Goal: Task Accomplishment & Management: Use online tool/utility

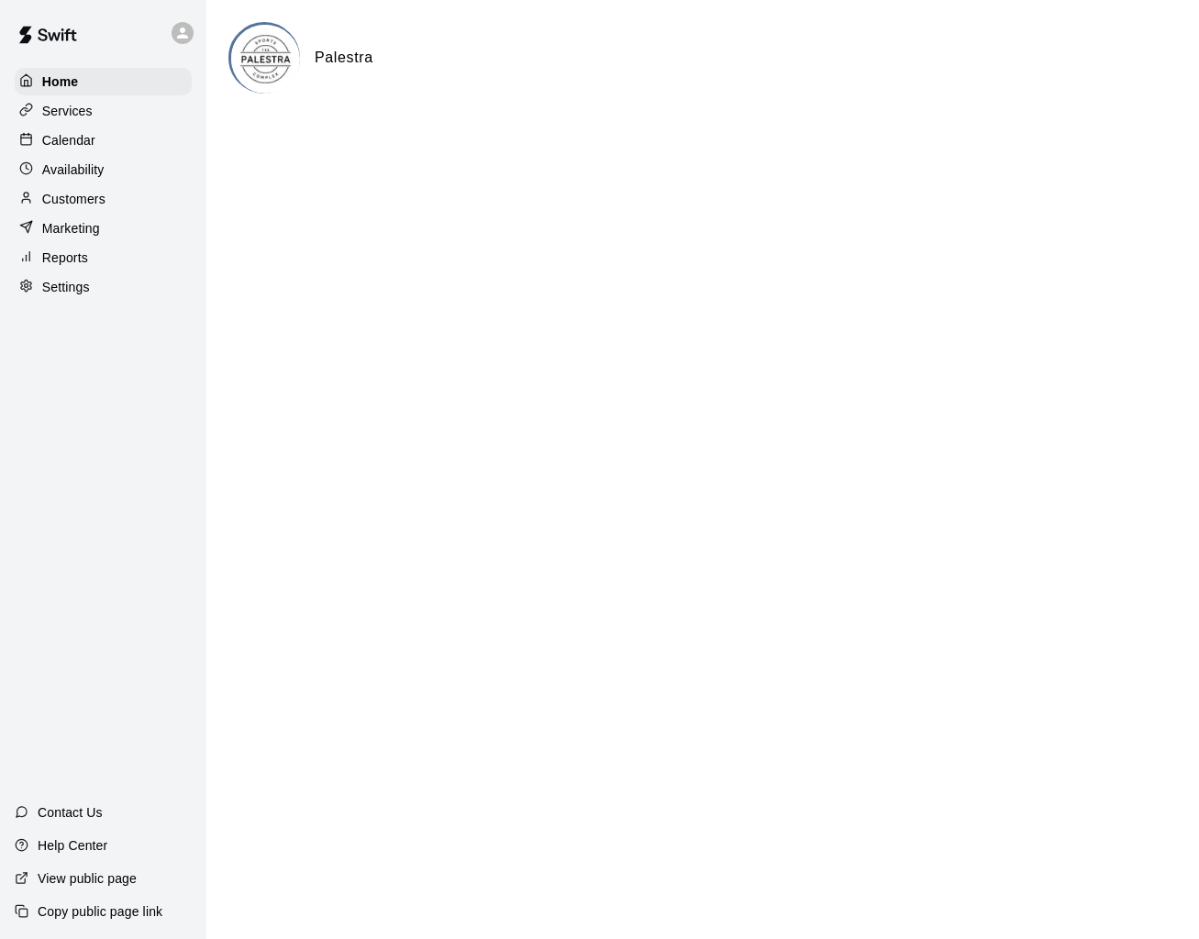
click at [146, 116] on div "Services" at bounding box center [103, 111] width 177 height 28
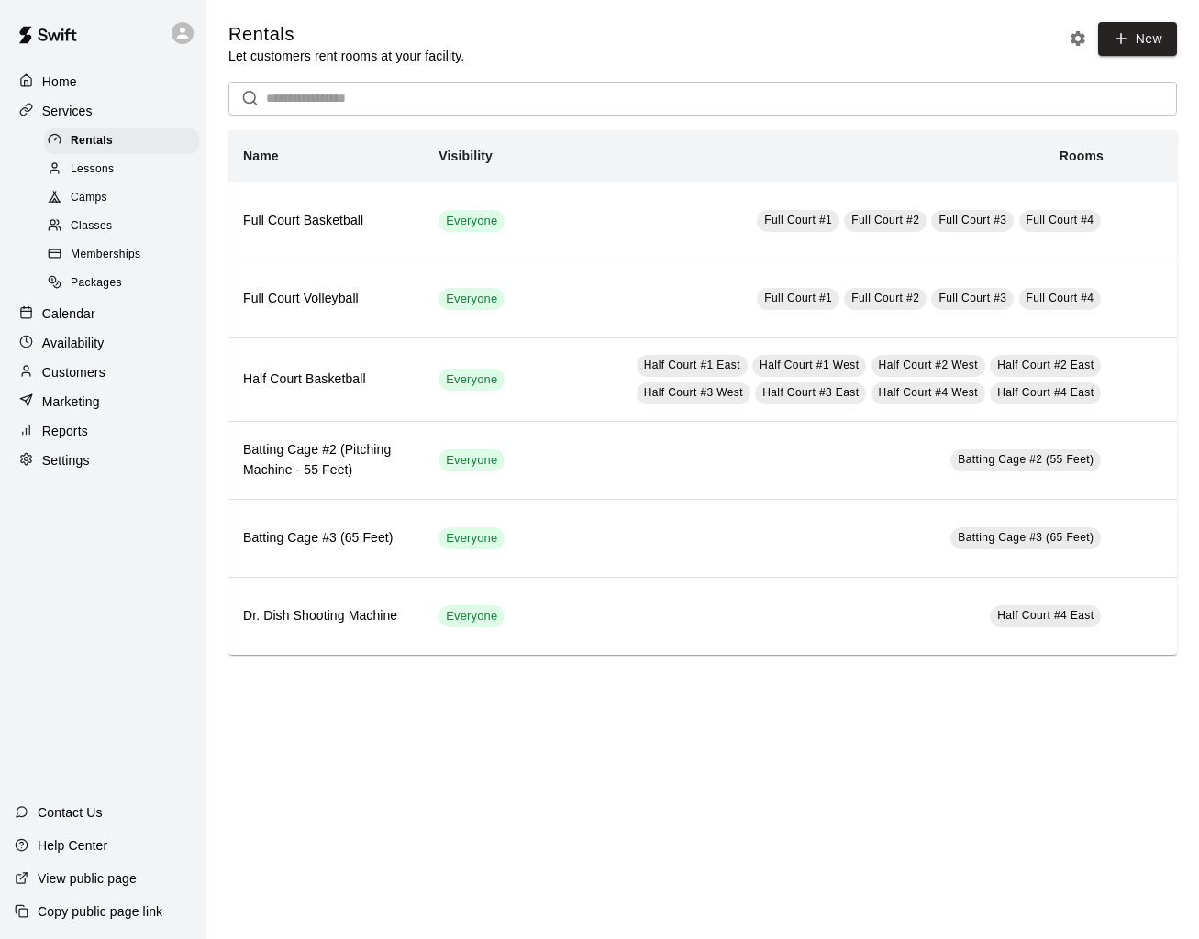
click at [135, 175] on div "Lessons" at bounding box center [121, 170] width 155 height 26
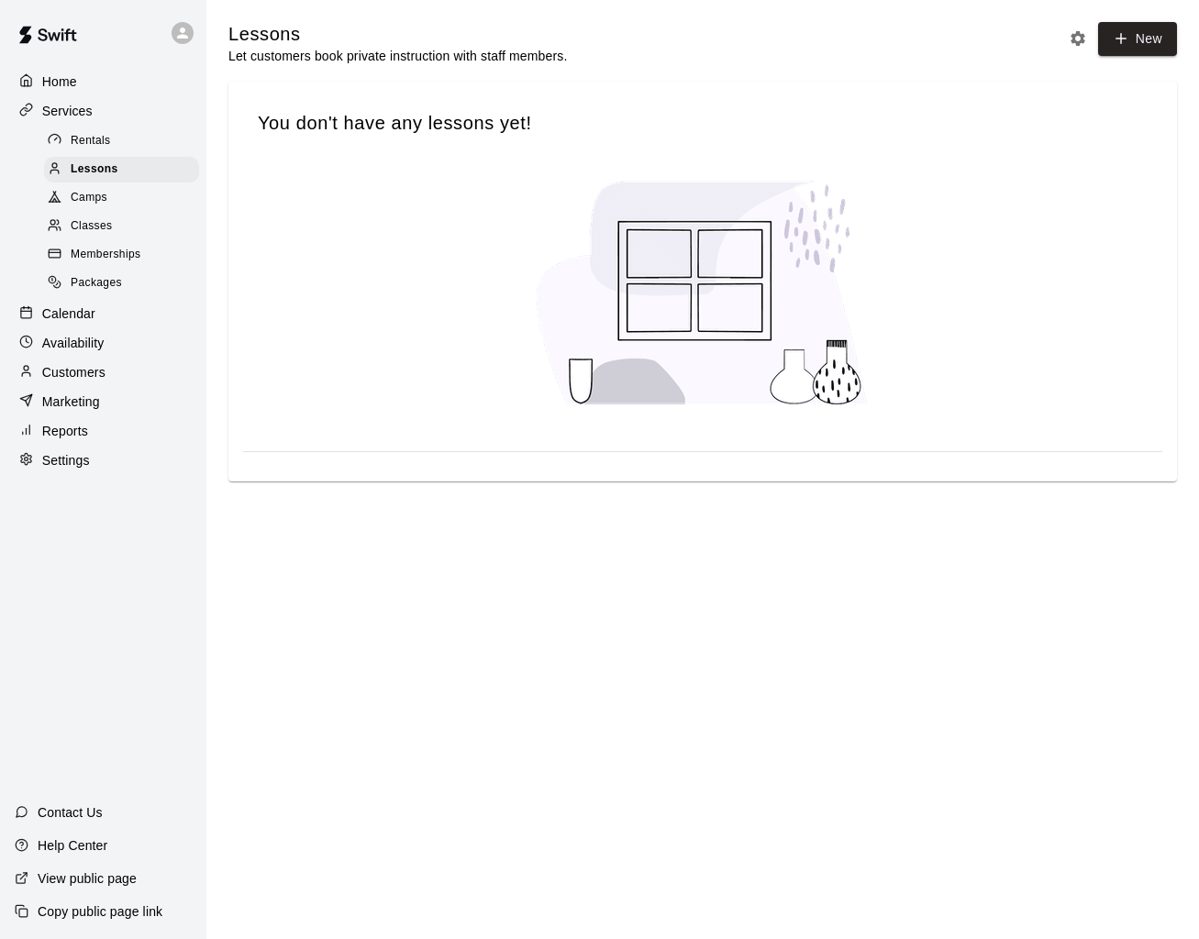
click at [126, 200] on div "Camps" at bounding box center [121, 198] width 155 height 26
click at [123, 209] on div "Camps" at bounding box center [121, 198] width 155 height 26
click at [126, 220] on div "Classes" at bounding box center [121, 227] width 155 height 26
click at [136, 249] on span "Memberships" at bounding box center [106, 255] width 70 height 18
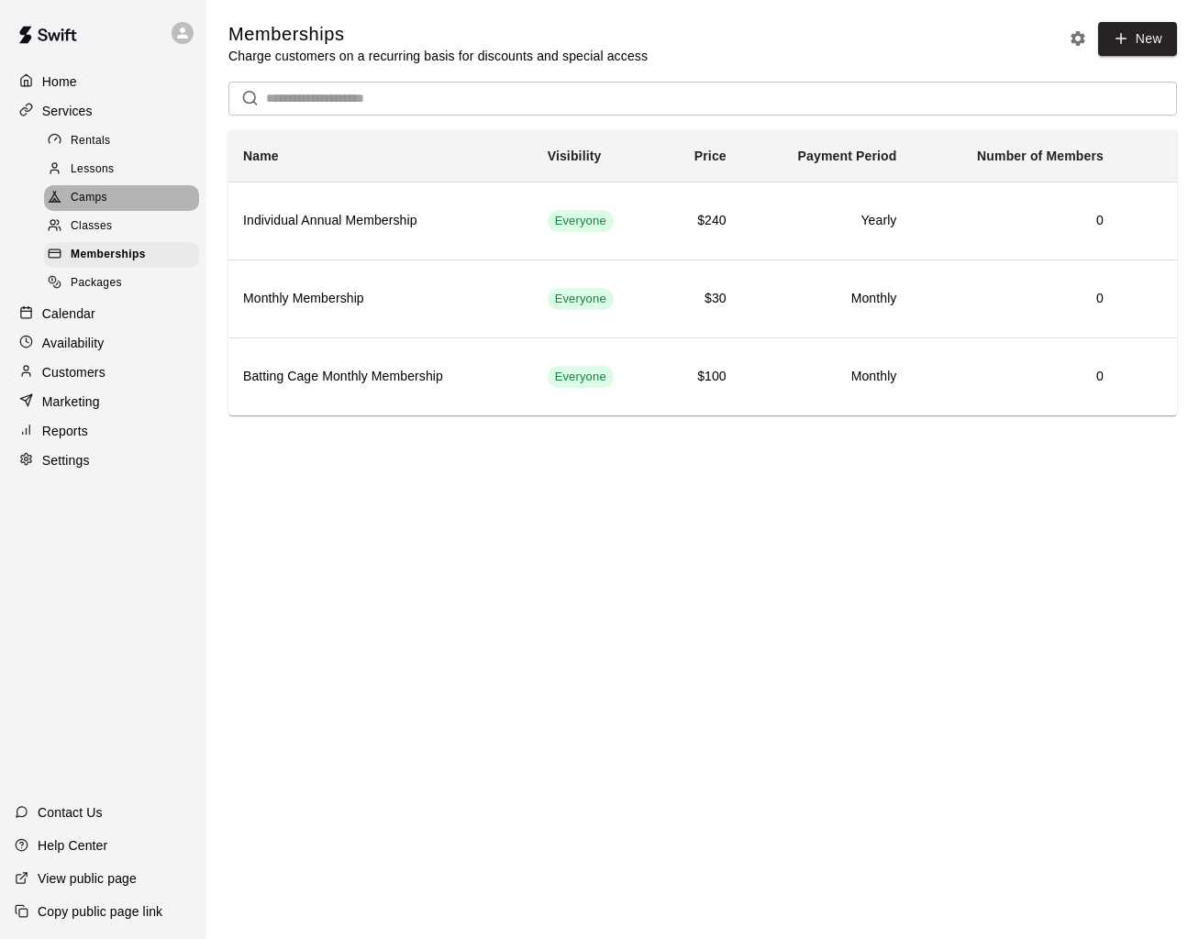
click at [123, 204] on div "Camps" at bounding box center [121, 198] width 155 height 26
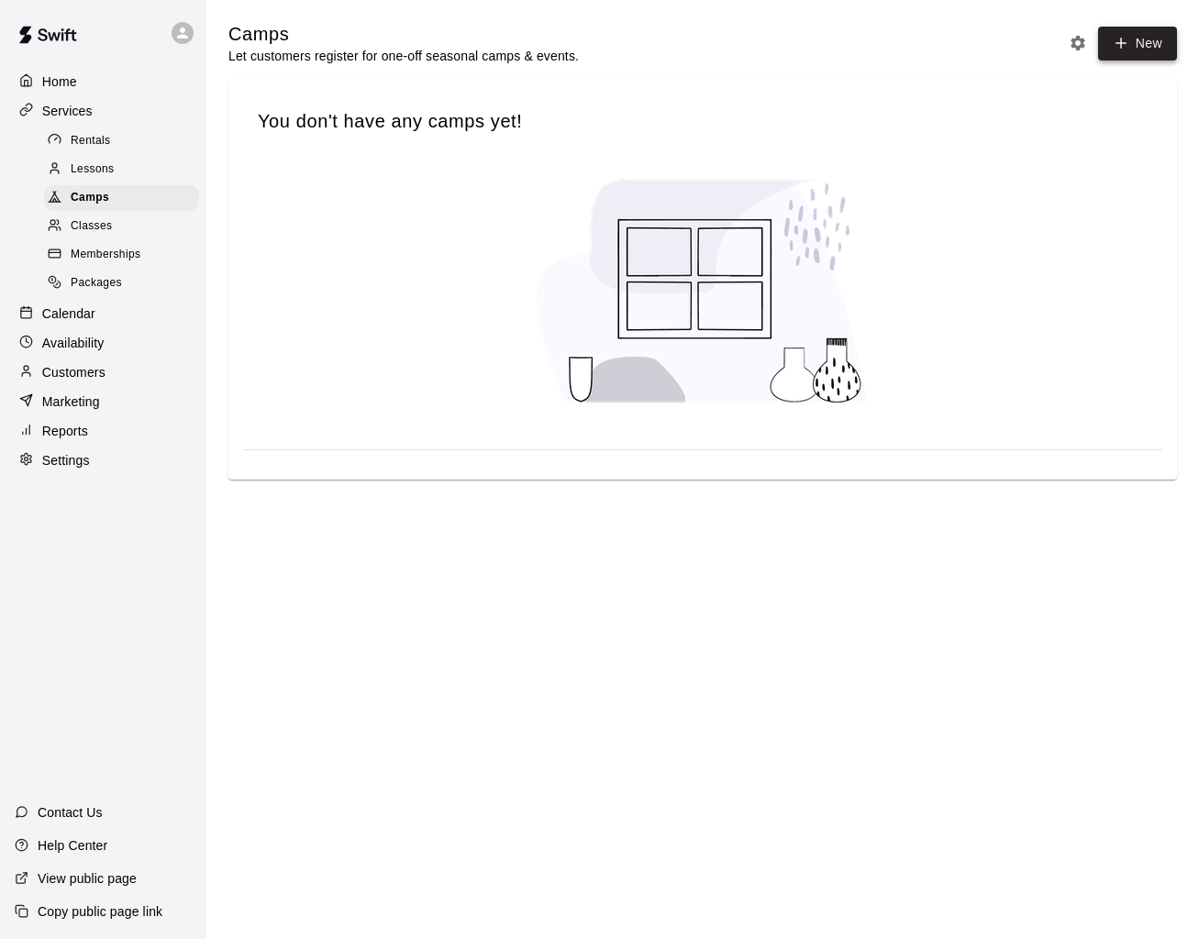
click at [1143, 46] on button "New" at bounding box center [1137, 44] width 79 height 34
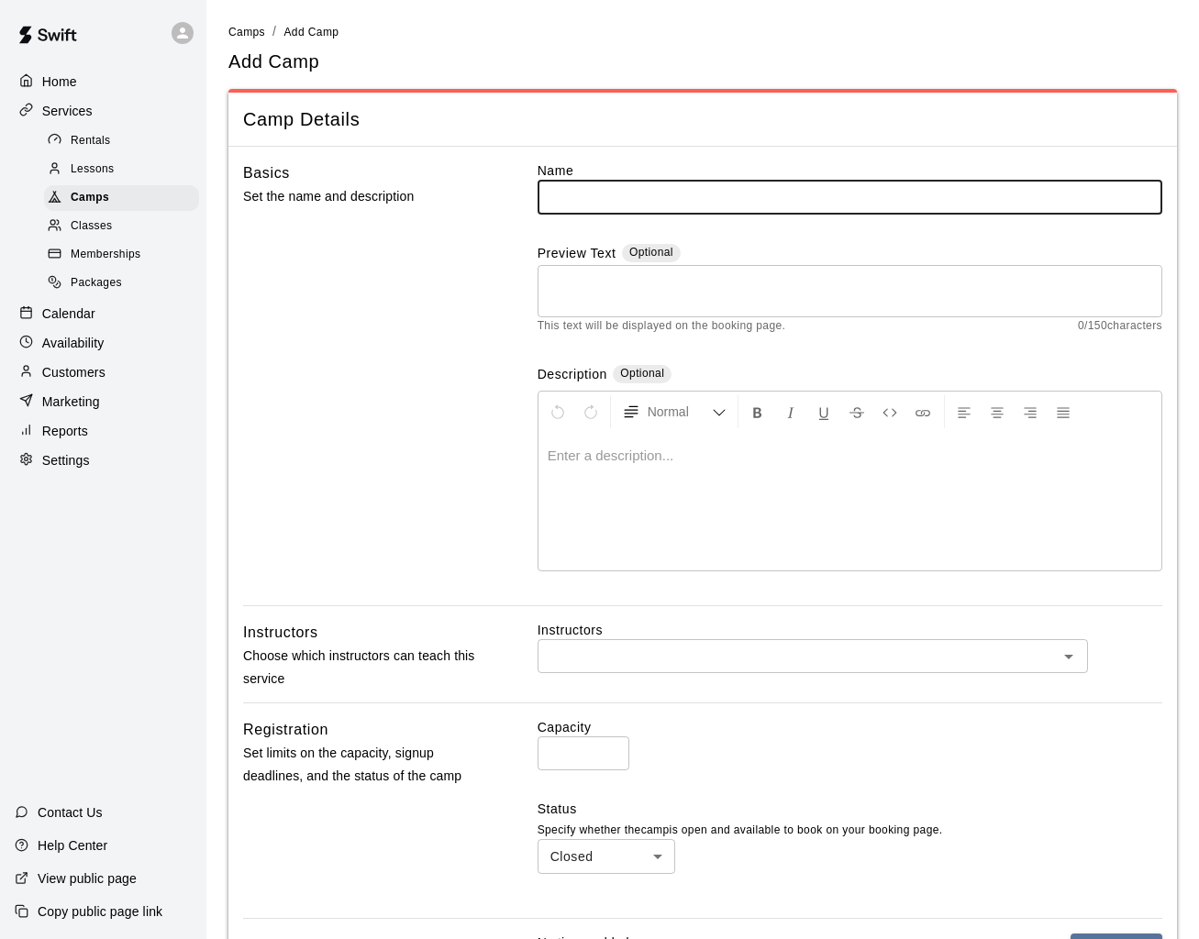
click at [754, 203] on input "text" at bounding box center [849, 197] width 624 height 34
click at [754, 133] on div "Camp Details" at bounding box center [702, 120] width 948 height 54
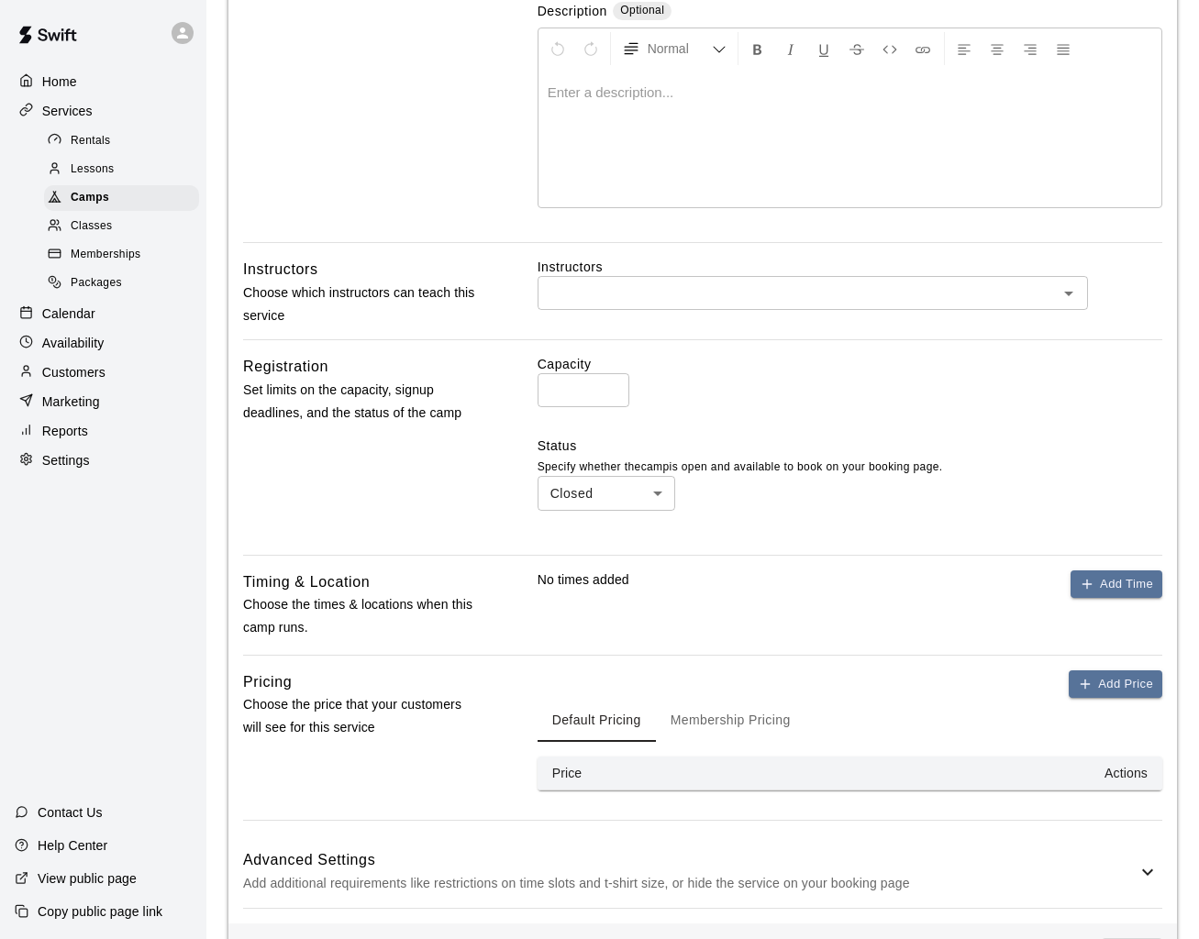
scroll to position [432, 0]
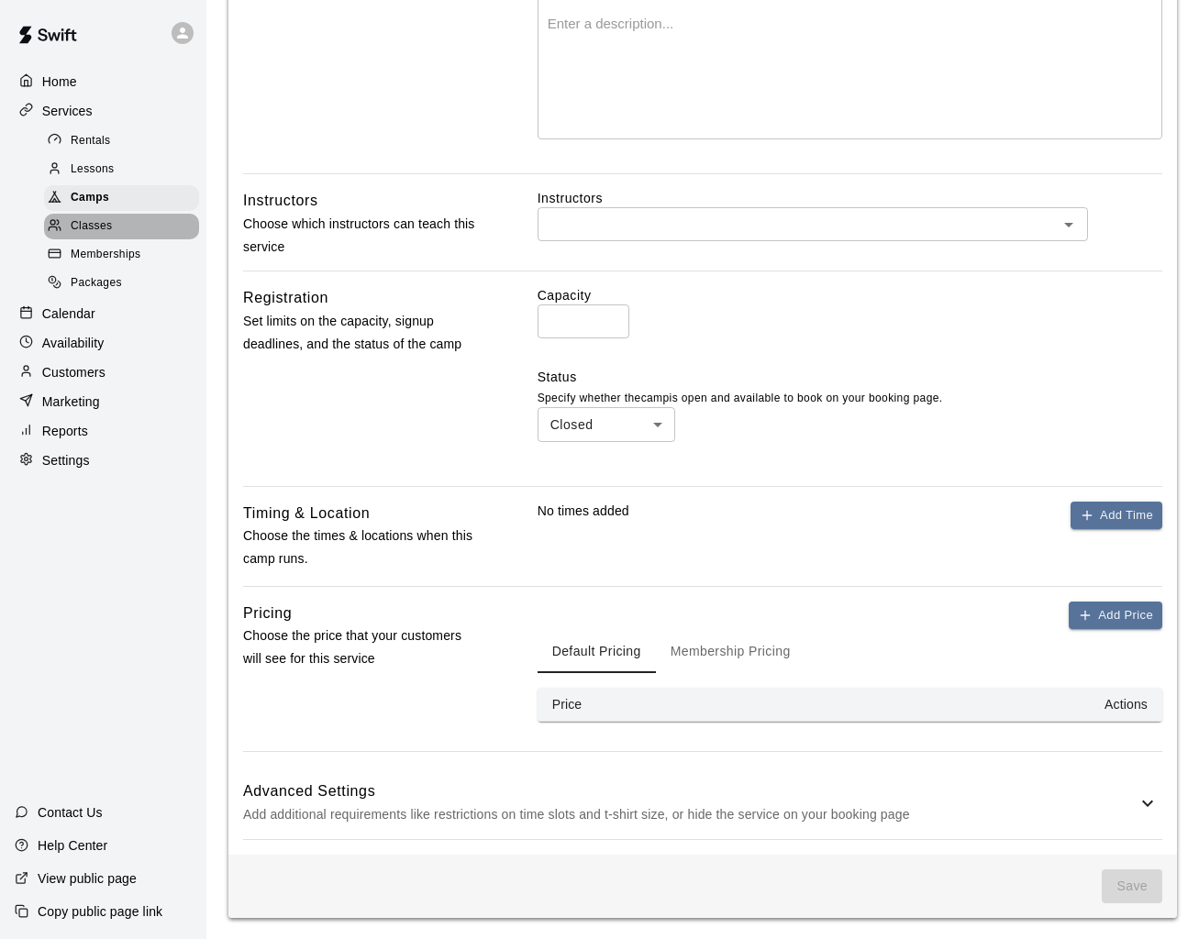
click at [69, 215] on div "Classes" at bounding box center [121, 227] width 155 height 26
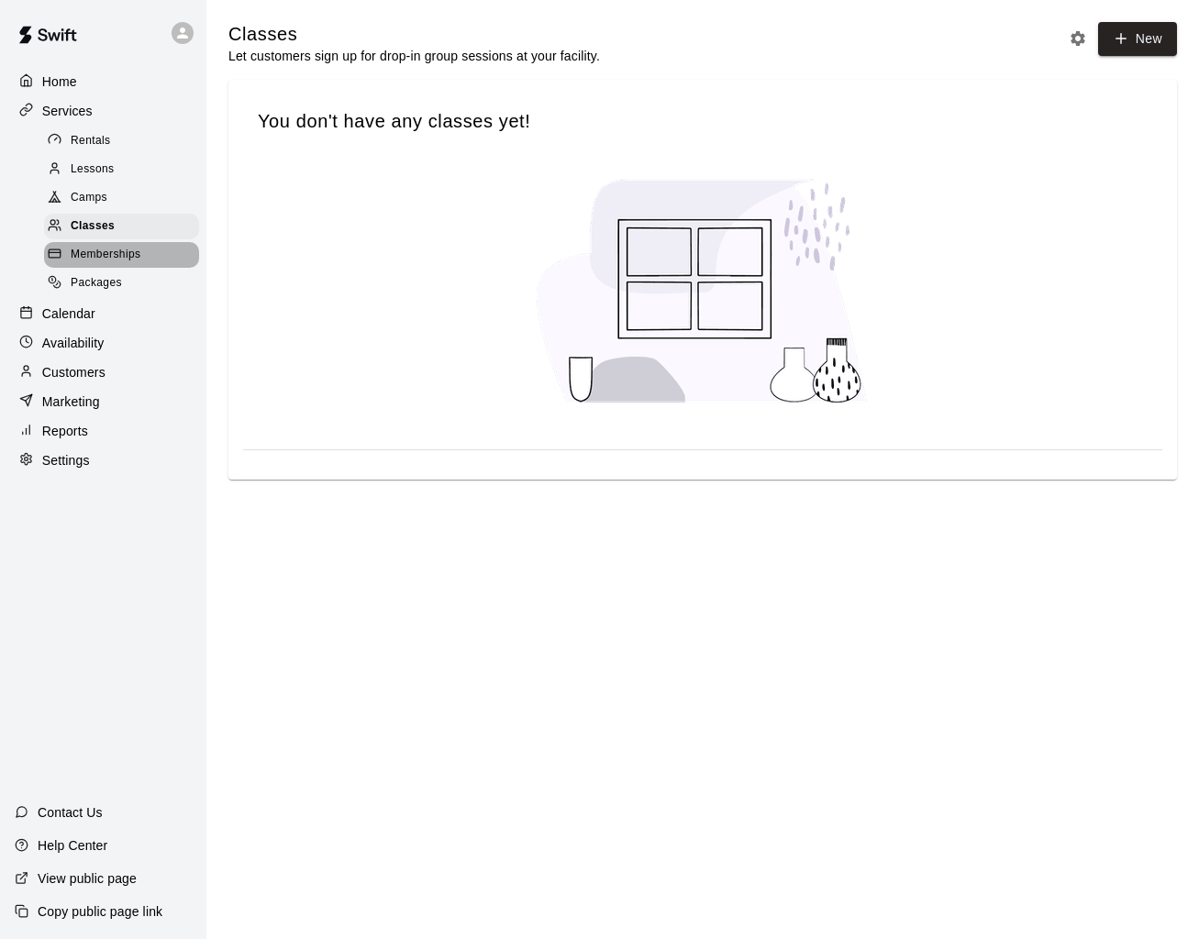
click at [110, 253] on span "Memberships" at bounding box center [106, 255] width 70 height 18
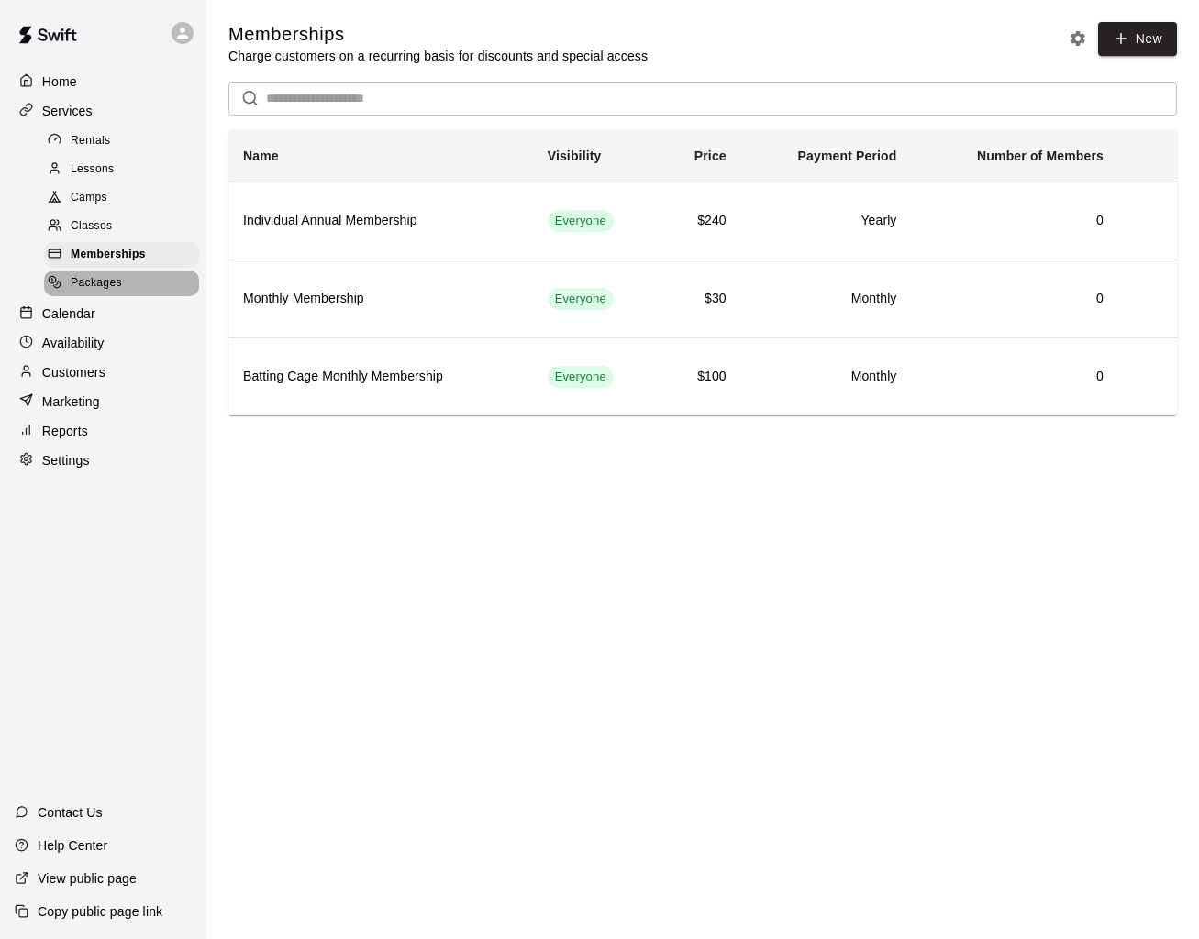
click at [99, 278] on span "Packages" at bounding box center [96, 283] width 51 height 18
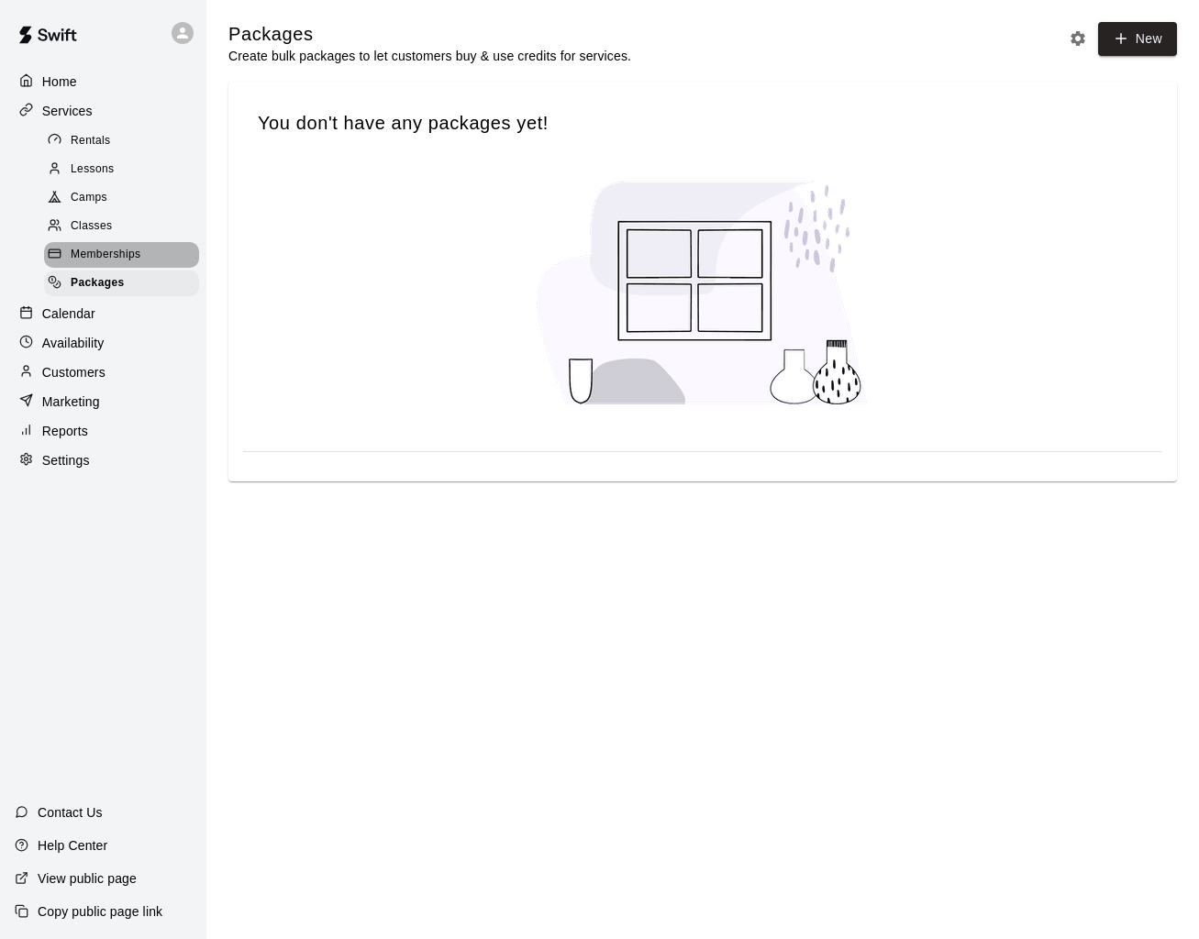
click at [99, 249] on span "Memberships" at bounding box center [106, 255] width 70 height 18
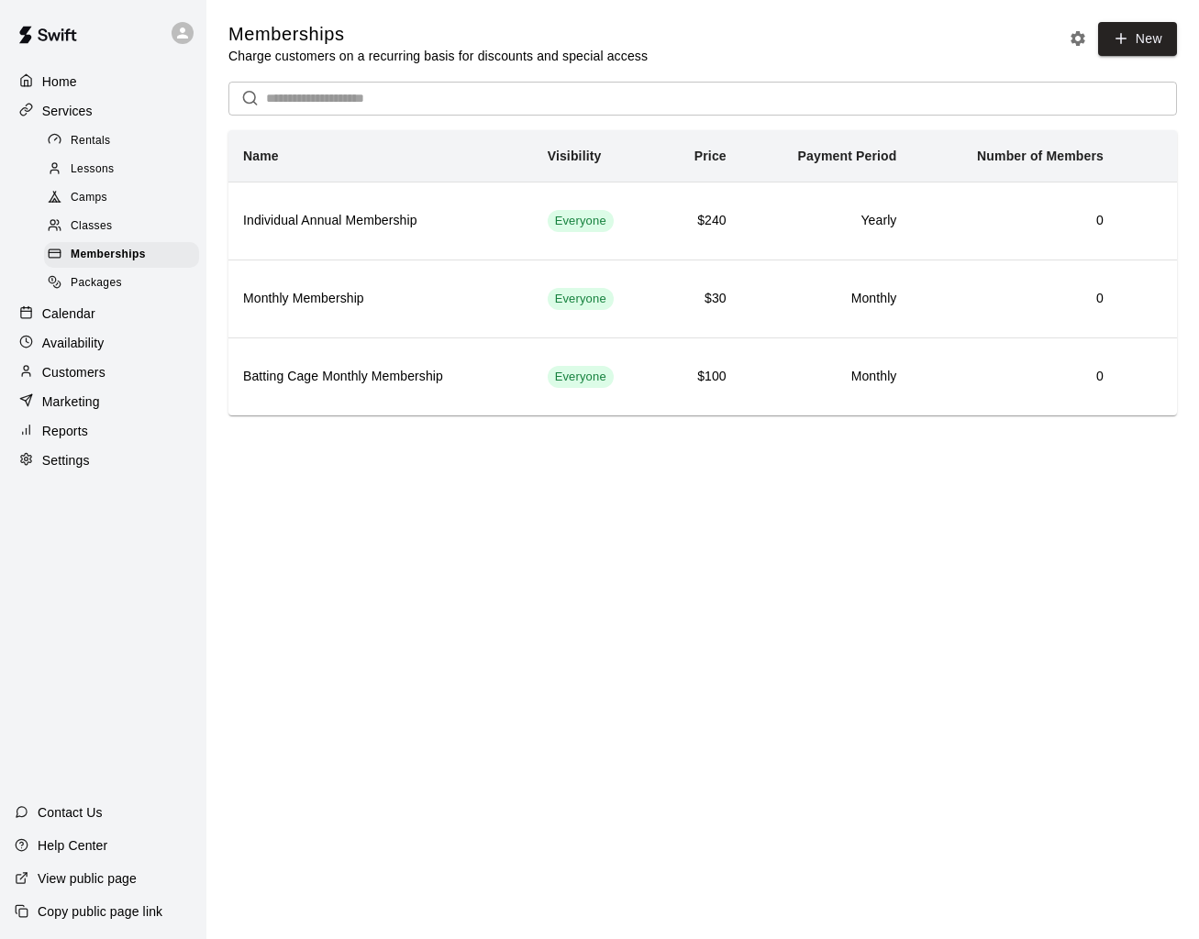
click at [61, 326] on div "Calendar" at bounding box center [103, 314] width 177 height 28
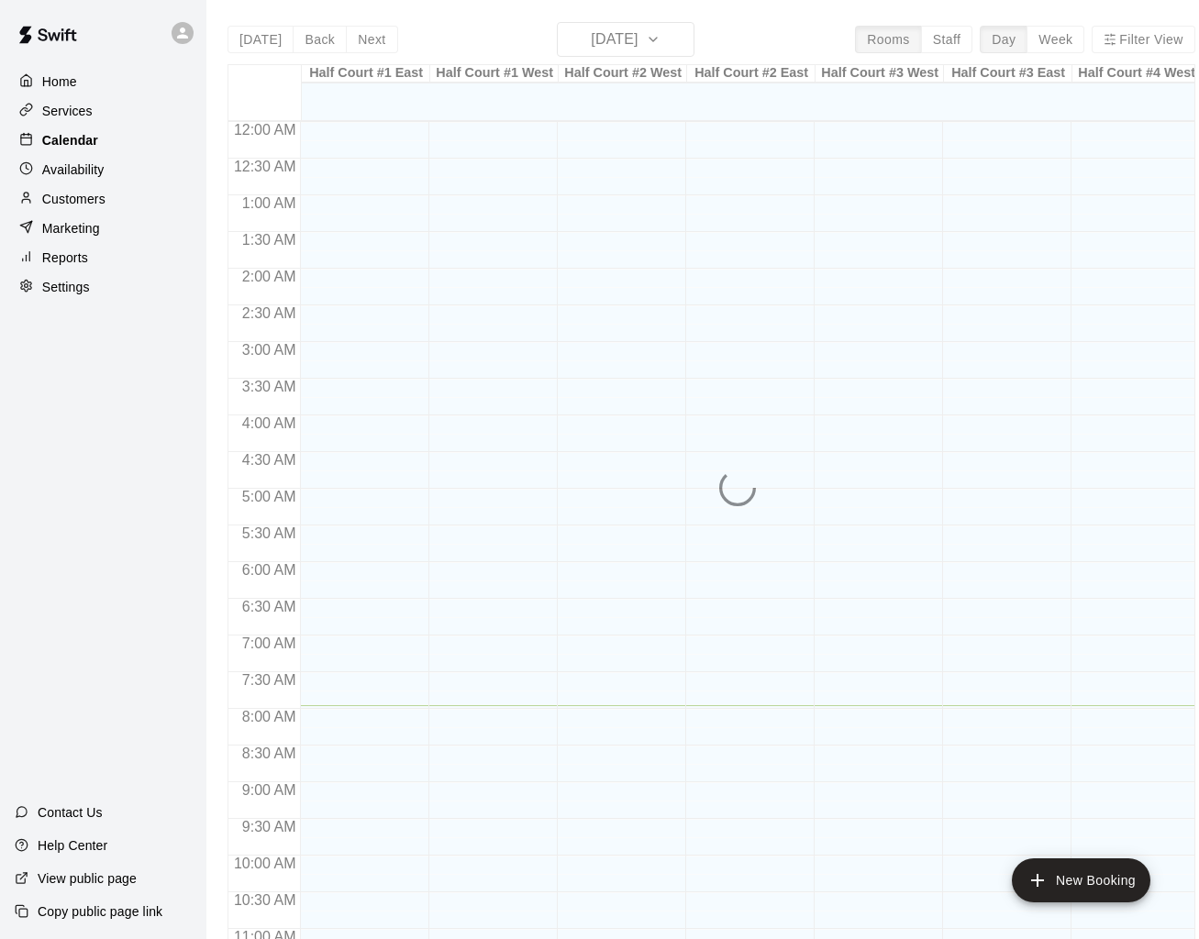
scroll to position [583, 0]
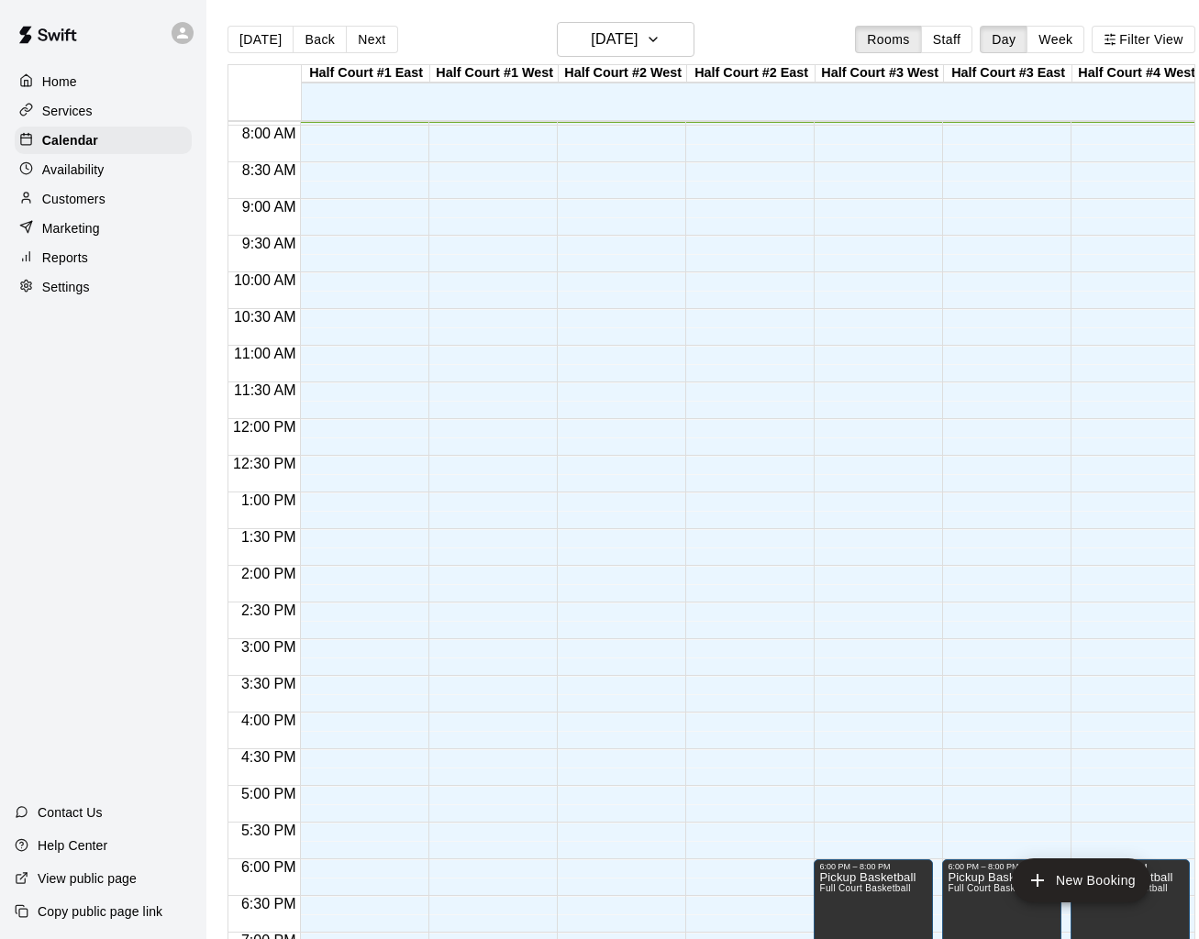
click at [104, 179] on div "Availability" at bounding box center [103, 170] width 177 height 28
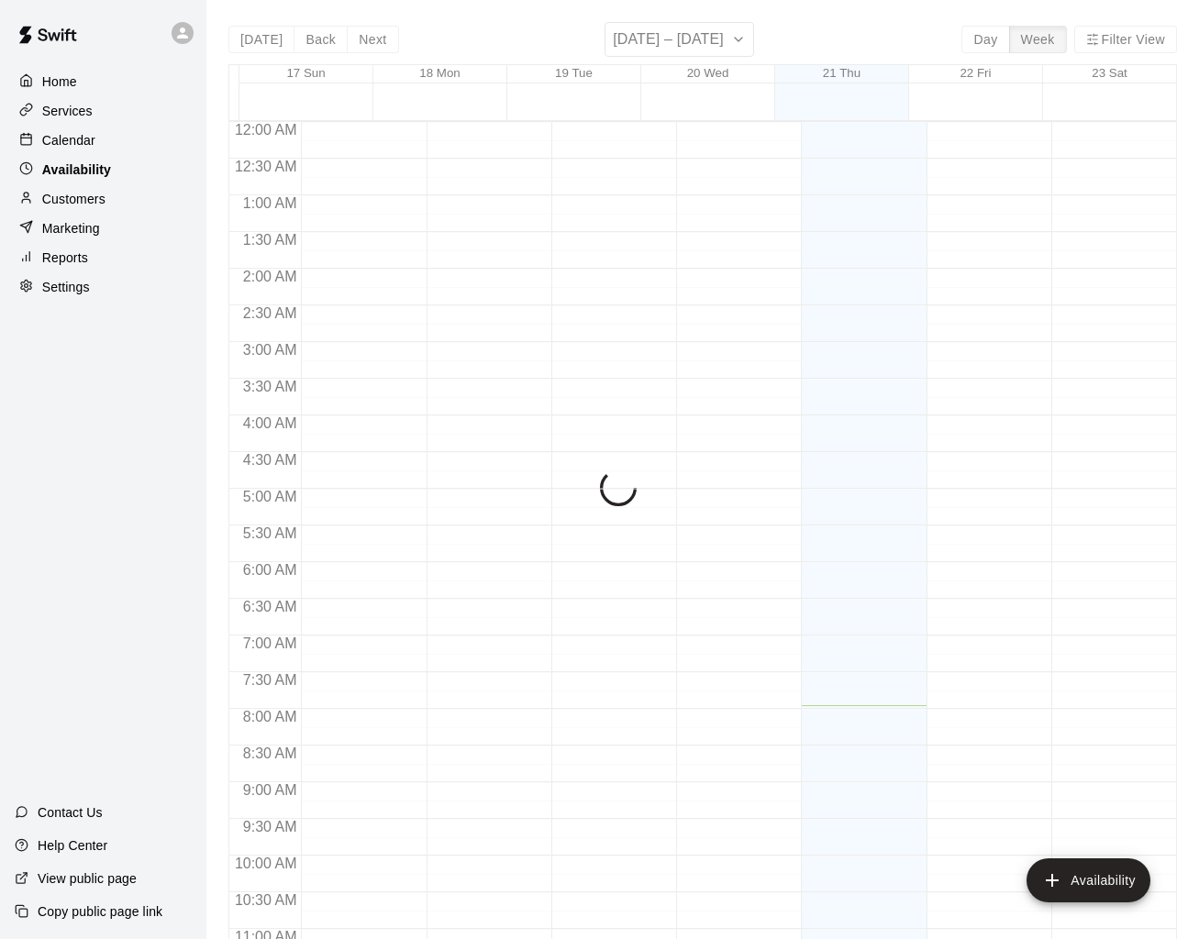
scroll to position [583, 0]
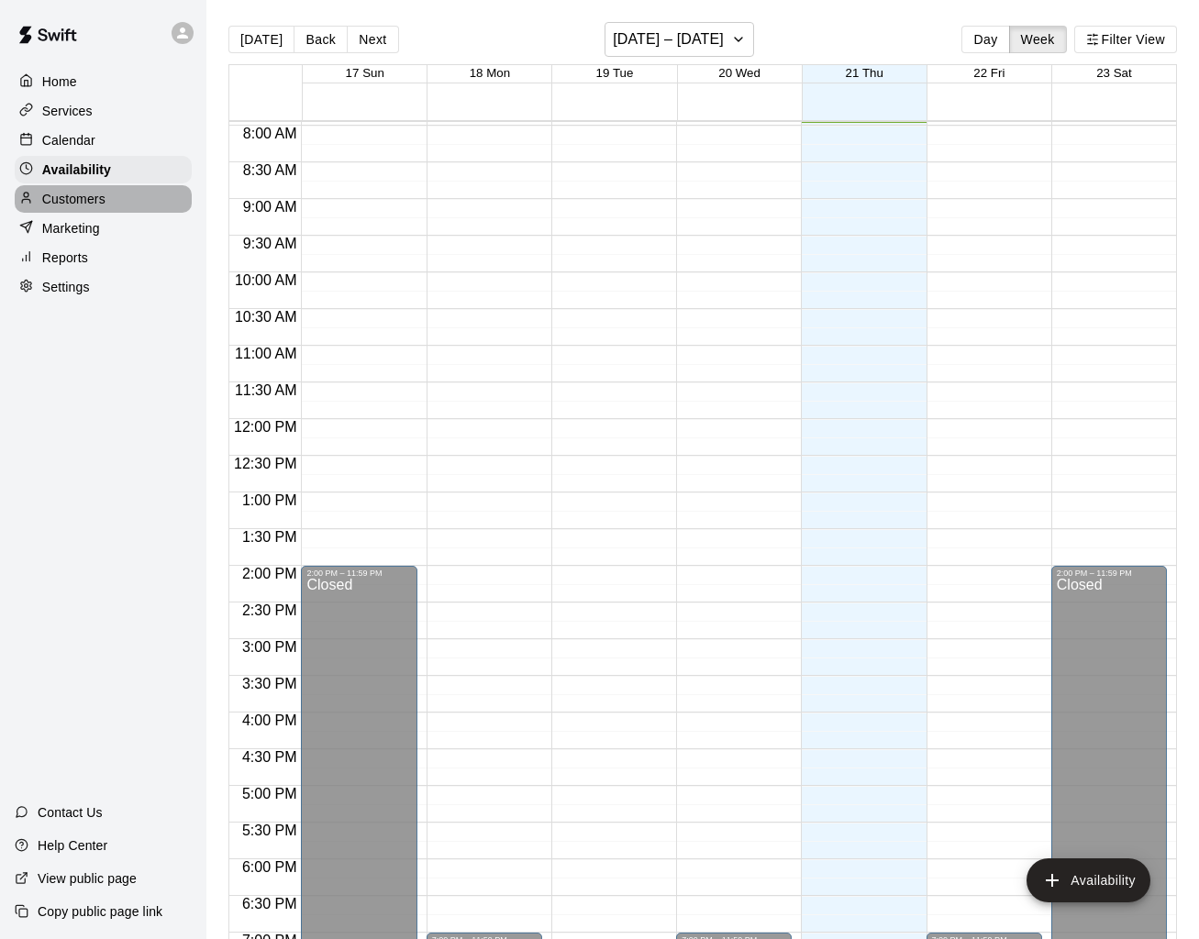
click at [85, 198] on p "Customers" at bounding box center [73, 199] width 63 height 18
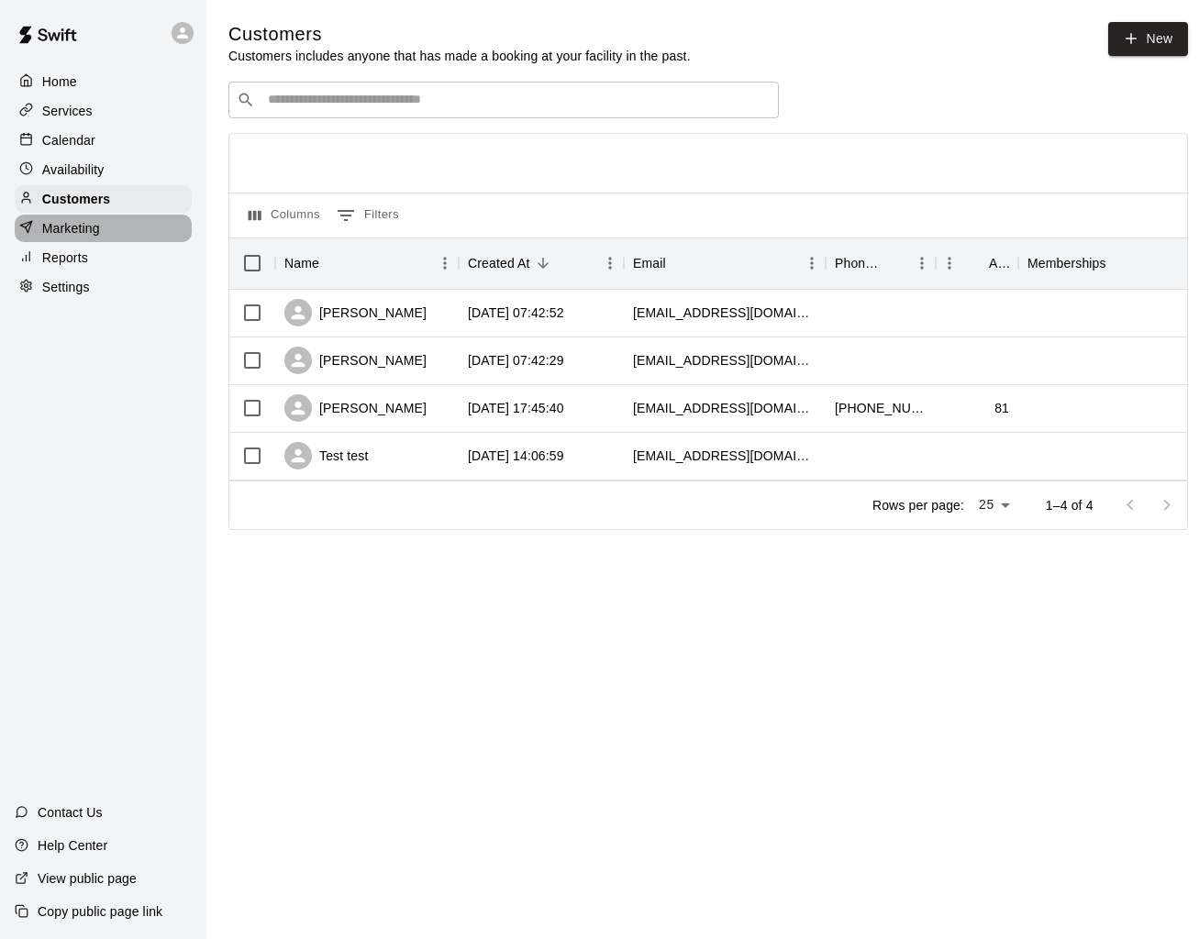
click at [79, 234] on p "Marketing" at bounding box center [71, 228] width 58 height 18
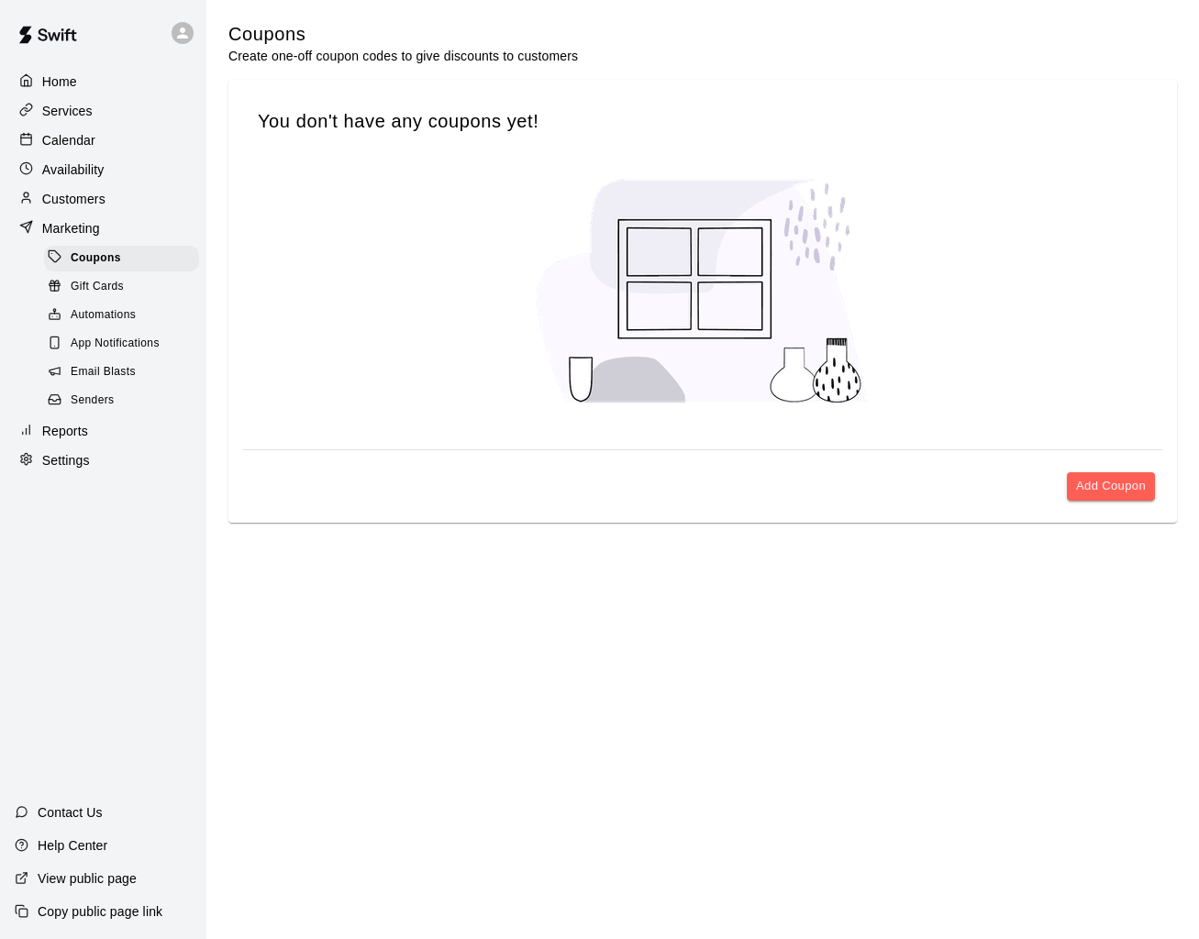
drag, startPoint x: 106, startPoint y: 230, endPoint x: 107, endPoint y: 221, distance: 9.2
click at [106, 229] on div "Marketing" at bounding box center [103, 229] width 177 height 28
click at [105, 203] on p "Customers" at bounding box center [73, 199] width 63 height 18
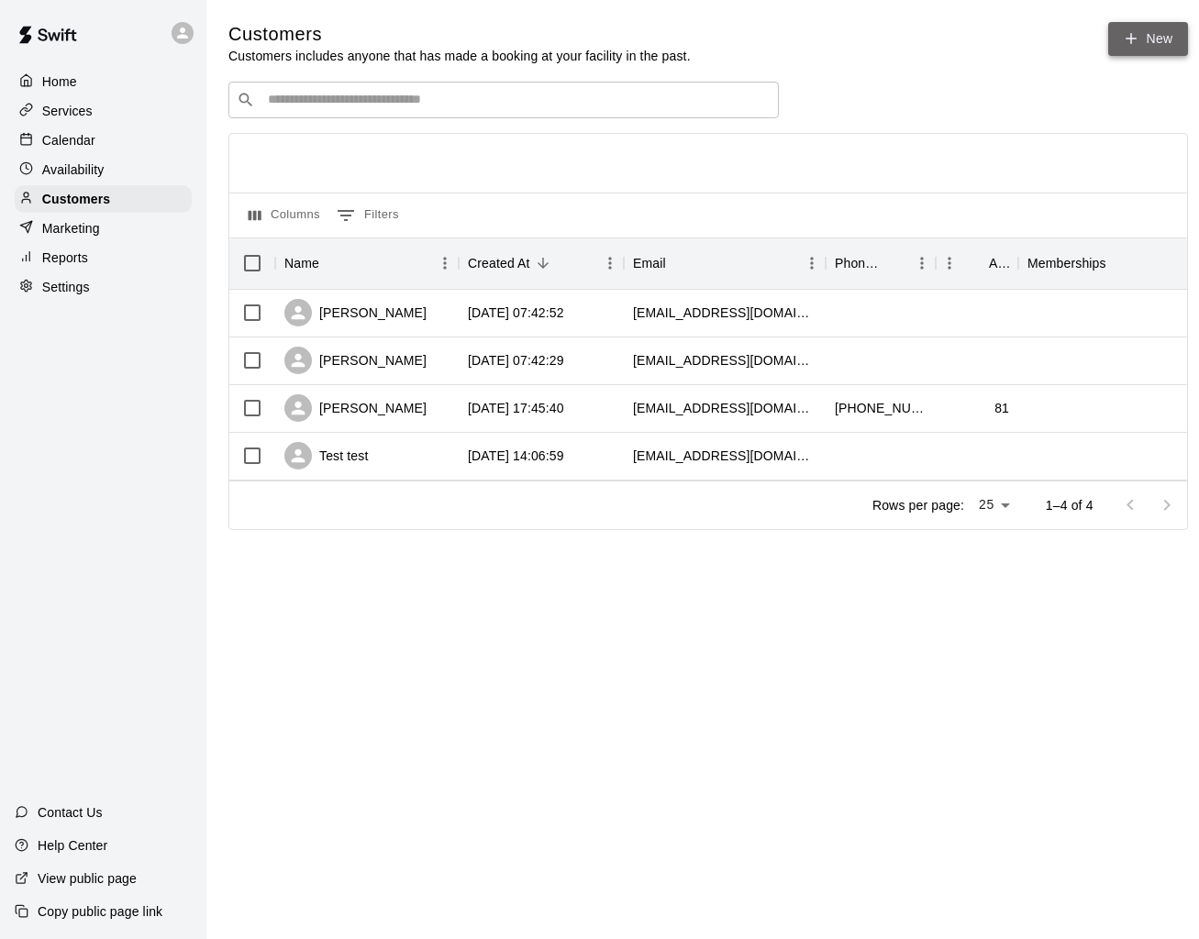
click at [1121, 50] on link "New" at bounding box center [1147, 39] width 79 height 34
select select "**"
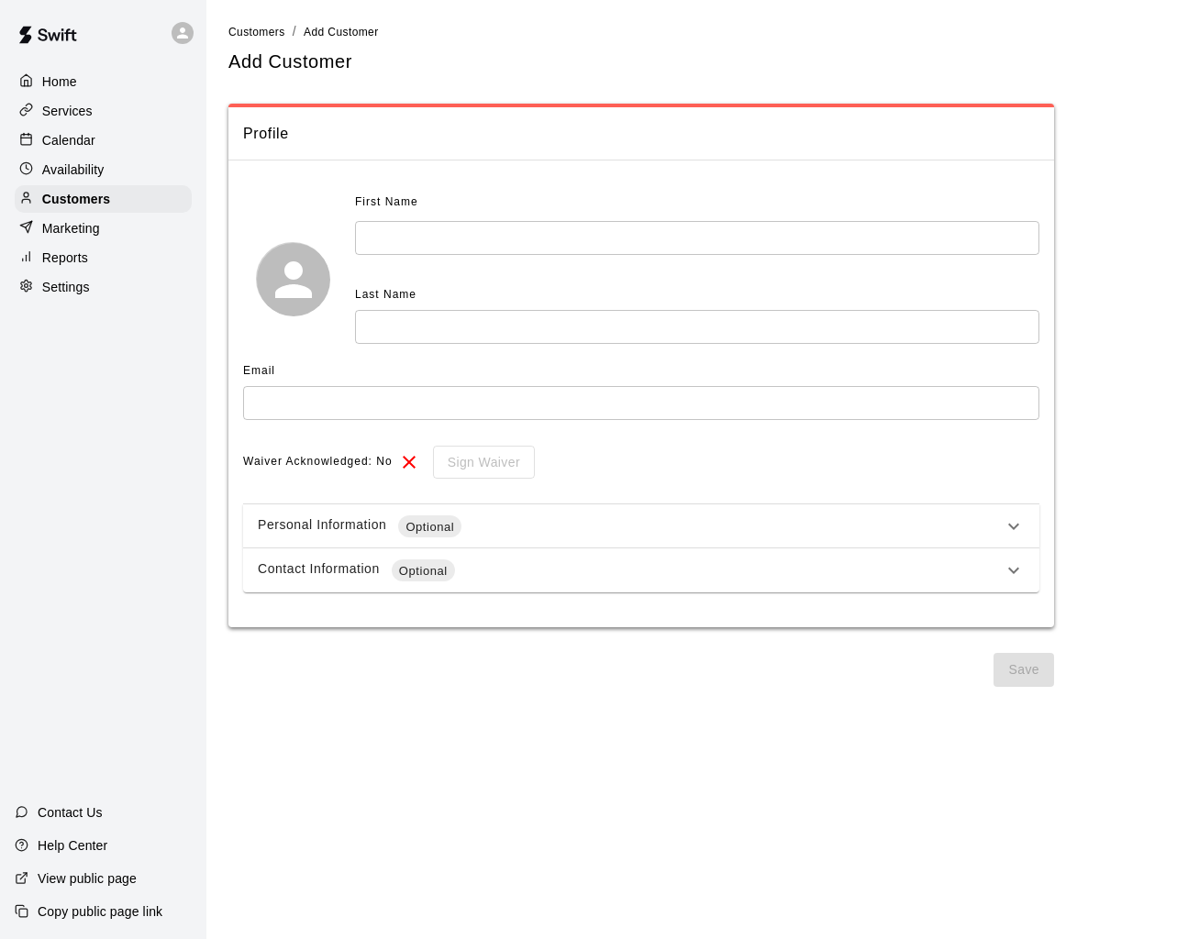
click at [102, 812] on p "Contact Us" at bounding box center [70, 812] width 65 height 18
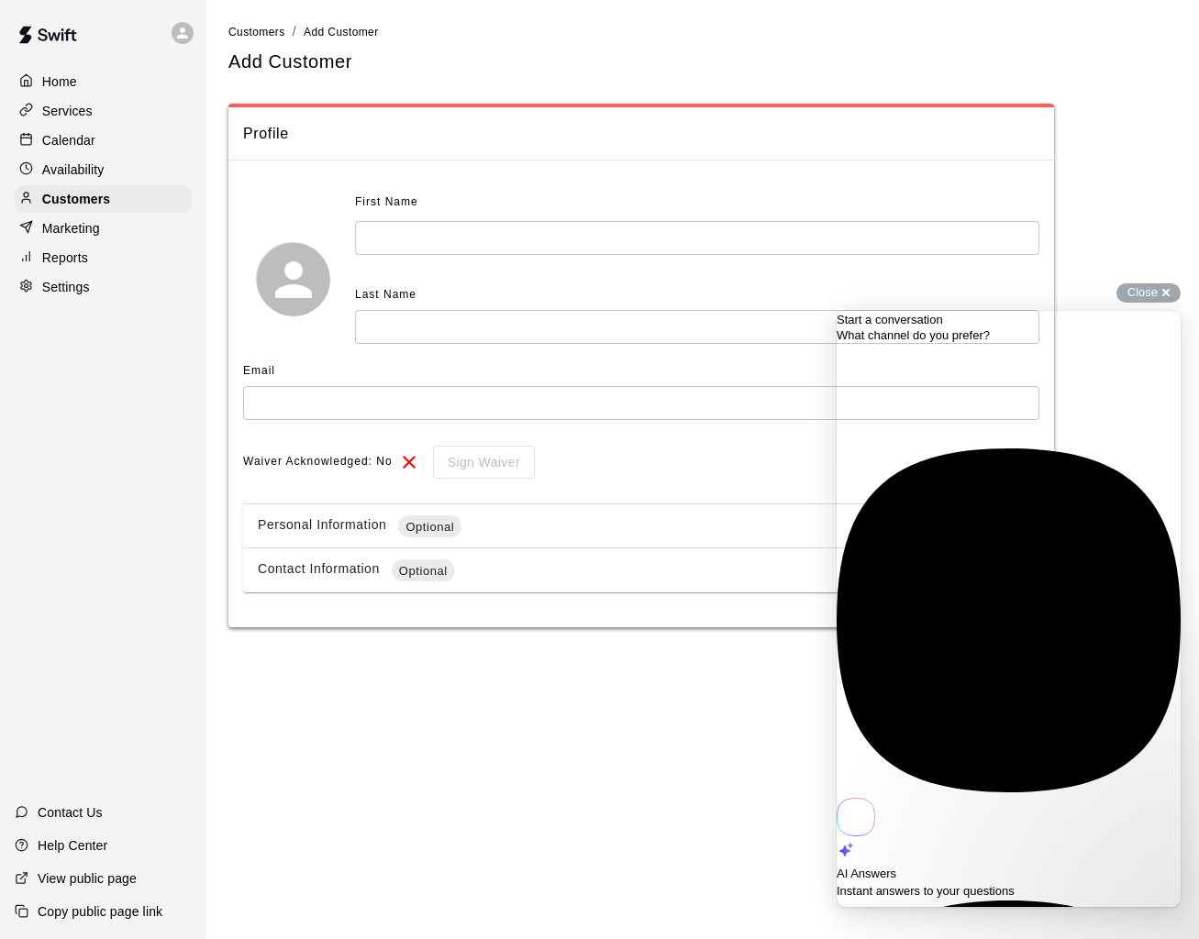
click at [979, 884] on span "Instant answers to your questions" at bounding box center [925, 891] width 178 height 14
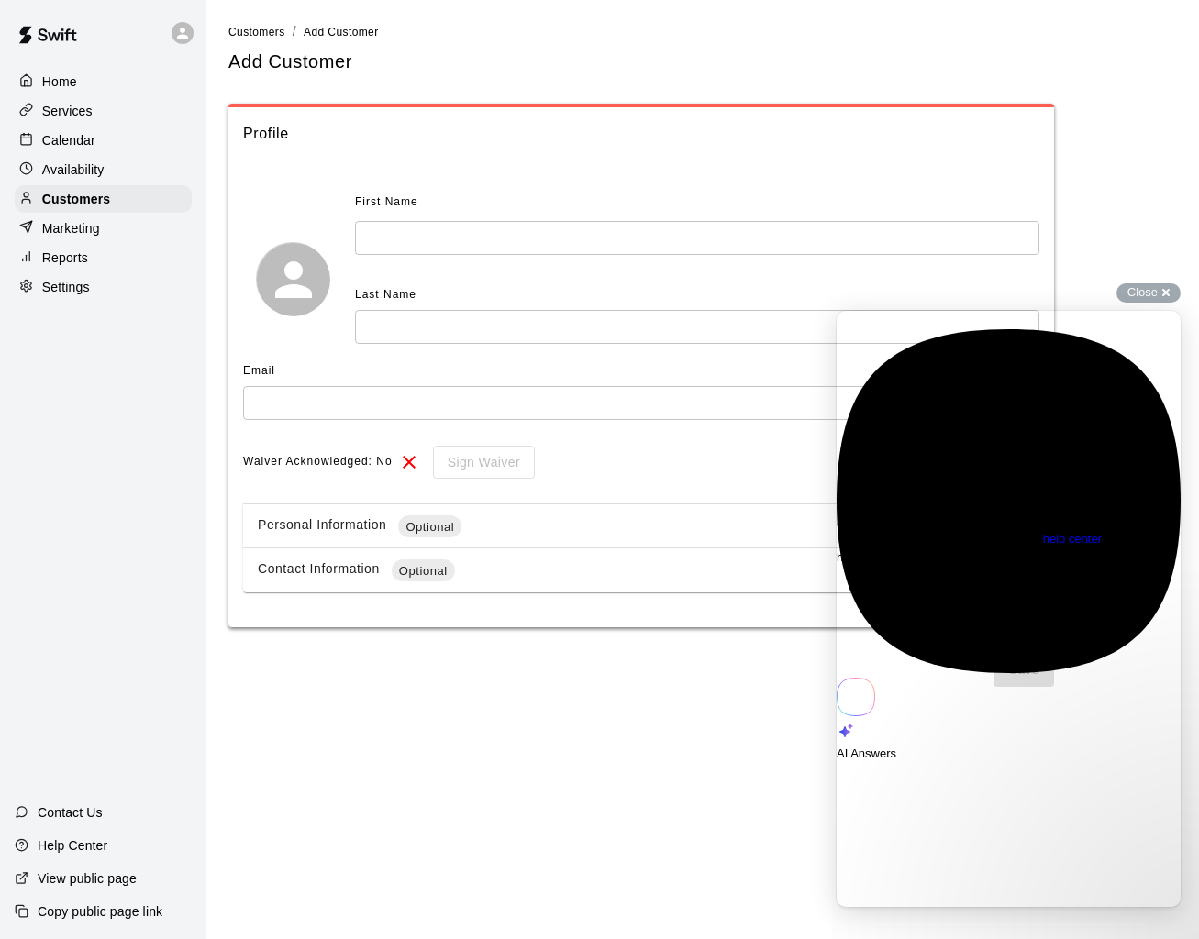
type textarea "**********"
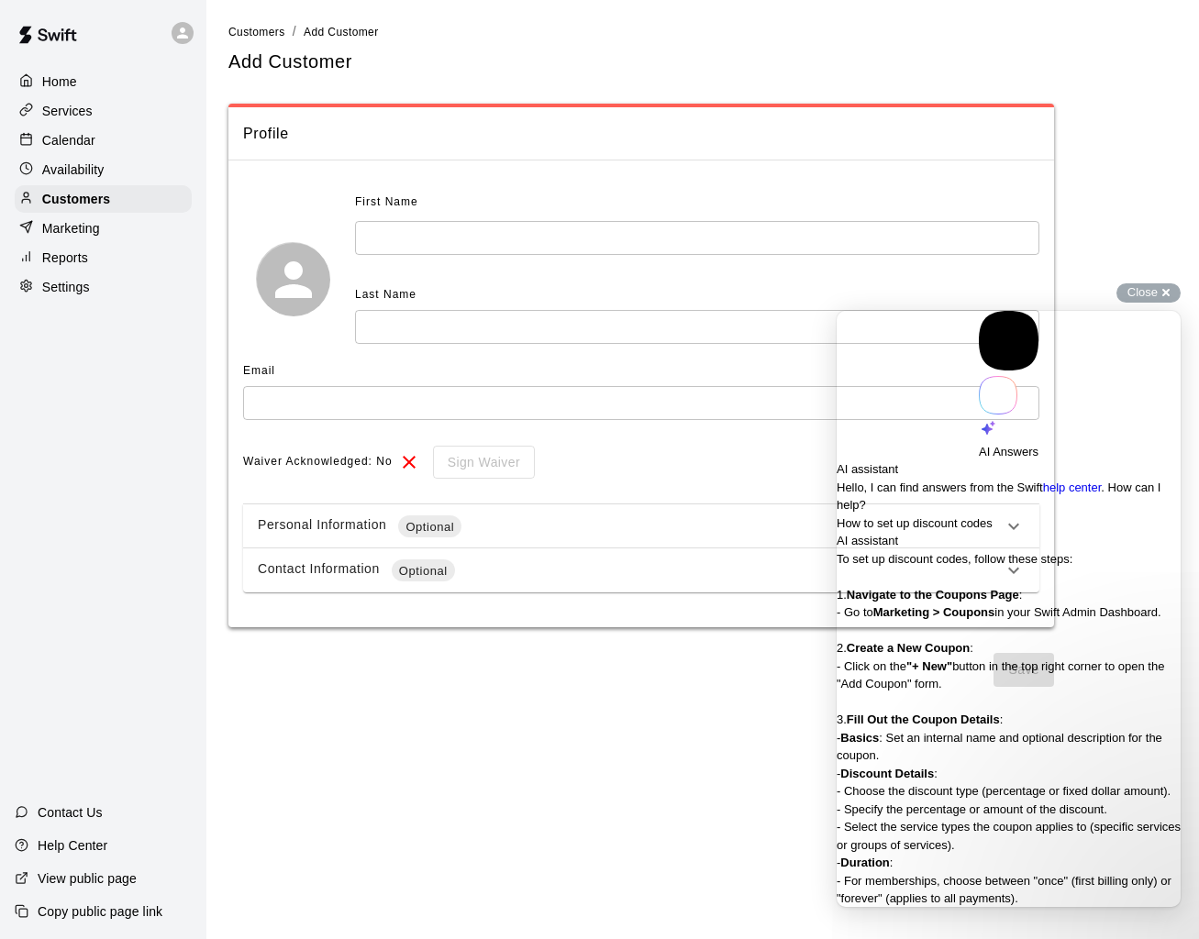
scroll to position [122, 0]
click at [125, 238] on div "Marketing" at bounding box center [103, 229] width 177 height 28
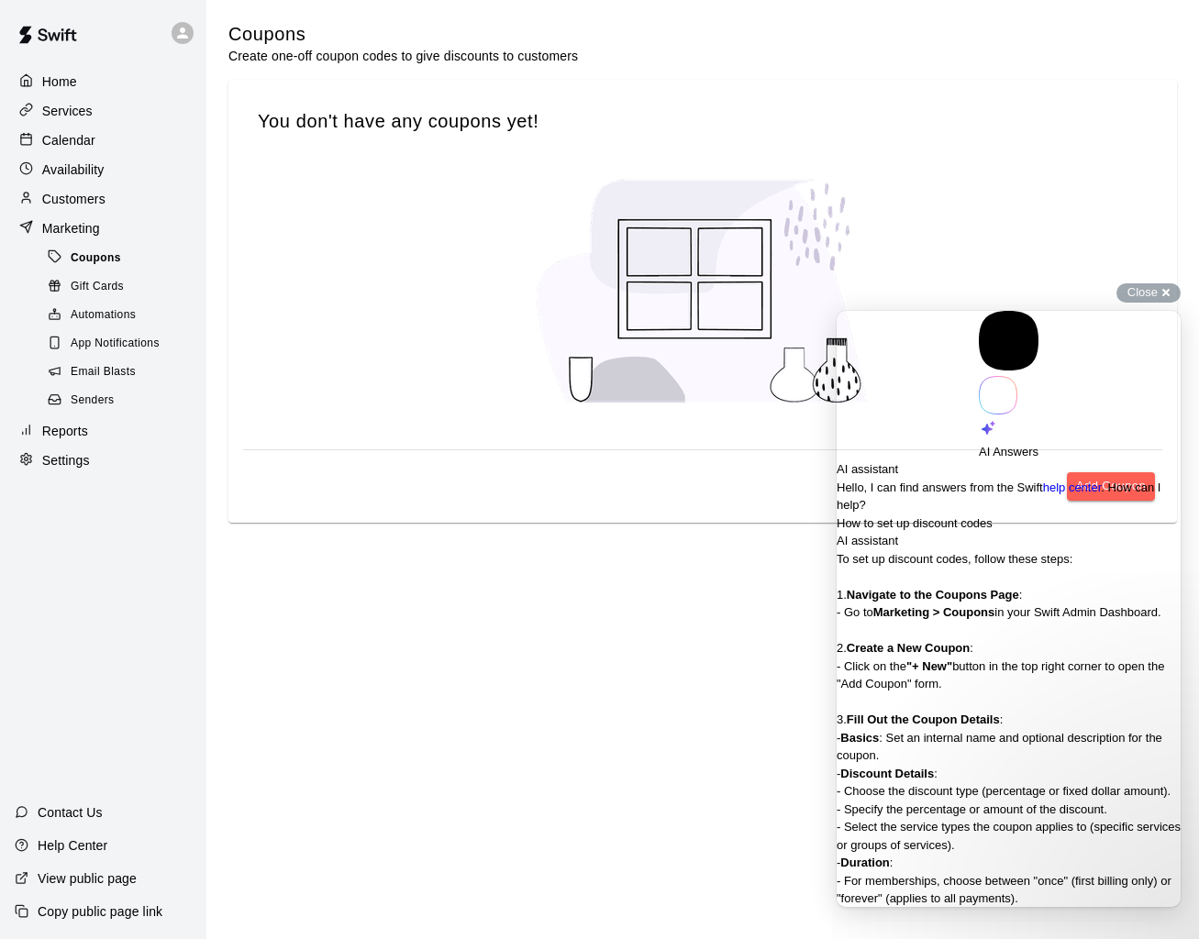
click at [127, 262] on div "Coupons" at bounding box center [121, 259] width 155 height 26
click at [1159, 301] on div "Close cross-small" at bounding box center [1148, 292] width 64 height 19
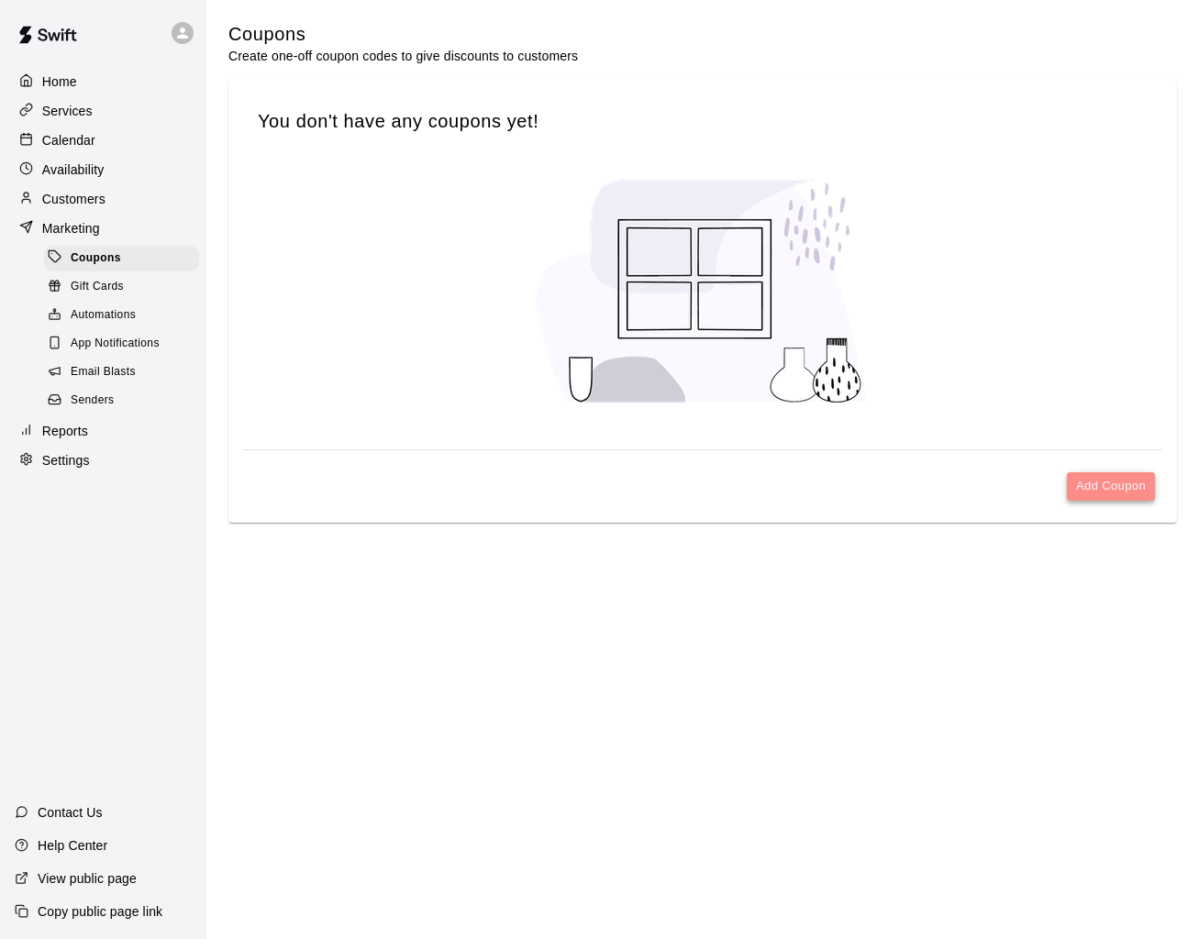
click at [1097, 488] on button "Add Coupon" at bounding box center [1110, 486] width 88 height 28
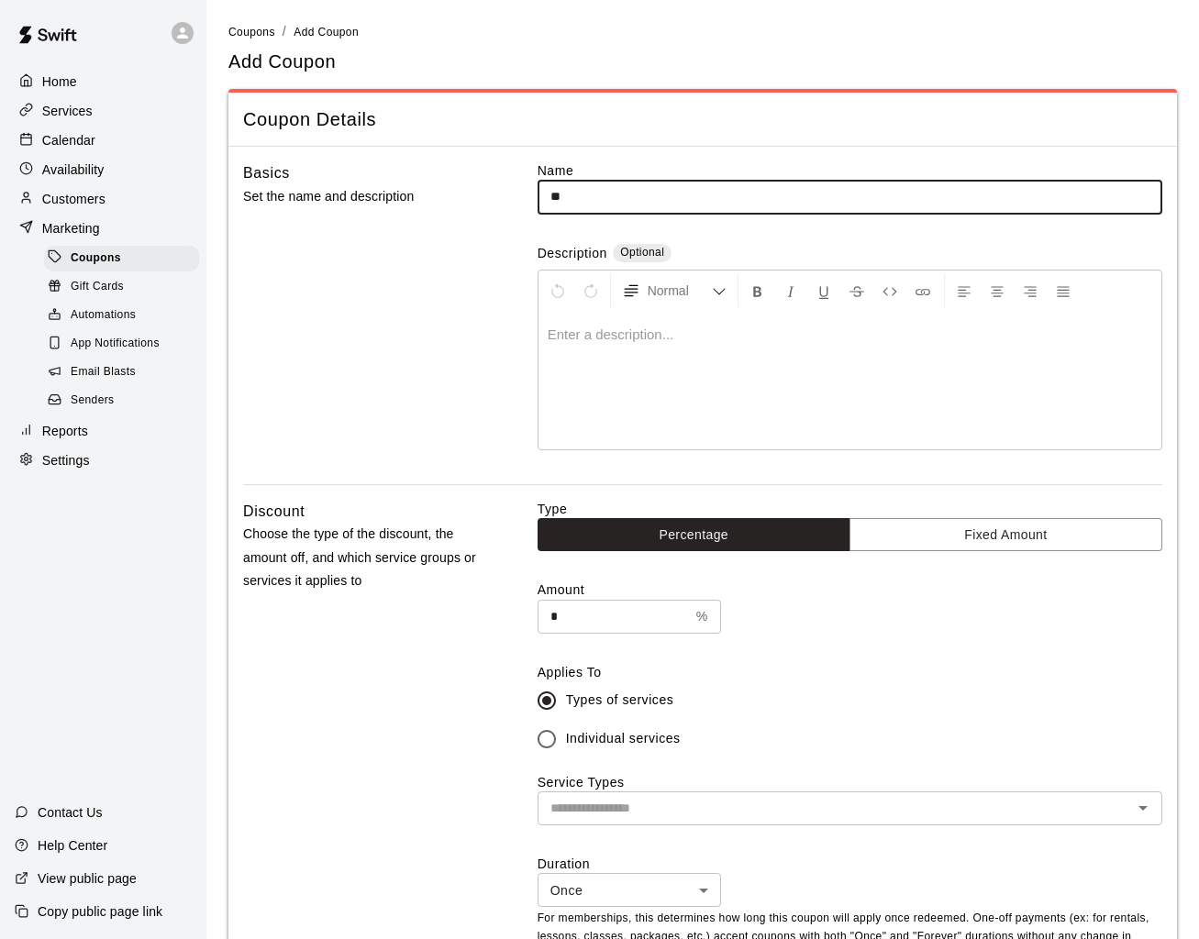
type input "*"
click at [555, 211] on input "**********" at bounding box center [849, 197] width 624 height 34
type input "**********"
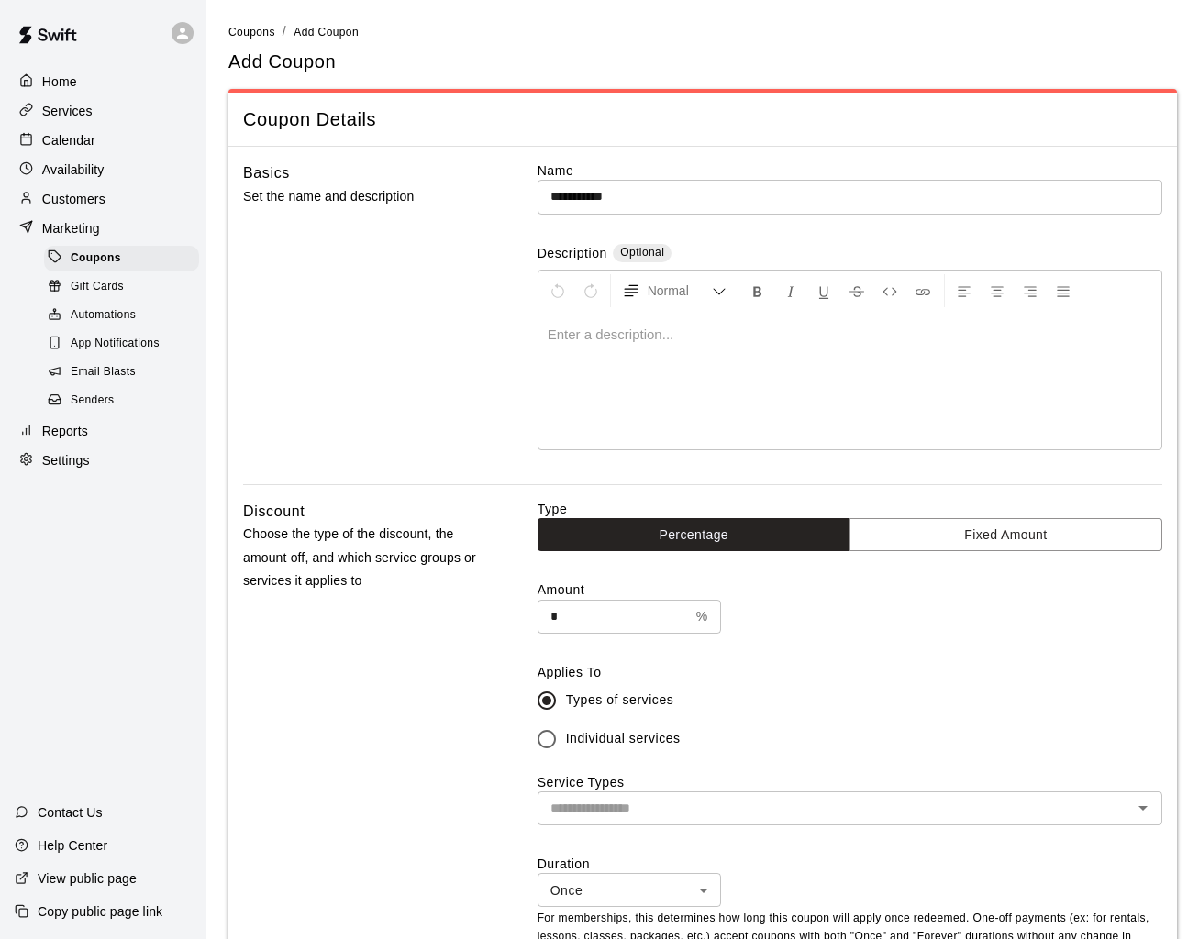
drag, startPoint x: 601, startPoint y: 369, endPoint x: 838, endPoint y: 383, distance: 238.0
click at [601, 369] on div at bounding box center [849, 381] width 623 height 138
drag, startPoint x: 558, startPoint y: 624, endPoint x: 542, endPoint y: 621, distance: 16.7
click at [542, 621] on input "*" at bounding box center [612, 617] width 151 height 34
type input "***"
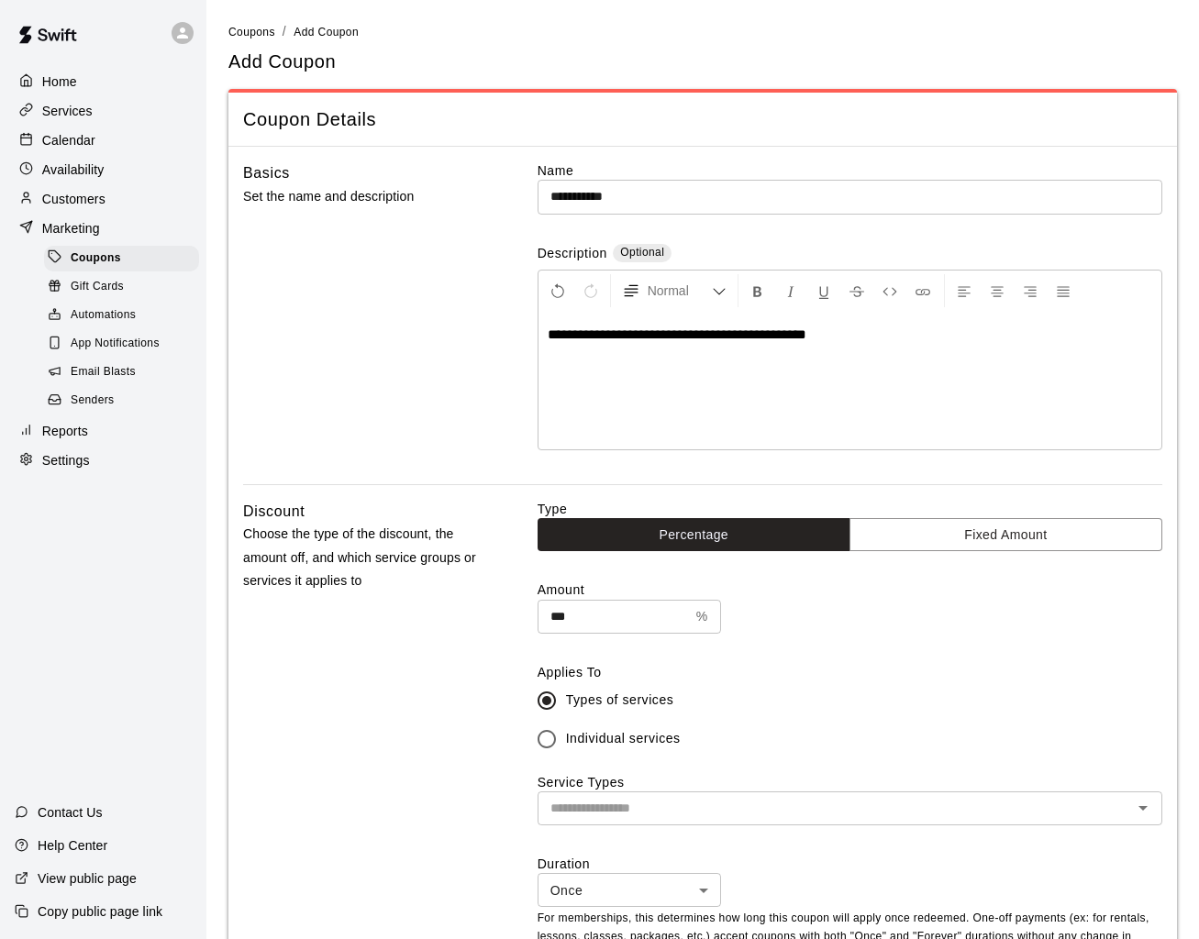
click at [952, 776] on div "Service Types ​" at bounding box center [849, 799] width 624 height 52
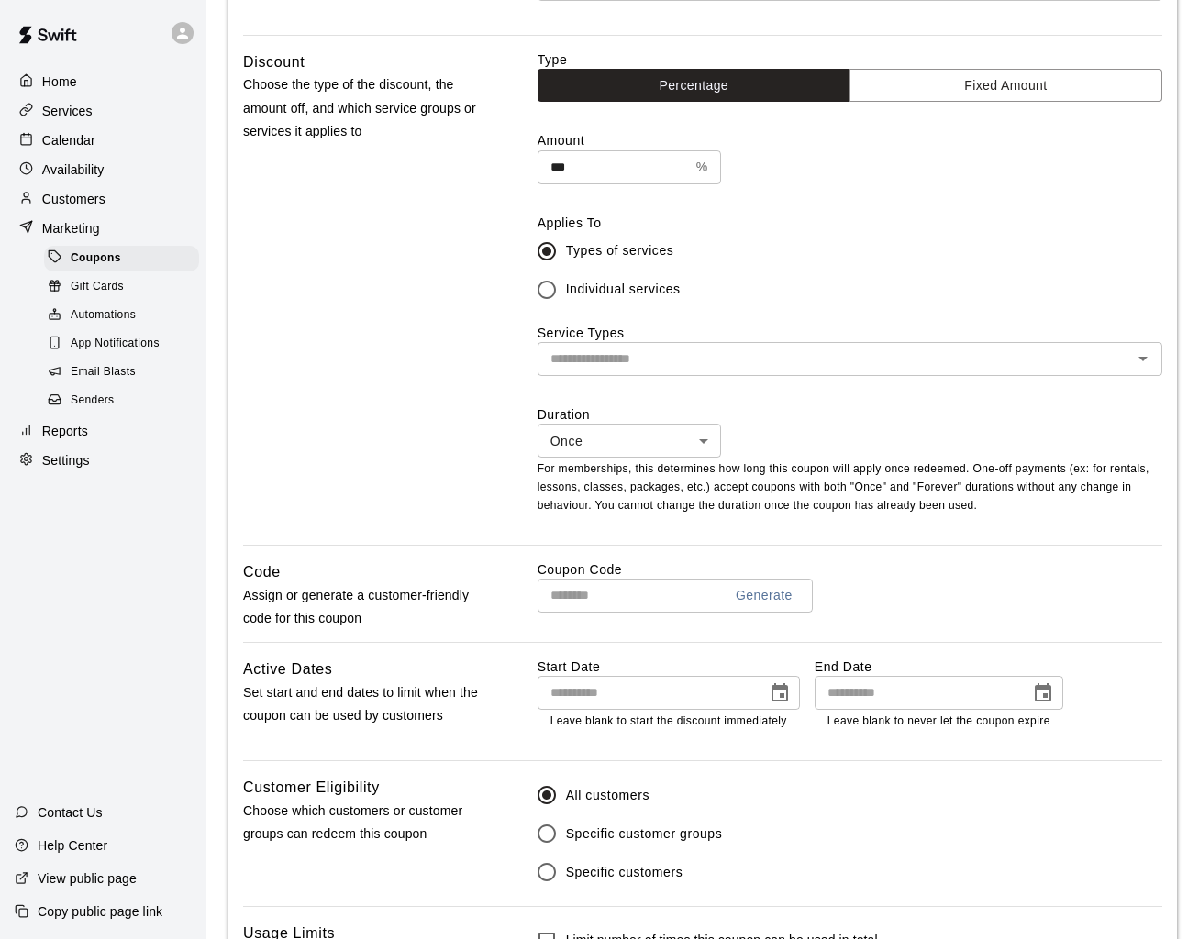
scroll to position [468, 0]
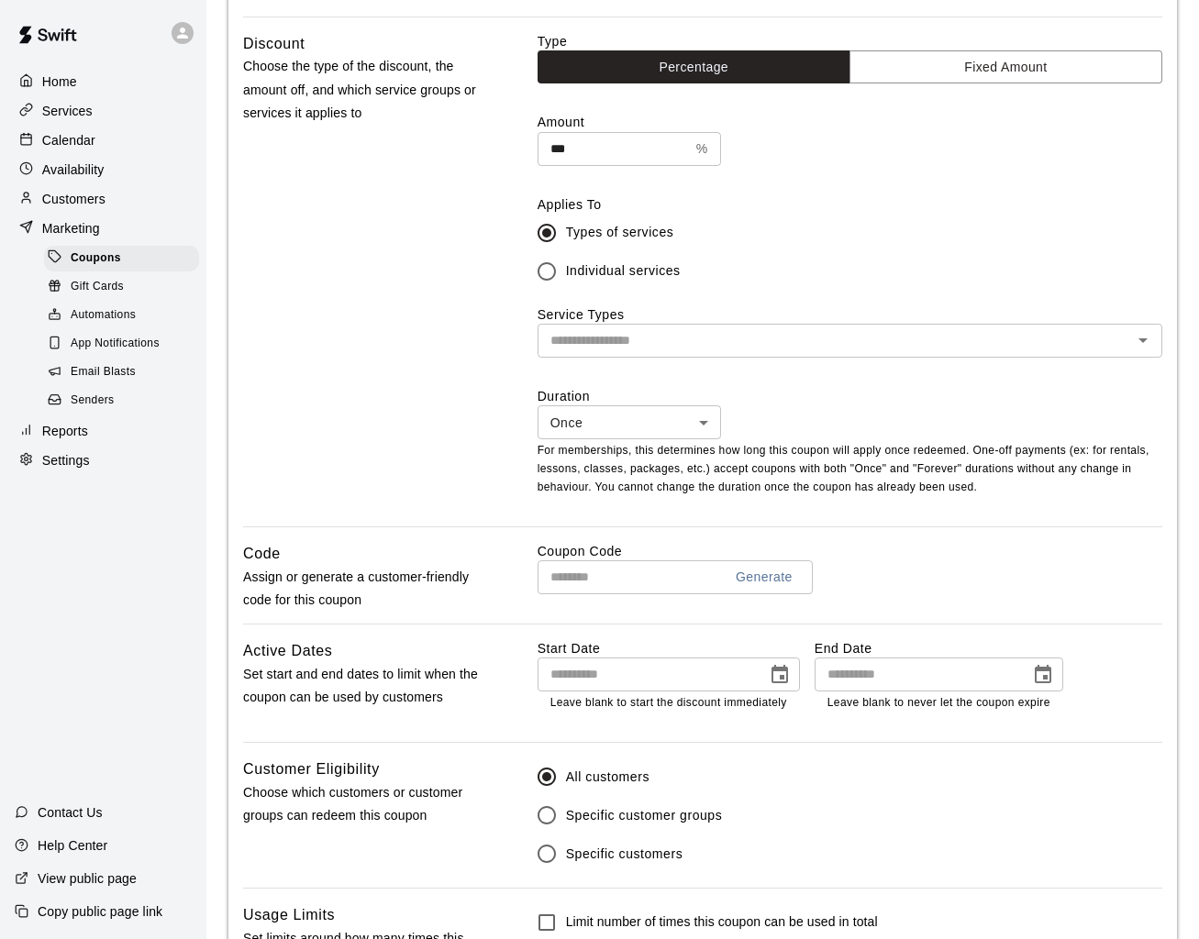
click at [698, 359] on div "Type Percentage Fixed Amount Amount *** % ​ Applies To Types of services Indivi…" at bounding box center [849, 279] width 624 height 494
click at [694, 351] on div "​" at bounding box center [849, 341] width 624 height 34
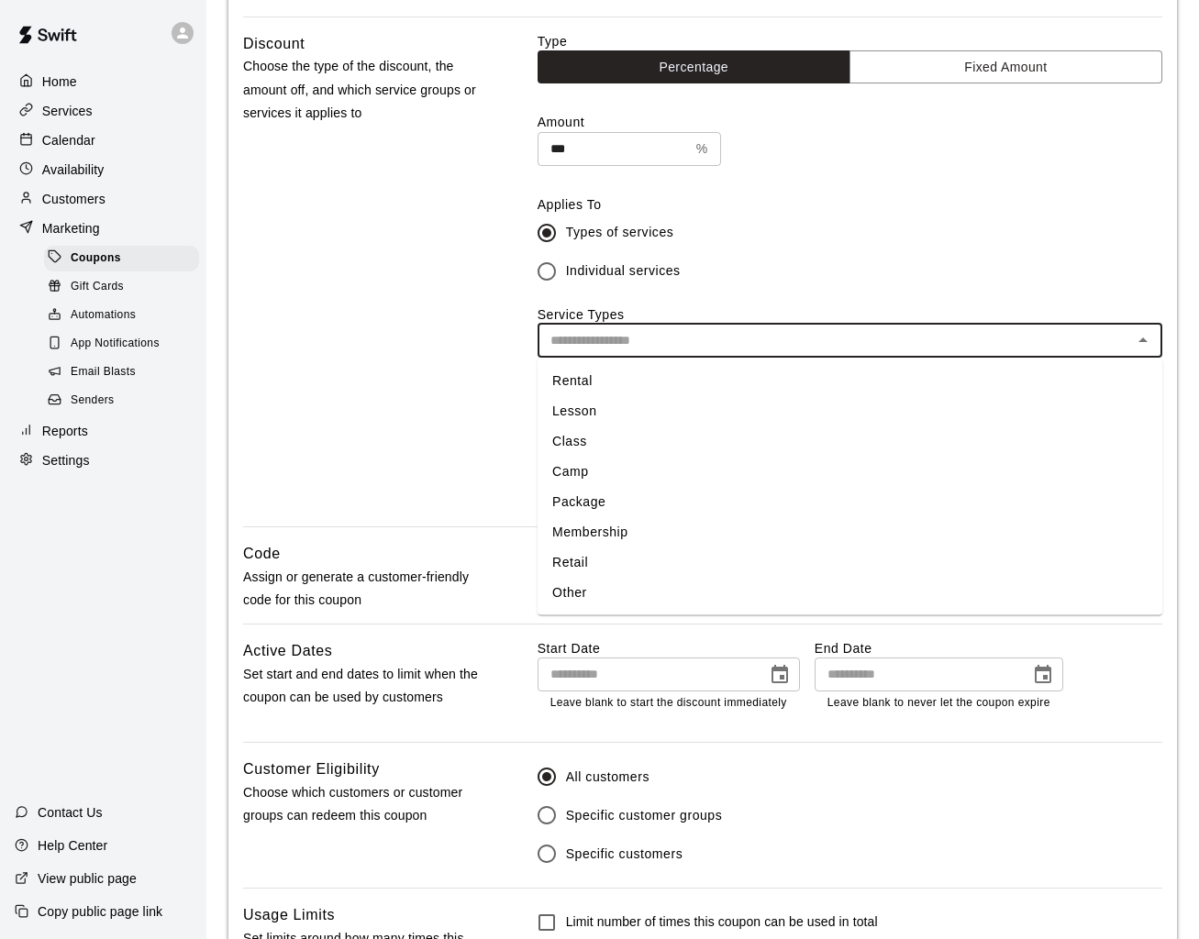
click at [616, 528] on li "Membership" at bounding box center [849, 532] width 624 height 30
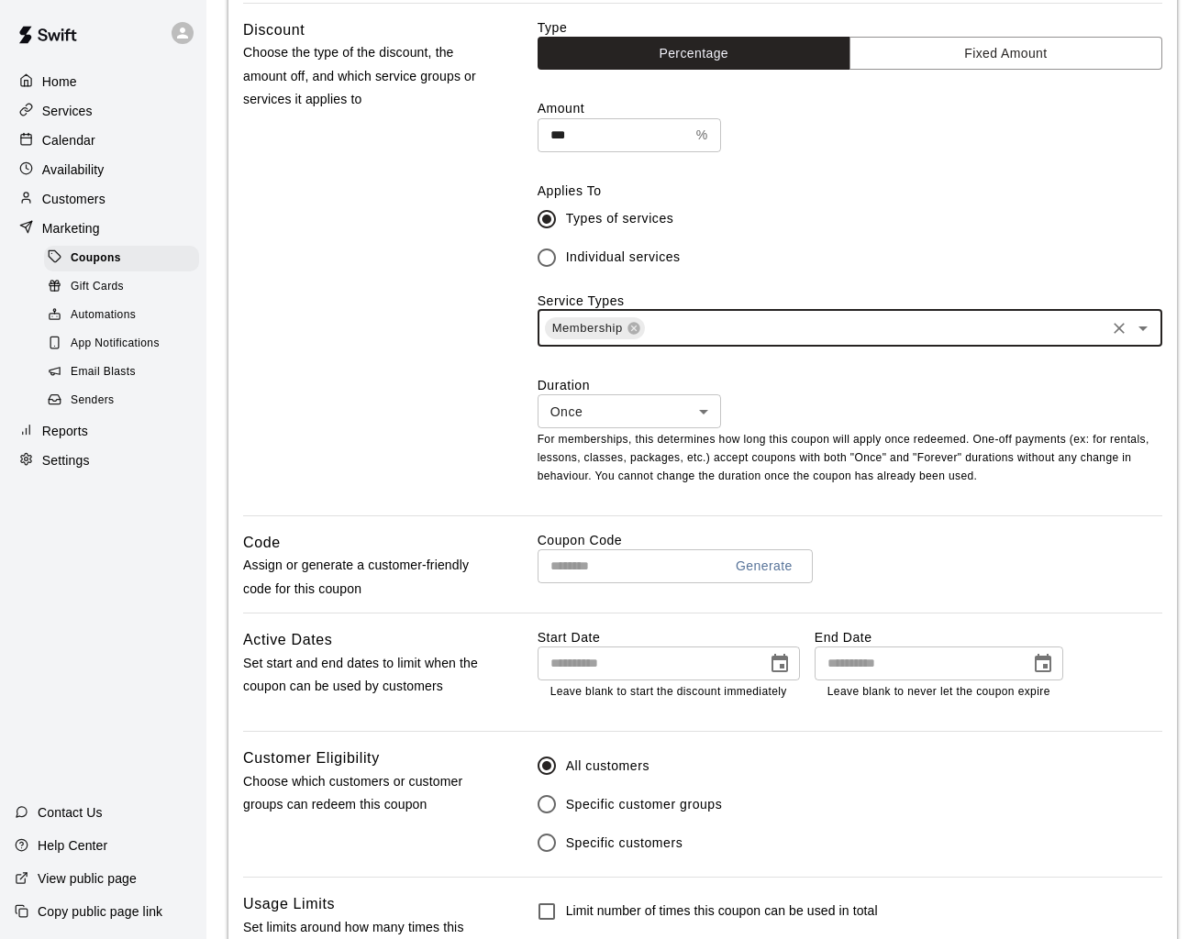
scroll to position [482, 0]
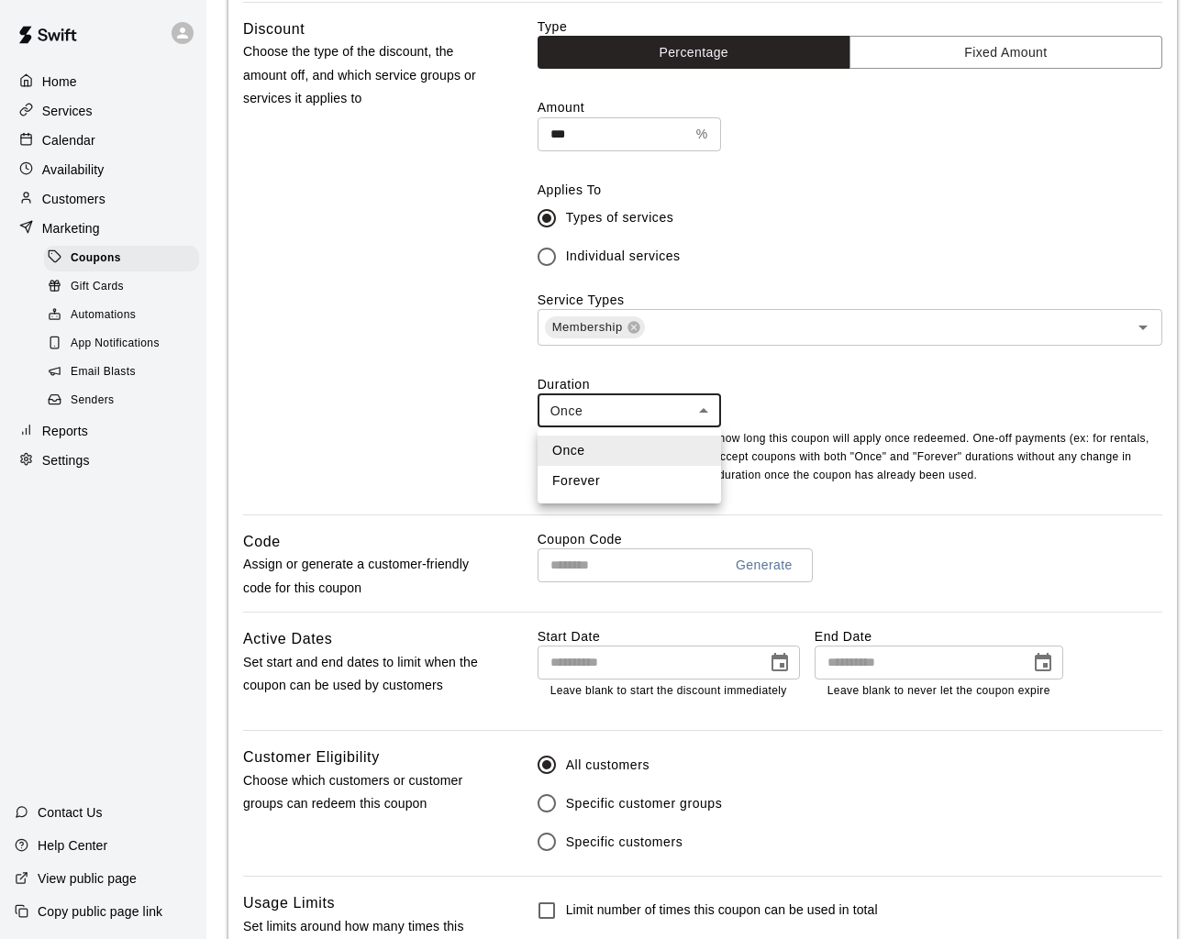
click at [644, 413] on body "**********" at bounding box center [599, 315] width 1199 height 1595
click at [618, 444] on li "Once" at bounding box center [628, 451] width 183 height 30
click at [616, 577] on input "text" at bounding box center [622, 565] width 171 height 34
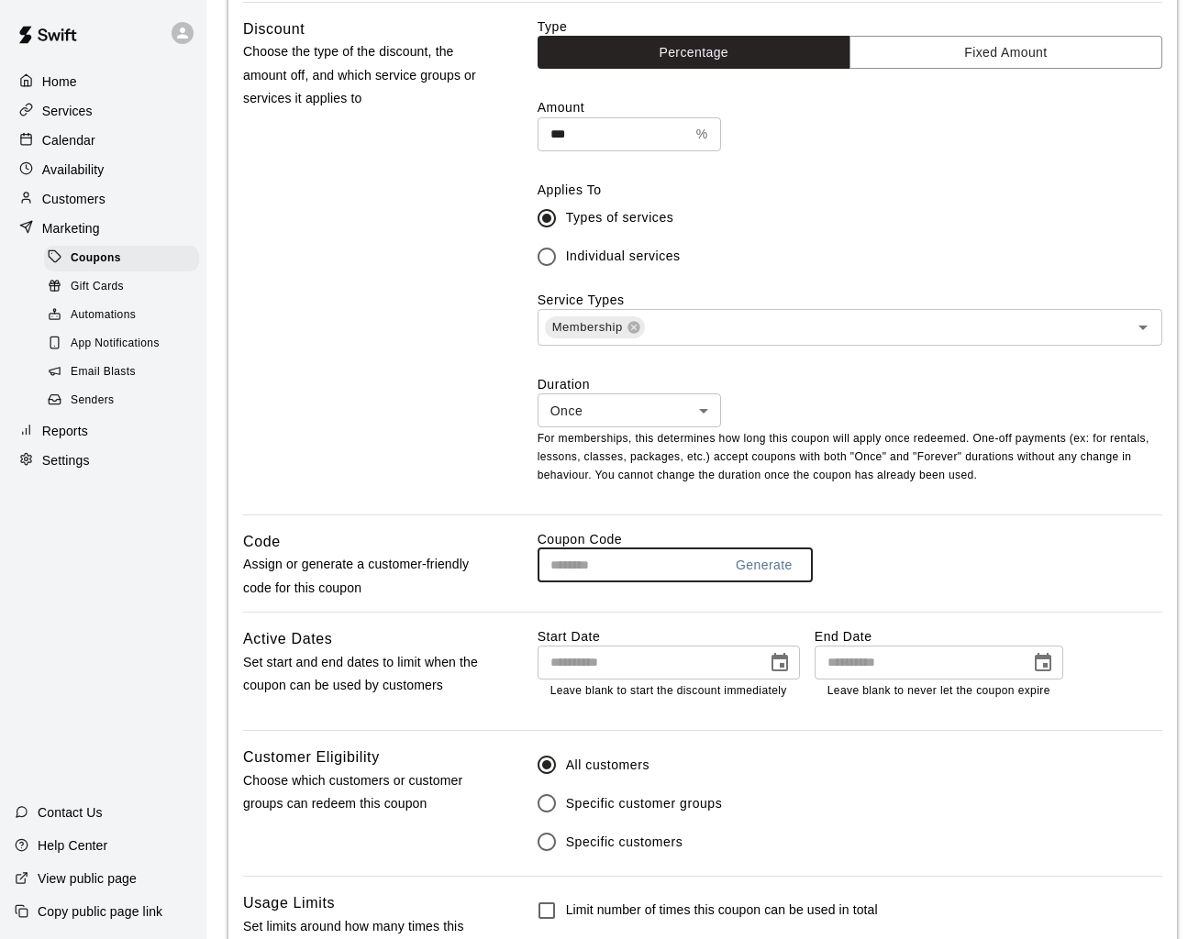
type input "*"
type input "**********"
click at [426, 494] on div "Discount Choose the type of the discount, the amount off, and which service gro…" at bounding box center [362, 265] width 239 height 497
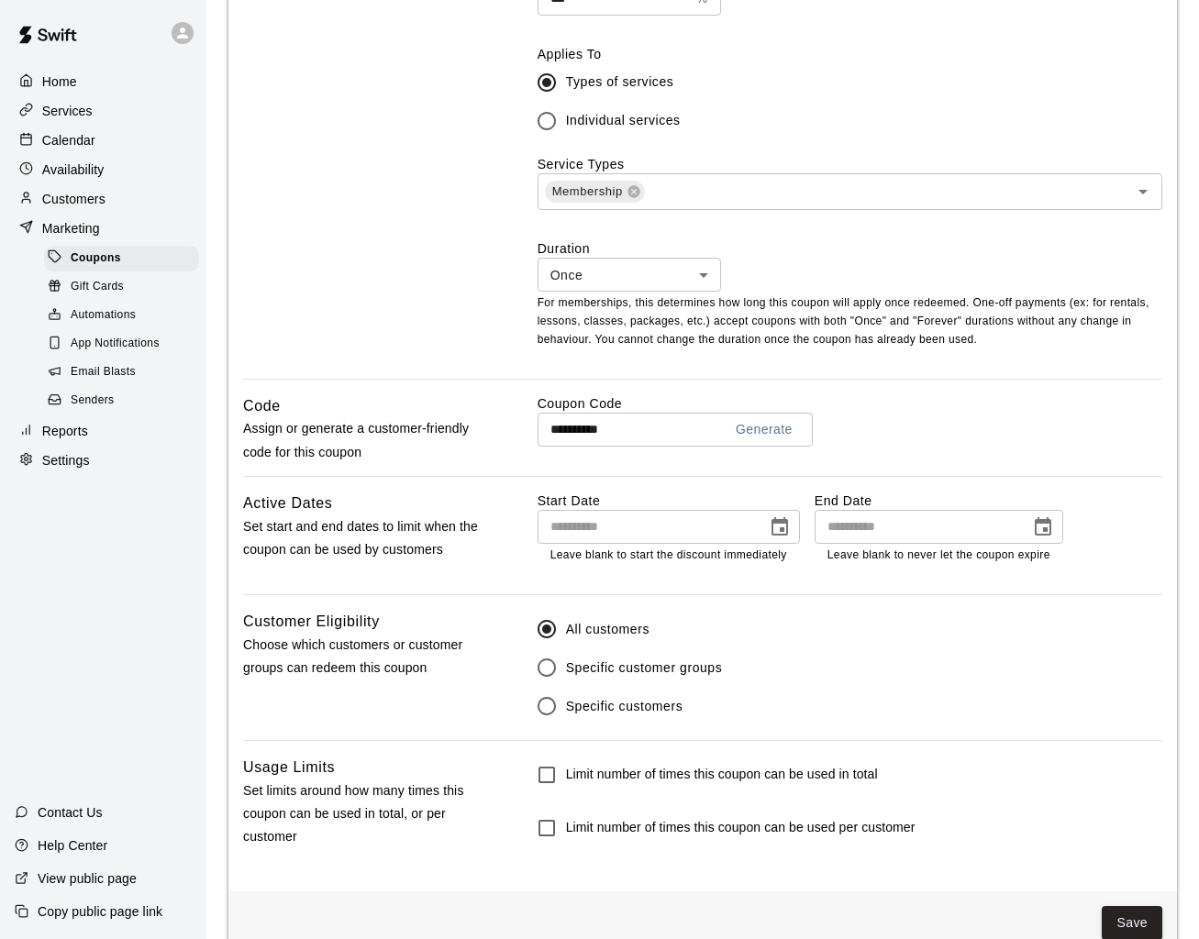
scroll to position [656, 0]
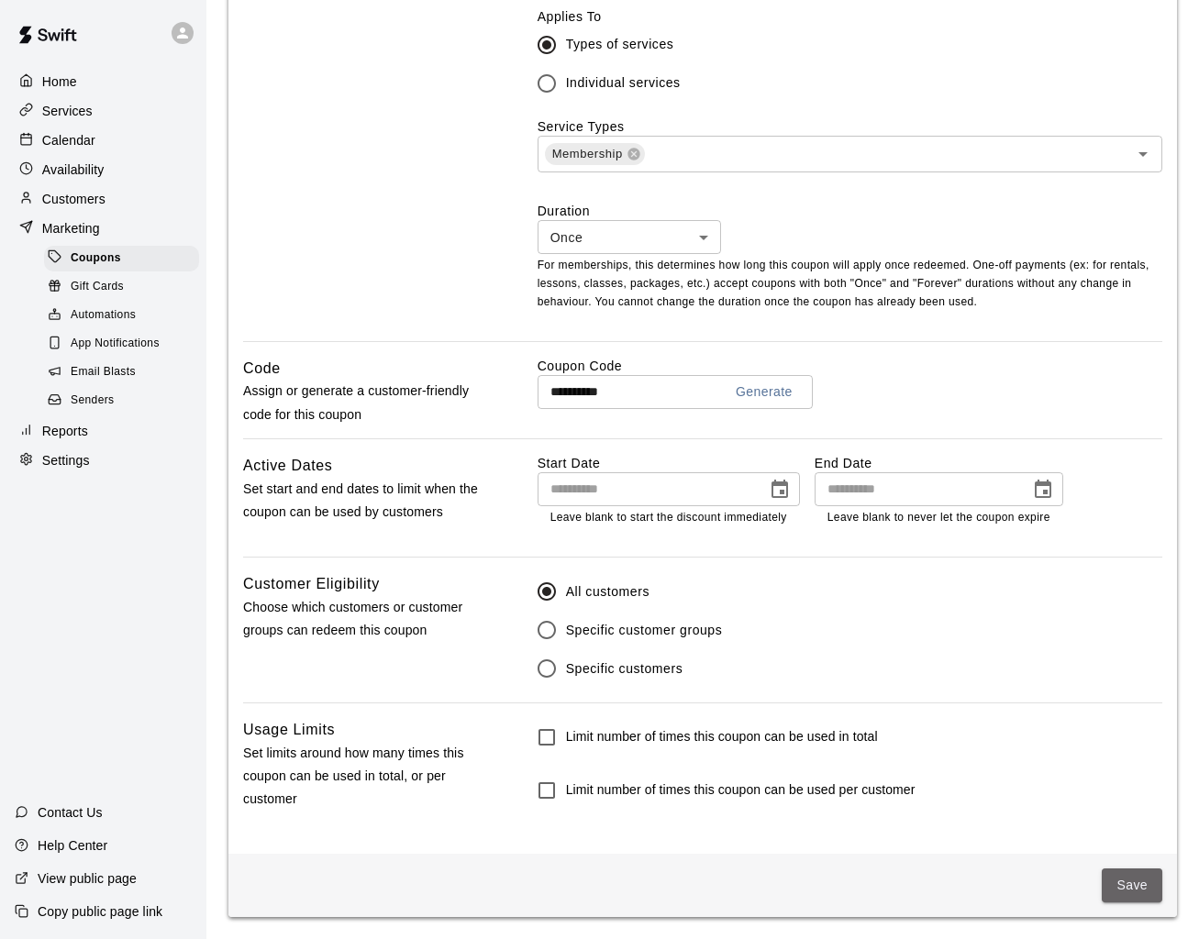
click at [1121, 876] on button "Save" at bounding box center [1131, 885] width 61 height 34
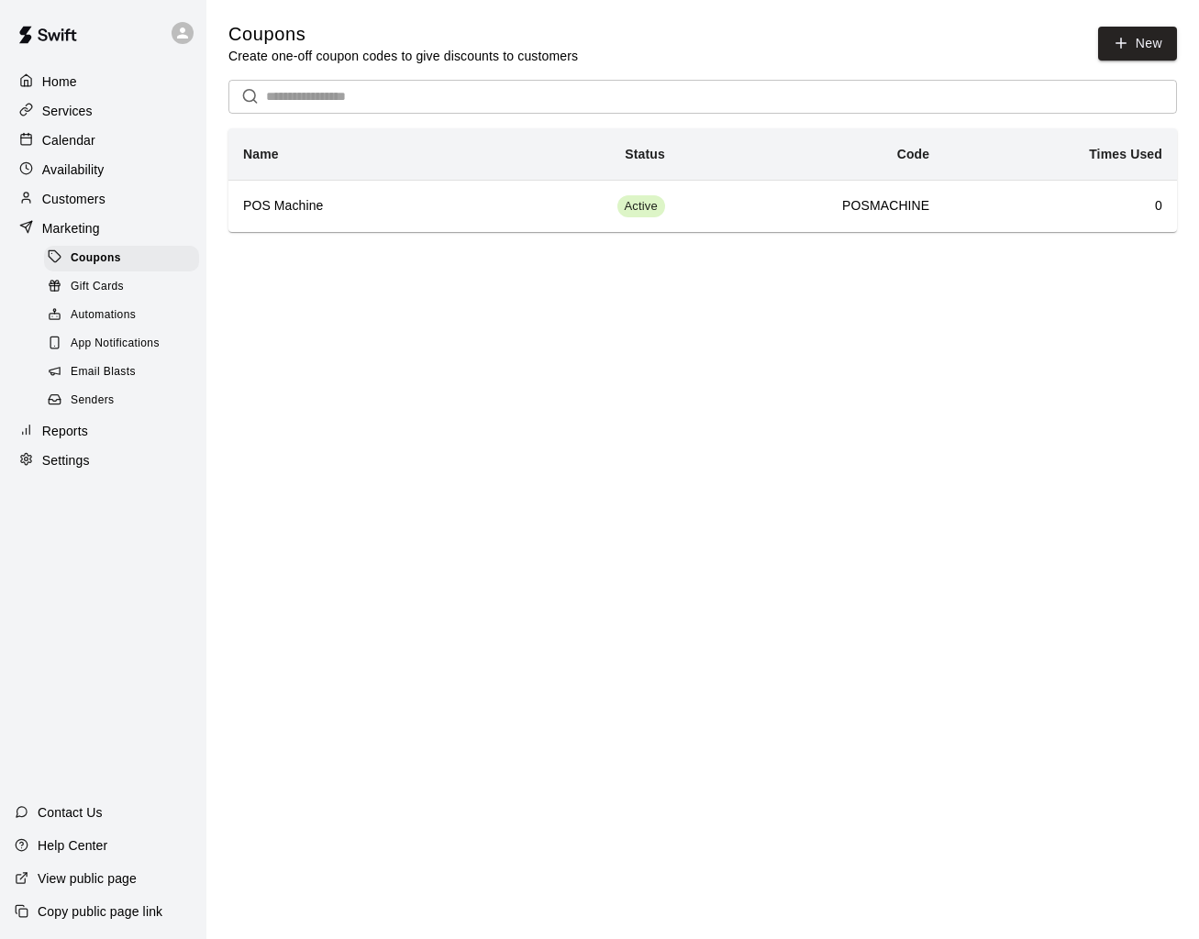
click at [91, 192] on p "Customers" at bounding box center [73, 199] width 63 height 18
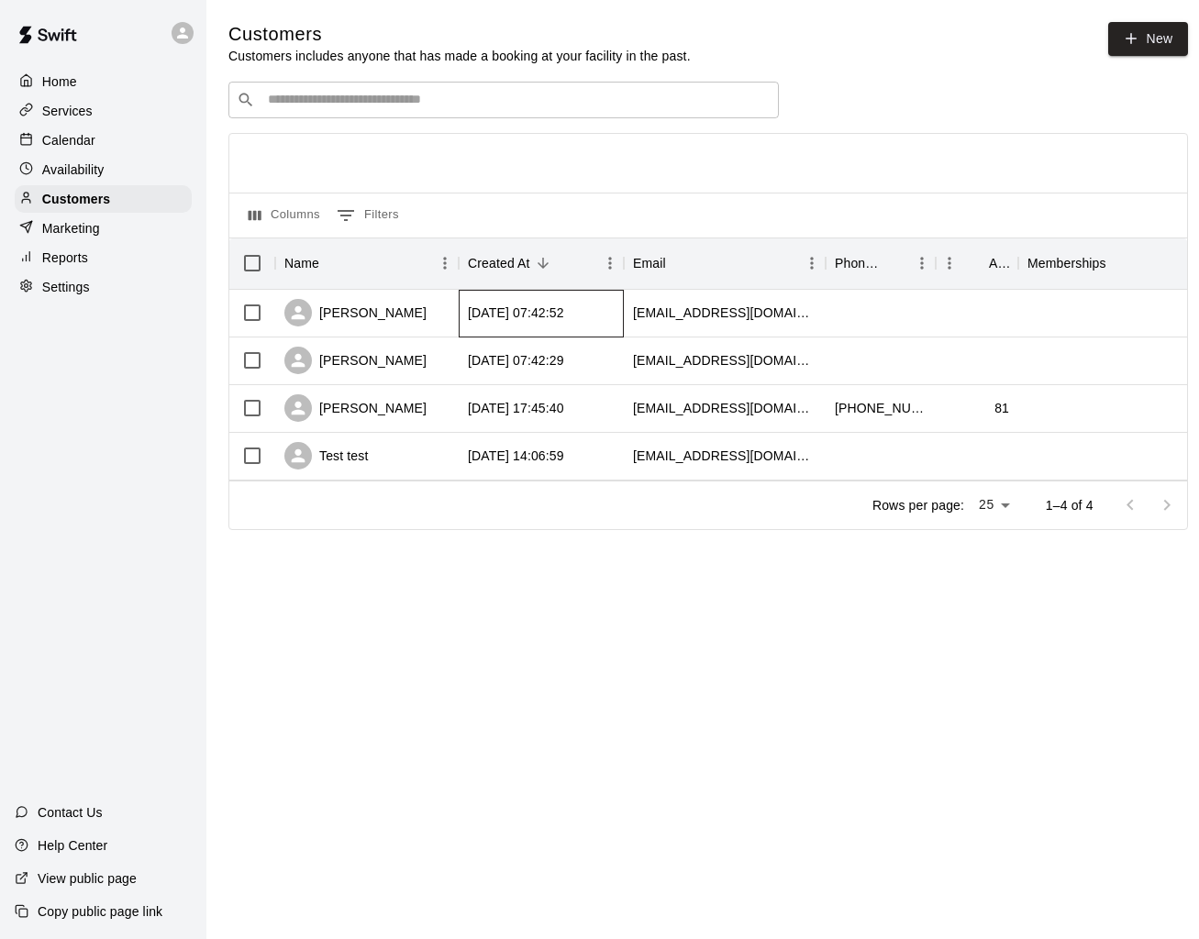
click at [476, 322] on div "[DATE] 07:42:52" at bounding box center [516, 313] width 96 height 18
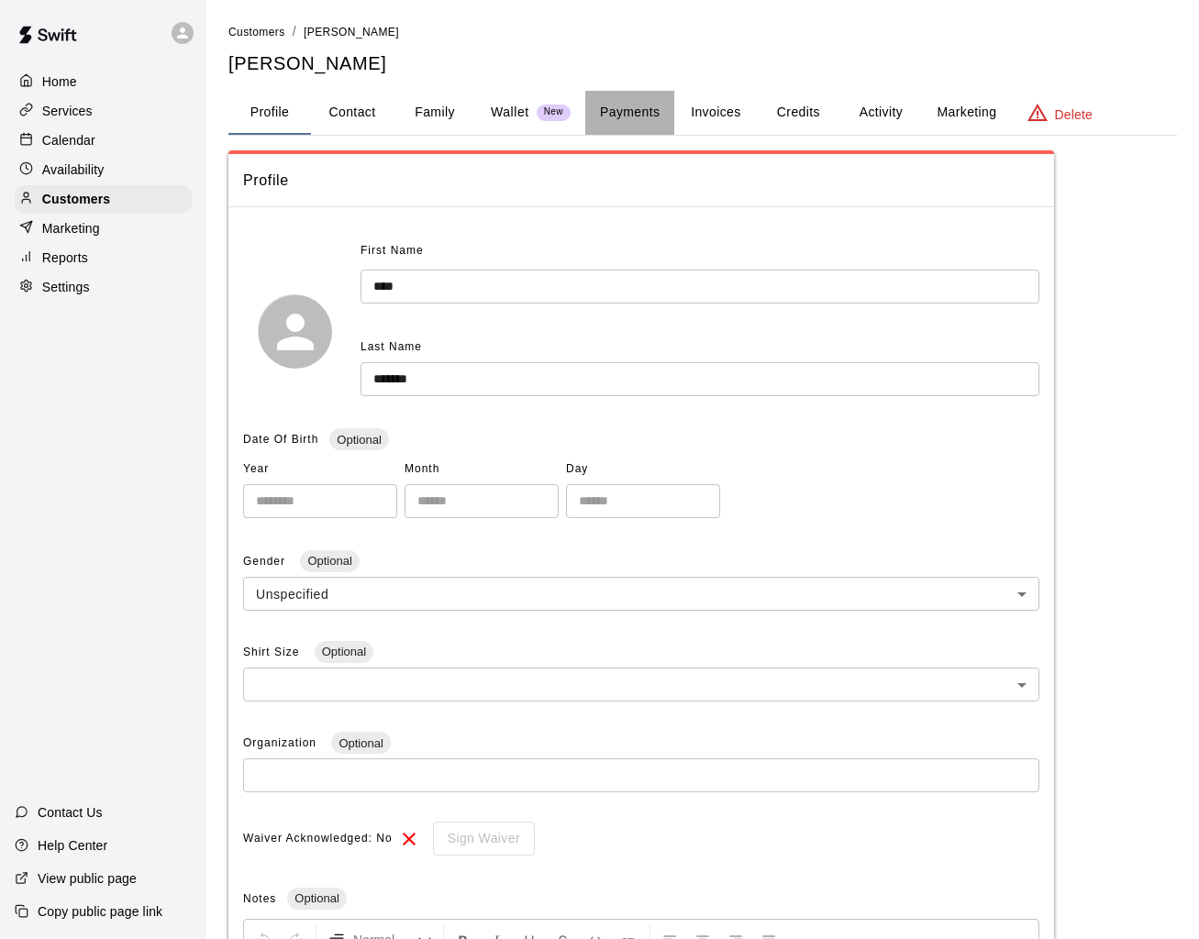
click at [642, 118] on button "Payments" at bounding box center [629, 113] width 89 height 44
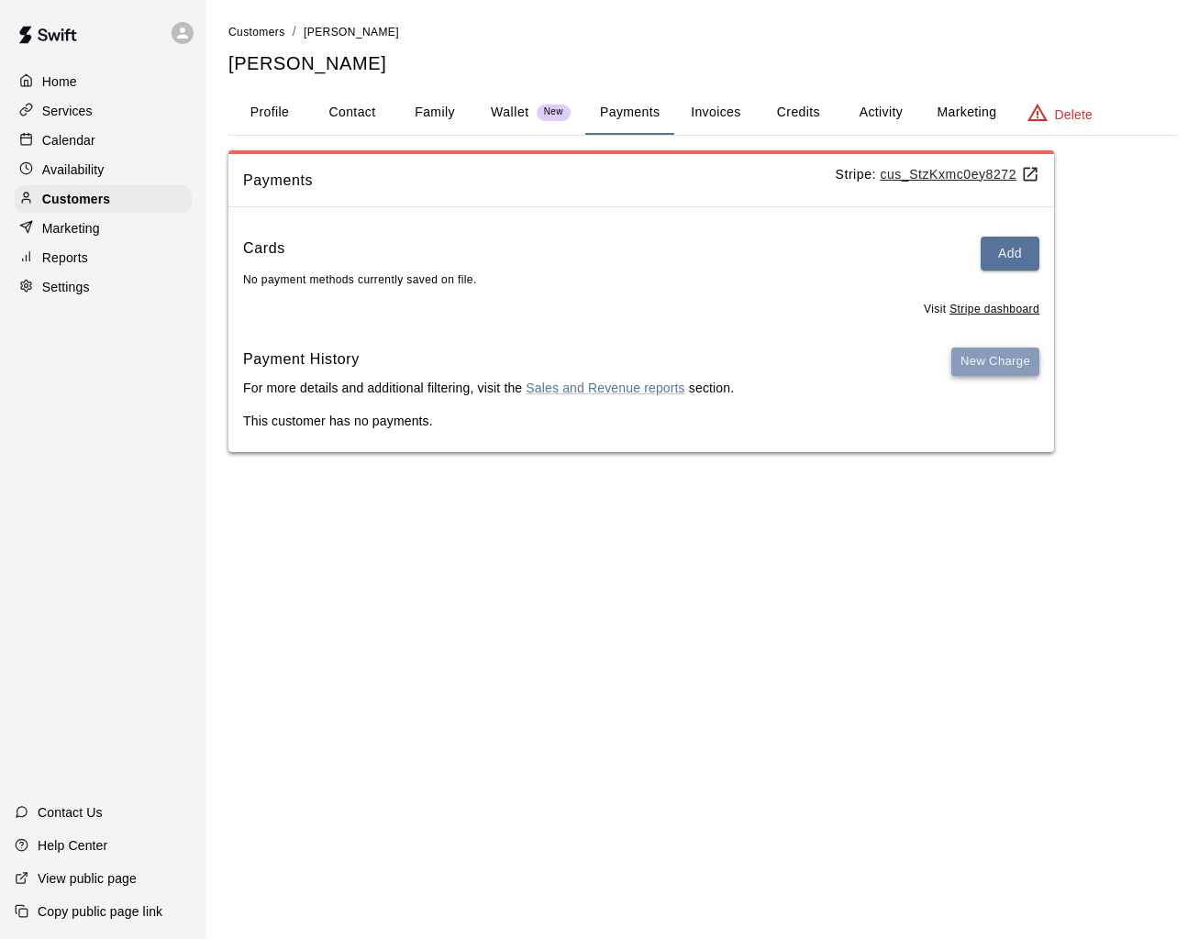
click at [1007, 374] on button "New Charge" at bounding box center [995, 362] width 88 height 28
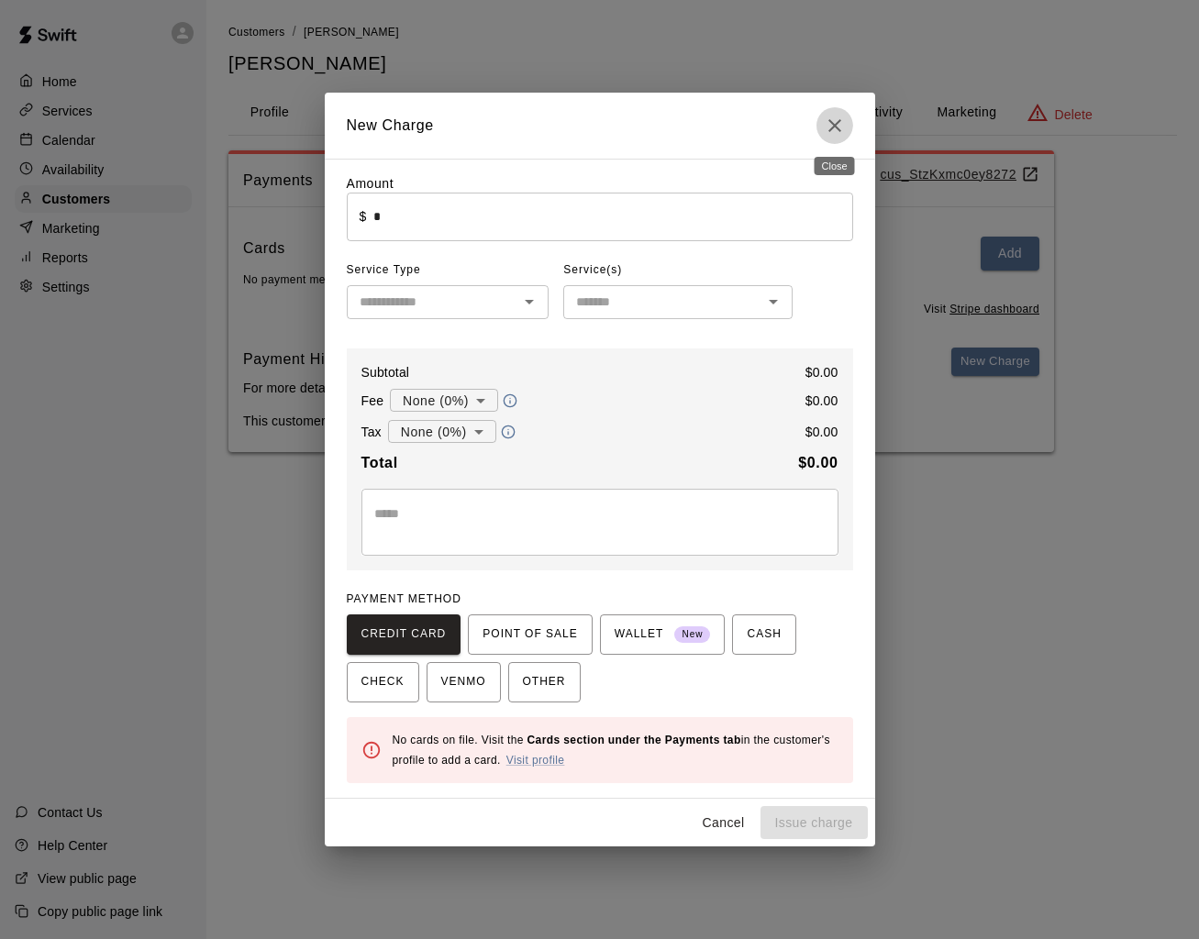
drag, startPoint x: 849, startPoint y: 123, endPoint x: 822, endPoint y: 128, distance: 28.1
click at [848, 123] on button "Close" at bounding box center [834, 125] width 37 height 37
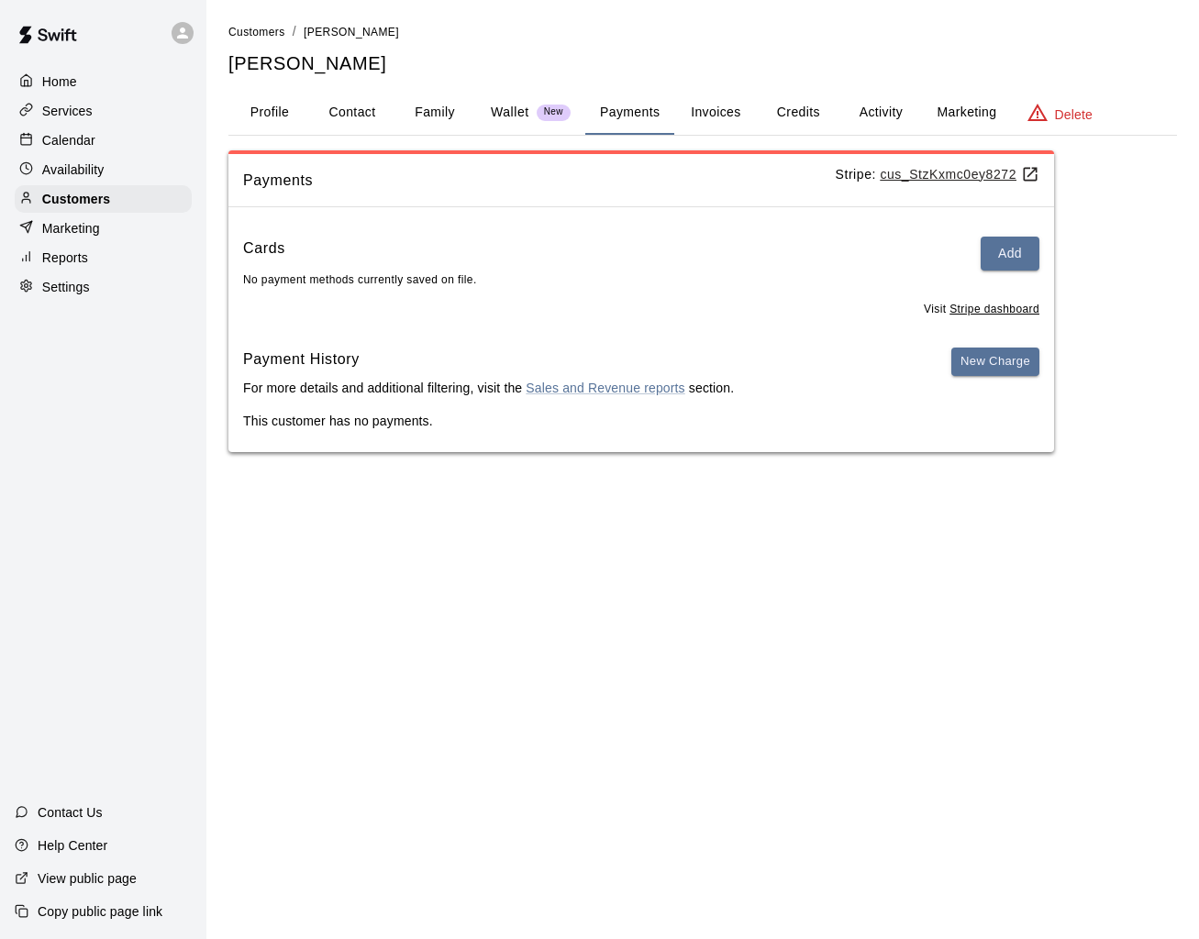
click at [84, 114] on p "Services" at bounding box center [67, 111] width 50 height 18
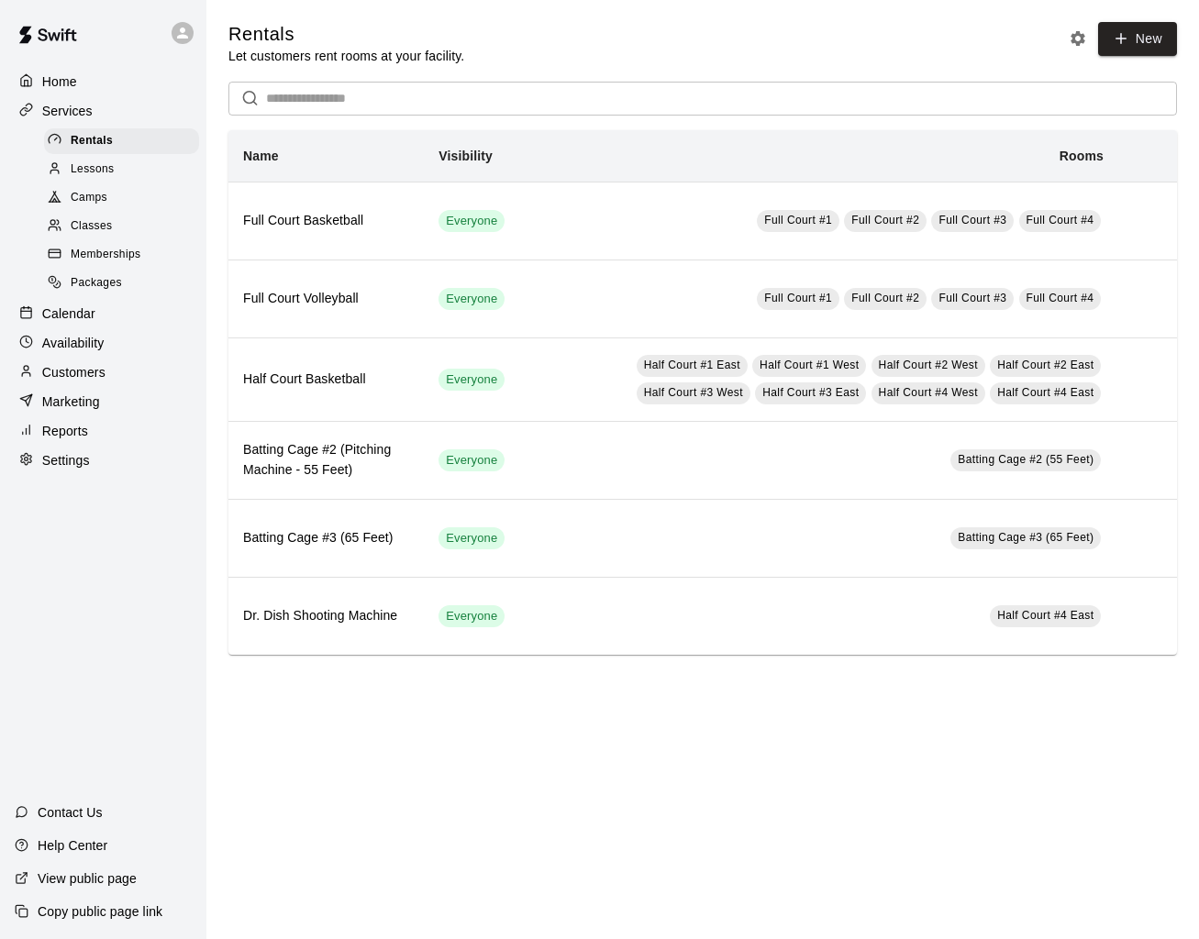
click at [105, 255] on span "Memberships" at bounding box center [106, 255] width 70 height 18
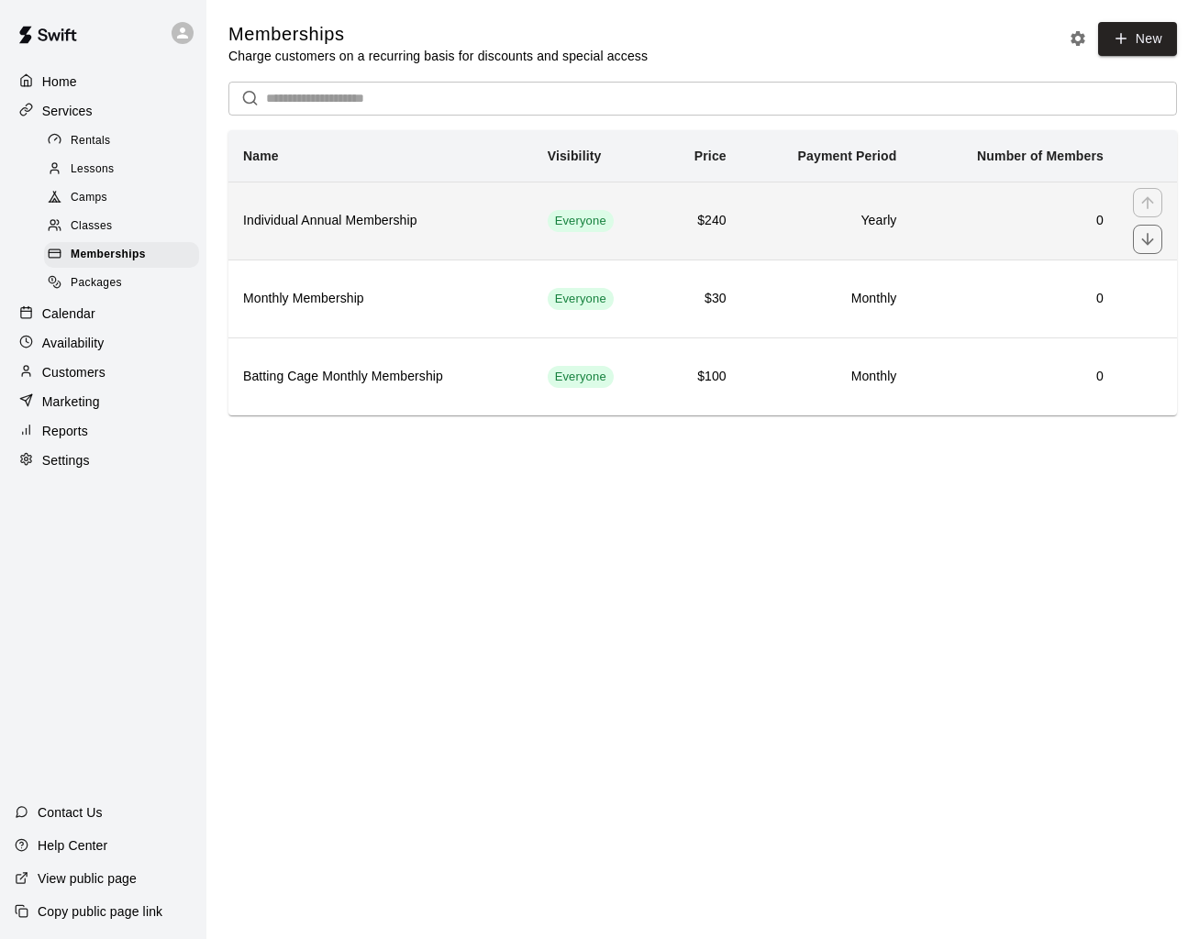
click at [412, 223] on h6 "Individual Annual Membership" at bounding box center [380, 221] width 275 height 20
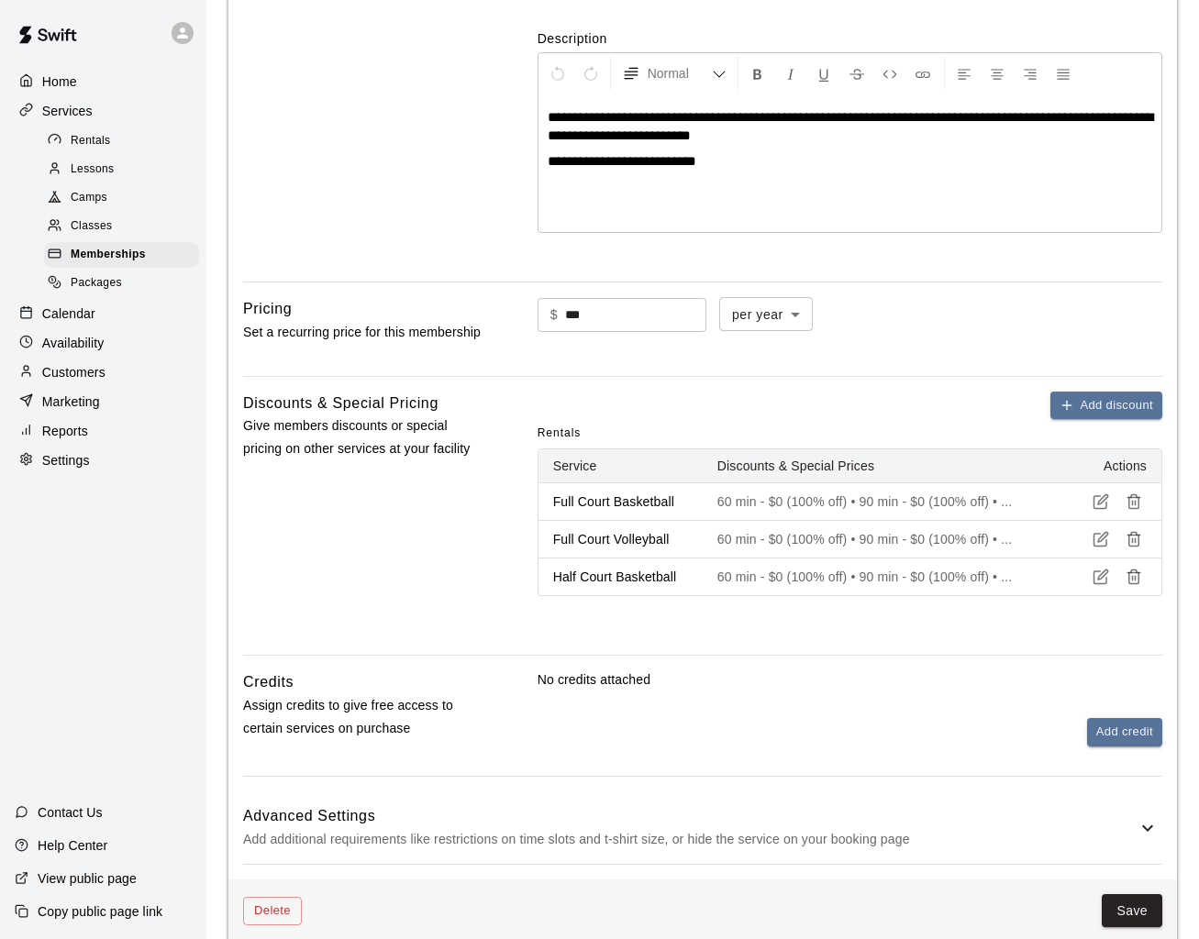
scroll to position [481, 0]
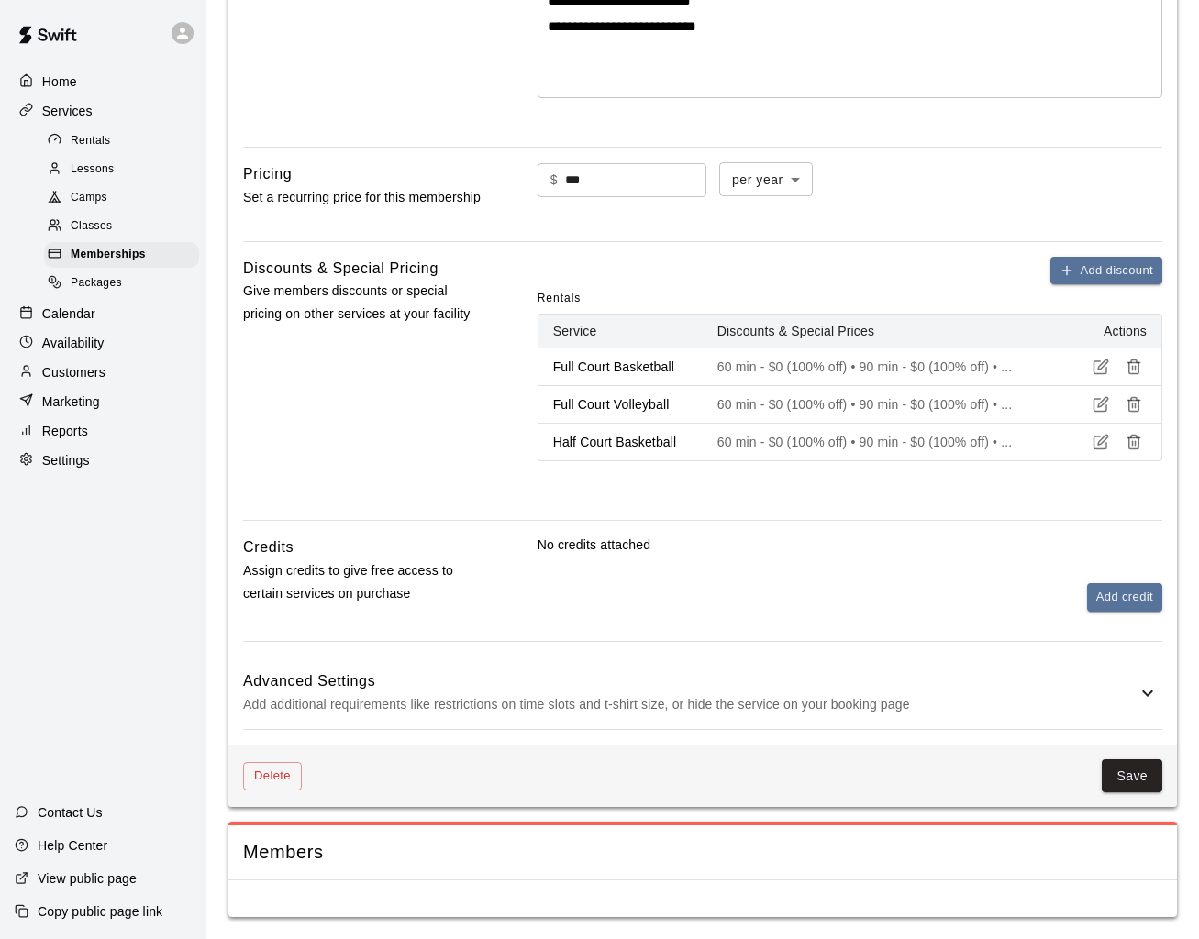
drag, startPoint x: 387, startPoint y: 881, endPoint x: 317, endPoint y: 838, distance: 81.9
click at [382, 873] on div "Members" at bounding box center [702, 869] width 948 height 95
click at [293, 834] on div "Members" at bounding box center [702, 852] width 948 height 54
click at [288, 845] on span "Members" at bounding box center [702, 852] width 919 height 25
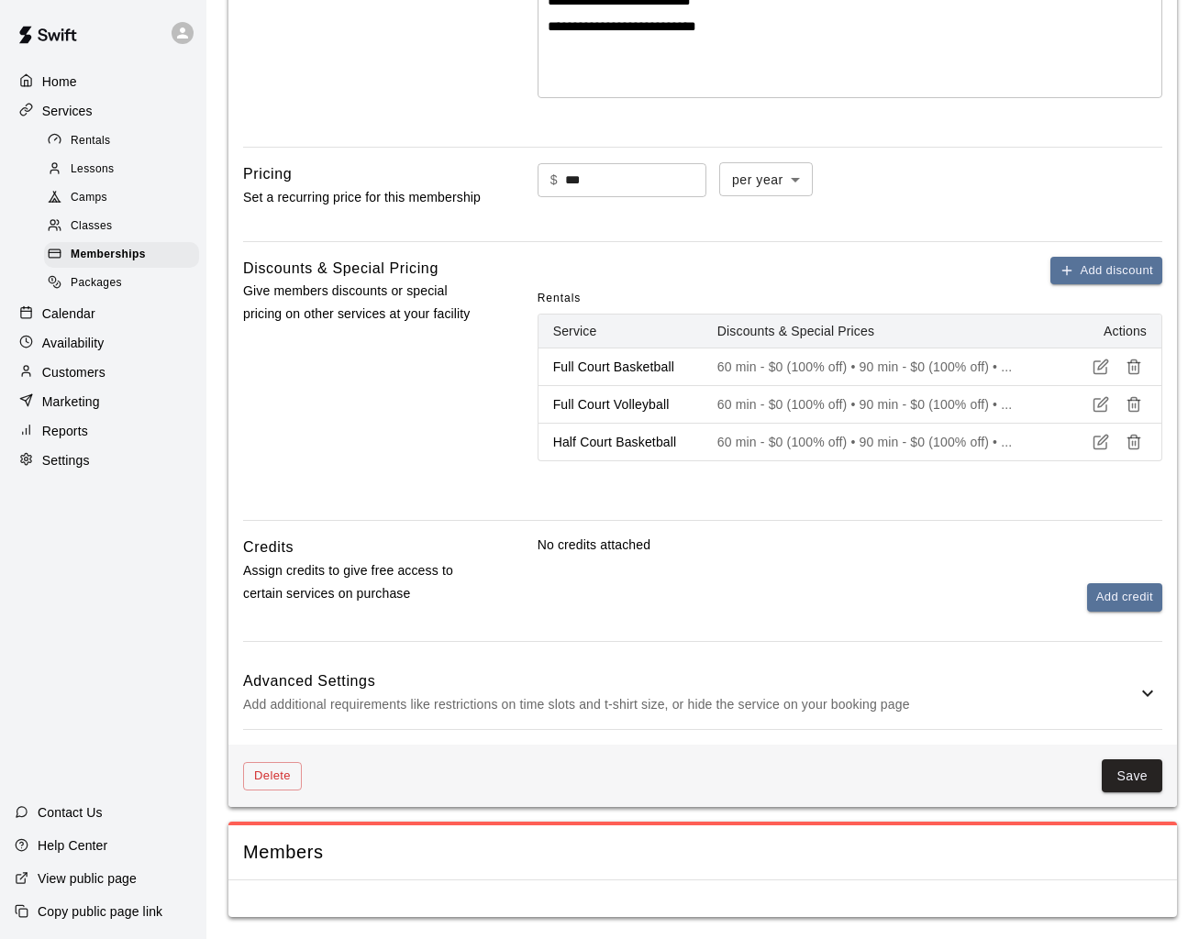
click at [288, 845] on span "Members" at bounding box center [702, 852] width 919 height 25
click at [661, 928] on main "**********" at bounding box center [702, 232] width 992 height 1414
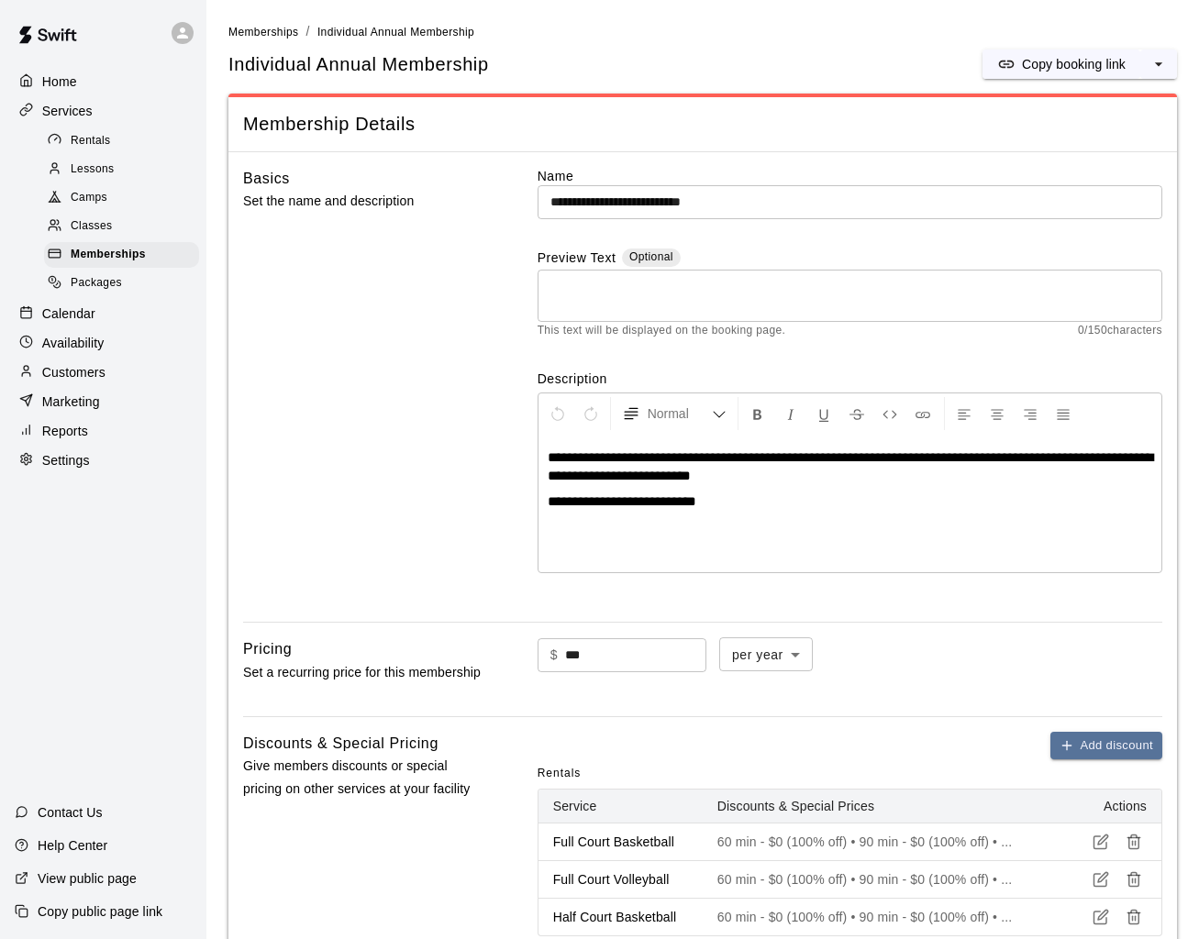
scroll to position [1, 0]
click at [66, 371] on p "Customers" at bounding box center [73, 372] width 63 height 18
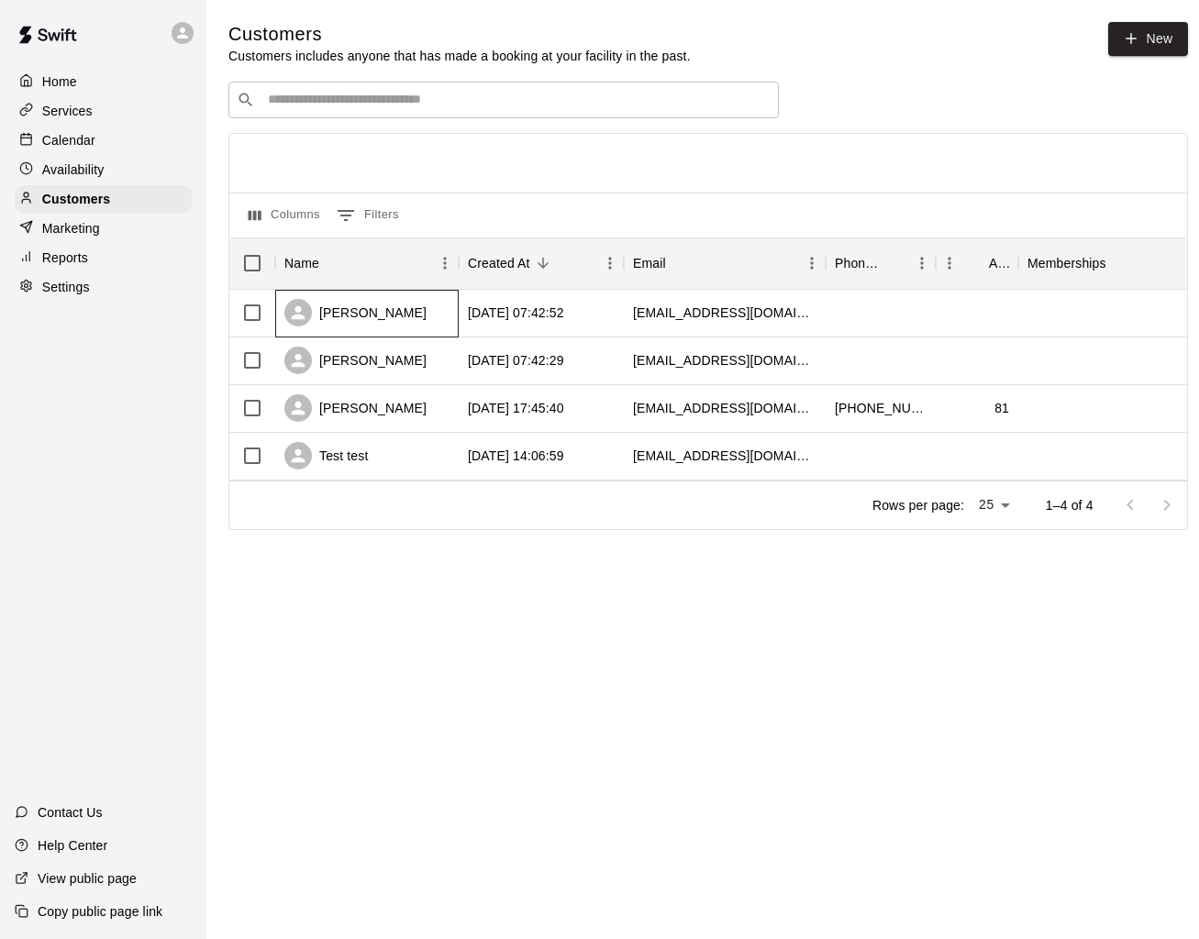
click at [292, 308] on icon at bounding box center [298, 313] width 21 height 21
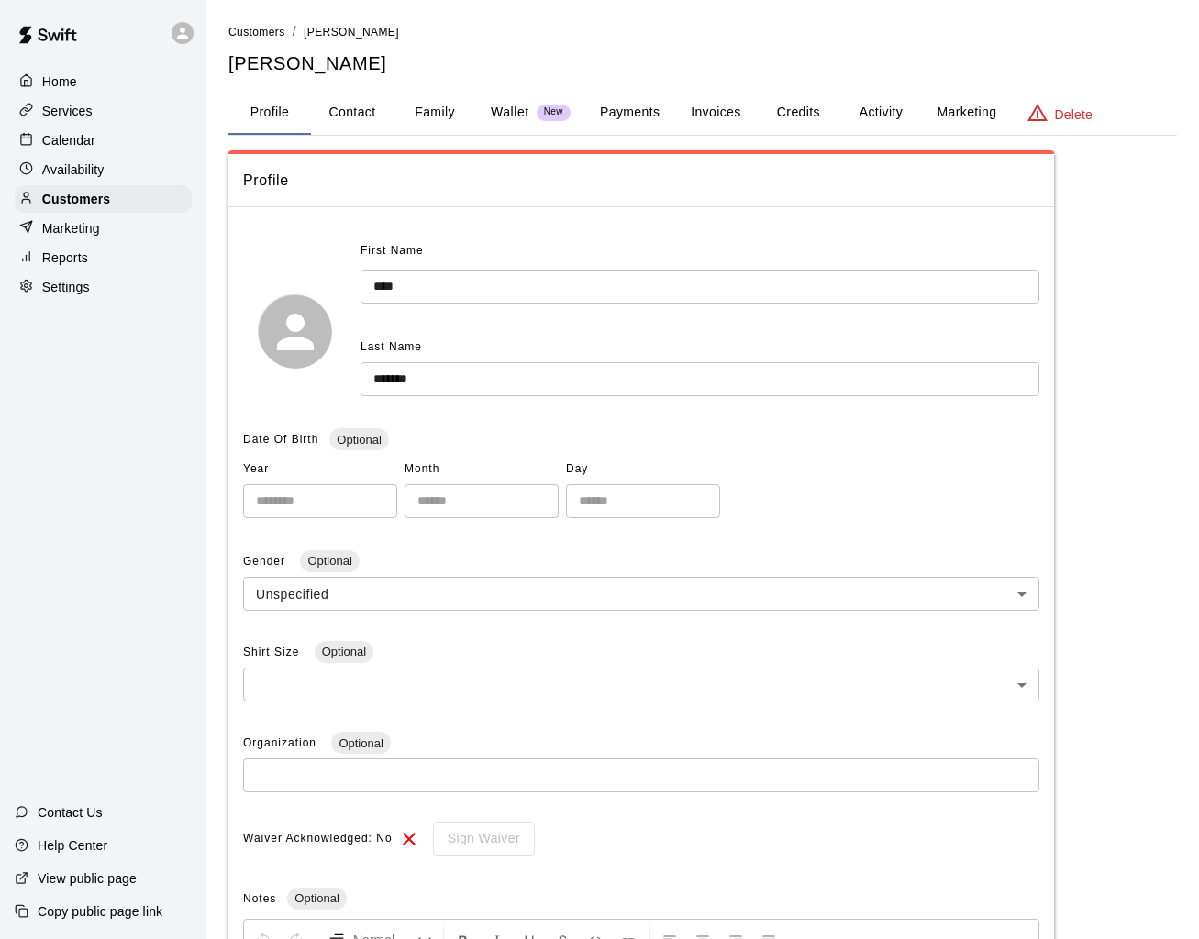
click at [370, 109] on button "Contact" at bounding box center [352, 113] width 83 height 44
select select "**"
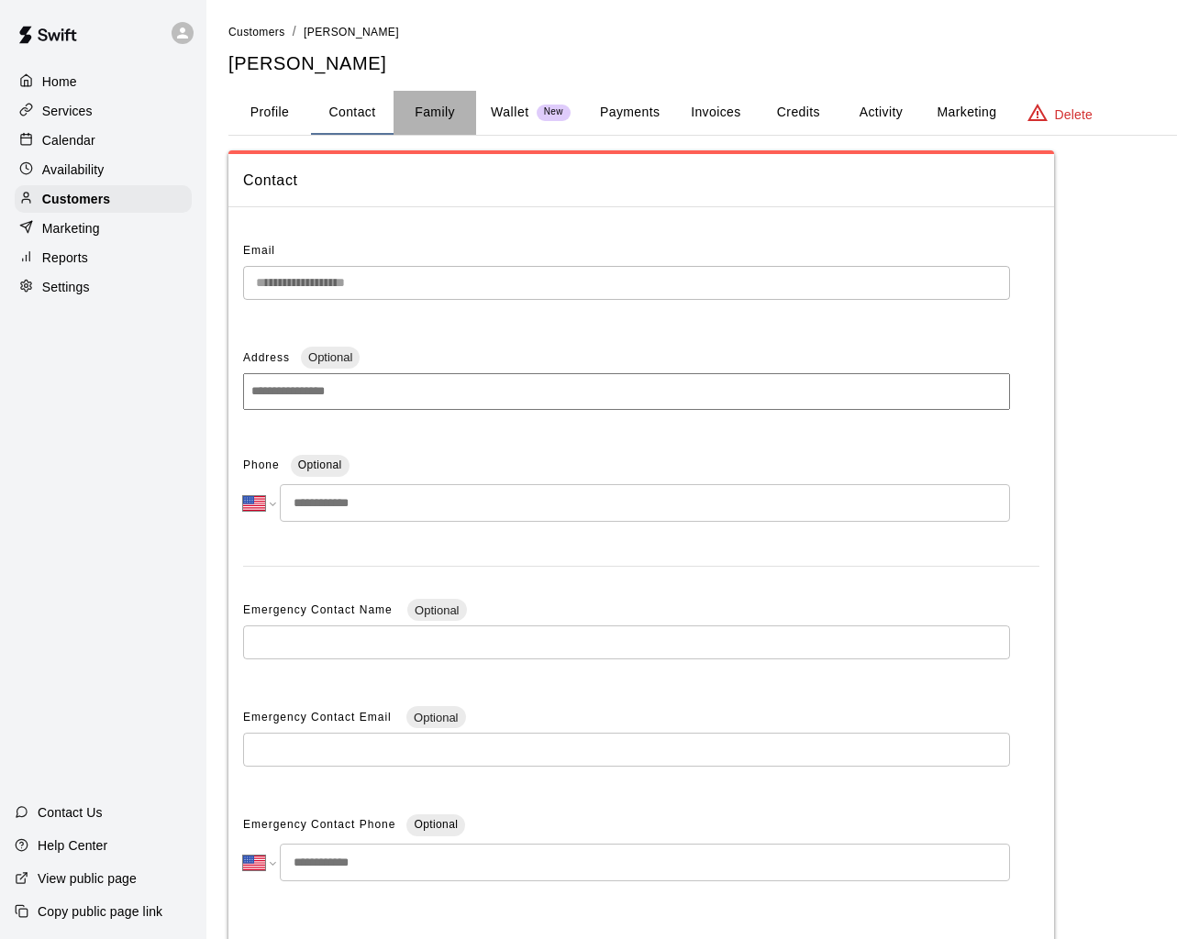
click at [445, 109] on button "Family" at bounding box center [434, 113] width 83 height 44
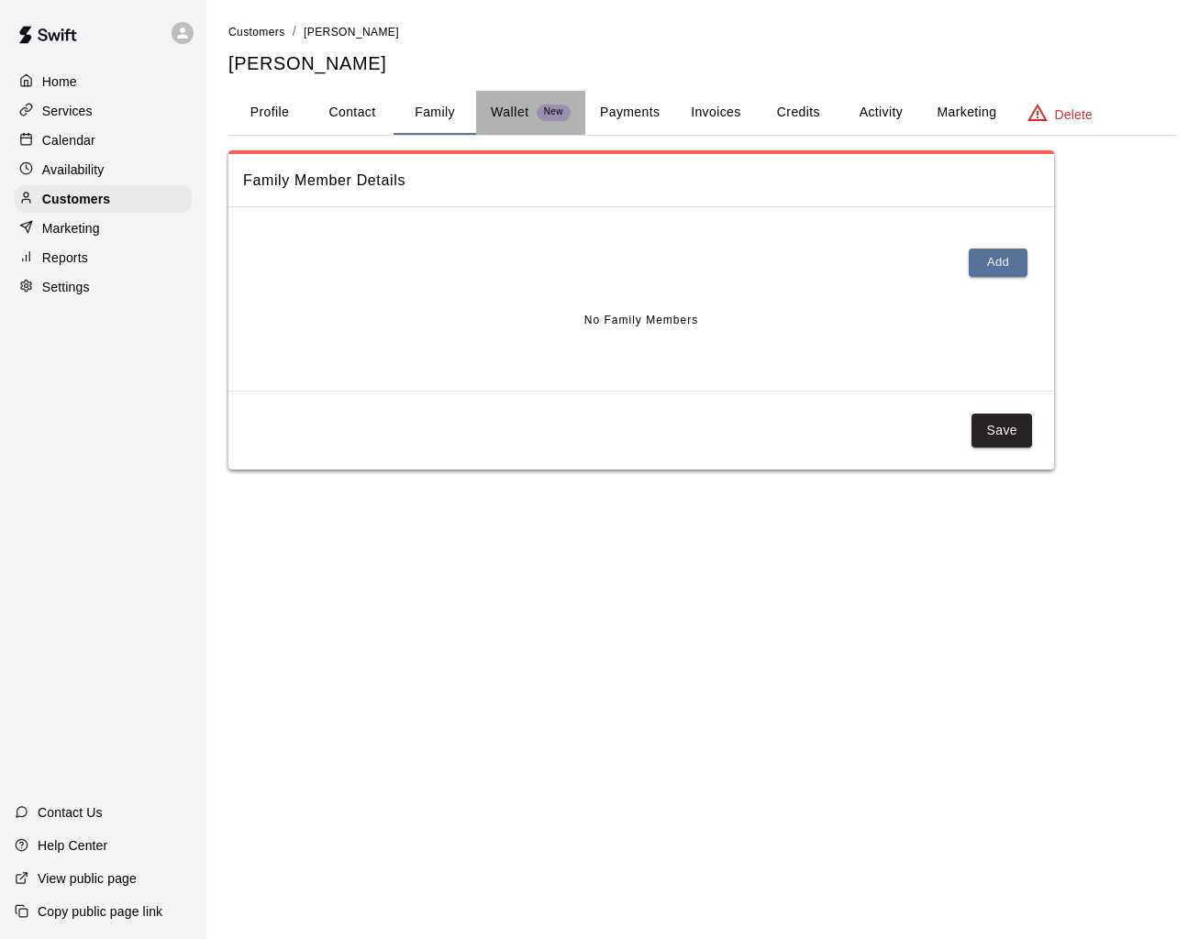
click at [514, 109] on p "Wallet" at bounding box center [510, 112] width 39 height 19
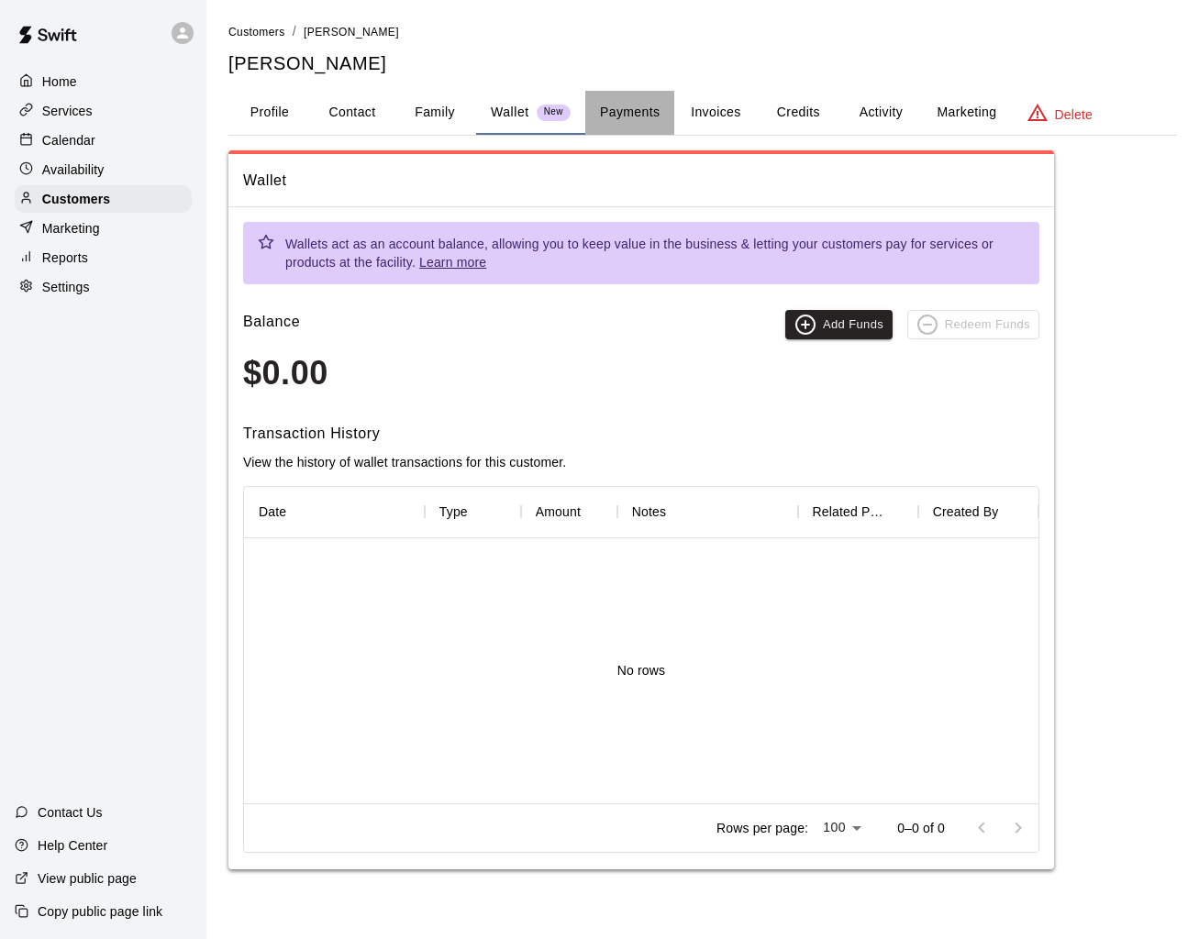
click at [621, 107] on button "Payments" at bounding box center [629, 113] width 89 height 44
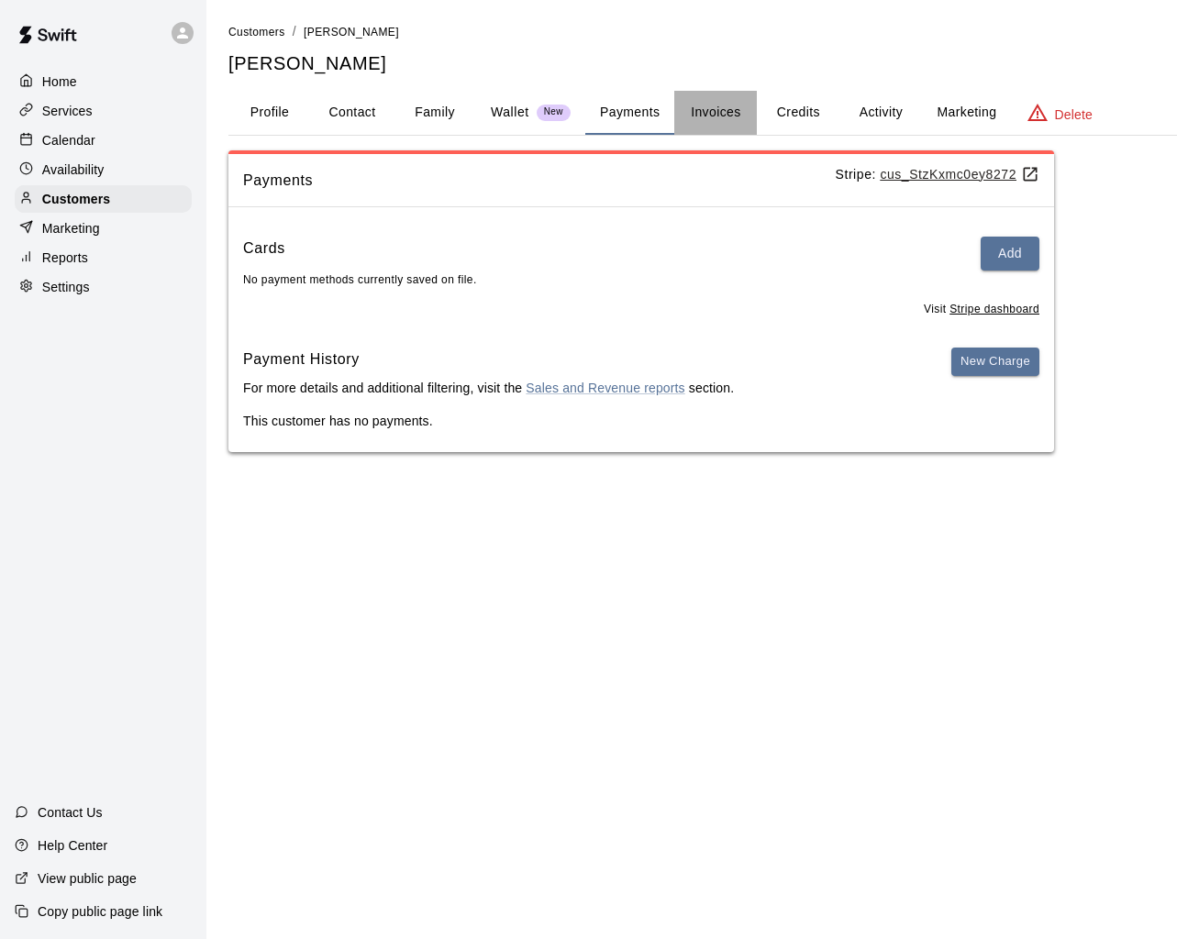
click at [697, 109] on button "Invoices" at bounding box center [715, 113] width 83 height 44
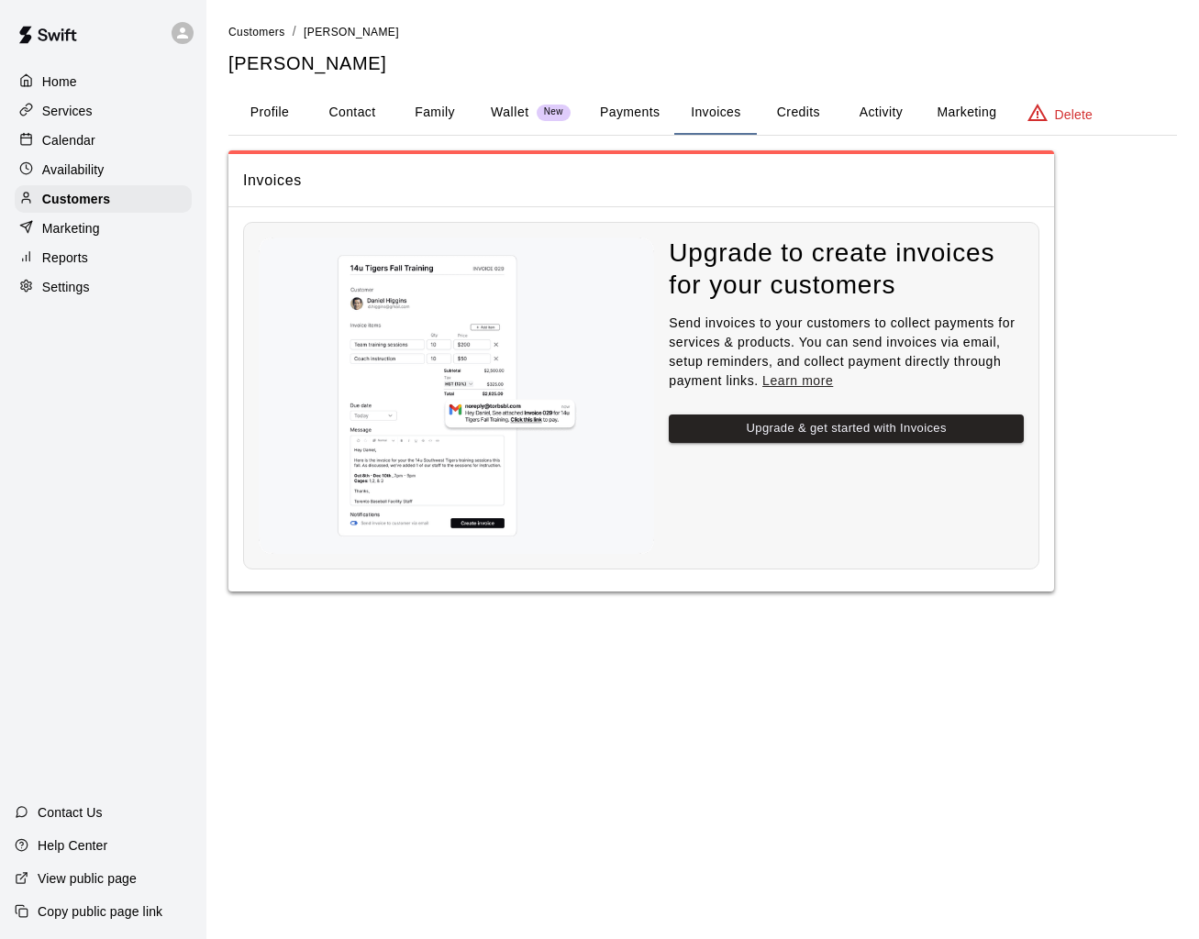
click at [786, 116] on button "Credits" at bounding box center [798, 113] width 83 height 44
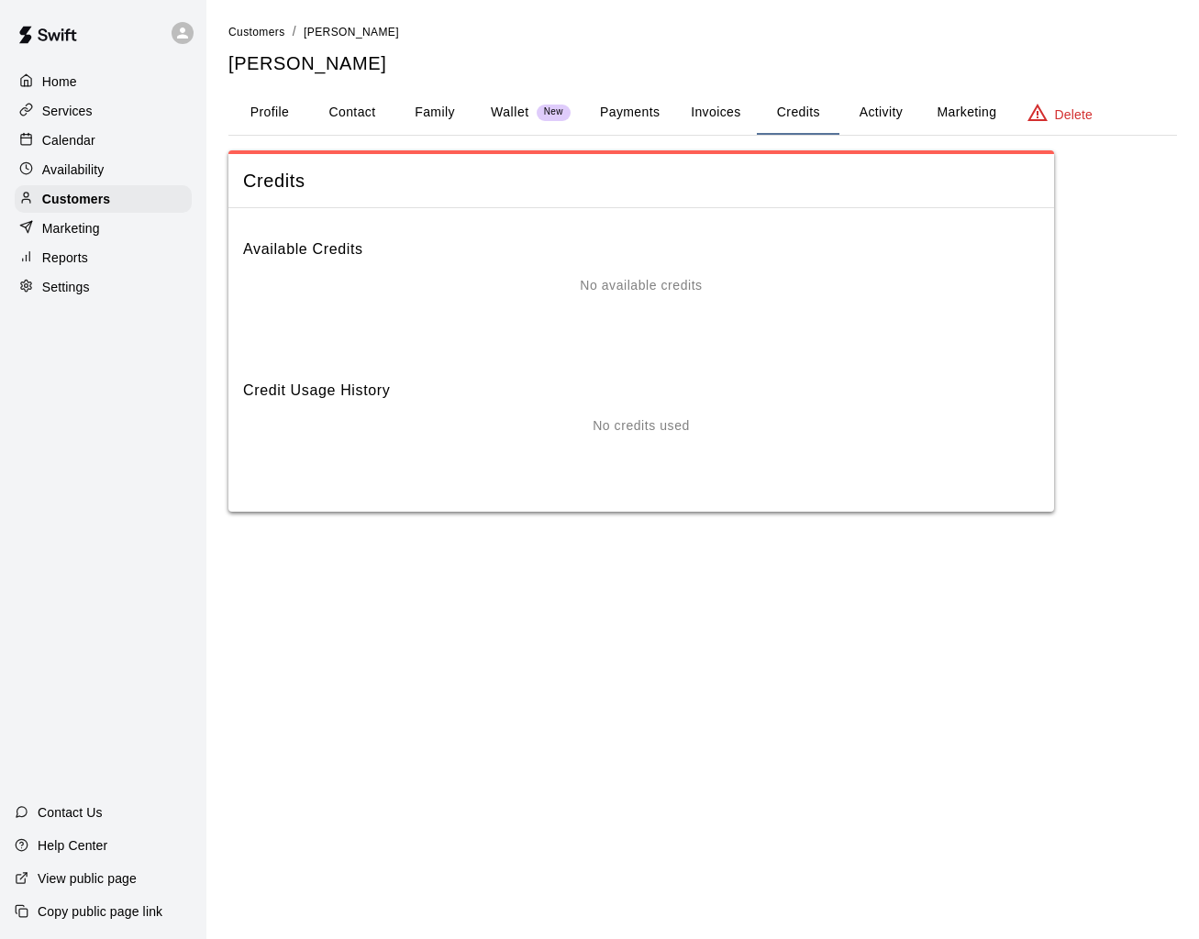
click at [882, 119] on button "Activity" at bounding box center [880, 113] width 83 height 44
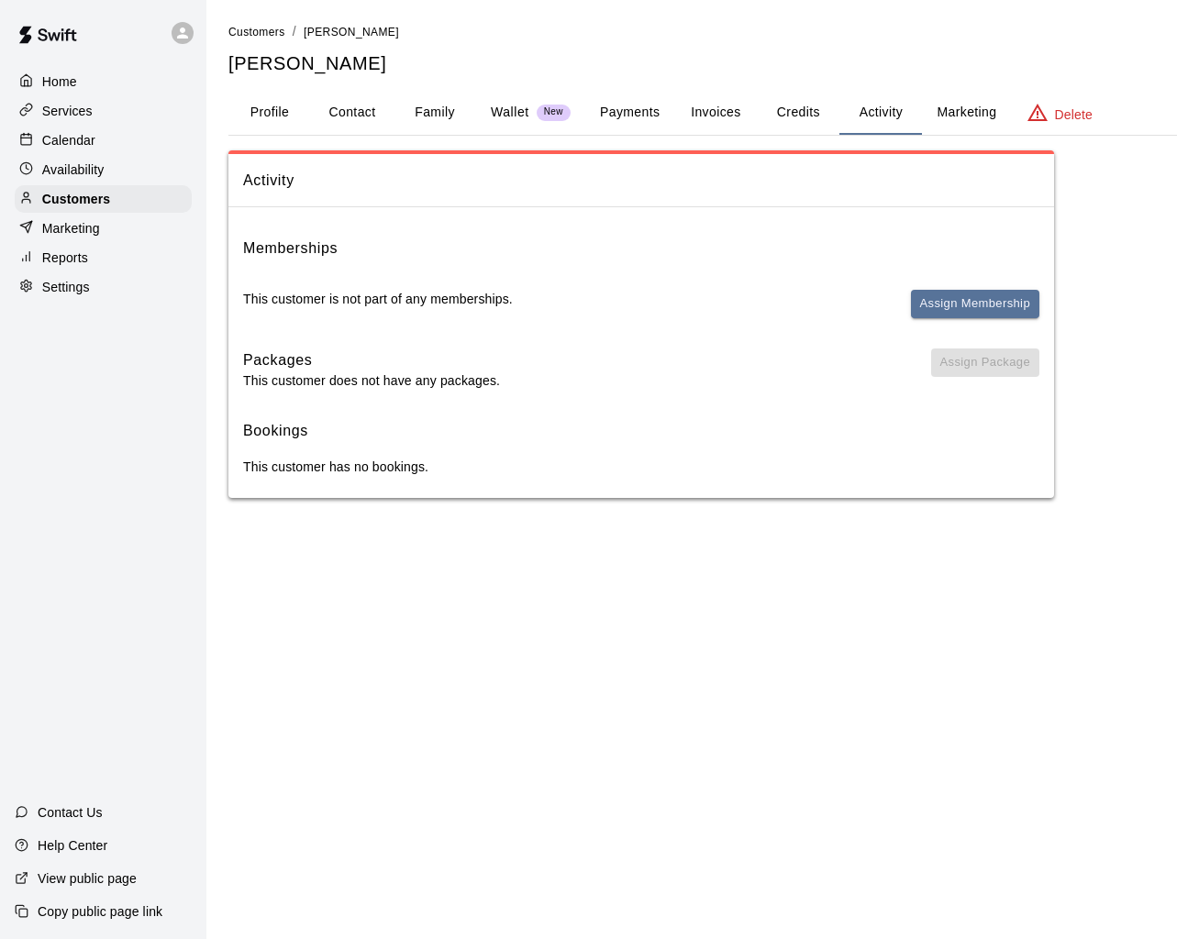
click at [956, 117] on button "Marketing" at bounding box center [966, 113] width 89 height 44
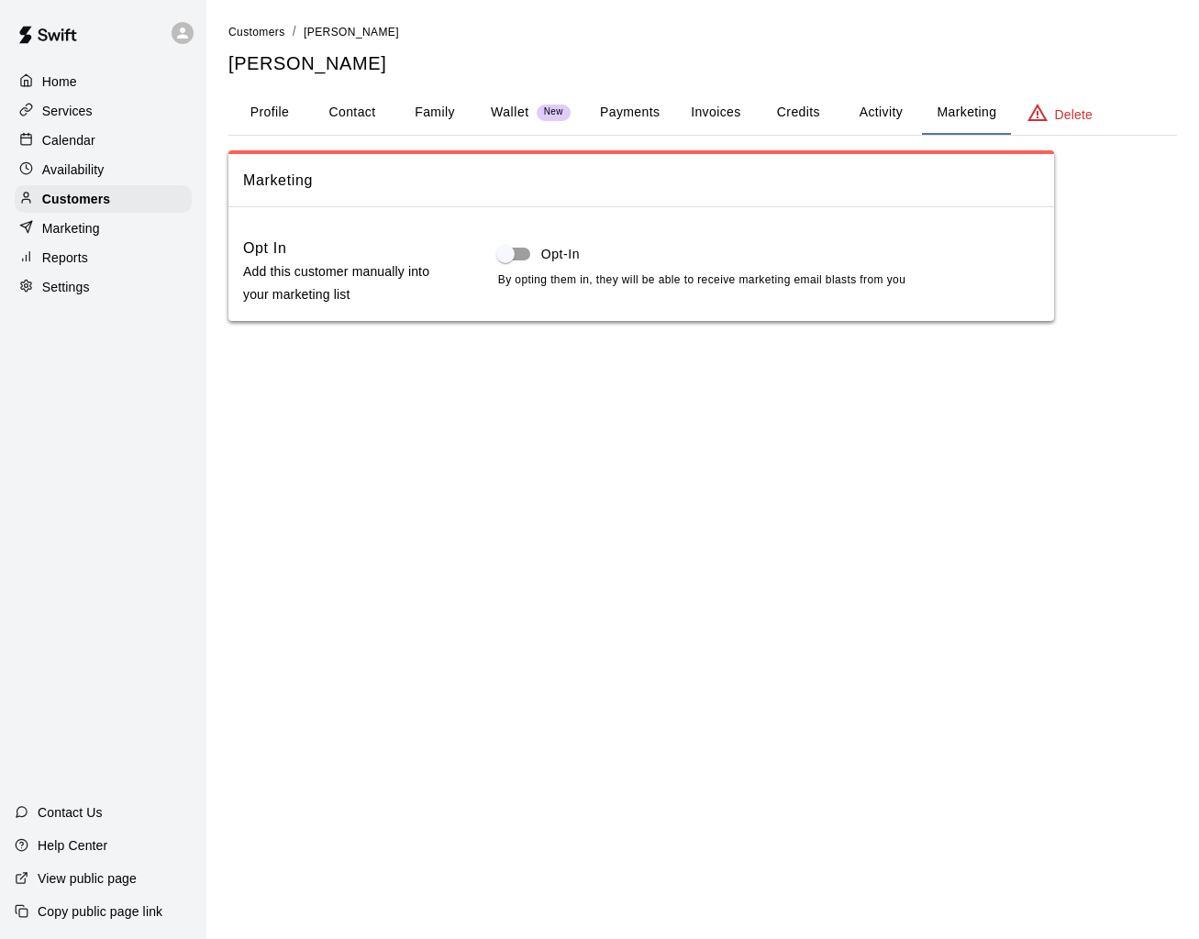
click at [901, 116] on button "Activity" at bounding box center [880, 113] width 83 height 44
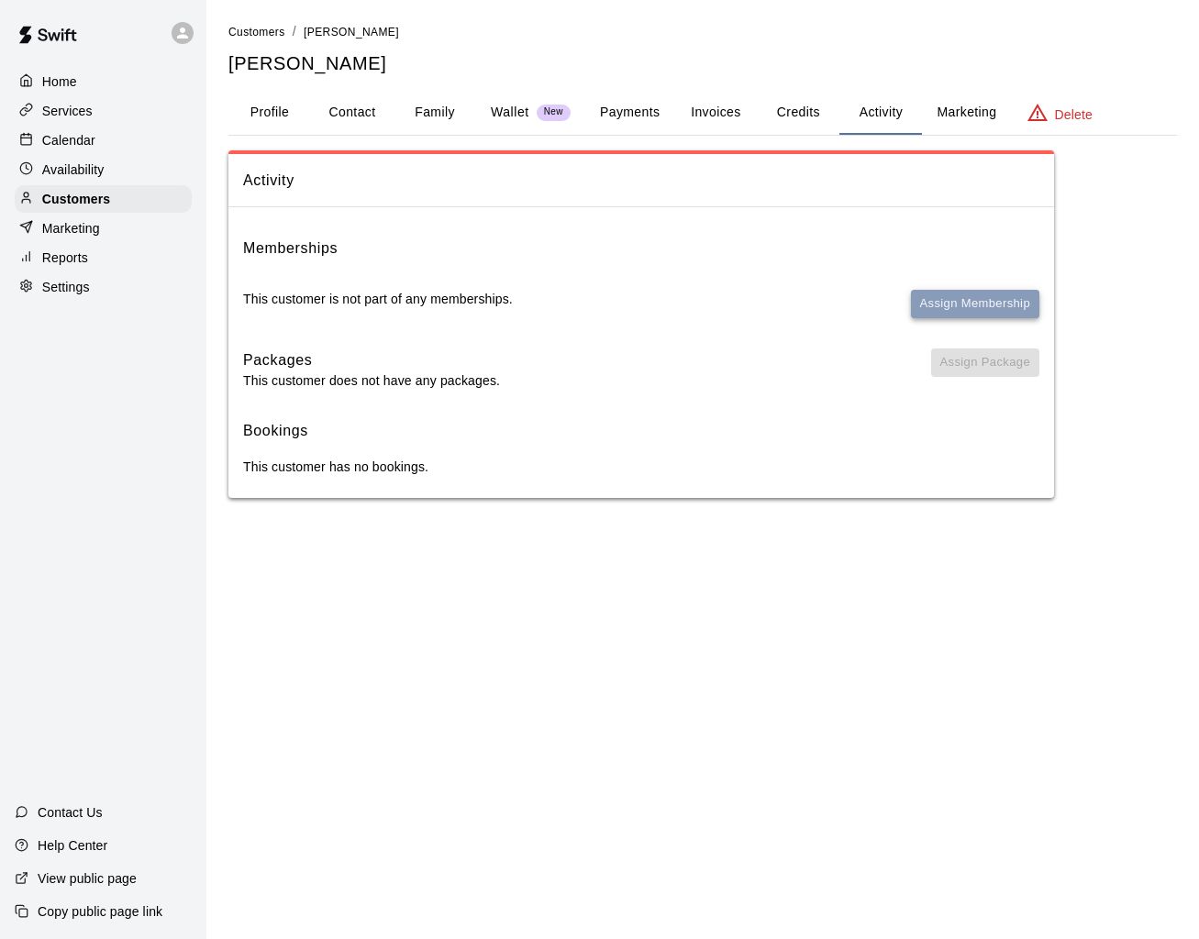
click at [959, 309] on button "Assign Membership" at bounding box center [975, 304] width 128 height 28
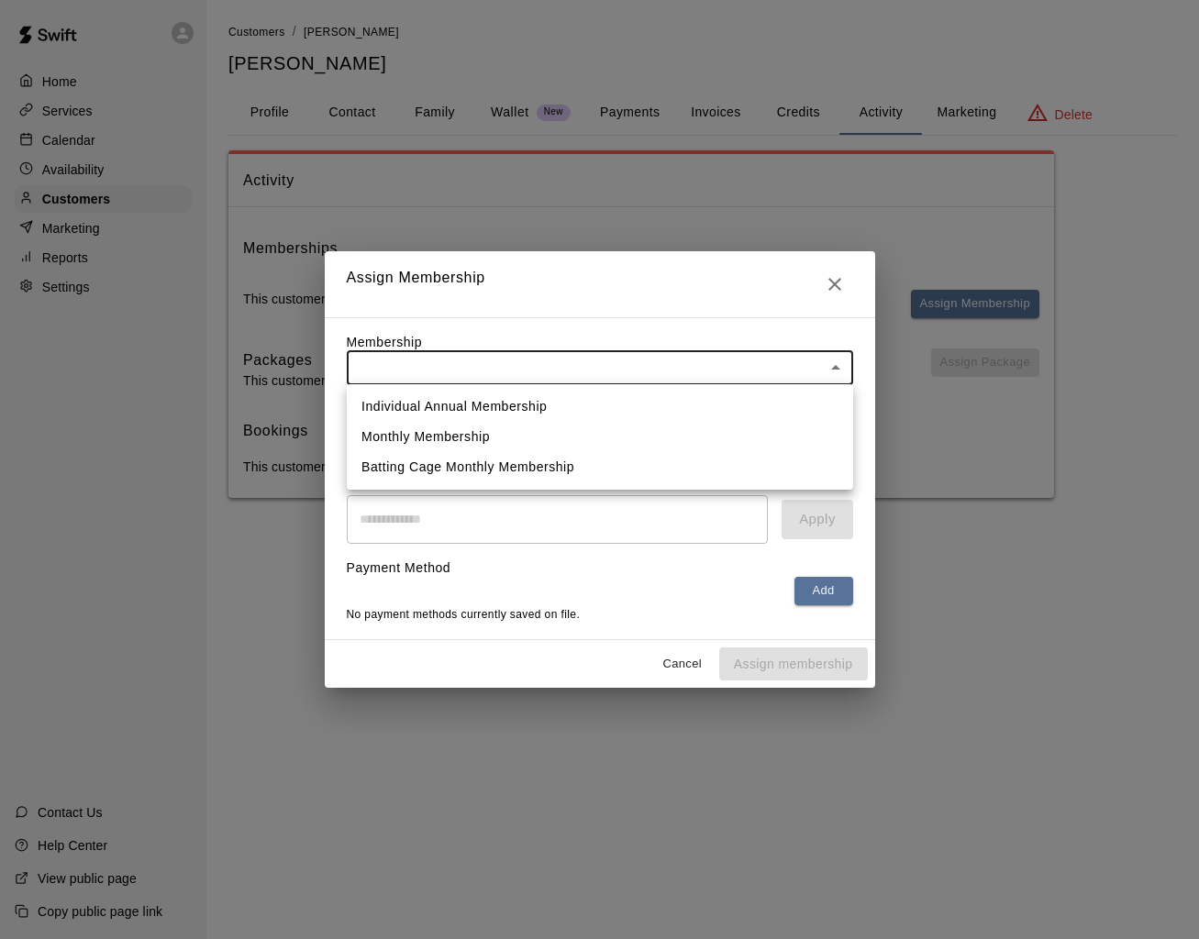
click at [590, 365] on body "Home Services Calendar Availability Customers Marketing Reports Settings Contac…" at bounding box center [599, 267] width 1199 height 535
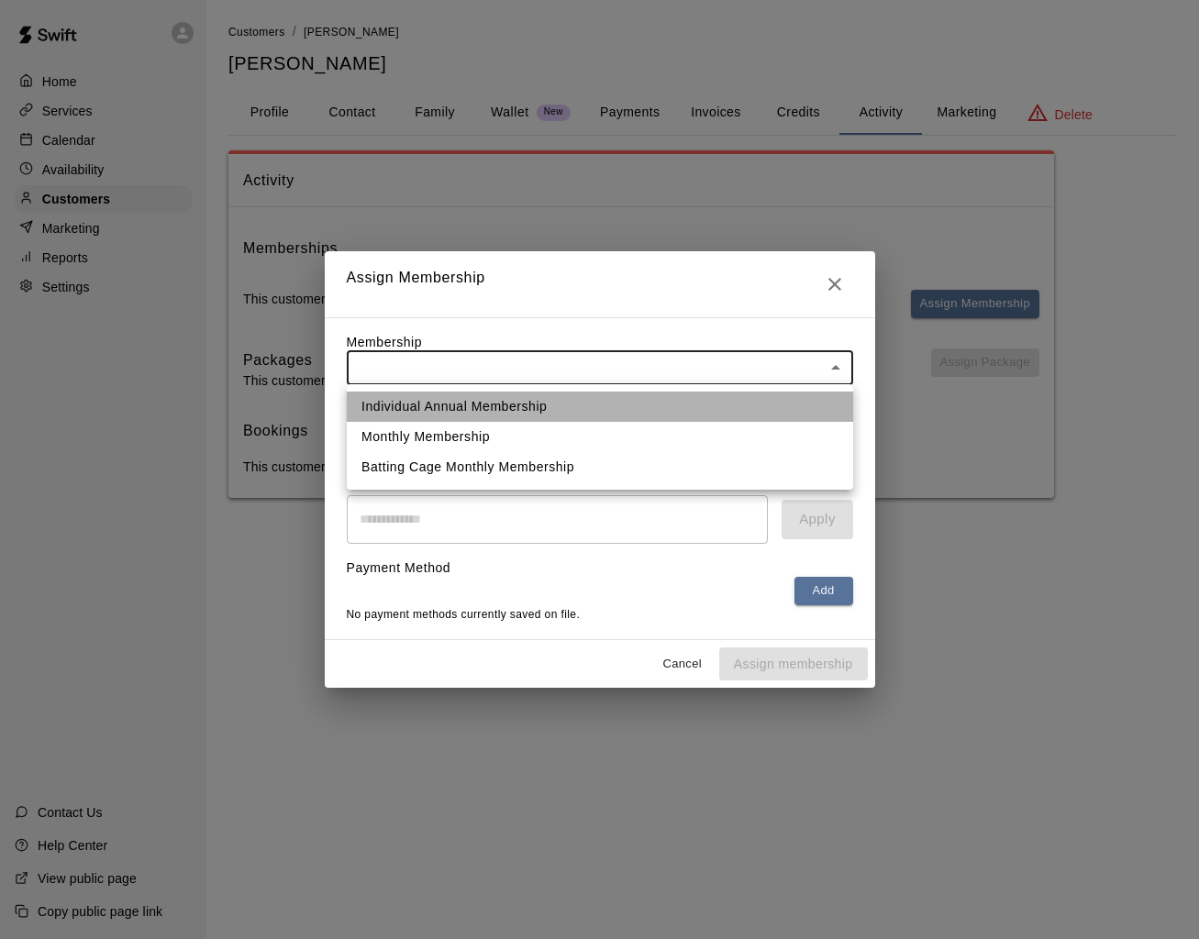
click at [565, 401] on li "Individual Annual Membership" at bounding box center [600, 407] width 506 height 30
type input "**********"
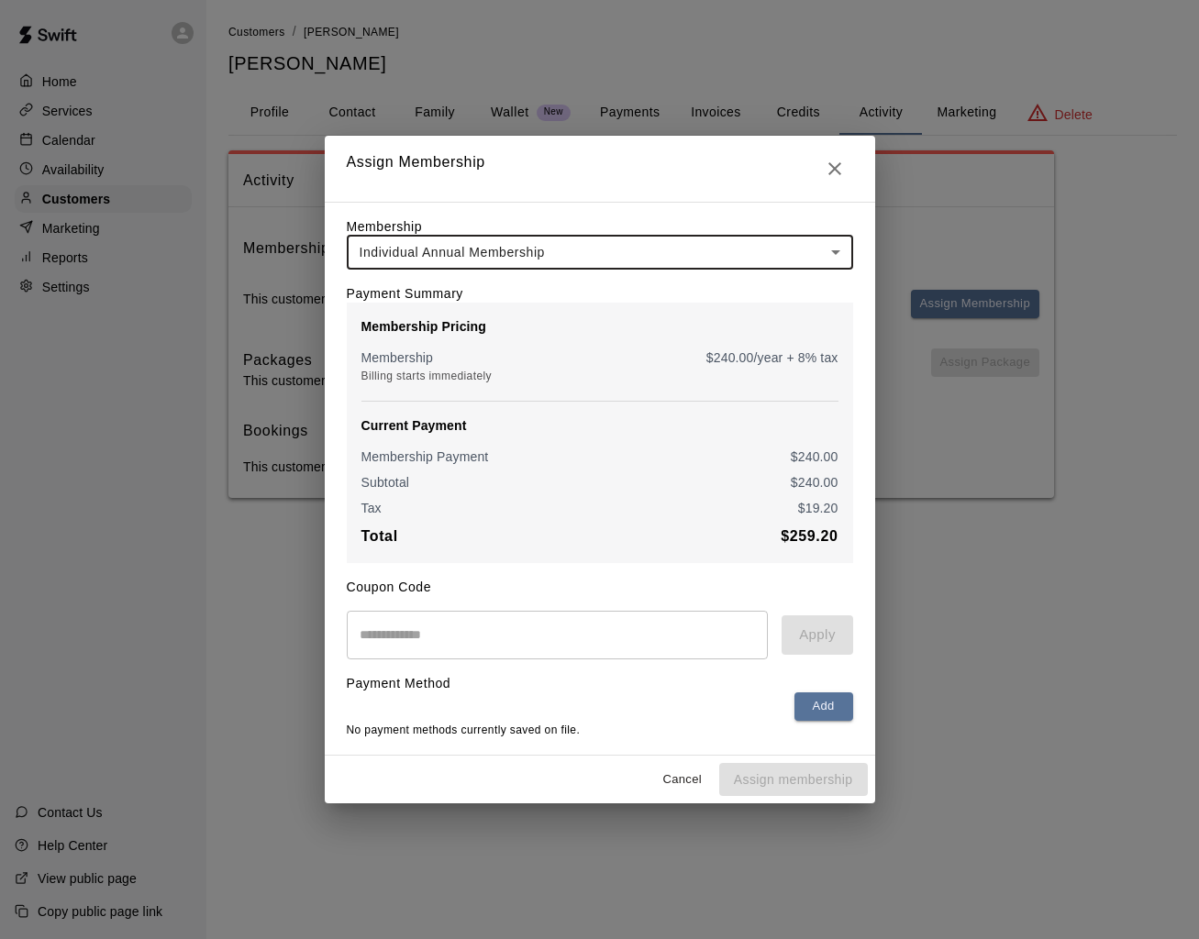
click at [501, 635] on input "text" at bounding box center [558, 635] width 422 height 49
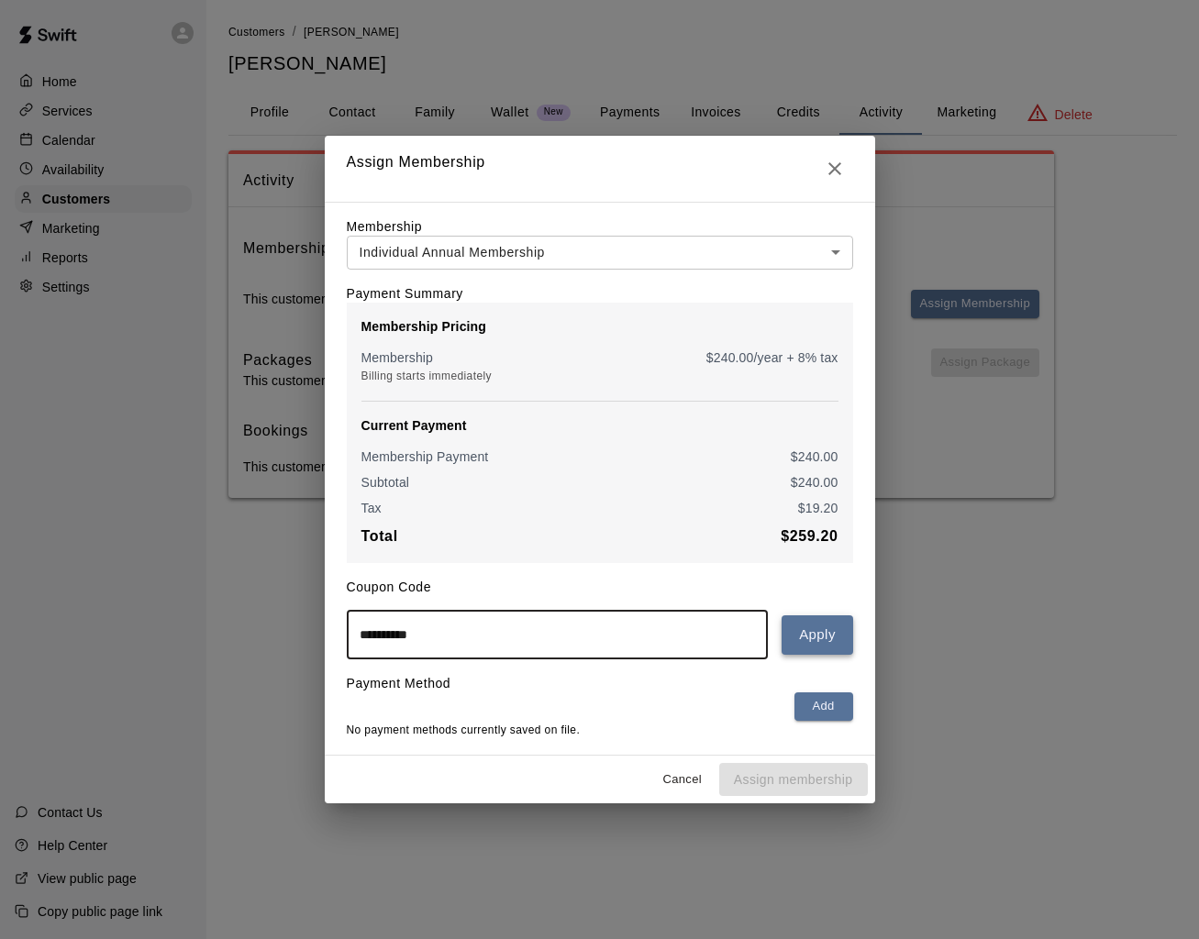
type input "**********"
drag, startPoint x: 834, startPoint y: 625, endPoint x: 830, endPoint y: 643, distance: 17.8
click at [834, 625] on button "Apply" at bounding box center [816, 634] width 71 height 39
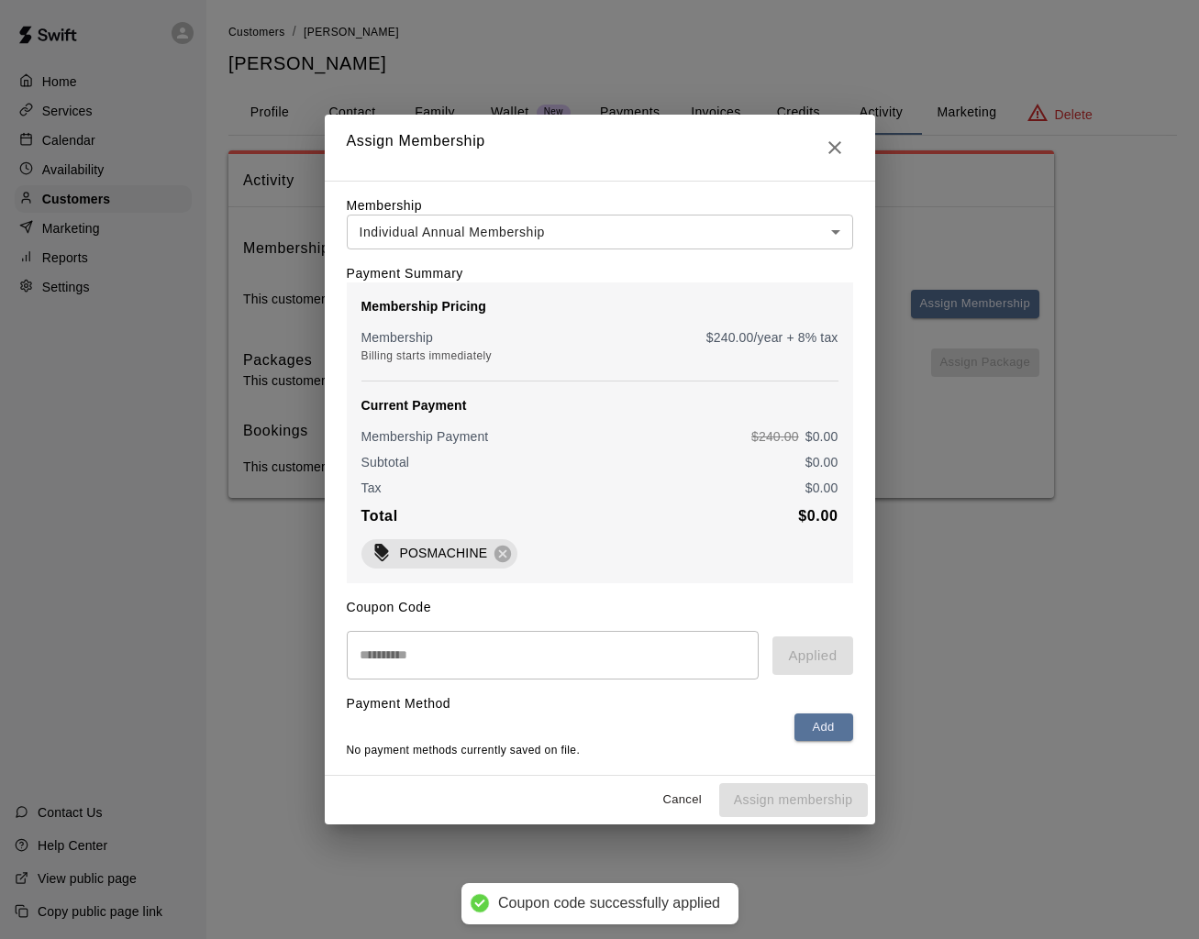
click at [777, 803] on div "Cancel Assign membership" at bounding box center [600, 800] width 550 height 49
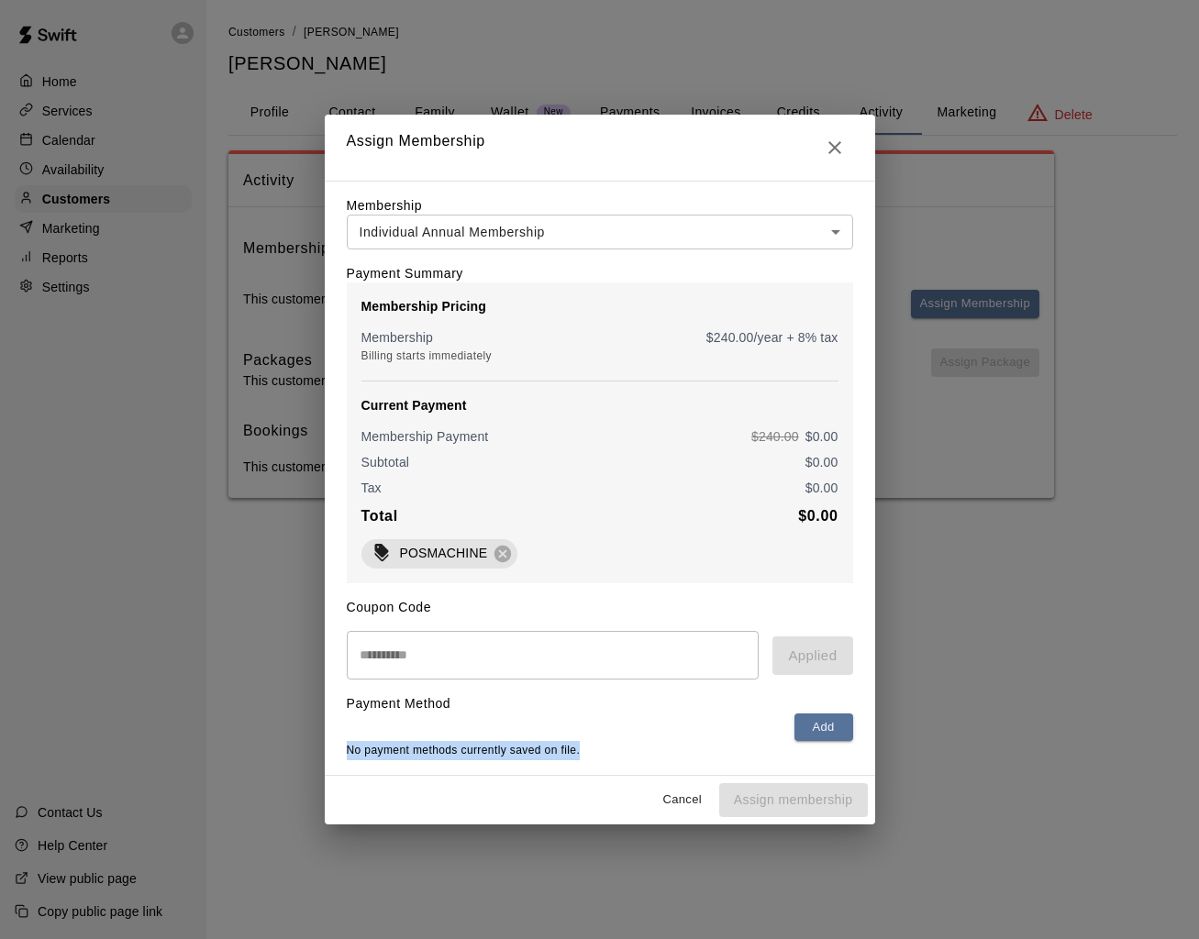
click at [777, 803] on div "Cancel Assign membership" at bounding box center [600, 800] width 550 height 49
click at [776, 802] on div "Cancel Assign membership" at bounding box center [600, 800] width 550 height 49
click at [770, 801] on div "Cancel Assign membership" at bounding box center [600, 800] width 550 height 49
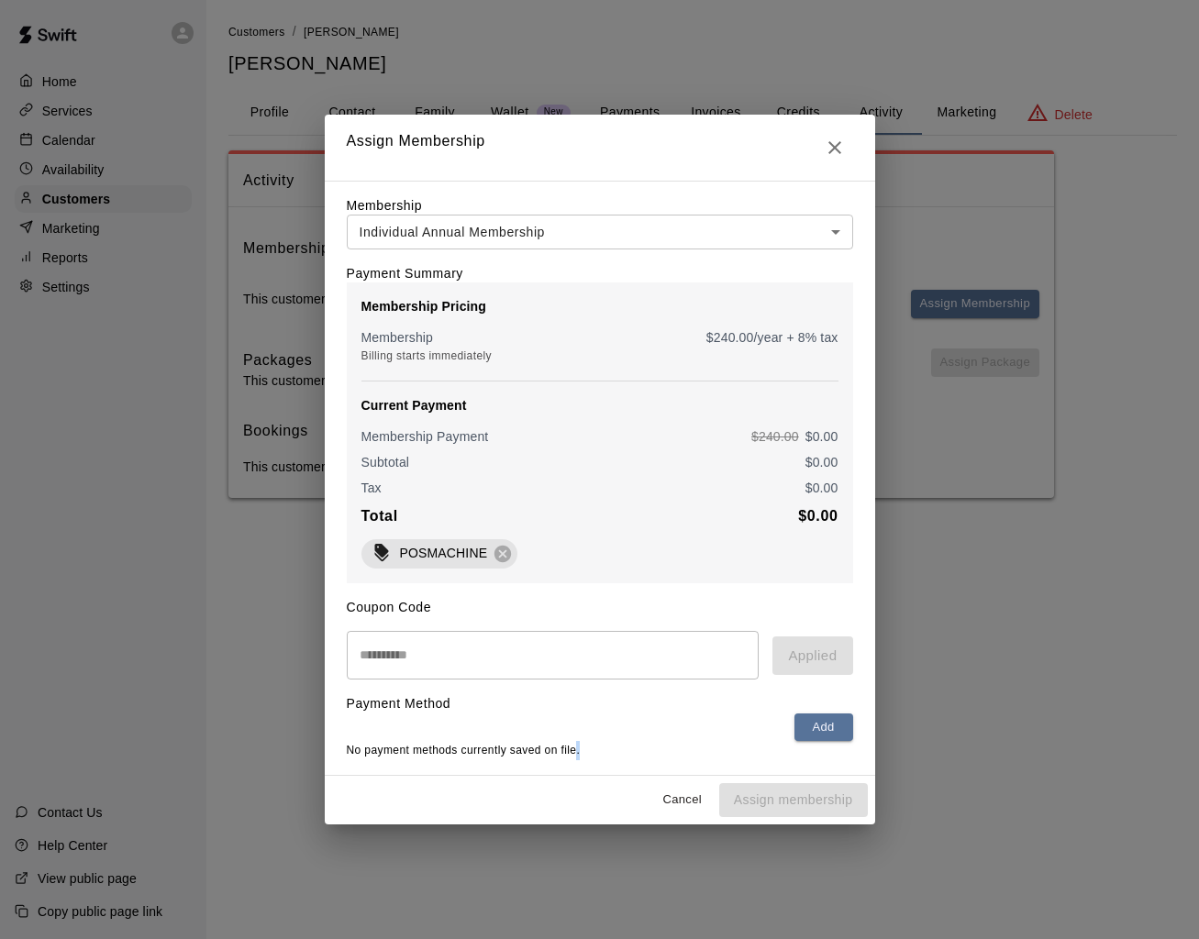
click at [770, 801] on div "Cancel Assign membership" at bounding box center [600, 800] width 550 height 49
click at [507, 553] on icon at bounding box center [502, 554] width 17 height 17
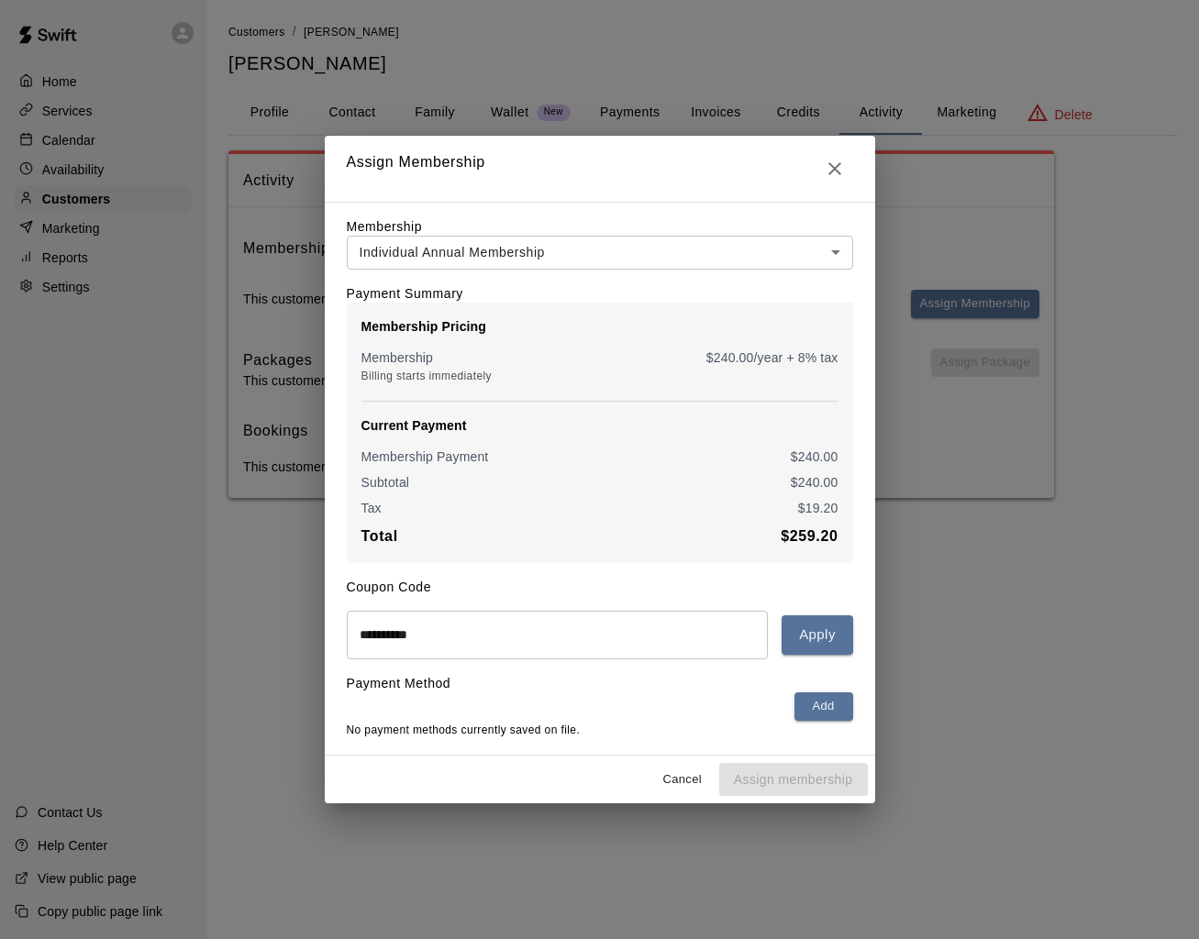
drag, startPoint x: 693, startPoint y: 659, endPoint x: 687, endPoint y: 646, distance: 15.2
click at [691, 658] on div "**********" at bounding box center [600, 479] width 550 height 554
click at [681, 637] on input "**********" at bounding box center [558, 635] width 422 height 49
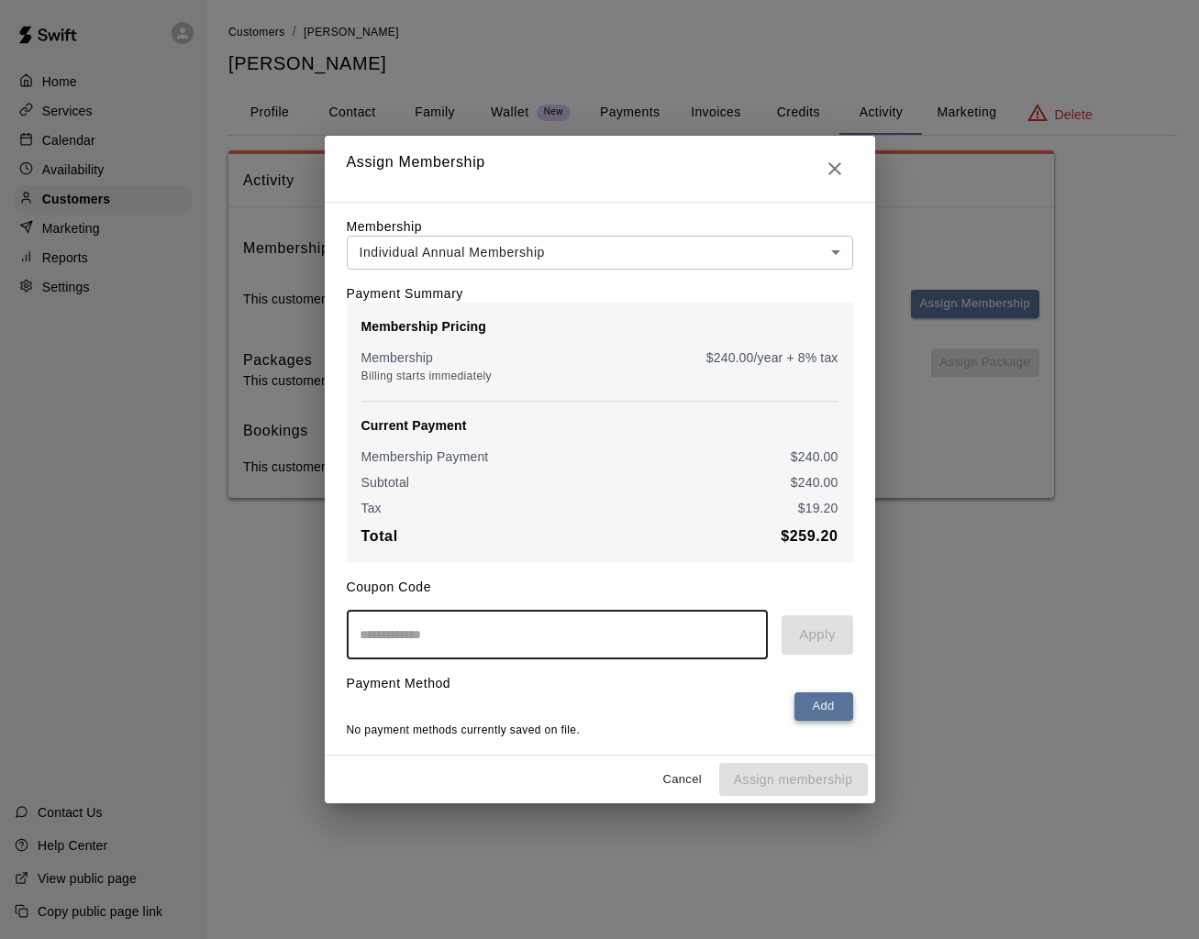
click at [823, 715] on button "Add" at bounding box center [823, 706] width 59 height 28
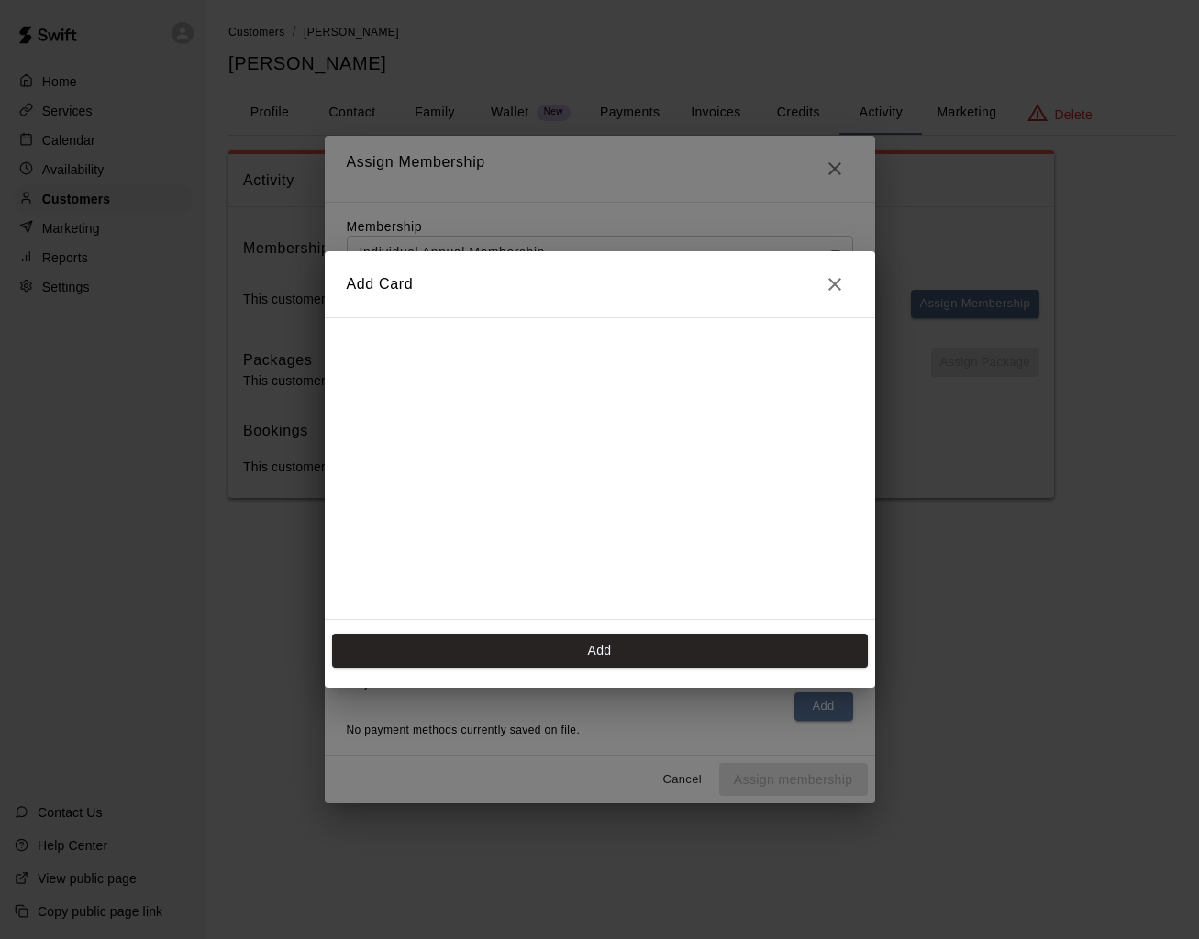
scroll to position [260, 0]
click at [823, 283] on icon "Close" at bounding box center [834, 284] width 22 height 22
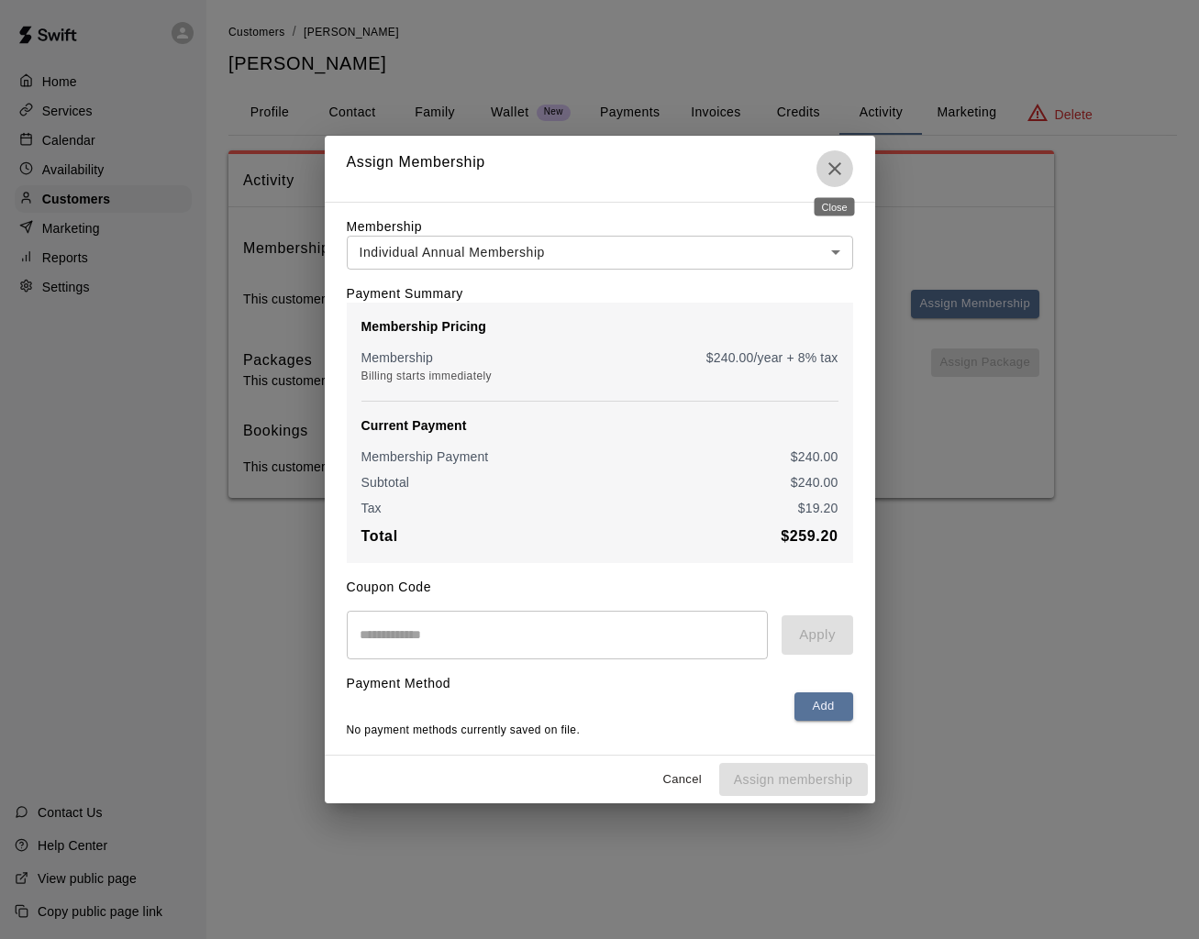
click at [826, 171] on icon "Close" at bounding box center [834, 169] width 22 height 22
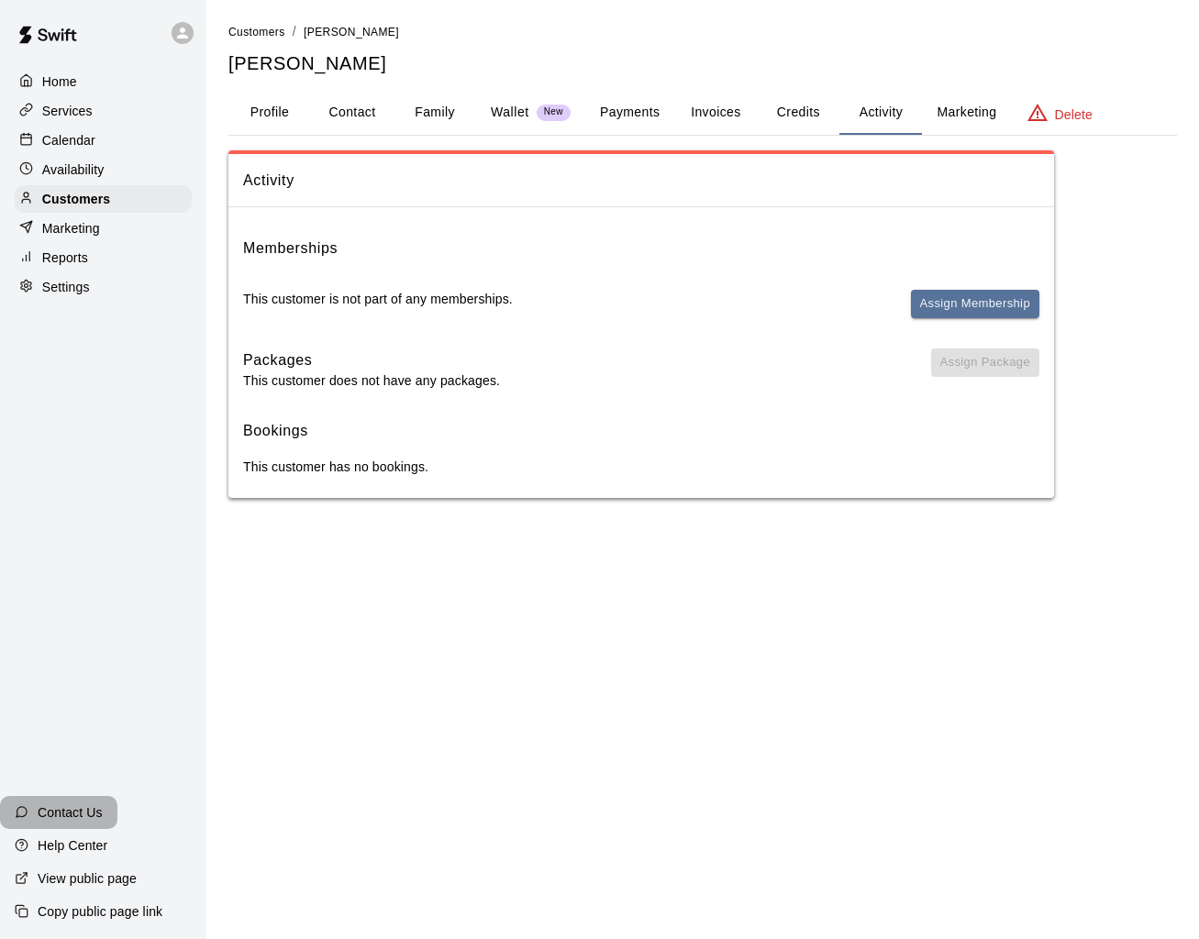
click at [90, 813] on p "Contact Us" at bounding box center [70, 812] width 65 height 18
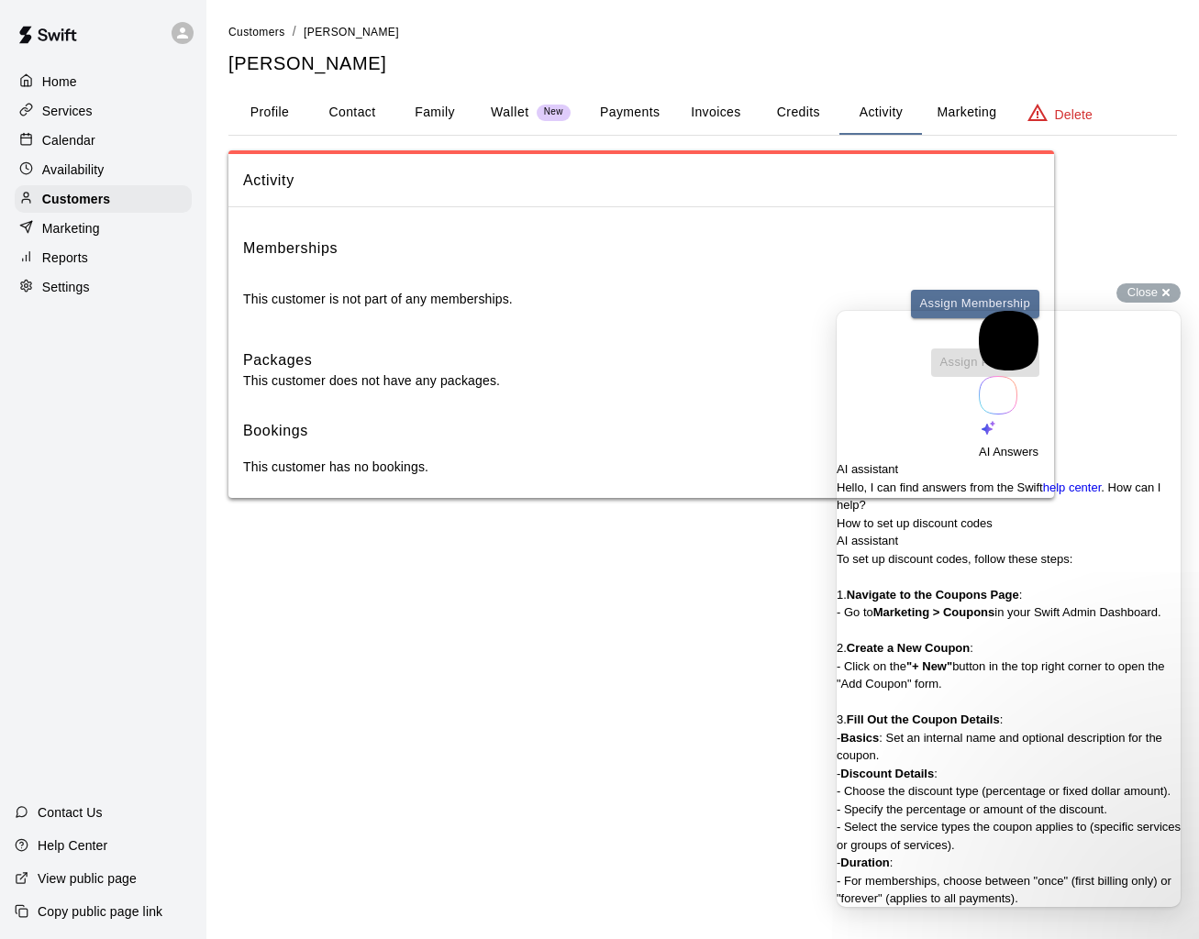
type textarea "**********"
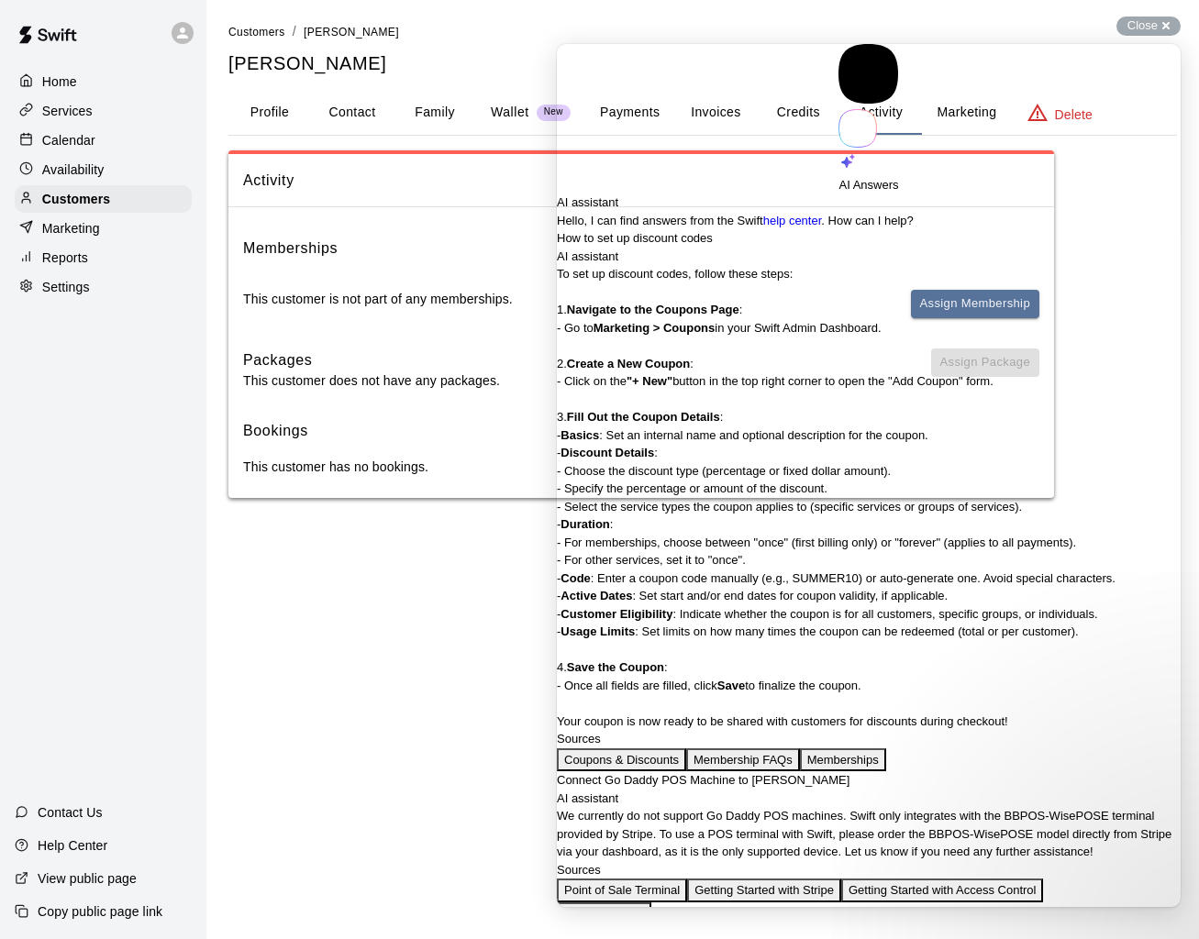
scroll to position [0, 0]
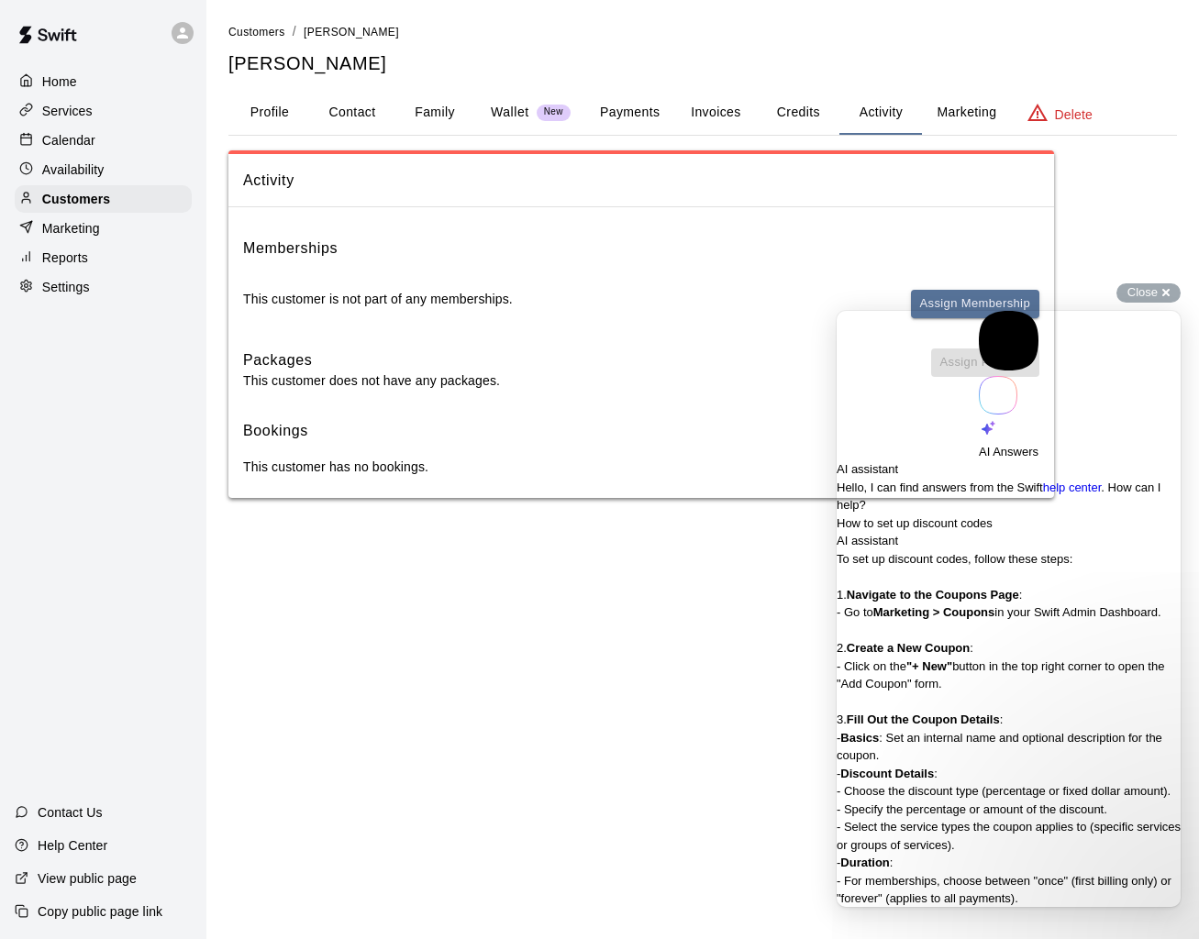
scroll to position [1235, 0]
click at [978, 379] on span "Go back" at bounding box center [978, 386] width 0 height 14
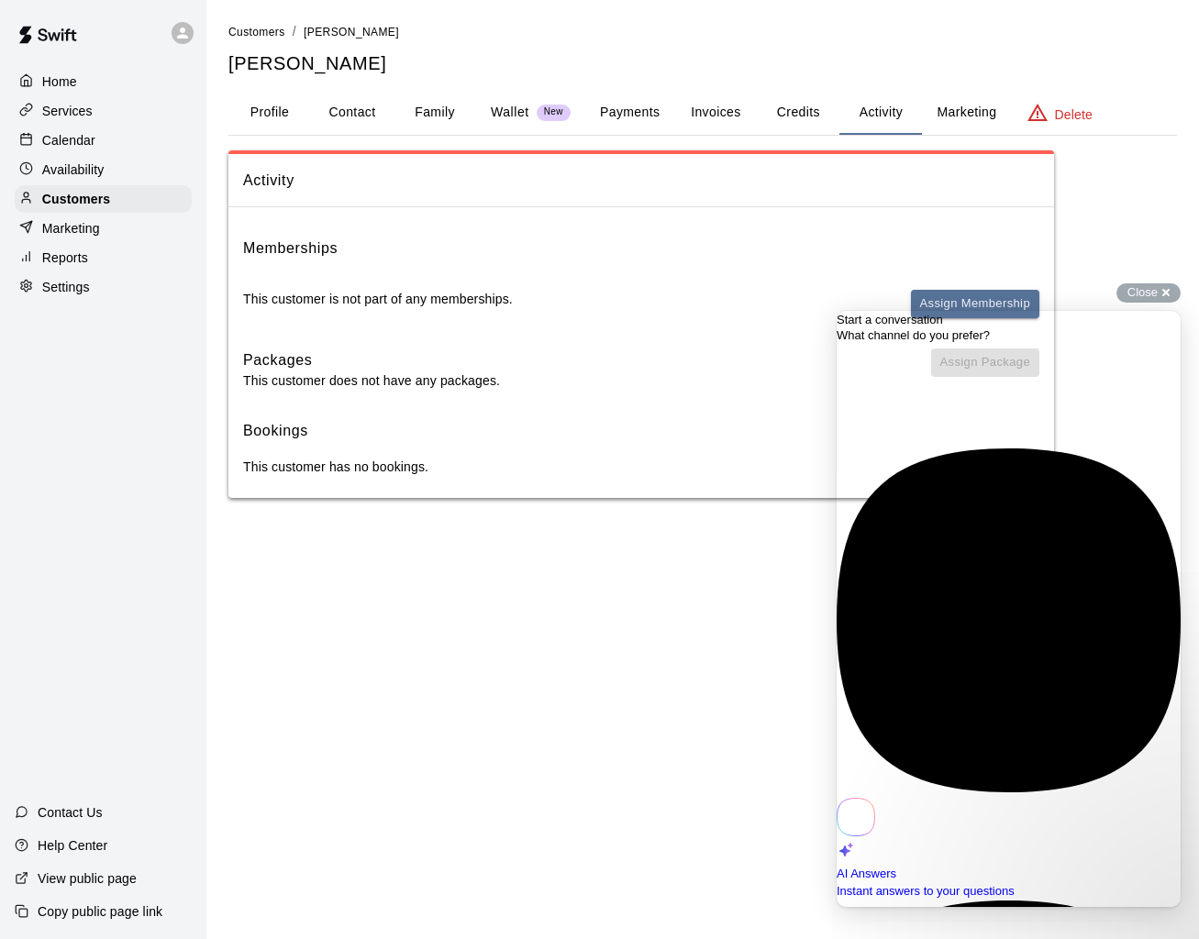
scroll to position [0, 0]
click at [783, 283] on div "Memberships This customer is not part of any memberships. Assign Membership" at bounding box center [641, 285] width 796 height 97
click at [1170, 289] on div "Close cross-small" at bounding box center [1148, 292] width 64 height 19
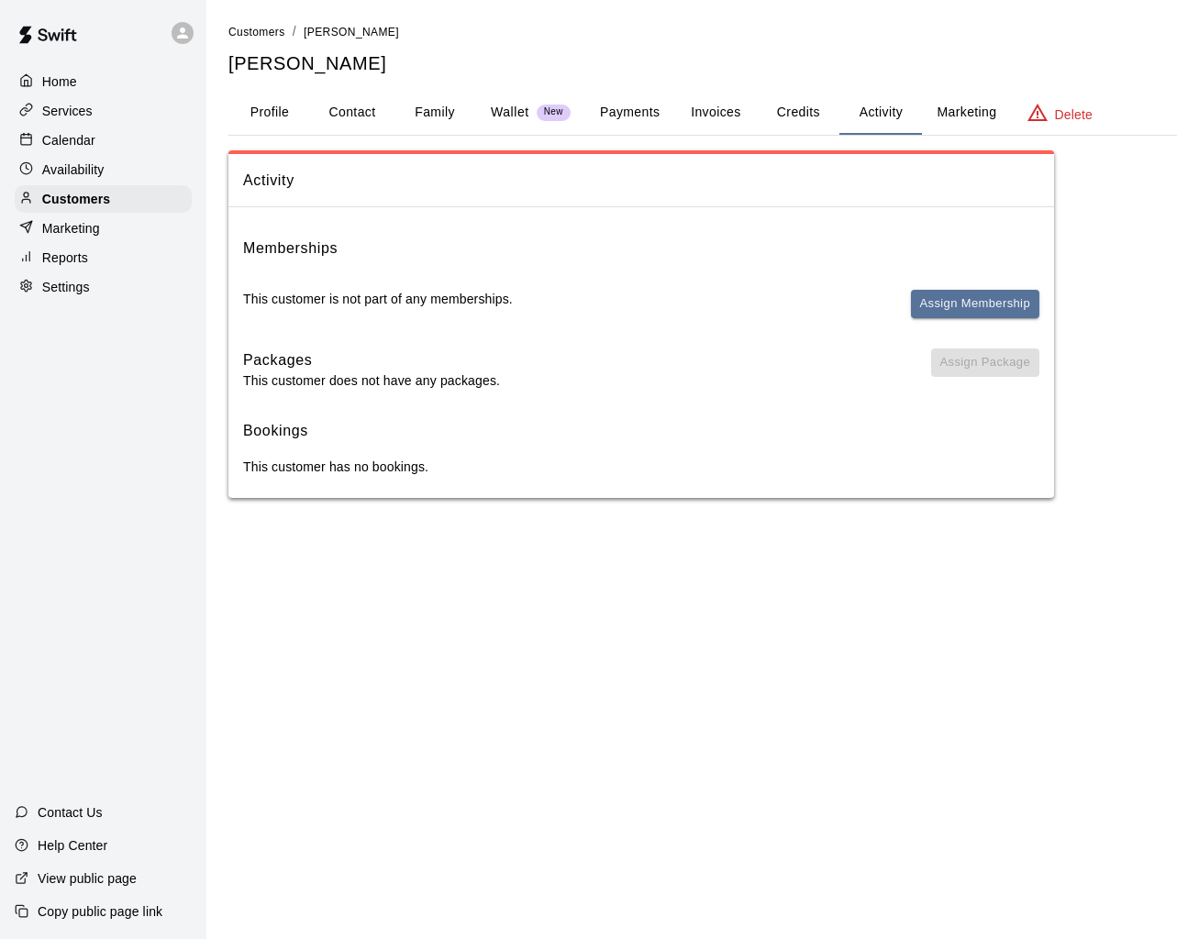
click at [426, 105] on button "Family" at bounding box center [434, 113] width 83 height 44
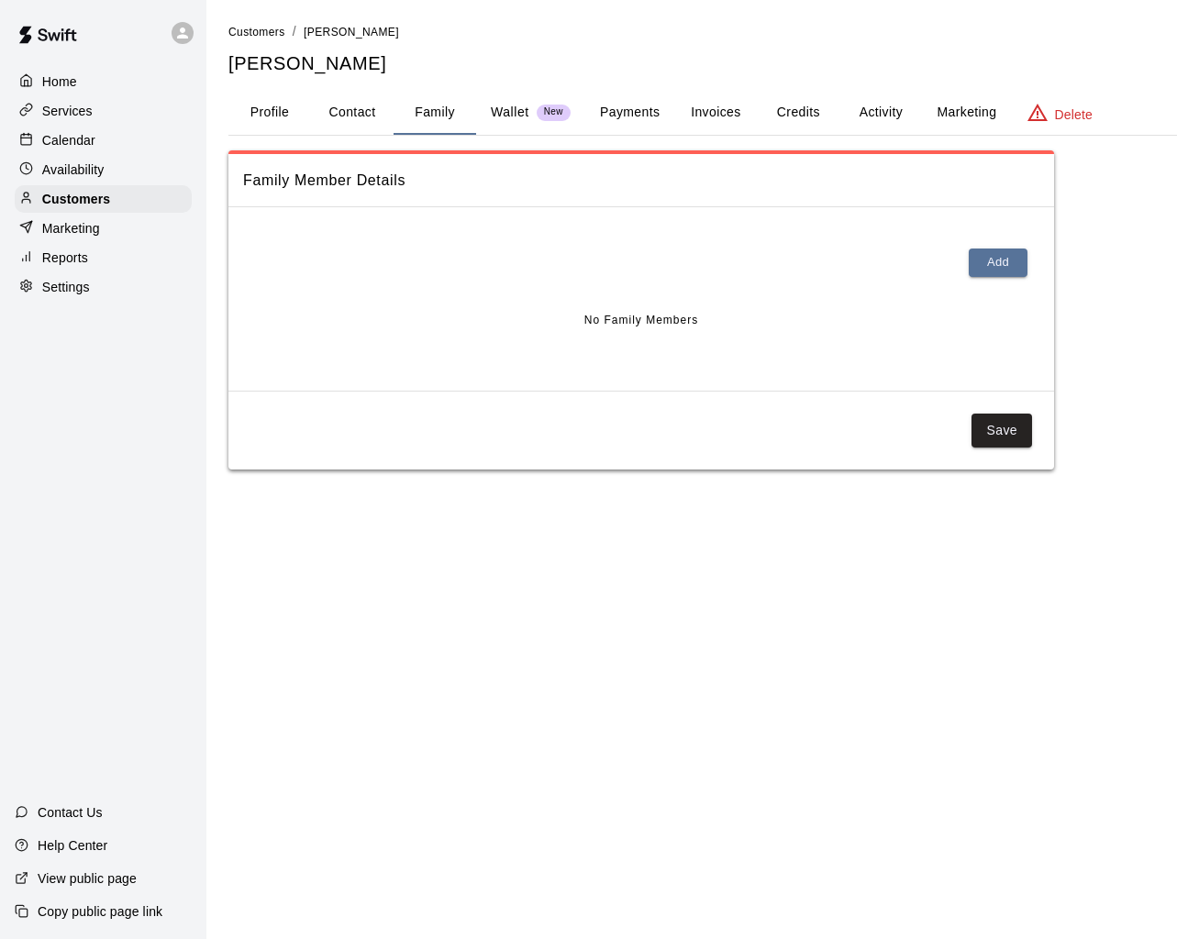
click at [260, 134] on button "Profile" at bounding box center [269, 113] width 83 height 44
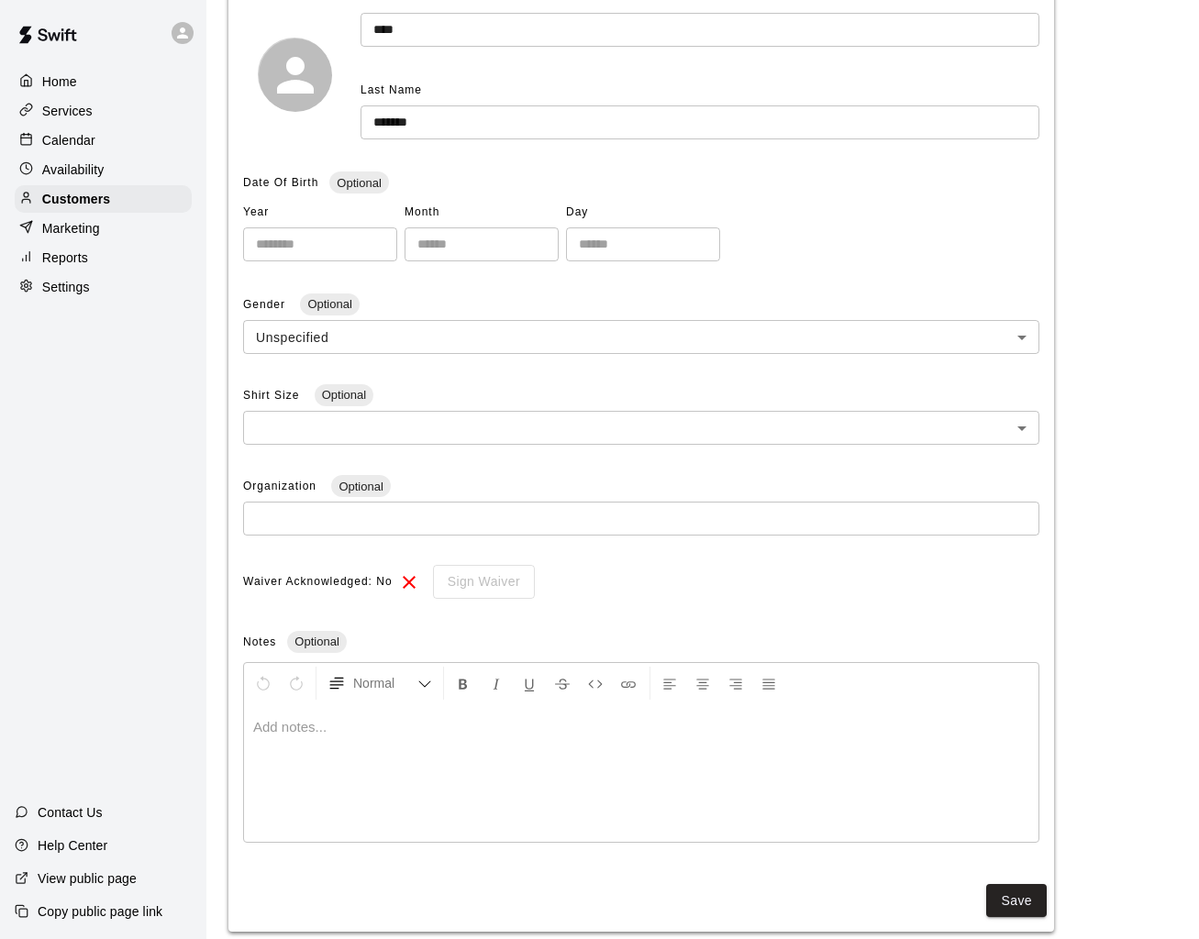
scroll to position [286, 0]
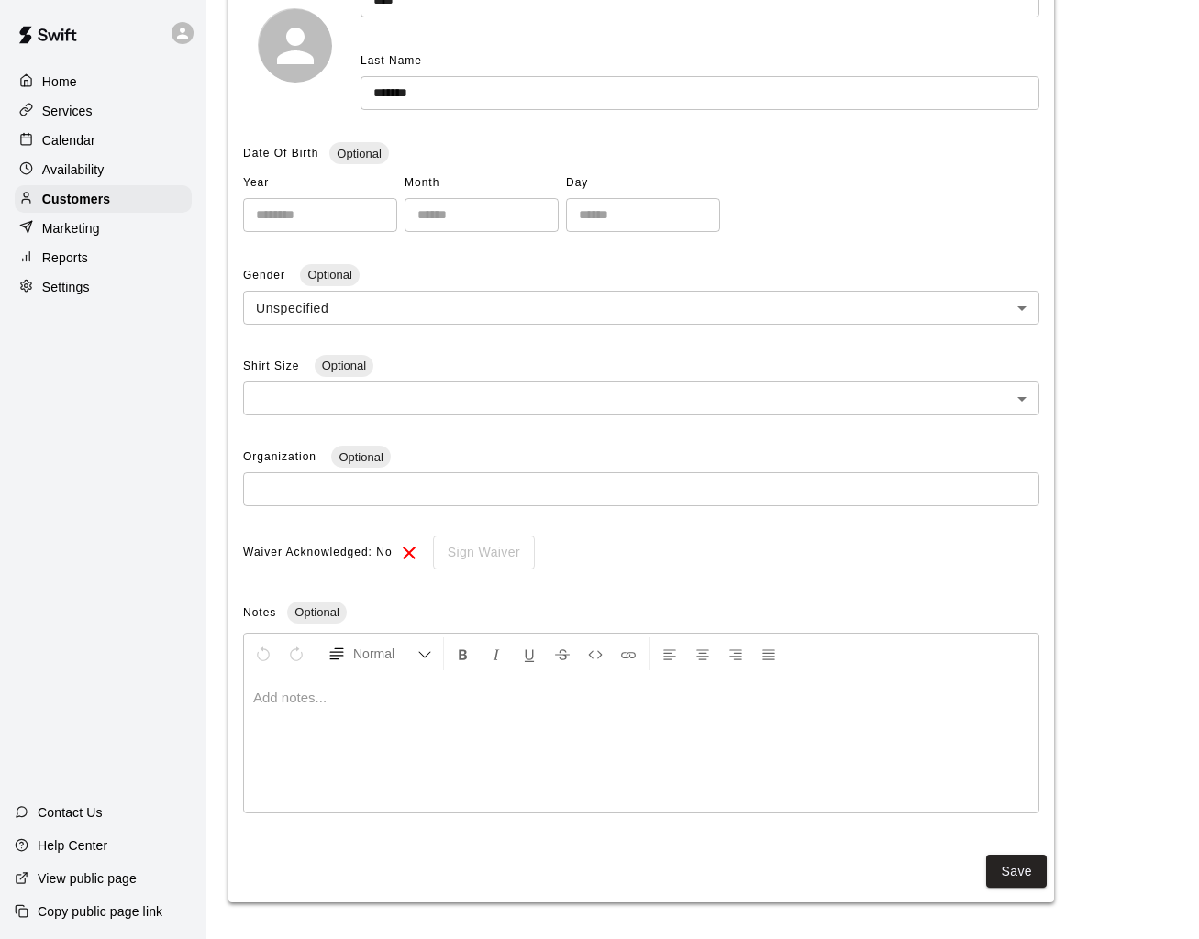
click at [425, 322] on body "**********" at bounding box center [599, 326] width 1199 height 1225
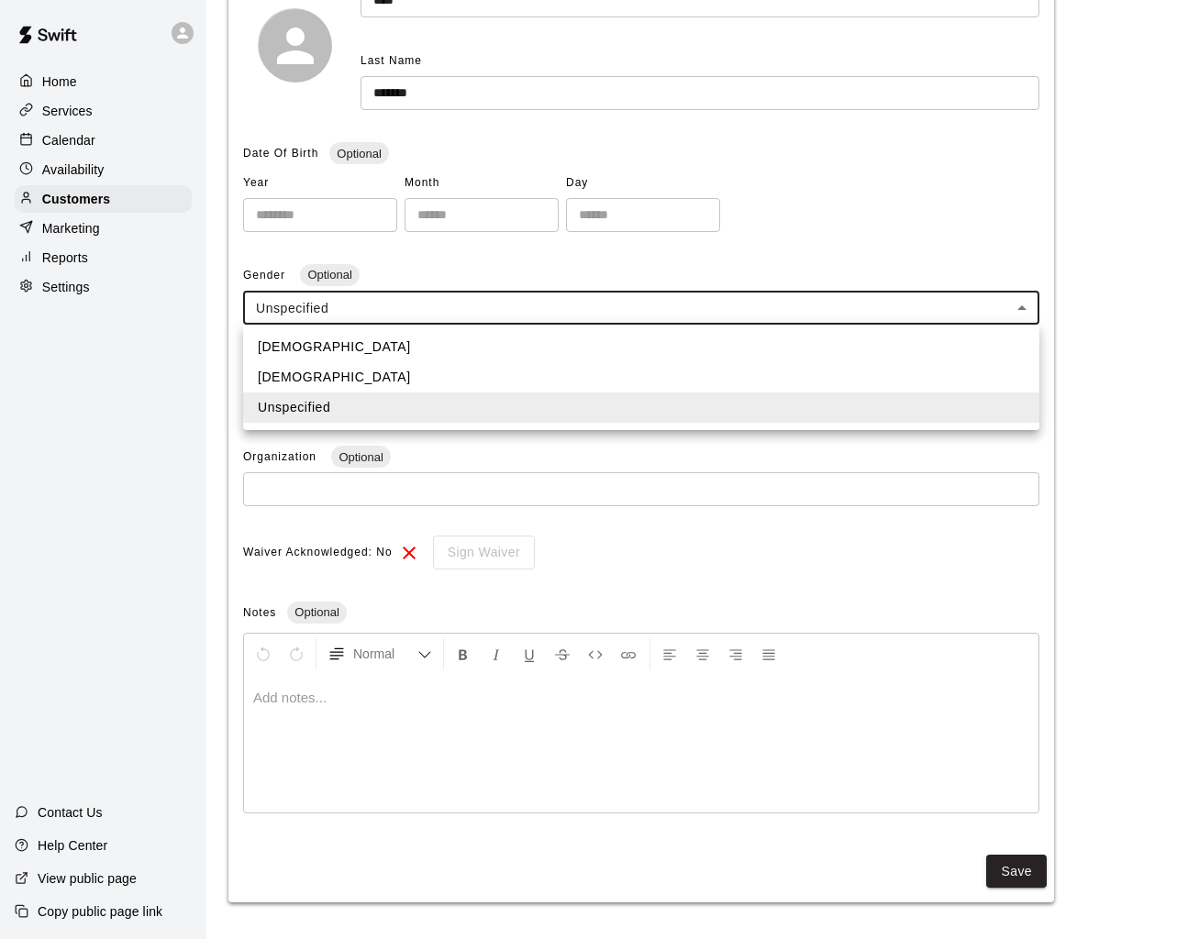
click at [395, 363] on li "[DEMOGRAPHIC_DATA]" at bounding box center [641, 377] width 796 height 30
type input "******"
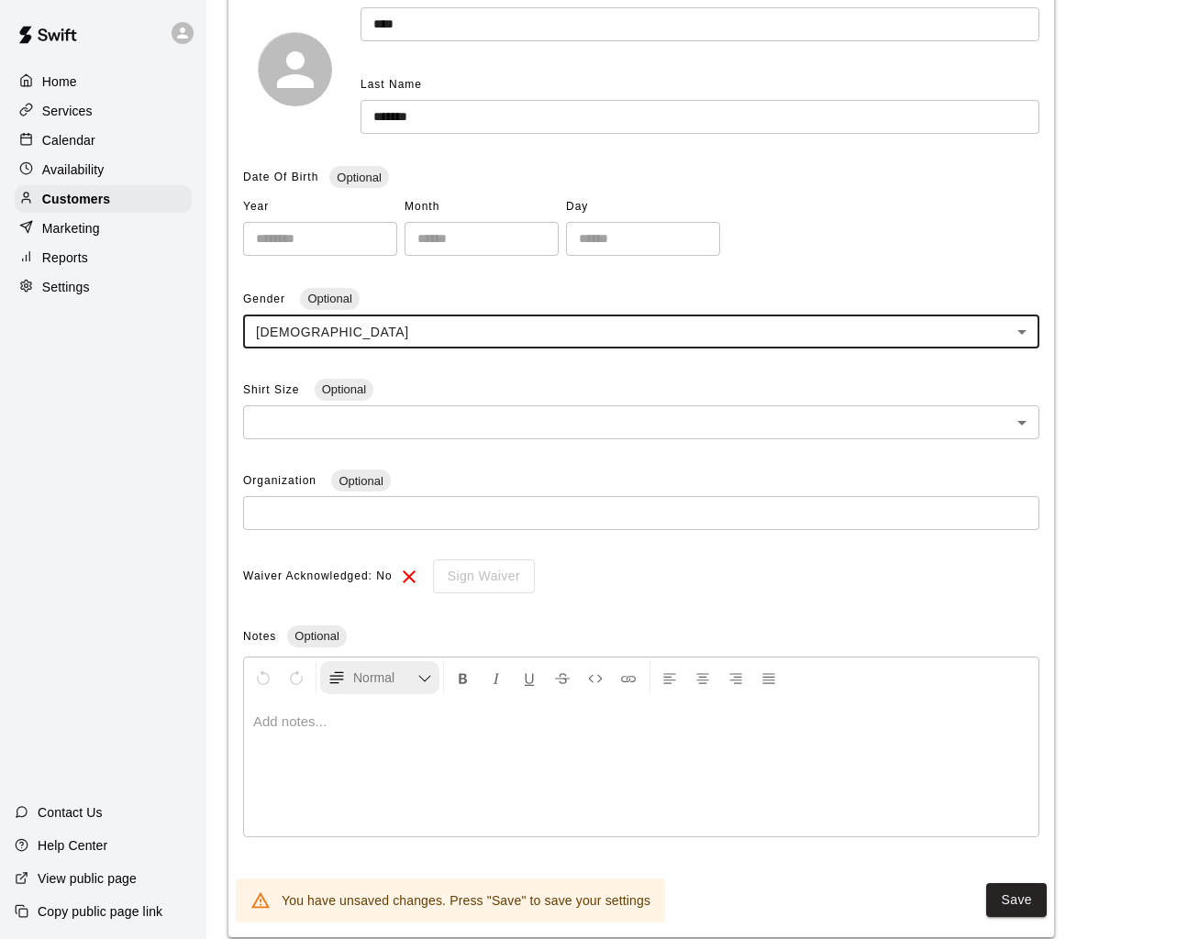
scroll to position [248, 0]
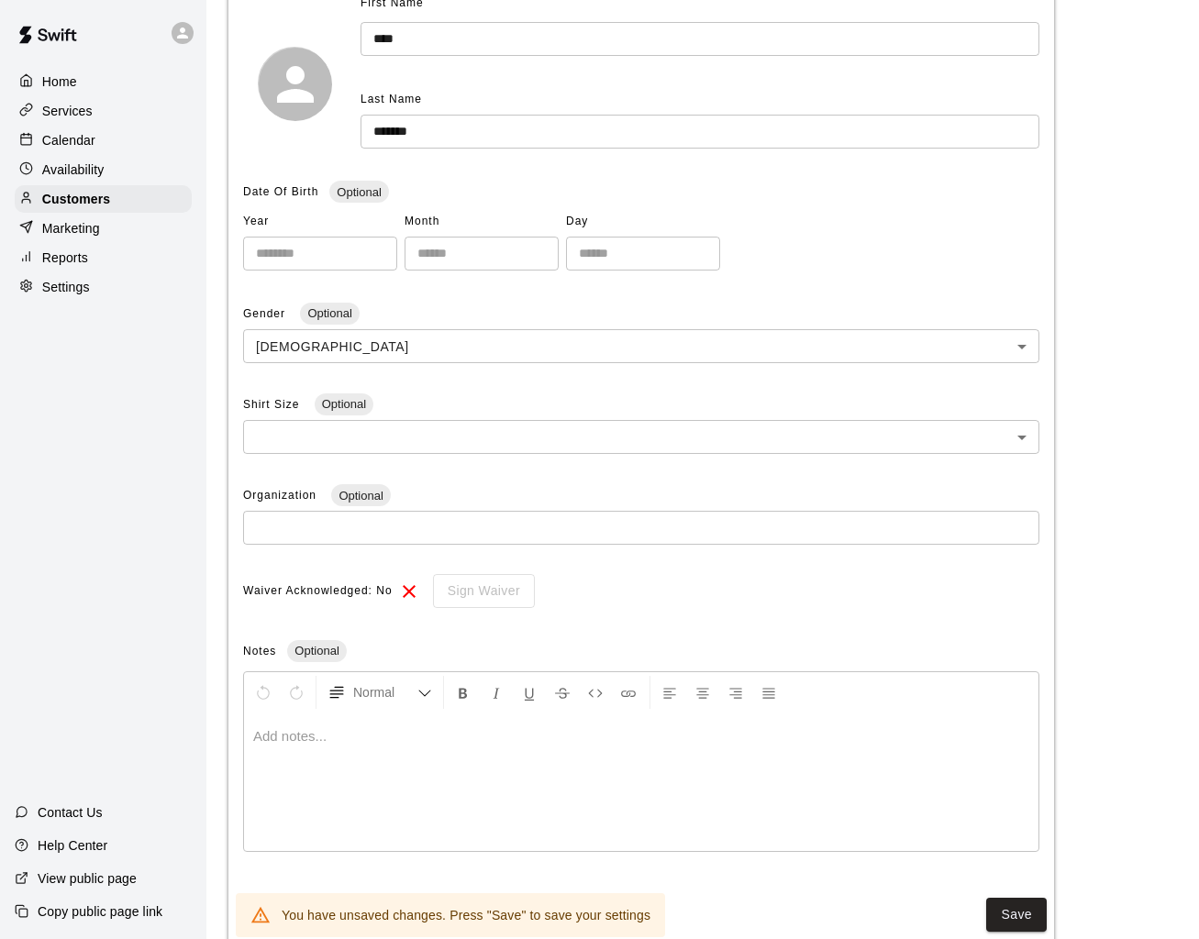
click at [314, 732] on p at bounding box center [641, 736] width 776 height 18
click at [1025, 909] on button "Save" at bounding box center [1016, 915] width 61 height 34
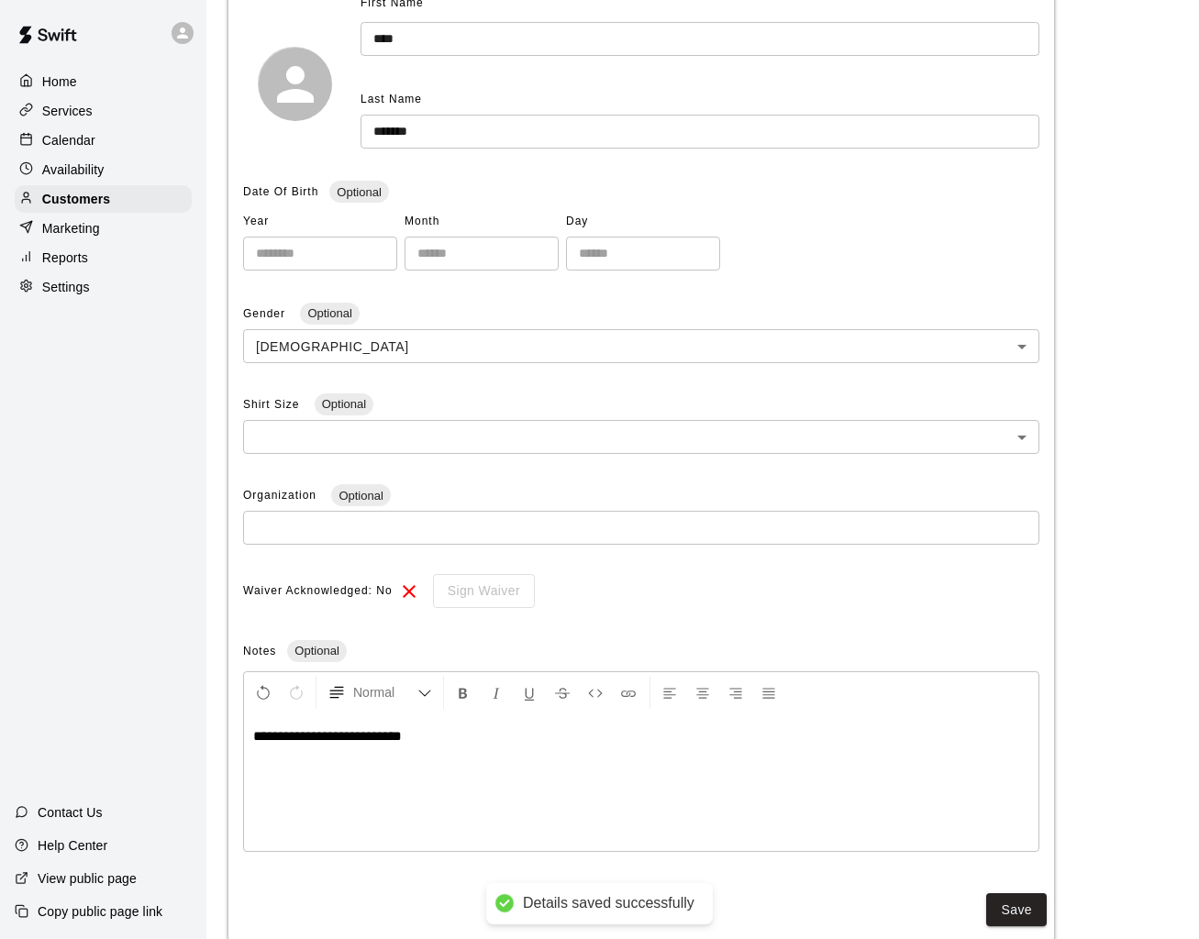
click at [343, 736] on span "**********" at bounding box center [327, 736] width 149 height 14
copy span "**********"
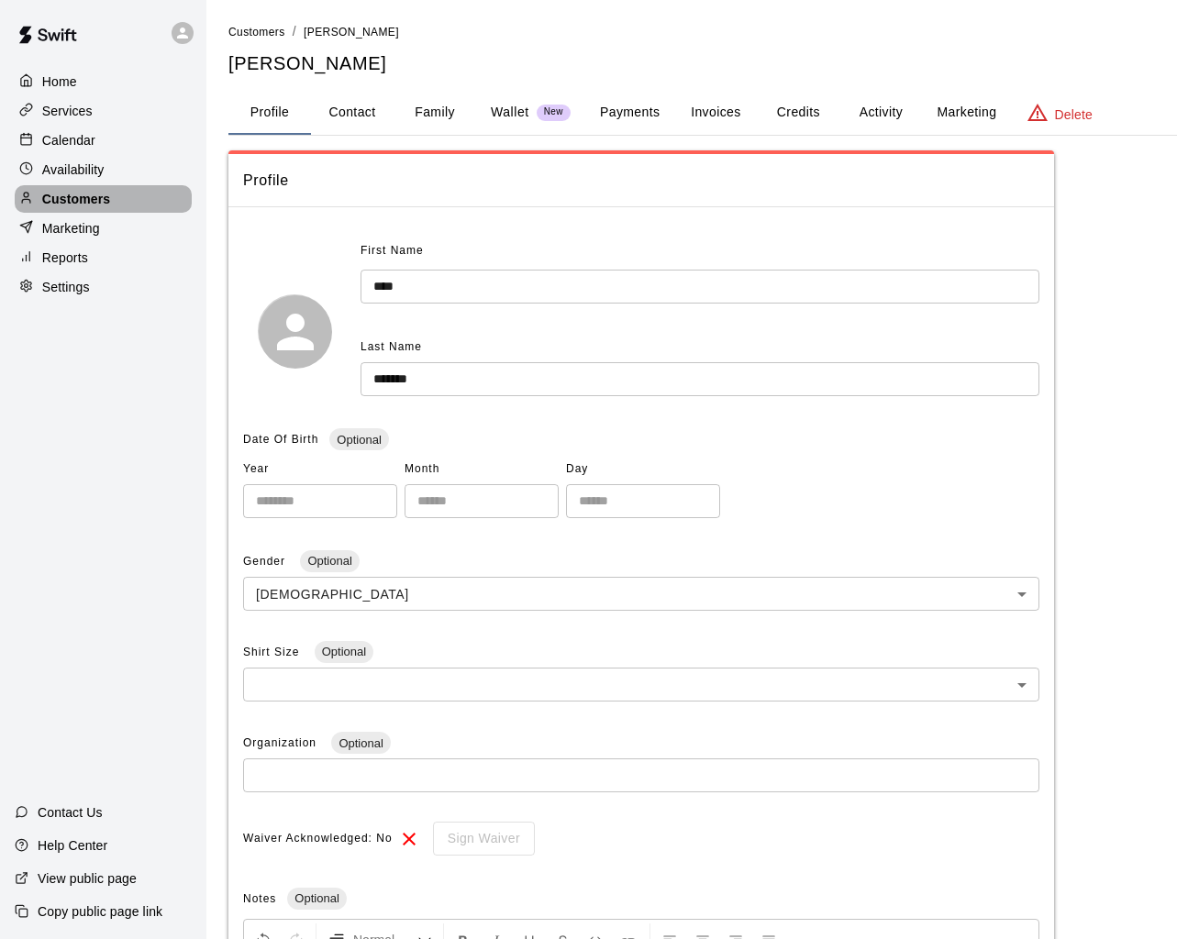
click at [57, 199] on p "Customers" at bounding box center [76, 199] width 68 height 18
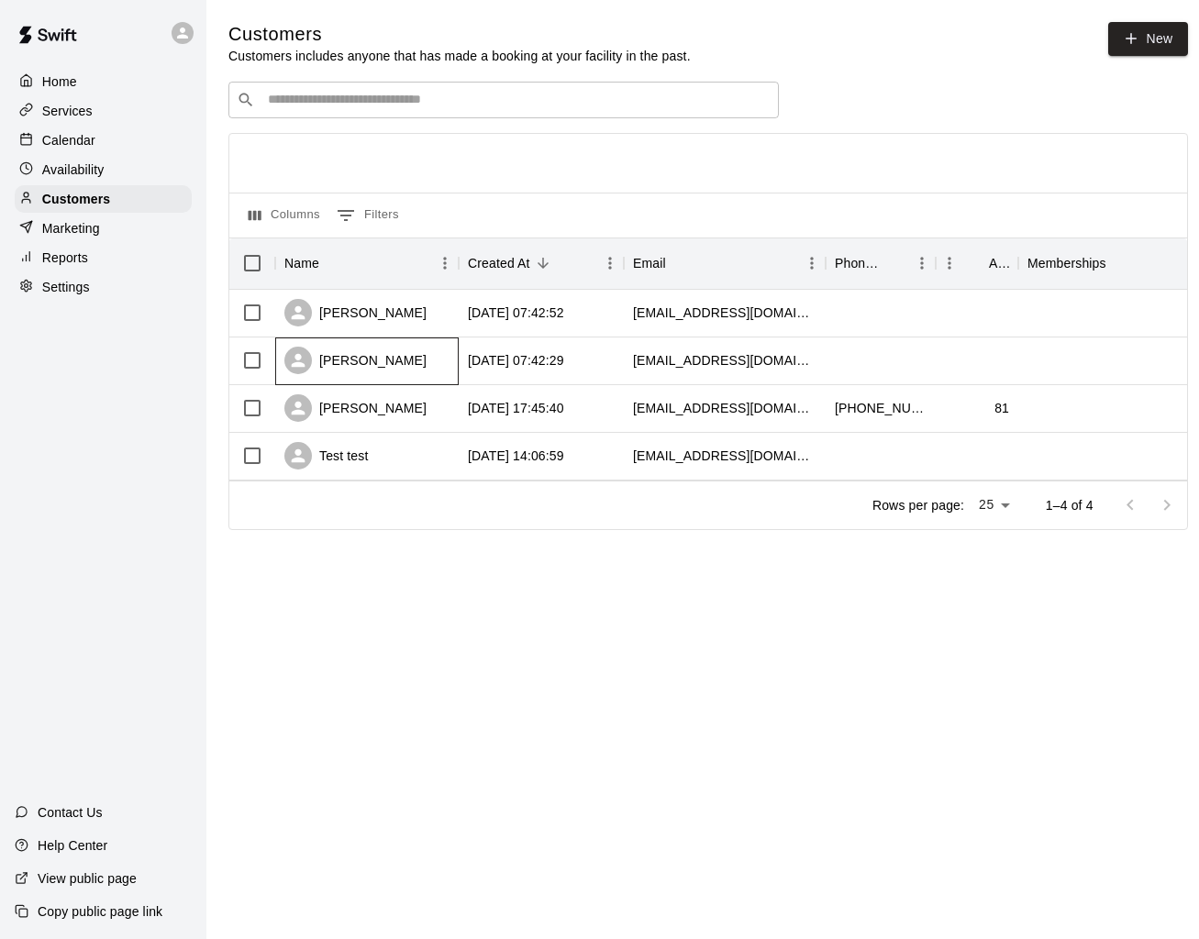
click at [385, 355] on div "[PERSON_NAME]" at bounding box center [355, 361] width 142 height 28
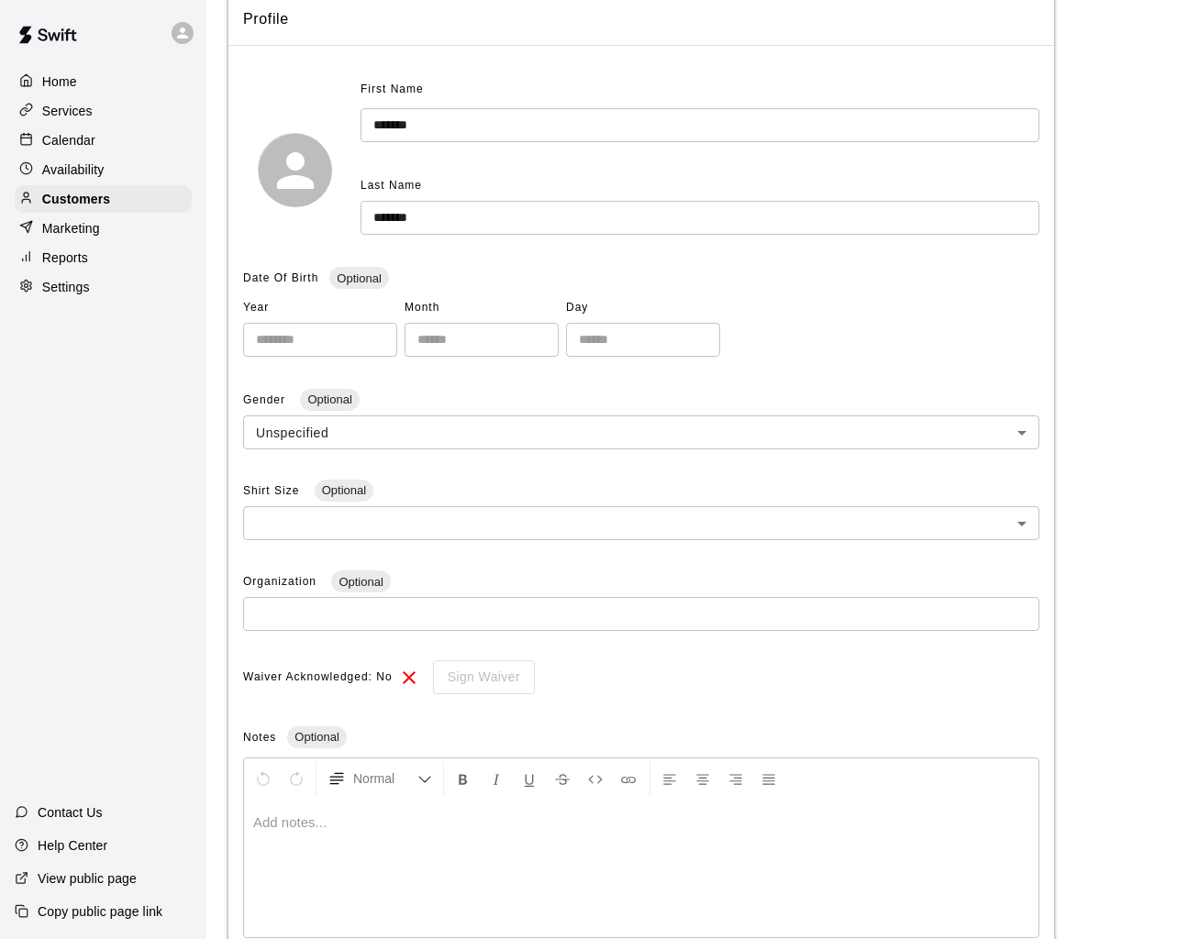
scroll to position [286, 0]
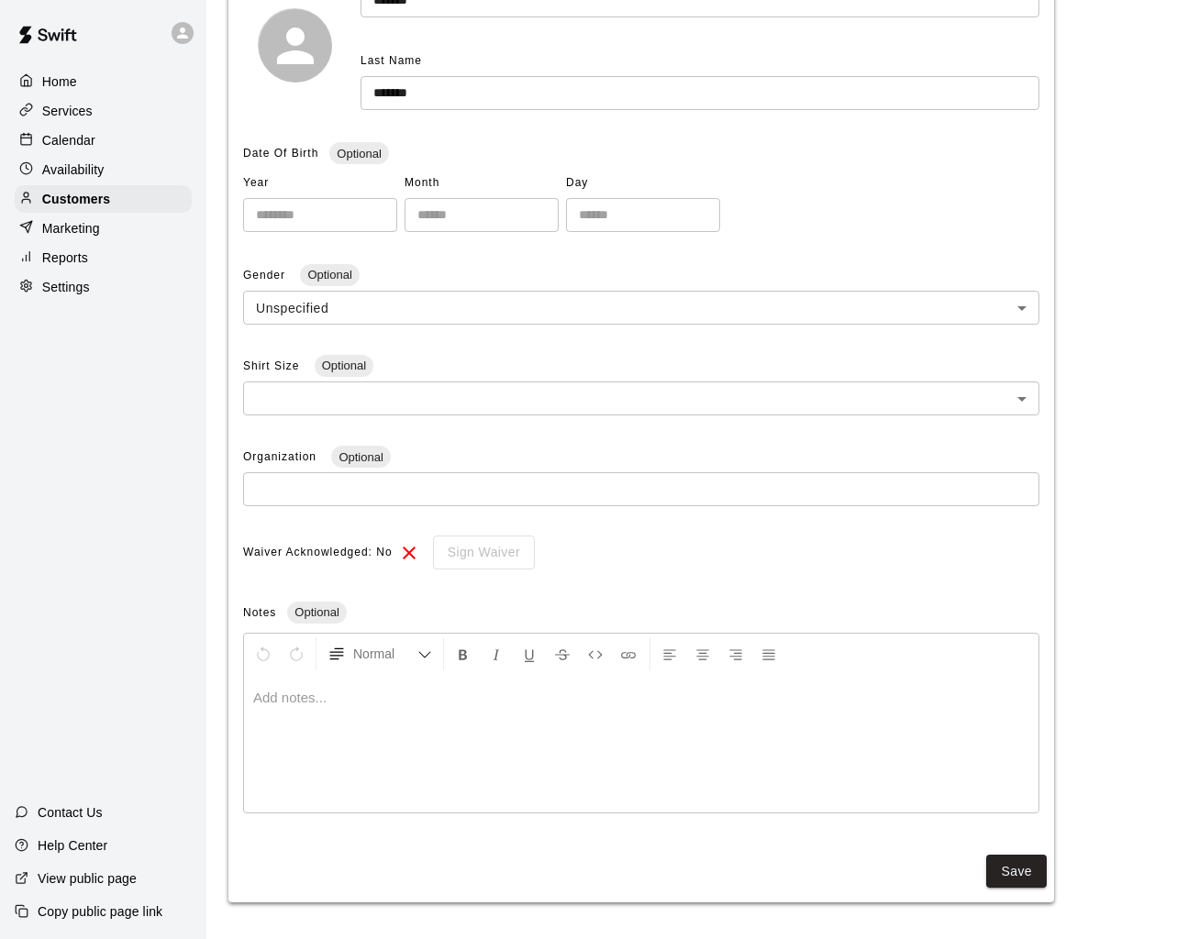
click at [308, 720] on div at bounding box center [641, 744] width 794 height 138
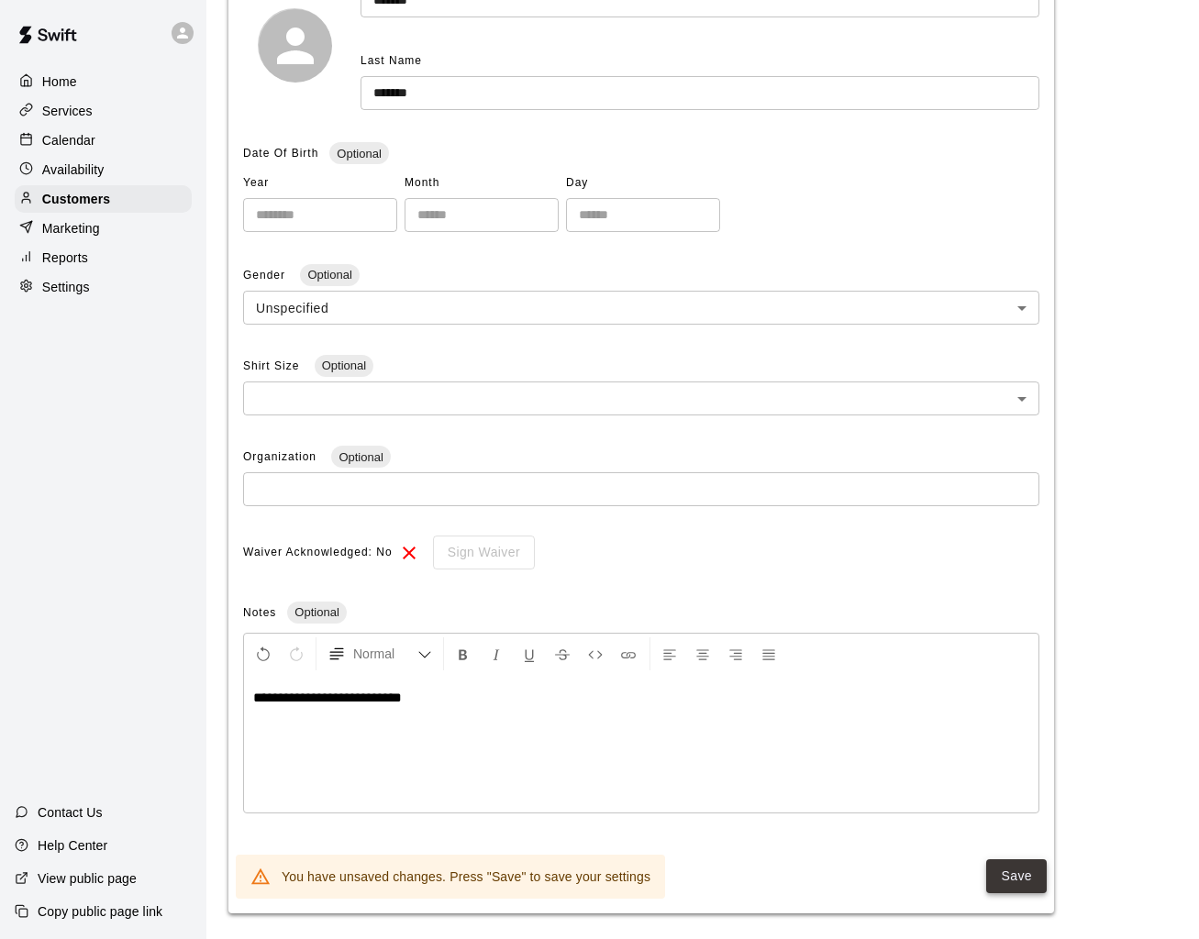
click at [1025, 877] on button "Save" at bounding box center [1016, 876] width 61 height 34
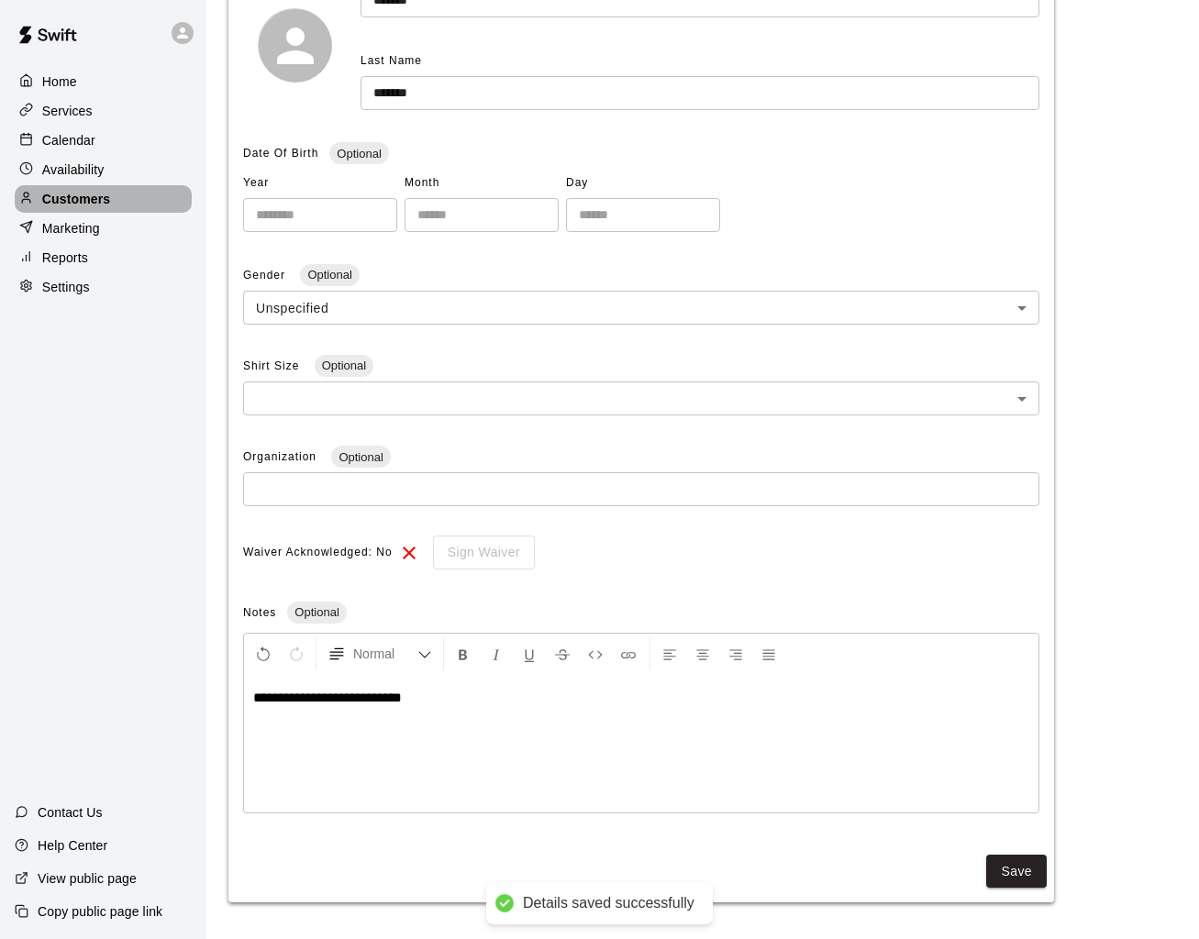
click at [129, 196] on div "Customers" at bounding box center [103, 199] width 177 height 28
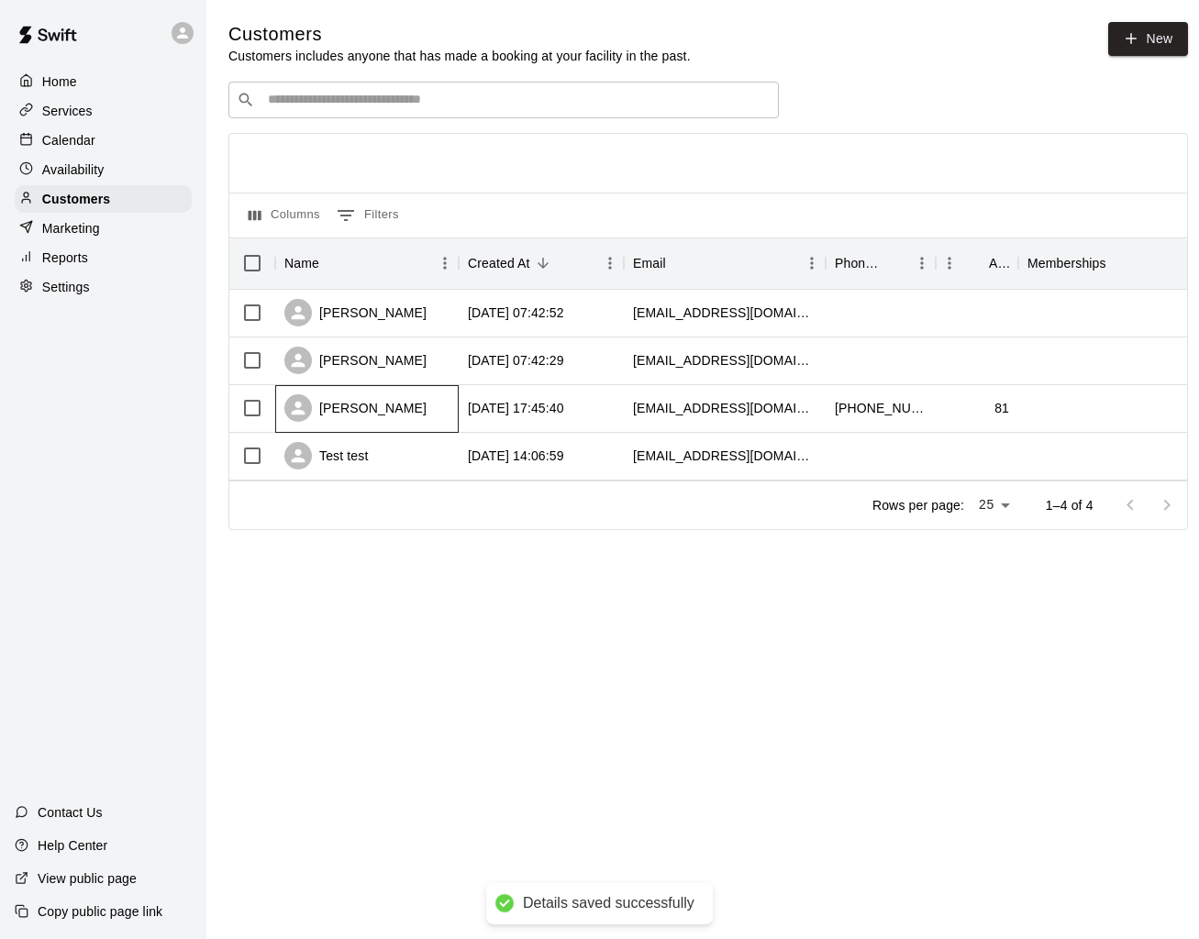
click at [371, 387] on div "[PERSON_NAME]" at bounding box center [366, 409] width 183 height 48
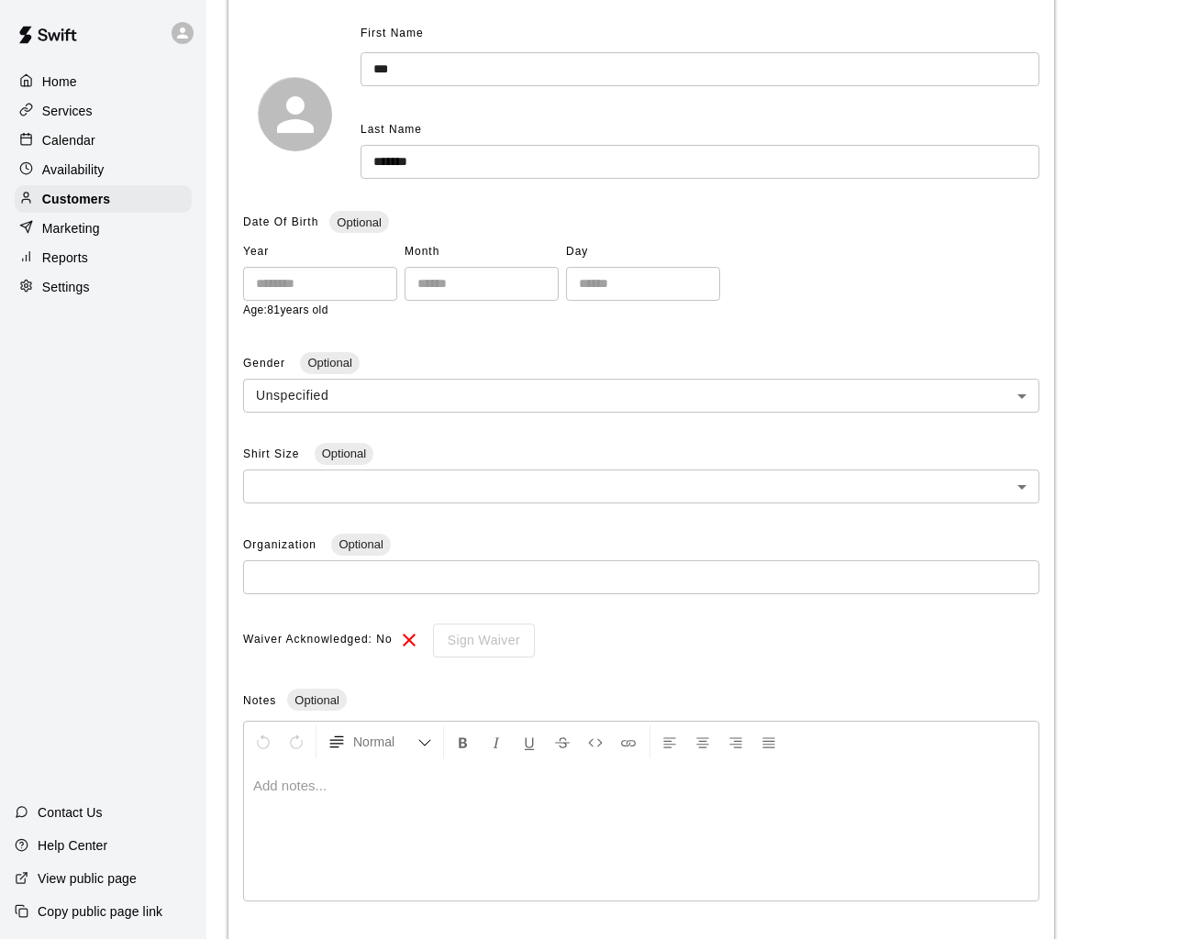
scroll to position [219, 0]
click at [374, 774] on div at bounding box center [641, 830] width 794 height 138
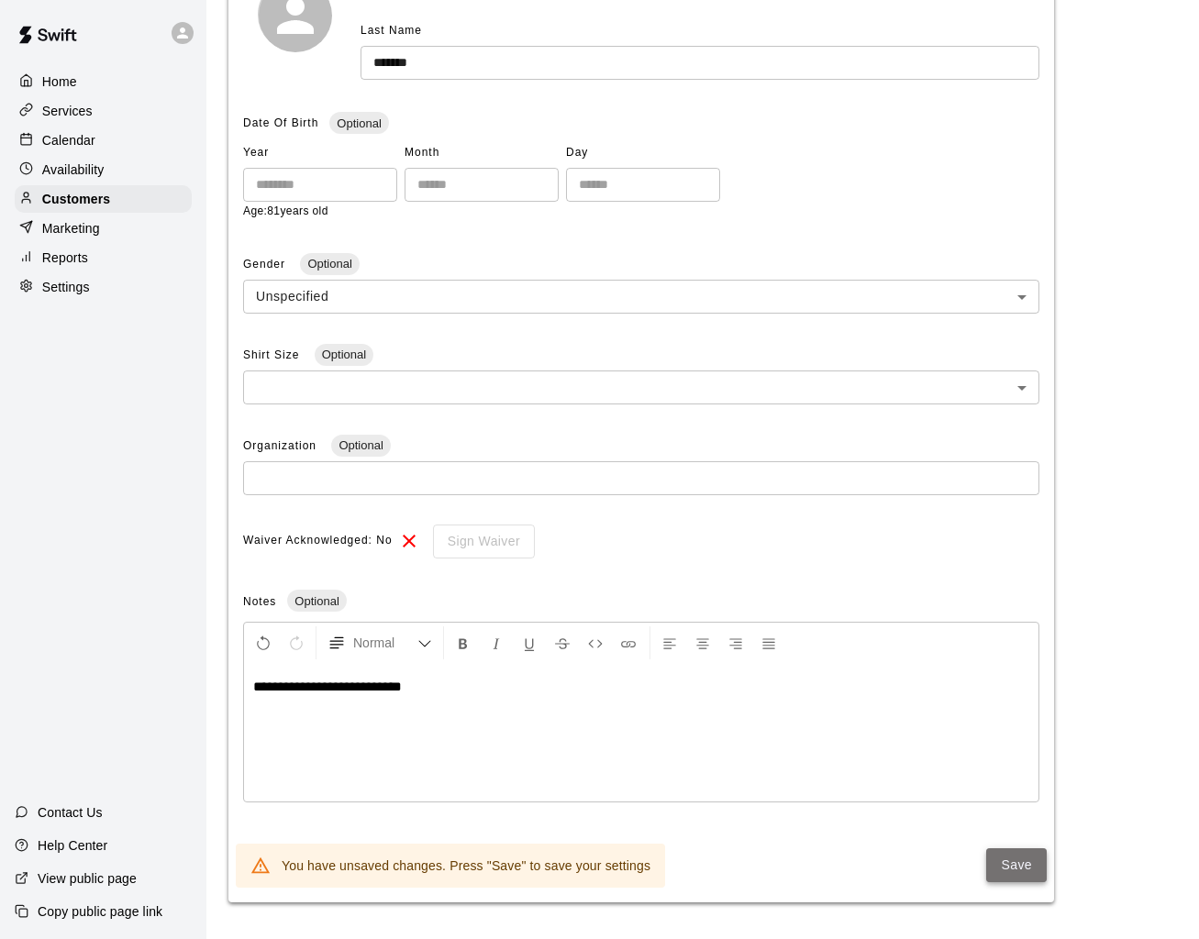
click at [1008, 864] on button "Save" at bounding box center [1016, 865] width 61 height 34
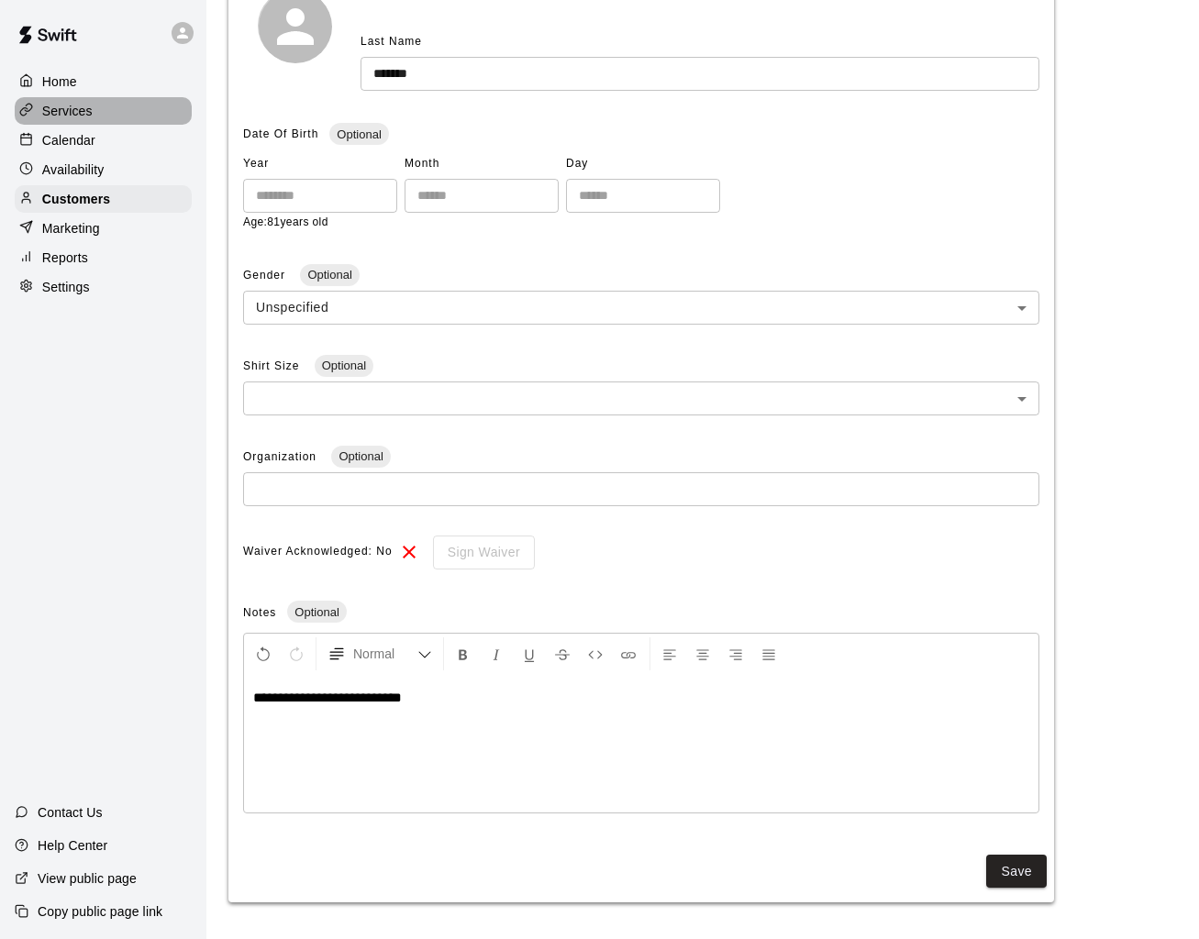
click at [40, 98] on div "Services" at bounding box center [103, 111] width 177 height 28
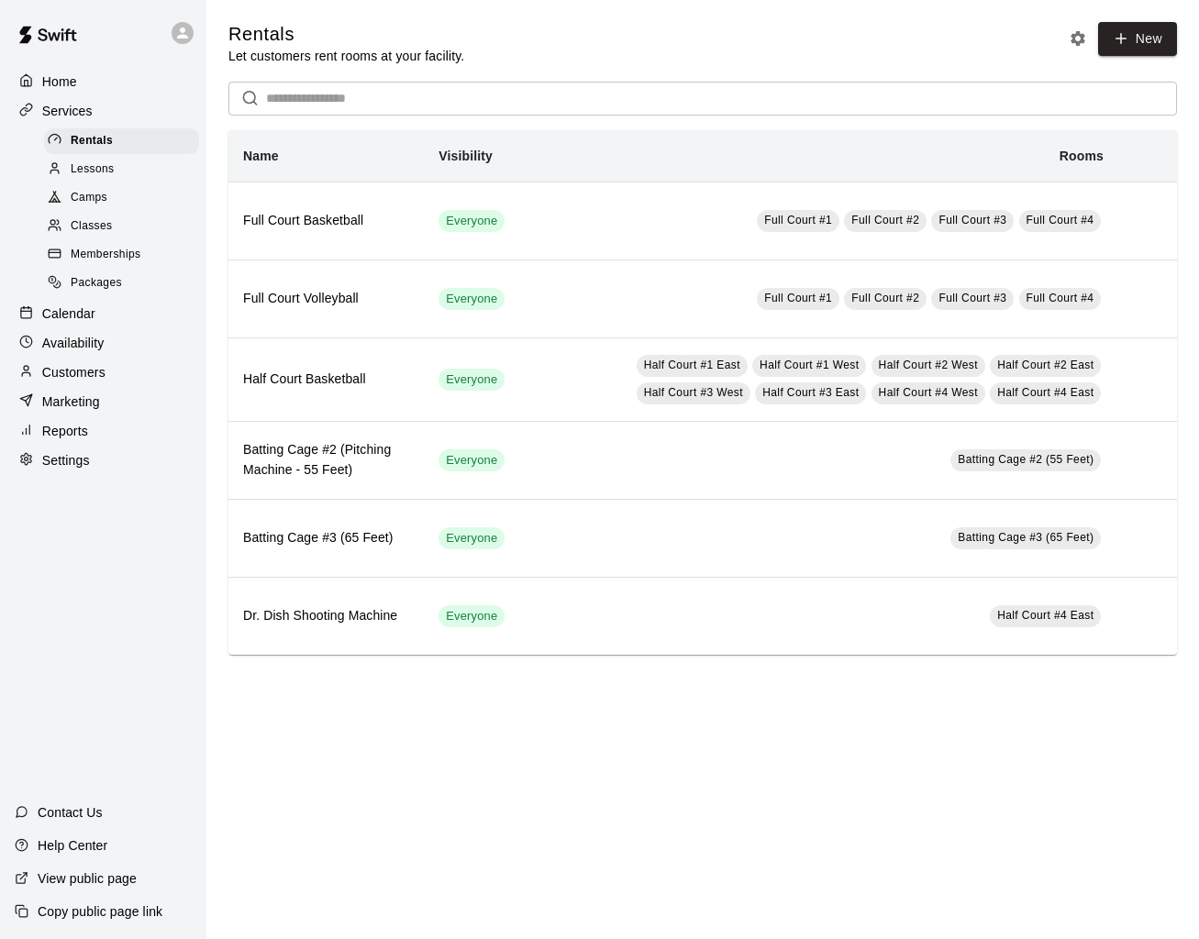
click at [87, 366] on p "Customers" at bounding box center [73, 372] width 63 height 18
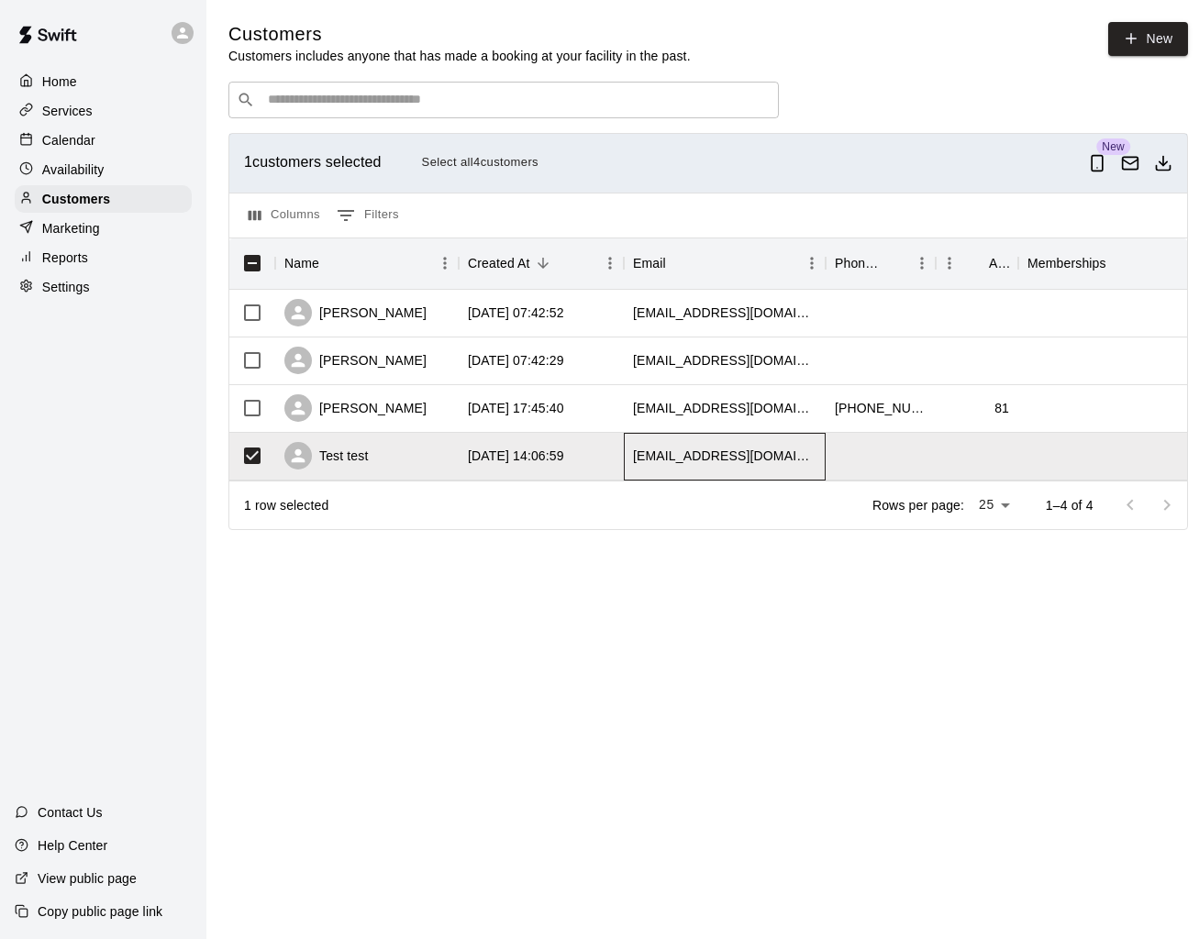
click at [668, 474] on div "[EMAIL_ADDRESS][DOMAIN_NAME]" at bounding box center [725, 457] width 202 height 48
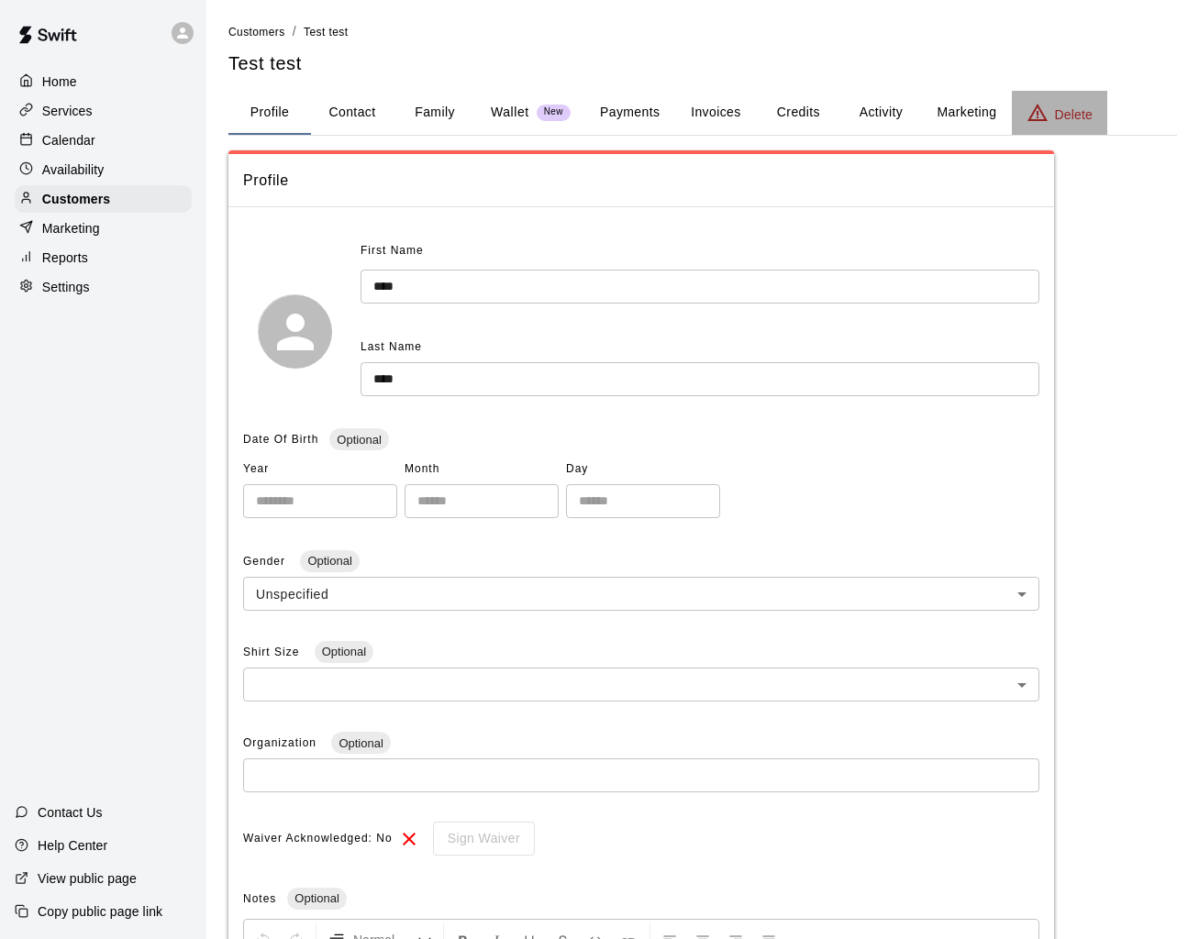
click at [1078, 109] on p "Delete" at bounding box center [1074, 114] width 38 height 18
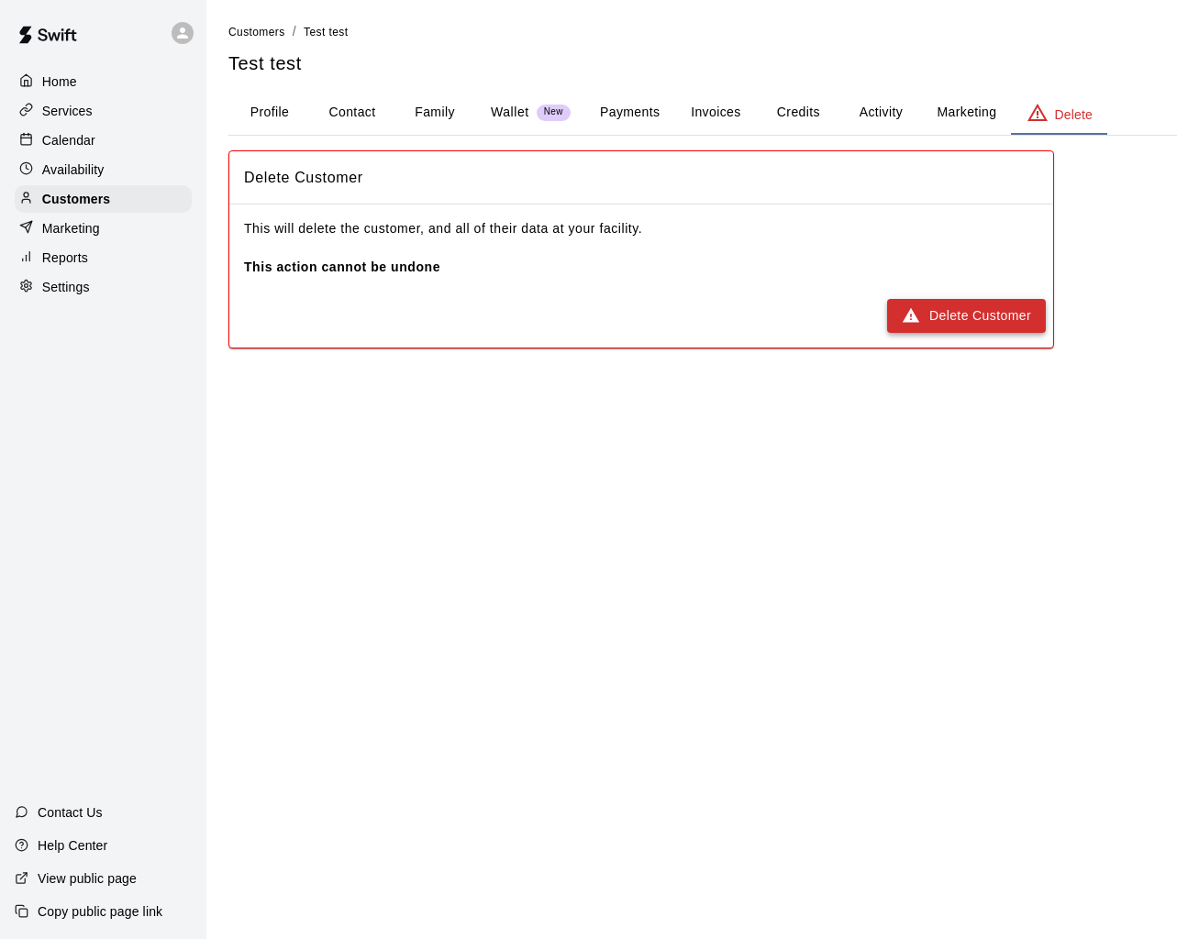
click at [985, 307] on button "Delete Customer" at bounding box center [966, 316] width 159 height 34
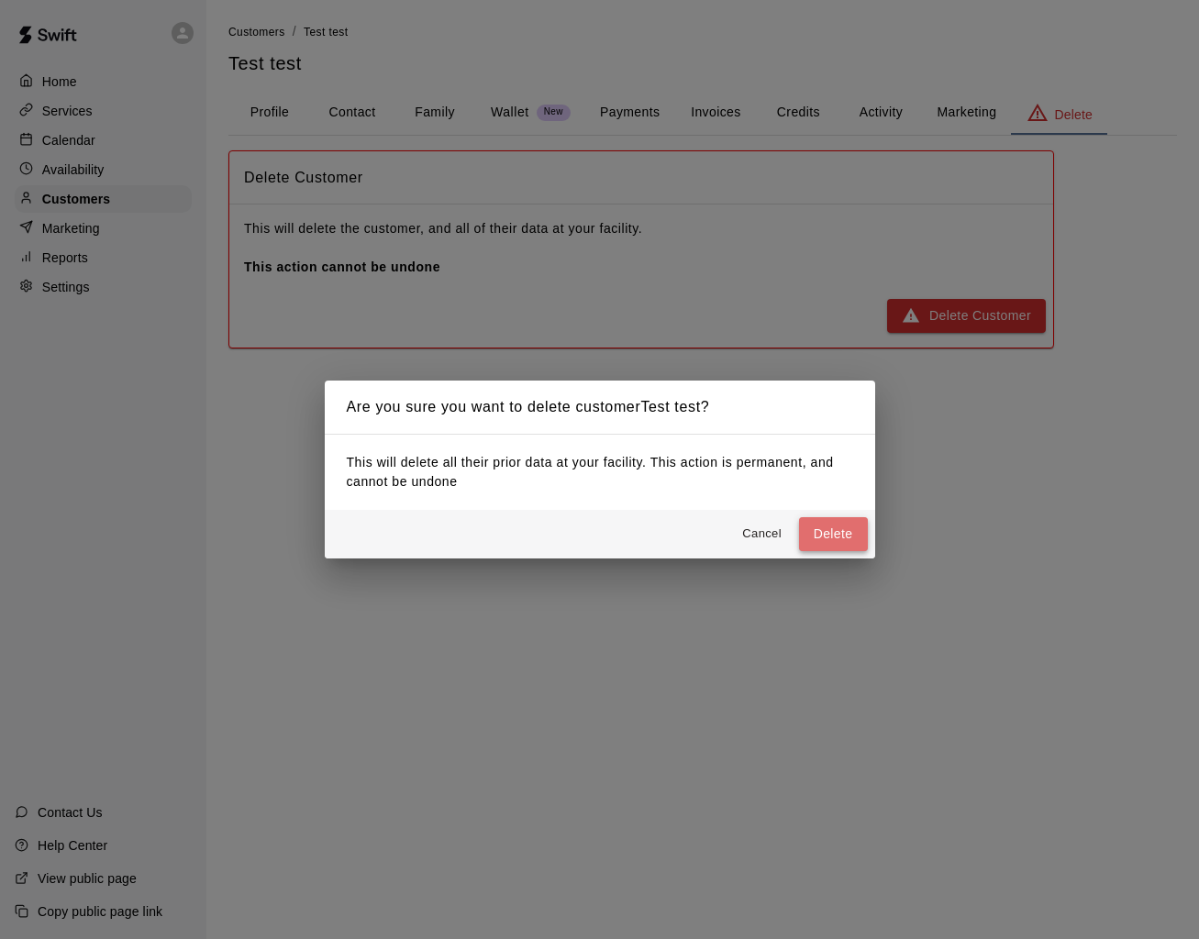
click at [823, 527] on button "Delete" at bounding box center [833, 534] width 69 height 34
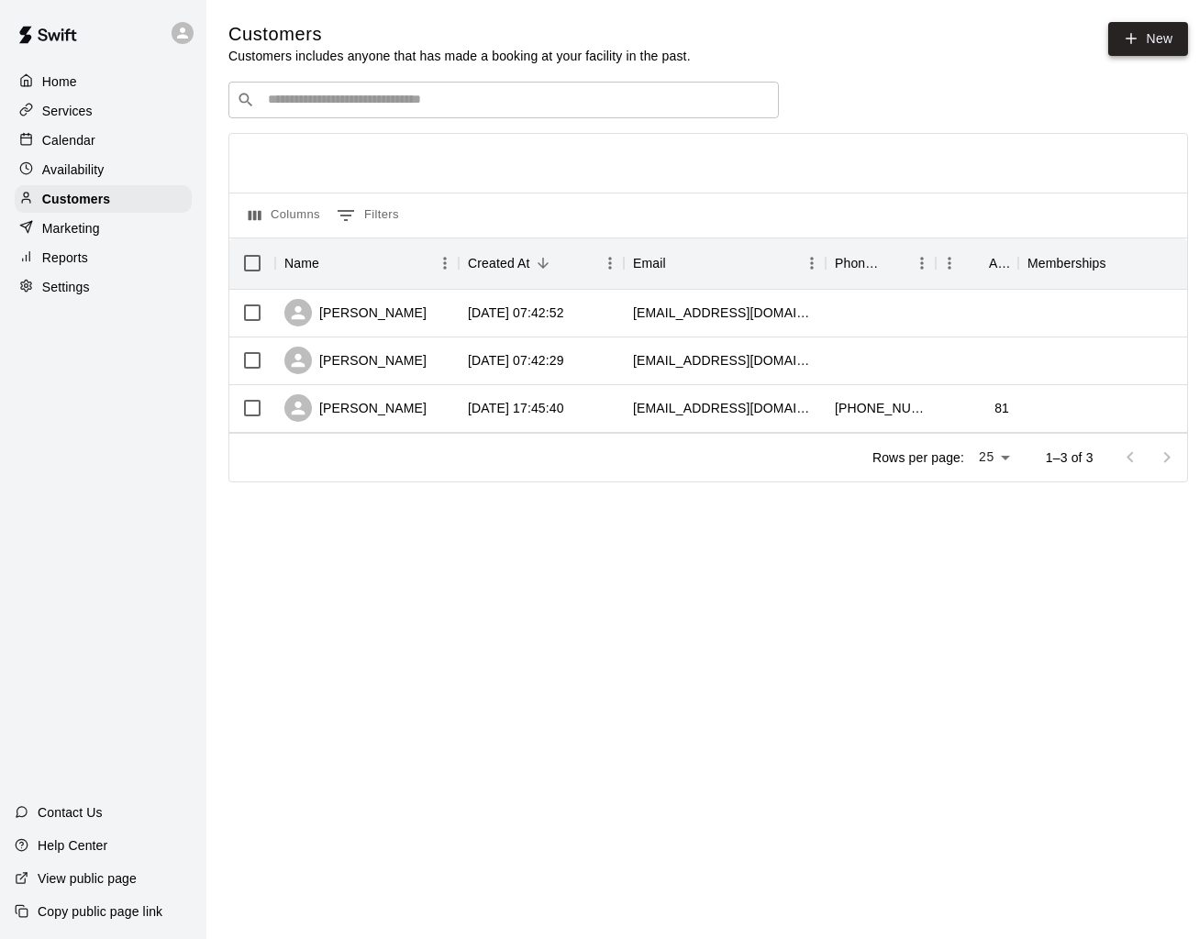
click at [1139, 19] on main "Customers Customers includes anyone that has made a booking at your facility in…" at bounding box center [707, 267] width 1003 height 534
click at [1167, 36] on link "New" at bounding box center [1147, 39] width 79 height 34
select select "**"
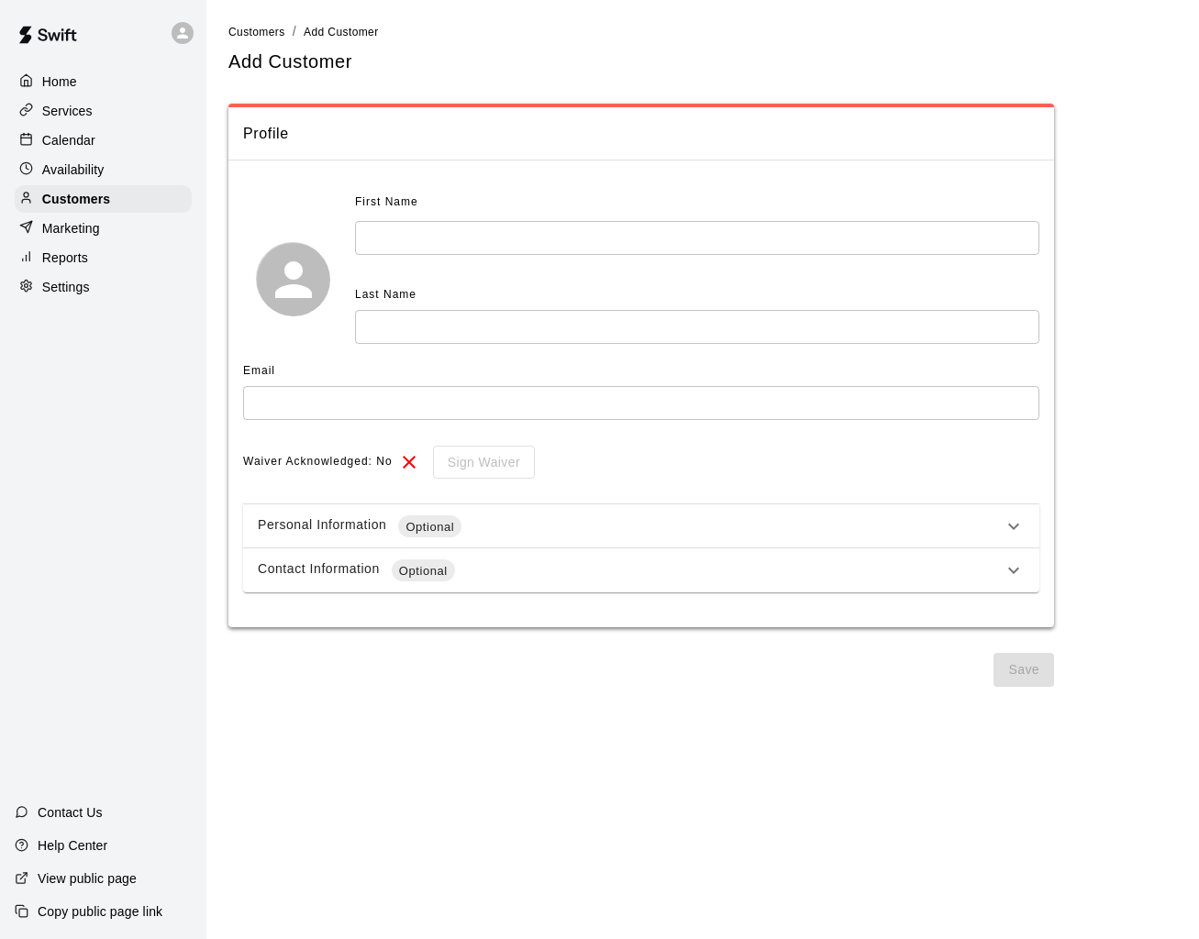
click at [447, 215] on div "First Name" at bounding box center [628, 202] width 547 height 29
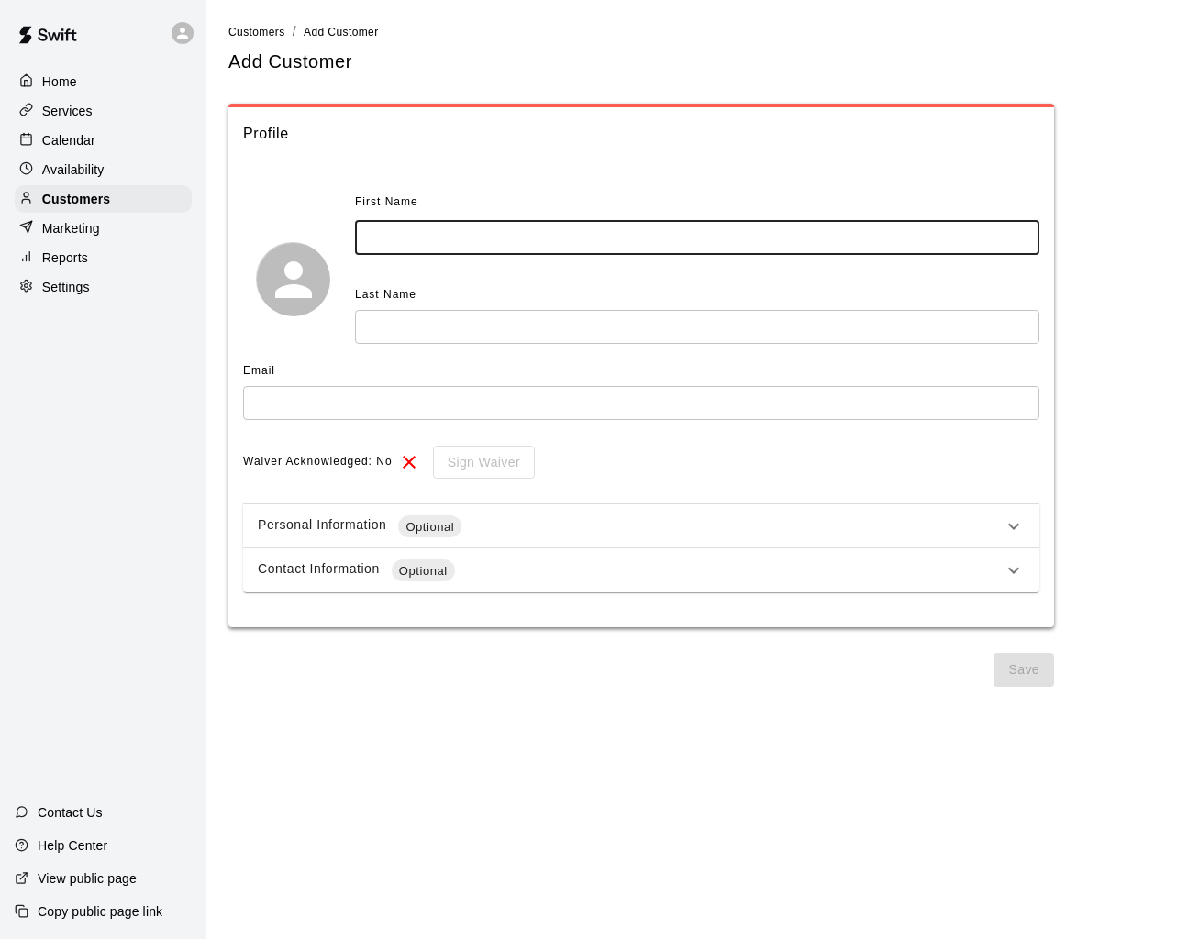
click at [445, 226] on input "text" at bounding box center [697, 238] width 684 height 34
type input "*****"
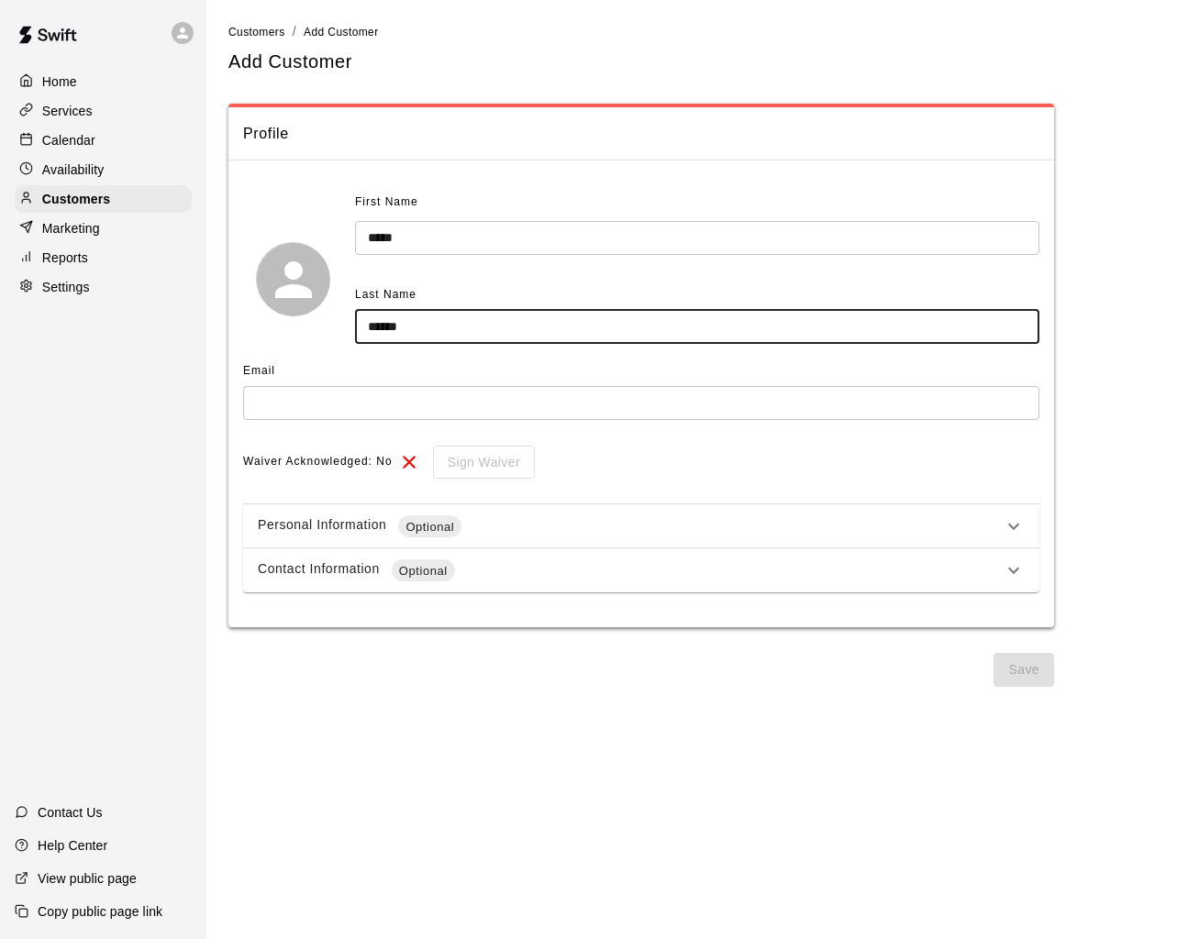
type input "******"
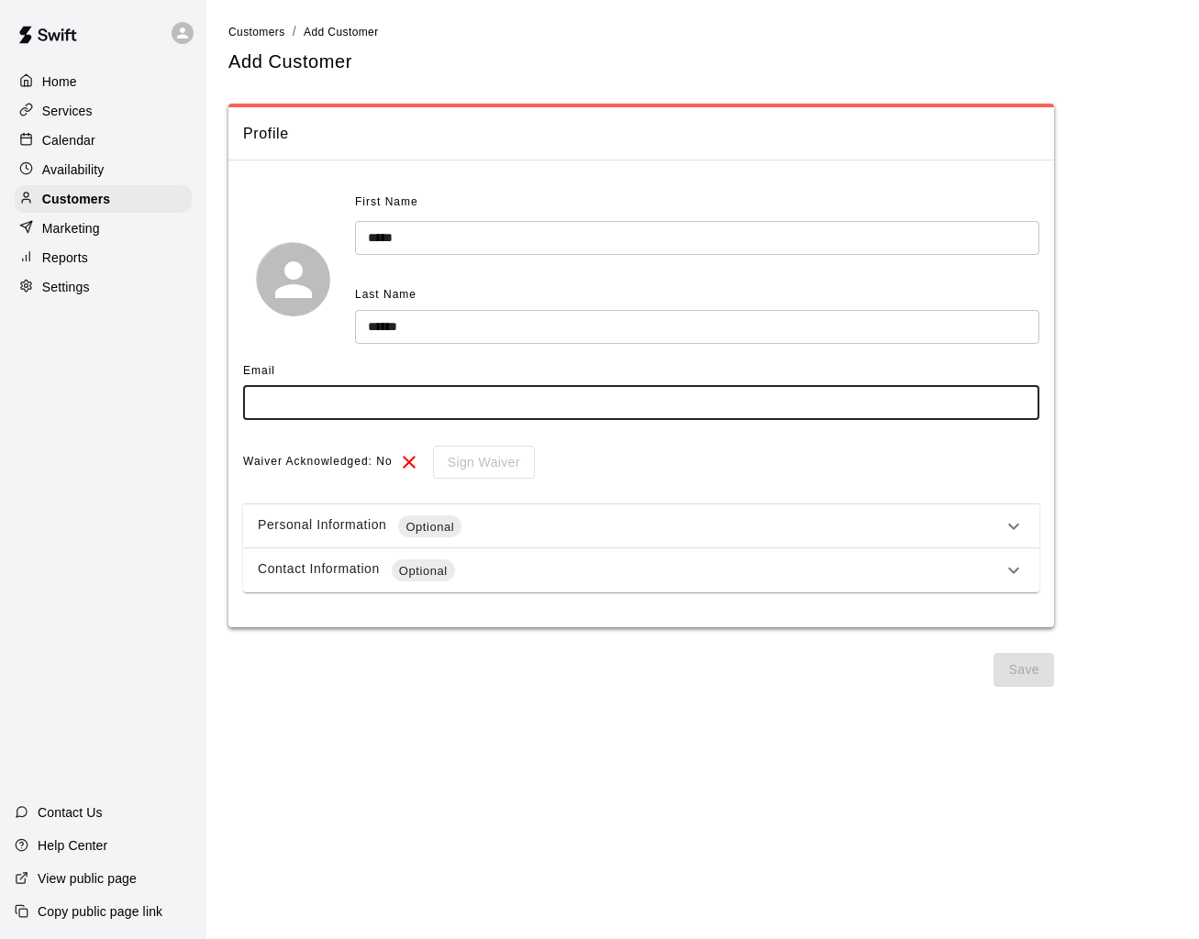
click at [426, 403] on input "text" at bounding box center [641, 403] width 796 height 34
type input "**********"
click at [979, 575] on div "Contact Information Optional" at bounding box center [630, 570] width 745 height 22
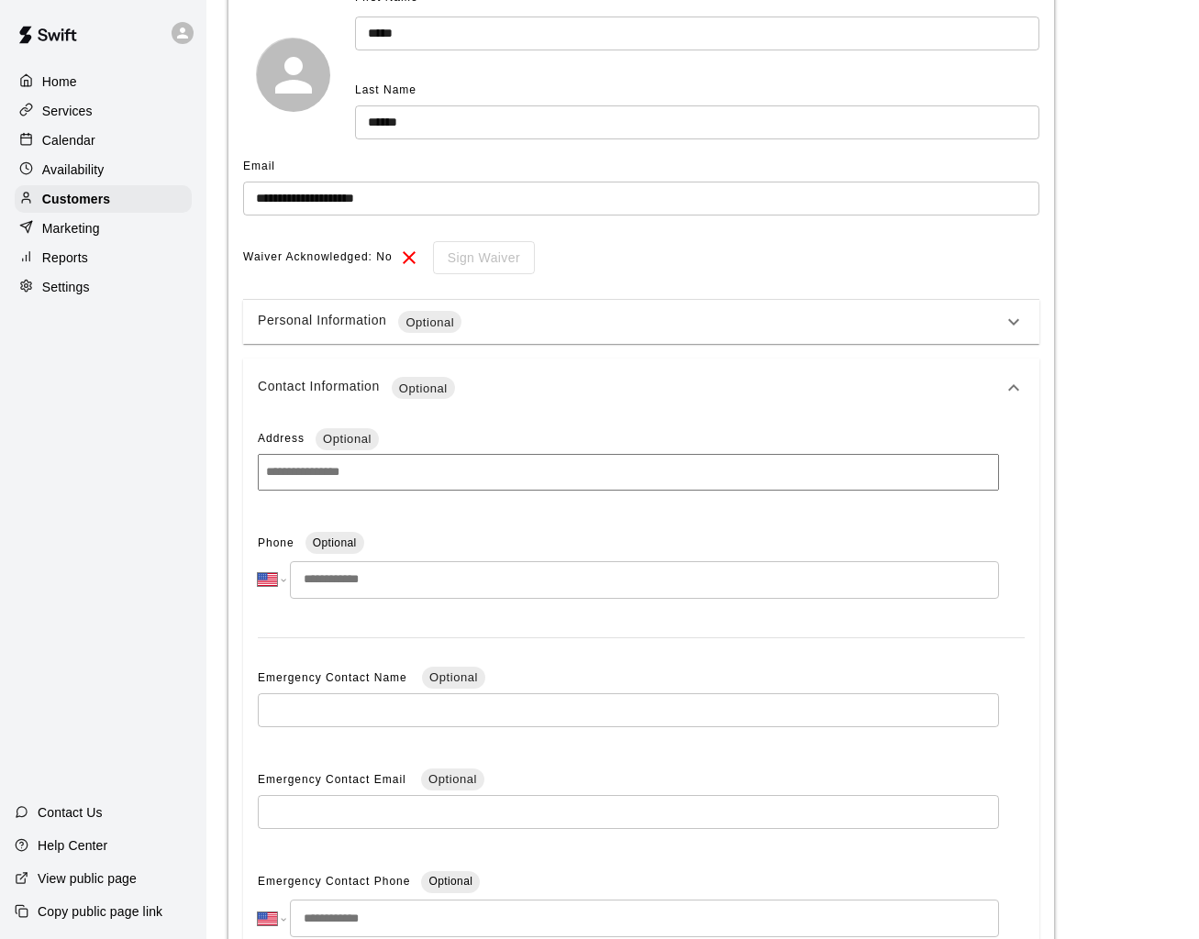
scroll to position [355, 0]
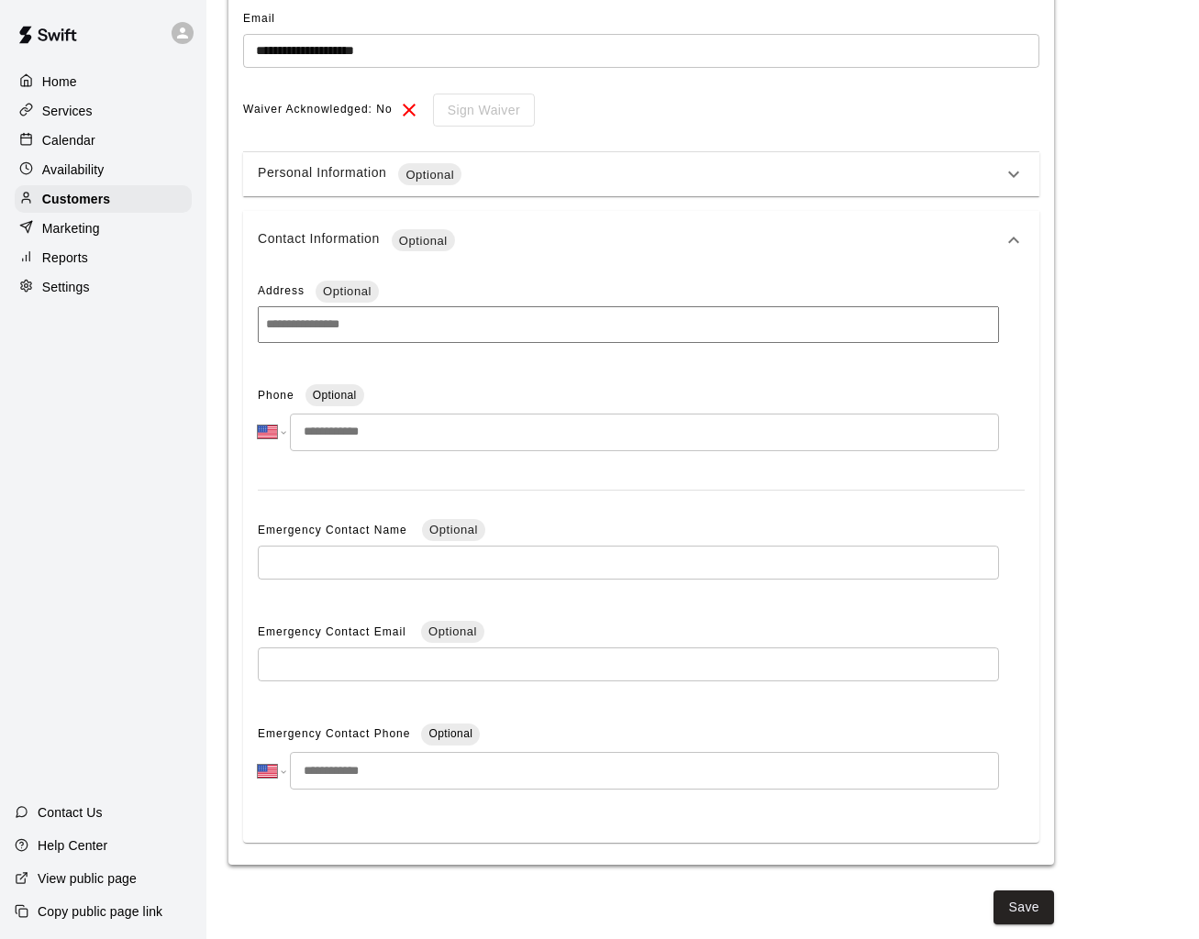
click at [870, 193] on div "**********" at bounding box center [641, 339] width 796 height 1007
click at [868, 173] on div "Personal Information Optional" at bounding box center [630, 174] width 745 height 22
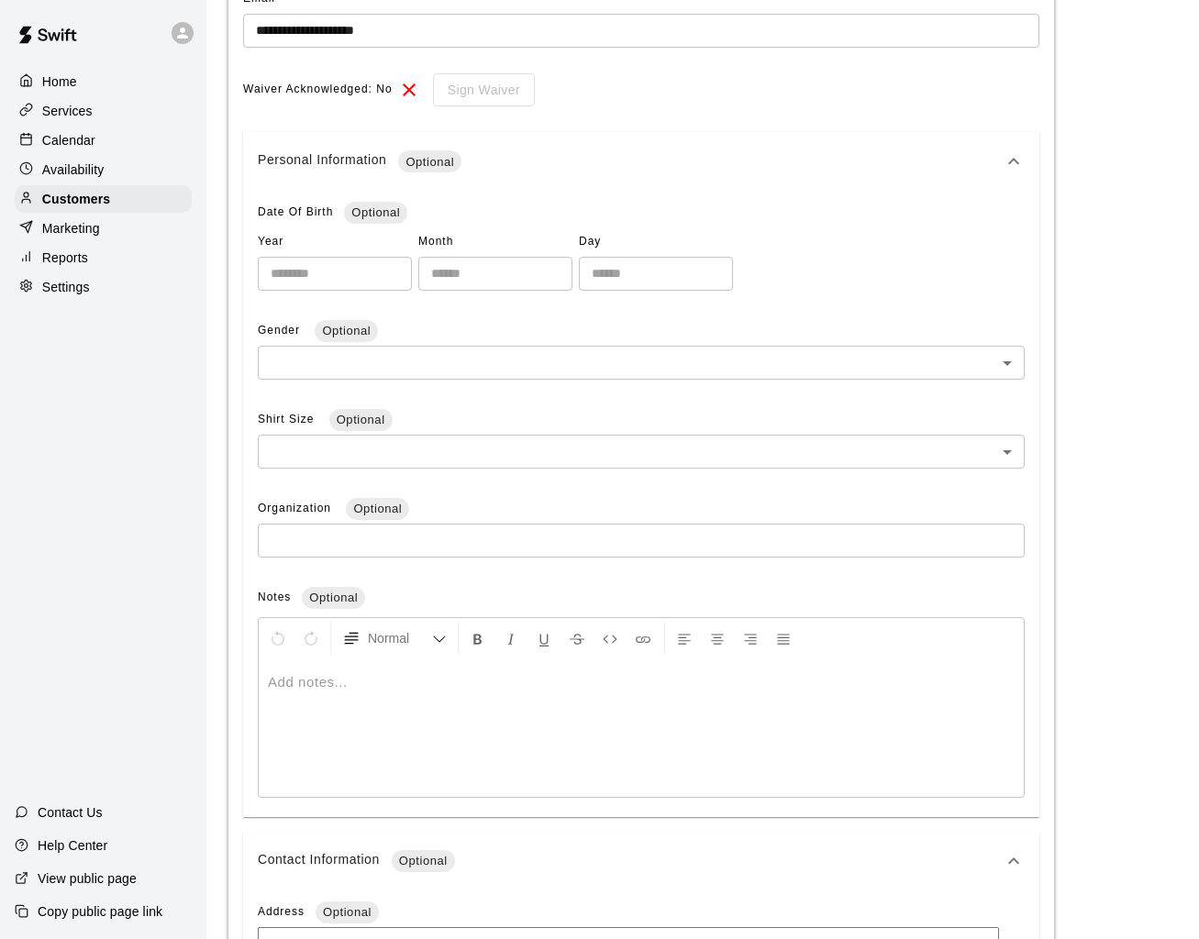
click at [322, 745] on div at bounding box center [641, 728] width 765 height 138
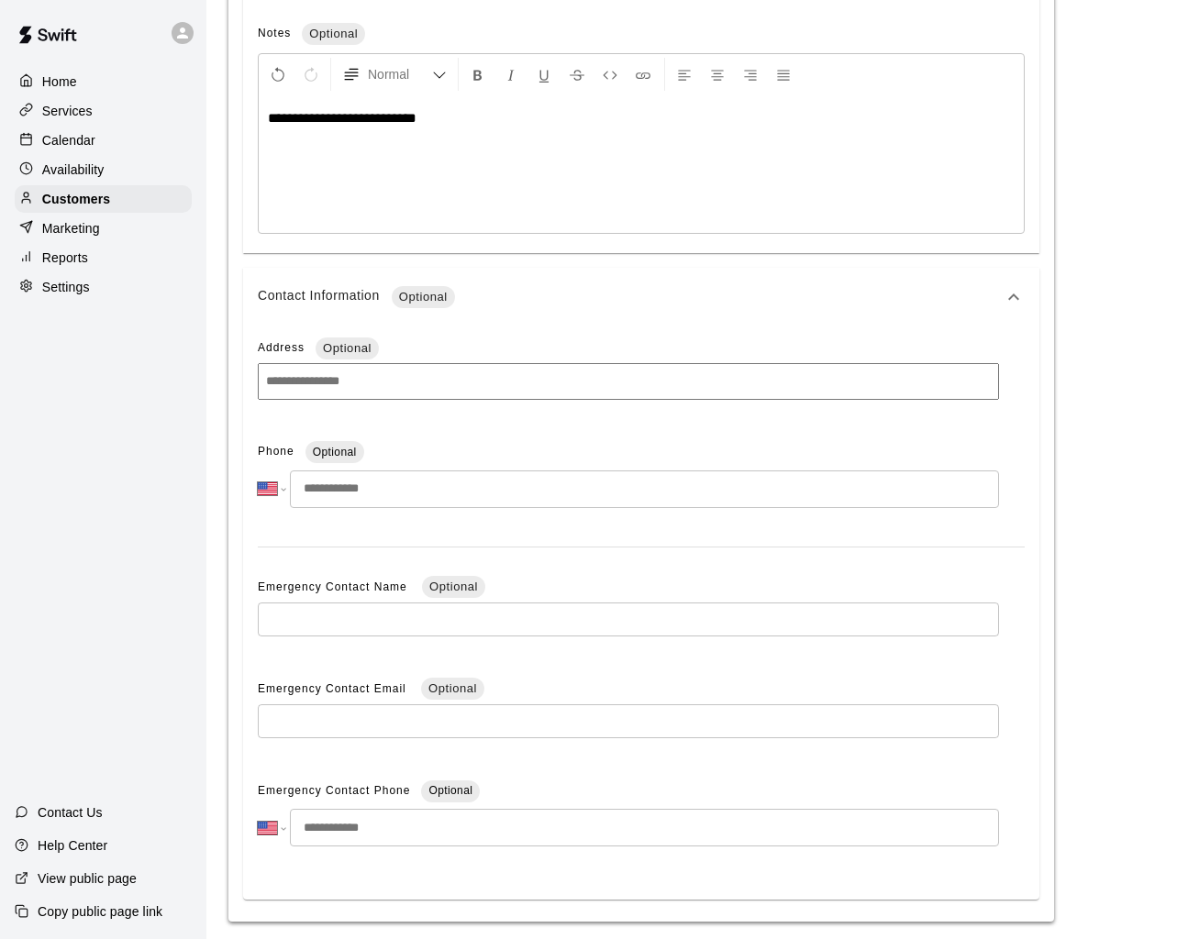
scroll to position [933, 0]
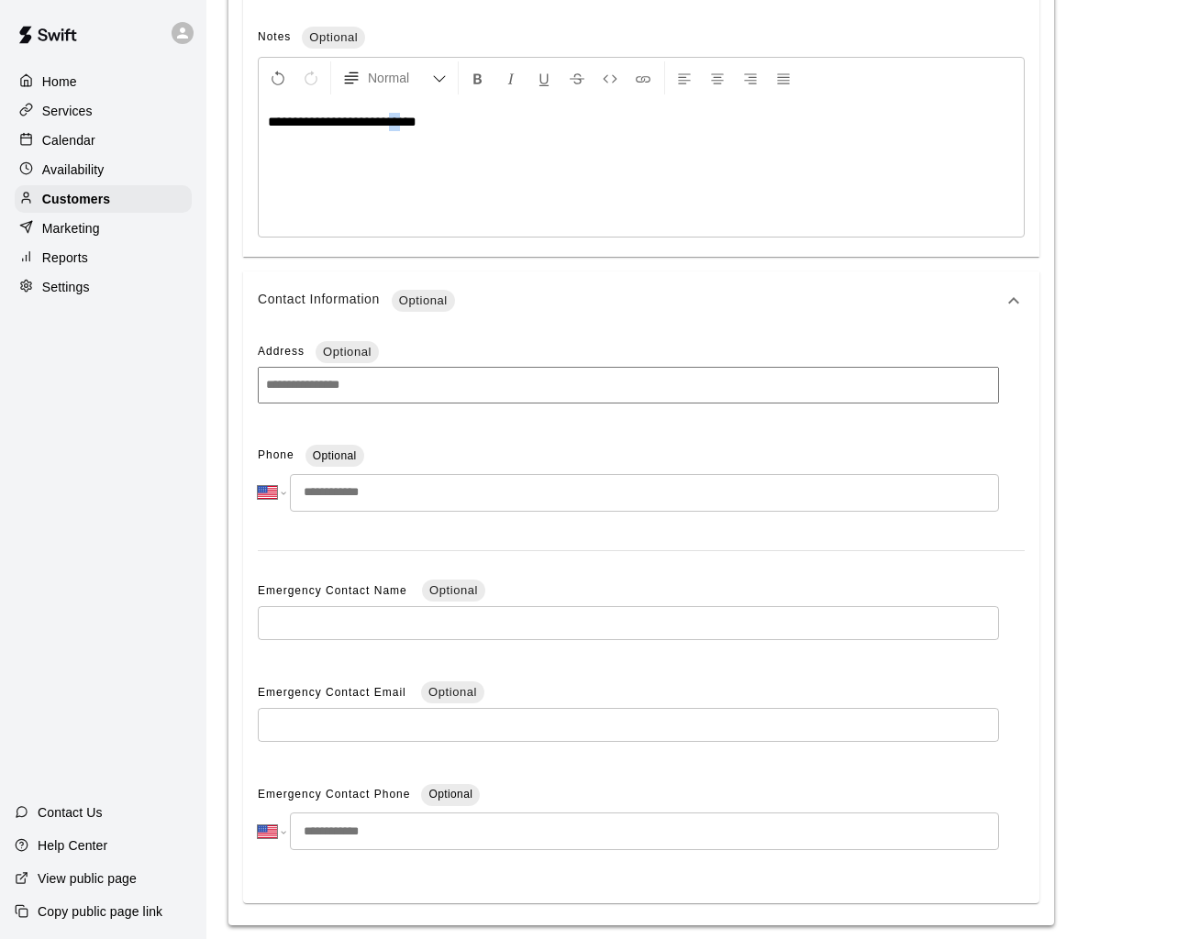
drag, startPoint x: 438, startPoint y: 127, endPoint x: 426, endPoint y: 127, distance: 11.9
click at [416, 127] on span "**********" at bounding box center [342, 122] width 149 height 14
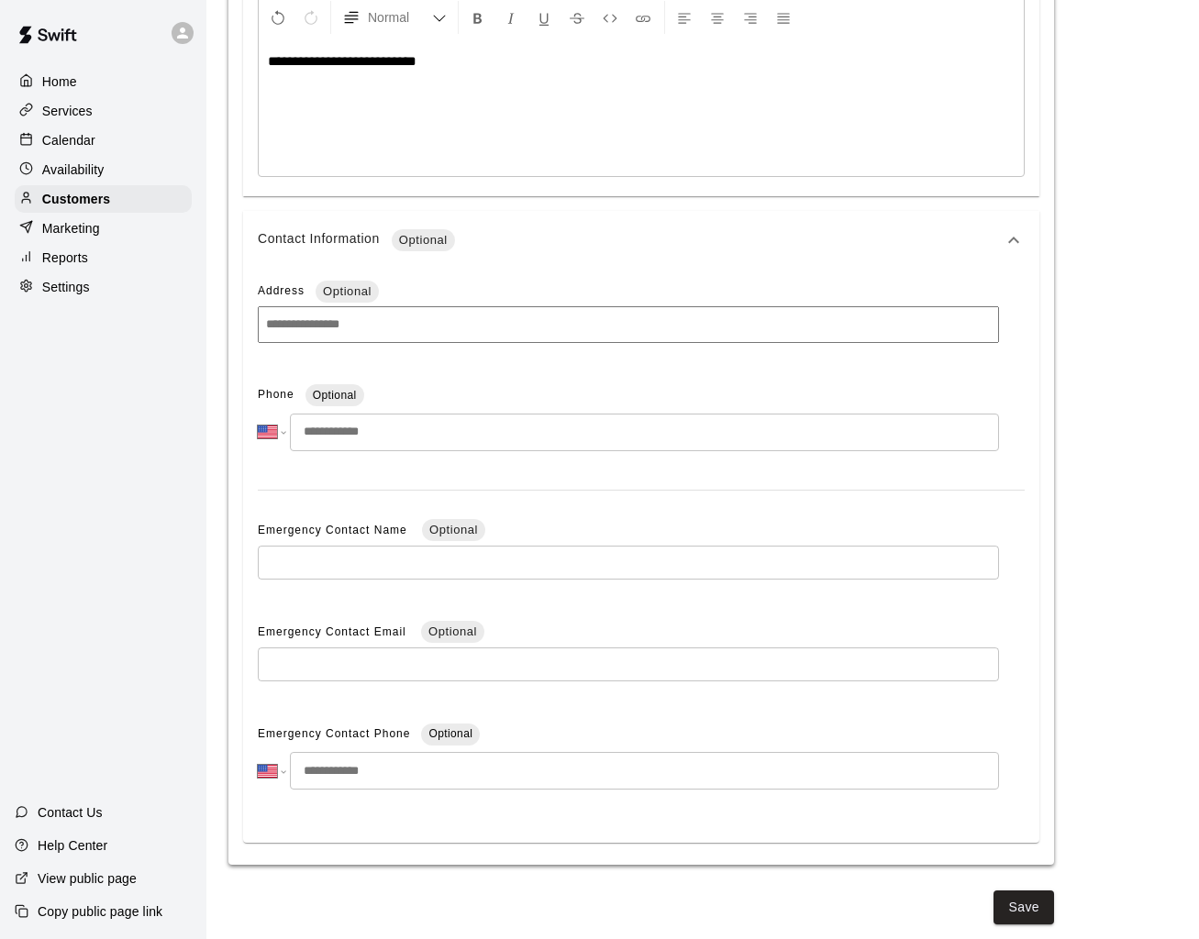
click at [1014, 906] on button "Save" at bounding box center [1023, 907] width 61 height 34
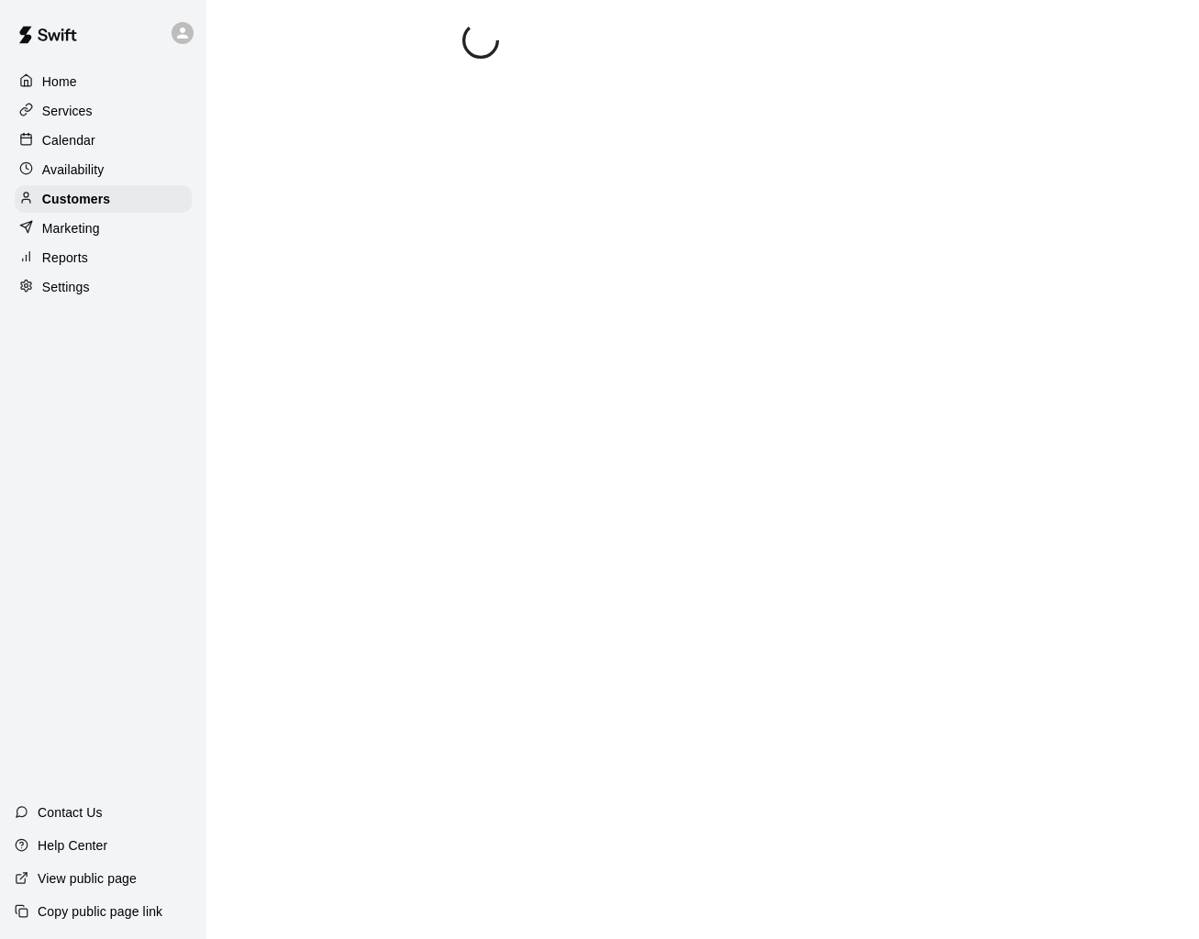
scroll to position [0, 0]
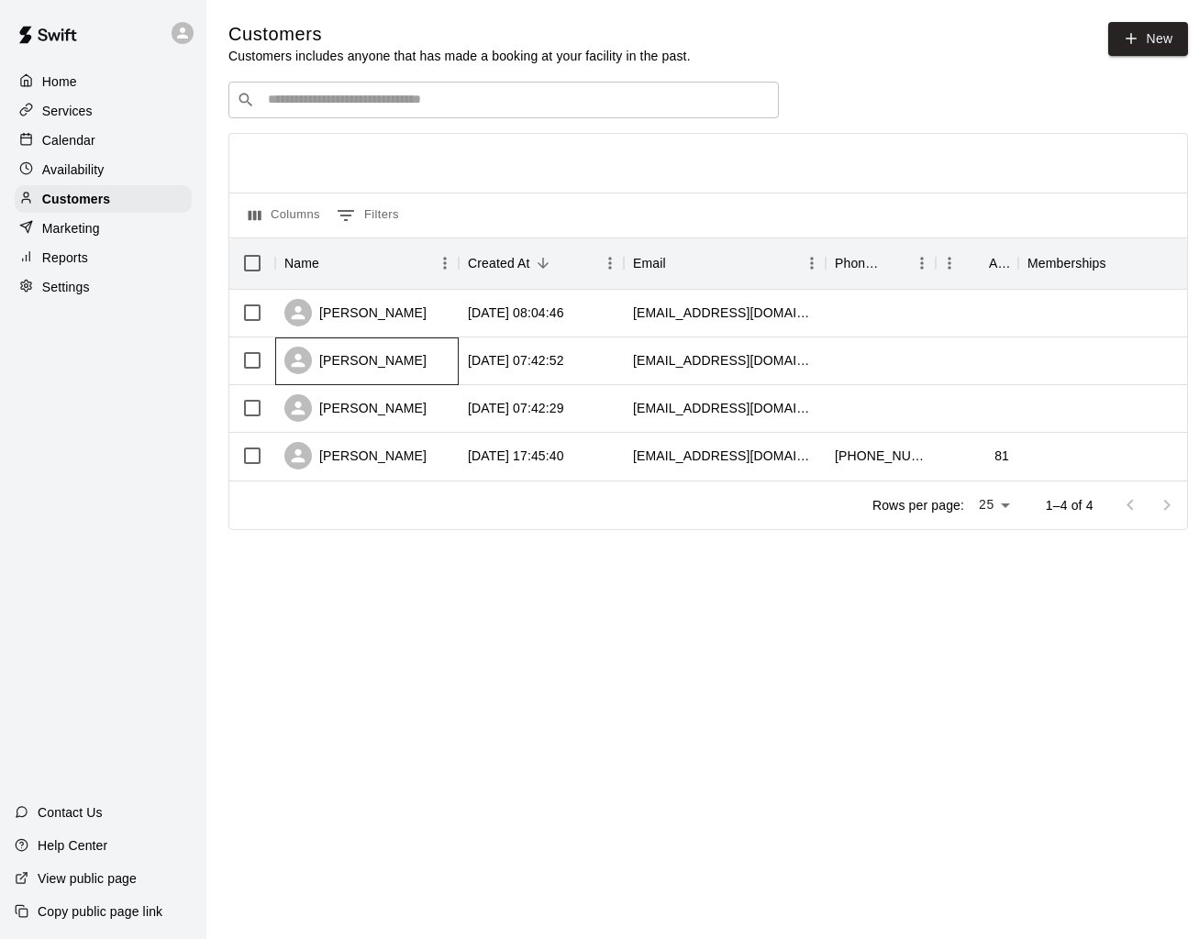
click at [440, 370] on div "[PERSON_NAME]" at bounding box center [366, 361] width 183 height 48
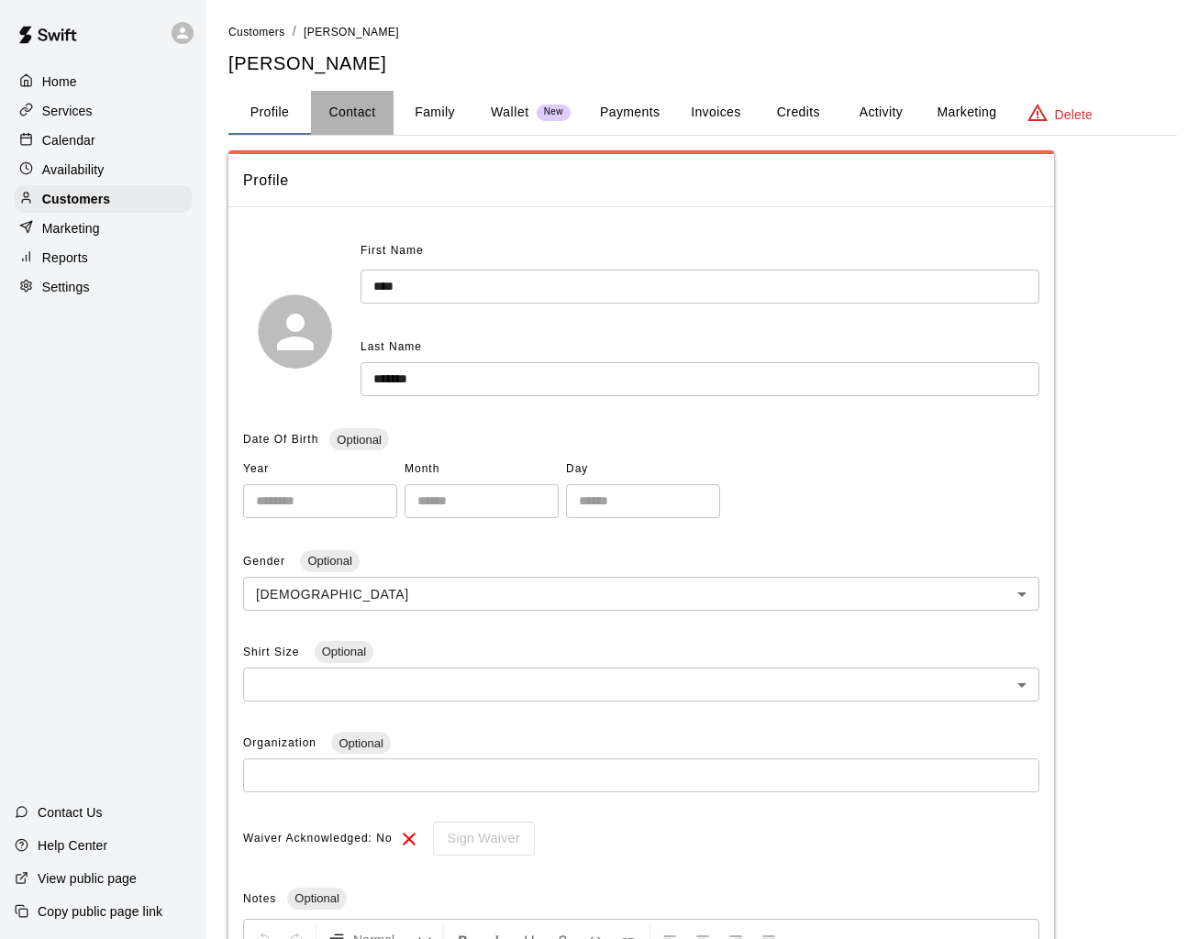
click at [341, 115] on button "Contact" at bounding box center [352, 113] width 83 height 44
select select "**"
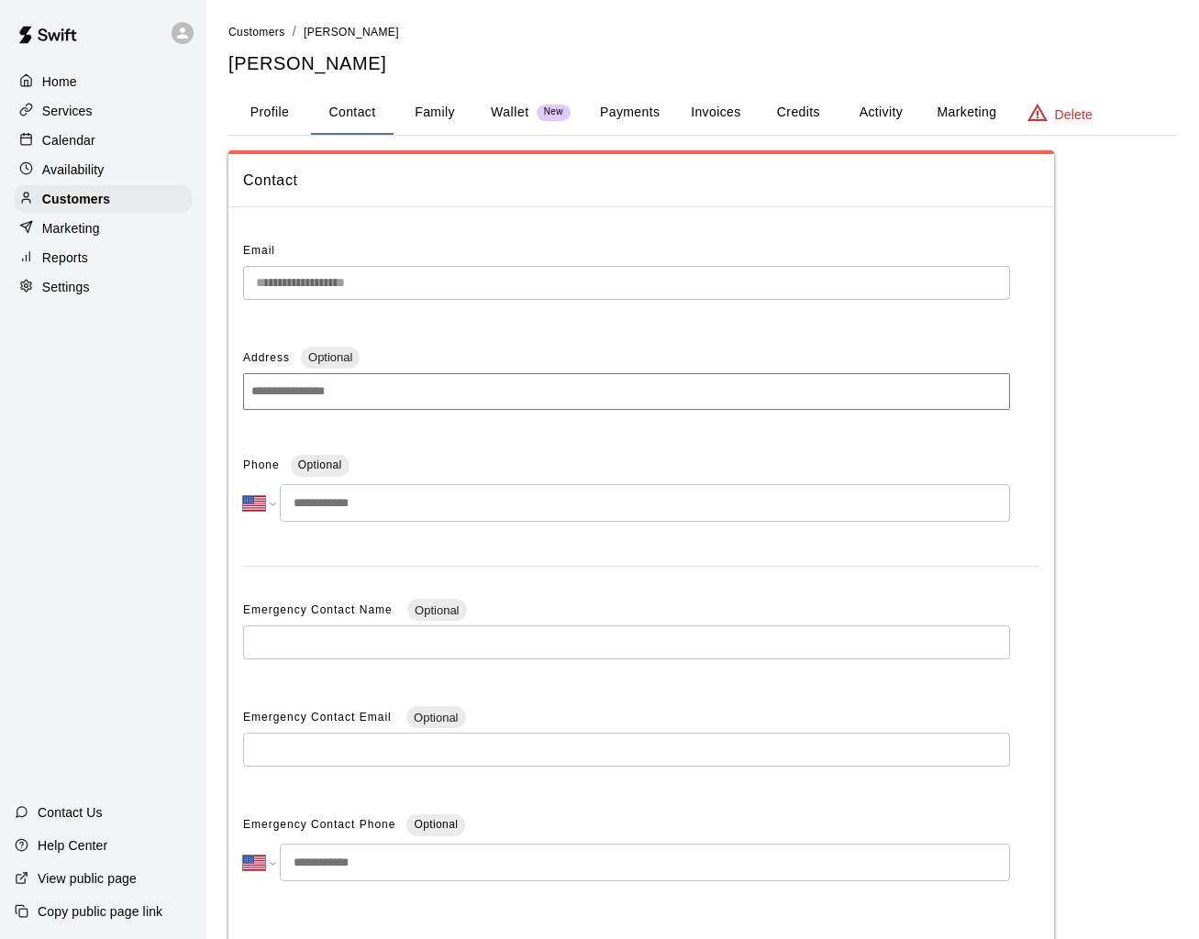
scroll to position [111, 0]
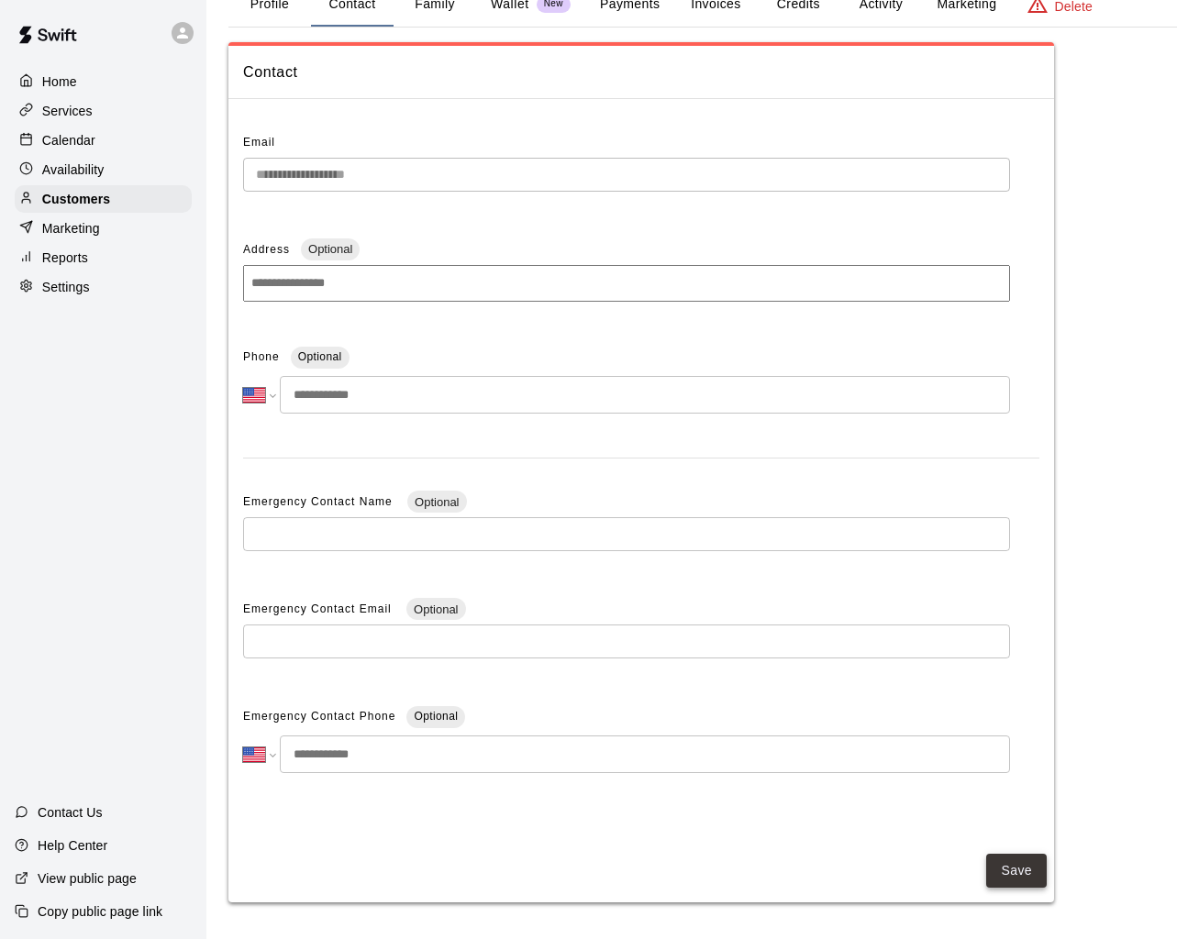
click at [1011, 865] on button "Save" at bounding box center [1016, 871] width 61 height 34
drag, startPoint x: 998, startPoint y: 878, endPoint x: 975, endPoint y: 877, distance: 23.0
click at [998, 878] on button "Save" at bounding box center [1016, 871] width 61 height 34
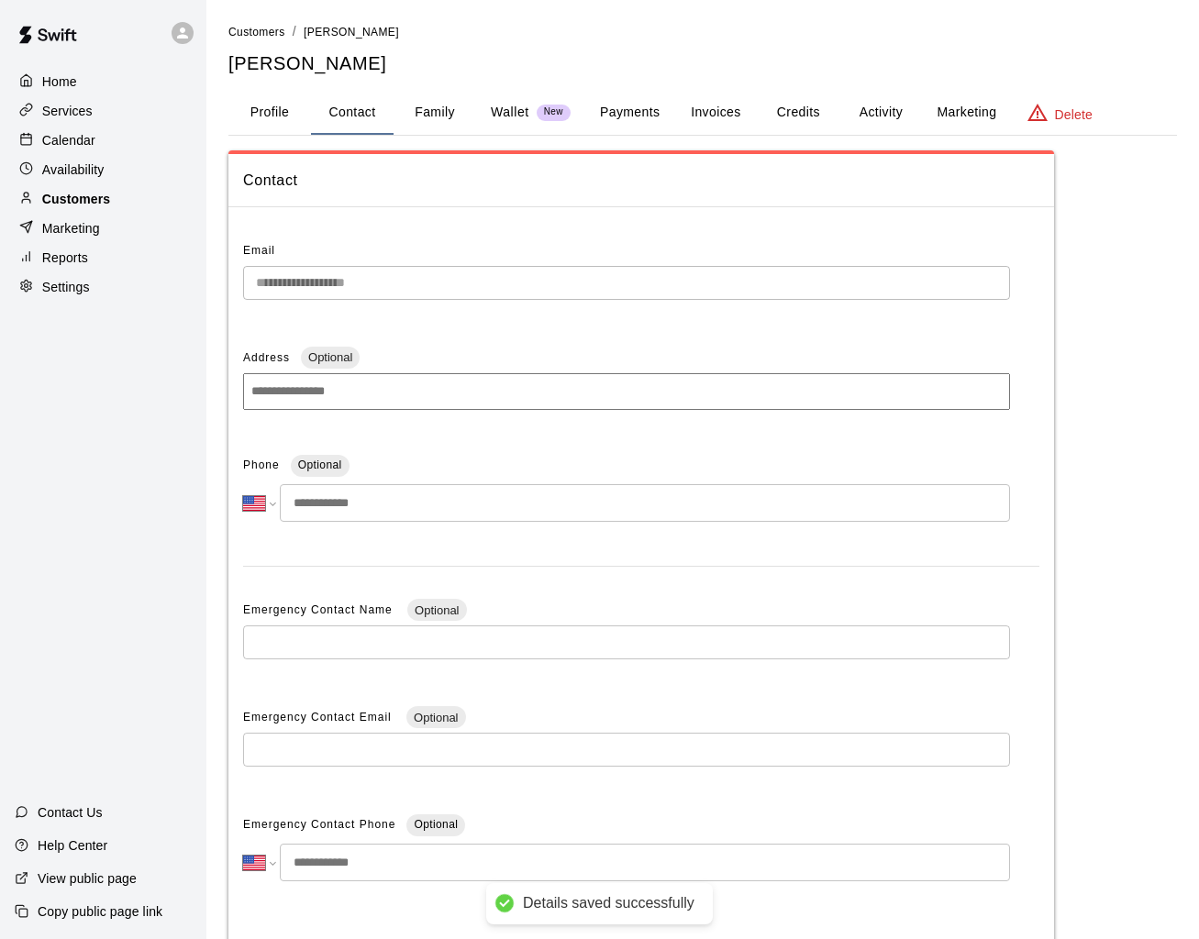
click at [94, 203] on p "Customers" at bounding box center [76, 199] width 68 height 18
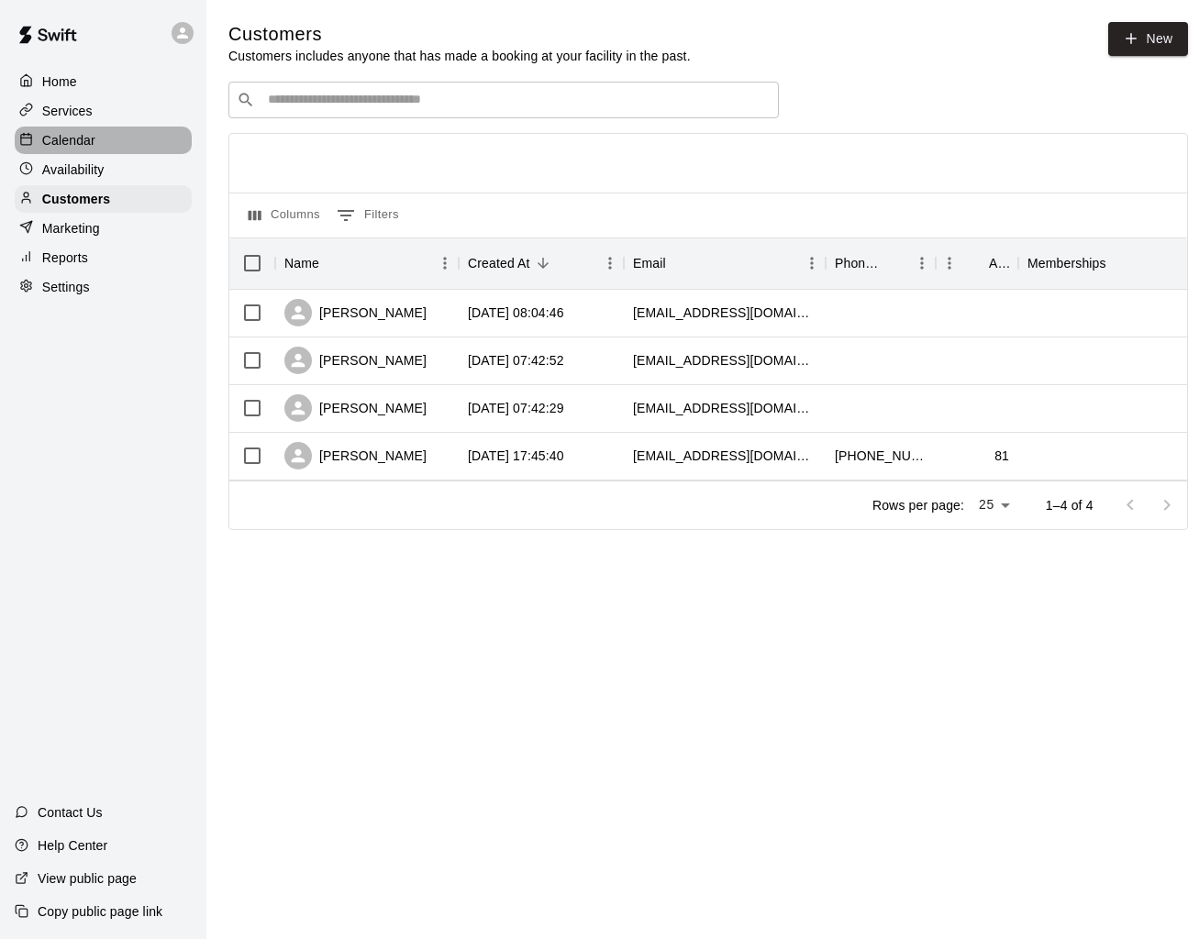
click at [83, 137] on p "Calendar" at bounding box center [68, 140] width 53 height 18
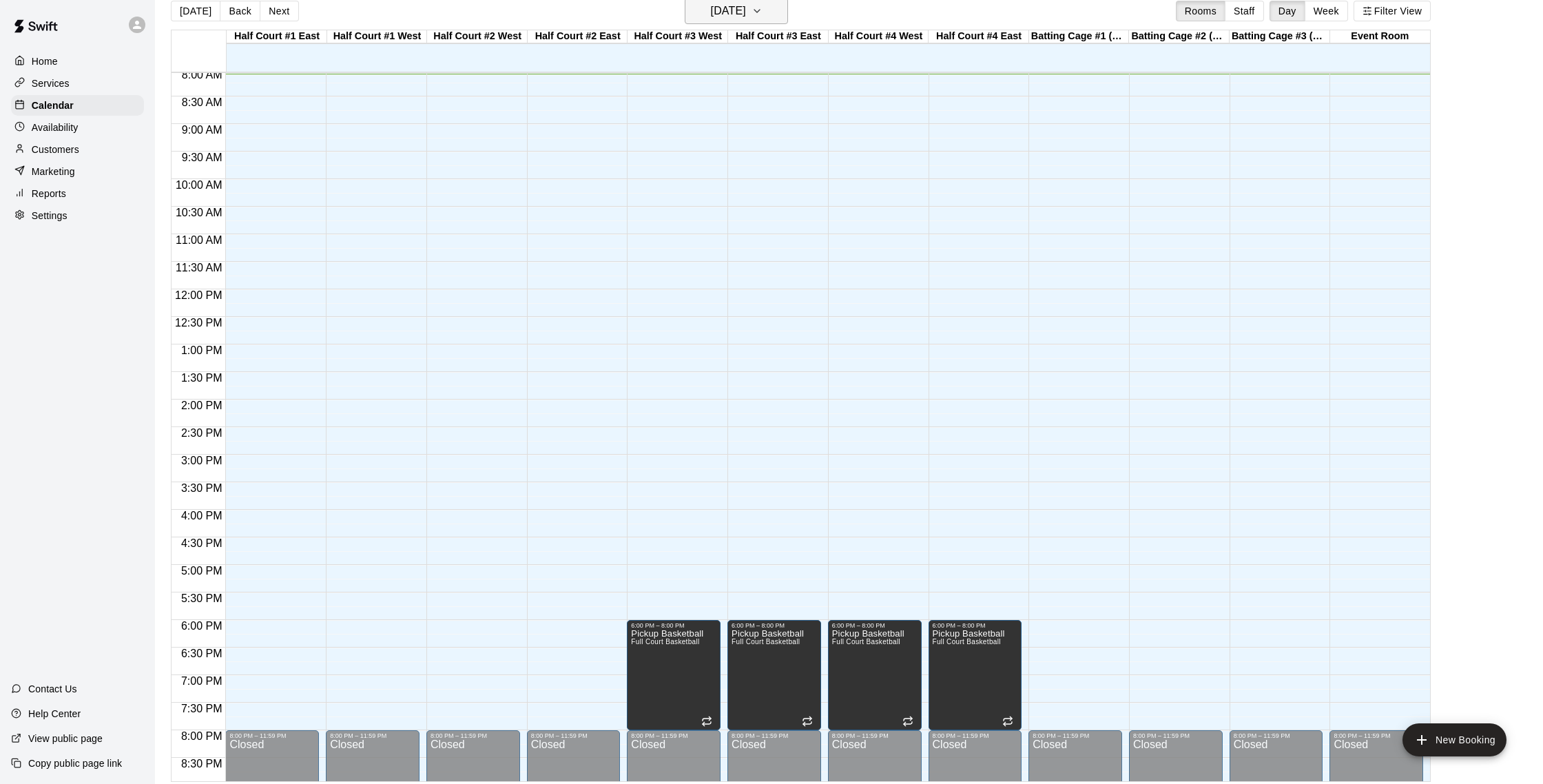
scroll to position [22, 0]
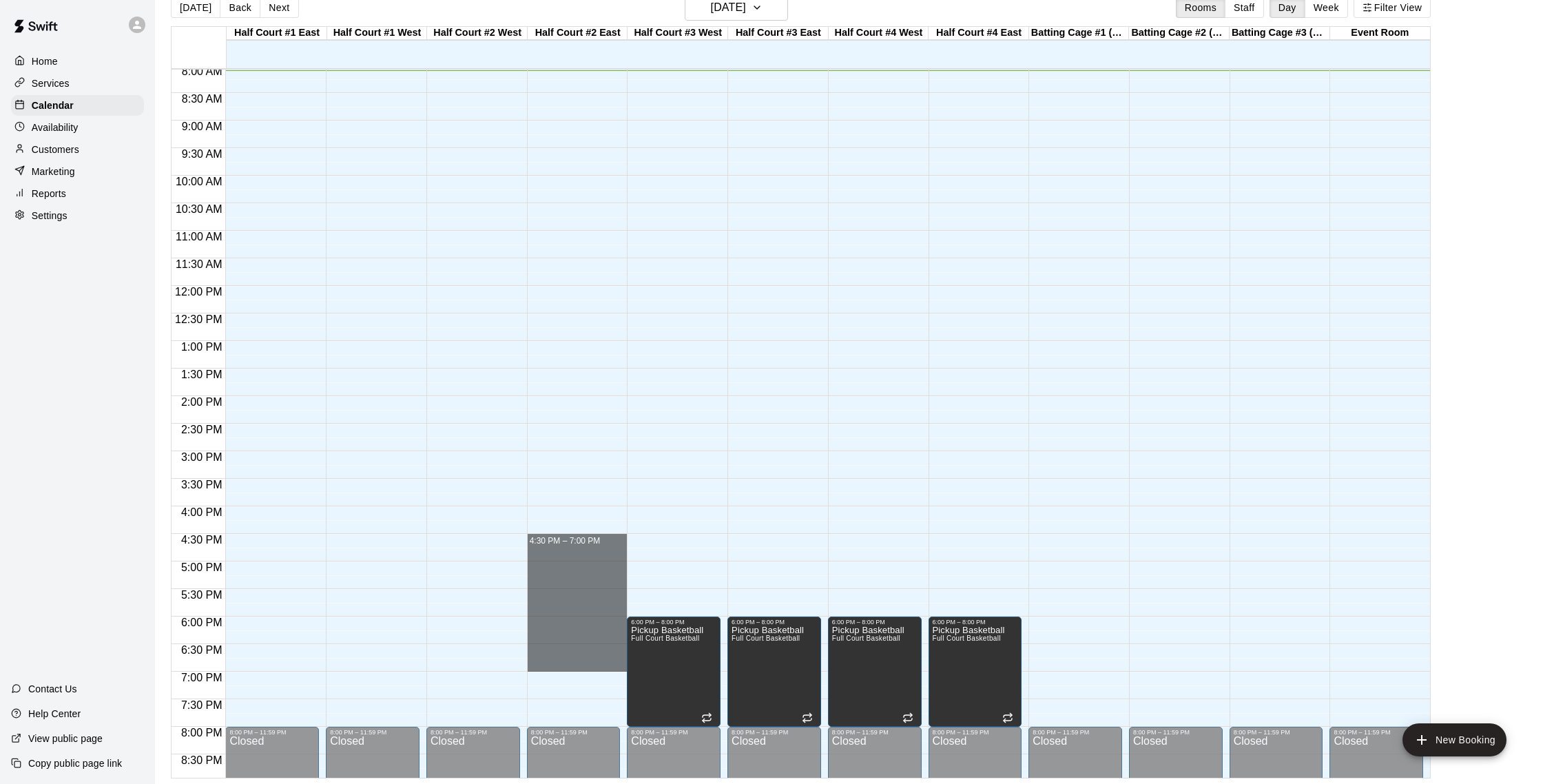
drag, startPoint x: 616, startPoint y: 535, endPoint x: 392, endPoint y: 662, distance: 257.5
click at [388, 664] on div "12:00 AM 12:30 AM 1:00 AM 1:30 AM 2:00 AM 2:30 AM 3:00 AM 3:30 AM 4:00 AM 4:30 …" at bounding box center [800, 423] width 1258 height 710
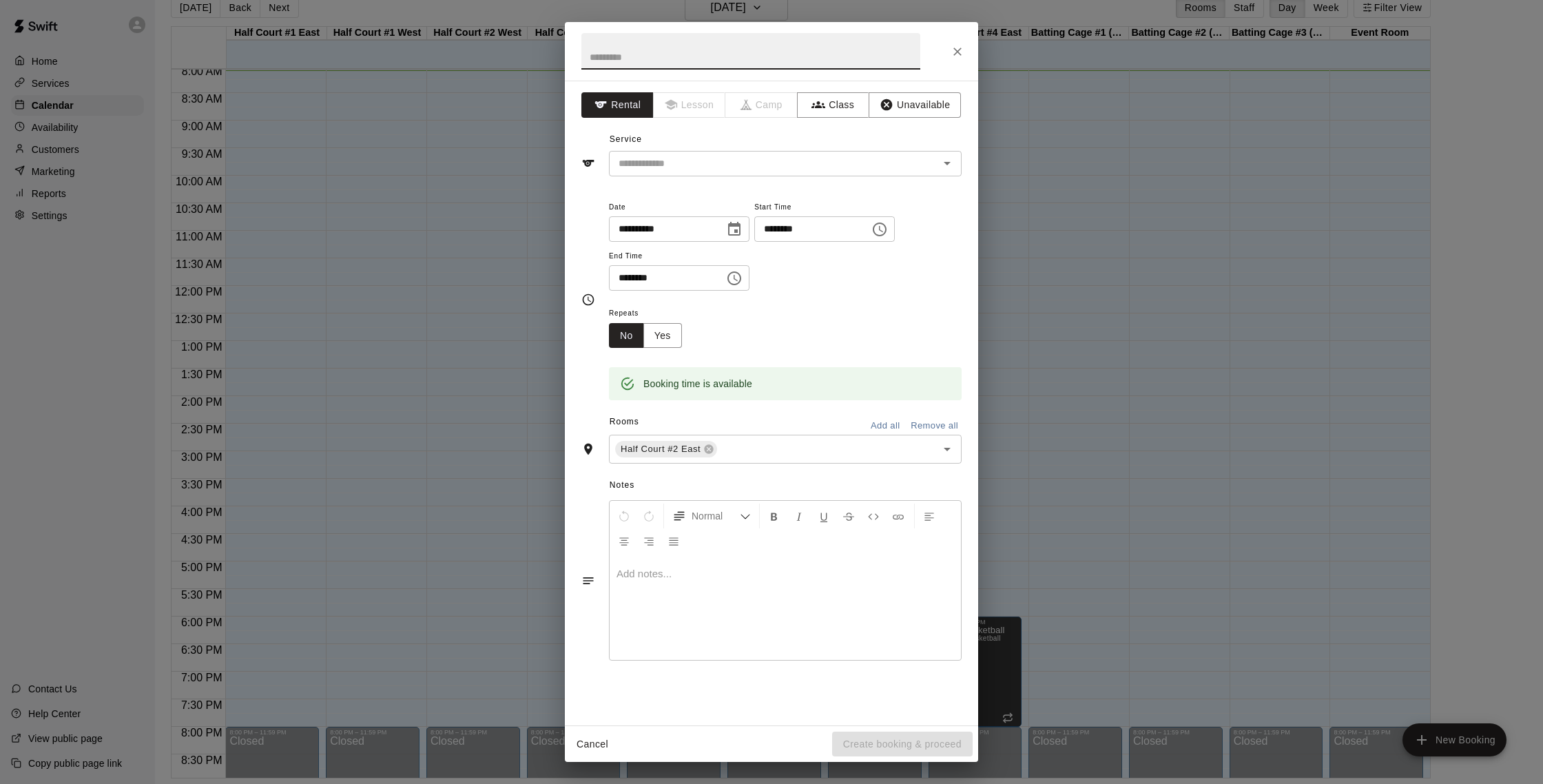
click at [900, 48] on button "Close" at bounding box center [957, 51] width 25 height 25
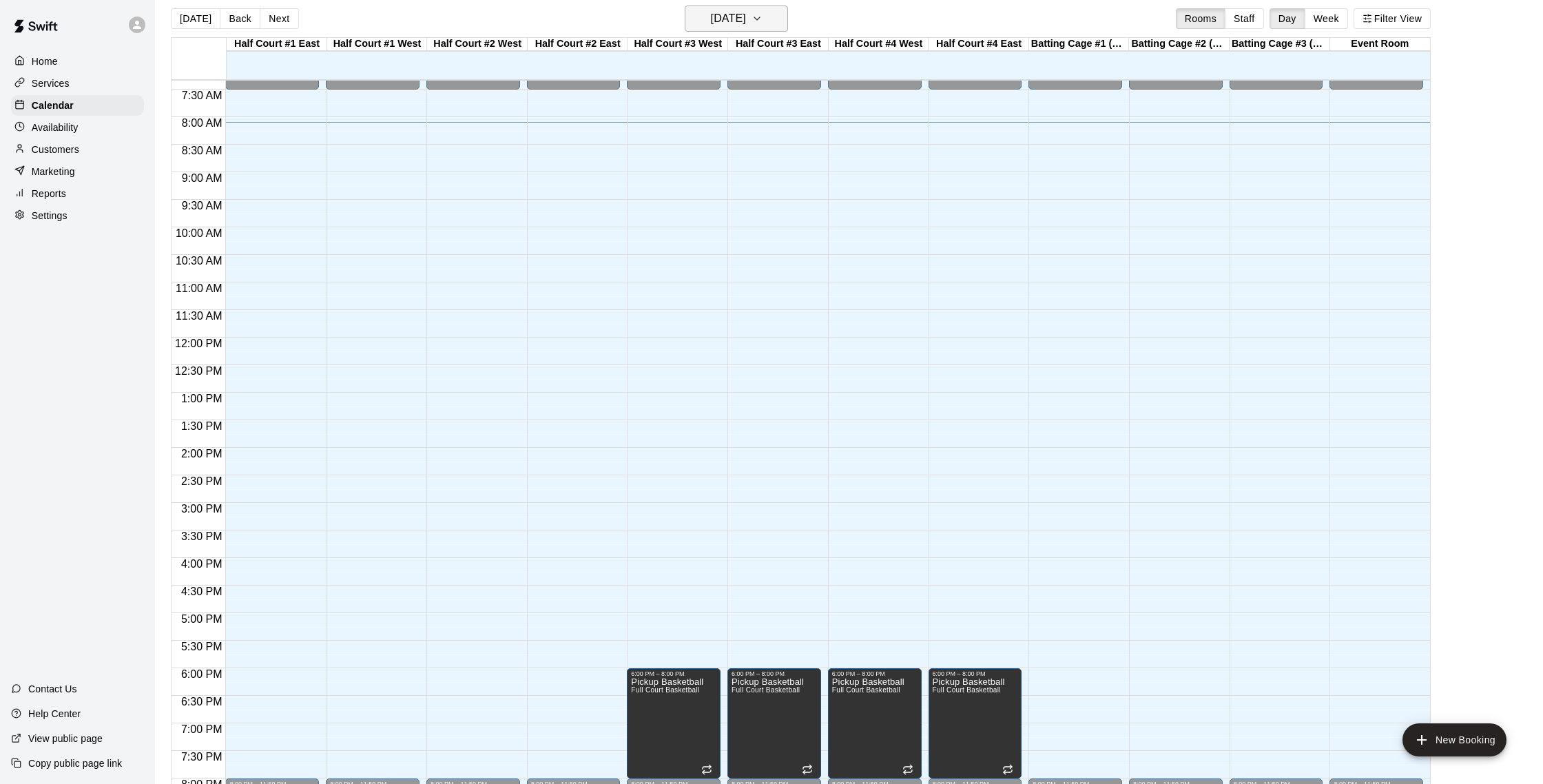
scroll to position [0, 0]
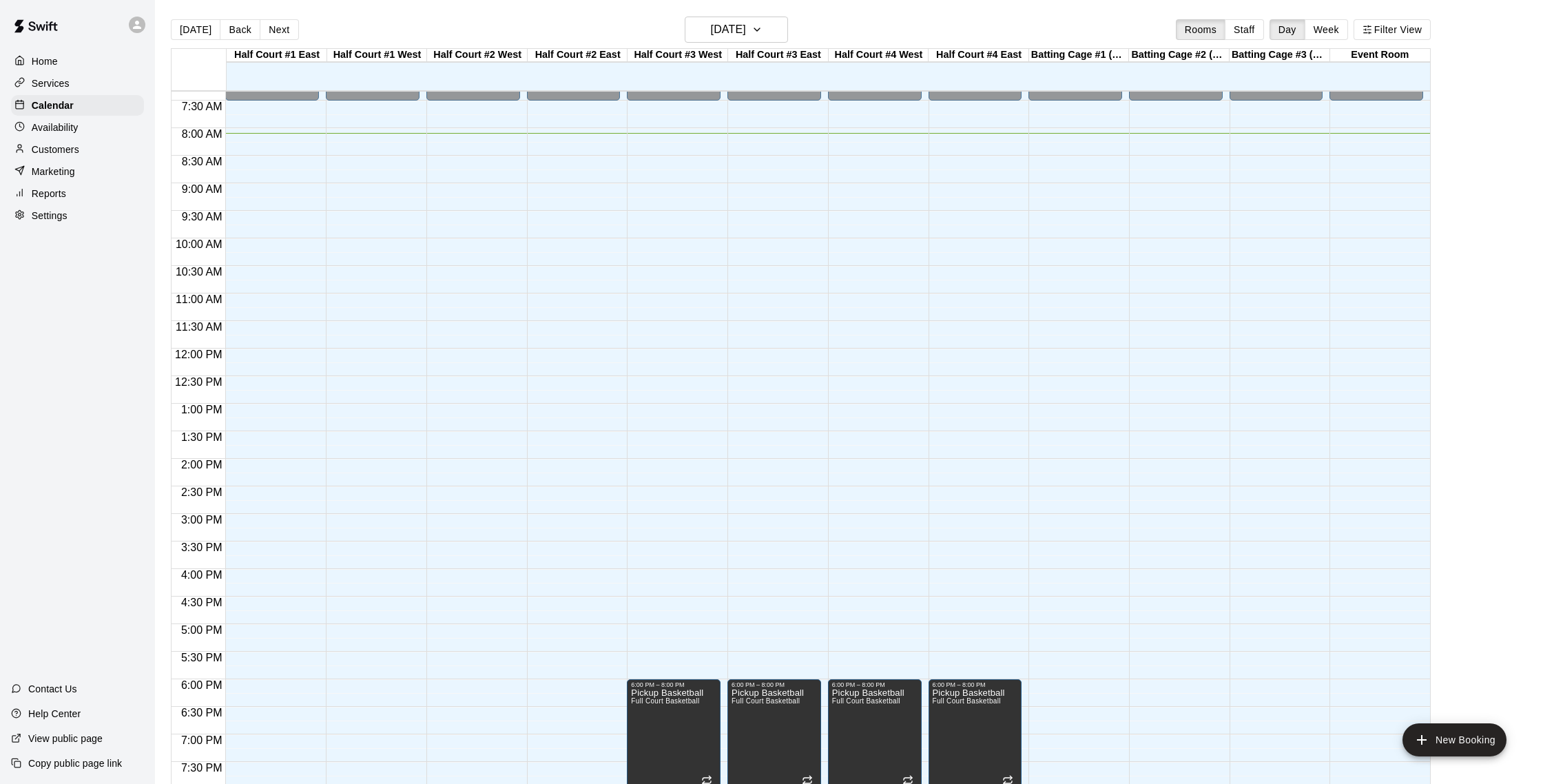
click at [690, 62] on div "Half Court #3 West 21 Thu" at bounding box center [677, 69] width 101 height 41
click at [695, 58] on div "Half Court #3 West" at bounding box center [678, 55] width 101 height 13
click at [900, 33] on button "Rooms" at bounding box center [1200, 30] width 50 height 21
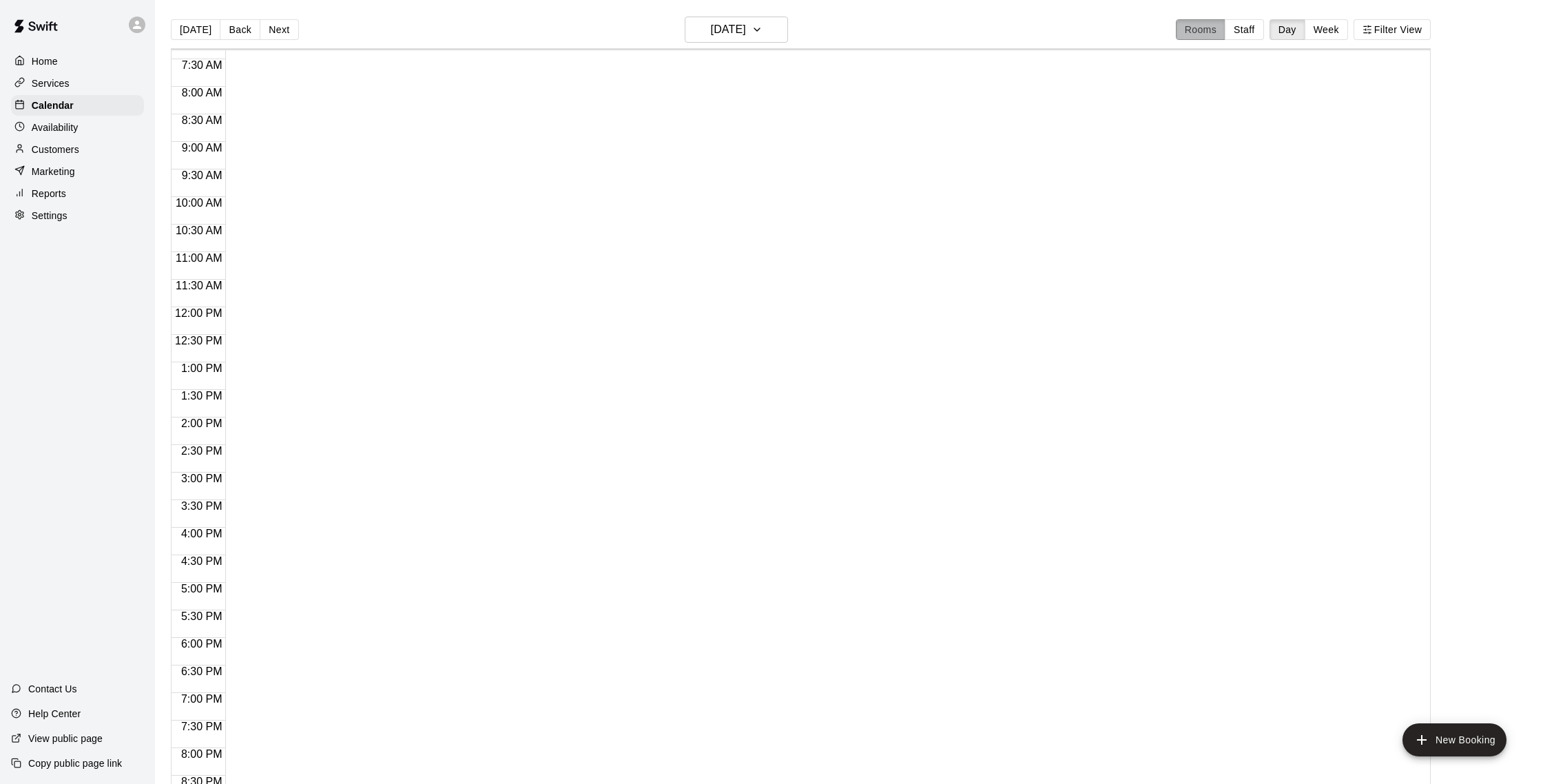
click at [900, 33] on button "Rooms" at bounding box center [1200, 30] width 50 height 21
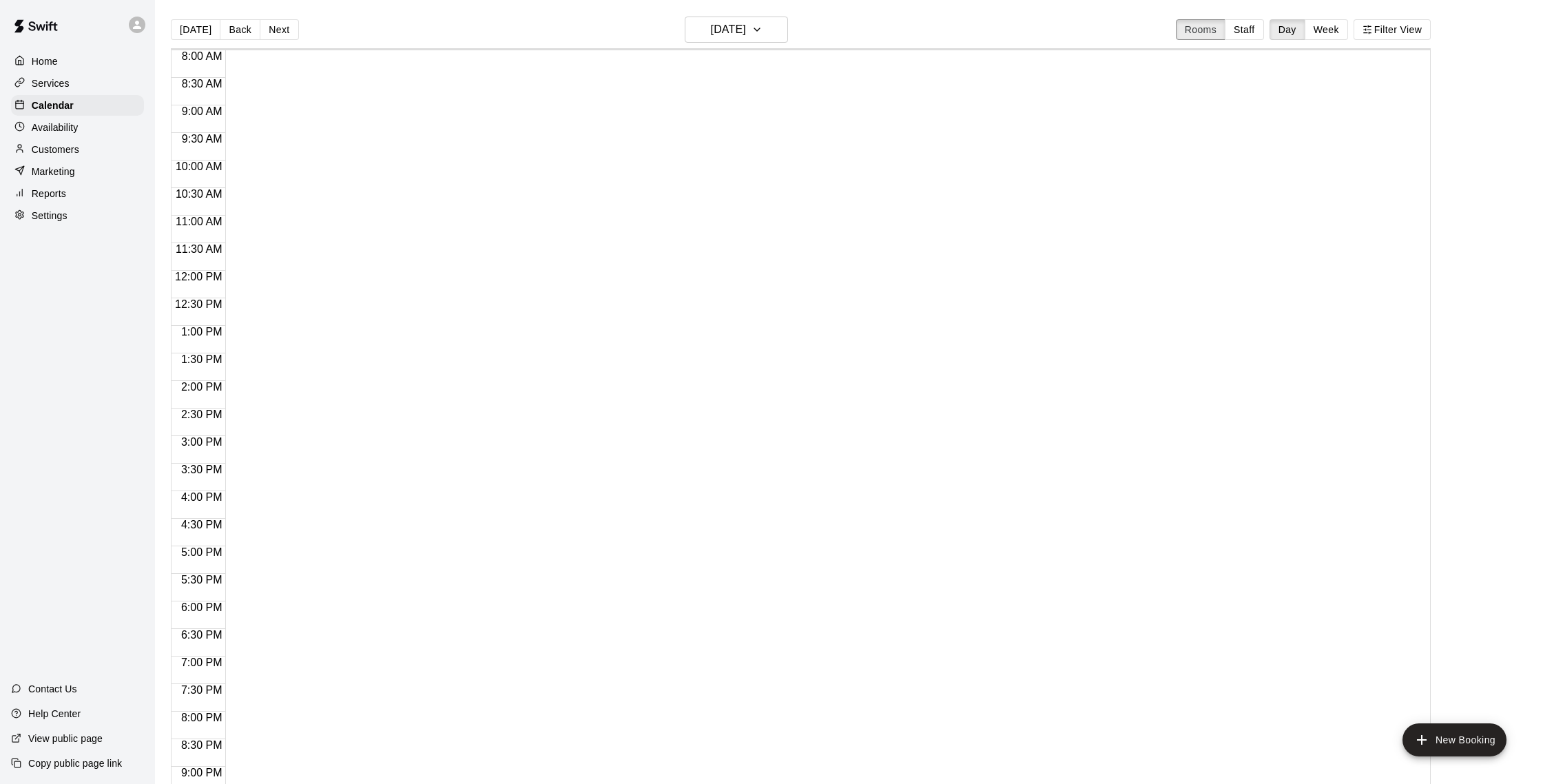
scroll to position [574, 0]
click at [741, 29] on h6 "[DATE]" at bounding box center [728, 30] width 35 height 20
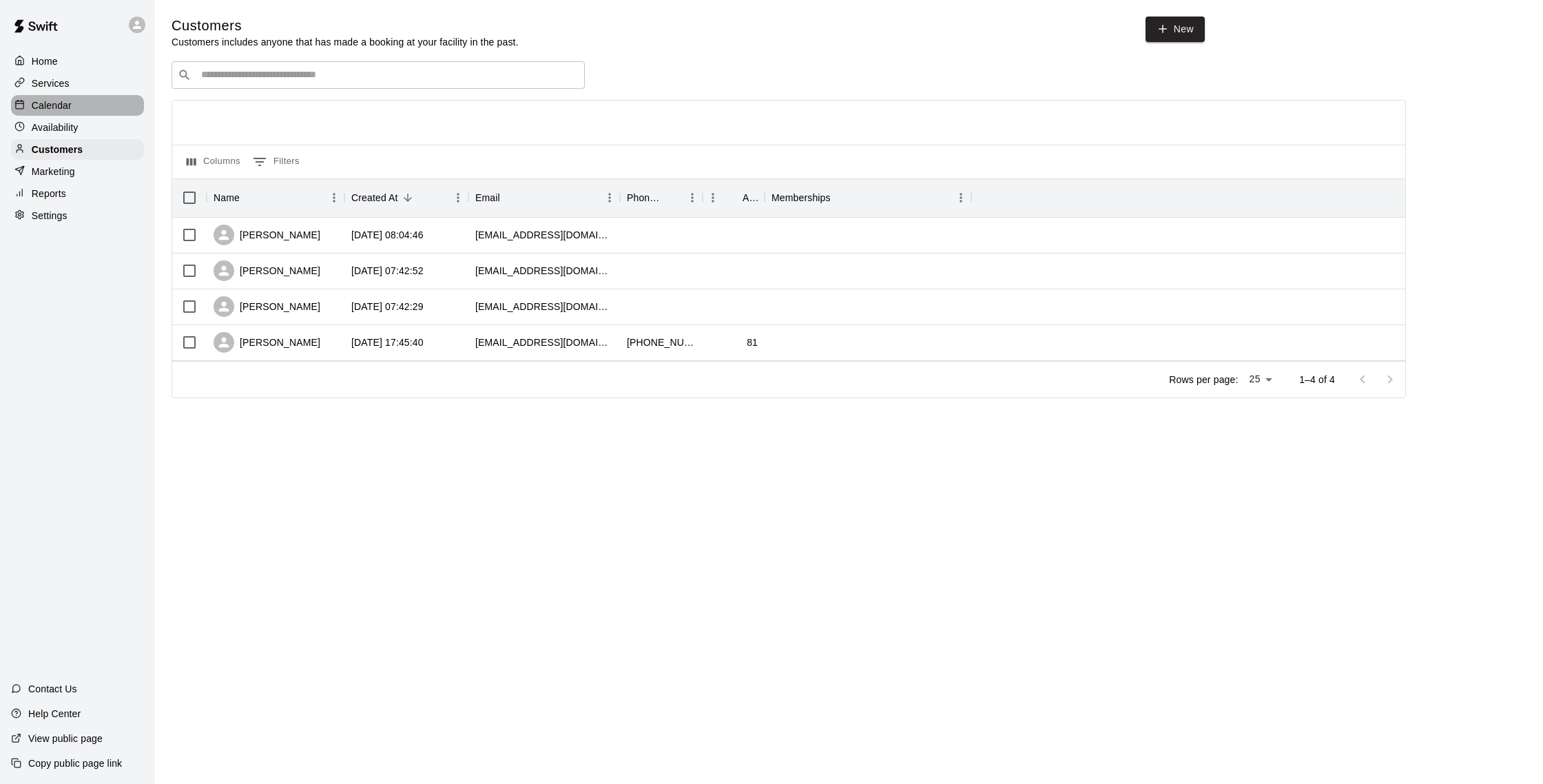
click at [59, 99] on p "Calendar" at bounding box center [51, 105] width 40 height 14
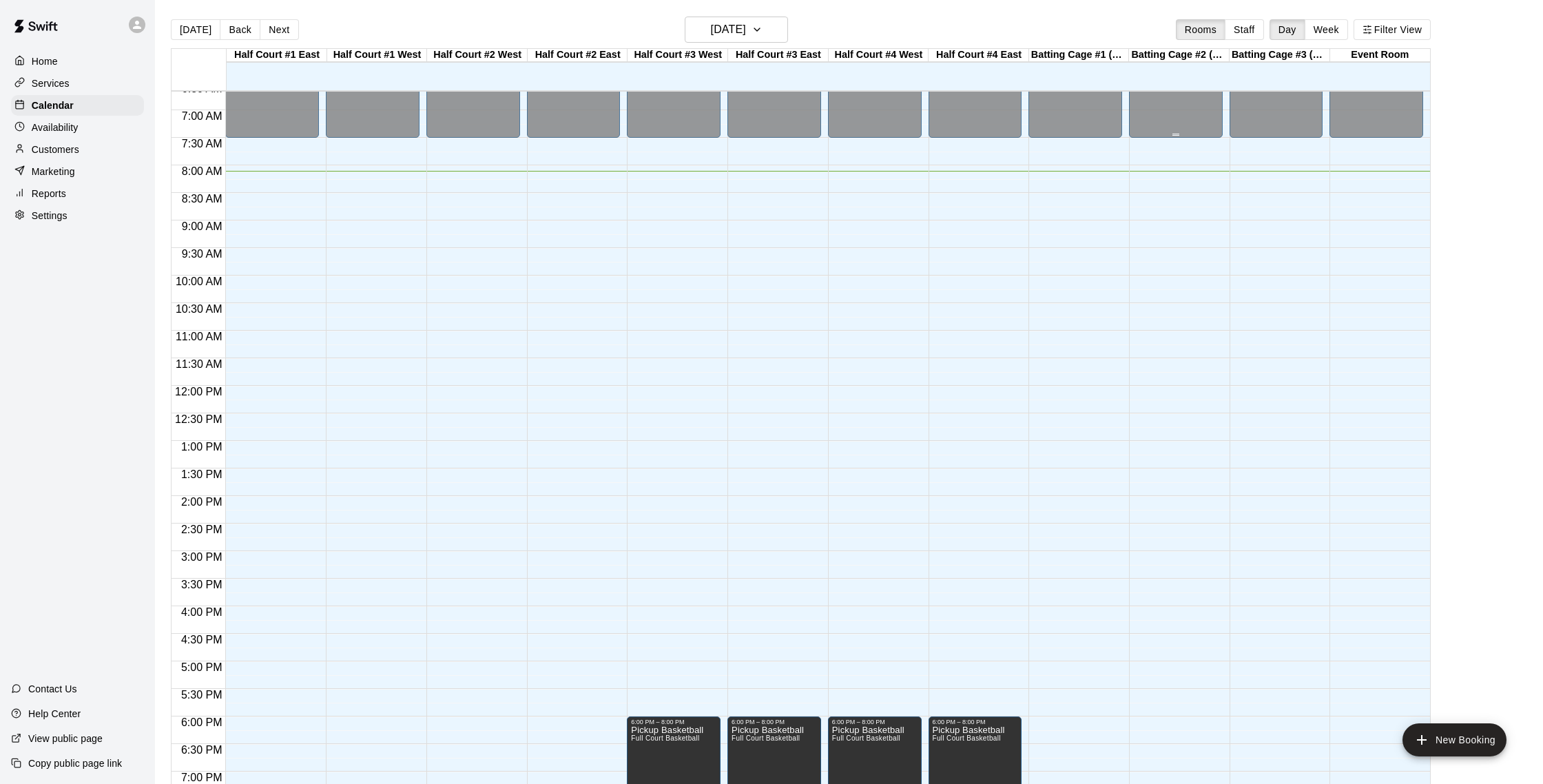
scroll to position [375, 0]
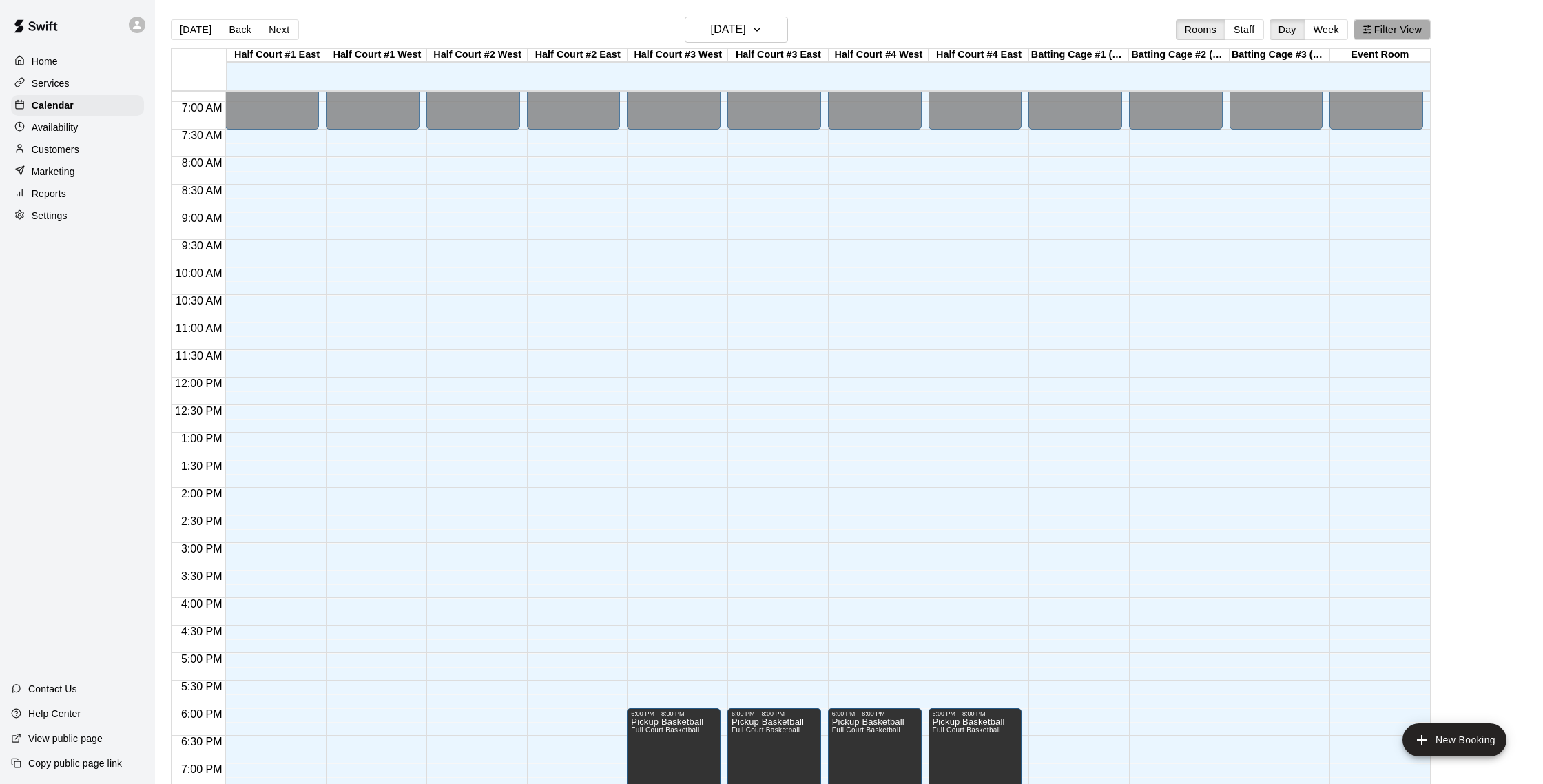
click at [900, 28] on icon "button" at bounding box center [1367, 29] width 10 height 10
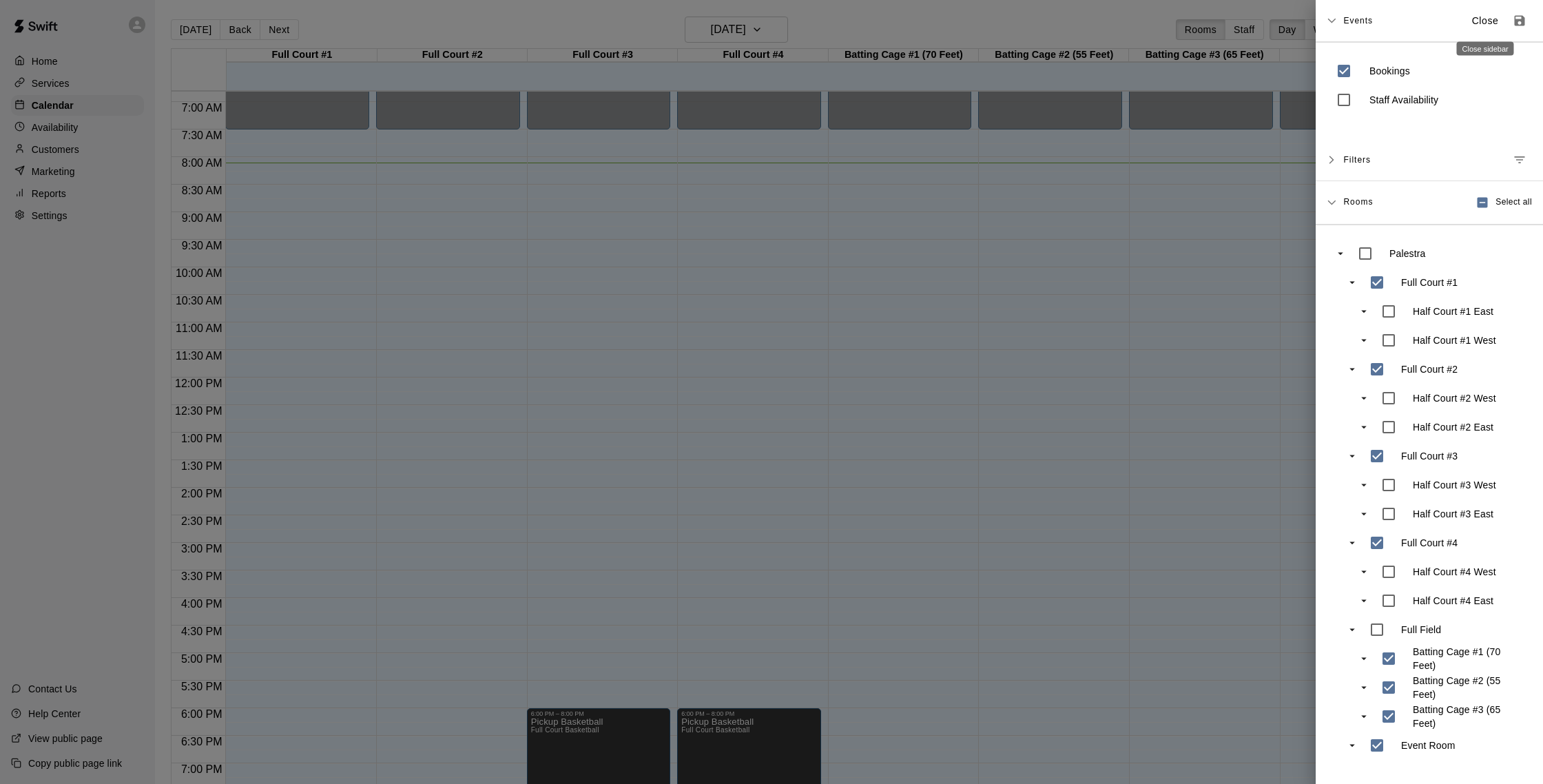
click at [900, 17] on p "Close" at bounding box center [1486, 20] width 27 height 14
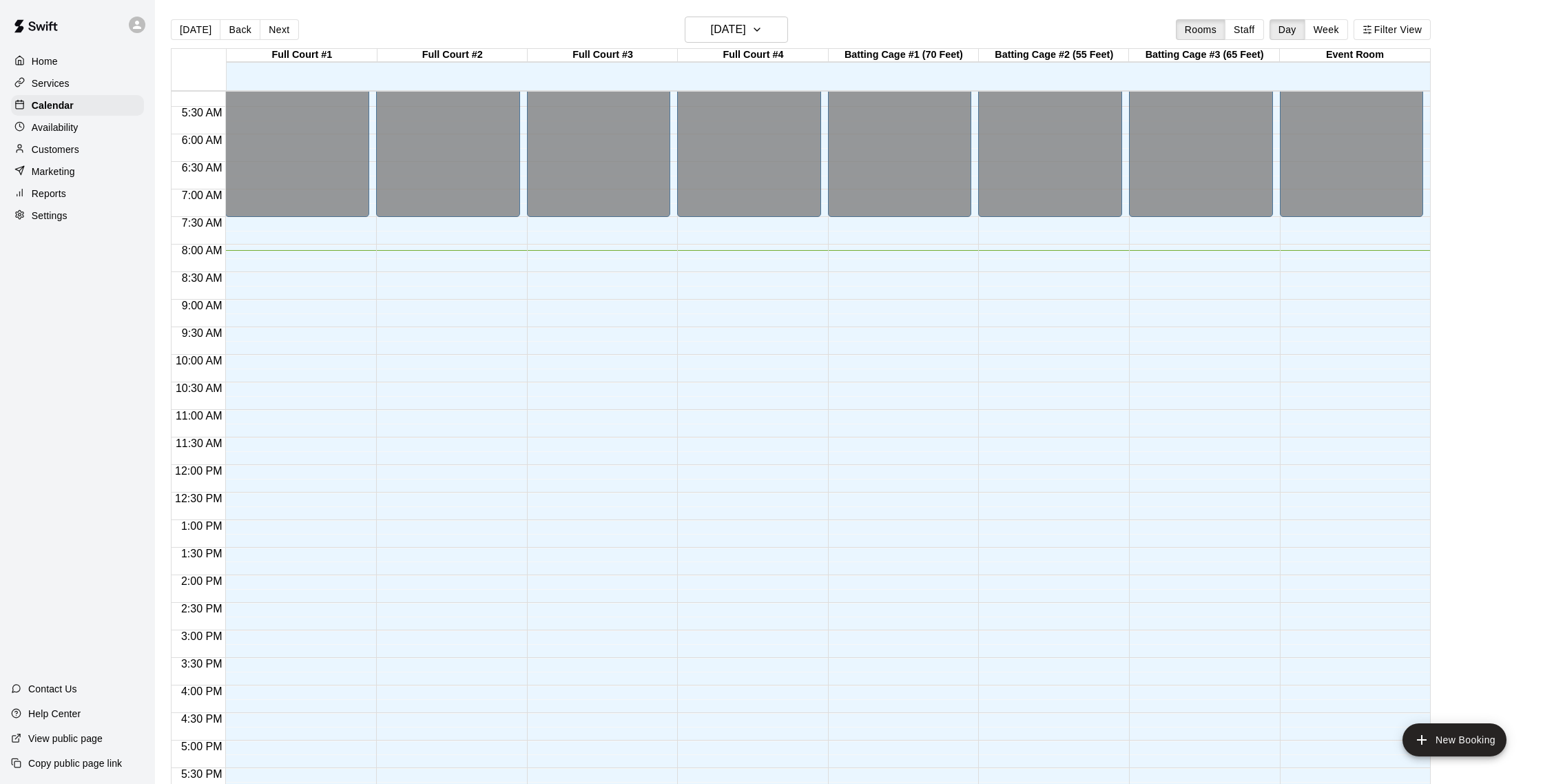
scroll to position [287, 0]
click at [900, 32] on button "Week" at bounding box center [1327, 30] width 44 height 21
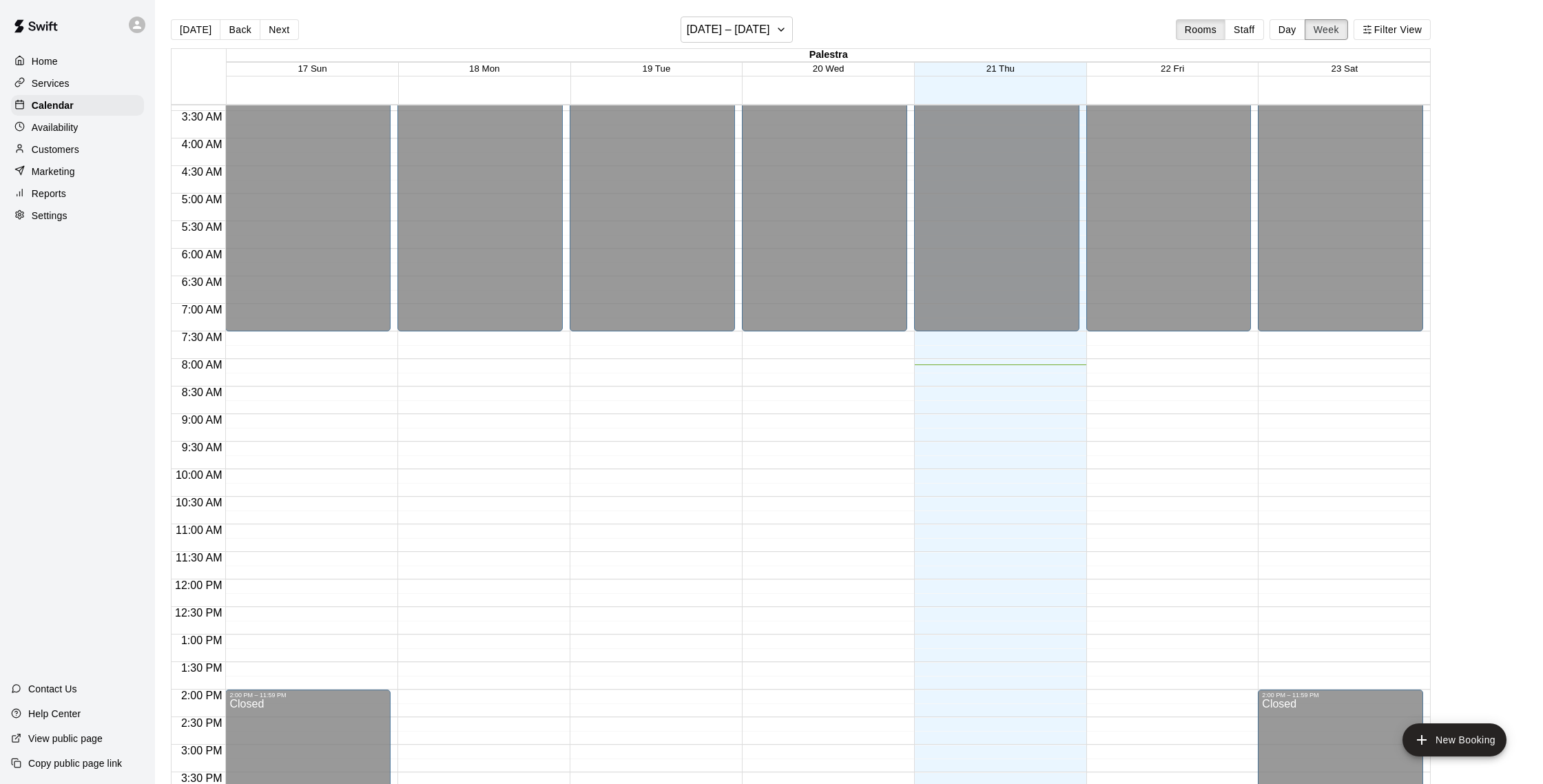
scroll to position [182, 0]
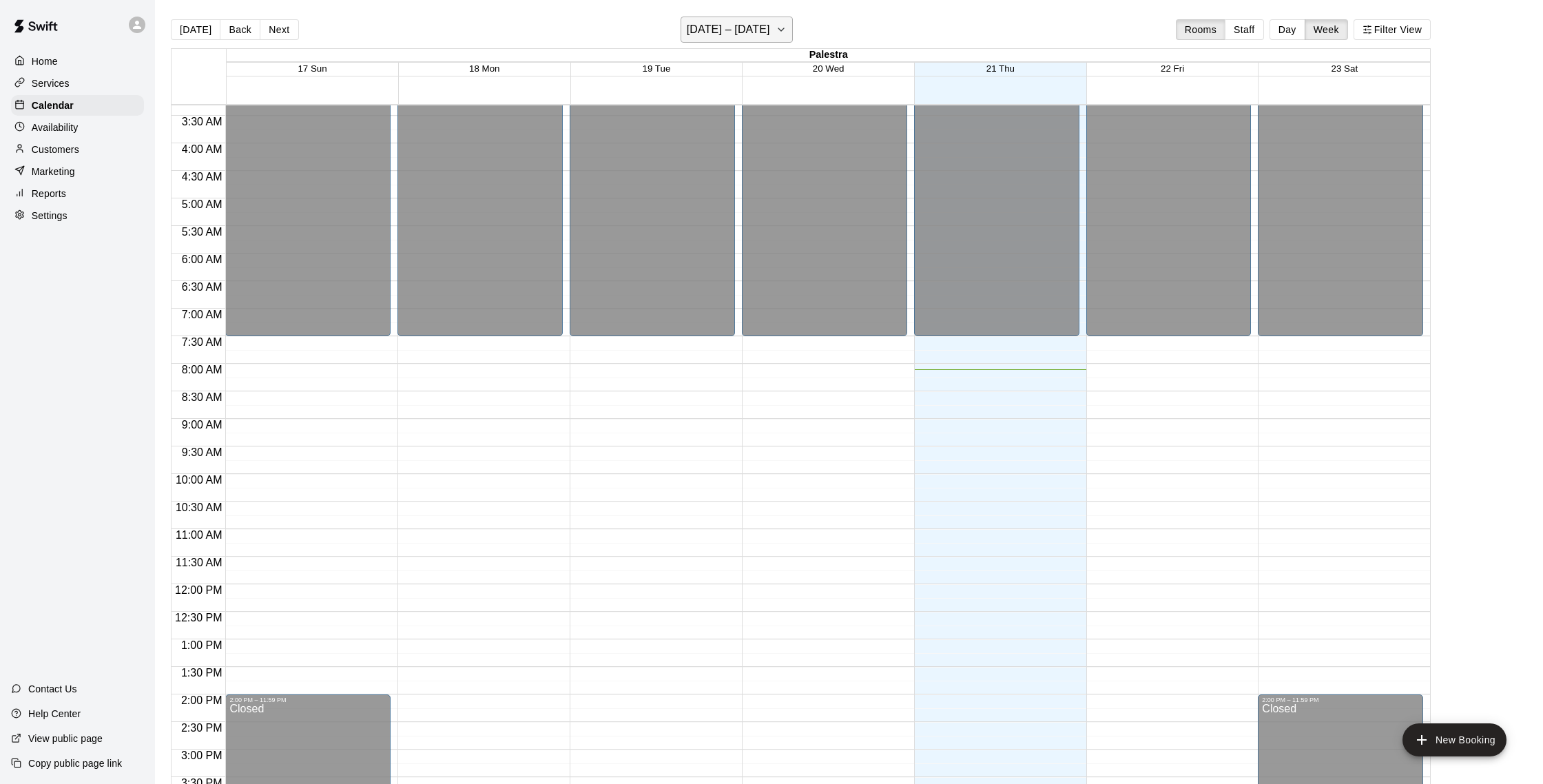
click at [776, 35] on icon "button" at bounding box center [781, 29] width 11 height 17
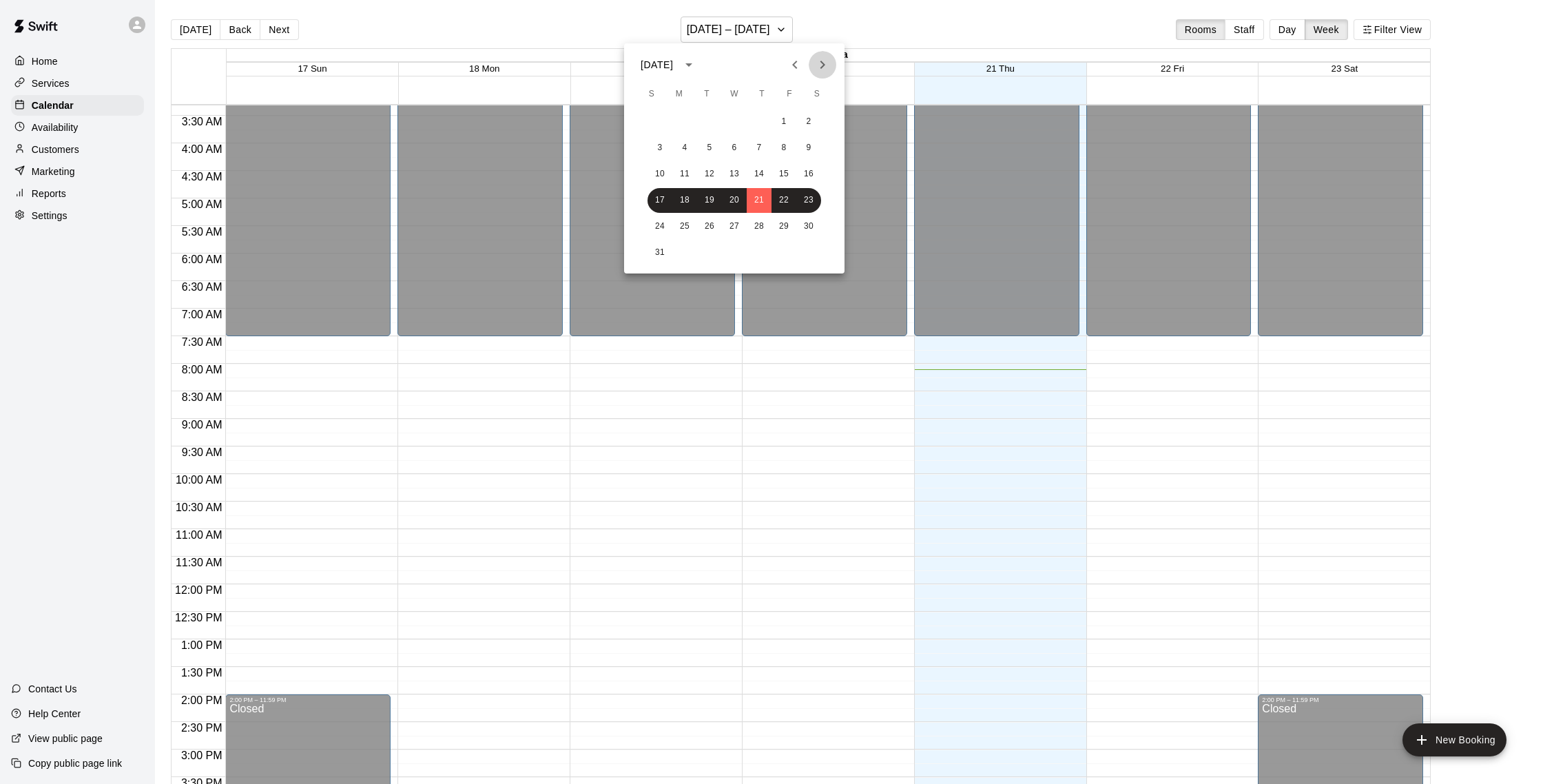
click at [832, 62] on button "Next month" at bounding box center [823, 65] width 28 height 28
click at [828, 62] on icon "Next month" at bounding box center [823, 65] width 17 height 17
click at [805, 119] on button "1" at bounding box center [808, 122] width 25 height 25
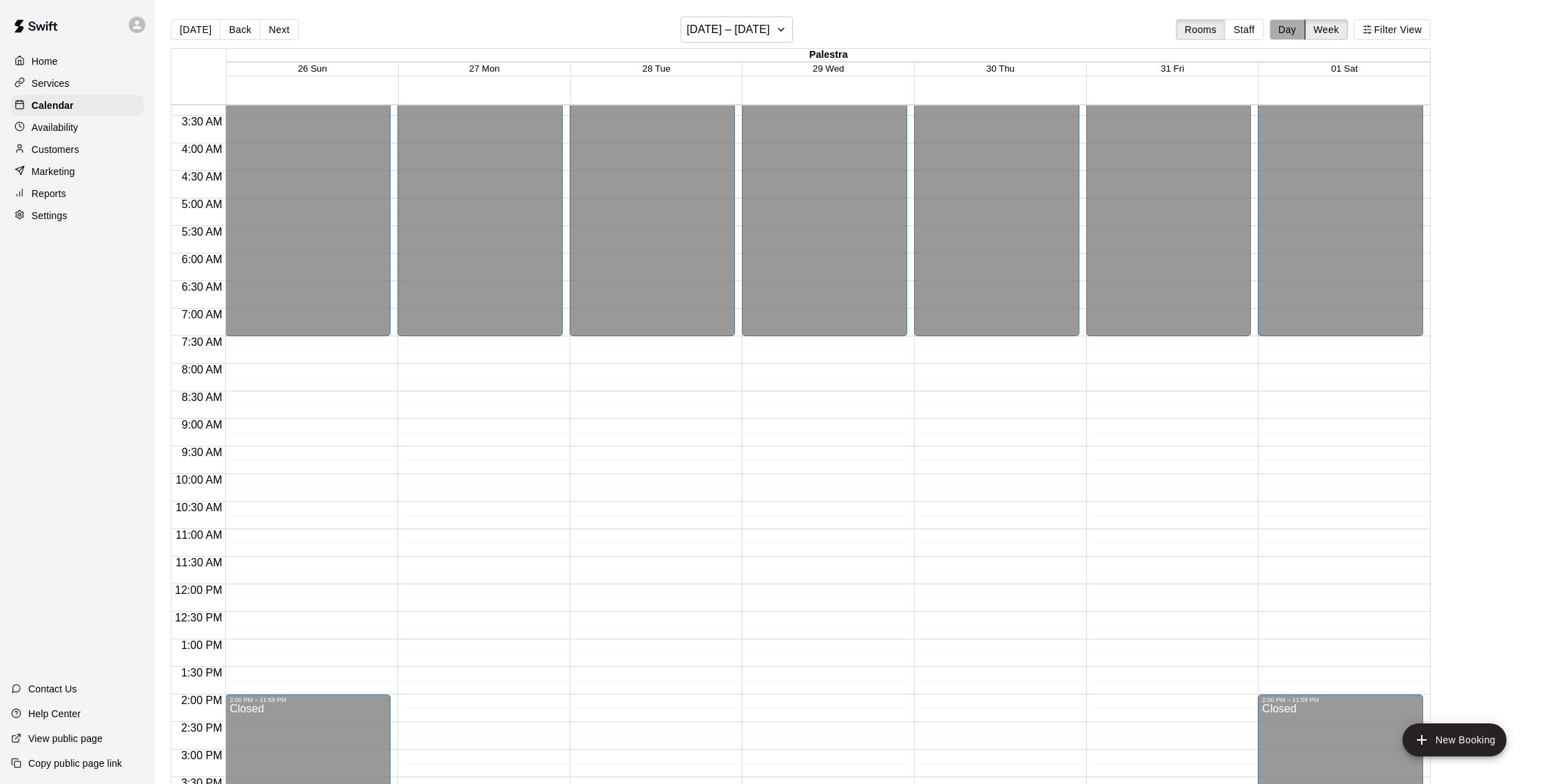
click at [900, 27] on button "Day" at bounding box center [1288, 30] width 36 height 21
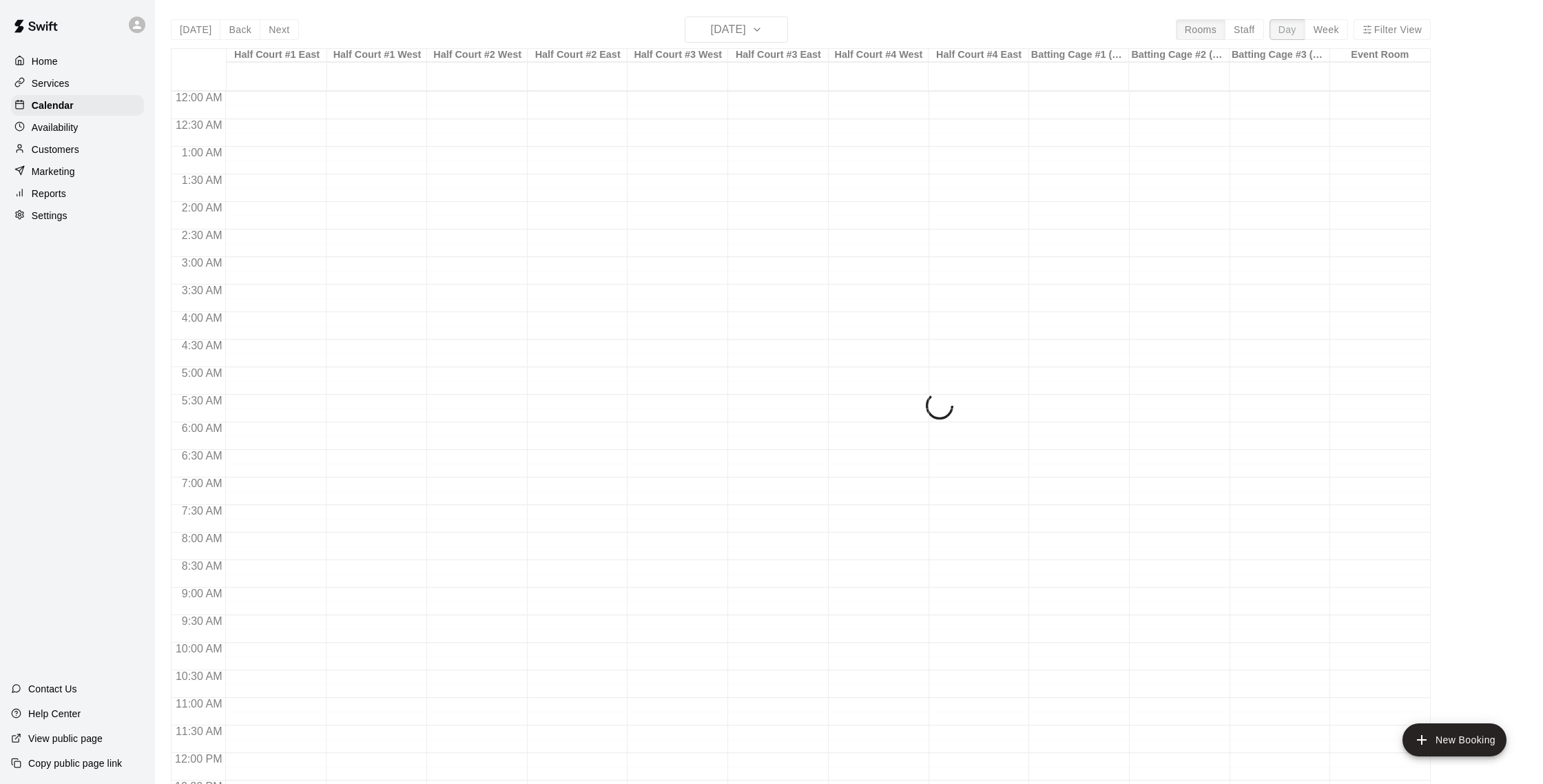
scroll to position [447, 0]
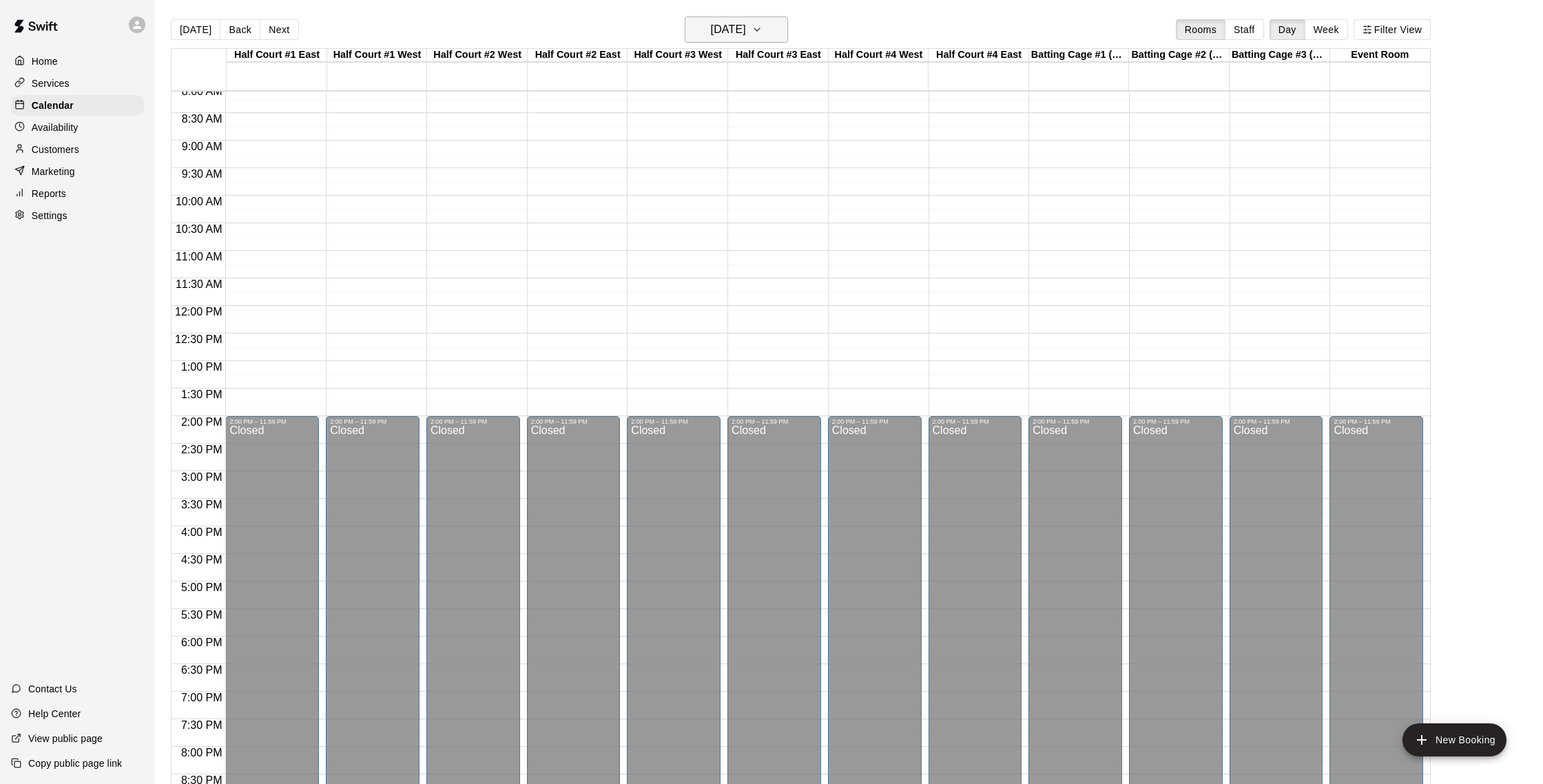
click at [762, 32] on icon "button" at bounding box center [756, 29] width 11 height 17
click at [650, 151] on button "2" at bounding box center [651, 148] width 25 height 25
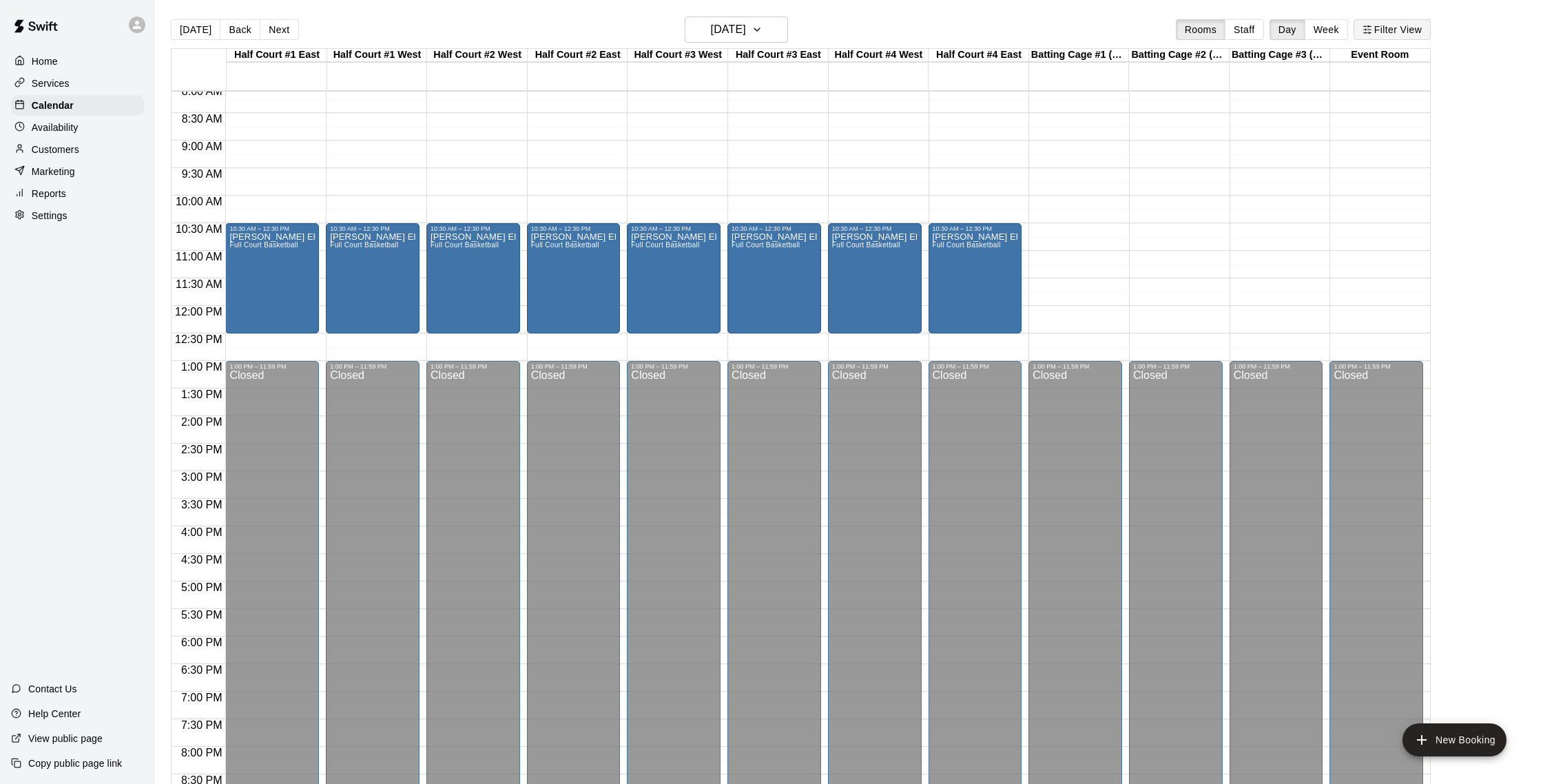
click at [900, 34] on button "Filter View" at bounding box center [1392, 30] width 77 height 21
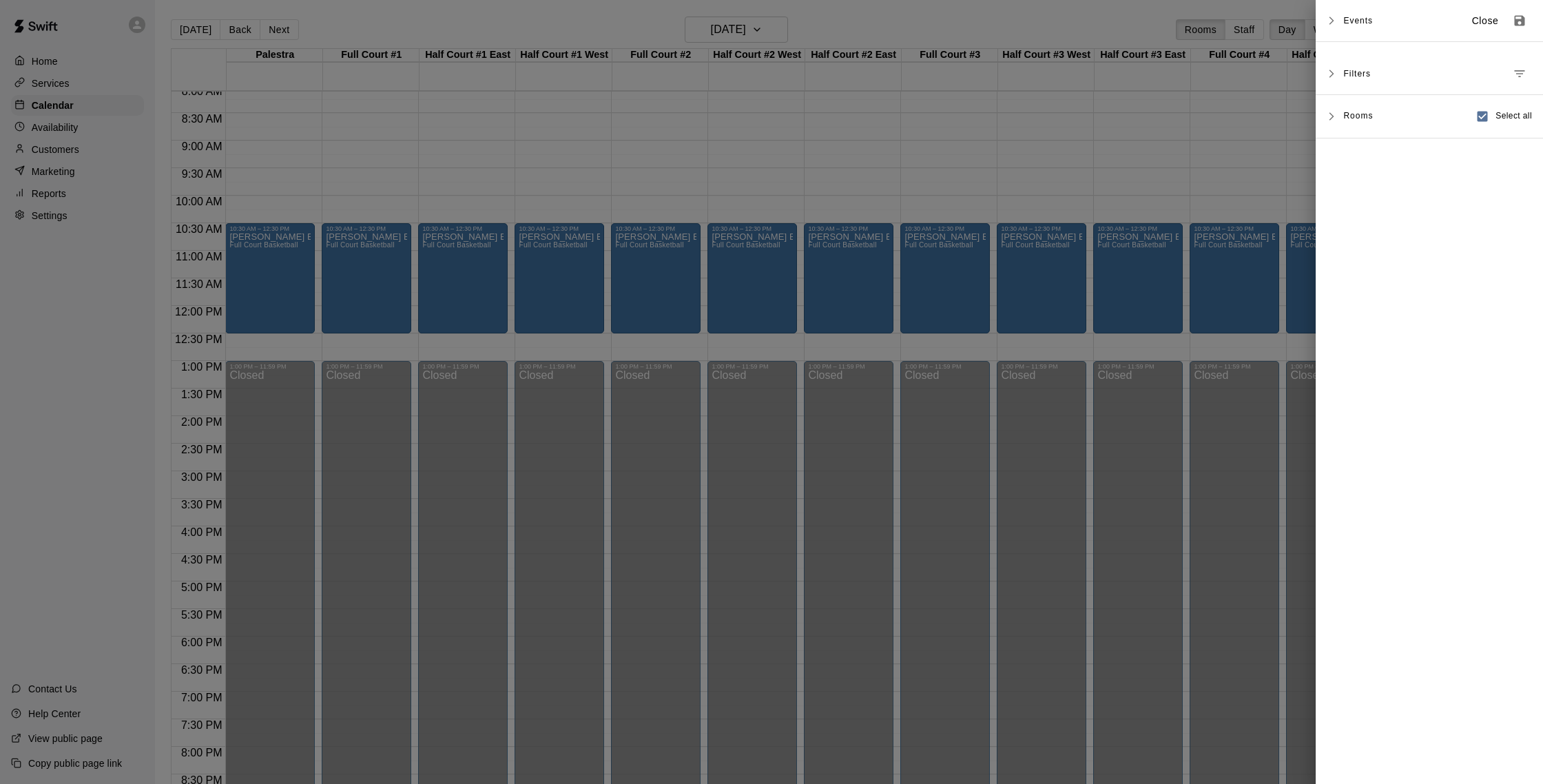
click at [900, 119] on span "Rooms" at bounding box center [1357, 115] width 29 height 11
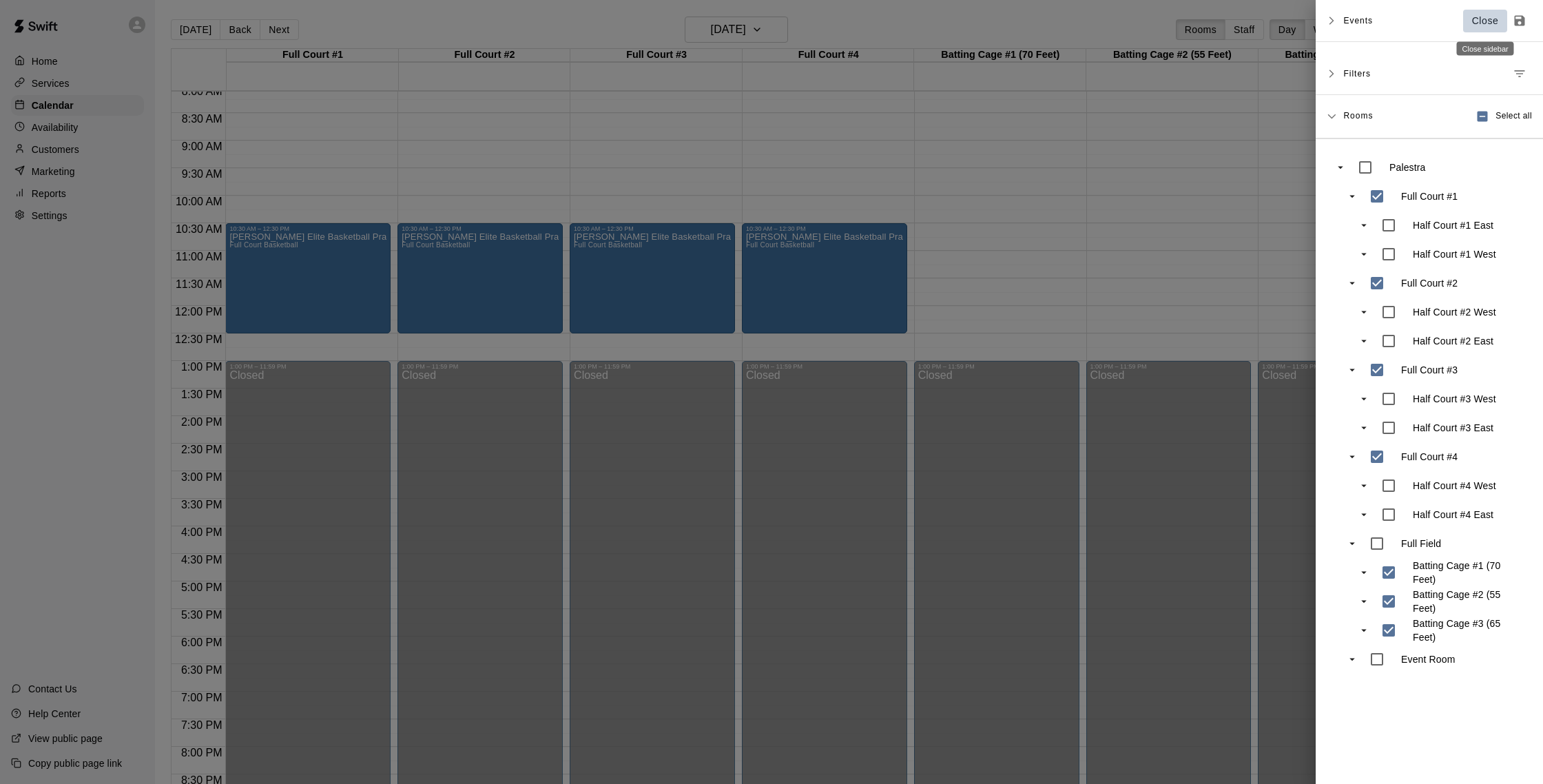
drag, startPoint x: 1489, startPoint y: 18, endPoint x: 1291, endPoint y: 107, distance: 217.1
click at [900, 18] on p "Close" at bounding box center [1486, 20] width 27 height 14
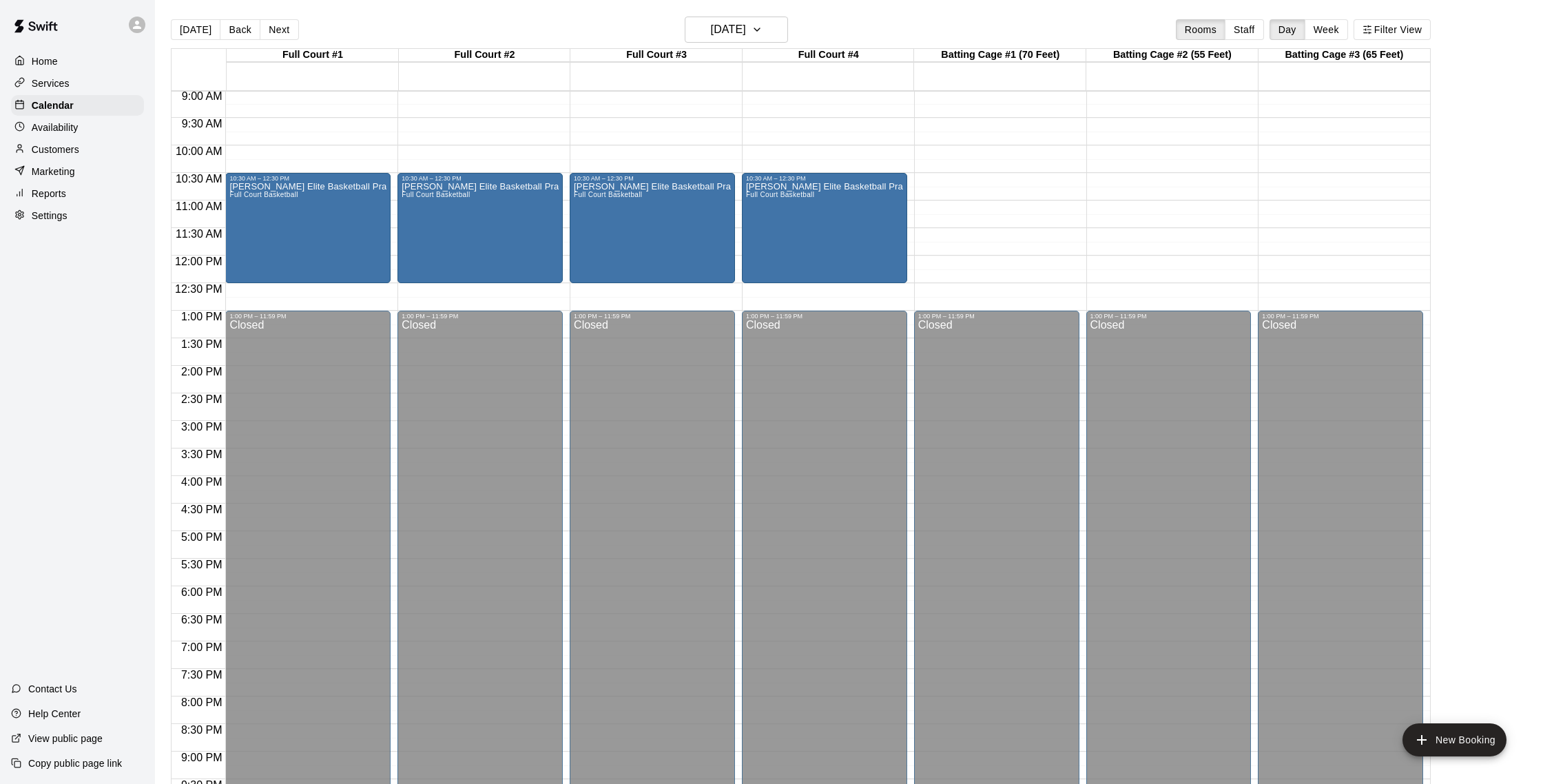
scroll to position [489, 0]
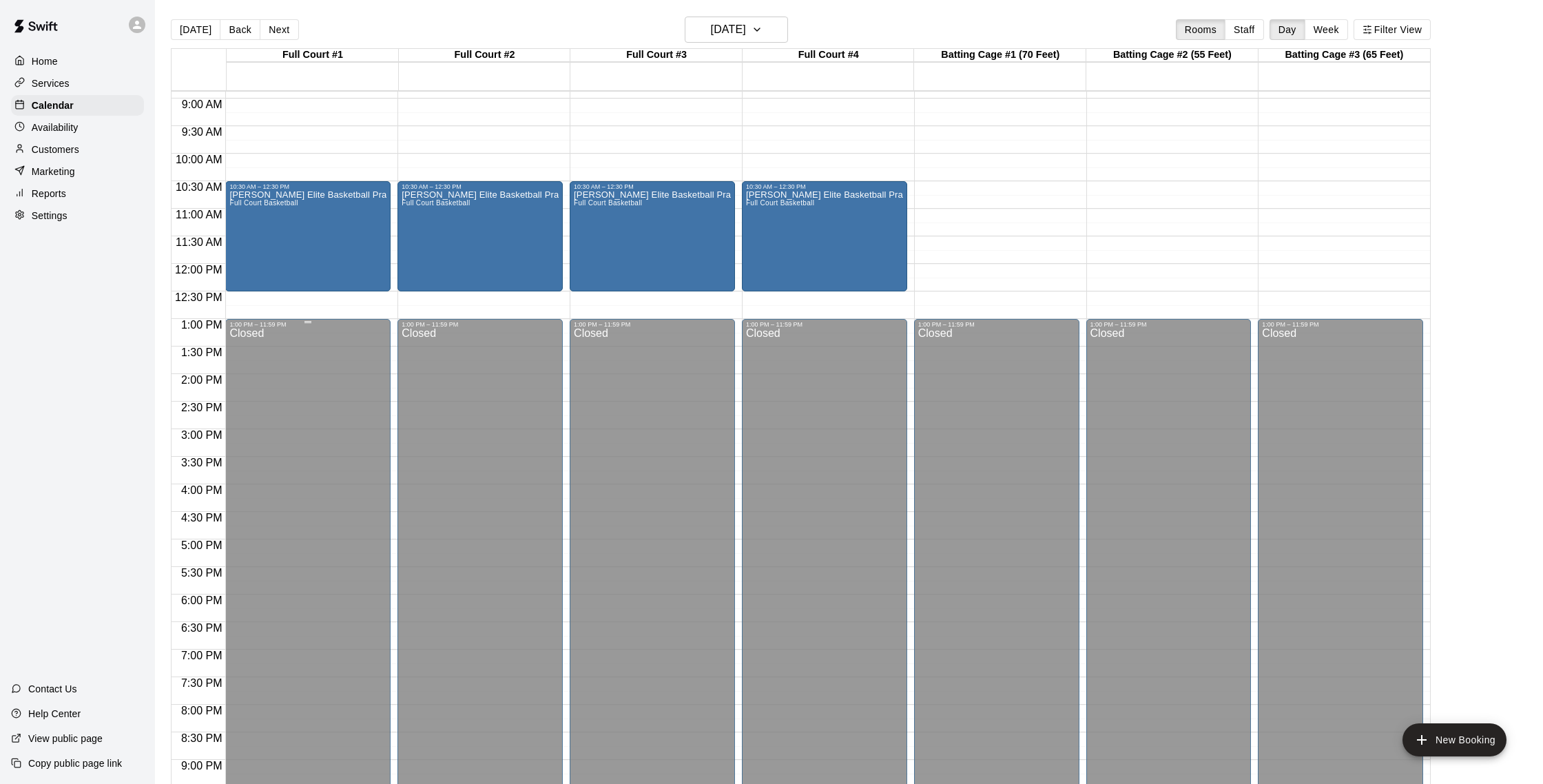
click at [290, 325] on div "1:00 PM – 11:59 PM" at bounding box center [307, 324] width 157 height 7
click at [289, 327] on div "1:00 PM – 11:59 PM" at bounding box center [307, 324] width 157 height 7
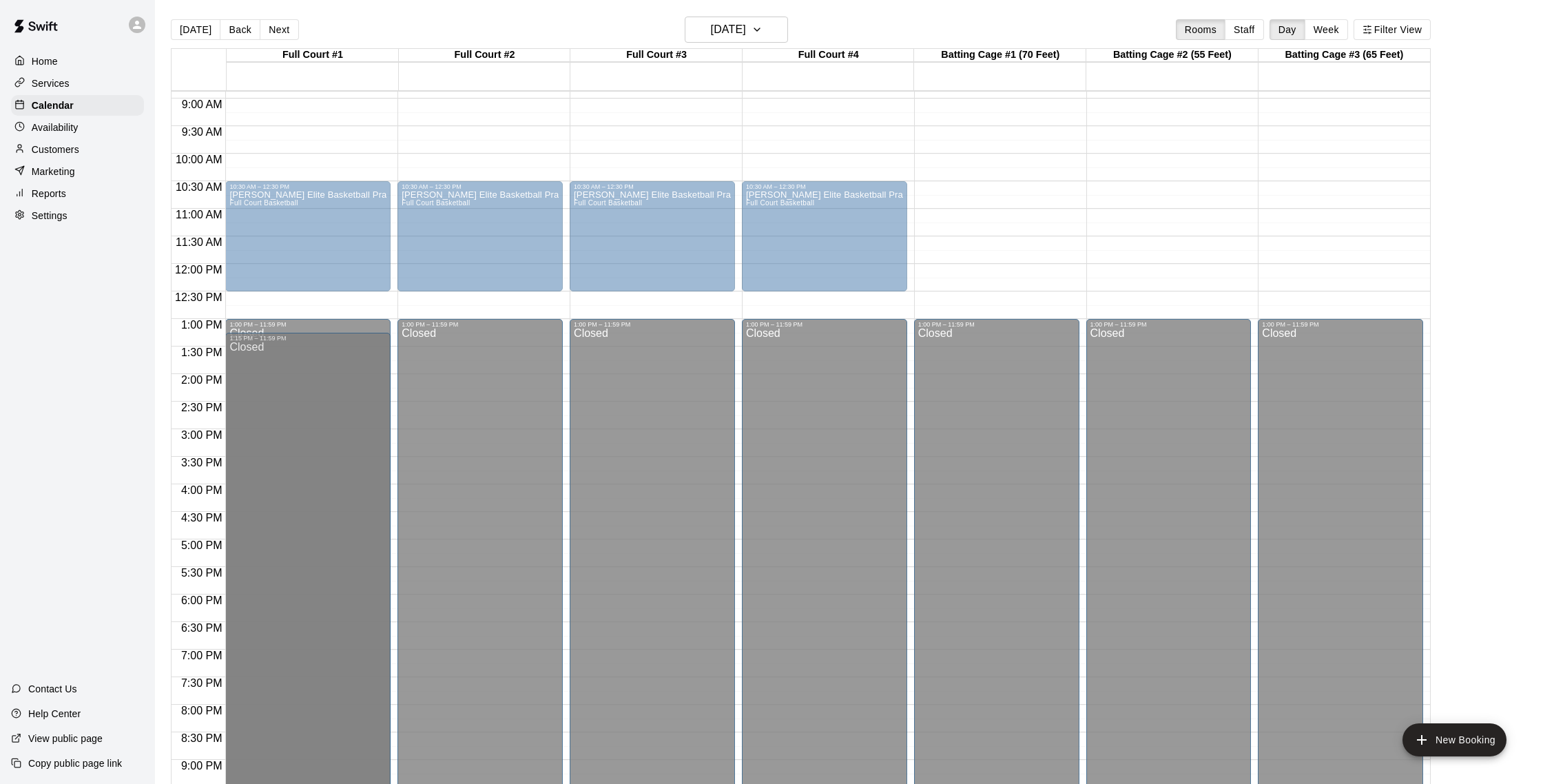
scroll to position [613, 0]
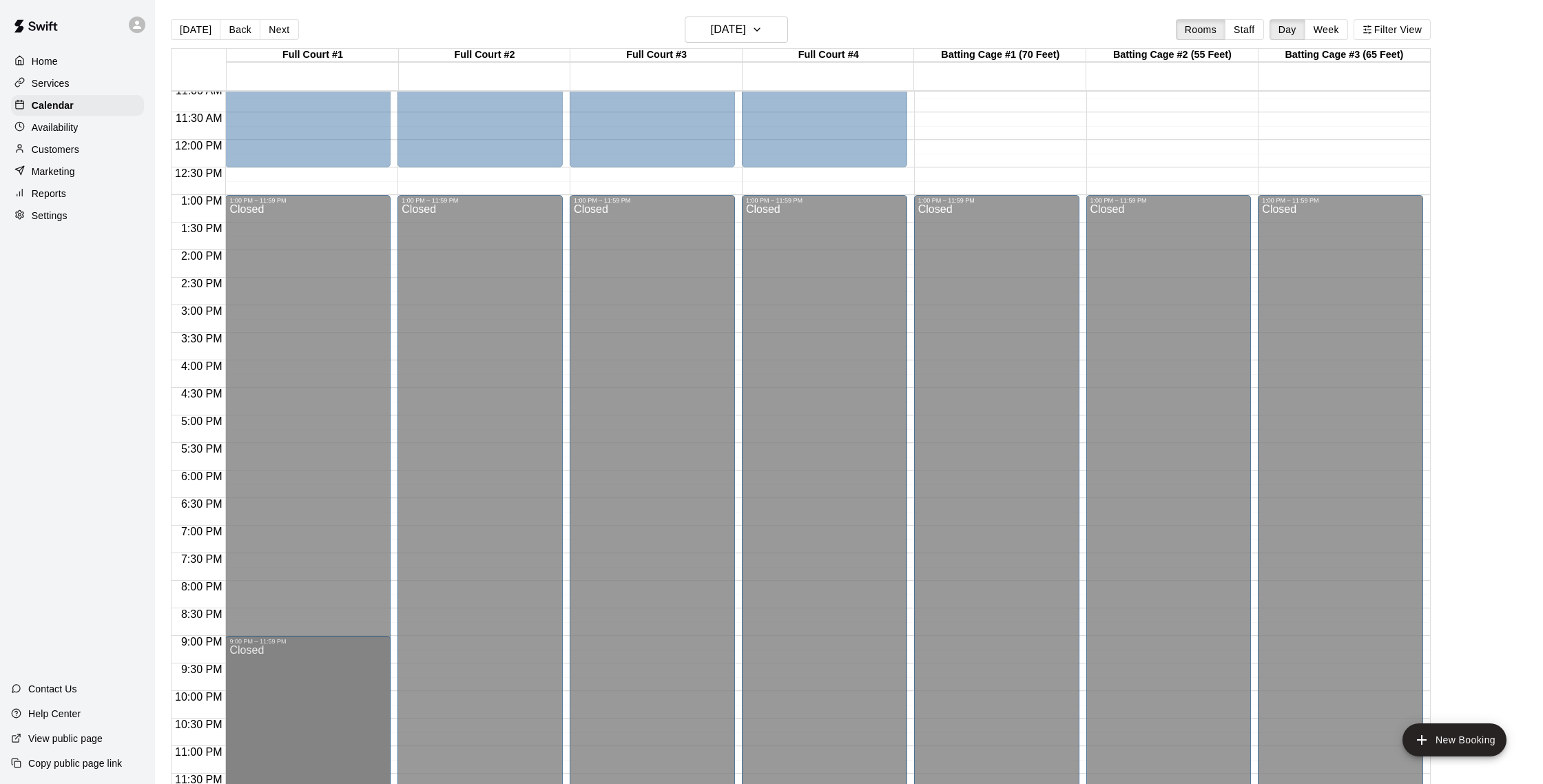
drag, startPoint x: 306, startPoint y: 339, endPoint x: 305, endPoint y: 646, distance: 307.0
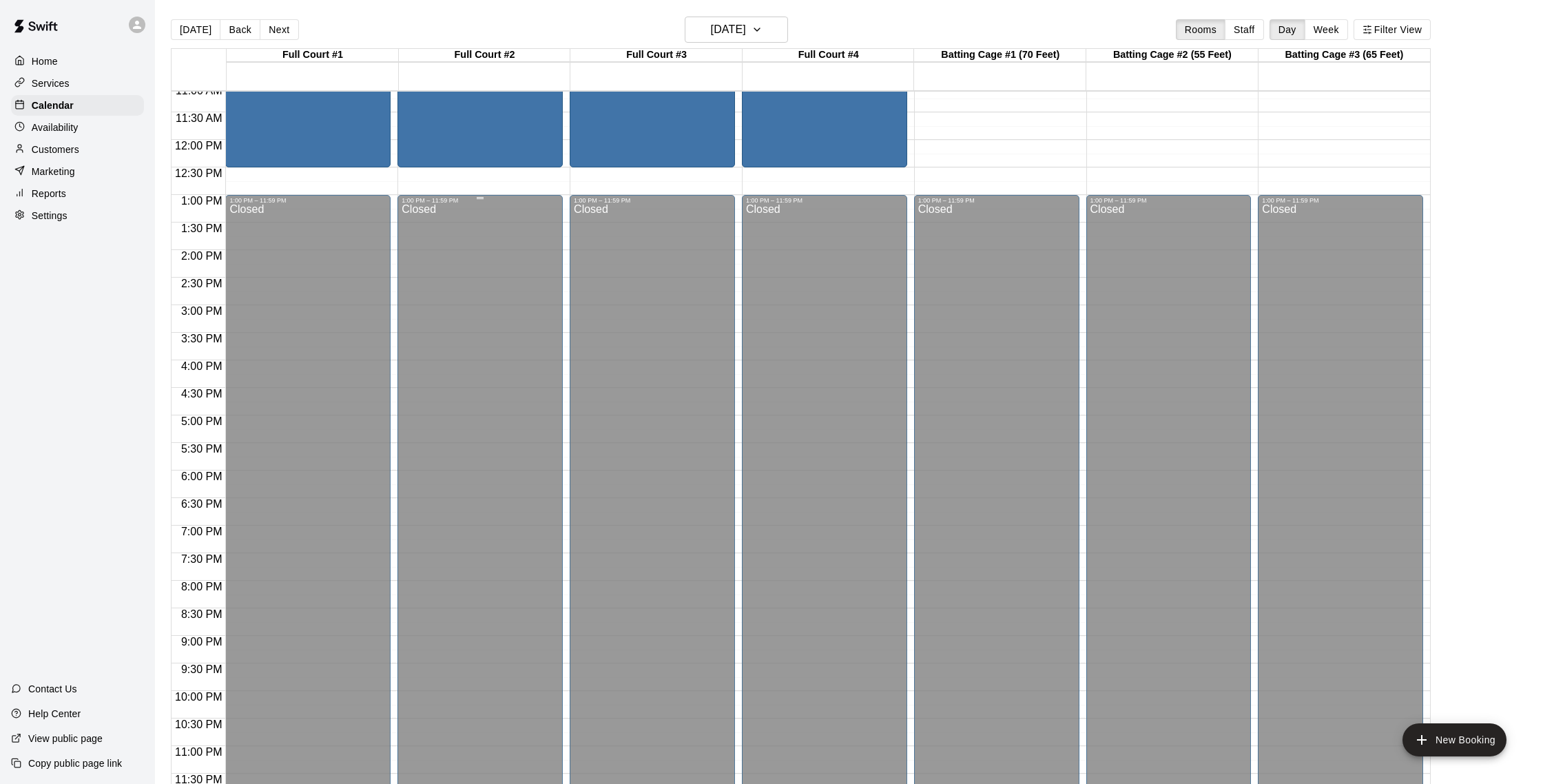
scroll to position [668, 0]
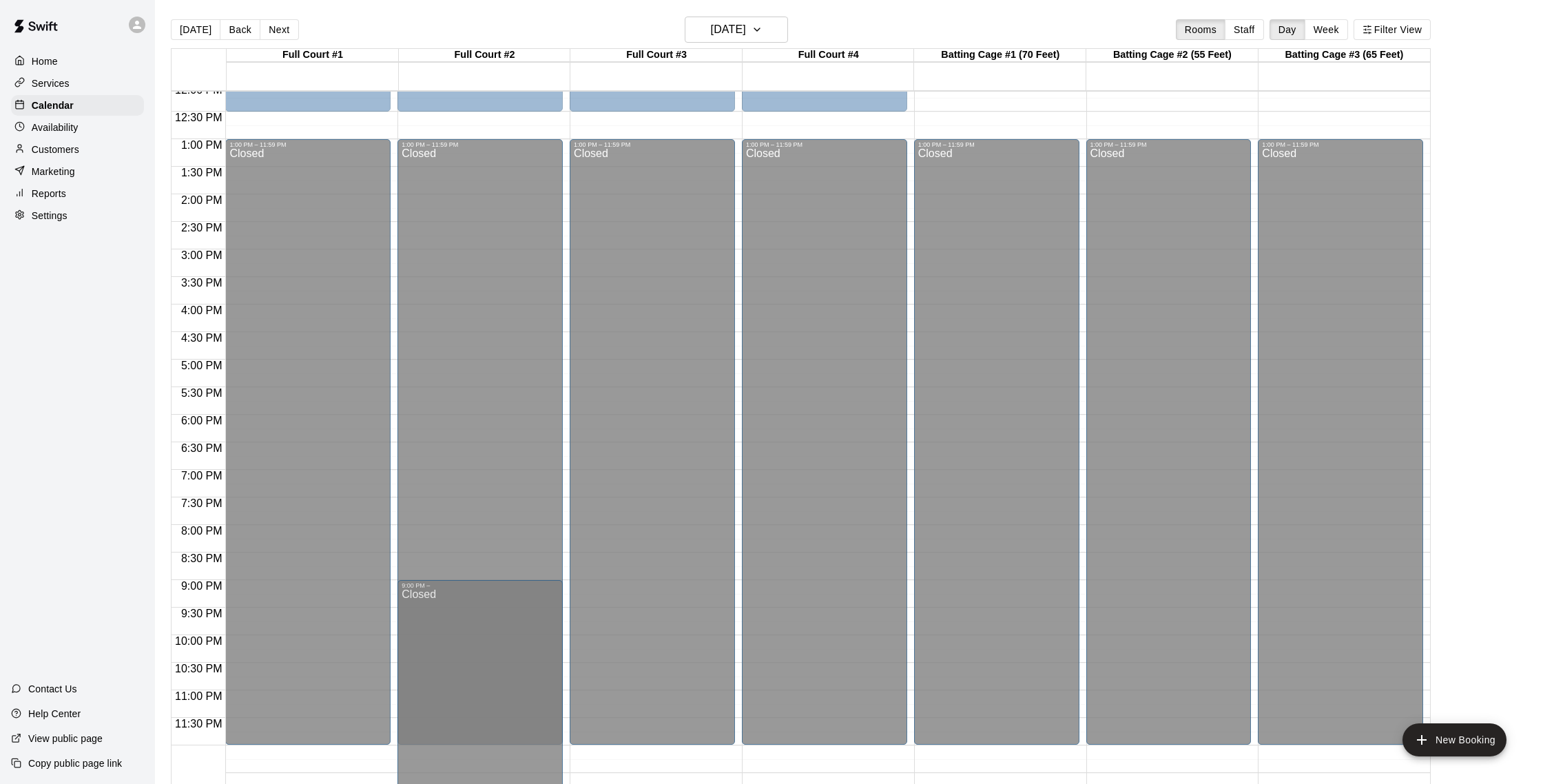
drag, startPoint x: 479, startPoint y: 202, endPoint x: 485, endPoint y: 590, distance: 388.0
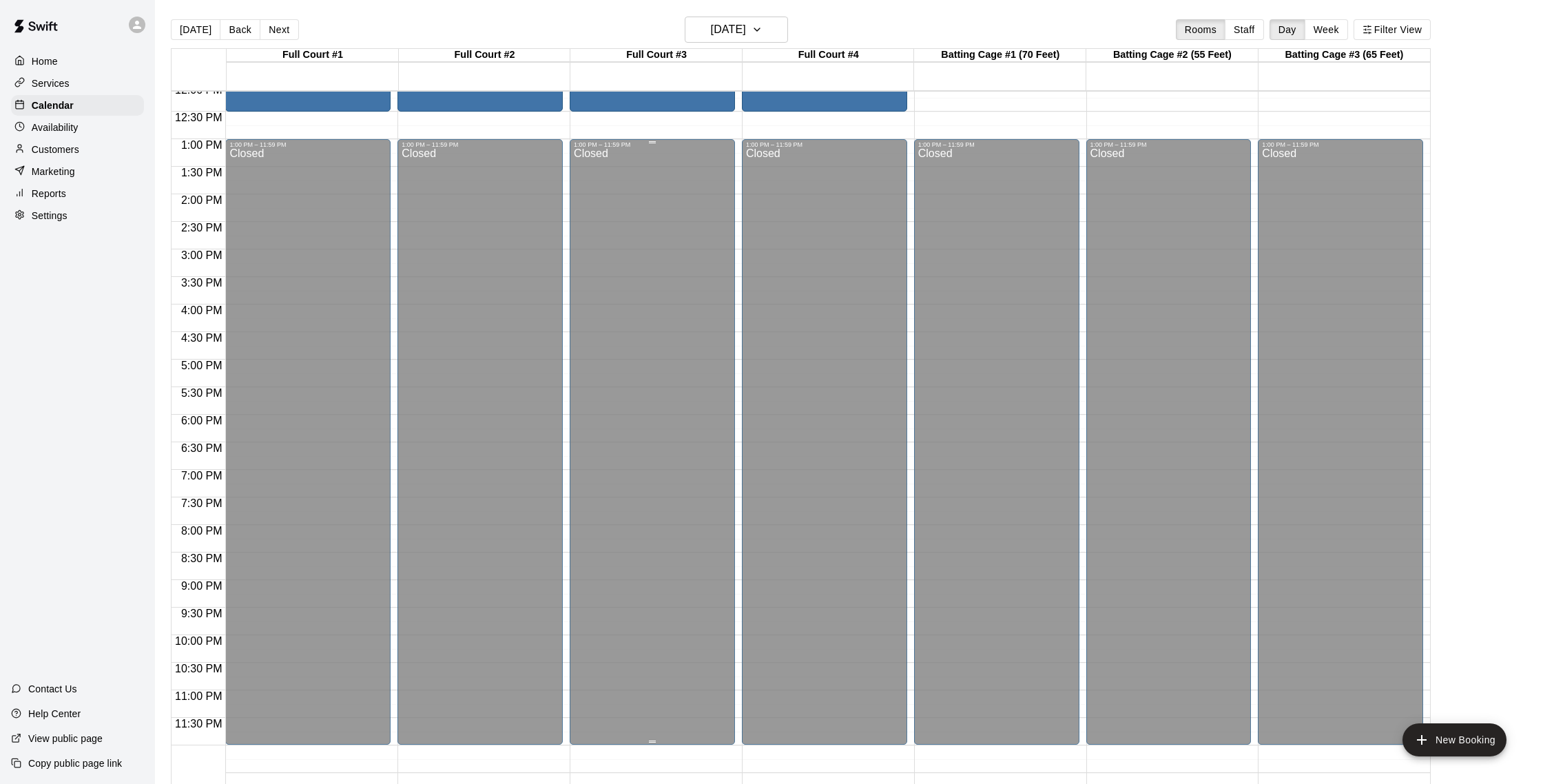
scroll to position [670, 0]
click at [41, 219] on p "Settings" at bounding box center [50, 216] width 36 height 14
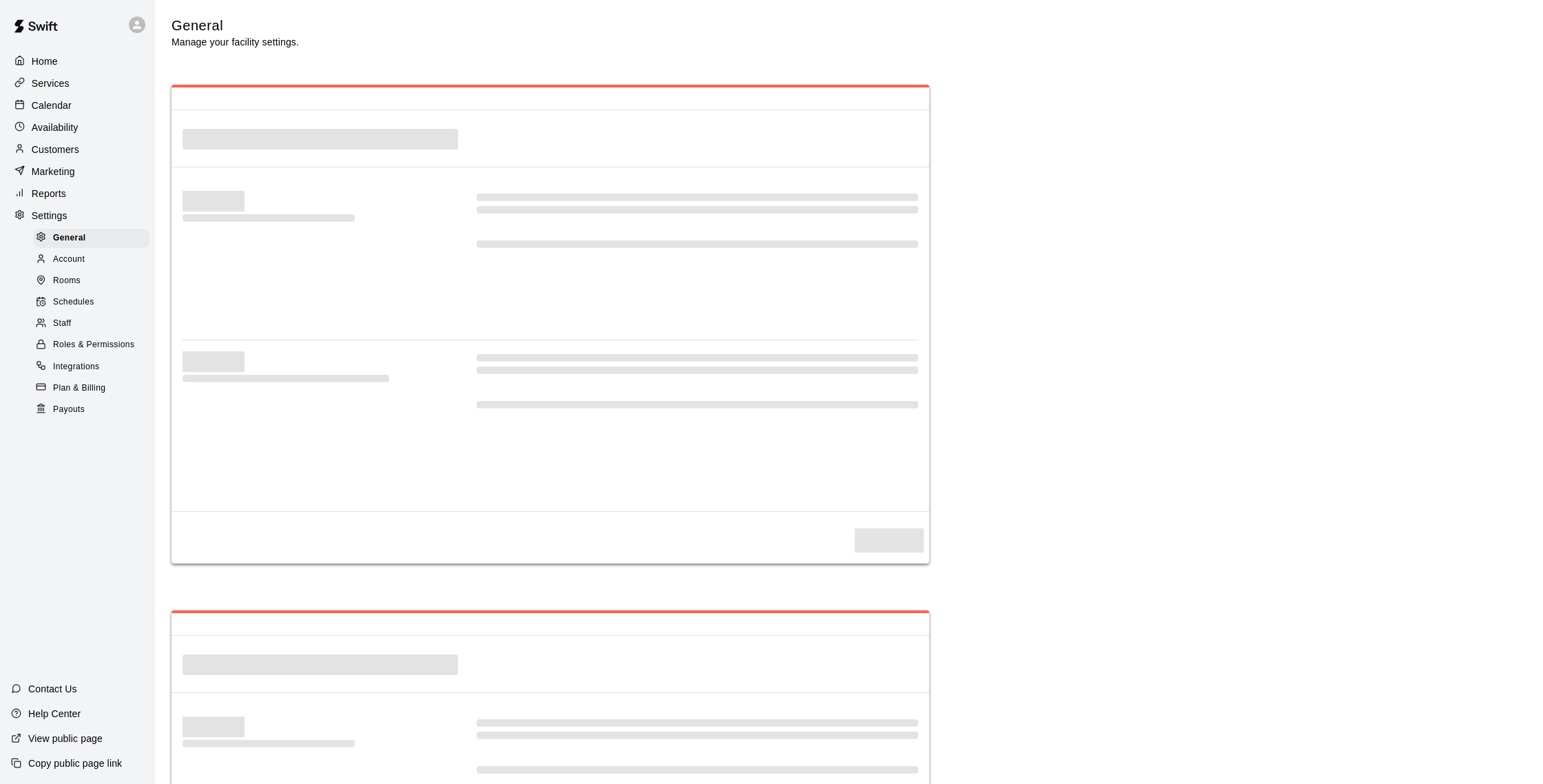
scroll to position [2595, 0]
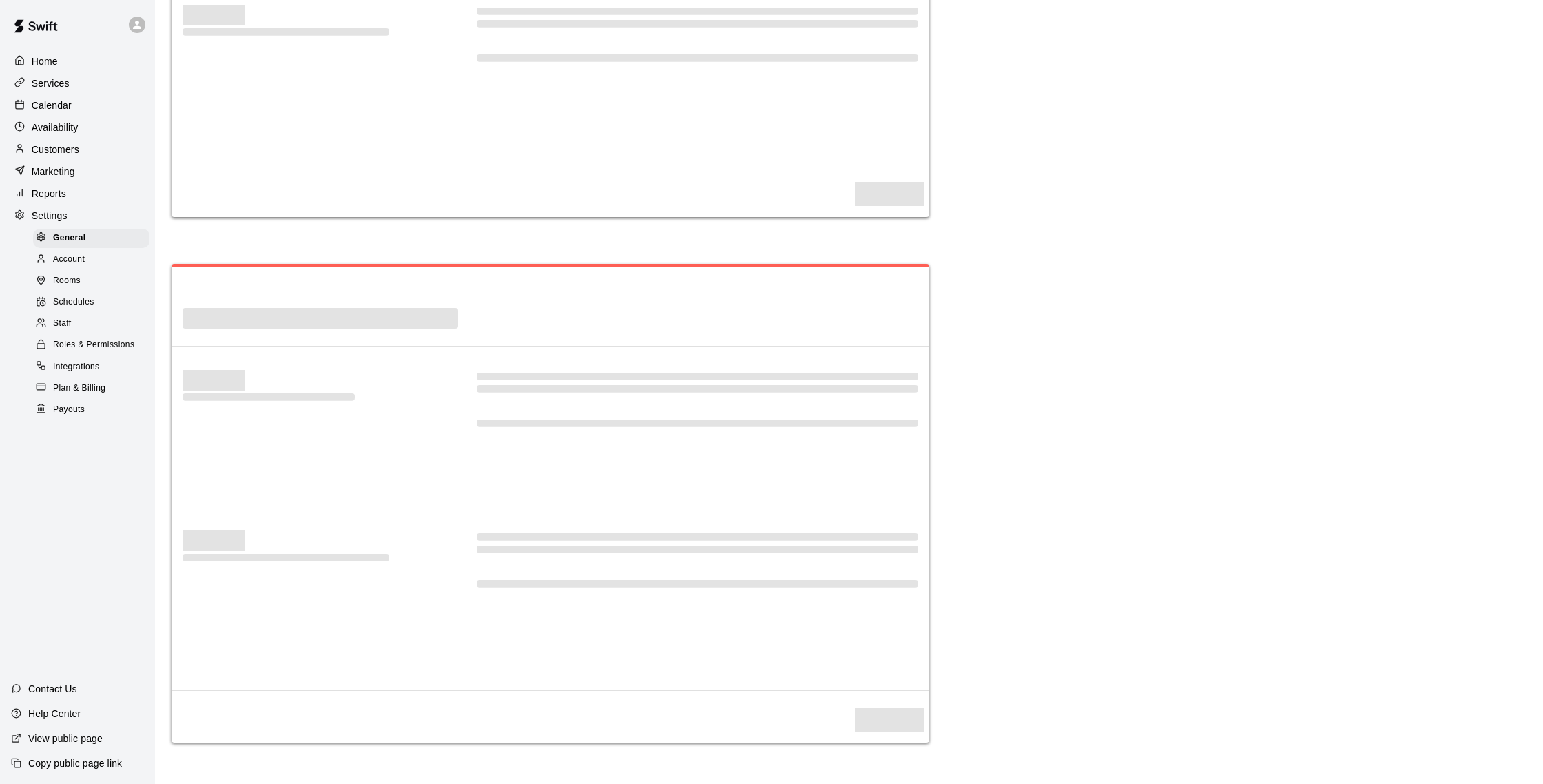
select select "**"
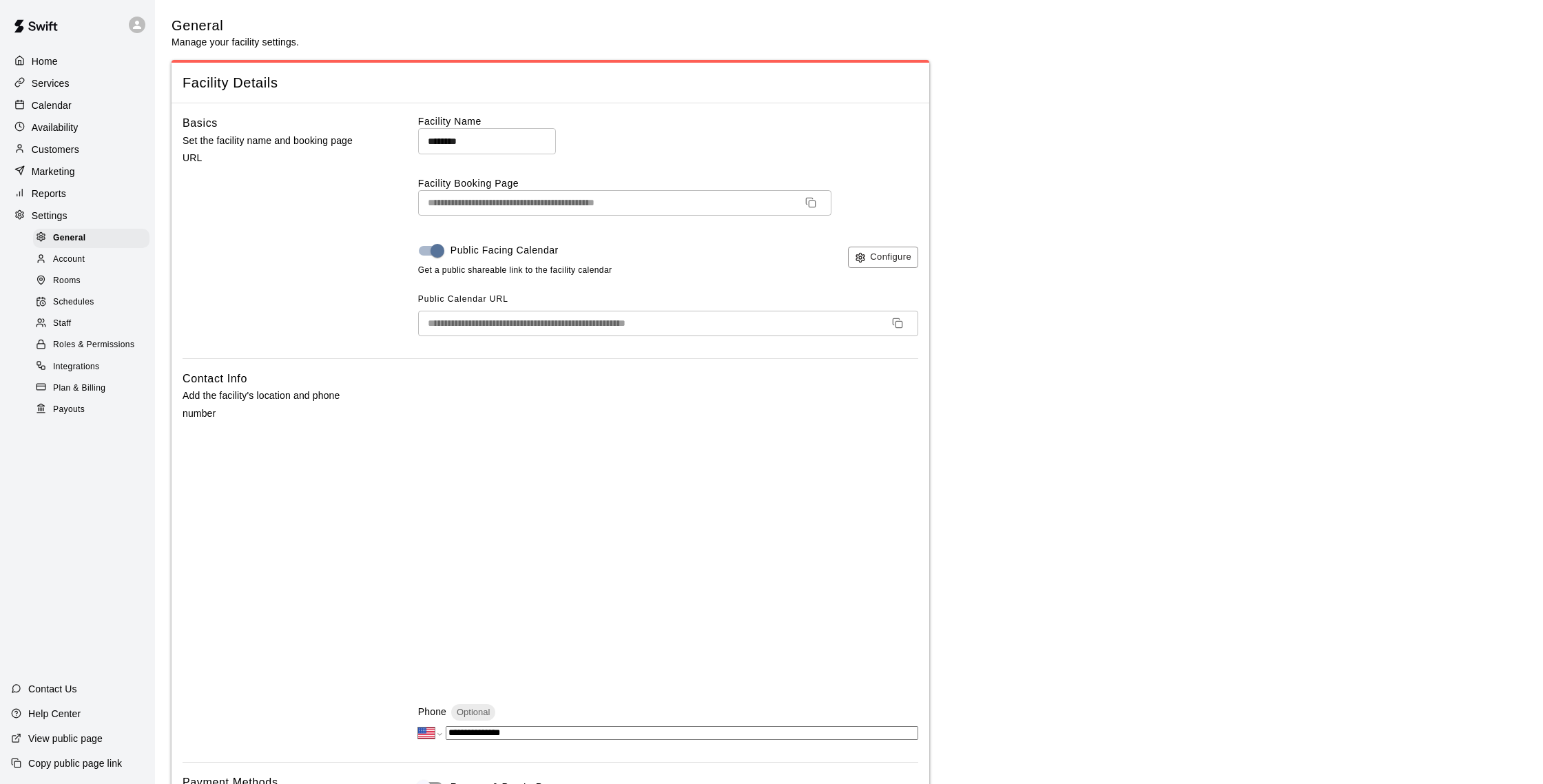
scroll to position [1, 0]
click at [74, 306] on span "Schedules" at bounding box center [74, 302] width 41 height 14
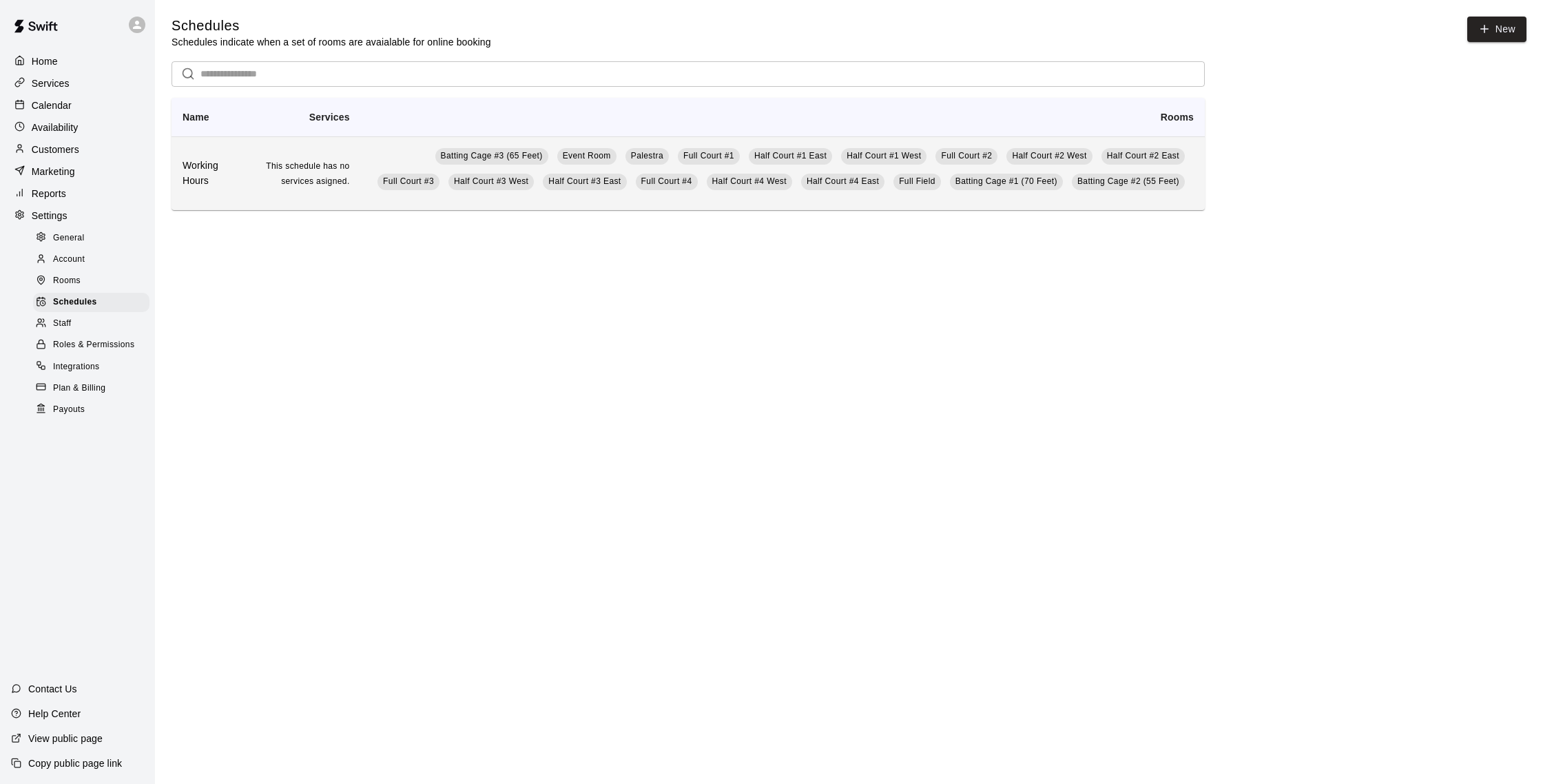
click at [199, 161] on h6 "Working Hours" at bounding box center [207, 173] width 50 height 30
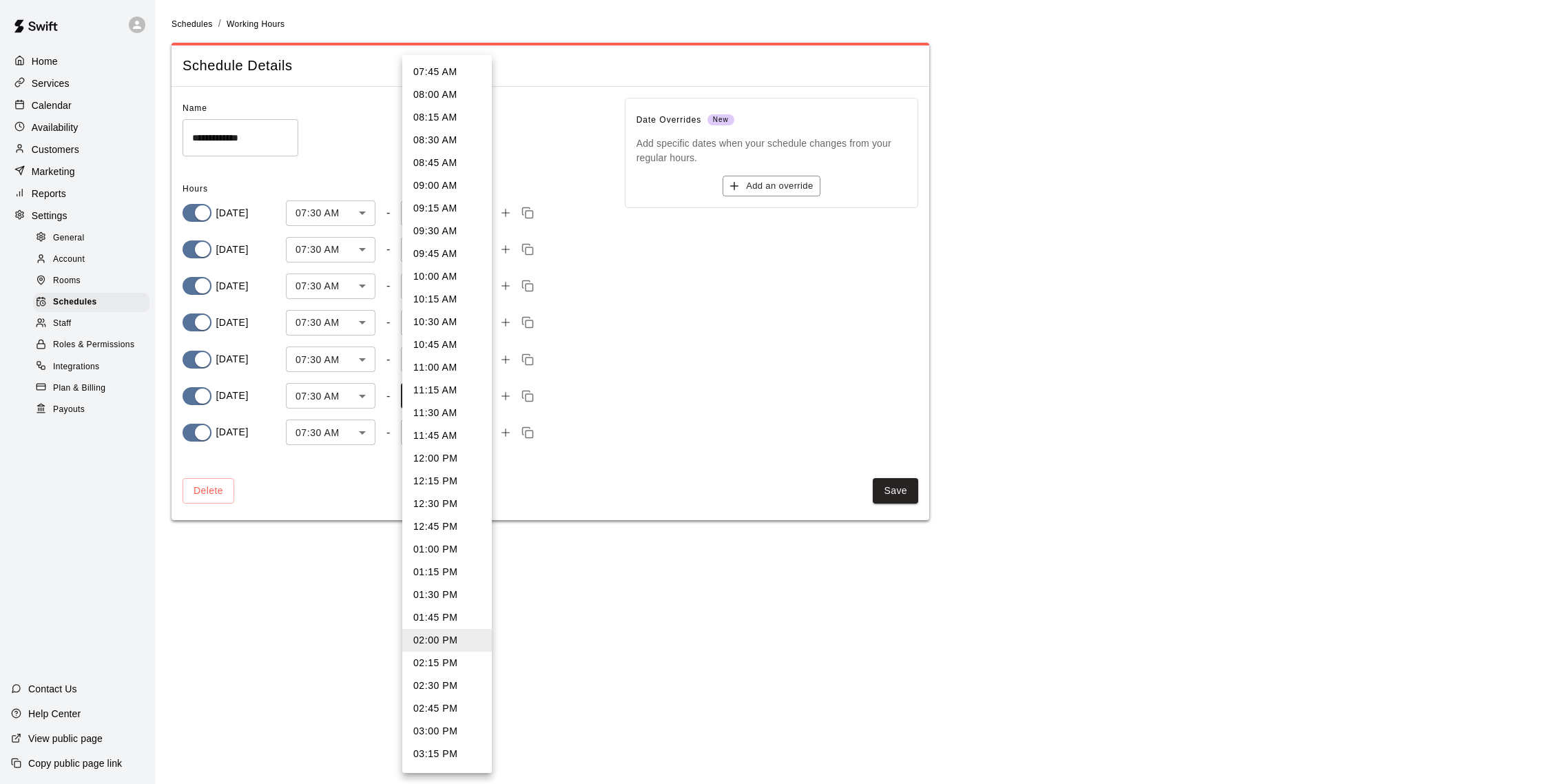
click at [421, 394] on body "**********" at bounding box center [772, 268] width 1543 height 536
click at [668, 424] on div at bounding box center [772, 392] width 1543 height 784
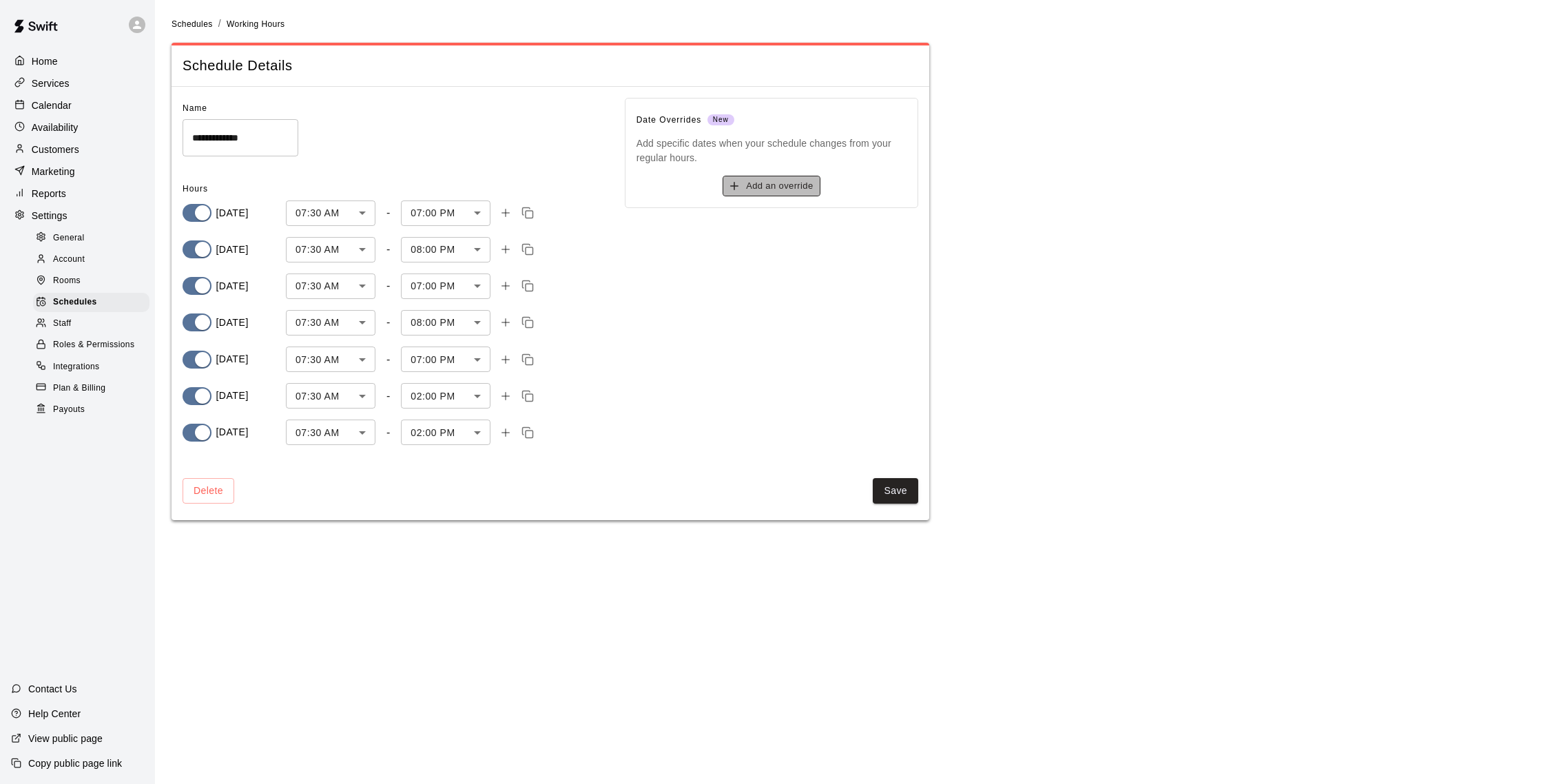
click at [775, 181] on button "Add an override" at bounding box center [771, 186] width 97 height 21
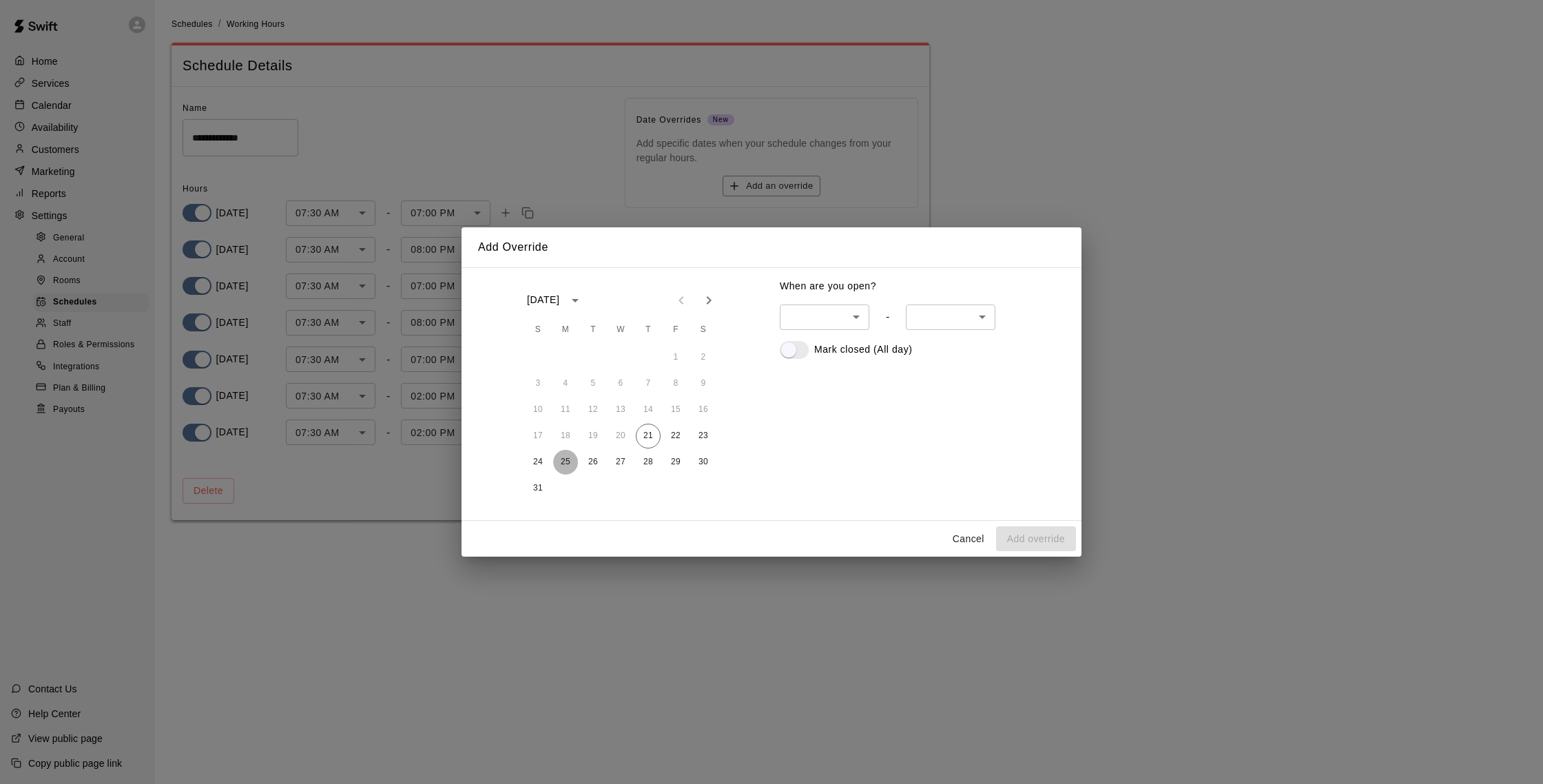
click at [567, 460] on button "25" at bounding box center [565, 462] width 25 height 25
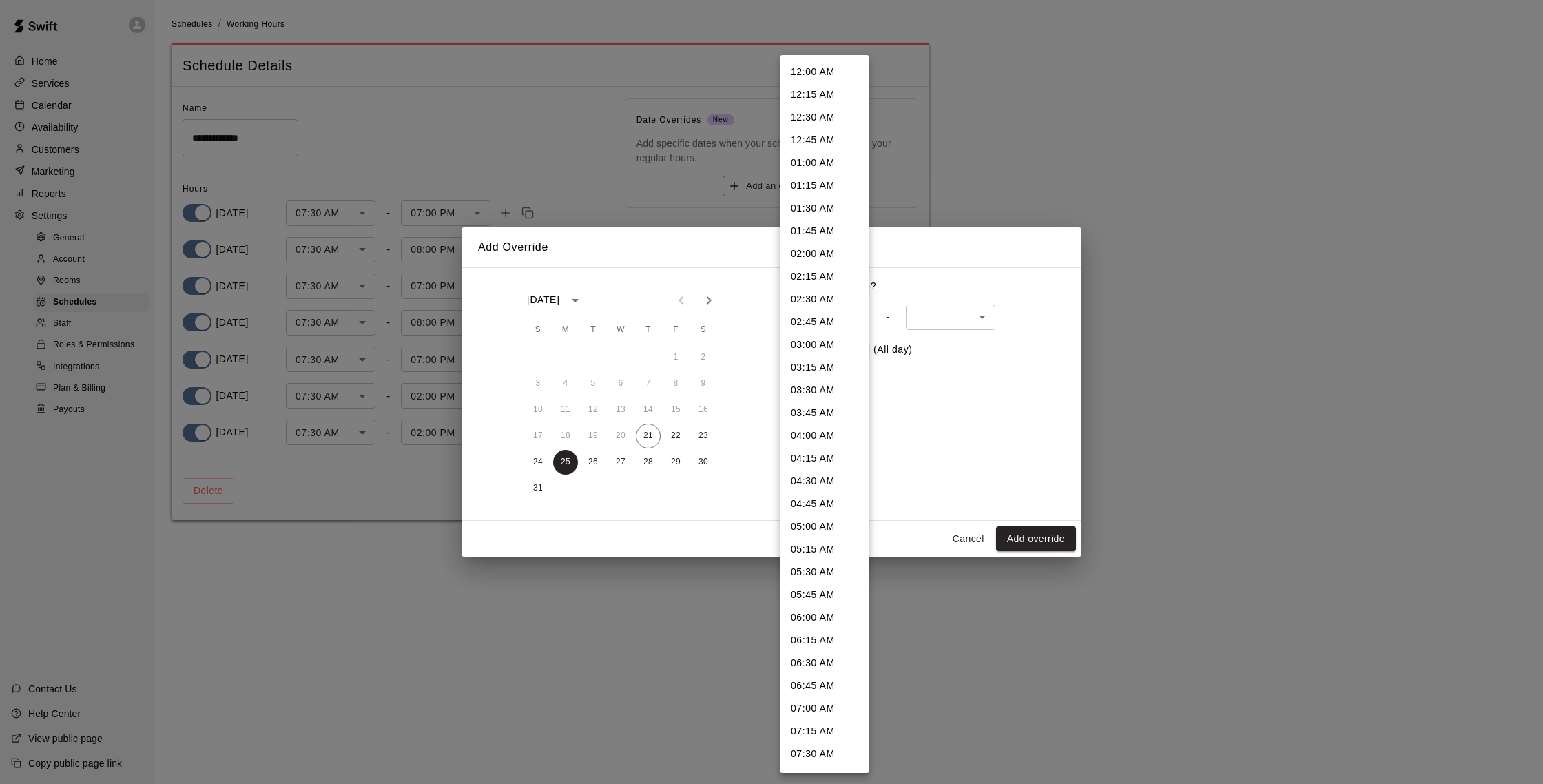
click at [792, 319] on body "**********" at bounding box center [772, 268] width 1543 height 536
click at [826, 409] on li "07:30 AM" at bounding box center [824, 406] width 89 height 23
type input "***"
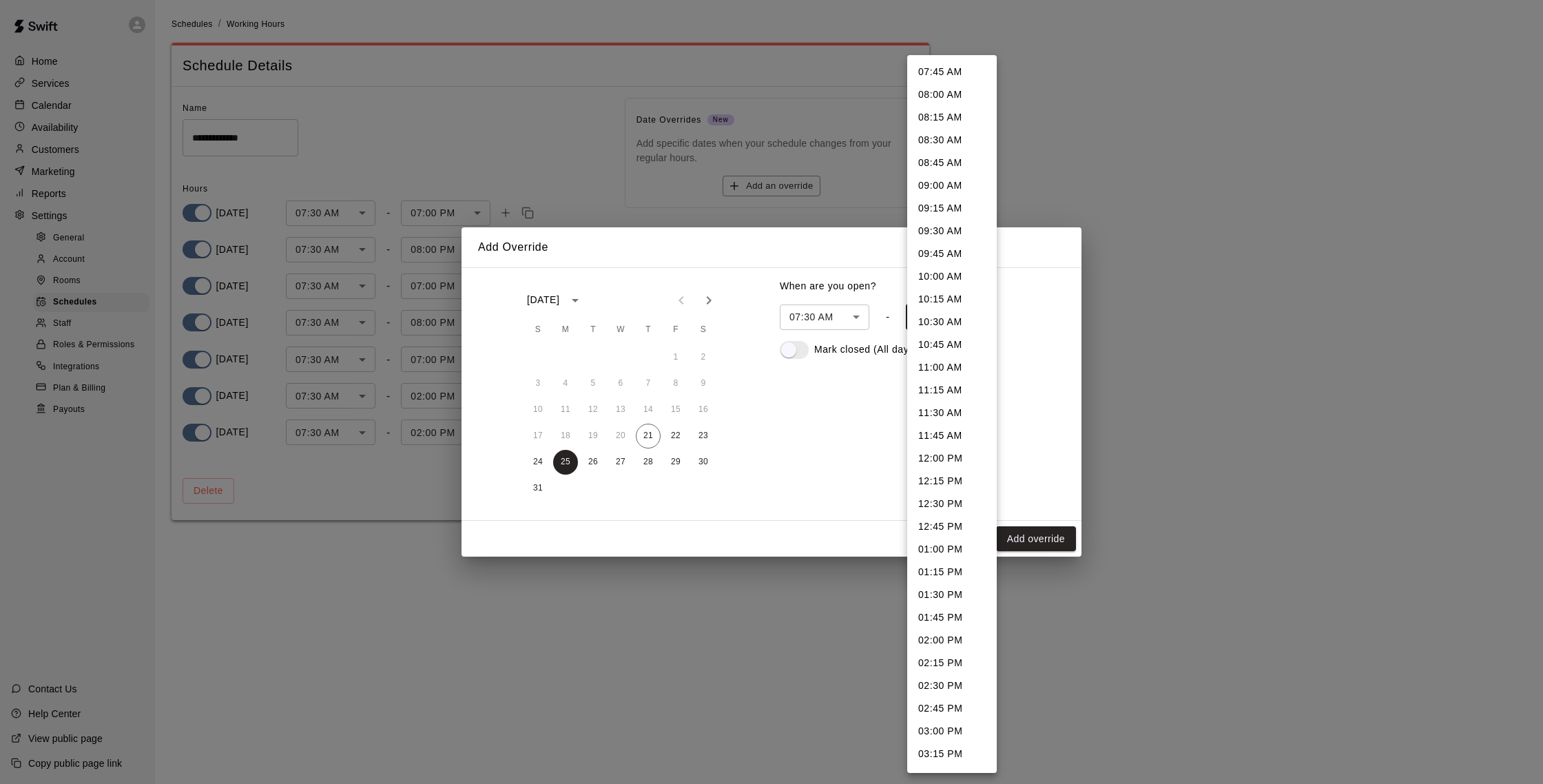
click at [900, 324] on body "**********" at bounding box center [772, 268] width 1543 height 536
click at [900, 221] on li "12:00 PM" at bounding box center [952, 218] width 89 height 23
type input "***"
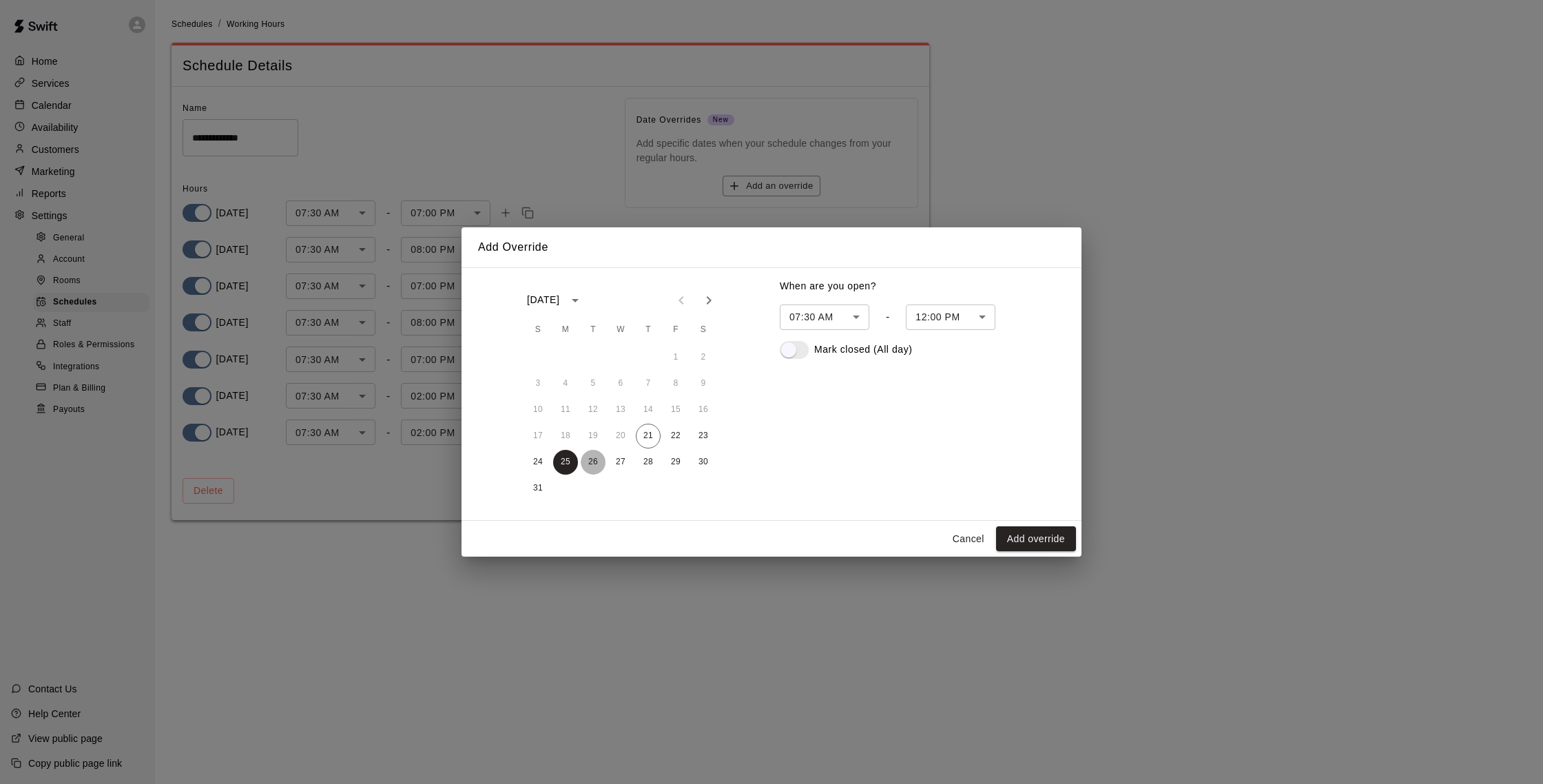
click at [596, 463] on button "26" at bounding box center [593, 462] width 25 height 25
click at [900, 541] on button "Cancel" at bounding box center [968, 539] width 44 height 26
type input "******"
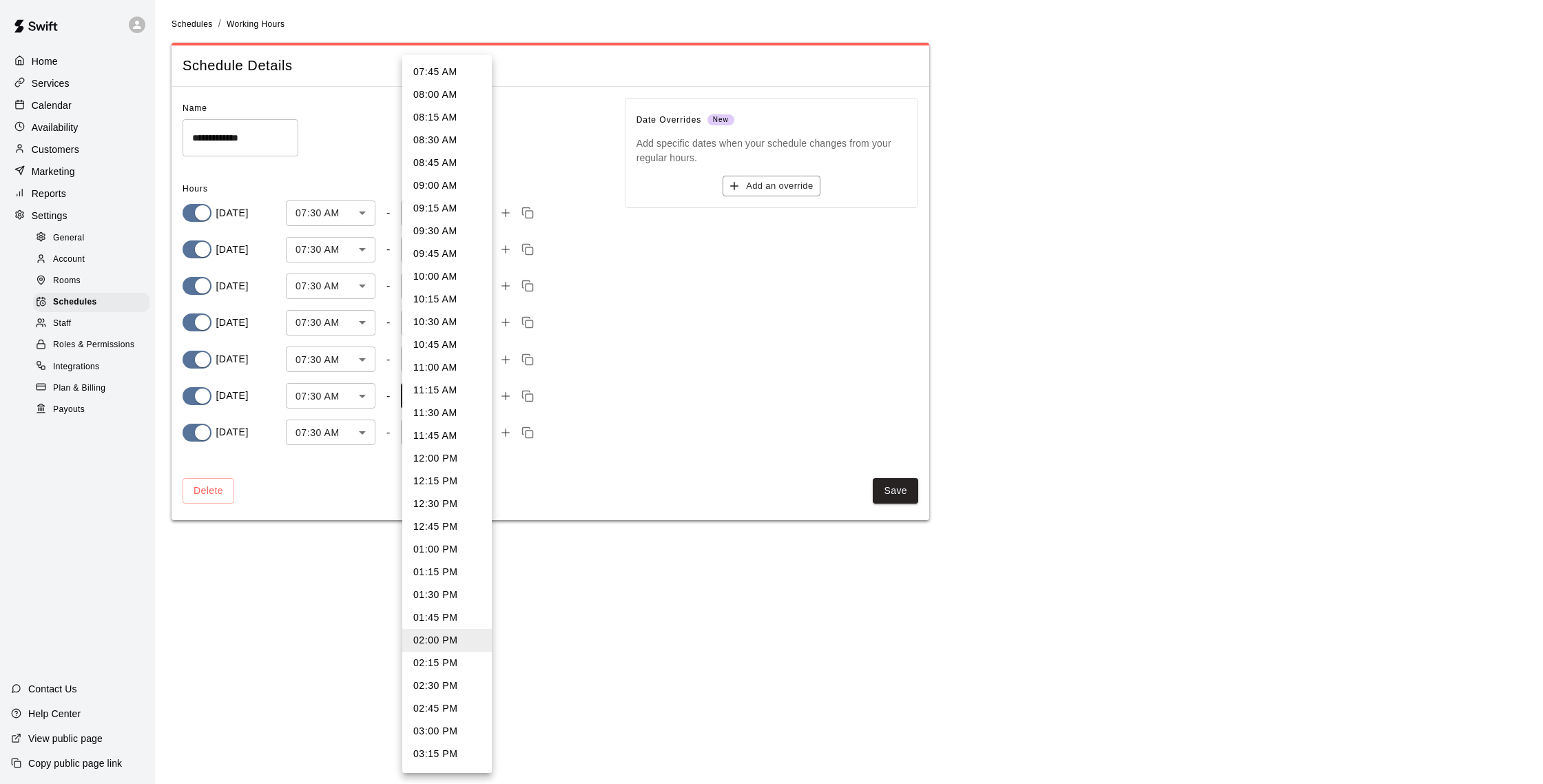
click at [420, 396] on body "**********" at bounding box center [772, 268] width 1543 height 536
click at [435, 632] on li "10:00 PM" at bounding box center [447, 627] width 89 height 23
type input "****"
click at [444, 437] on body "**********" at bounding box center [772, 268] width 1543 height 536
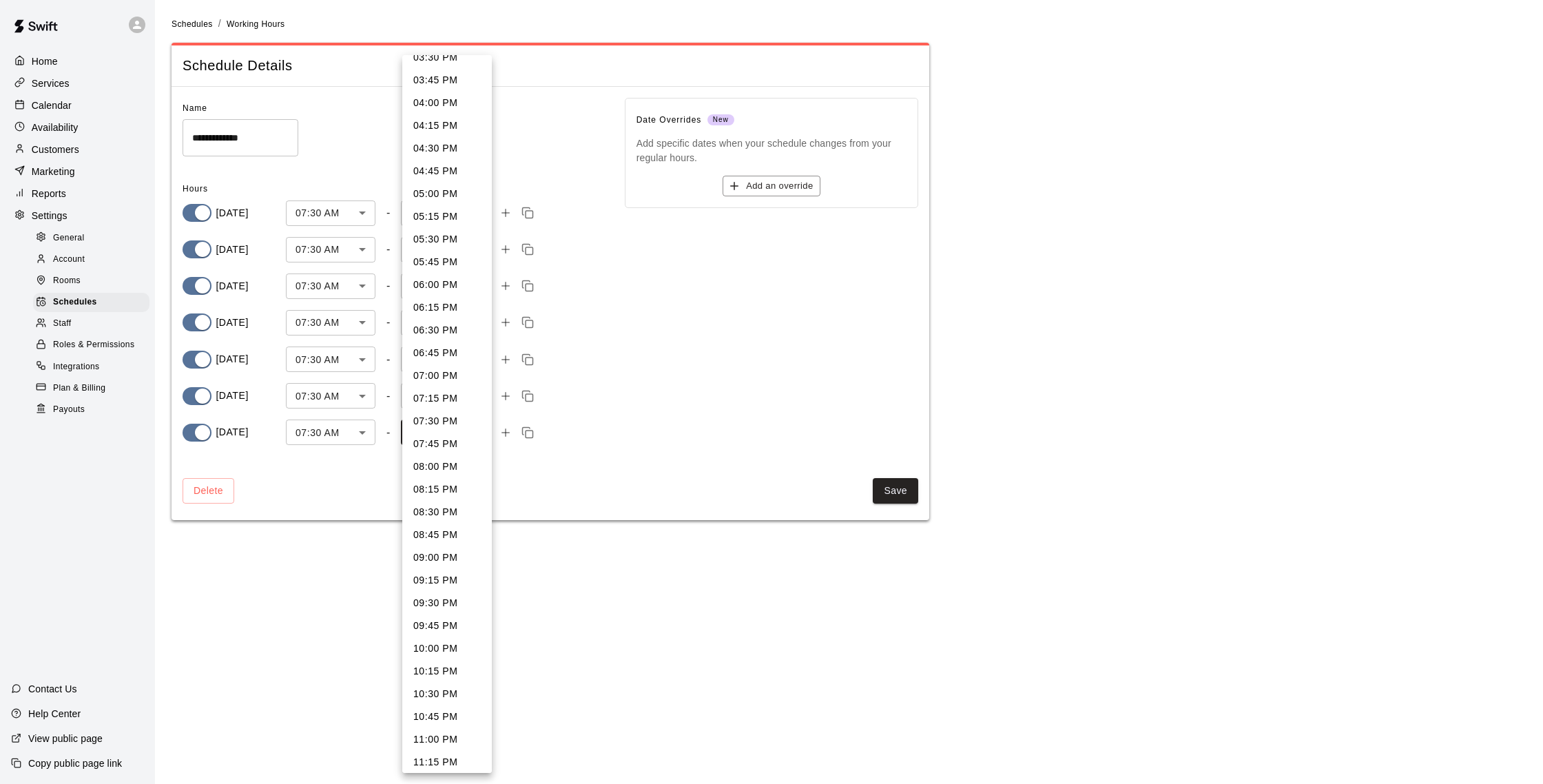
scroll to position [726, 0]
click at [439, 640] on li "10:00 PM" at bounding box center [447, 641] width 89 height 23
type input "****"
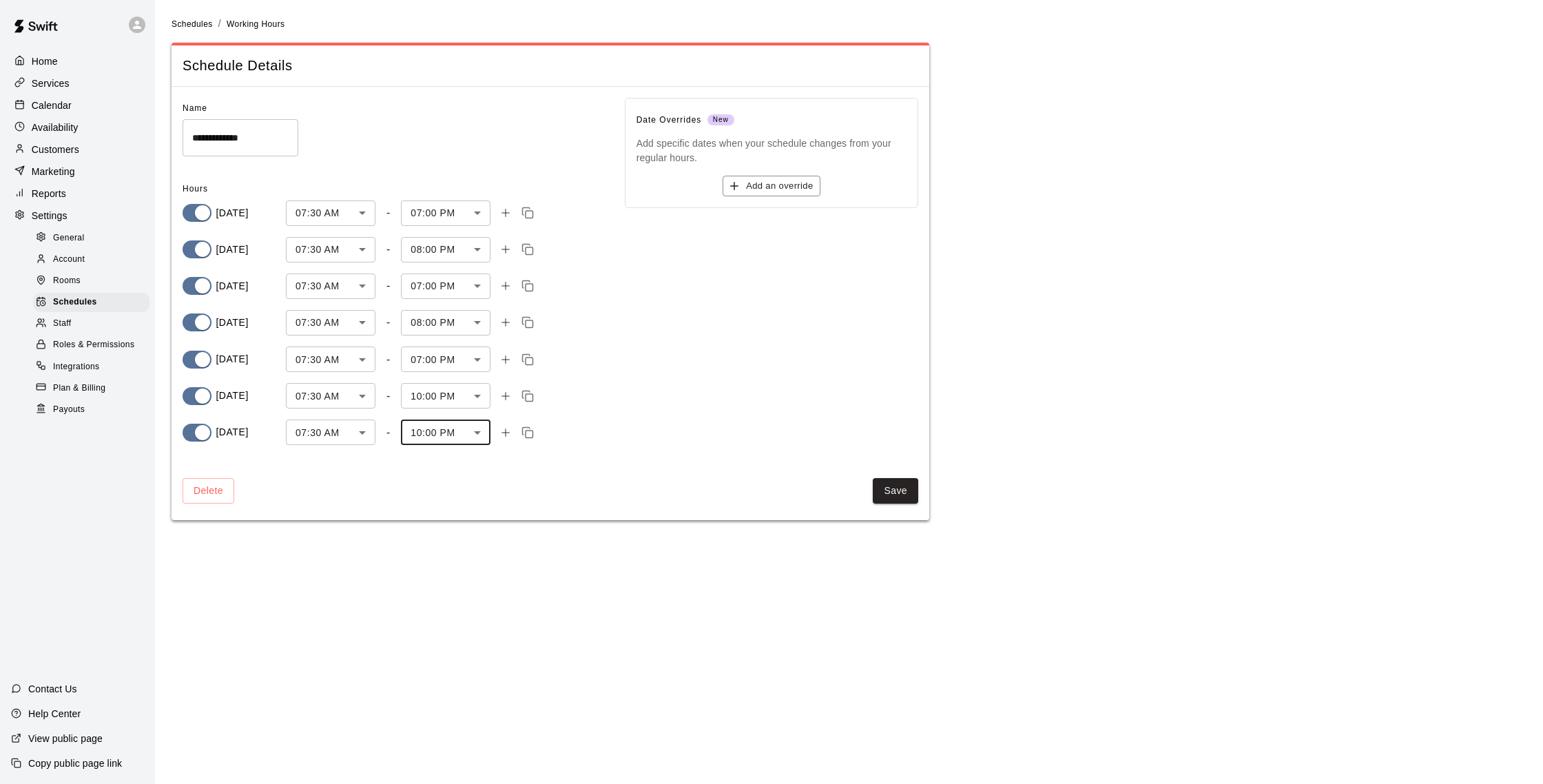
click at [442, 356] on body "**********" at bounding box center [772, 268] width 1543 height 536
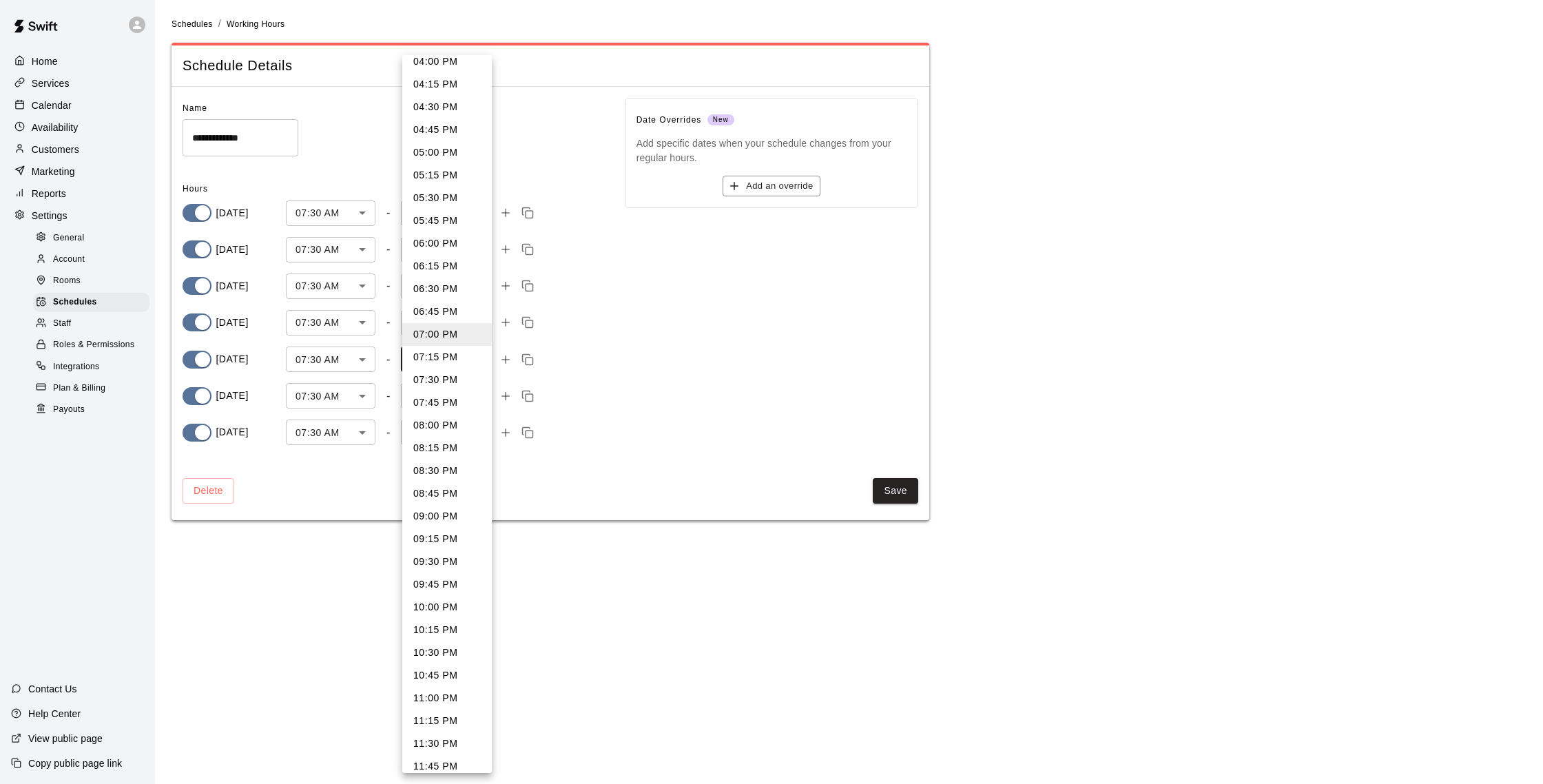
scroll to position [769, 0]
click at [434, 599] on li "10:00 PM" at bounding box center [447, 598] width 89 height 23
type input "****"
click at [456, 314] on body "**********" at bounding box center [772, 268] width 1543 height 536
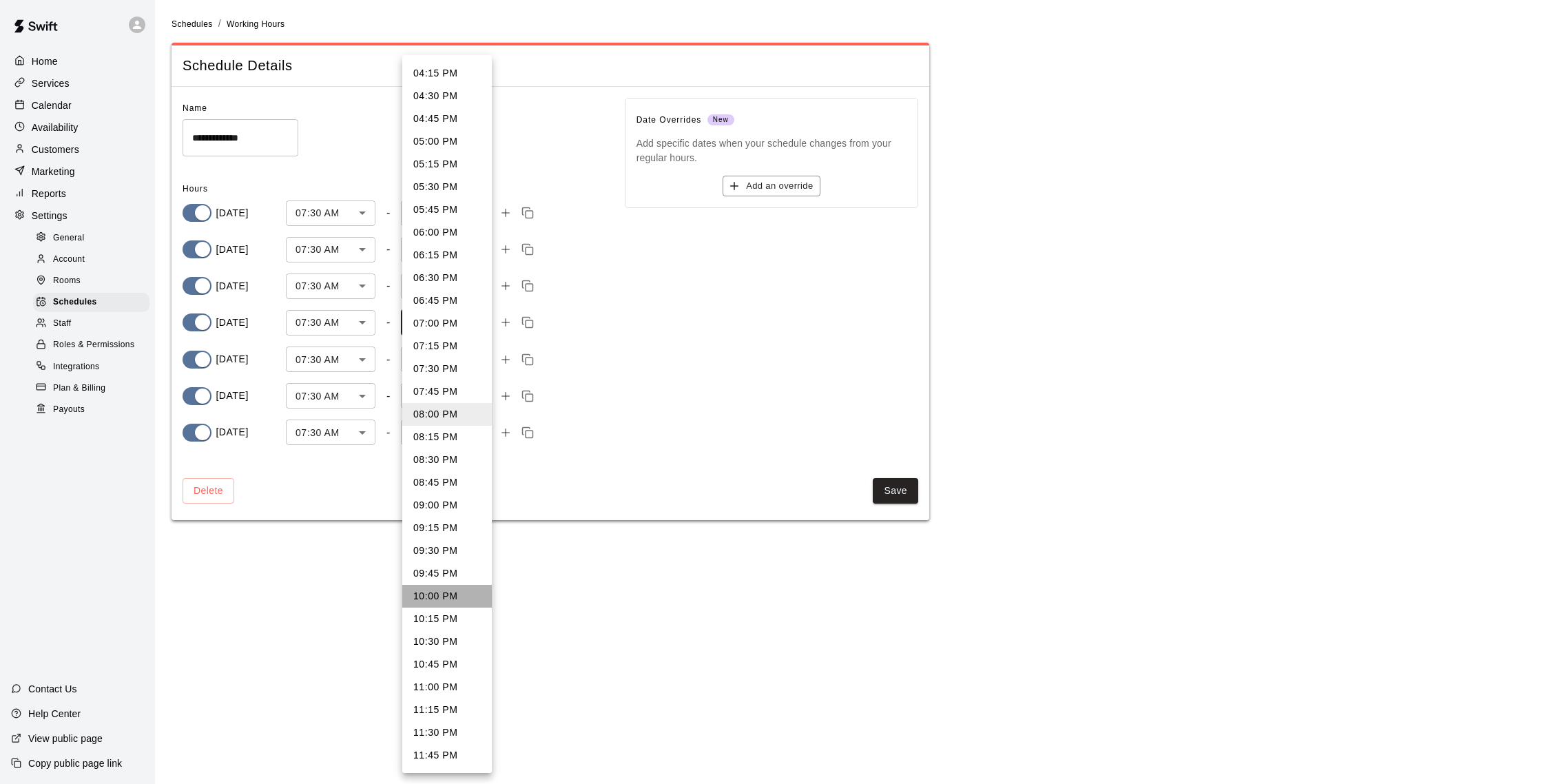
click at [436, 602] on li "10:00 PM" at bounding box center [447, 596] width 89 height 23
type input "****"
click at [436, 282] on body "**********" at bounding box center [772, 268] width 1543 height 536
click at [430, 687] on li "10:00 PM" at bounding box center [447, 687] width 89 height 23
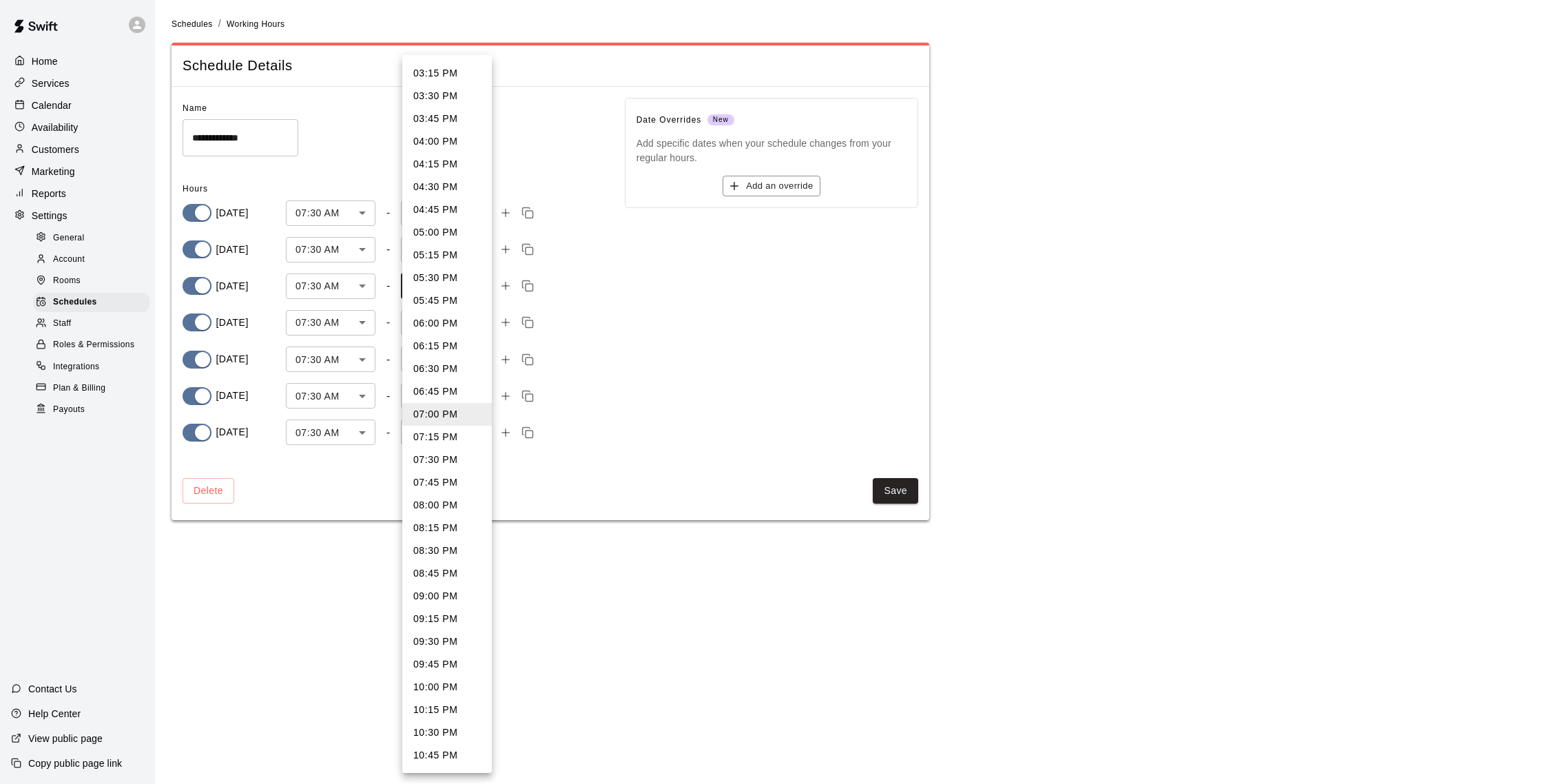
type input "****"
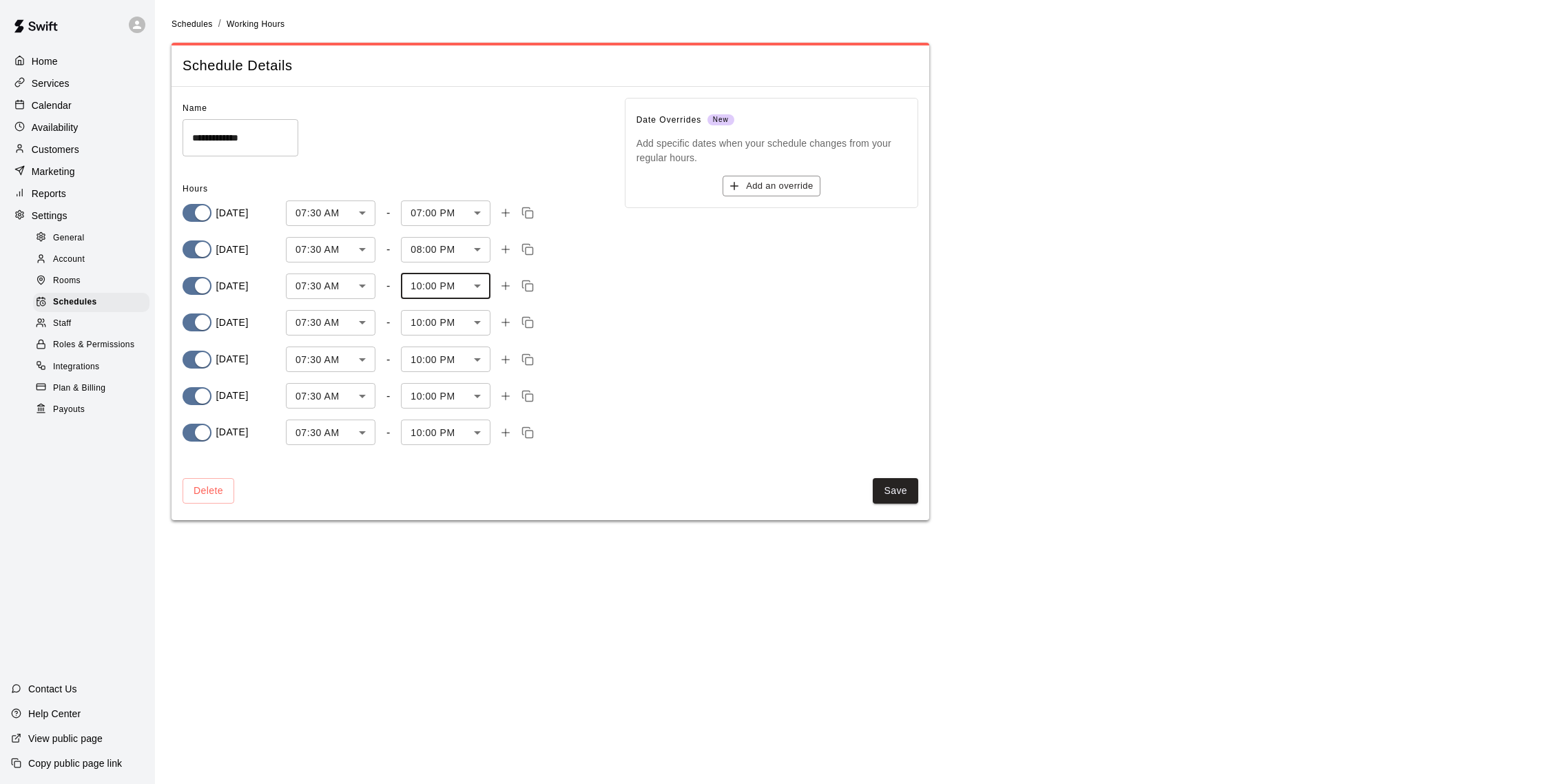
click at [436, 249] on body "**********" at bounding box center [772, 268] width 1543 height 536
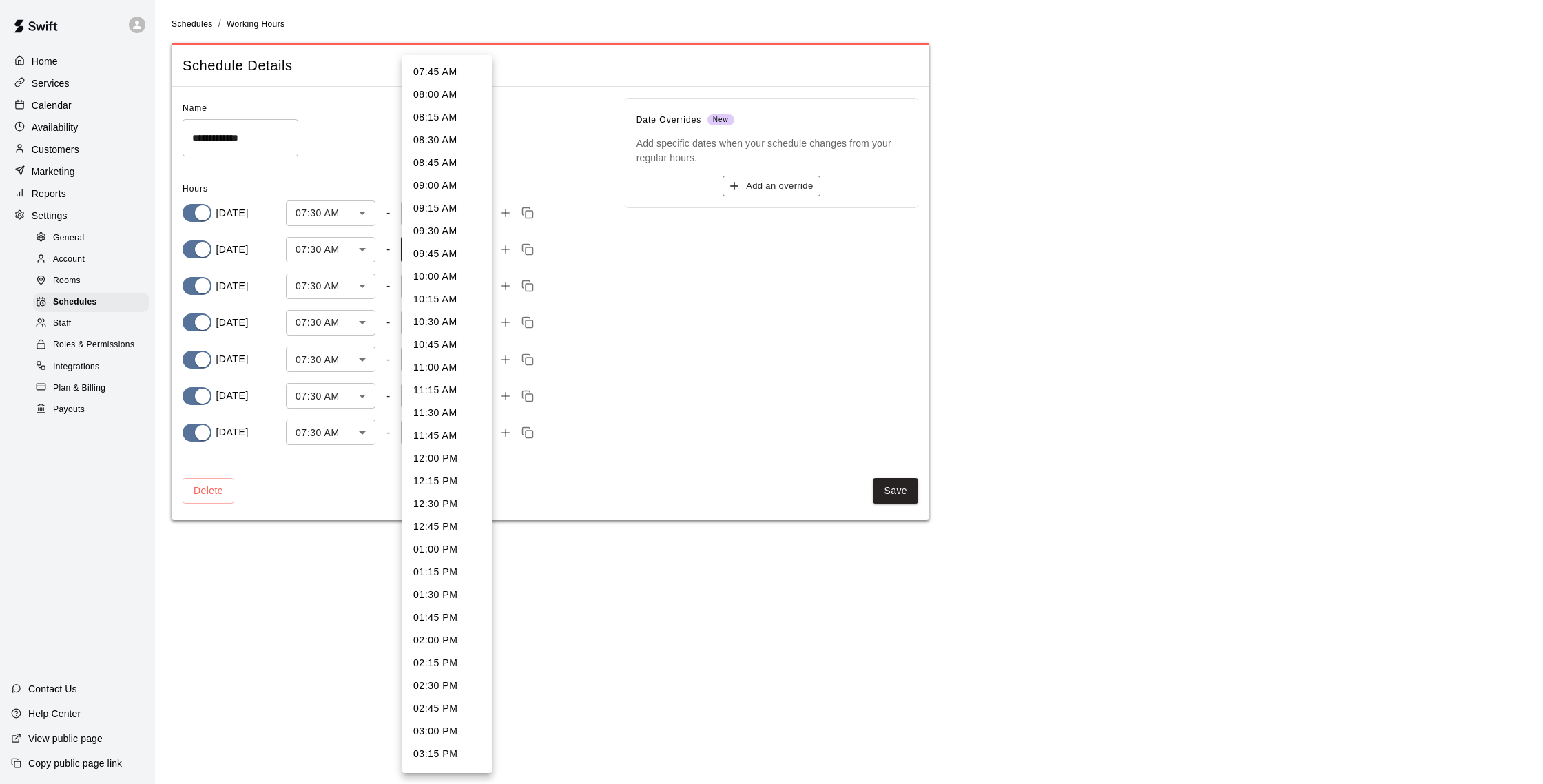
scroll to position [771, 0]
drag, startPoint x: 443, startPoint y: 595, endPoint x: 443, endPoint y: 577, distance: 18.0
click at [443, 595] on li "10:00 PM" at bounding box center [447, 596] width 89 height 23
type input "****"
click at [429, 222] on body "**********" at bounding box center [772, 268] width 1543 height 536
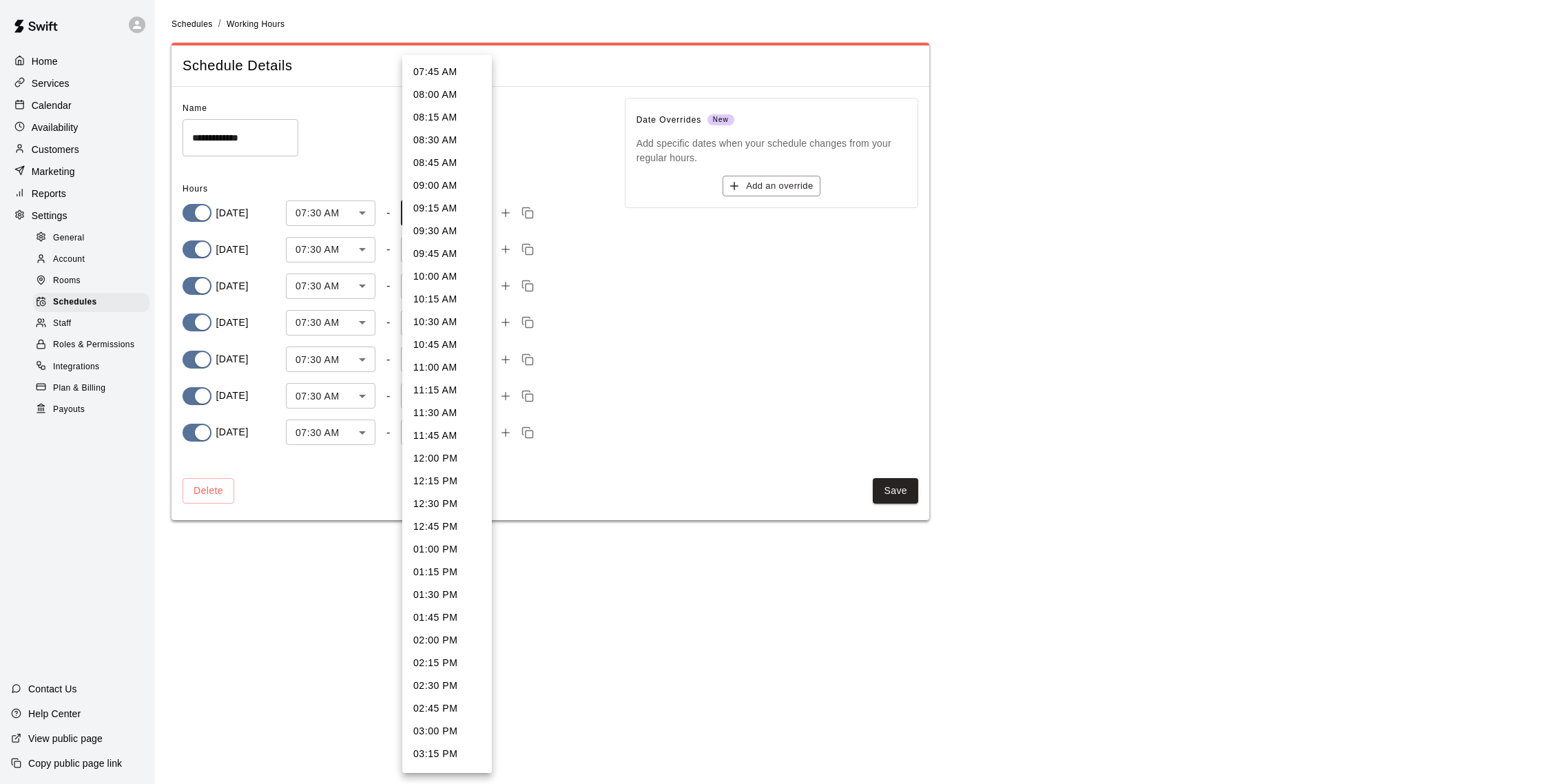
scroll to position [680, 0]
click at [433, 676] on li "10:00 PM" at bounding box center [447, 687] width 89 height 23
type input "****"
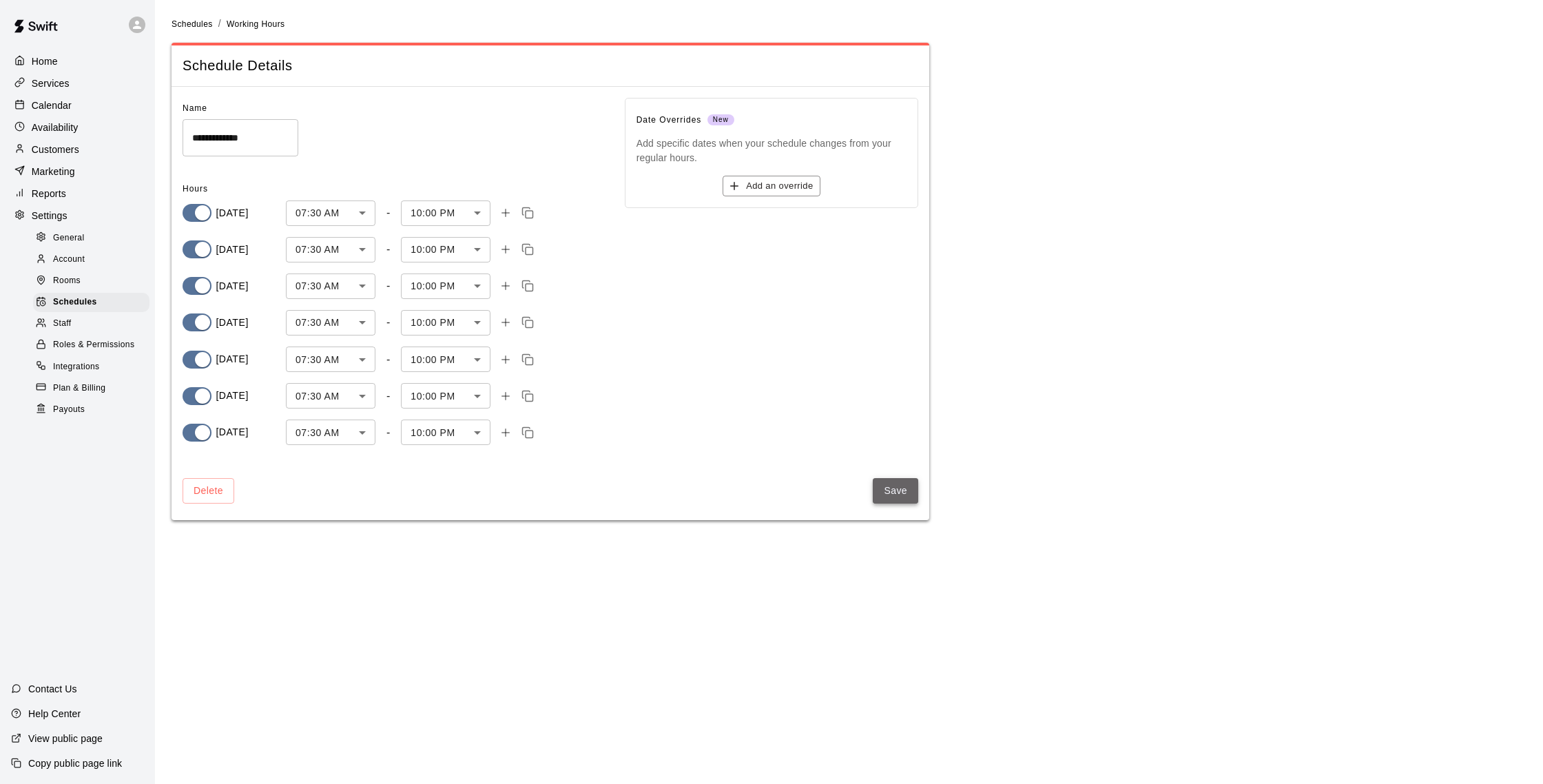
click at [890, 496] on button "Save" at bounding box center [895, 490] width 46 height 26
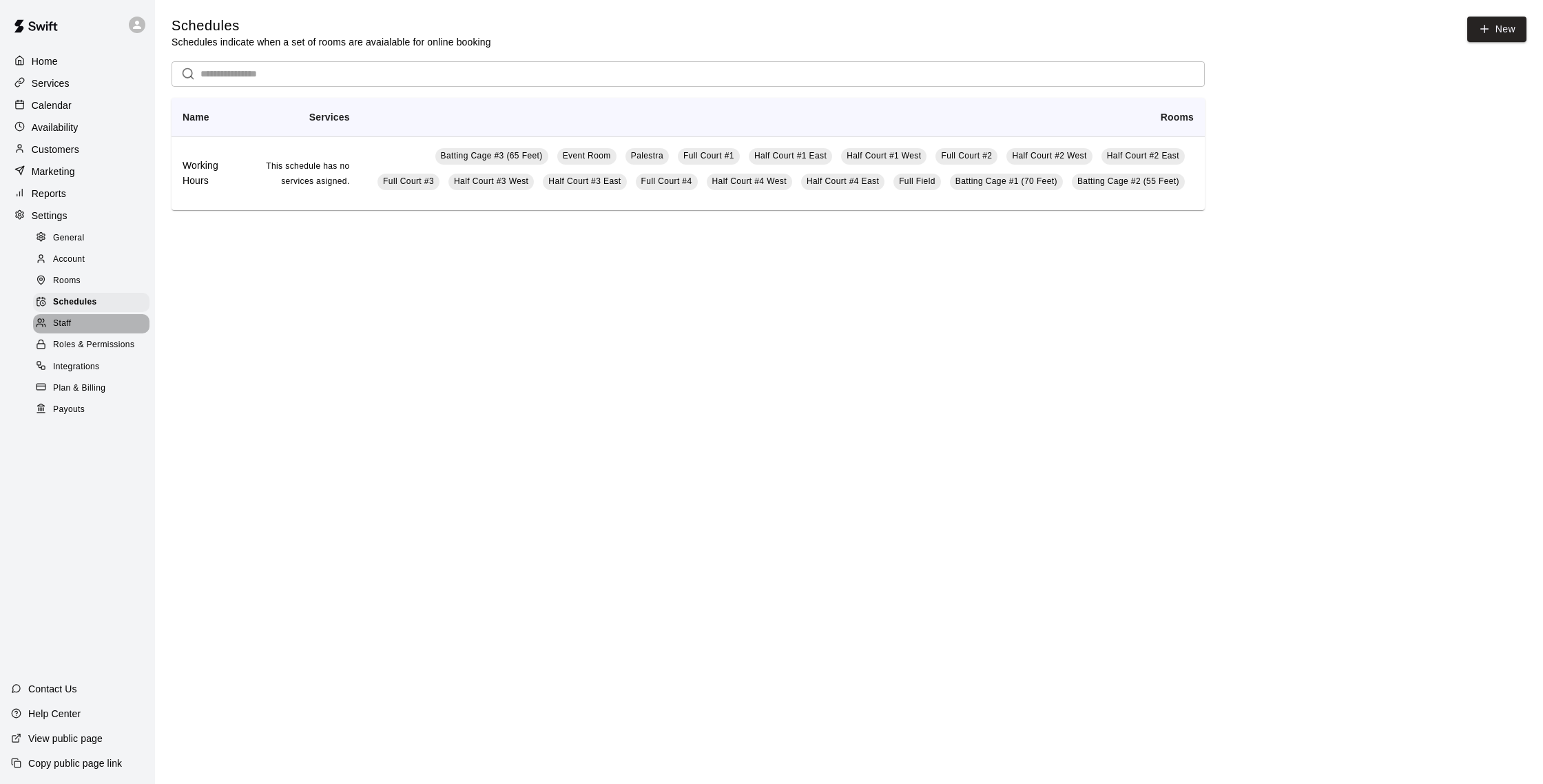
click at [82, 326] on div "Staff" at bounding box center [91, 324] width 116 height 20
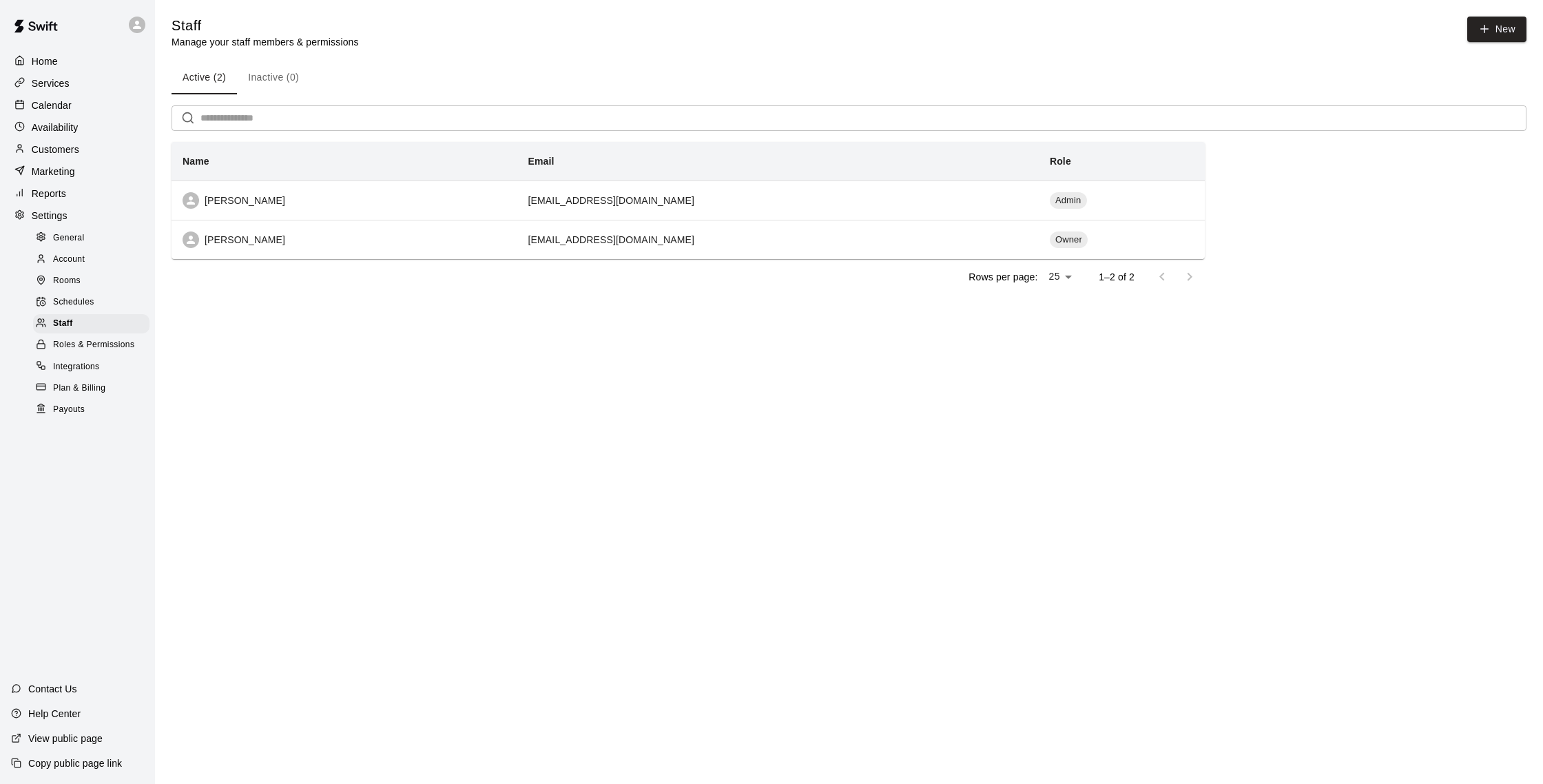
click at [87, 349] on span "Roles & Permissions" at bounding box center [94, 345] width 81 height 14
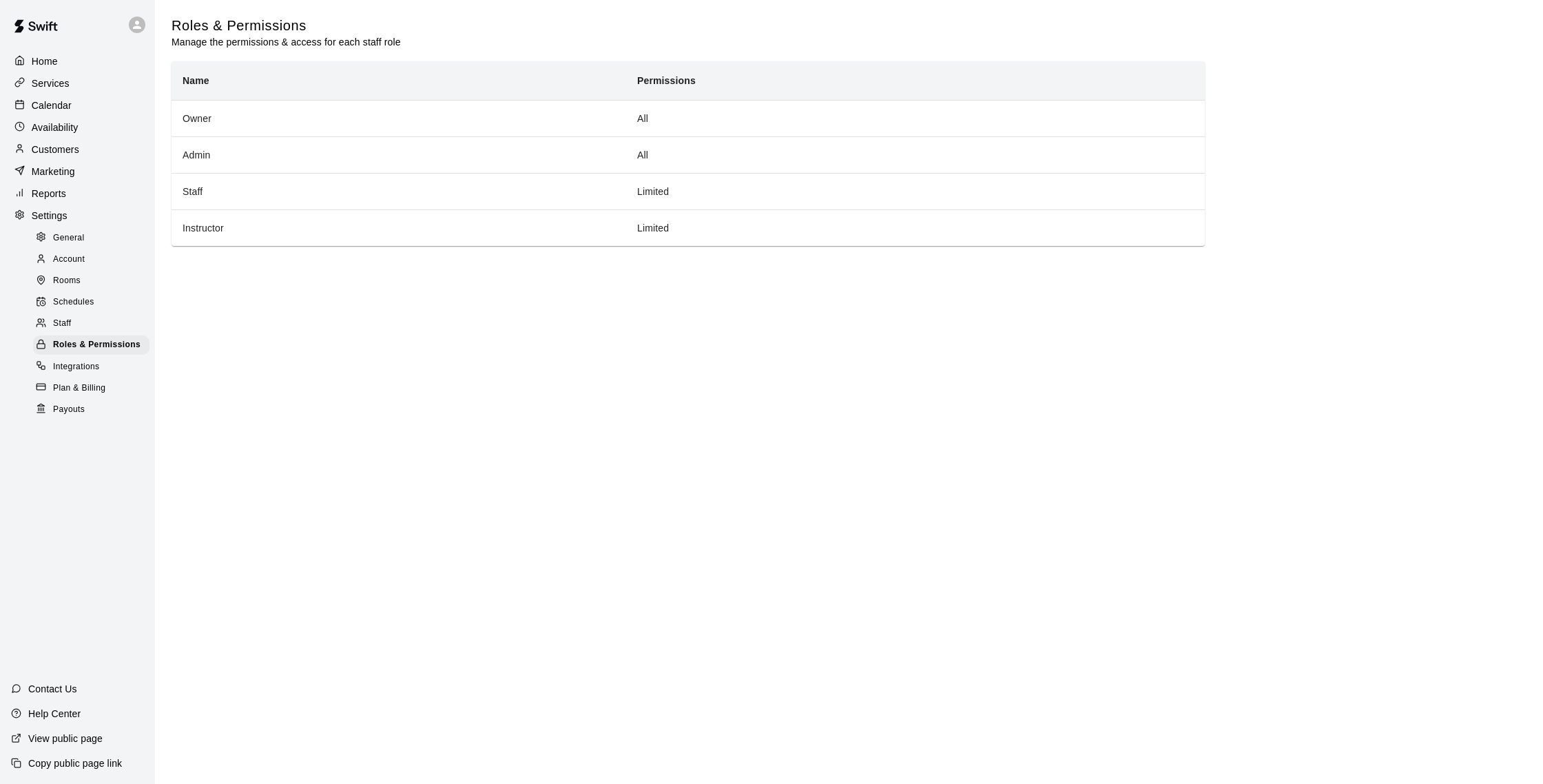
click at [55, 106] on p "Calendar" at bounding box center [51, 105] width 40 height 14
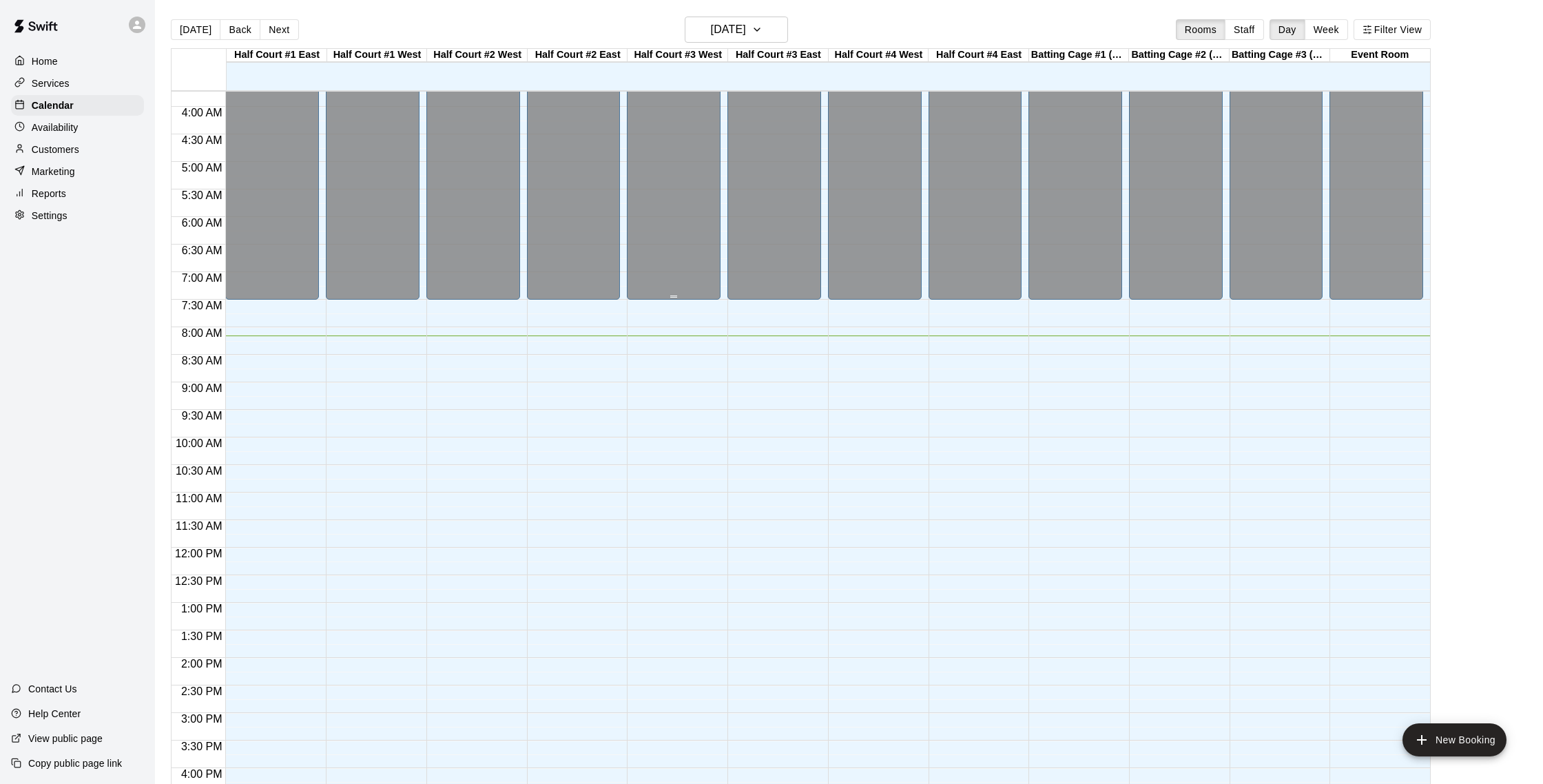
scroll to position [174, 0]
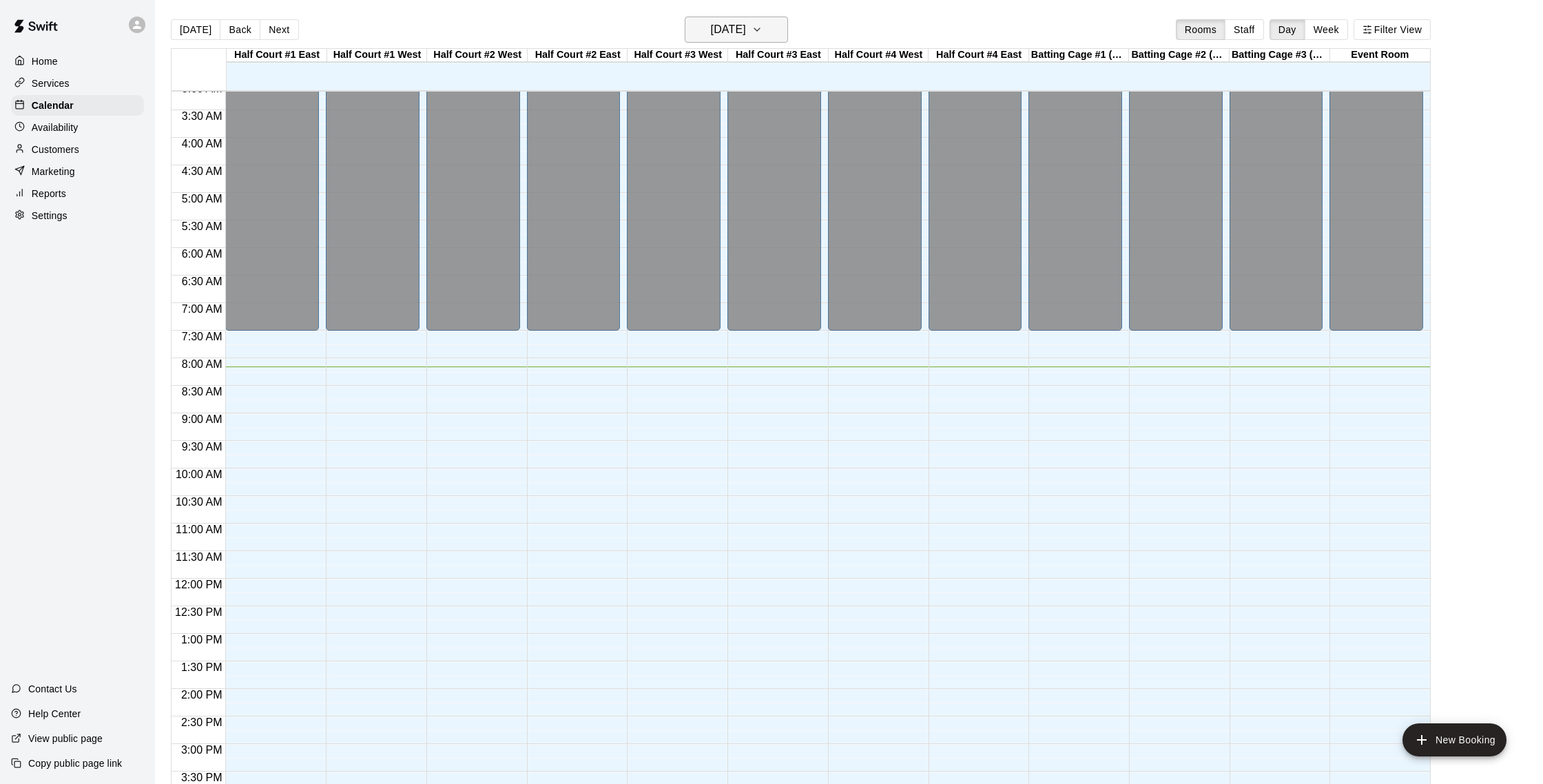
click at [741, 26] on h6 "[DATE]" at bounding box center [728, 30] width 35 height 20
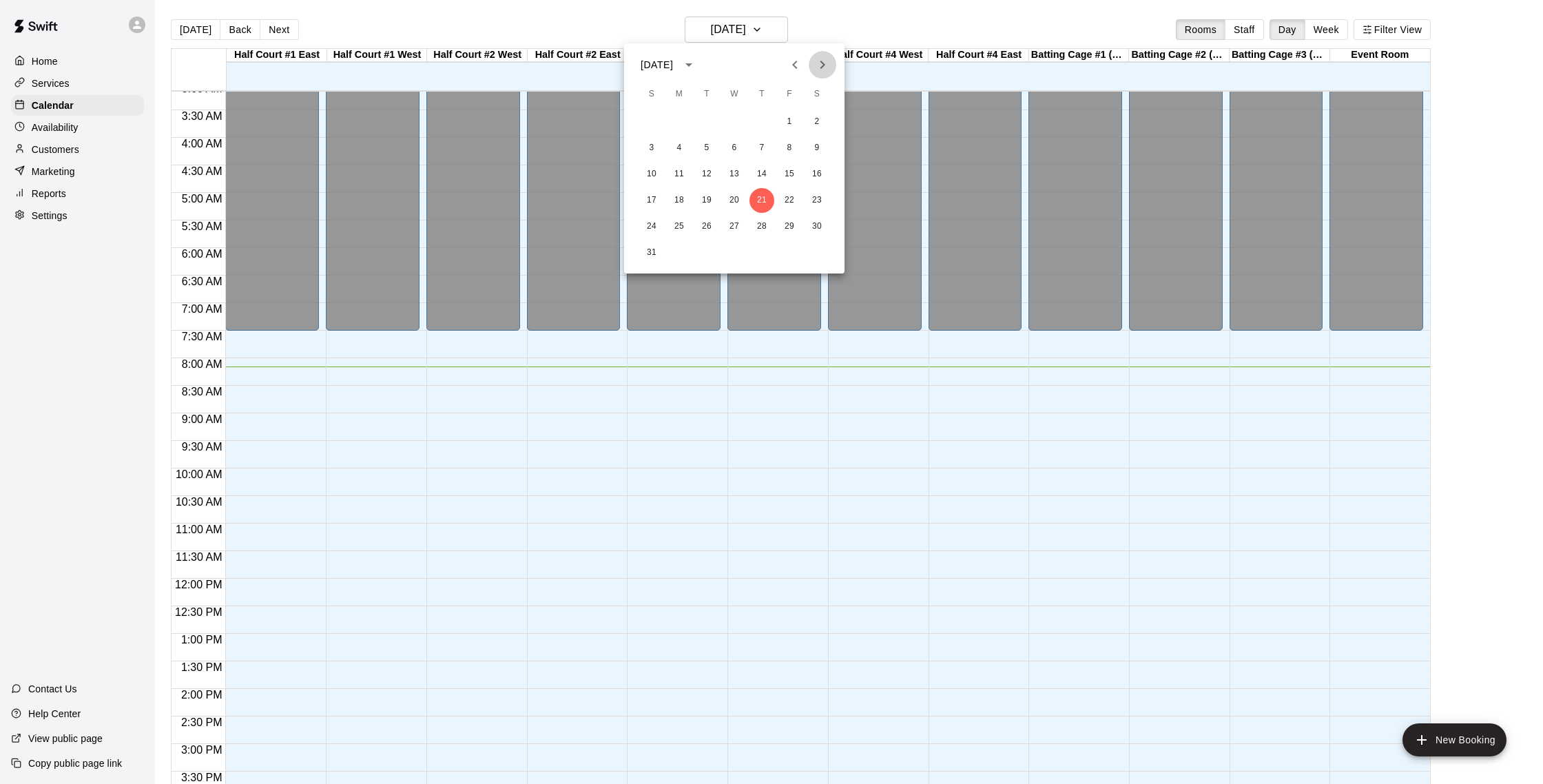
click at [817, 62] on icon "Next month" at bounding box center [823, 65] width 17 height 17
click at [805, 65] on button "Previous month" at bounding box center [795, 65] width 28 height 28
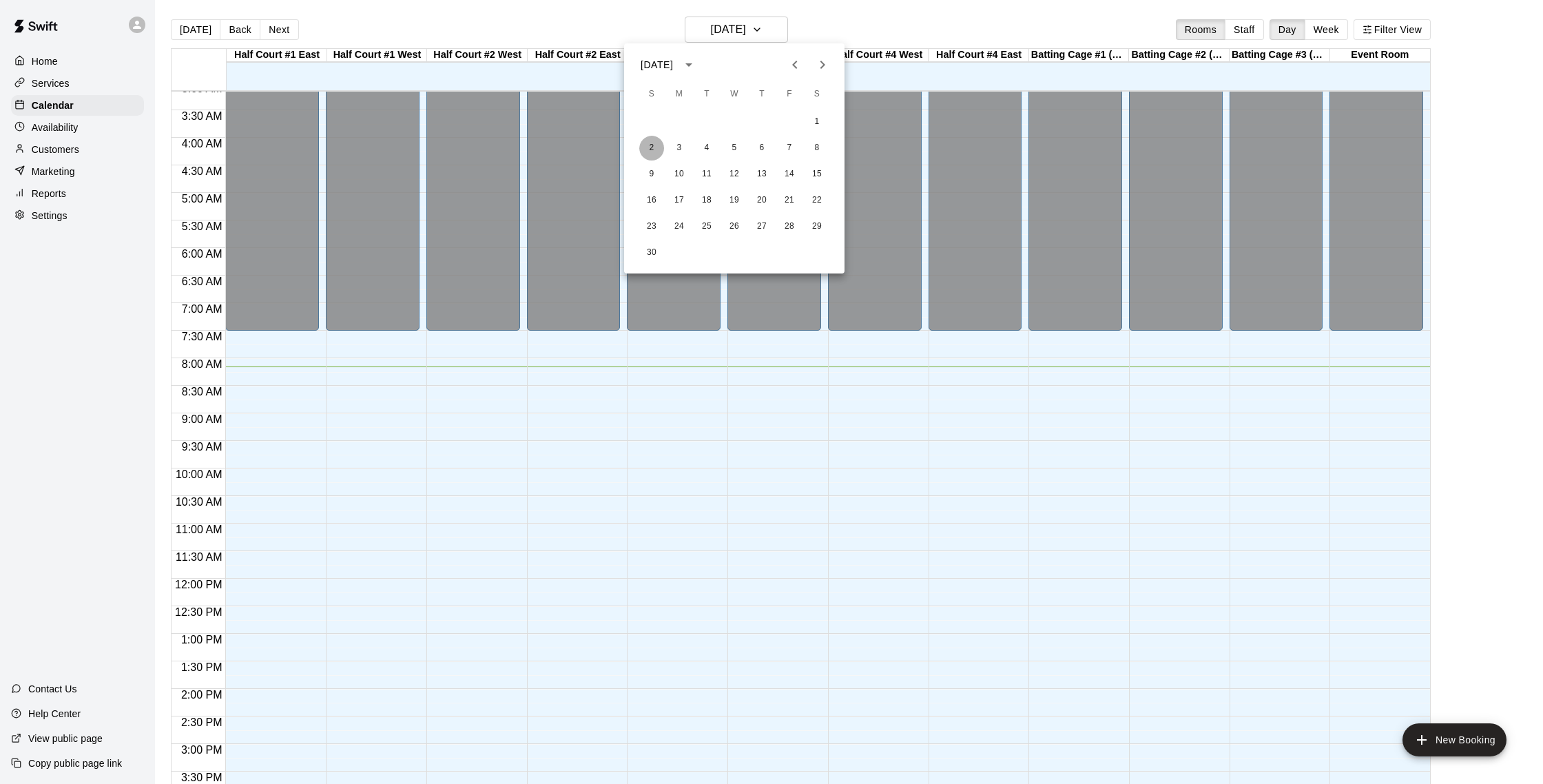
click at [659, 151] on button "2" at bounding box center [651, 148] width 25 height 25
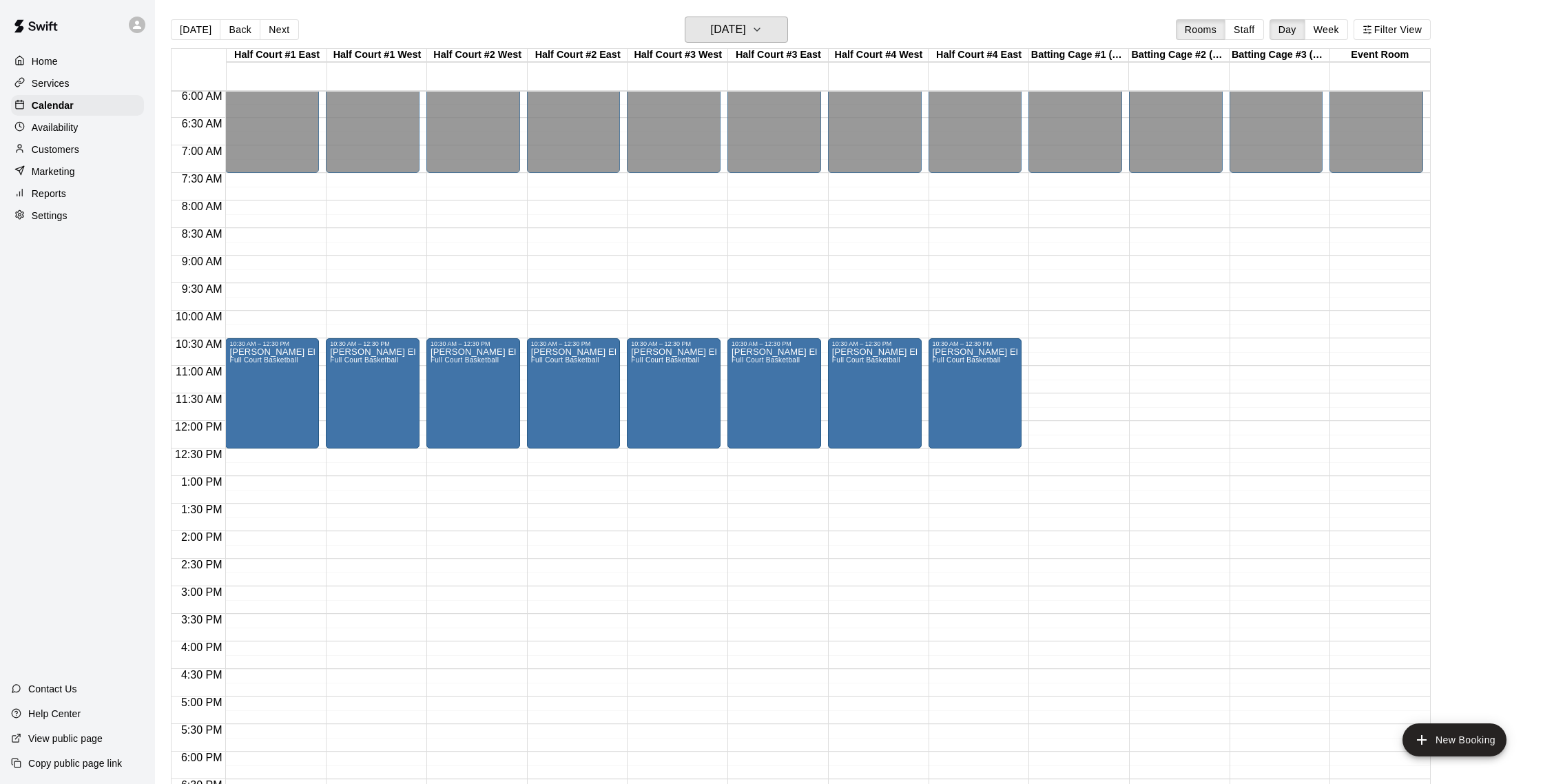
scroll to position [427, 0]
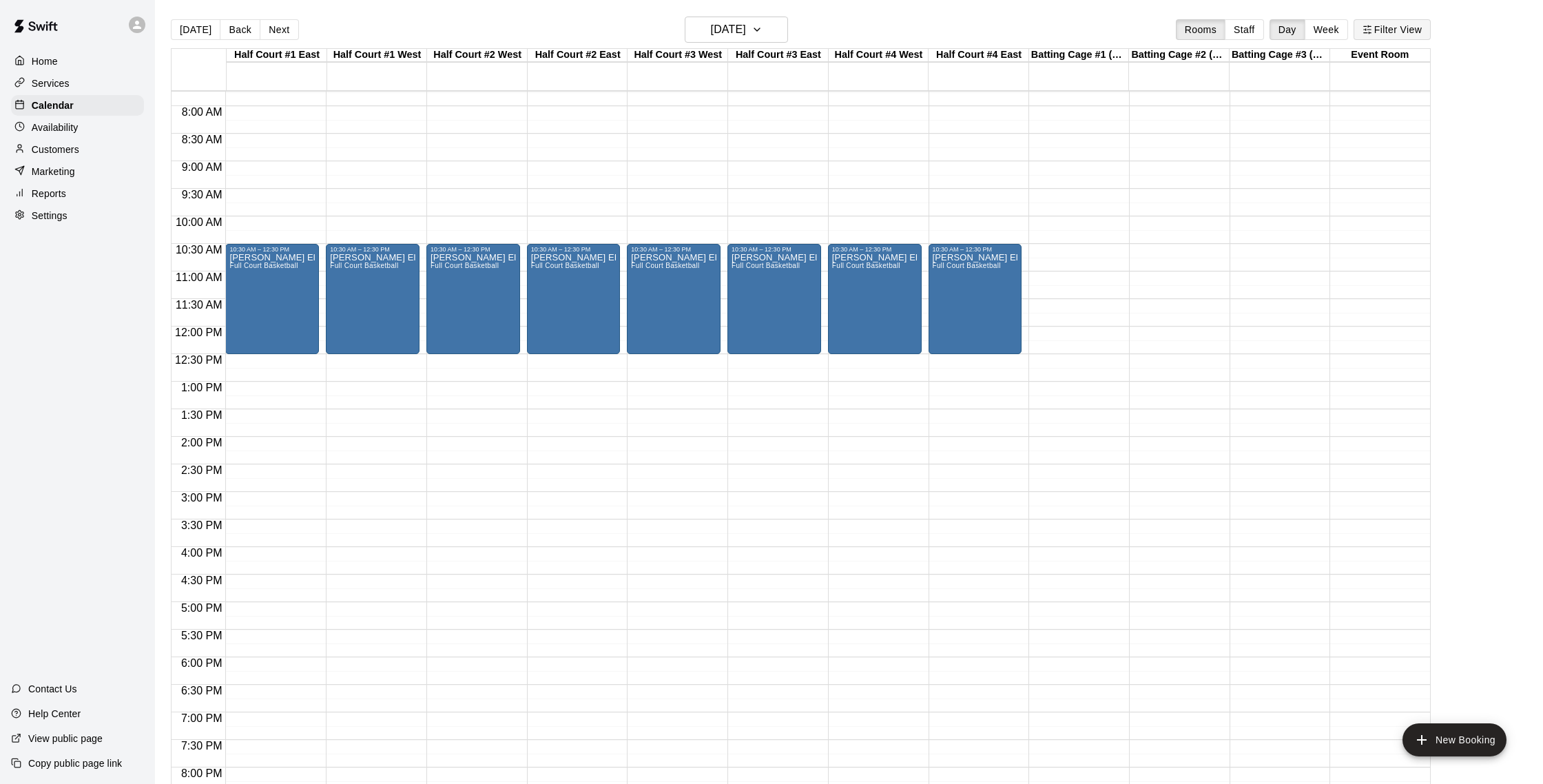
click at [900, 38] on button "Filter View" at bounding box center [1392, 30] width 77 height 21
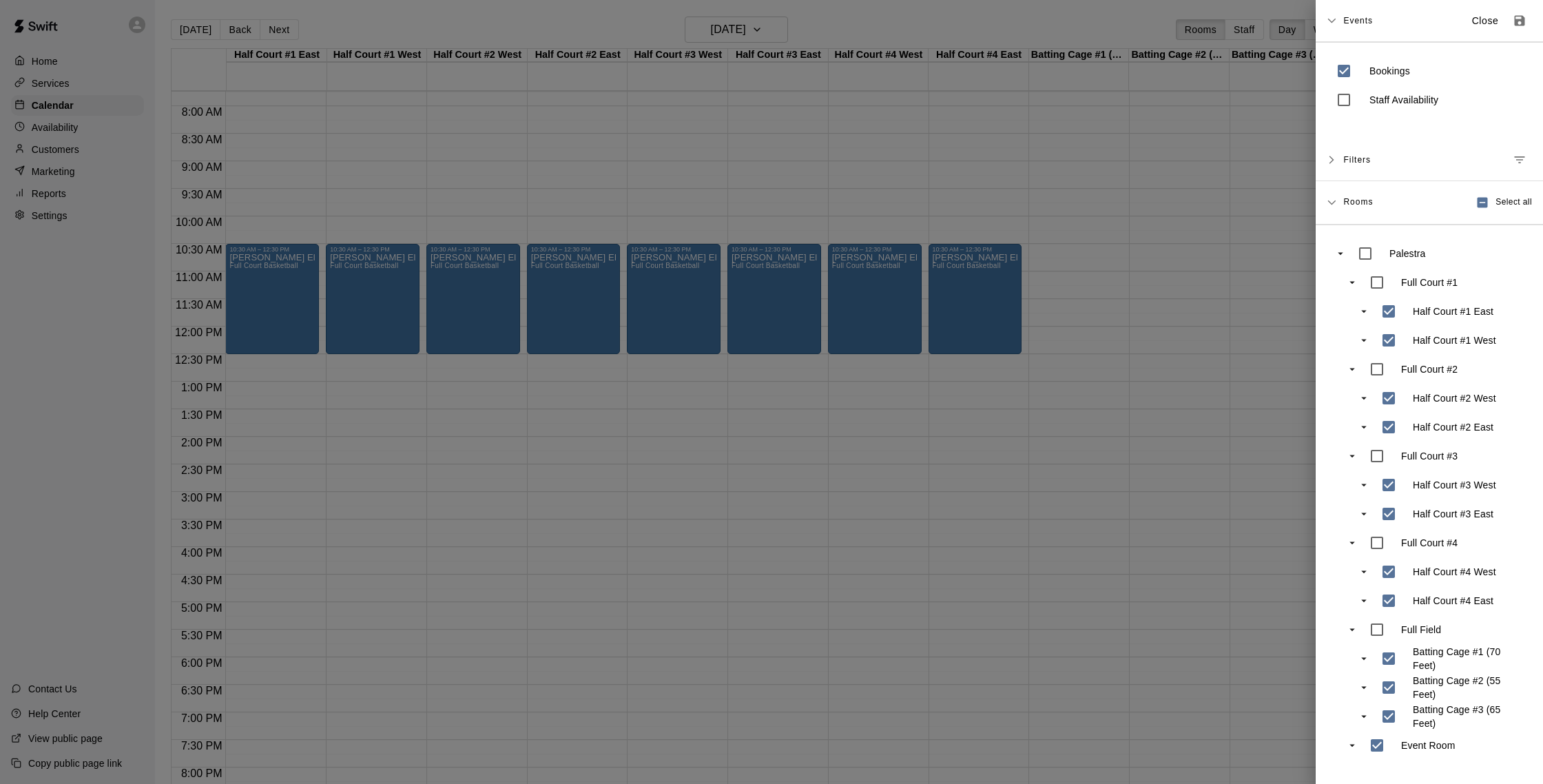
click at [900, 161] on span "Filters" at bounding box center [1357, 159] width 28 height 25
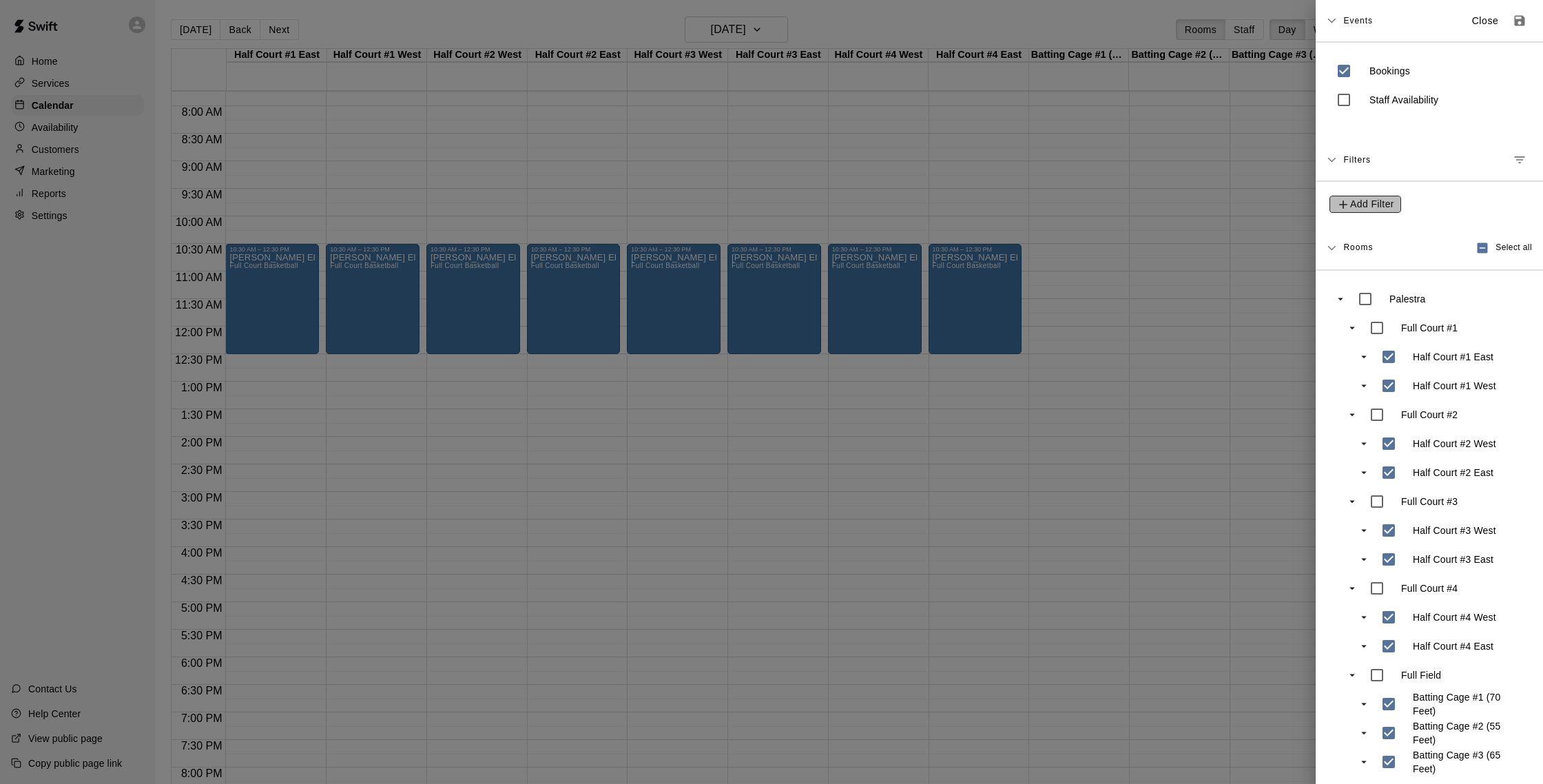
click at [900, 204] on span "Add Filter" at bounding box center [1372, 204] width 44 height 17
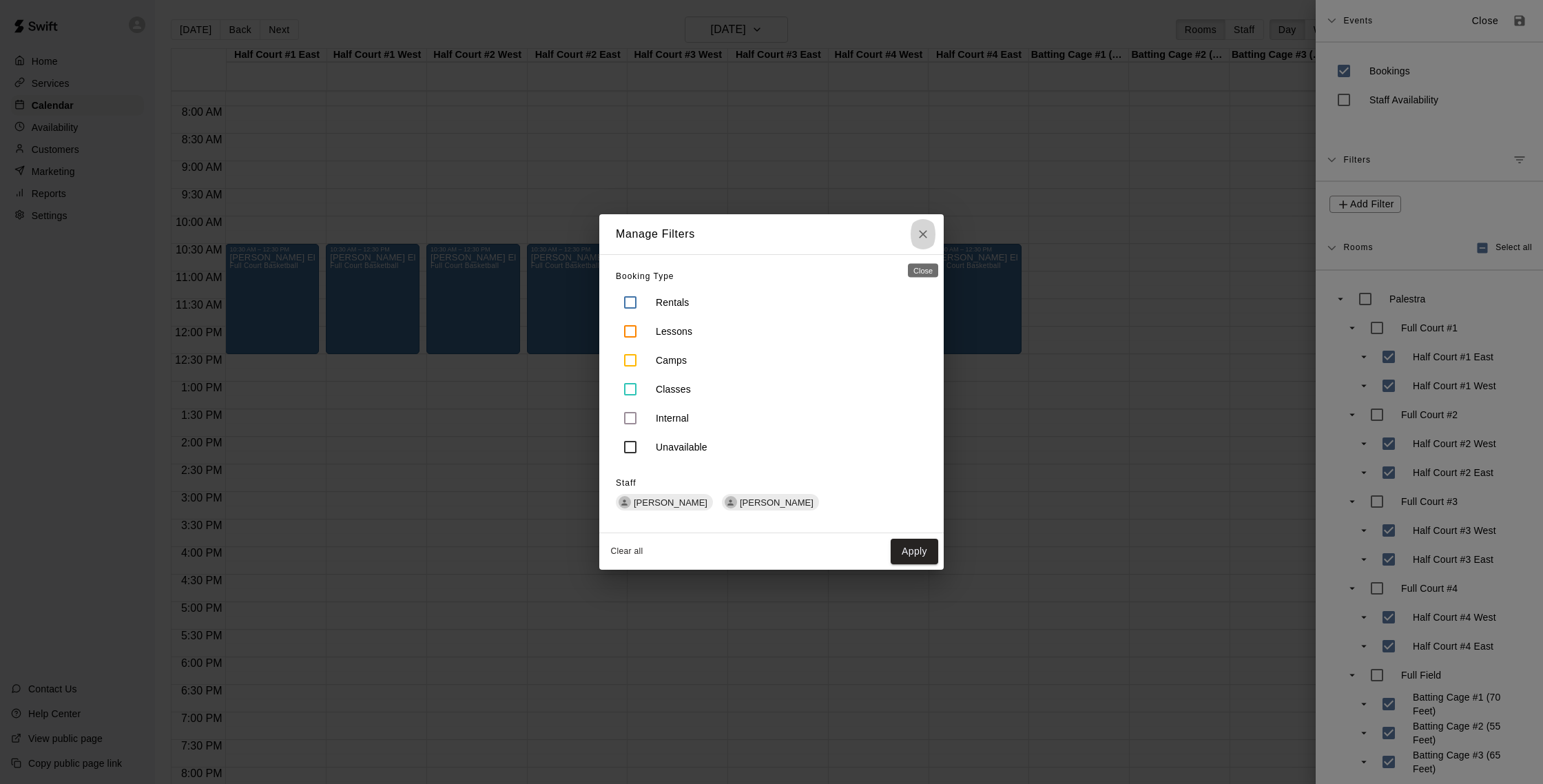
drag, startPoint x: 928, startPoint y: 238, endPoint x: 768, endPoint y: 273, distance: 163.8
click at [777, 273] on div "Manage Filters Booking Type Rentals Lessons Camps Classes Internal Unavailable …" at bounding box center [772, 391] width 345 height 355
click at [900, 549] on button "Apply" at bounding box center [914, 551] width 47 height 26
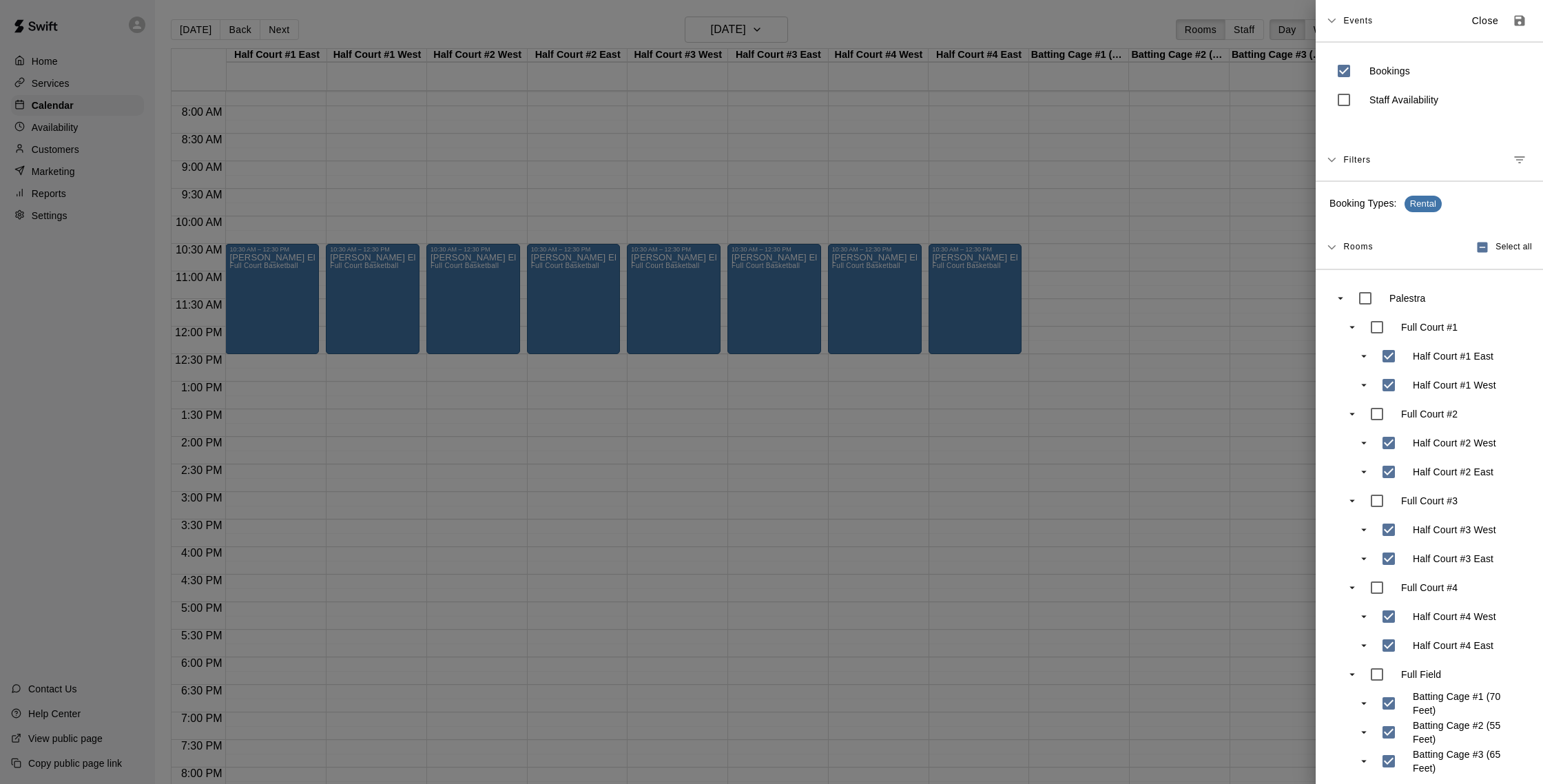
click at [900, 204] on span "Rental" at bounding box center [1424, 204] width 38 height 13
click at [900, 167] on button "Manage filters" at bounding box center [1519, 159] width 25 height 25
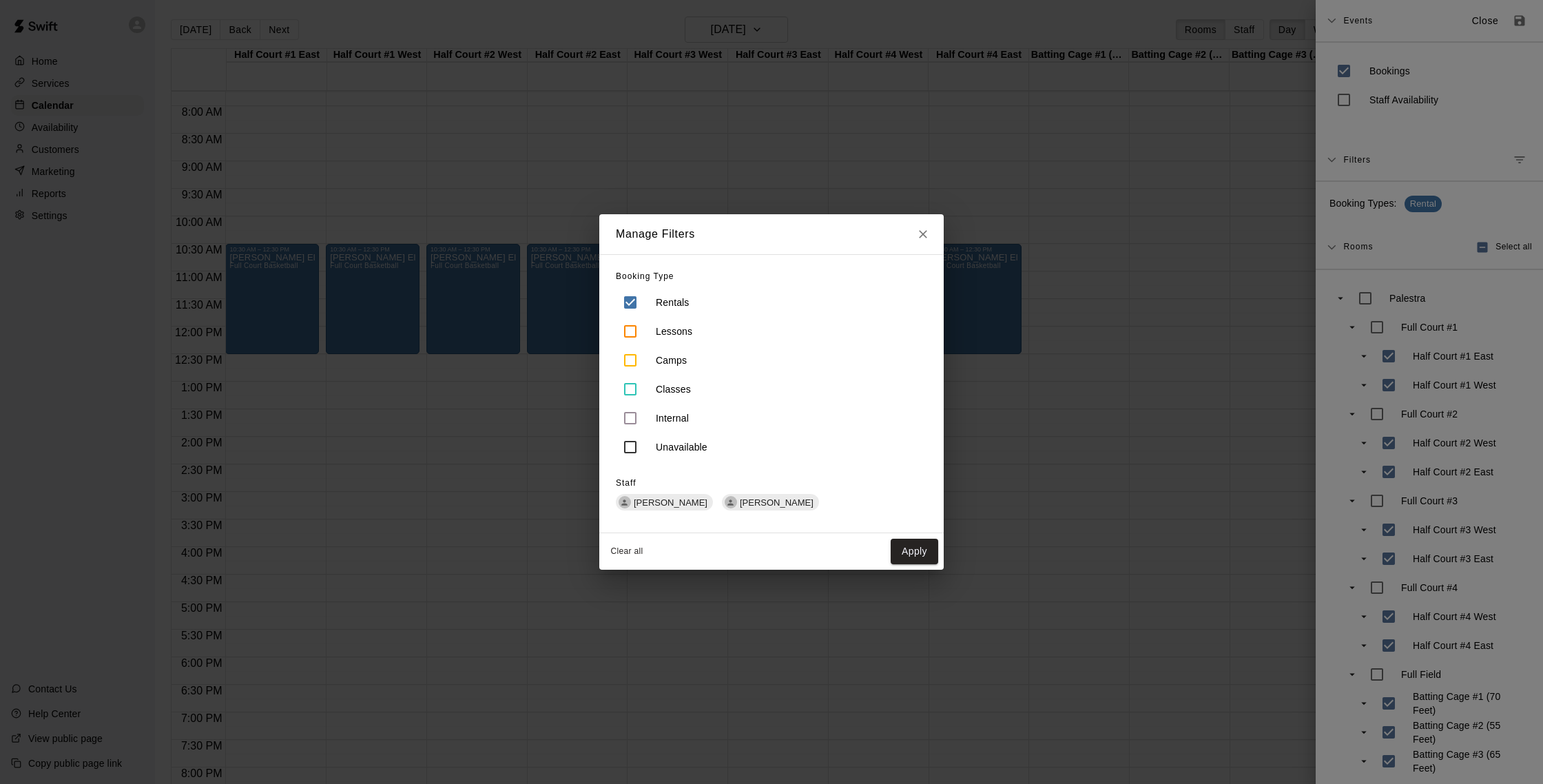
click at [618, 551] on button "Clear all" at bounding box center [627, 551] width 44 height 23
click at [900, 552] on div "Clear all Apply" at bounding box center [772, 551] width 345 height 37
click at [900, 553] on button "Apply" at bounding box center [914, 551] width 47 height 26
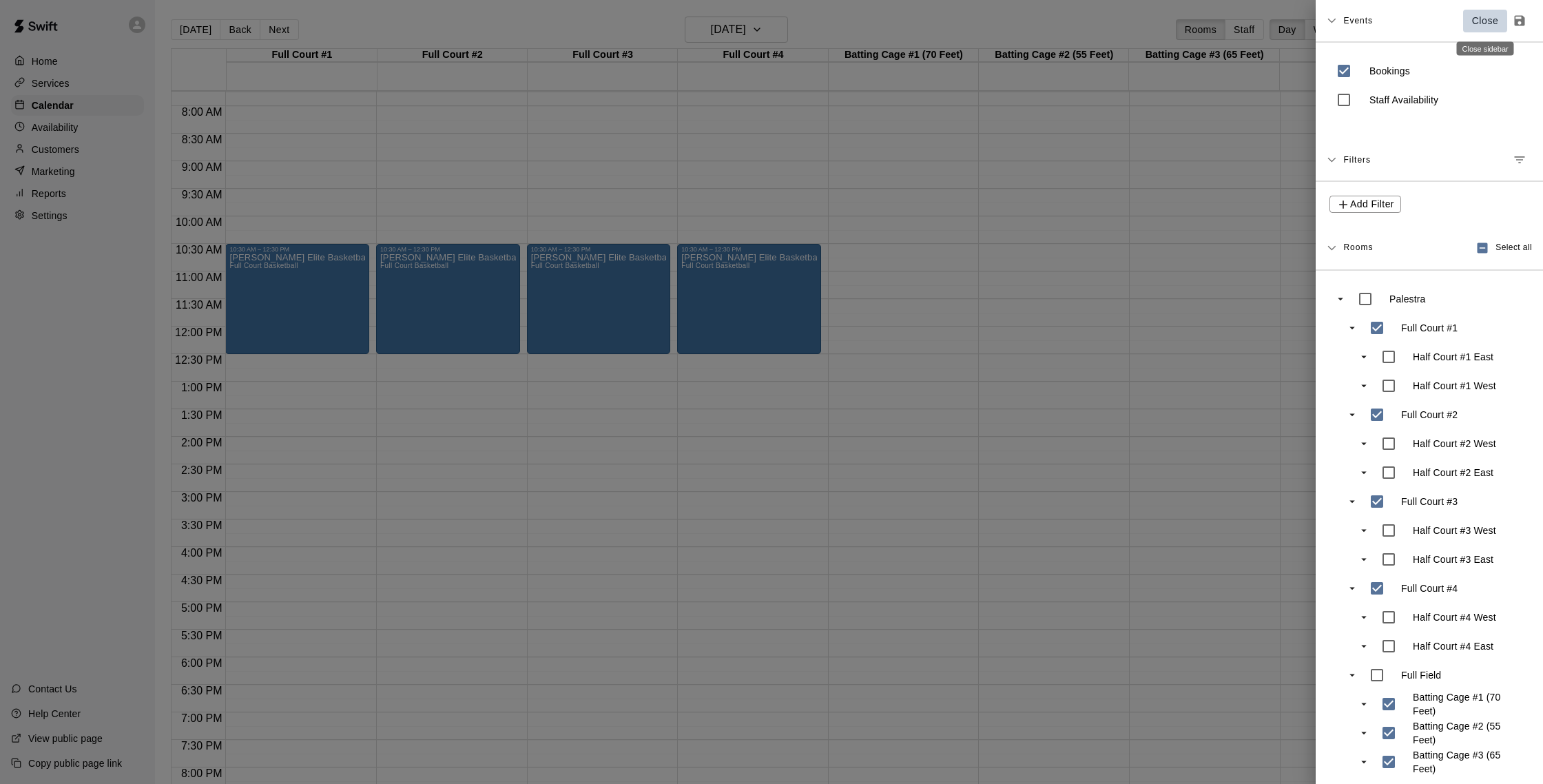
drag, startPoint x: 1481, startPoint y: 23, endPoint x: 1455, endPoint y: 31, distance: 27.2
click at [900, 23] on p "Close" at bounding box center [1486, 20] width 27 height 14
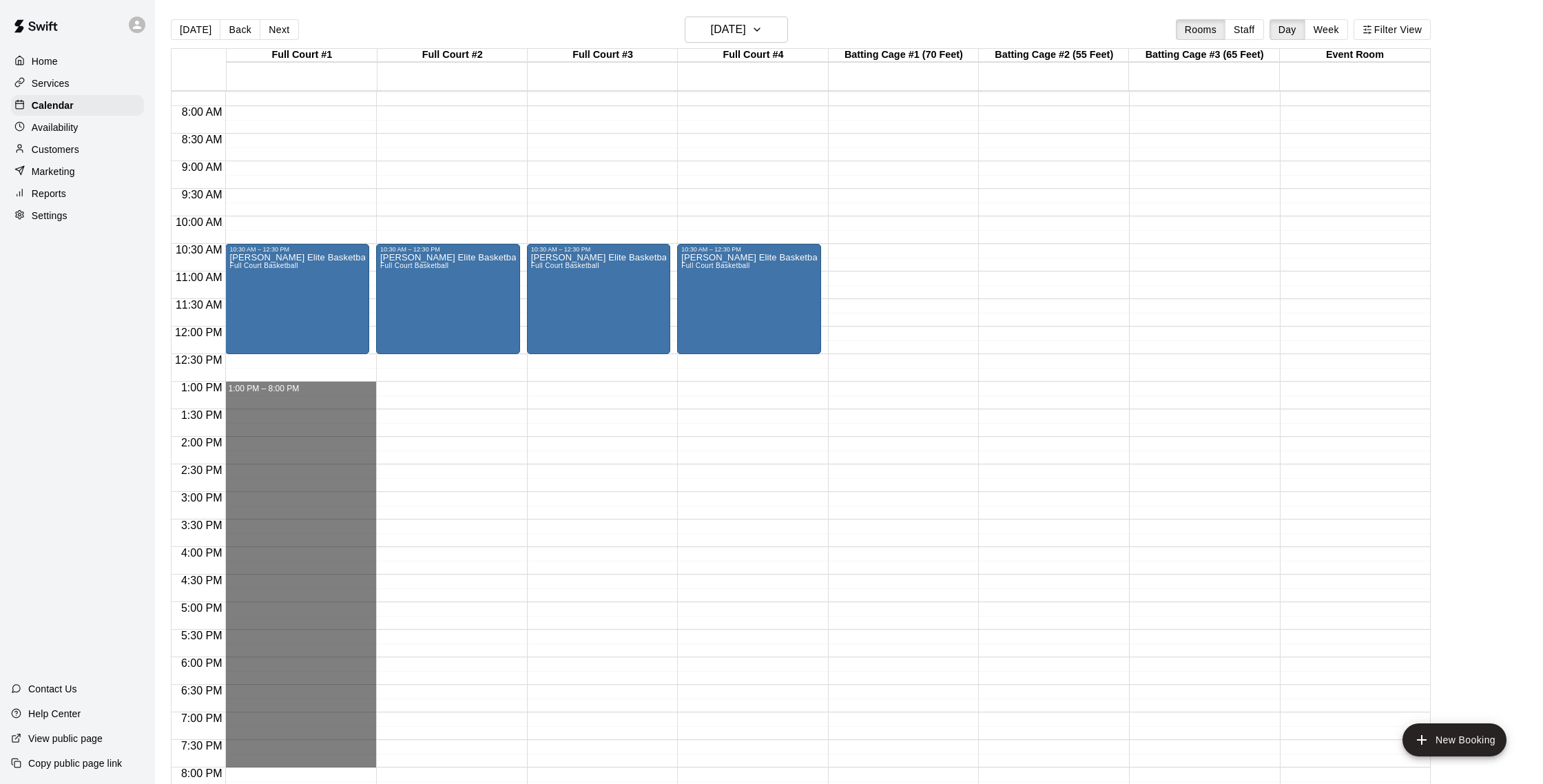
drag, startPoint x: 260, startPoint y: 392, endPoint x: 703, endPoint y: 757, distance: 574.0
click at [703, 704] on div "12:00 AM 12:30 AM 1:00 AM 1:30 AM 2:00 AM 2:30 AM 3:00 AM 3:30 AM 4:00 AM 4:30 …" at bounding box center [800, 445] width 1258 height 710
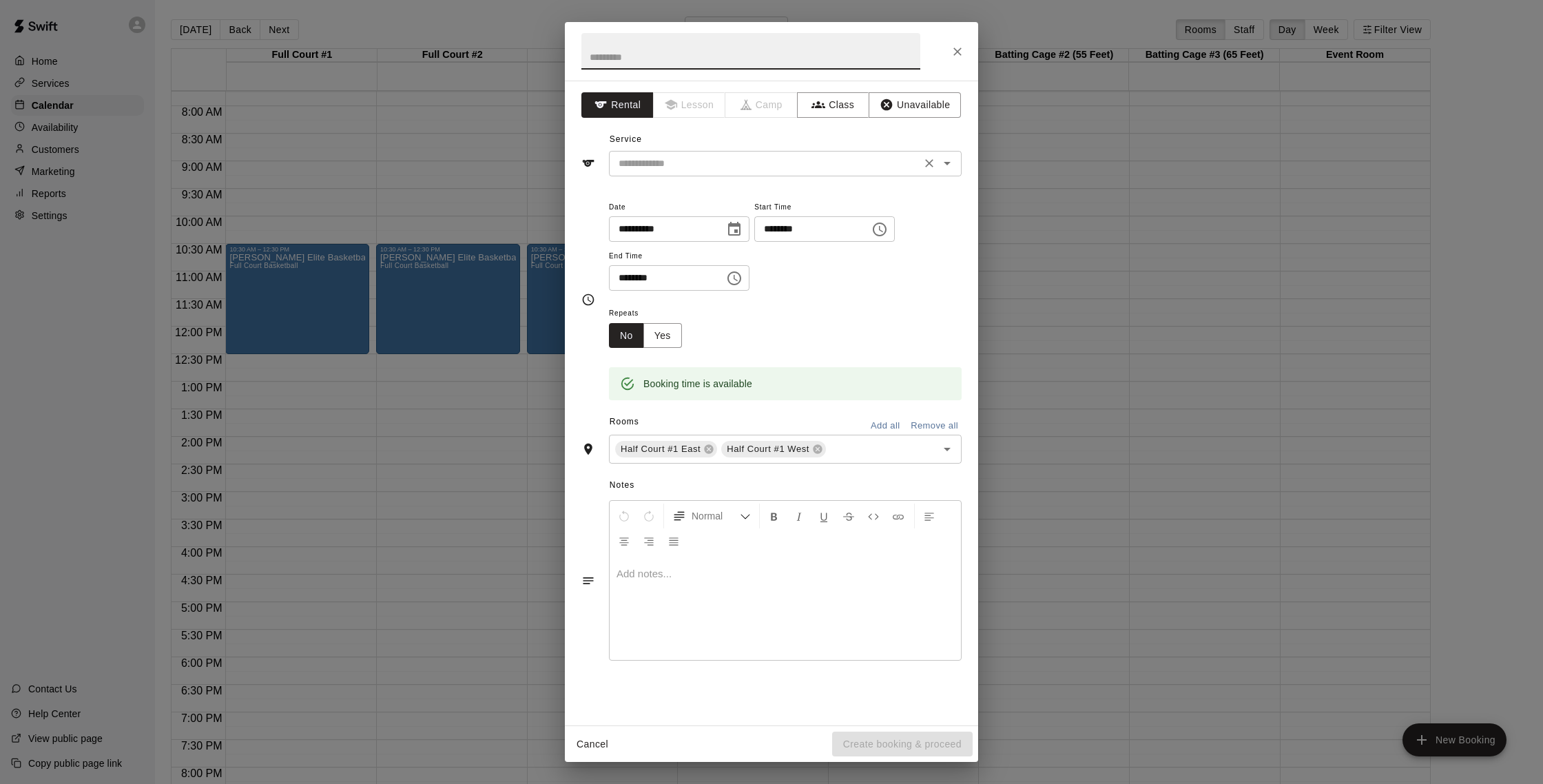
click at [684, 158] on input "text" at bounding box center [765, 163] width 303 height 17
click at [747, 156] on input "**********" at bounding box center [765, 163] width 303 height 17
type input "**********"
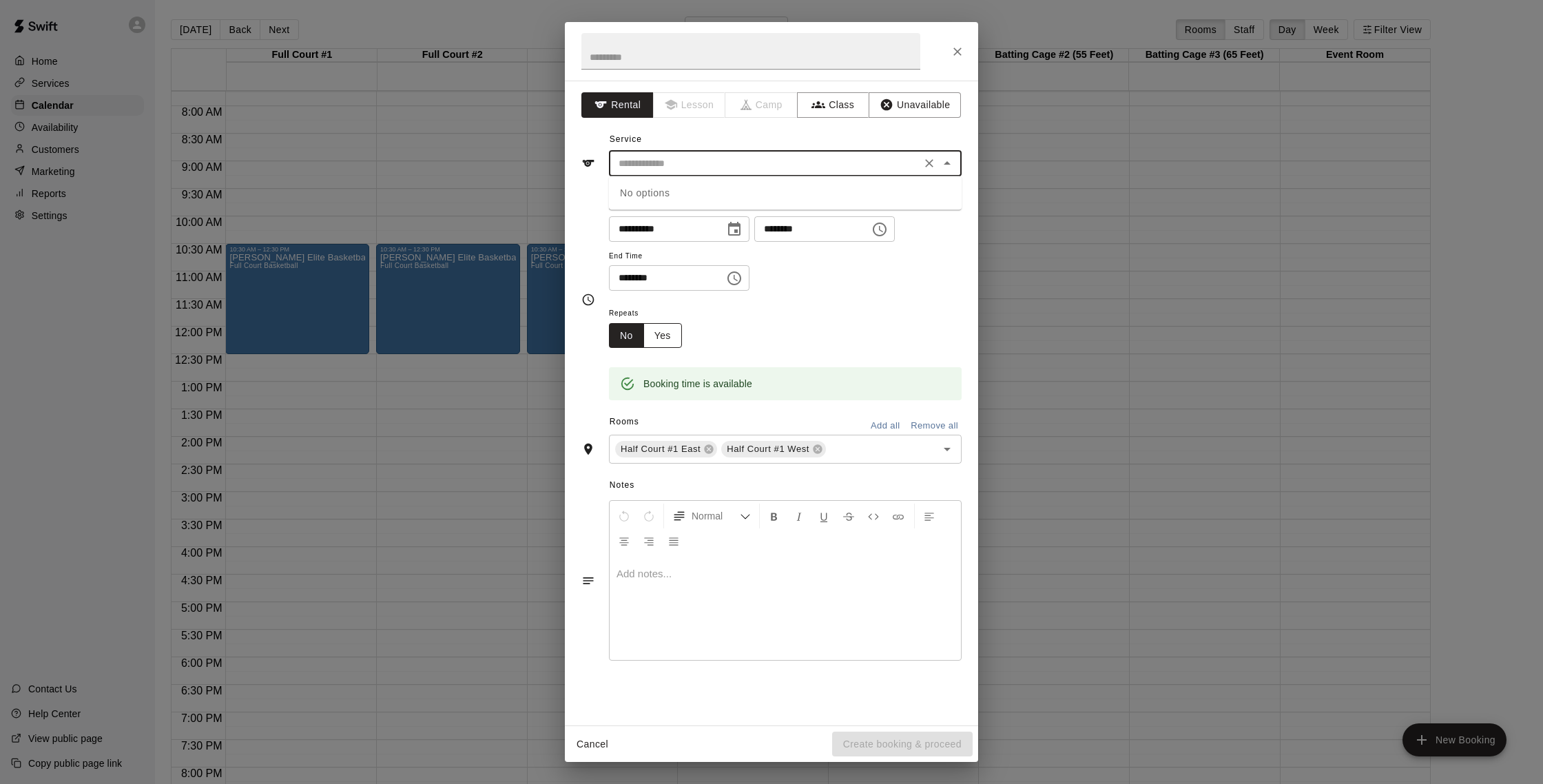
click at [658, 333] on button "Yes" at bounding box center [662, 336] width 38 height 26
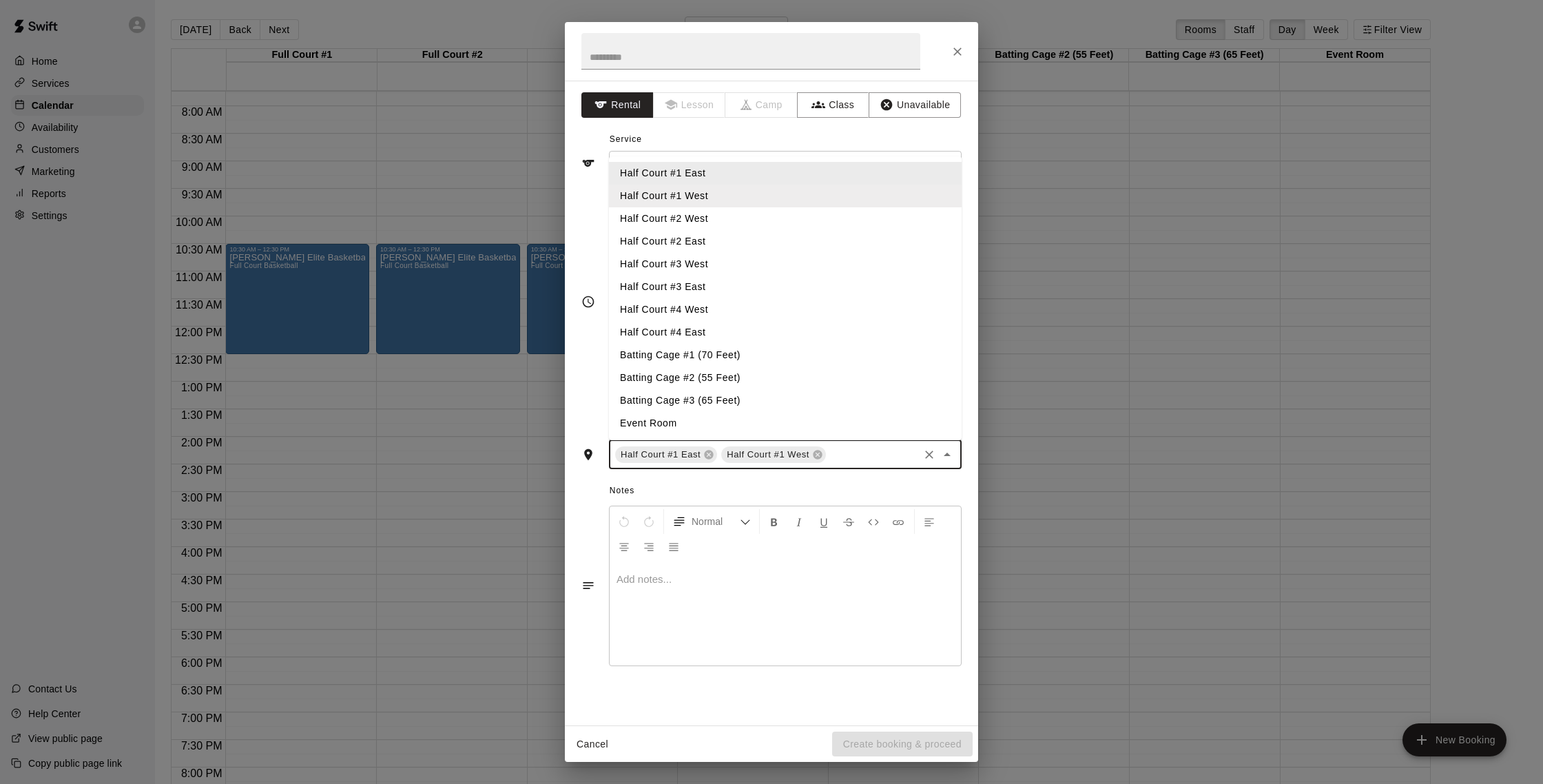
click at [880, 454] on input "text" at bounding box center [872, 454] width 89 height 17
drag, startPoint x: 684, startPoint y: 213, endPoint x: 693, endPoint y: 236, distance: 24.7
click at [684, 213] on li "Half Court #2 West" at bounding box center [786, 219] width 353 height 23
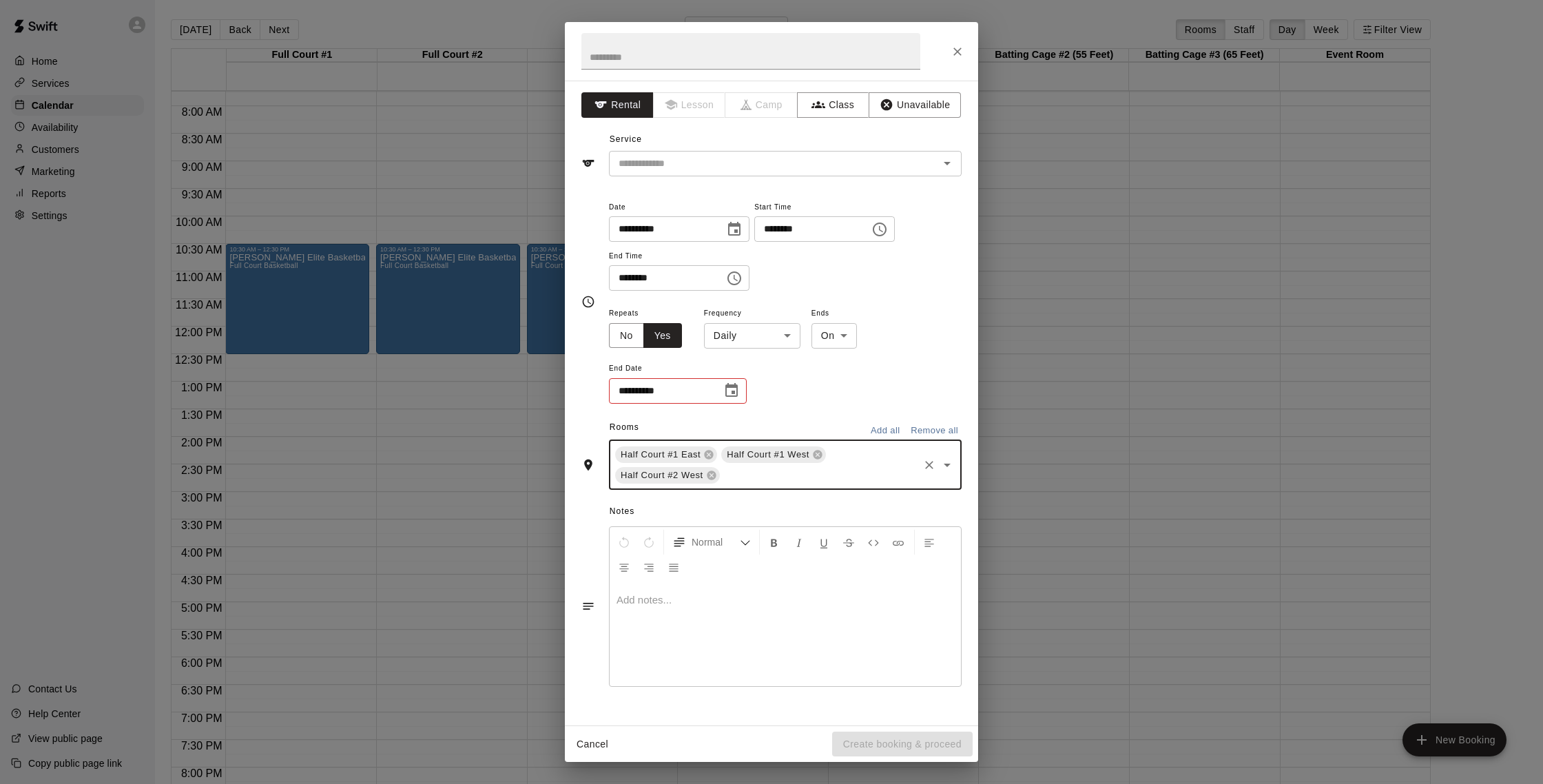
drag, startPoint x: 875, startPoint y: 480, endPoint x: 852, endPoint y: 477, distance: 23.2
click at [875, 479] on input "text" at bounding box center [820, 475] width 195 height 17
click at [876, 480] on input "text" at bounding box center [820, 475] width 195 height 17
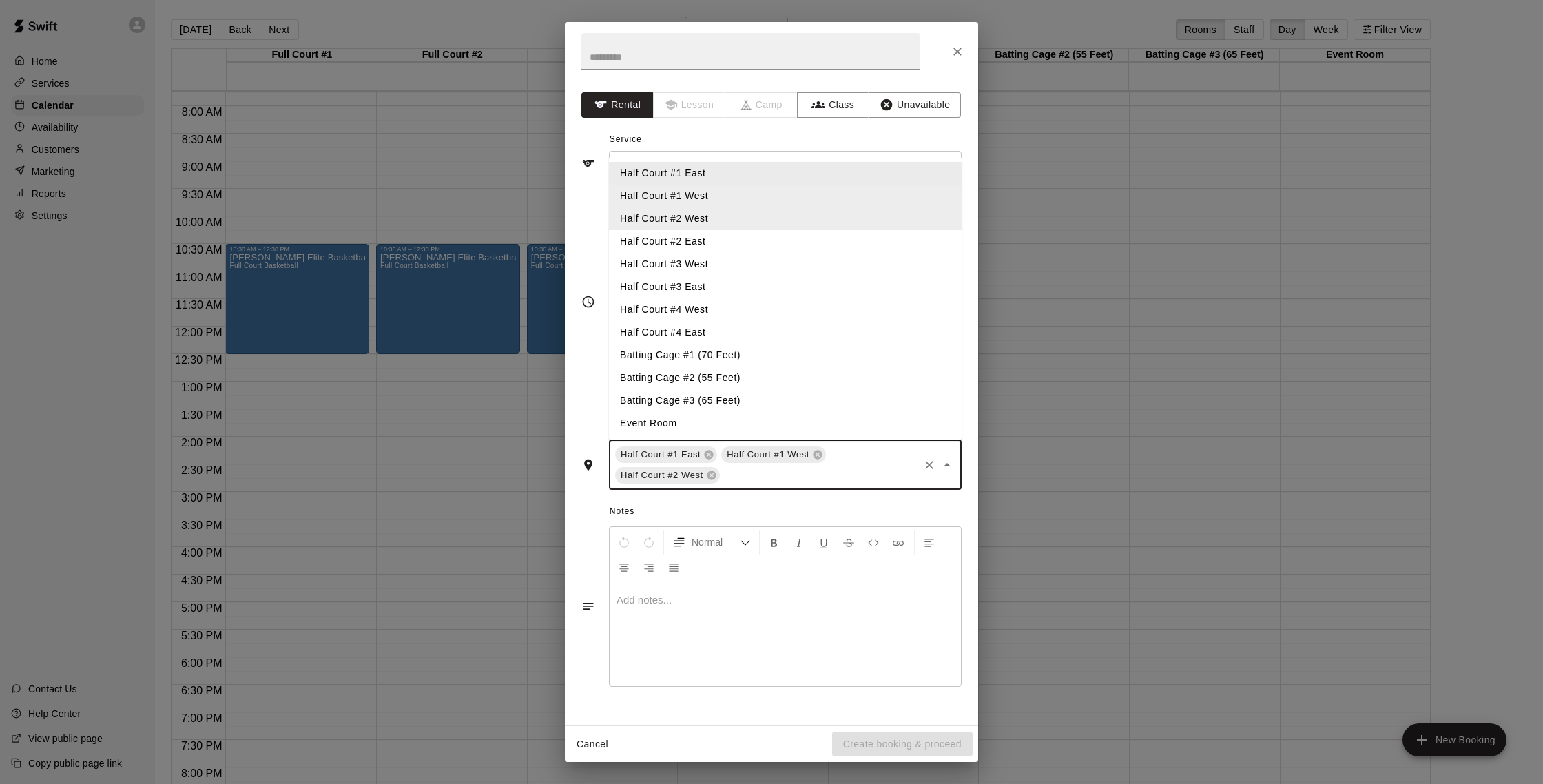
click at [758, 467] on input "text" at bounding box center [820, 475] width 195 height 17
click at [683, 245] on li "Half Court #2 East" at bounding box center [786, 241] width 353 height 23
click at [866, 480] on input "text" at bounding box center [872, 475] width 89 height 17
click at [696, 270] on li "Half Court #3 West" at bounding box center [786, 264] width 353 height 23
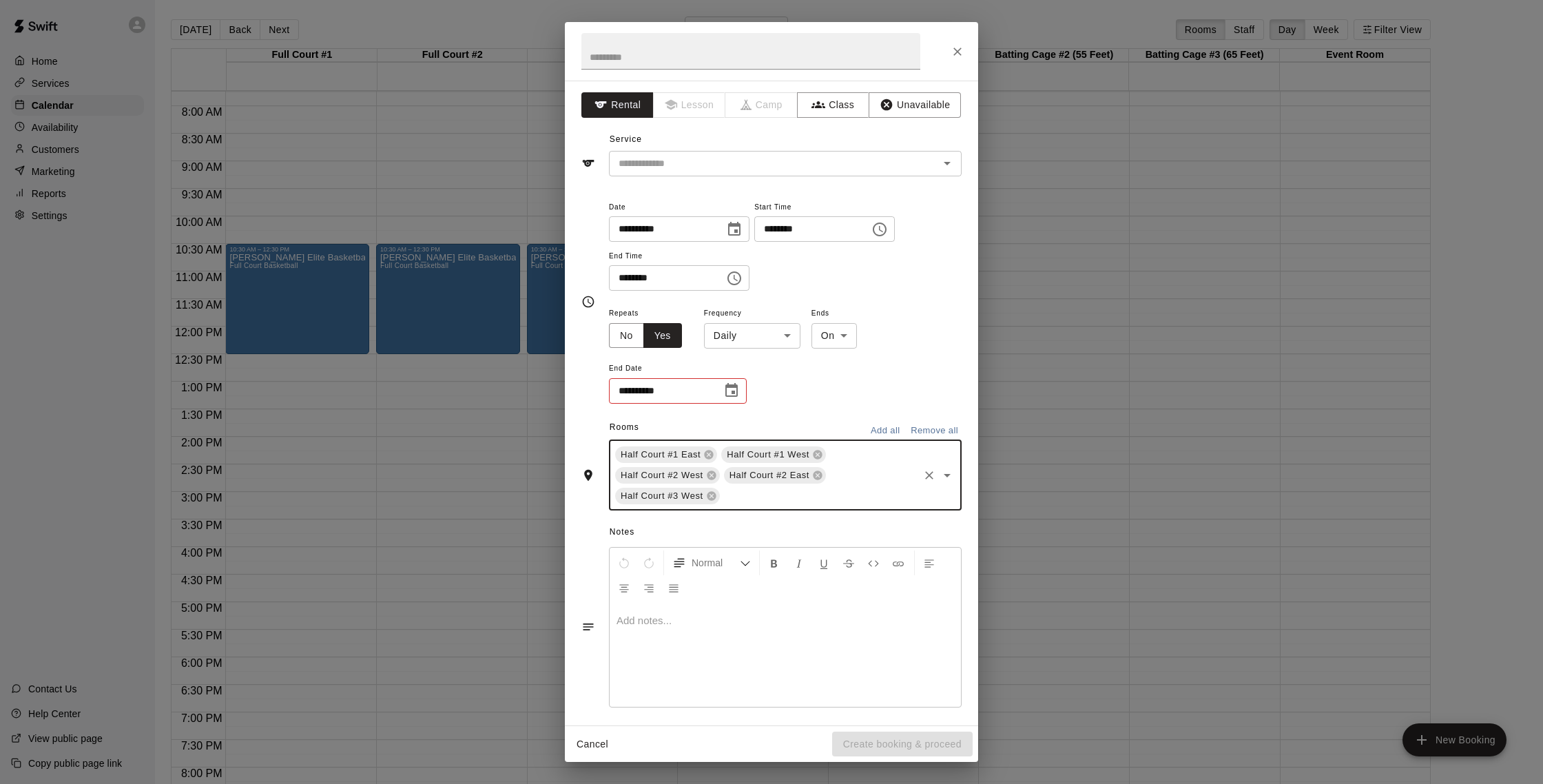
drag, startPoint x: 750, startPoint y: 502, endPoint x: 723, endPoint y: 454, distance: 55.1
click at [749, 499] on input "text" at bounding box center [820, 495] width 195 height 17
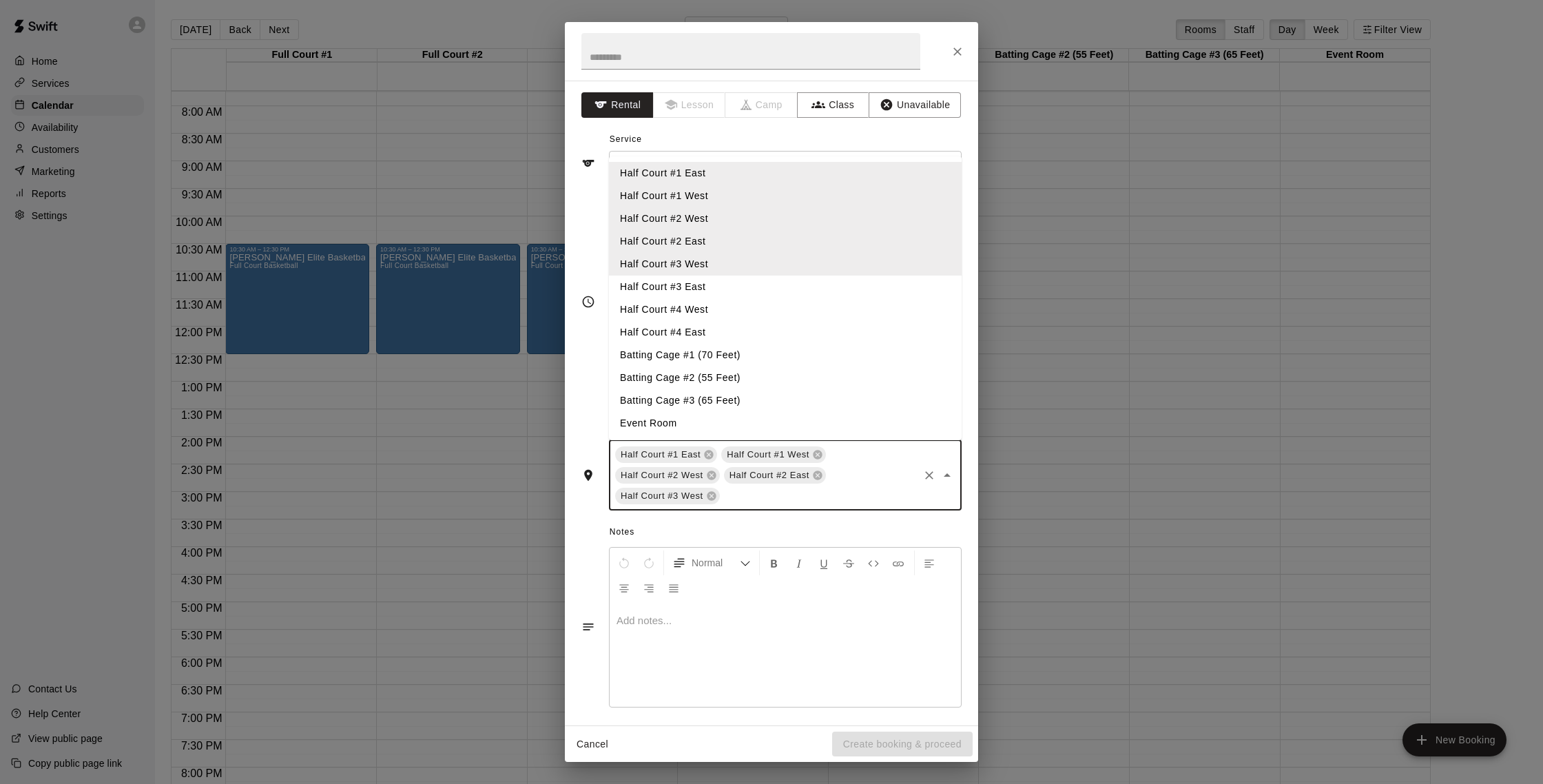
click at [686, 287] on li "Half Court #3 East" at bounding box center [786, 287] width 353 height 23
click at [851, 489] on input "text" at bounding box center [872, 495] width 89 height 17
click at [664, 310] on li "Half Court #4 West" at bounding box center [786, 309] width 353 height 23
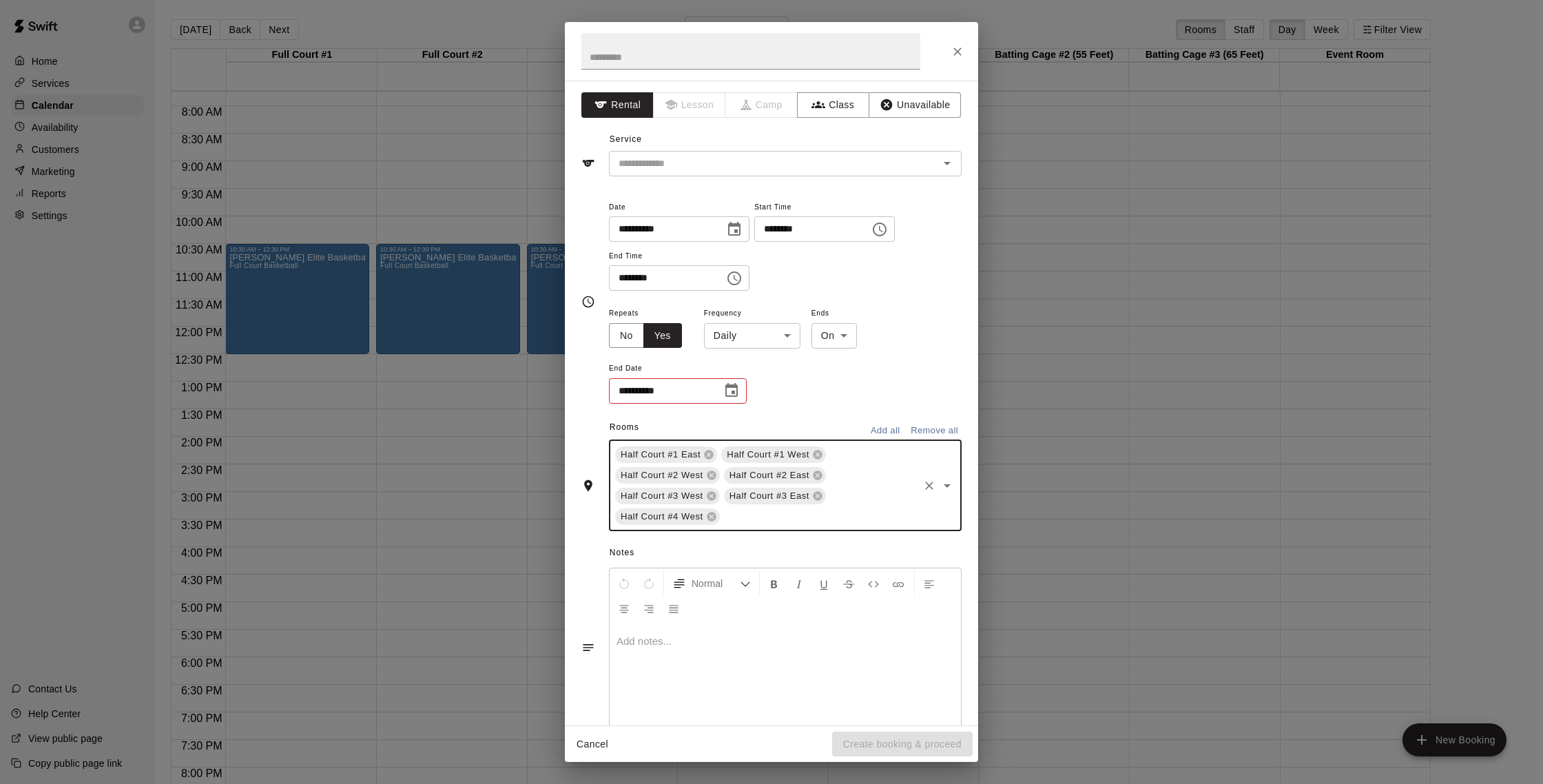
click at [796, 519] on input "text" at bounding box center [820, 516] width 195 height 17
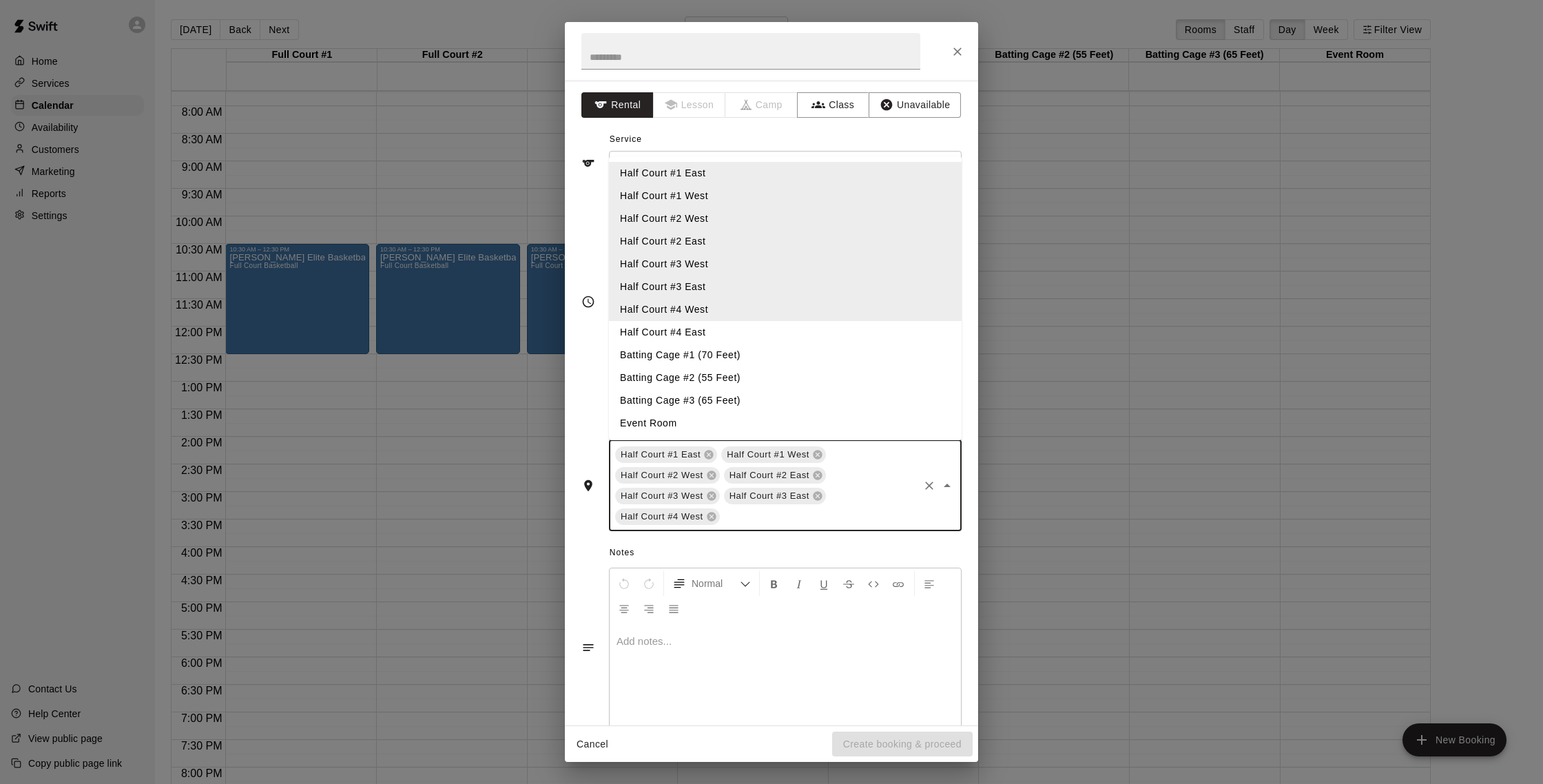
click at [700, 336] on li "Half Court #4 East" at bounding box center [786, 332] width 353 height 23
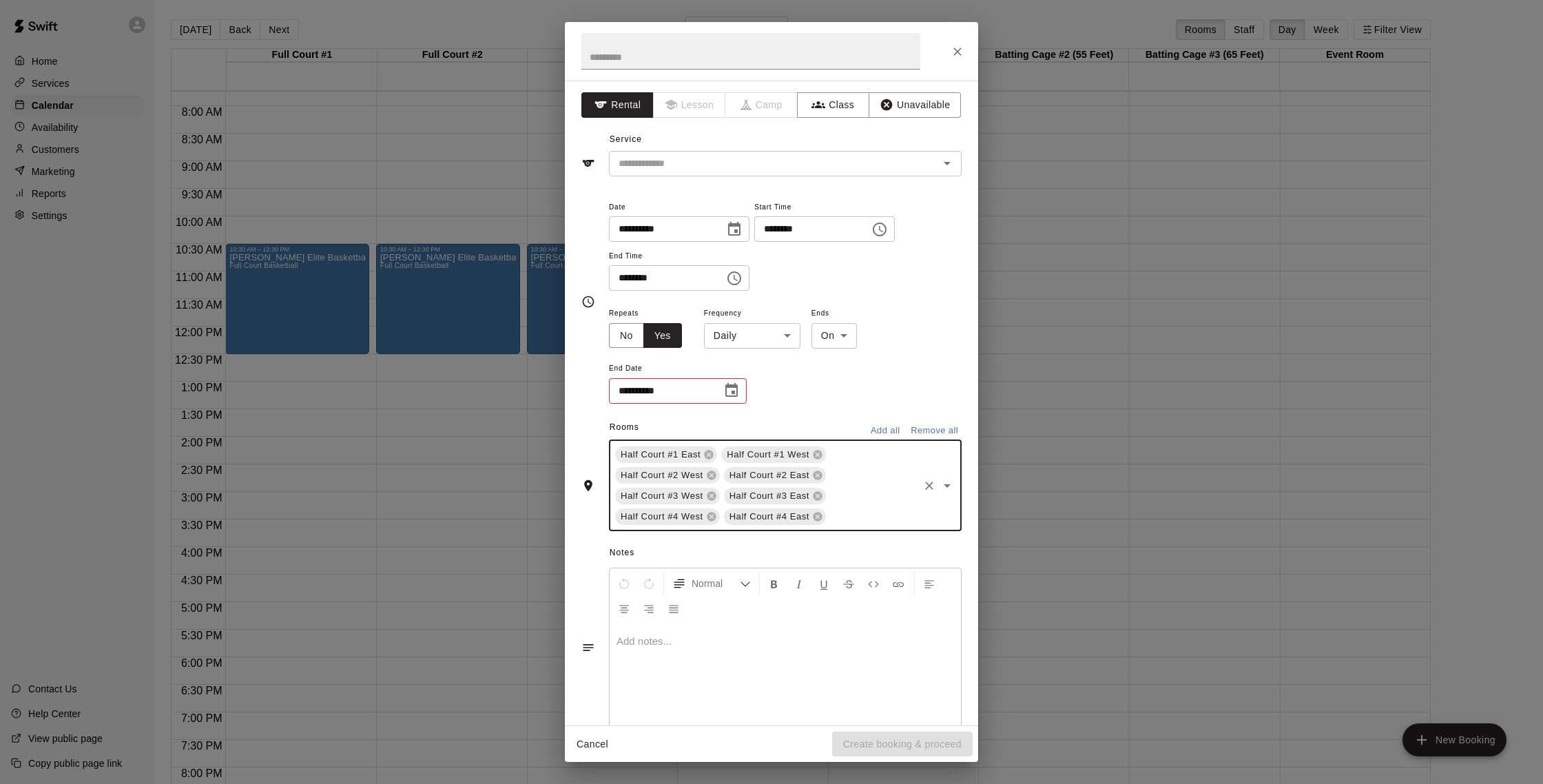
click at [740, 394] on button "Choose date" at bounding box center [732, 390] width 28 height 28
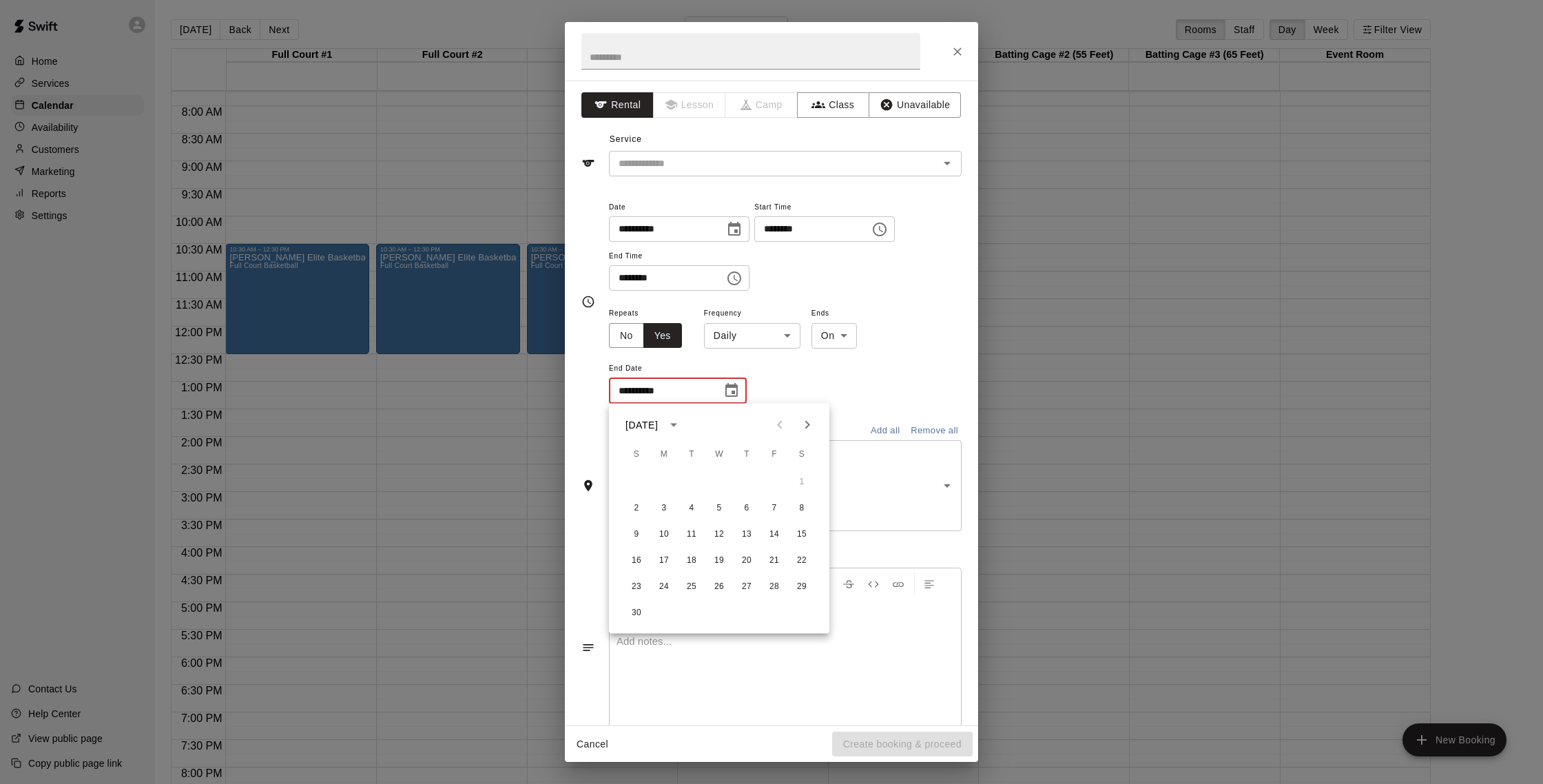
click at [779, 424] on div at bounding box center [793, 424] width 55 height 28
click at [662, 424] on div "[DATE]" at bounding box center [644, 424] width 37 height 14
click at [826, 52] on input "text" at bounding box center [750, 51] width 339 height 37
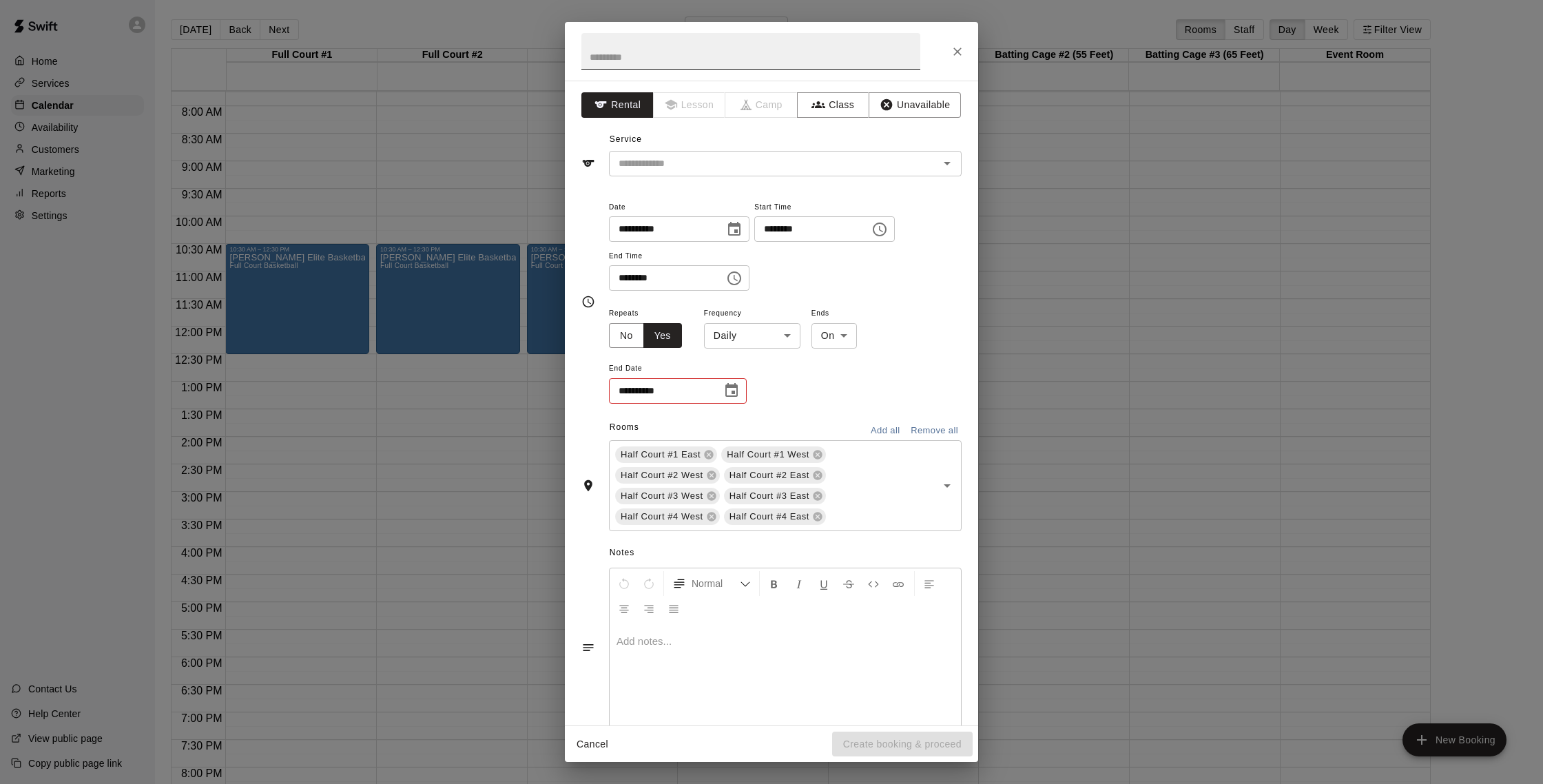
click at [835, 54] on input "text" at bounding box center [750, 51] width 339 height 37
type input "**********"
click at [774, 340] on body "Home Services Calendar Availability Customers Marketing Reports Settings Contac…" at bounding box center [772, 403] width 1543 height 806
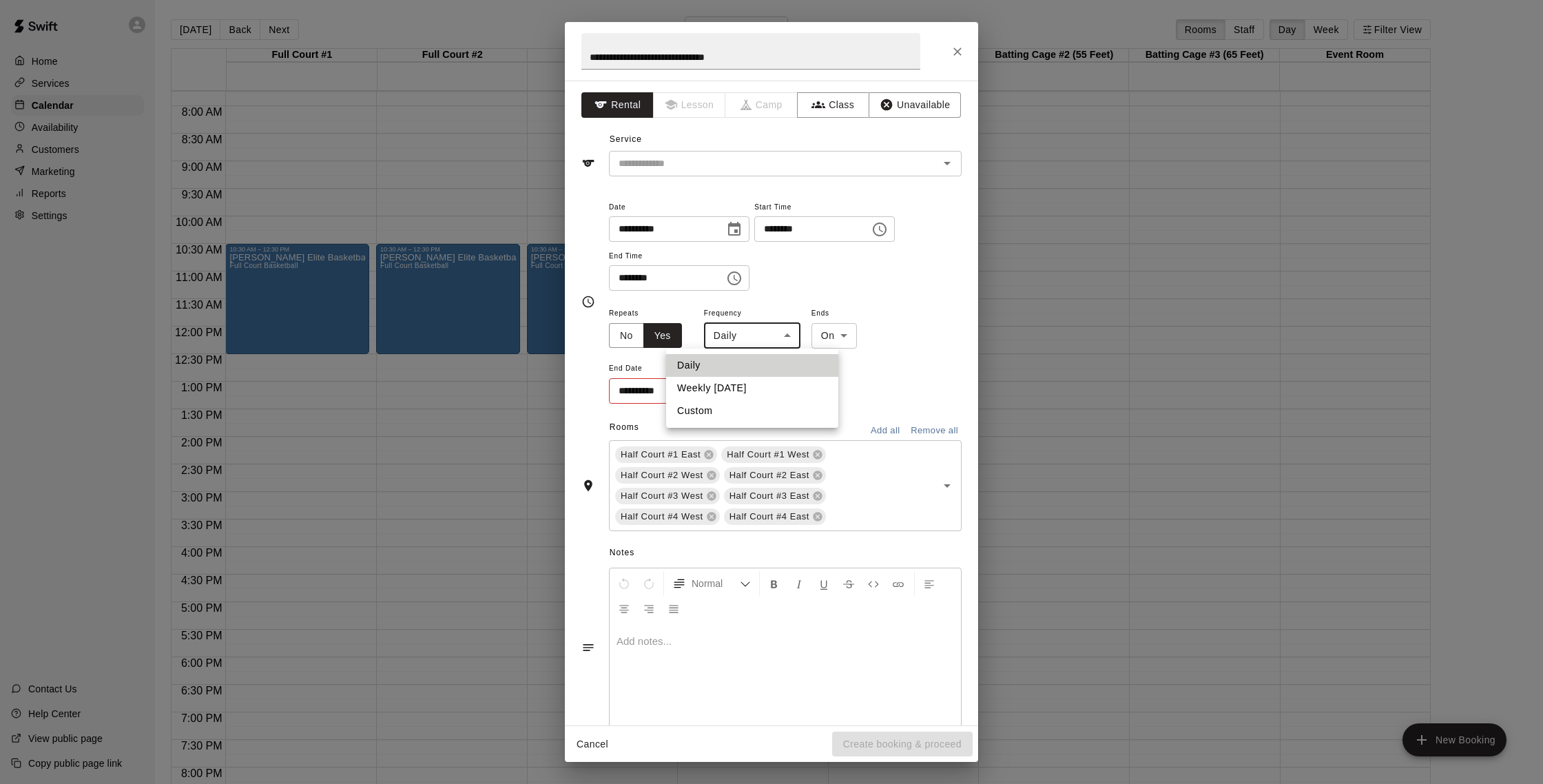
click at [743, 386] on li "Weekly [DATE]" at bounding box center [752, 388] width 172 height 23
type input "******"
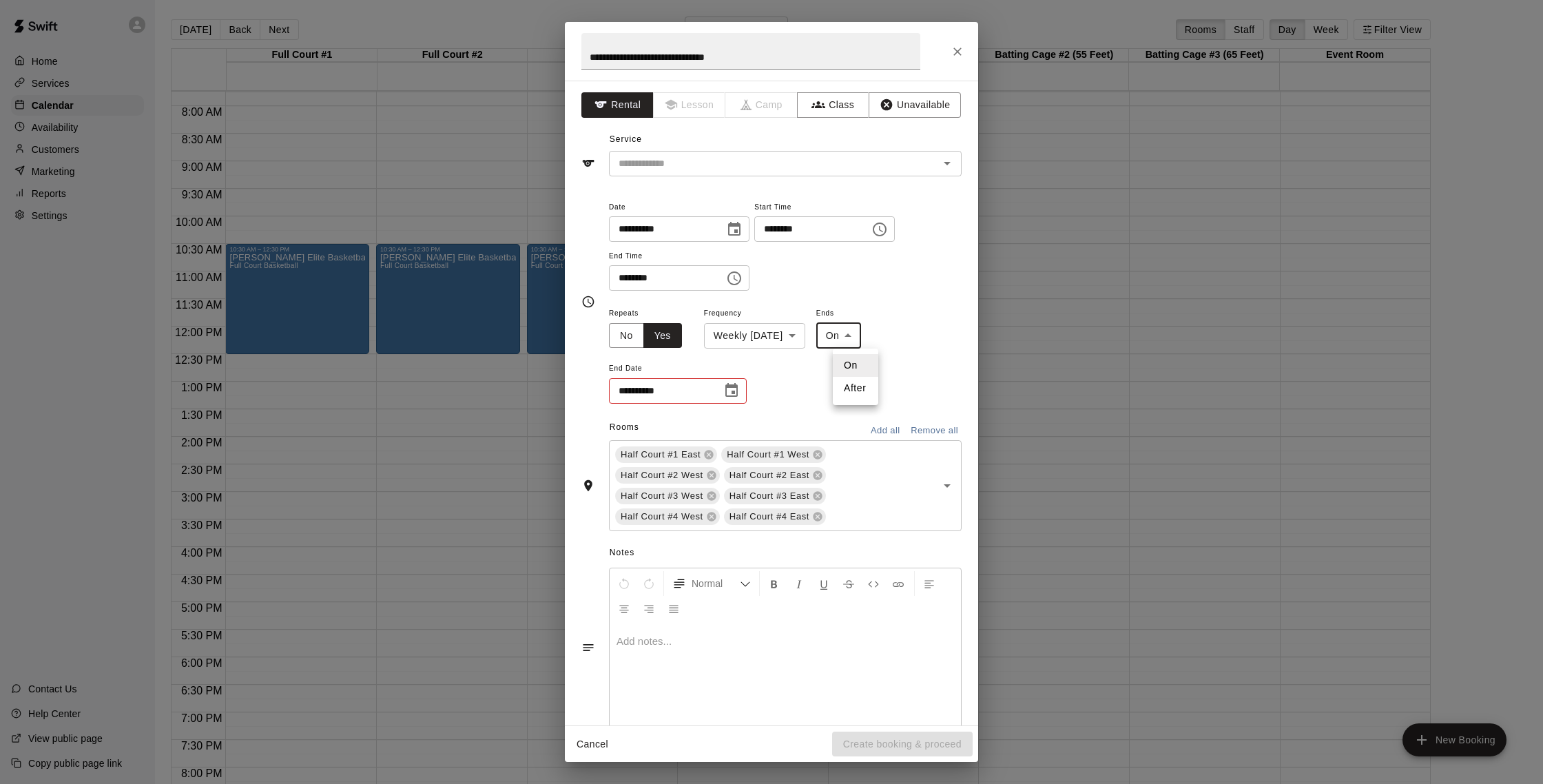
click at [854, 341] on body "Home Services Calendar Availability Customers Marketing Reports Settings Contac…" at bounding box center [772, 403] width 1543 height 806
click at [844, 370] on li "On" at bounding box center [856, 365] width 46 height 23
click at [722, 381] on button "Choose date" at bounding box center [732, 390] width 28 height 28
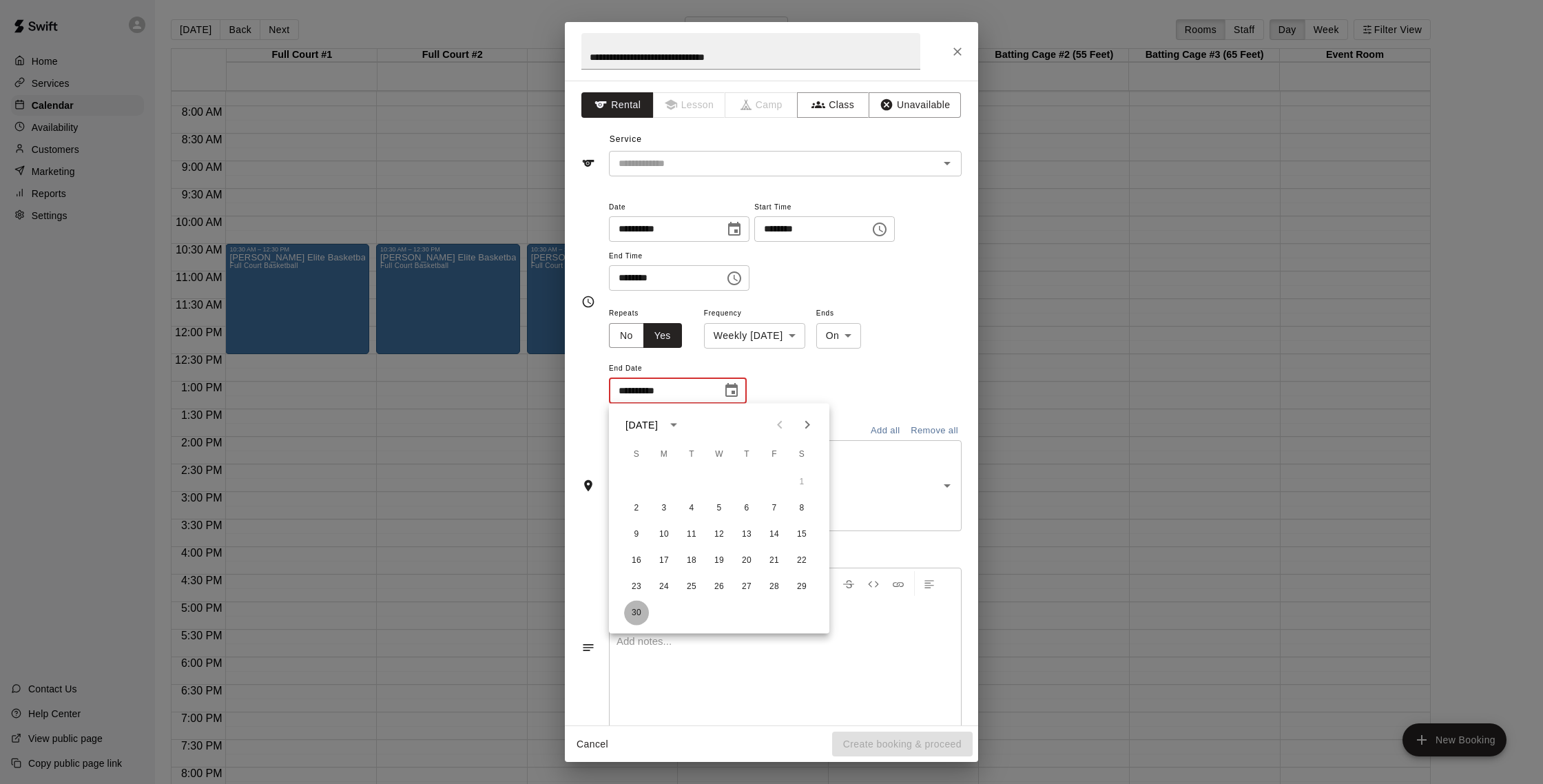
click at [632, 602] on button "30" at bounding box center [636, 613] width 25 height 25
type input "**********"
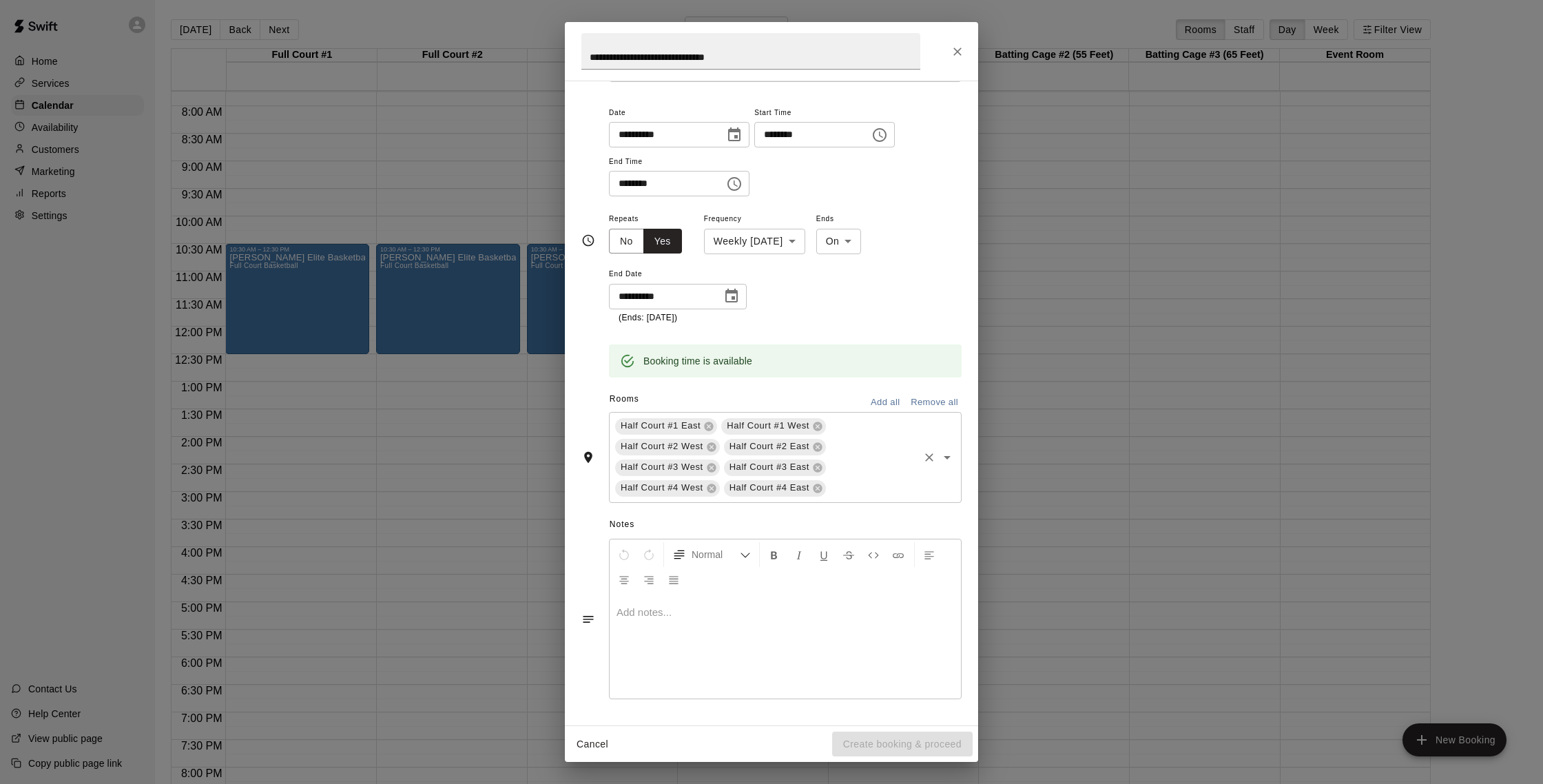
scroll to position [0, 0]
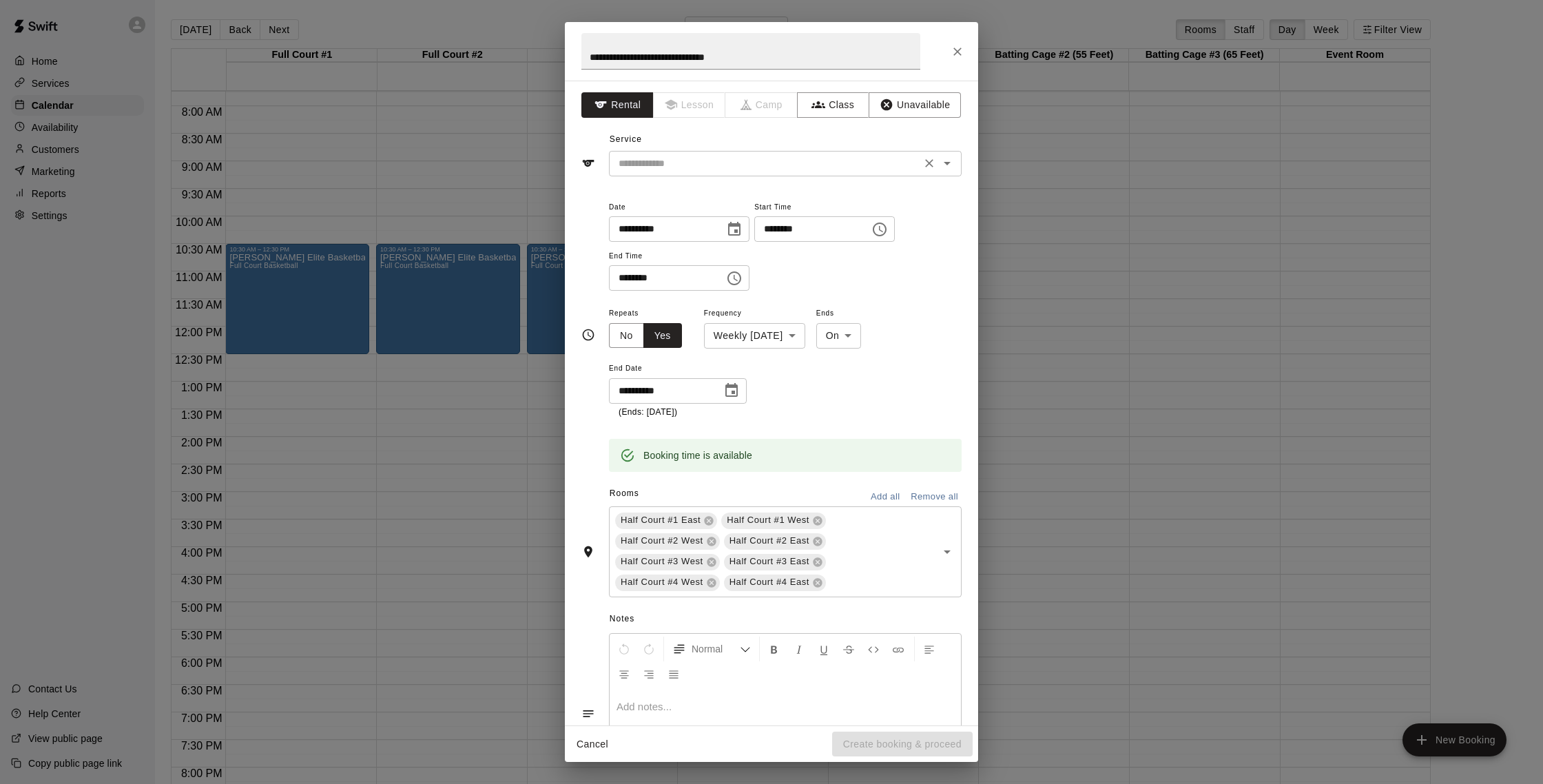
click at [737, 170] on input "text" at bounding box center [765, 163] width 303 height 17
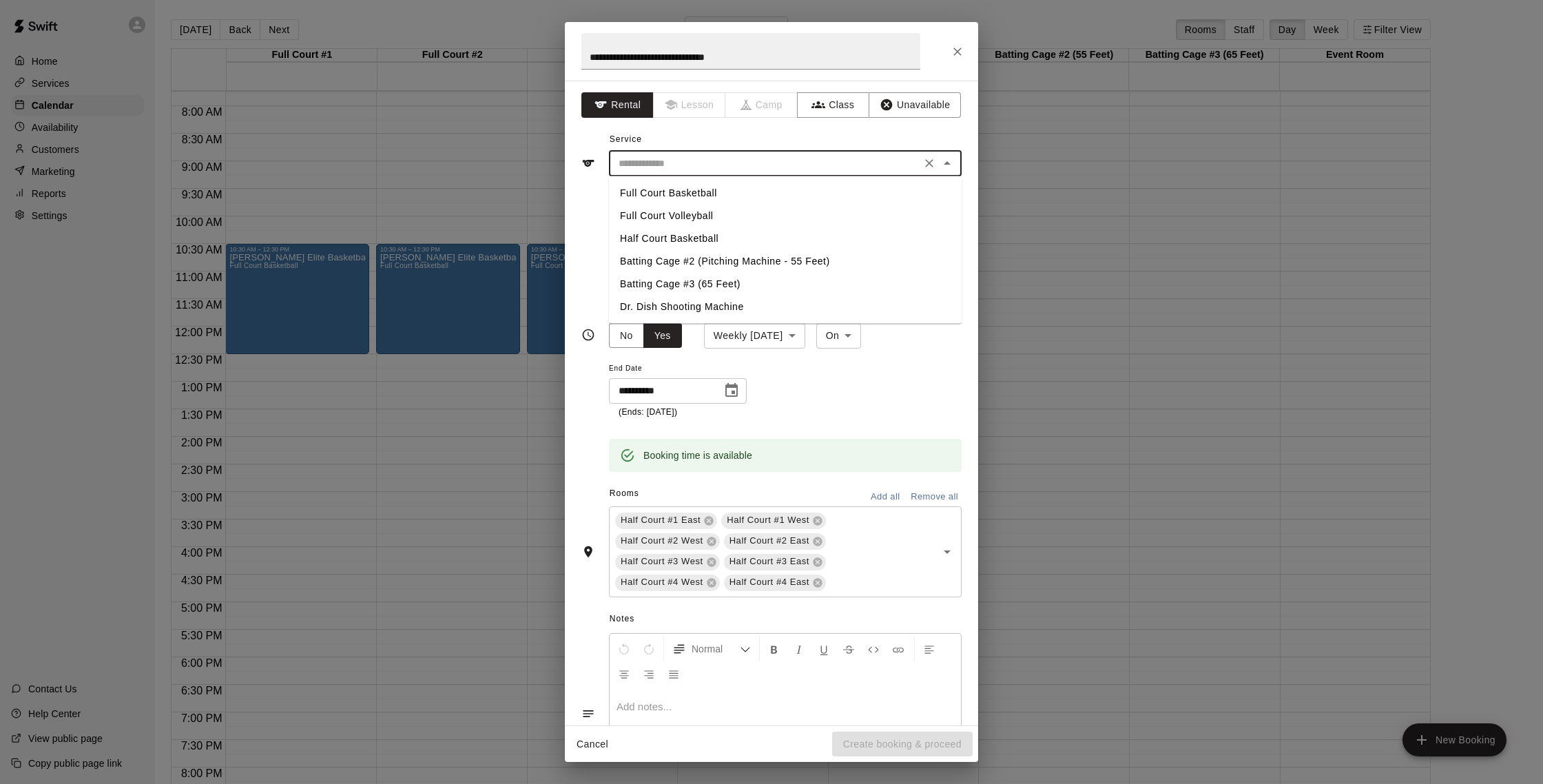
click at [718, 189] on li "Full Court Basketball" at bounding box center [786, 193] width 353 height 23
type input "**********"
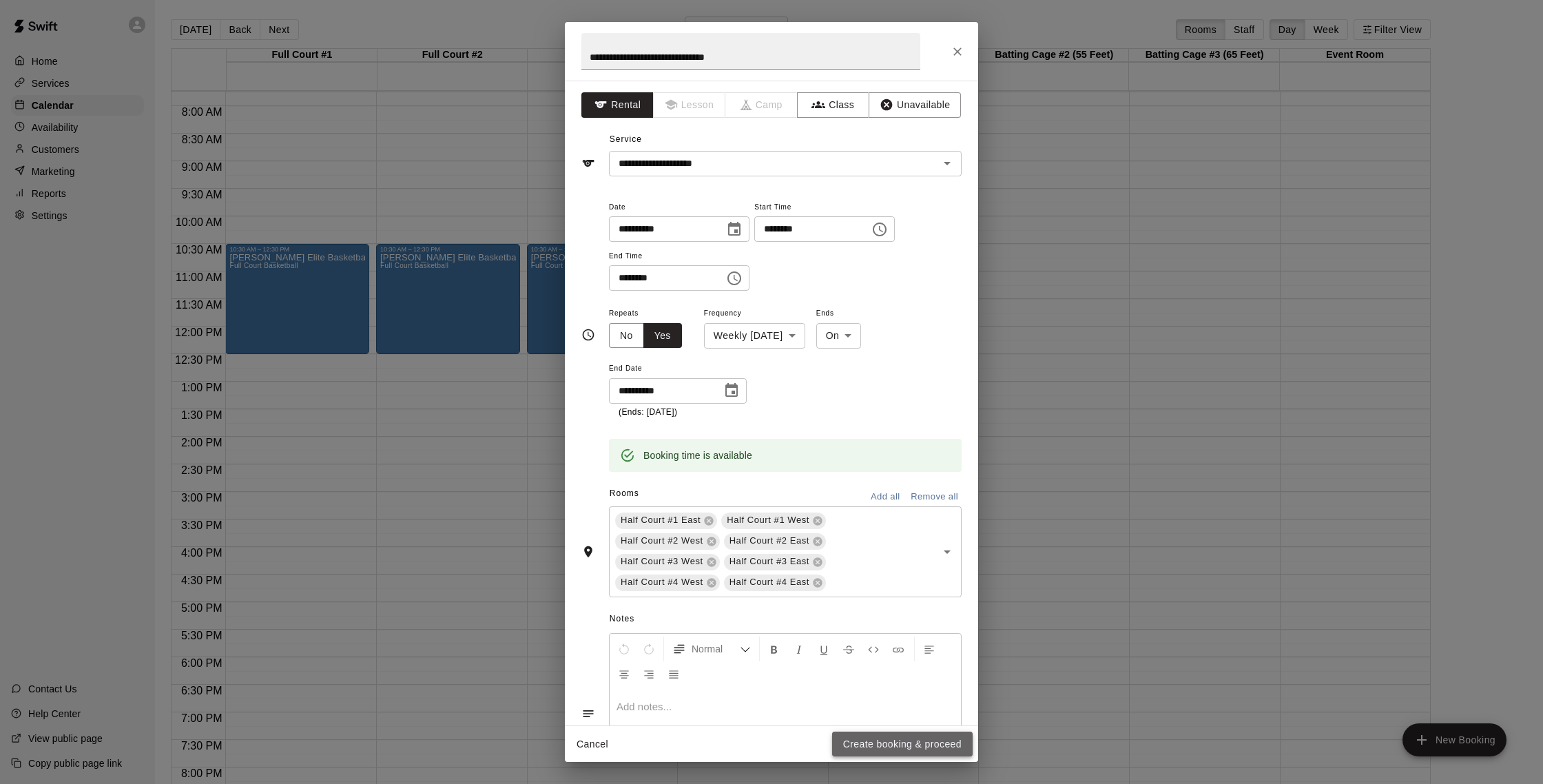
click at [843, 704] on button "Create booking & proceed" at bounding box center [902, 744] width 140 height 26
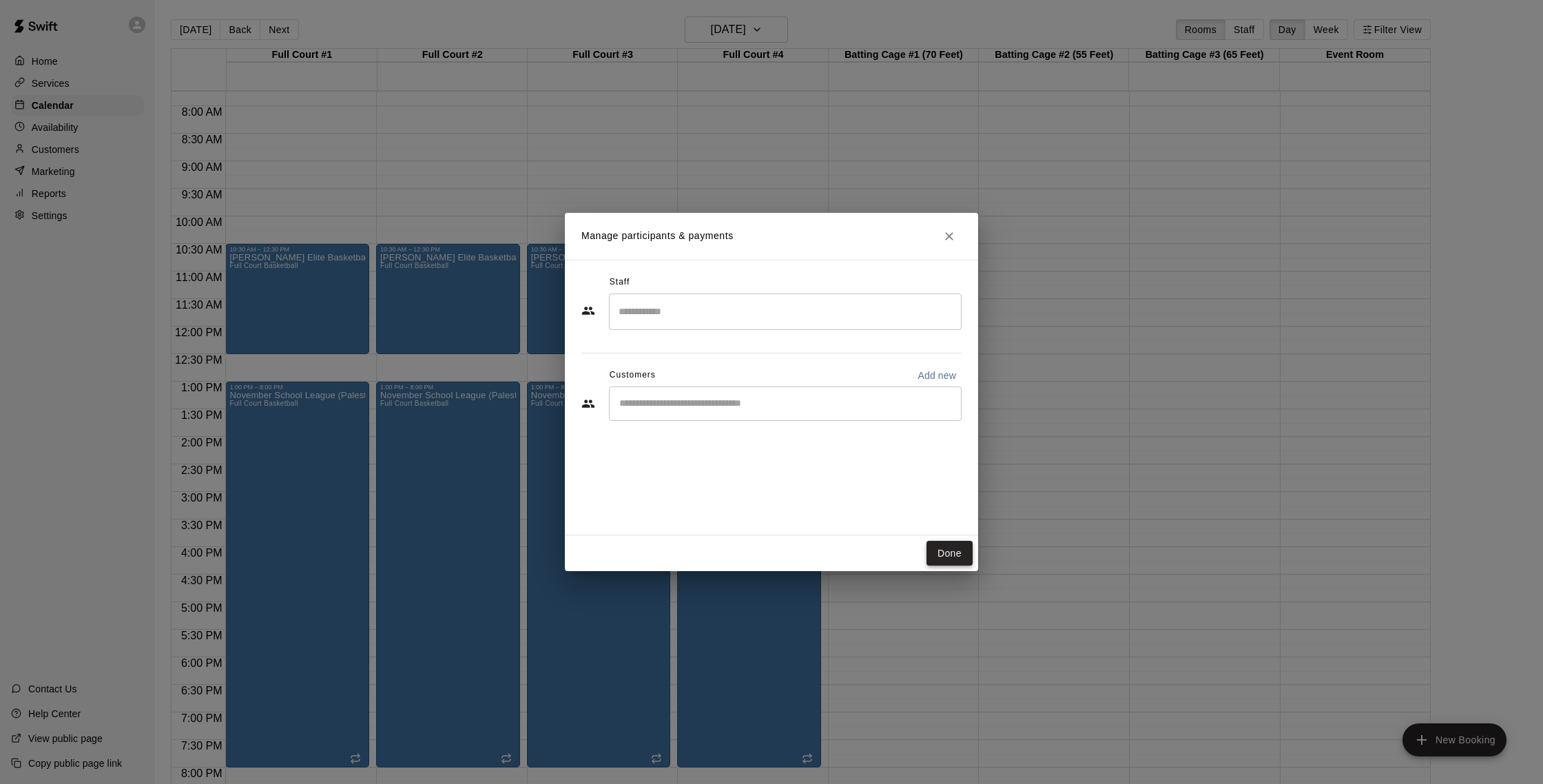
click at [900, 551] on button "Done" at bounding box center [949, 553] width 46 height 26
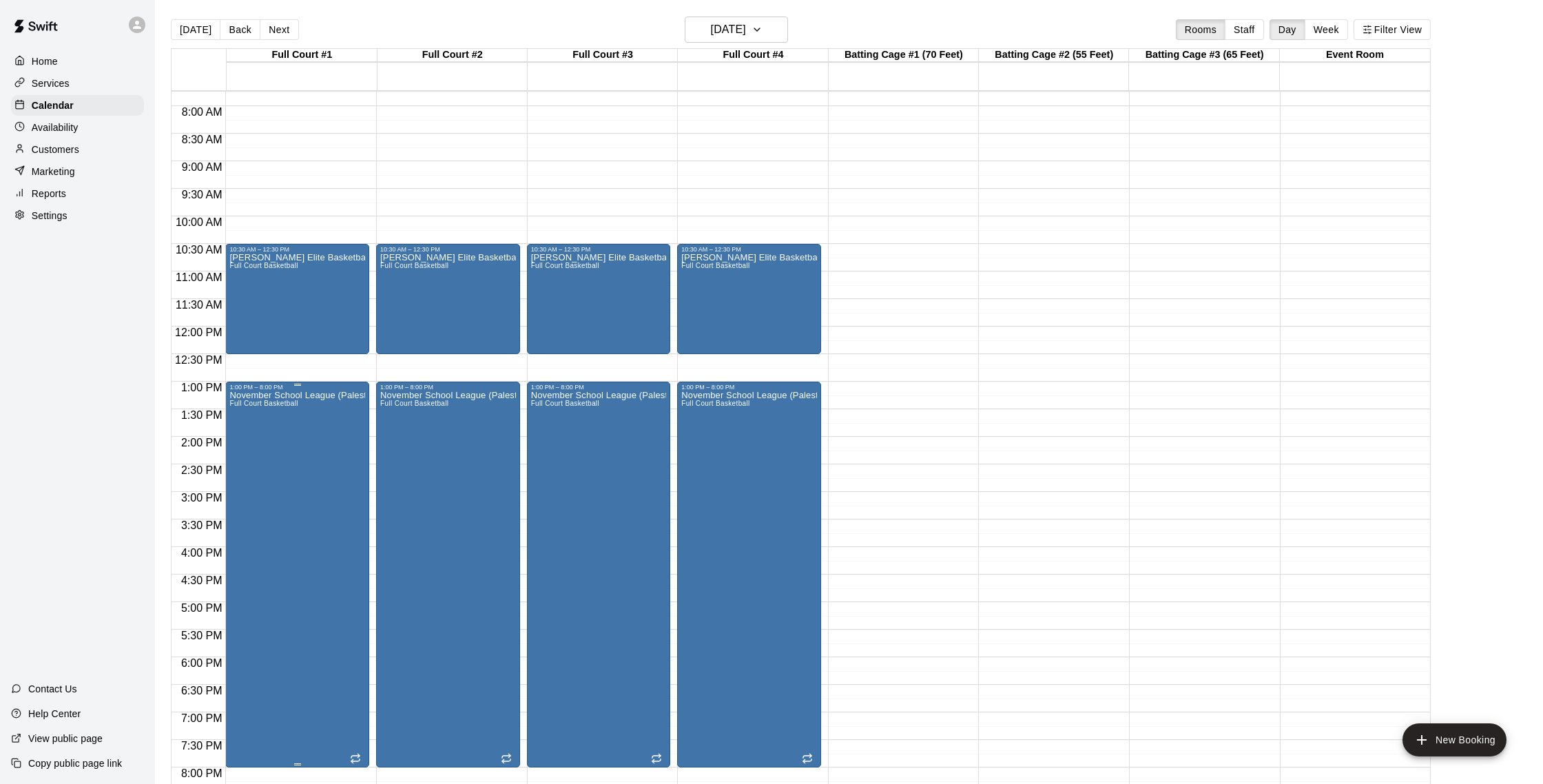
click at [365, 478] on div "1:00 PM – 8:00 PM November School League (Palestra) Full Court Basketball" at bounding box center [297, 574] width 144 height 386
click at [241, 398] on icon "edit" at bounding box center [240, 396] width 17 height 17
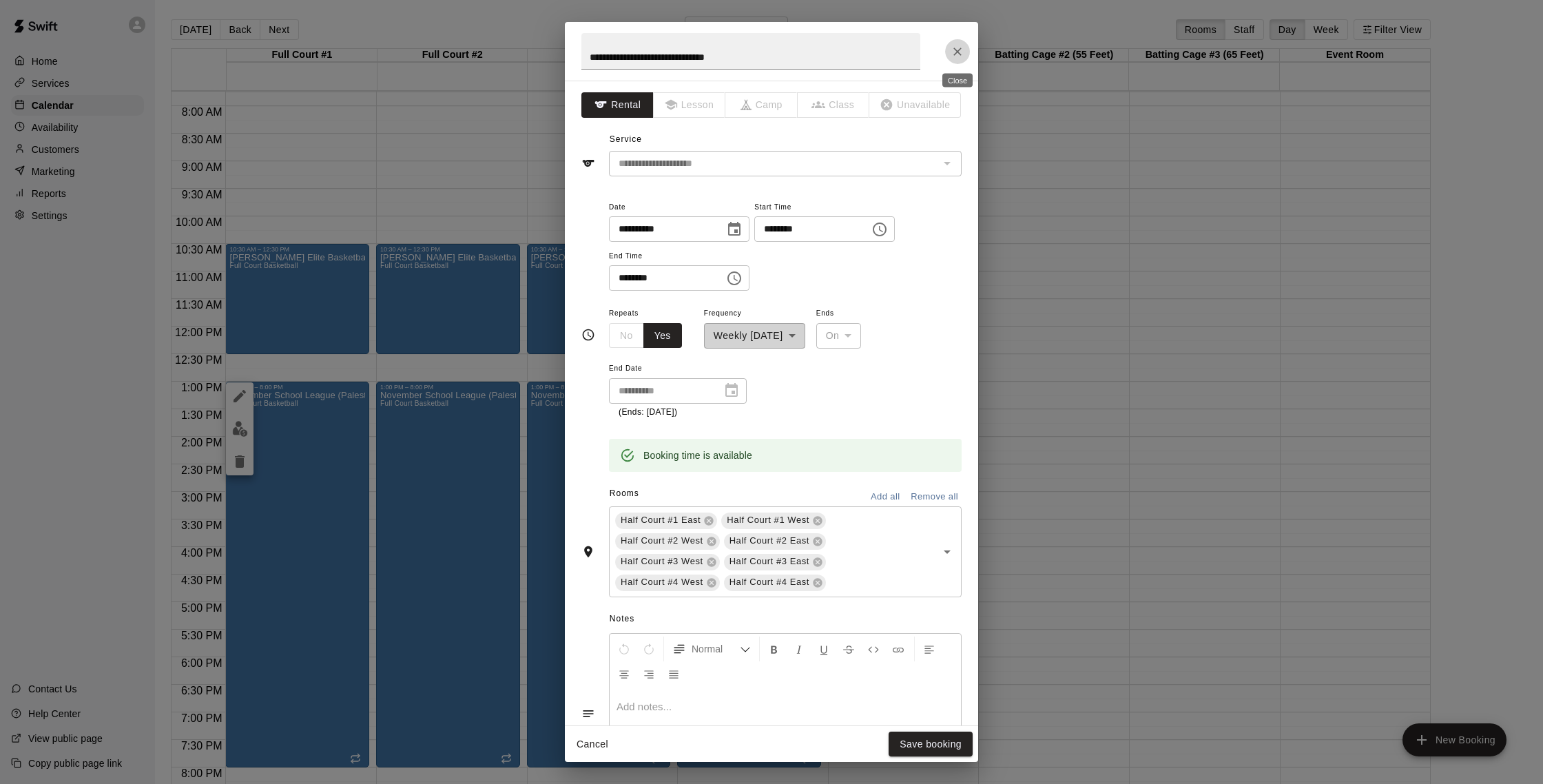
click at [900, 47] on icon "Close" at bounding box center [957, 52] width 14 height 14
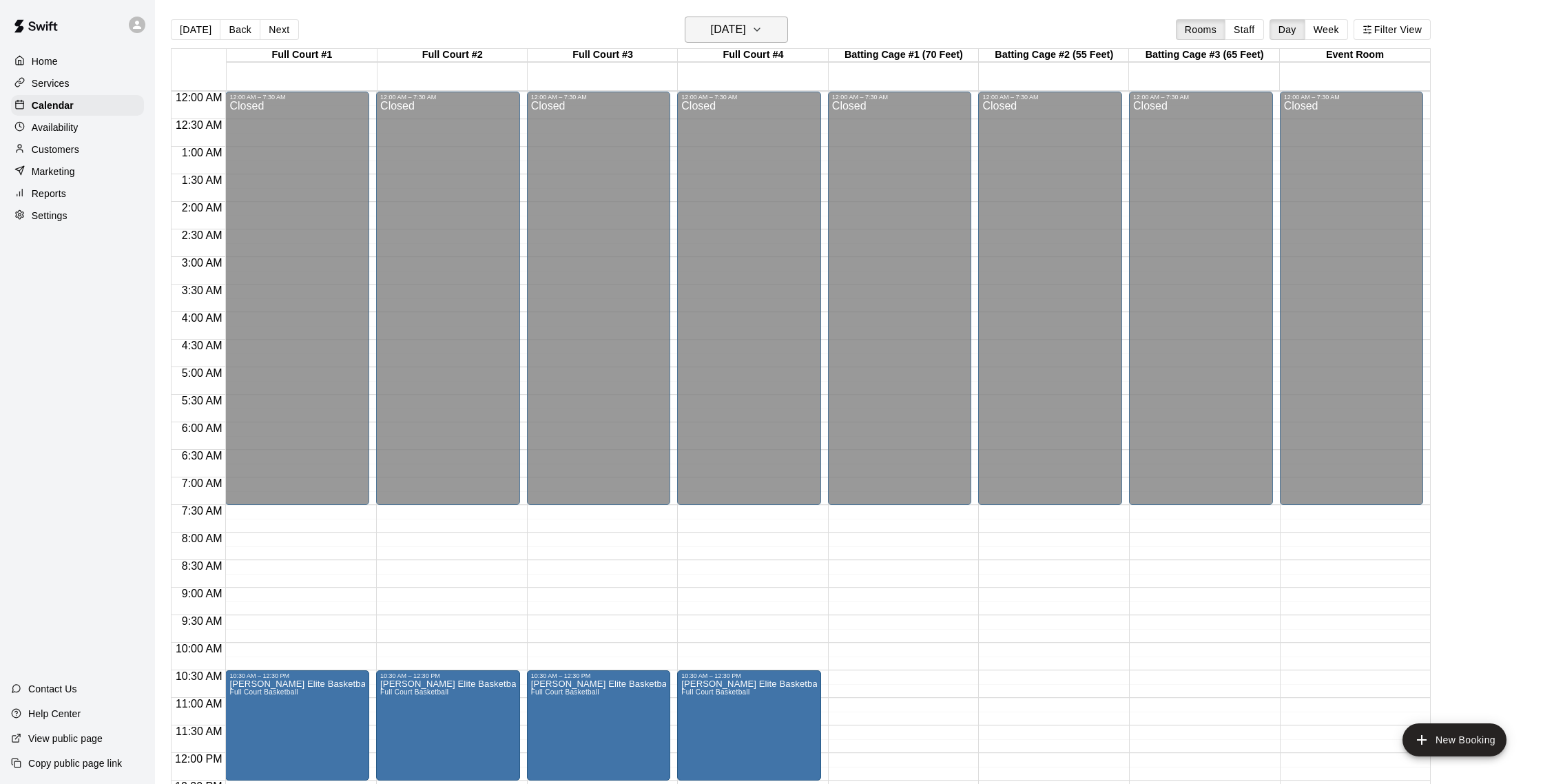
scroll to position [3, 0]
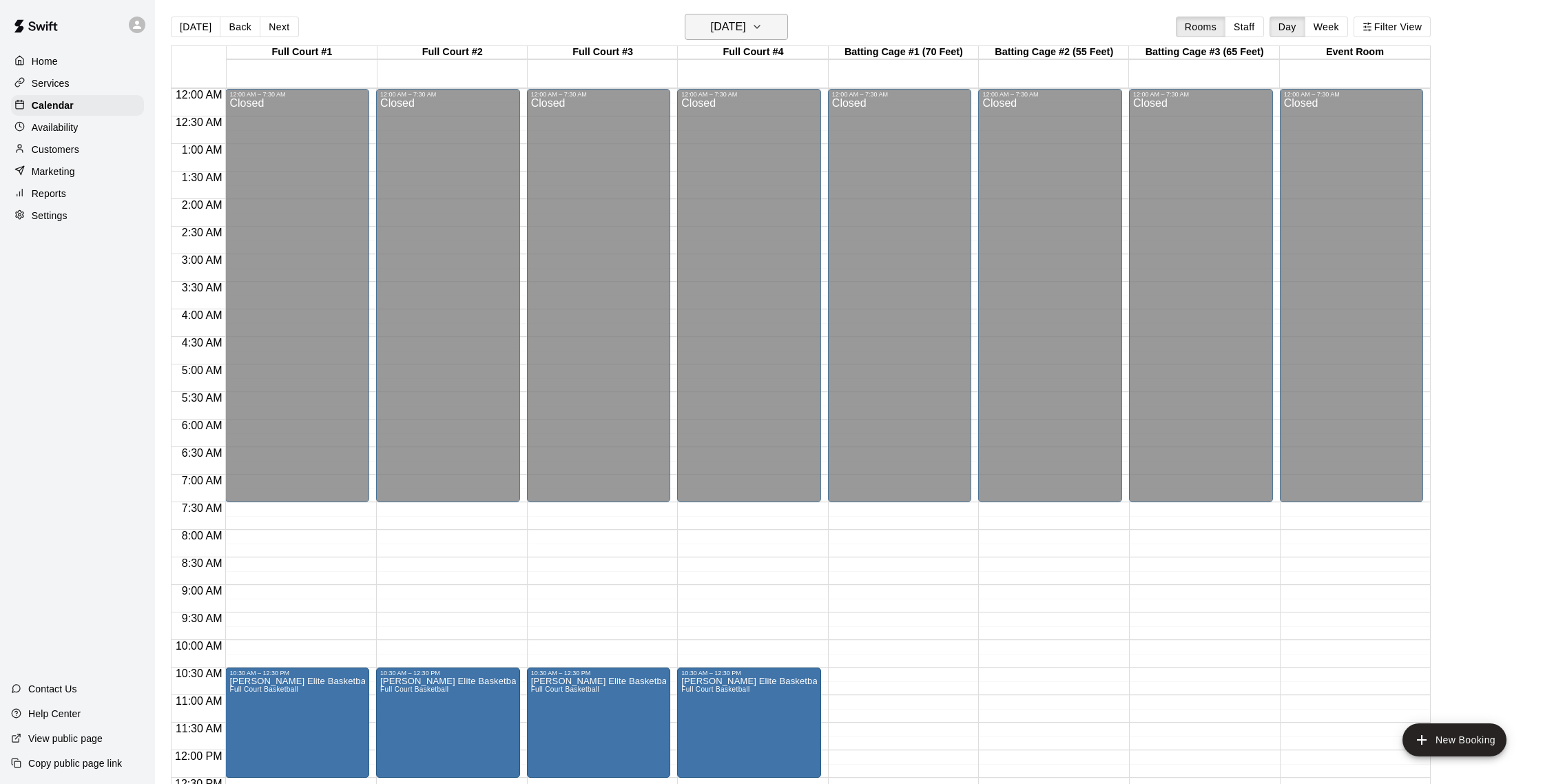
click at [732, 28] on h6 "[DATE]" at bounding box center [728, 27] width 35 height 20
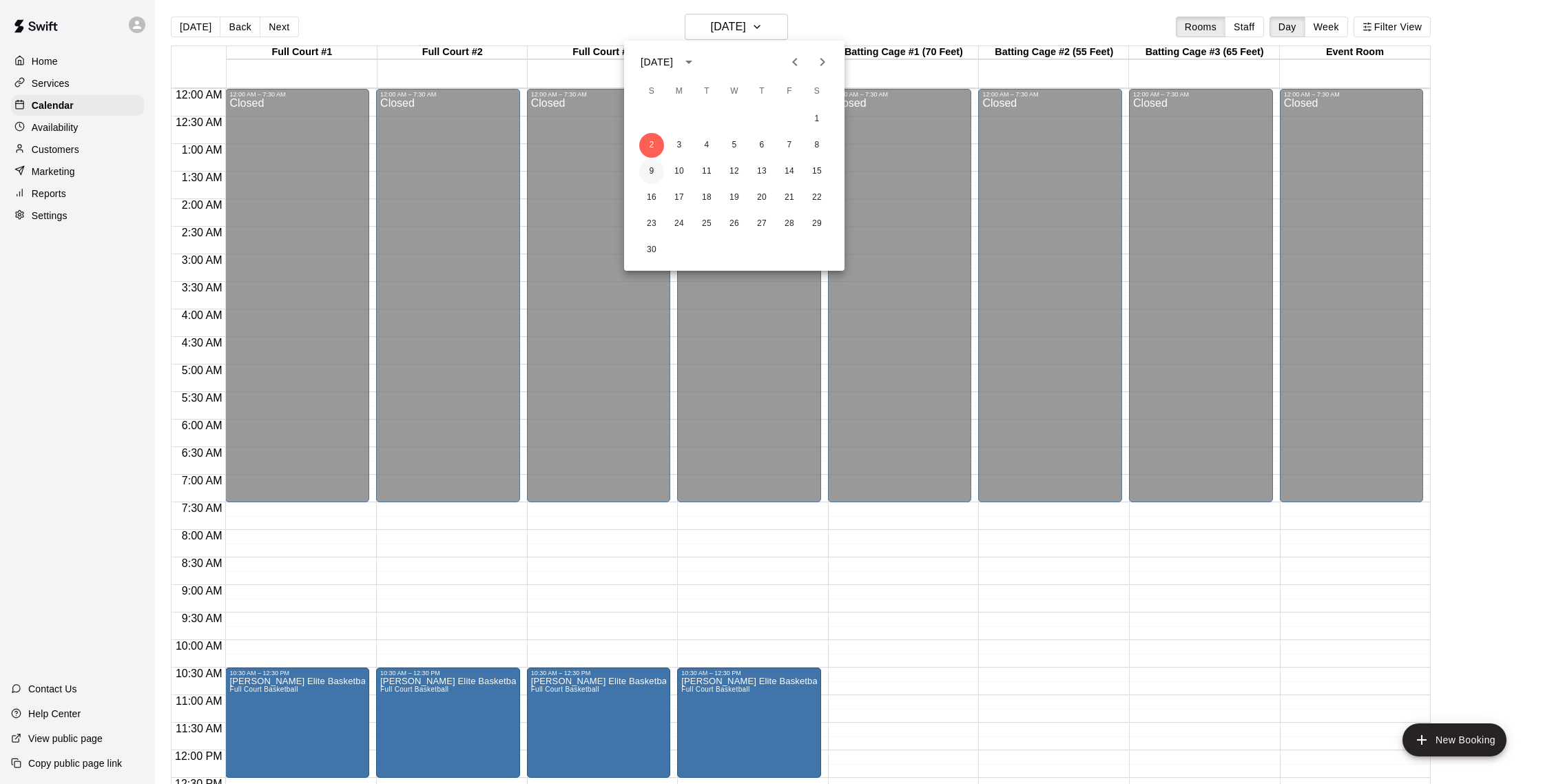
click at [654, 168] on button "9" at bounding box center [651, 171] width 25 height 25
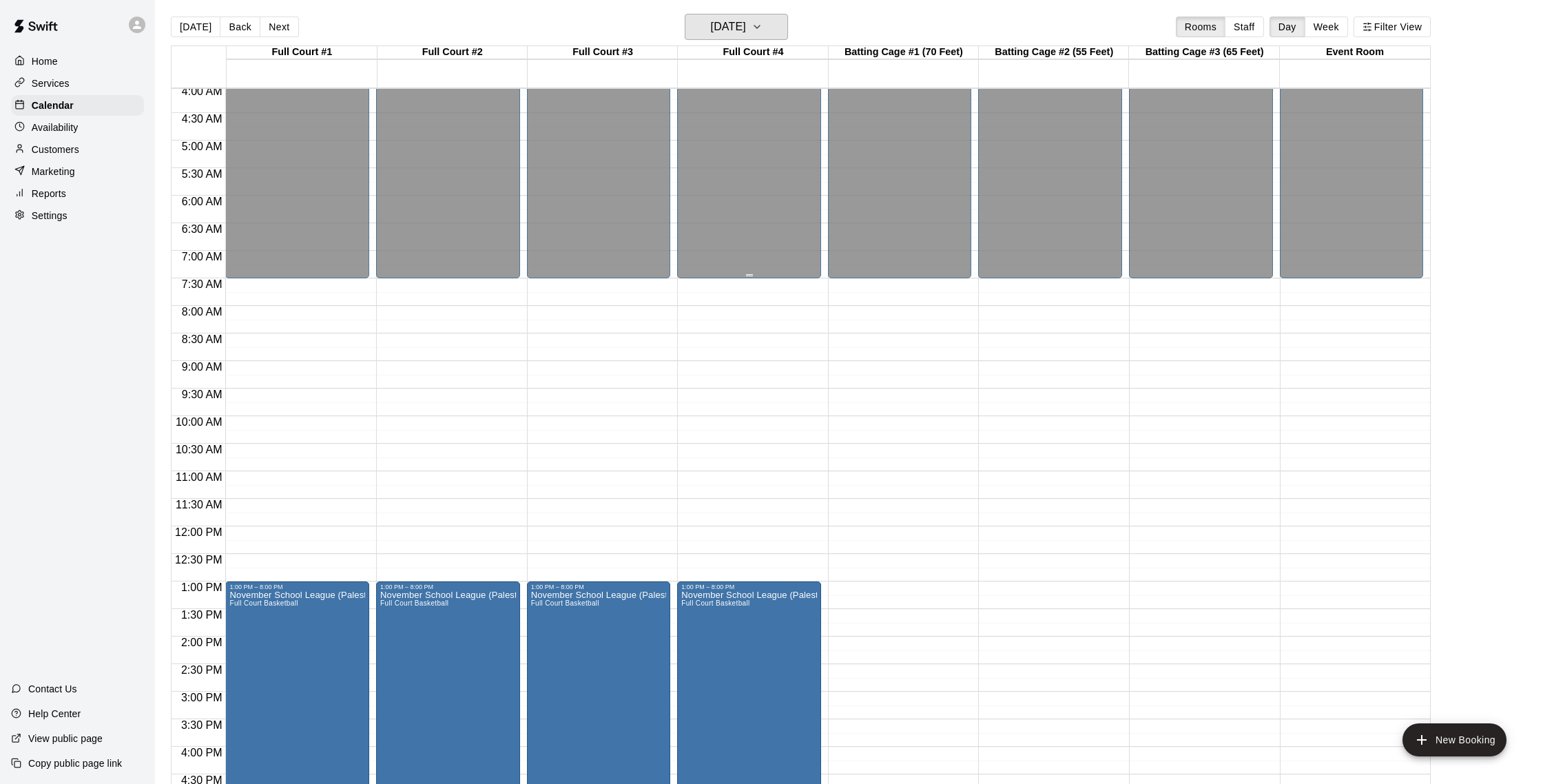
scroll to position [0, 0]
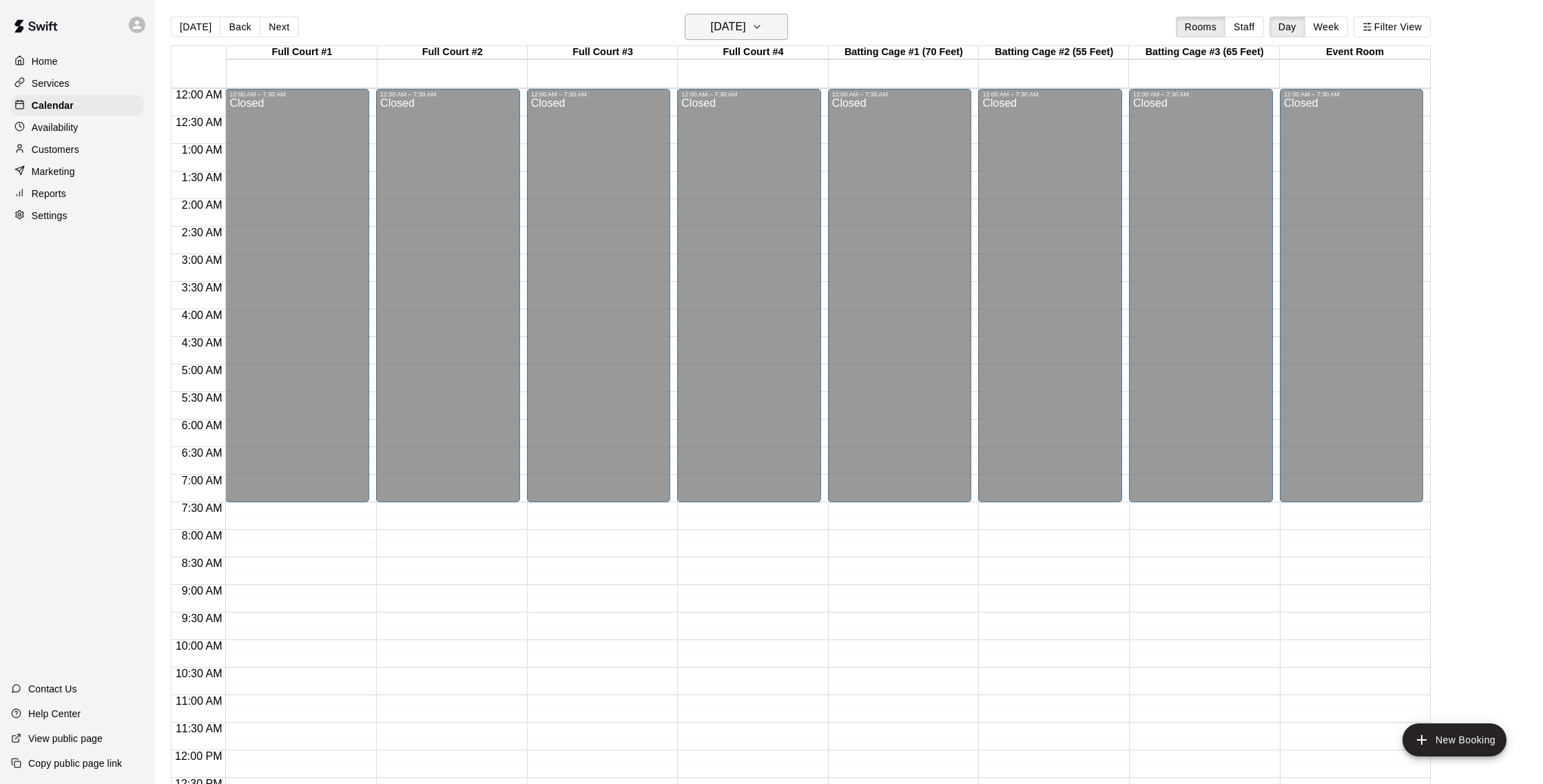
click at [732, 17] on button "[DATE]" at bounding box center [737, 26] width 104 height 26
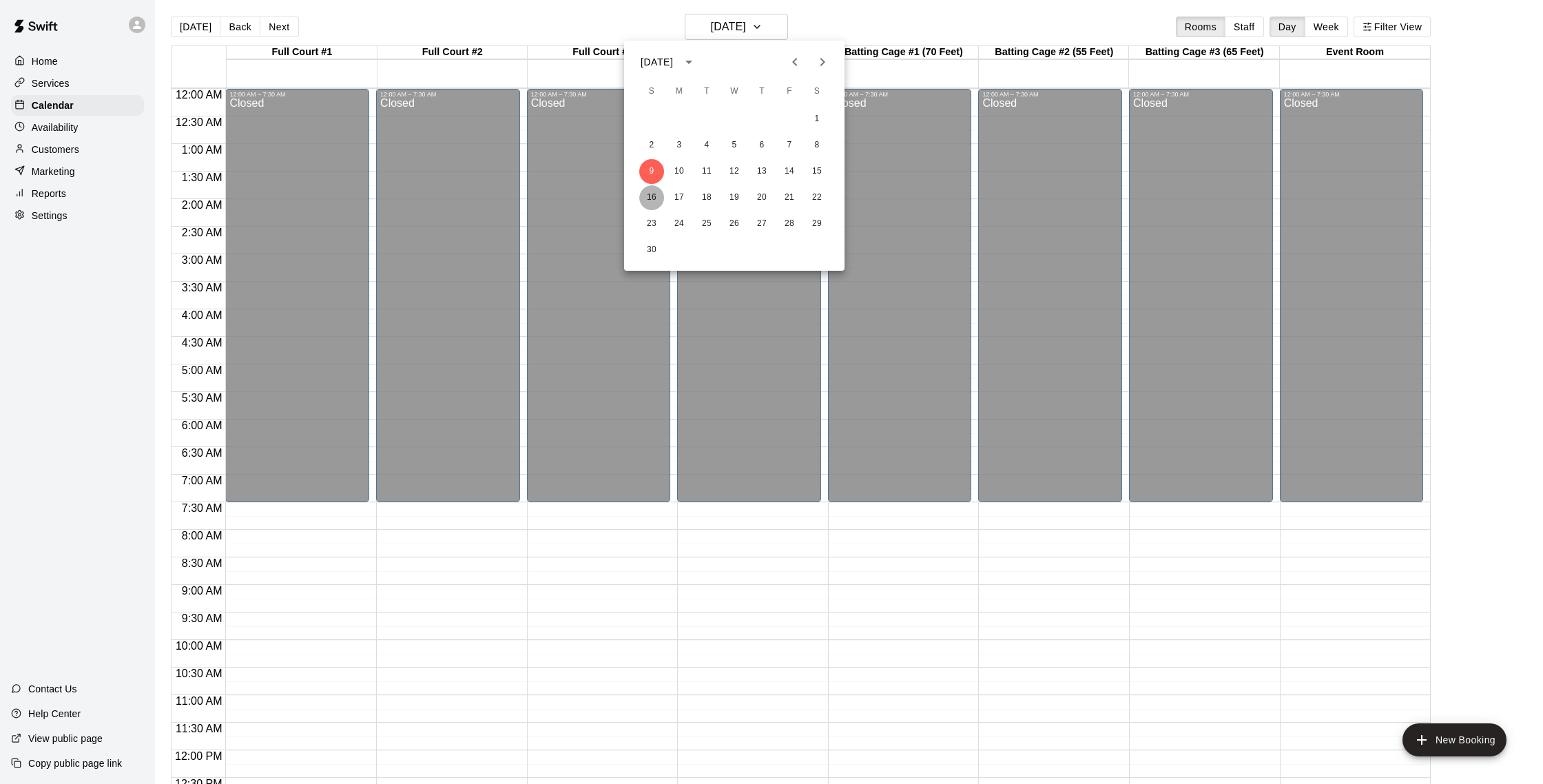
click at [657, 202] on button "16" at bounding box center [651, 198] width 25 height 25
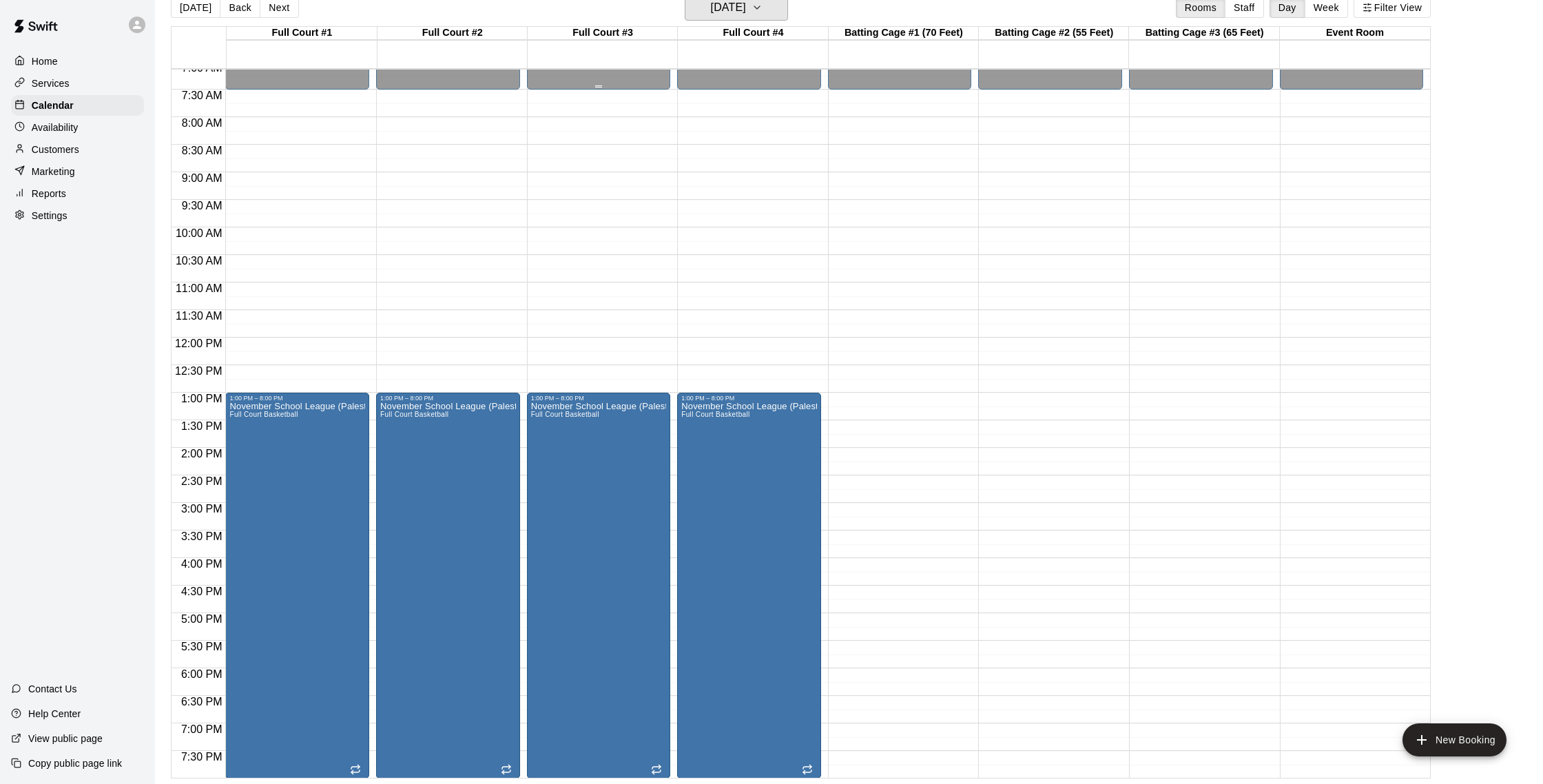
scroll to position [615, 0]
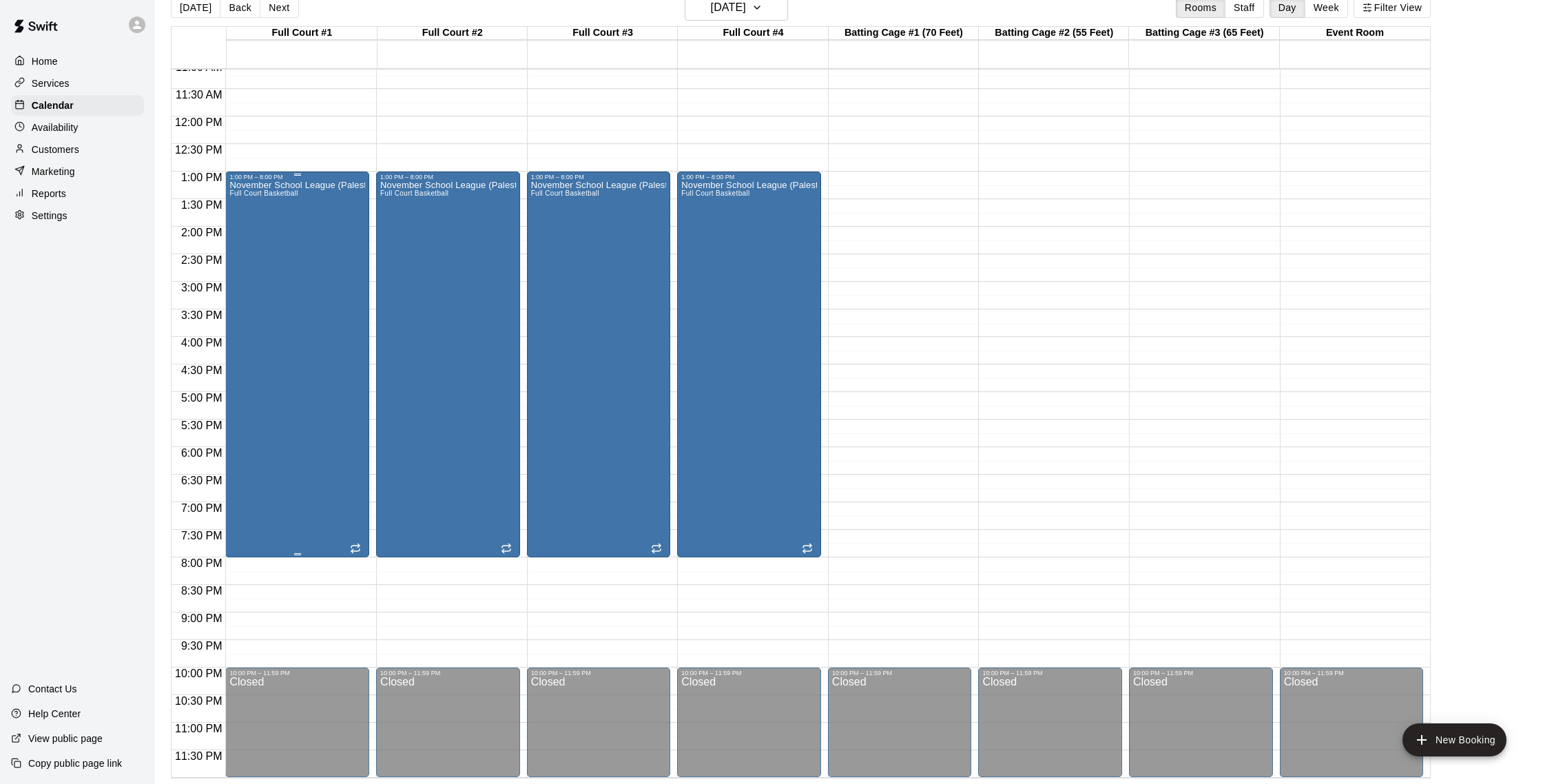
click at [319, 285] on div "November School League (Palestra) Full Court Basketball" at bounding box center [297, 572] width 136 height 784
click at [236, 257] on icon "delete" at bounding box center [244, 261] width 17 height 17
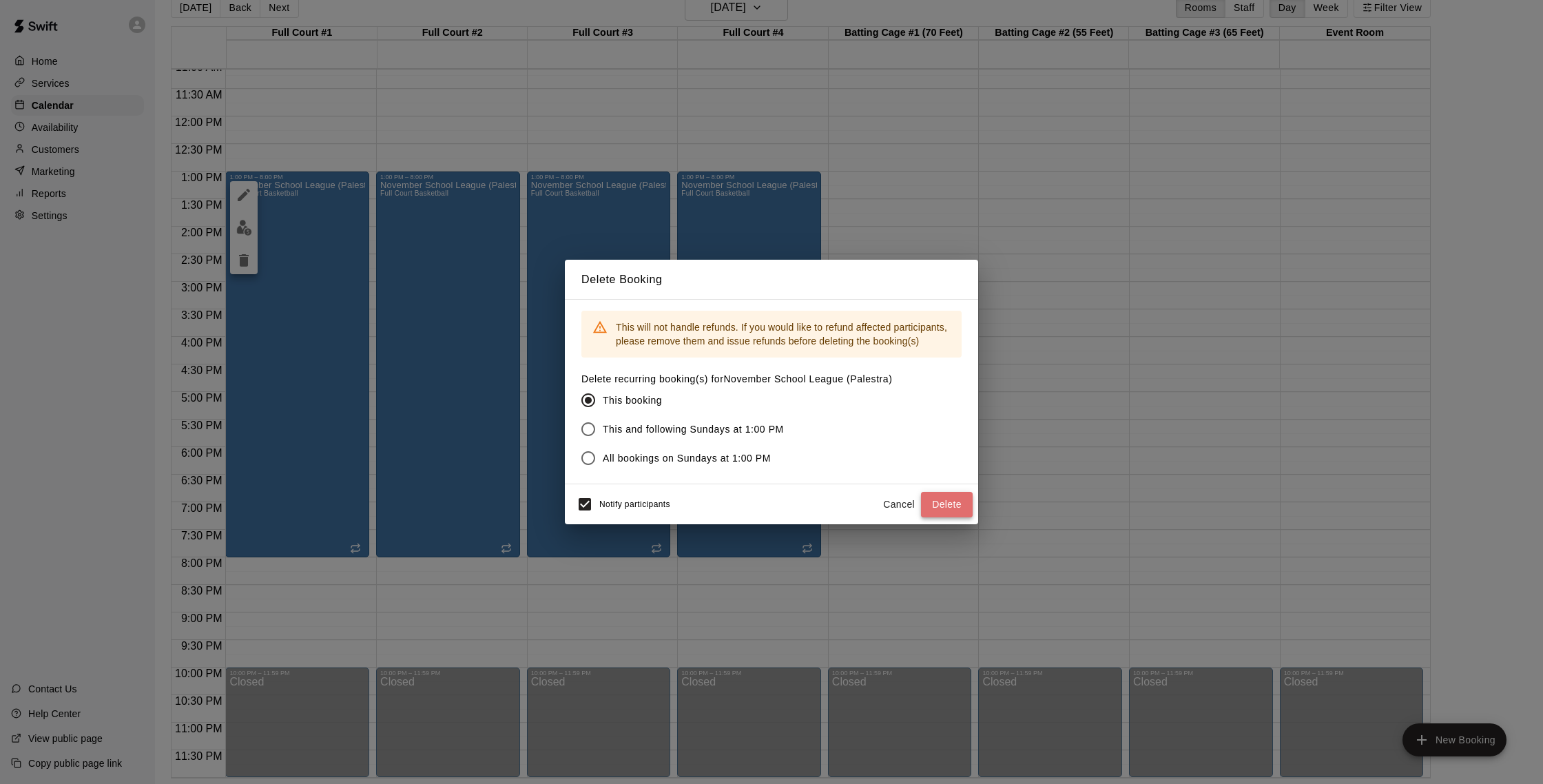
click at [900, 503] on button "Delete" at bounding box center [947, 505] width 52 height 26
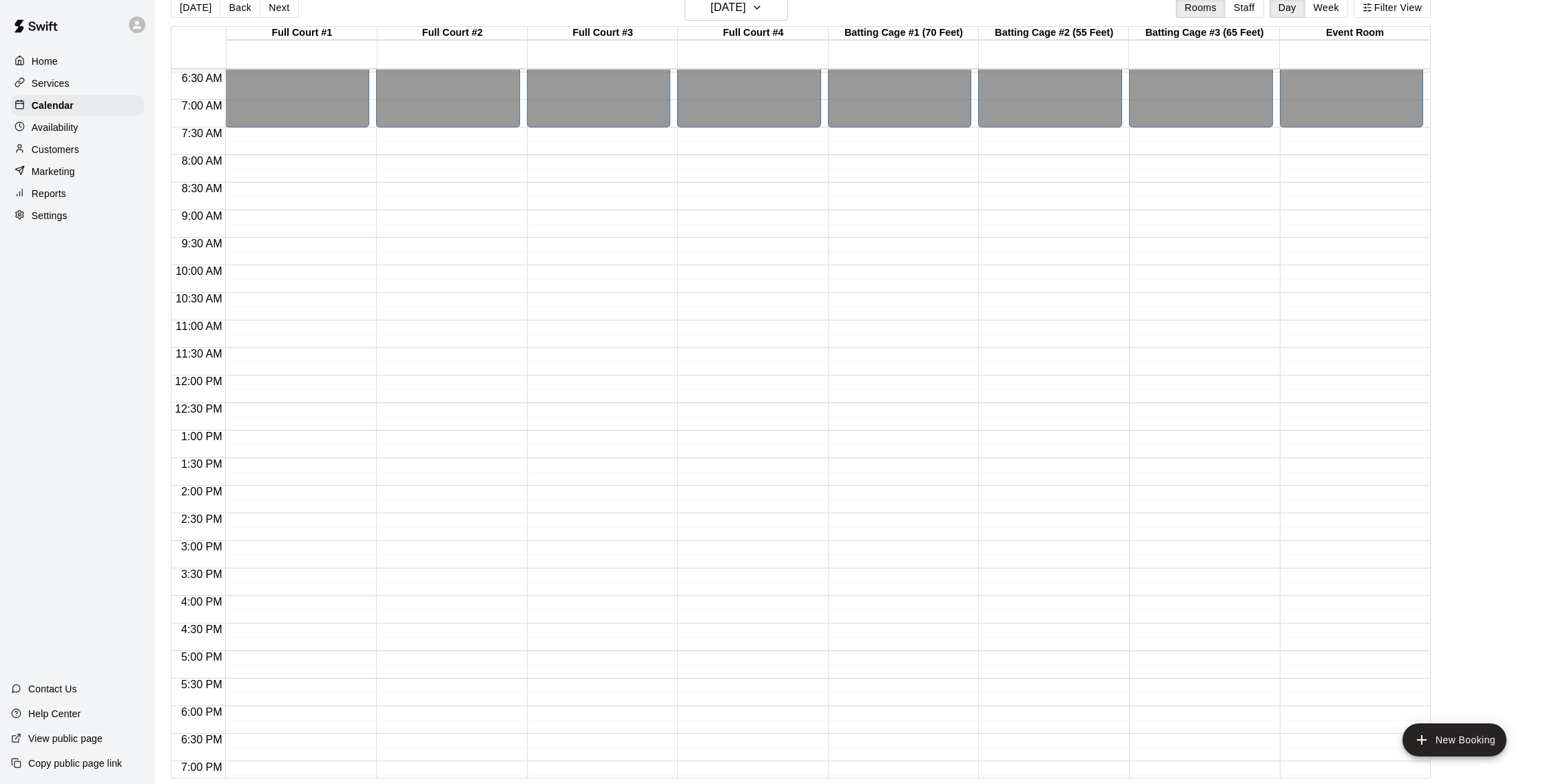
scroll to position [317, 0]
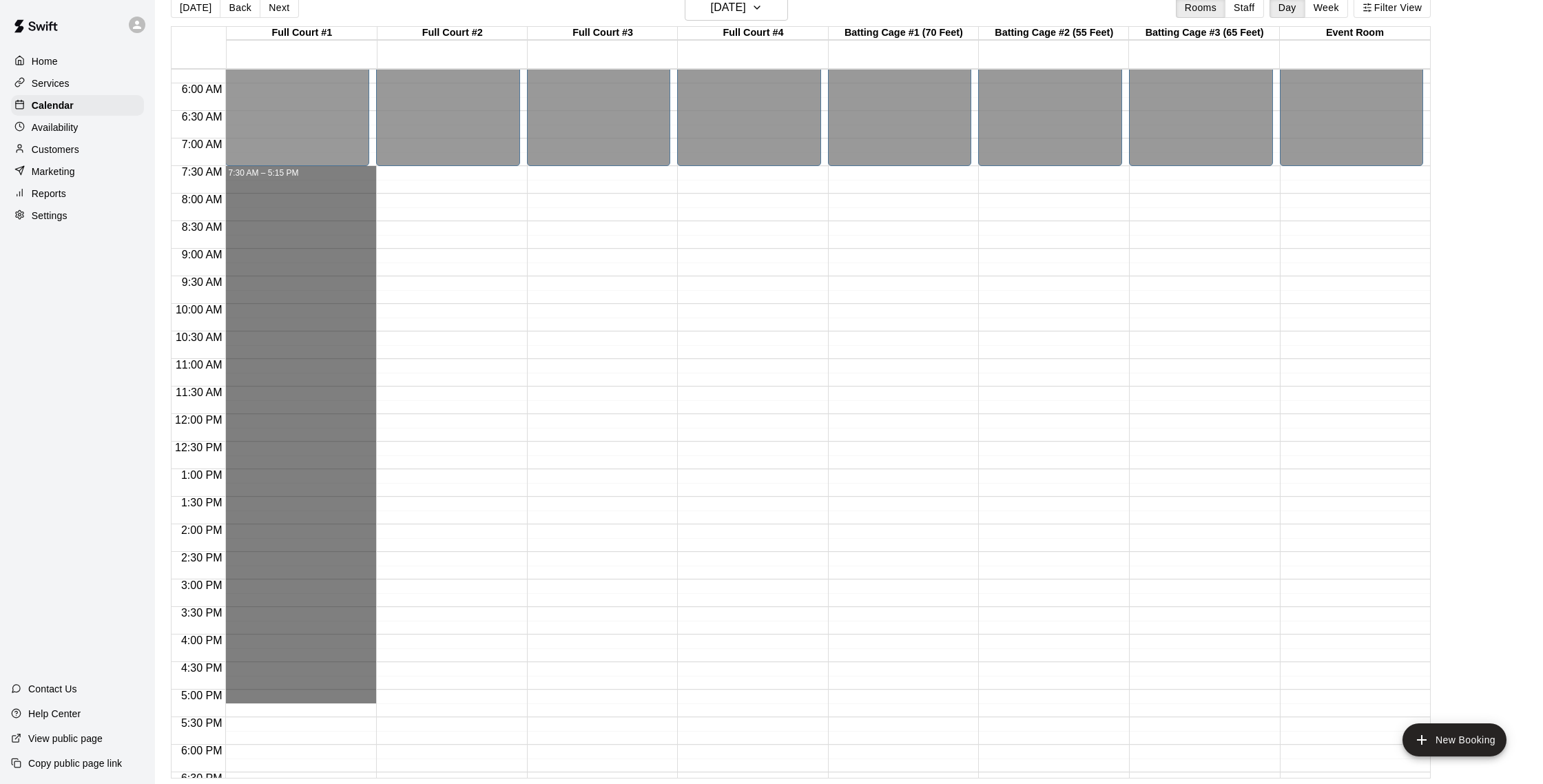
drag, startPoint x: 281, startPoint y: 178, endPoint x: 347, endPoint y: 695, distance: 521.2
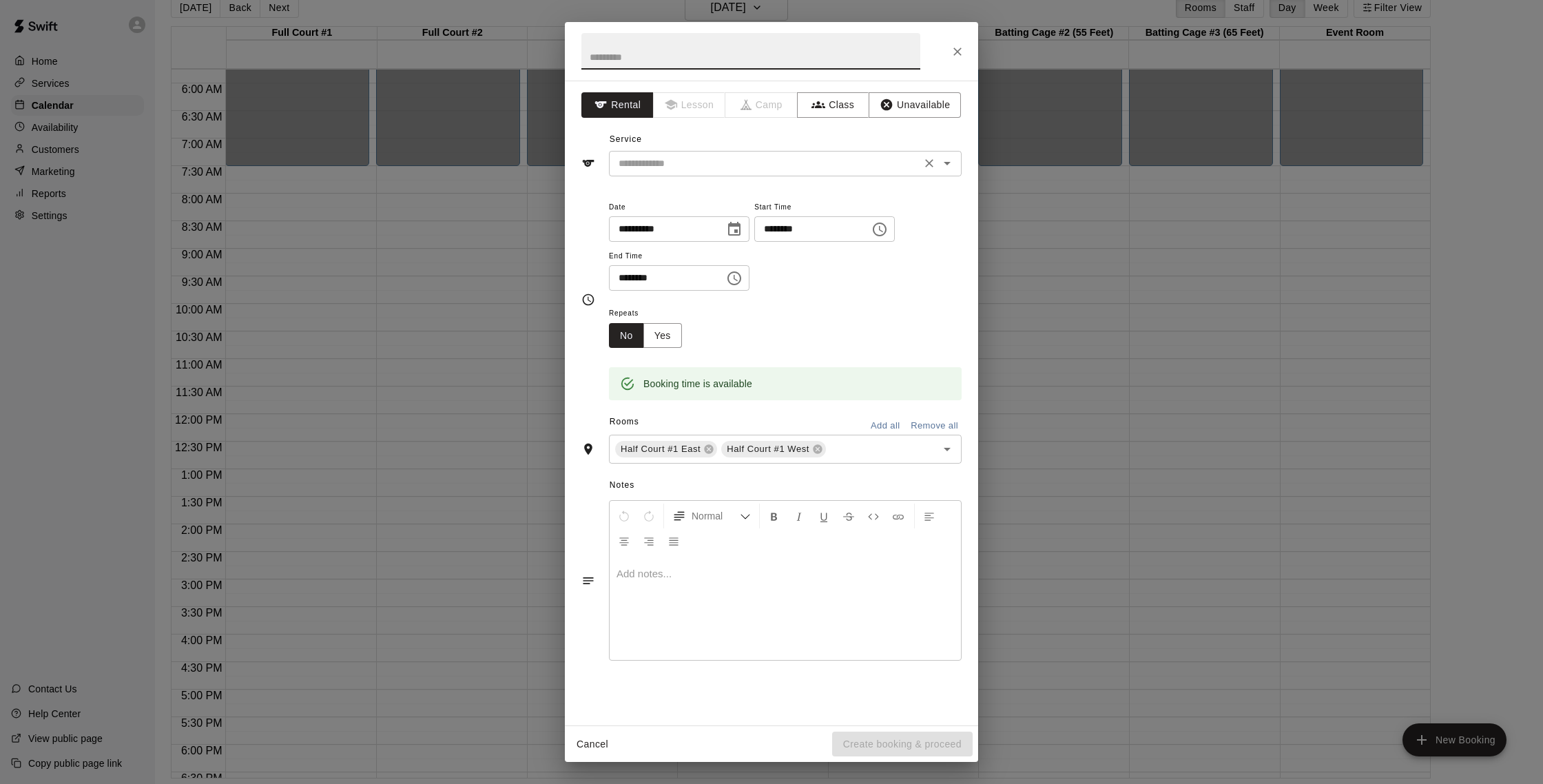
click at [710, 166] on input "text" at bounding box center [765, 163] width 303 height 17
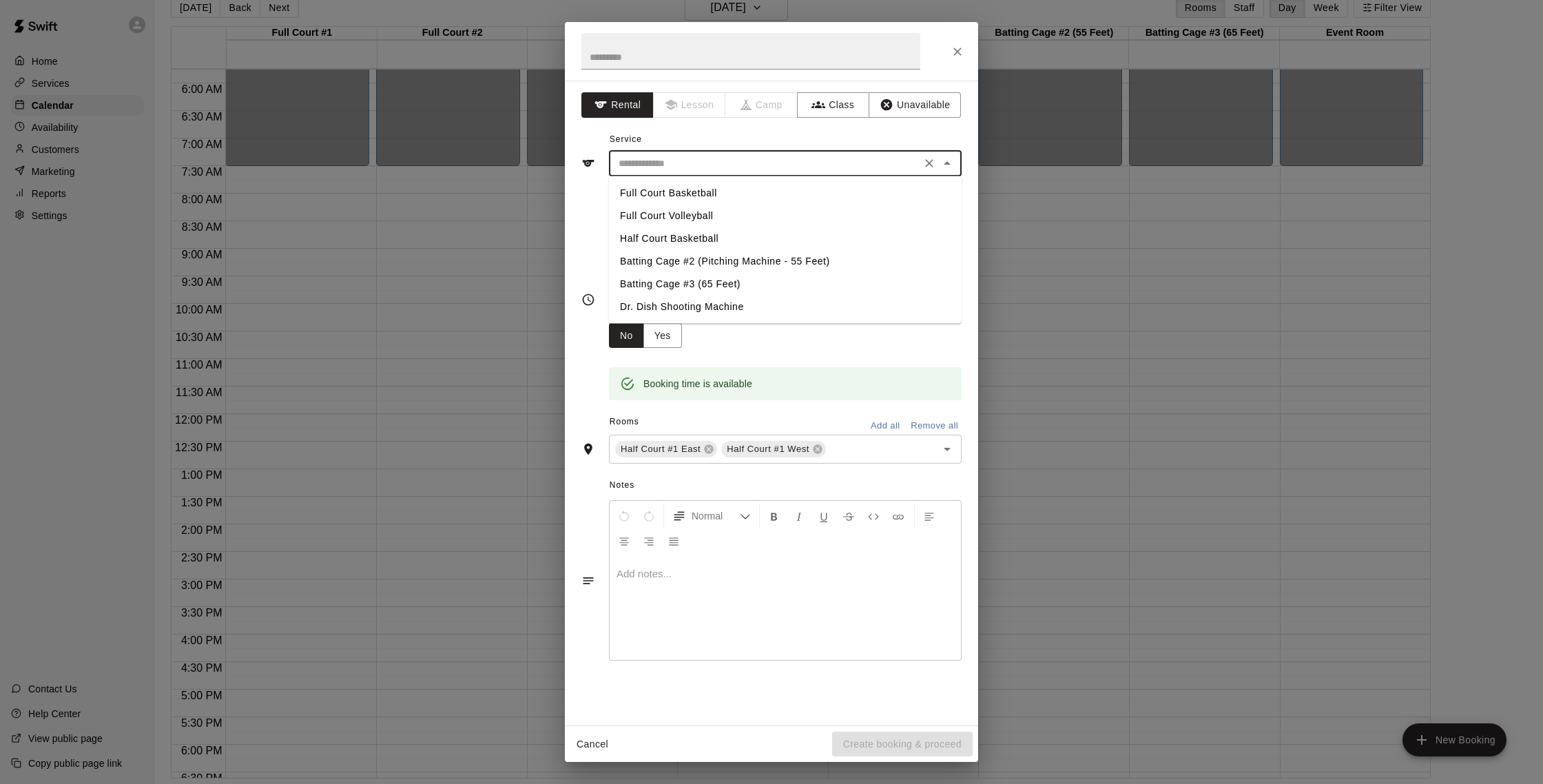
click at [700, 191] on li "Full Court Basketball" at bounding box center [786, 193] width 353 height 23
type input "**********"
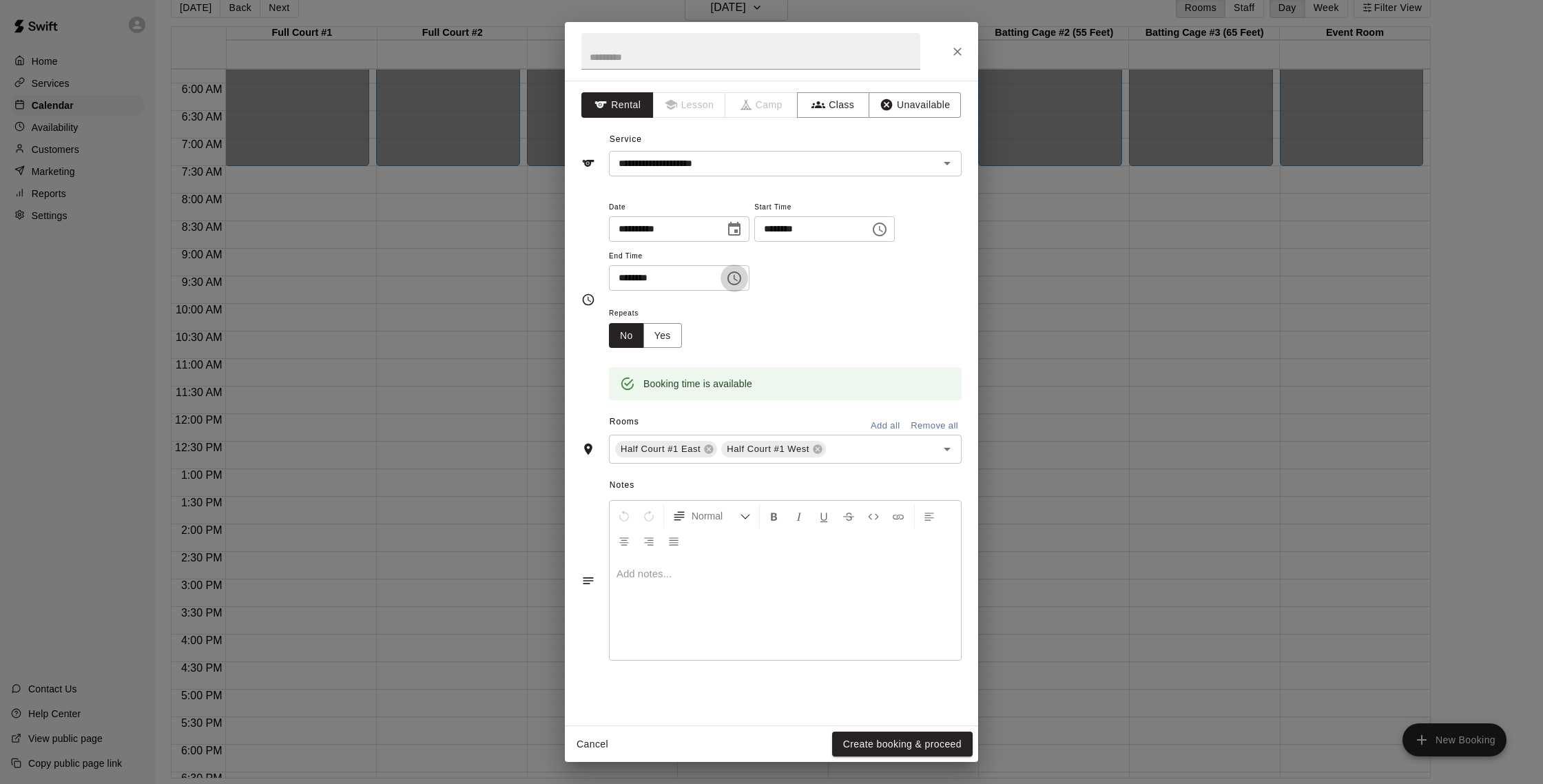
click at [738, 286] on icon "Choose time, selected time is 5:15 PM" at bounding box center [735, 278] width 17 height 17
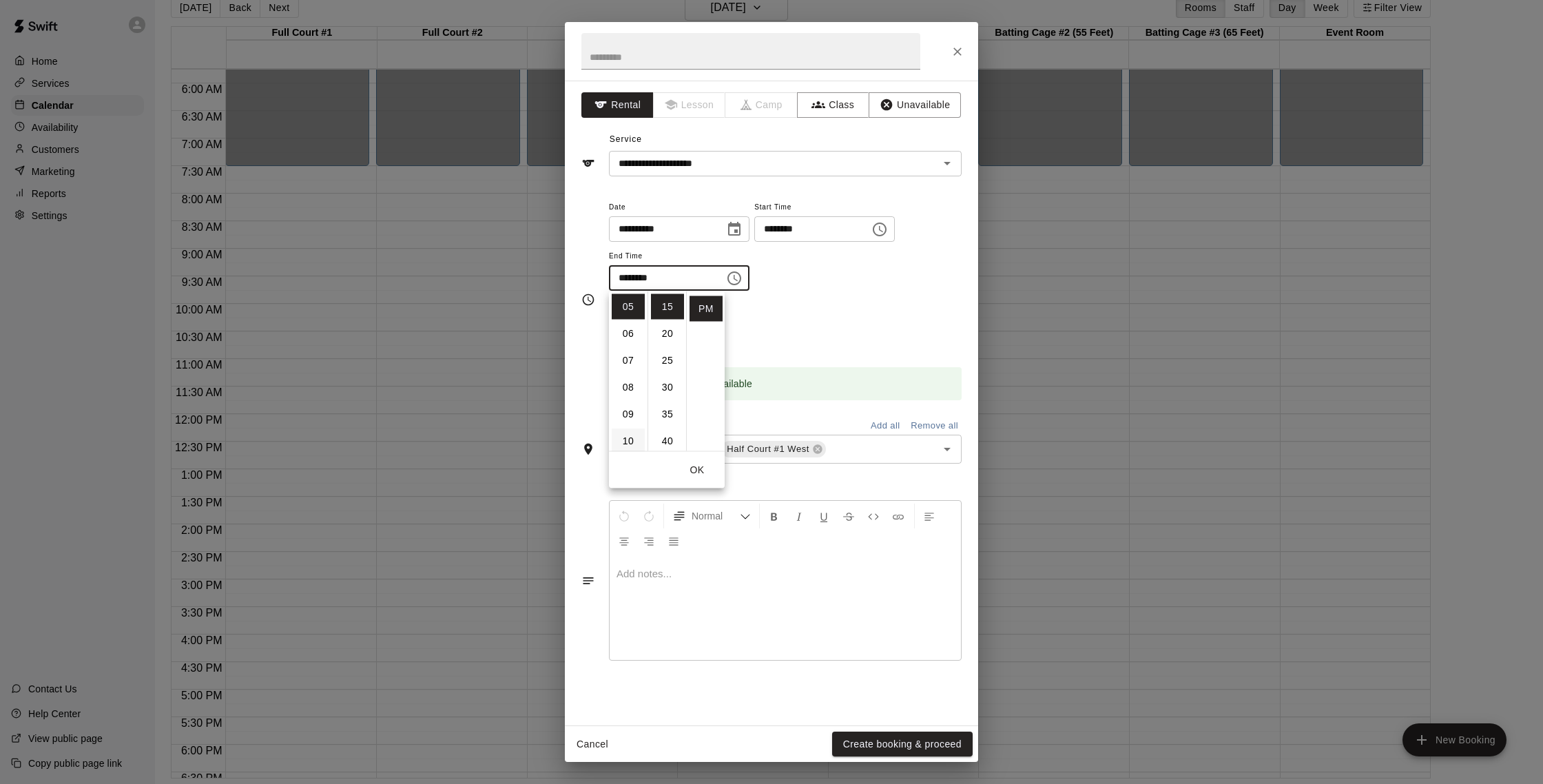
scroll to position [135, 0]
click at [628, 412] on li "09" at bounding box center [628, 407] width 33 height 26
click at [666, 305] on li "00" at bounding box center [668, 307] width 33 height 26
type input "********"
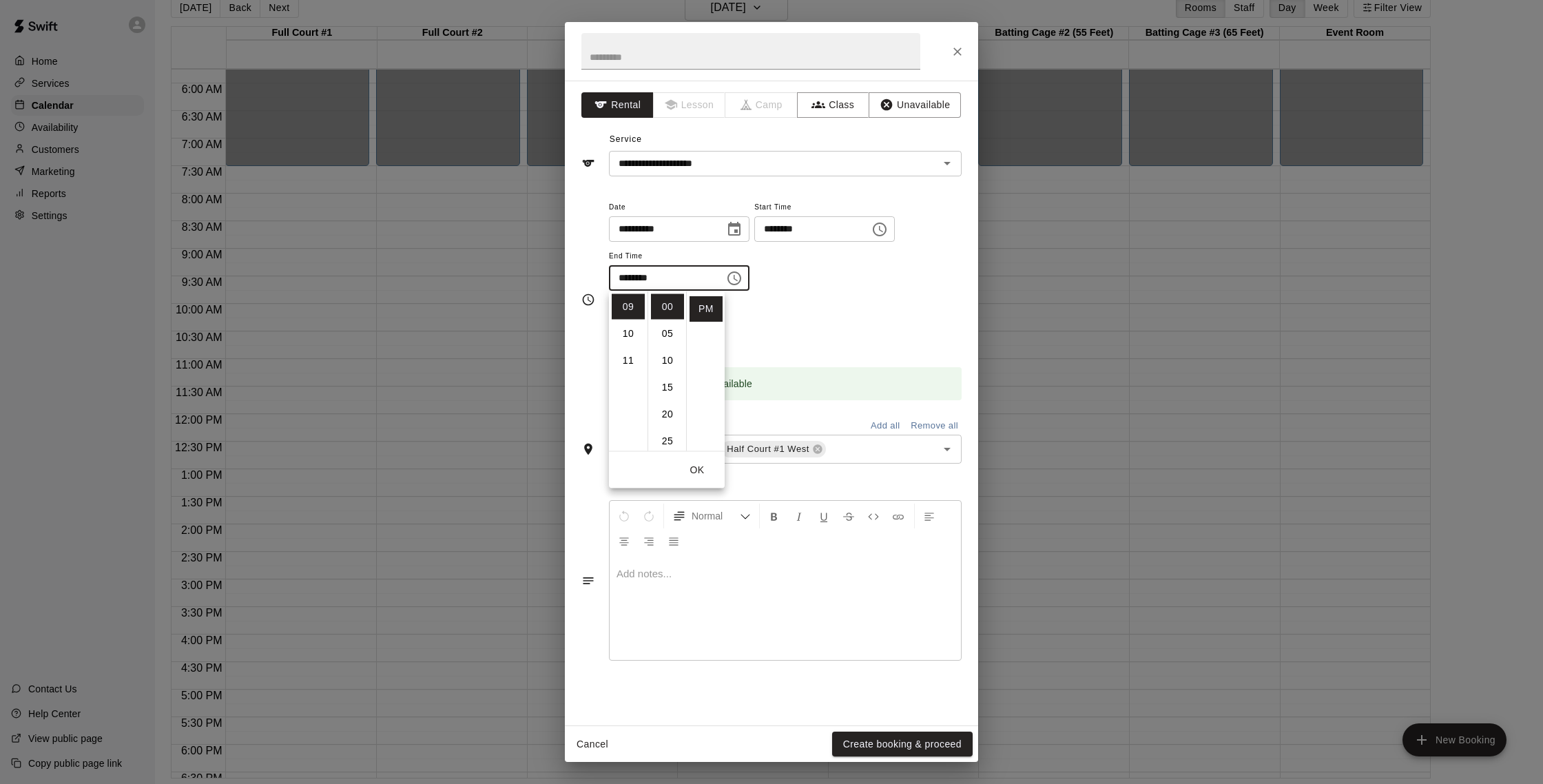
click at [853, 336] on div "Repeats No Yes" at bounding box center [786, 326] width 353 height 44
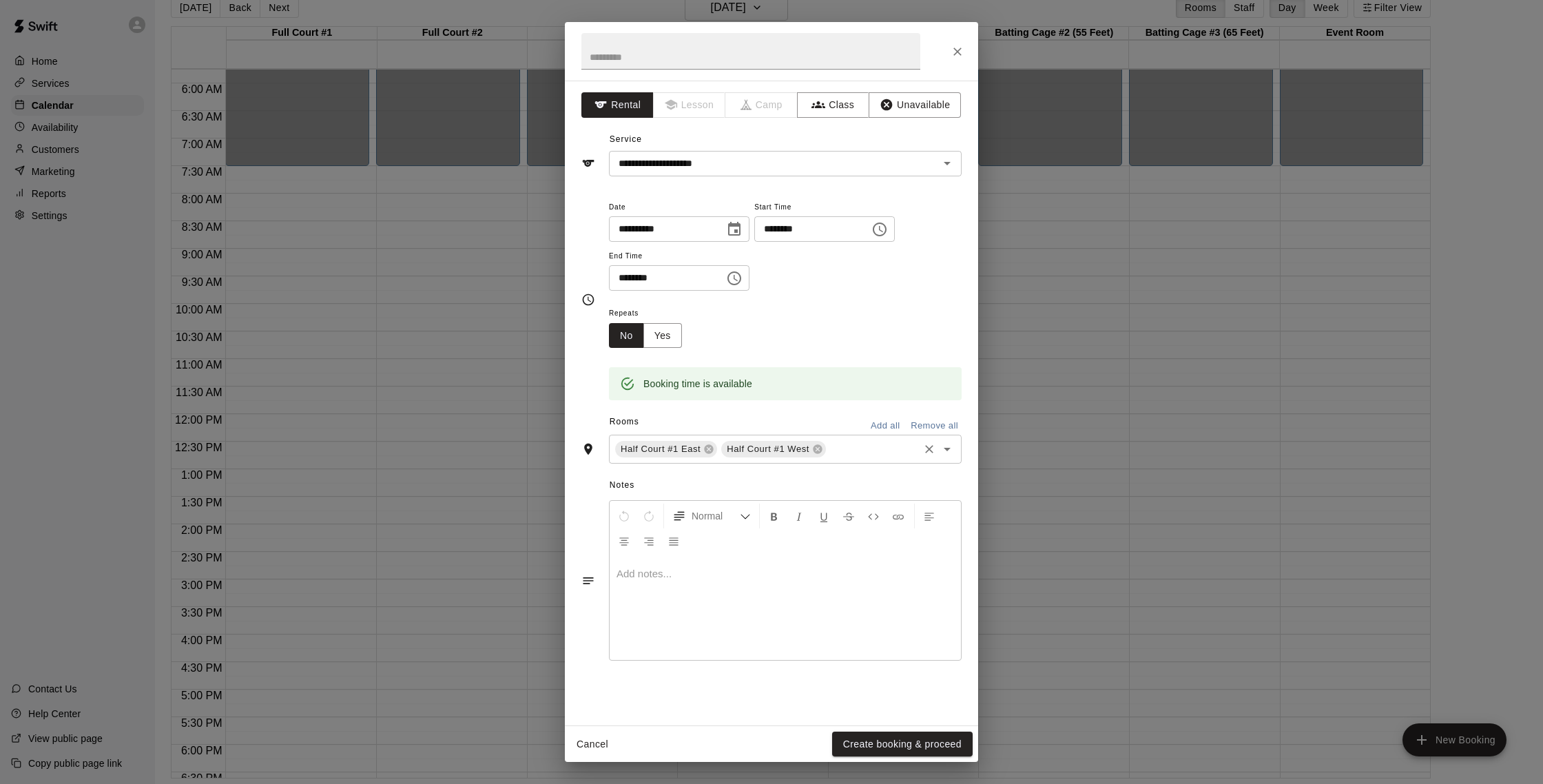
click at [900, 454] on icon "Open" at bounding box center [947, 449] width 17 height 17
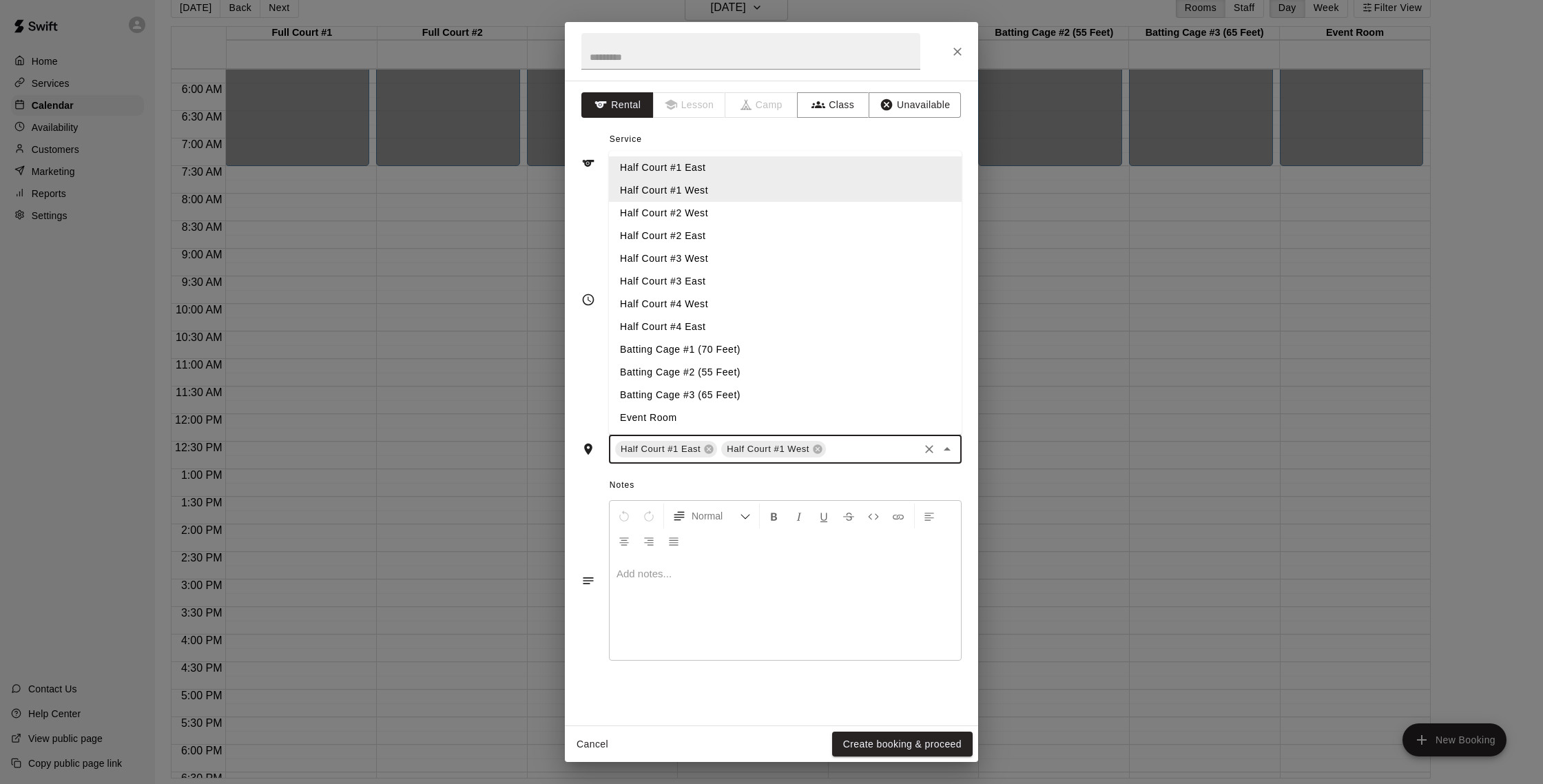
click at [671, 222] on li "Half Court #2 West" at bounding box center [786, 213] width 353 height 23
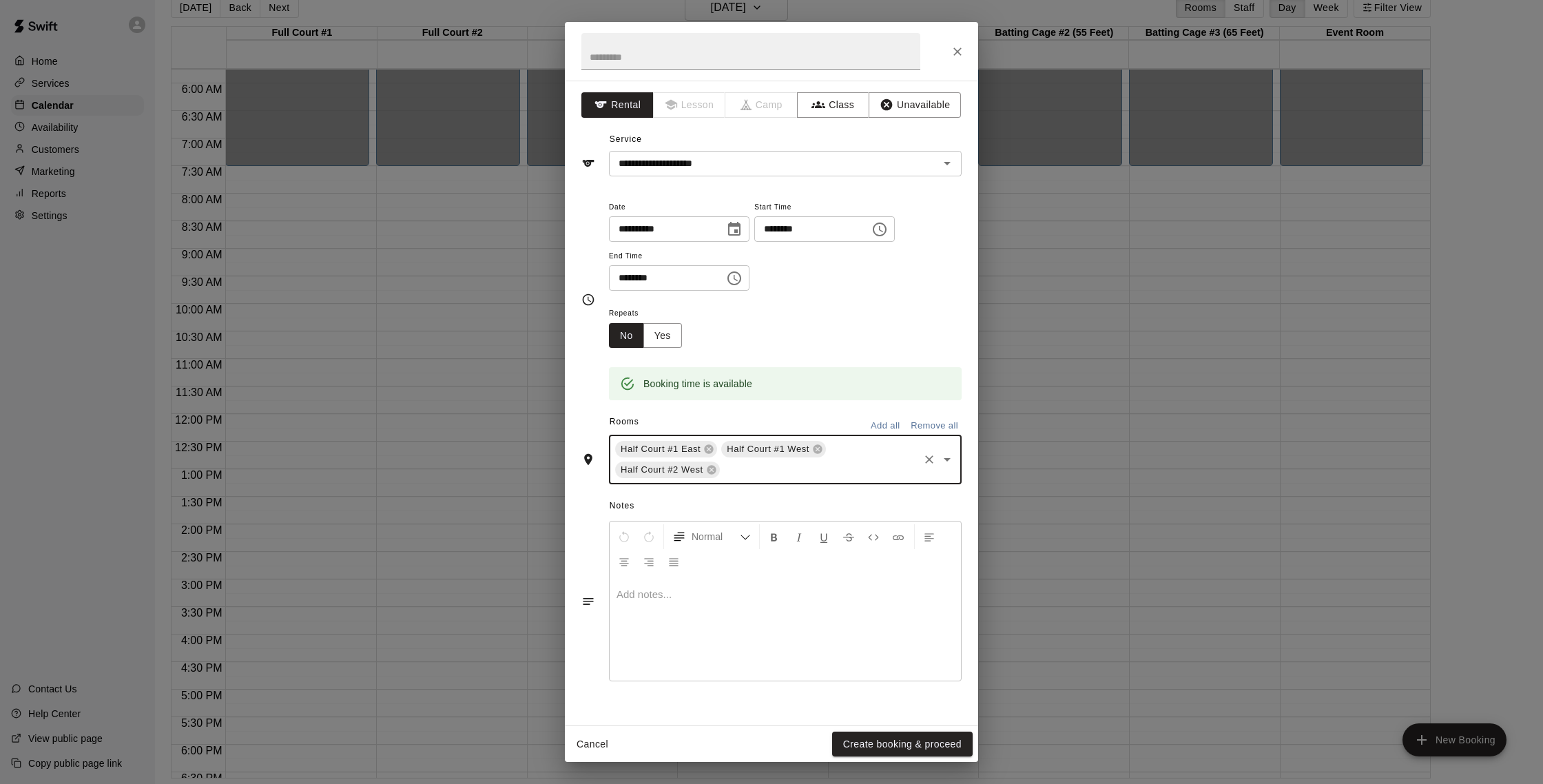
drag, startPoint x: 798, startPoint y: 479, endPoint x: 769, endPoint y: 464, distance: 32.6
click at [797, 478] on div "Half Court #1 East Half Court #1 [GEOGRAPHIC_DATA] #2 West ​" at bounding box center [786, 460] width 353 height 50
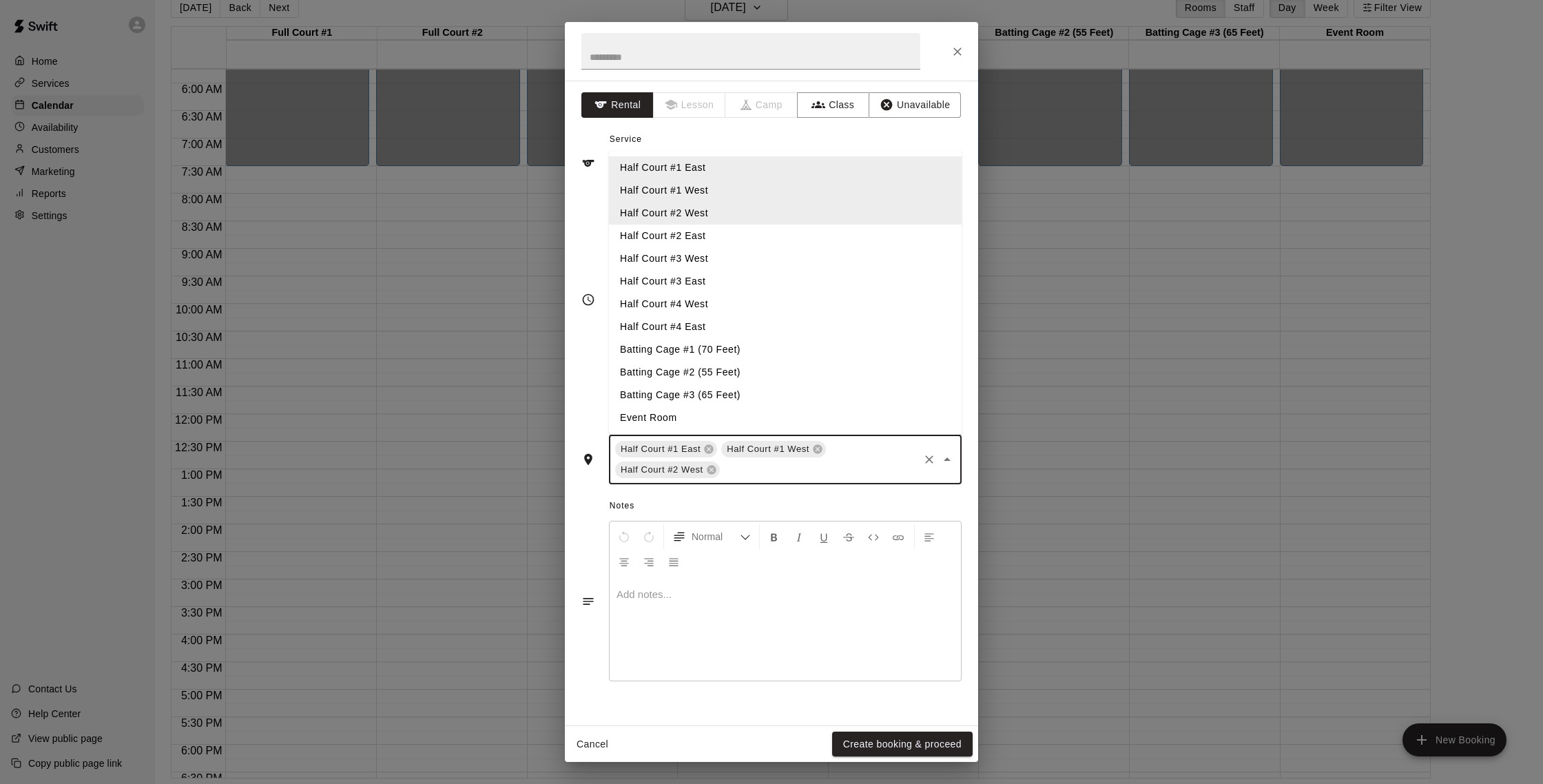
click at [696, 237] on li "Half Court #2 East" at bounding box center [786, 236] width 353 height 23
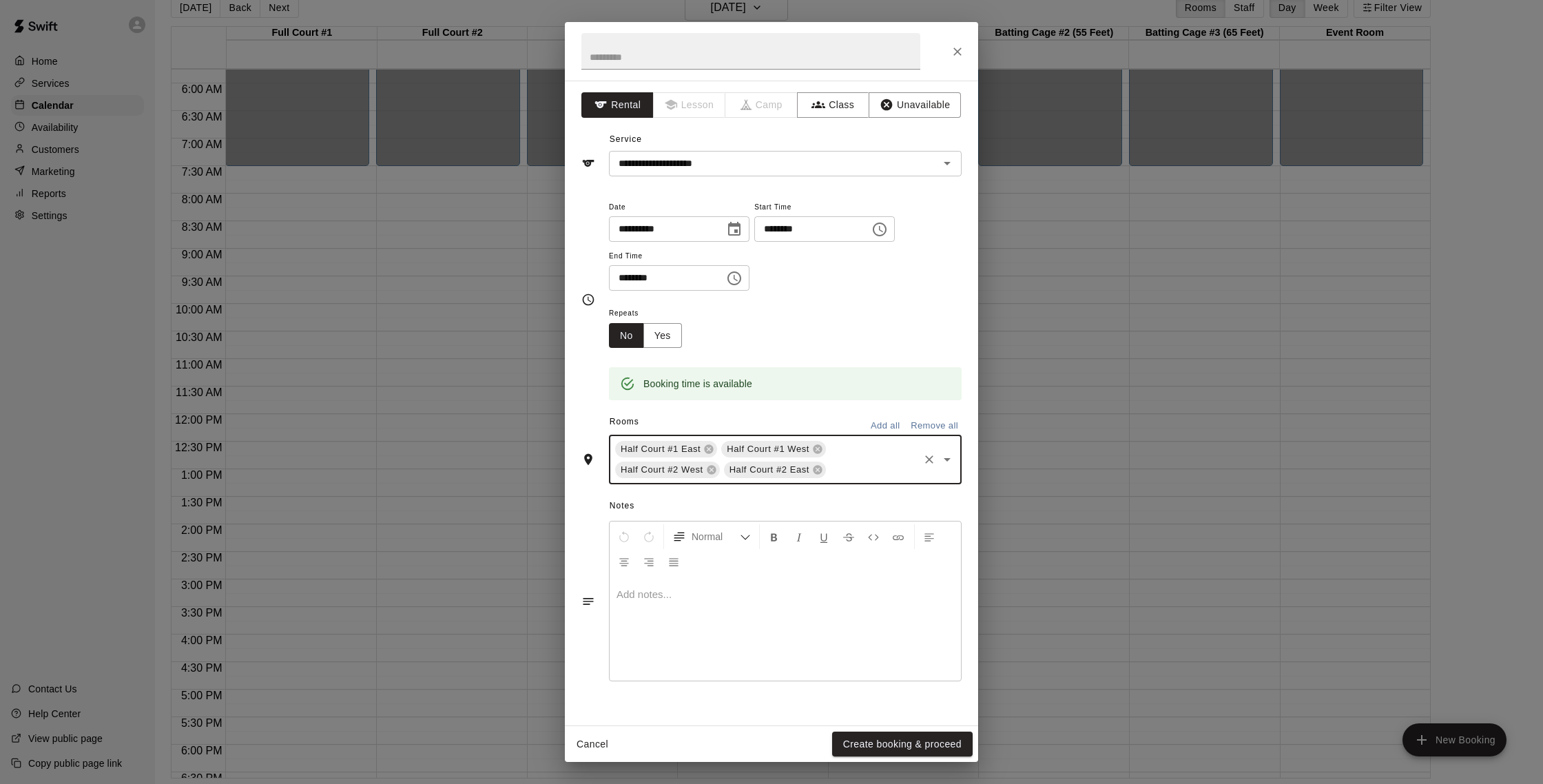
click at [850, 474] on input "text" at bounding box center [872, 469] width 89 height 17
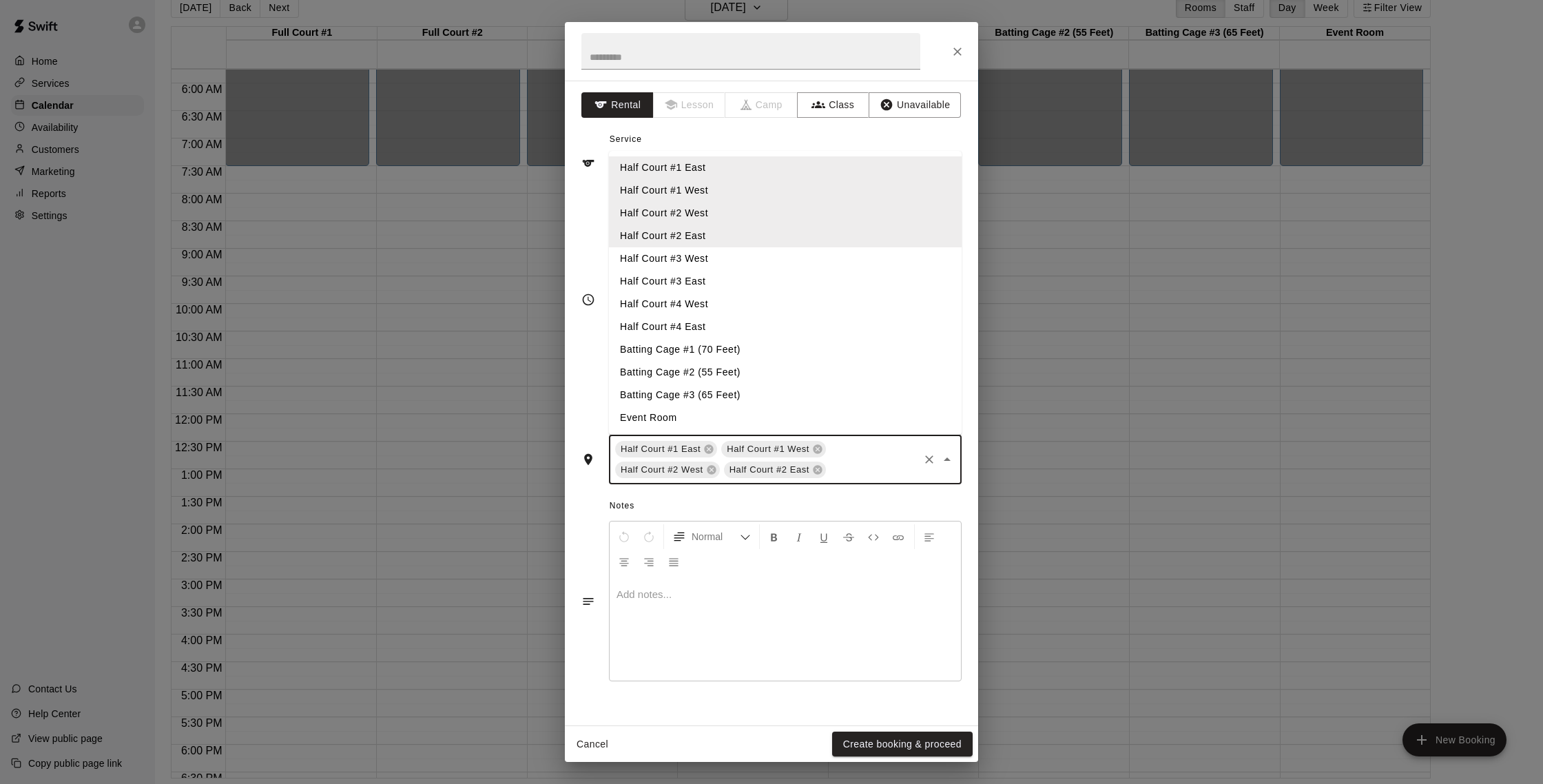
drag, startPoint x: 666, startPoint y: 256, endPoint x: 736, endPoint y: 333, distance: 104.1
click at [668, 256] on li "Half Court #3 West" at bounding box center [786, 258] width 353 height 23
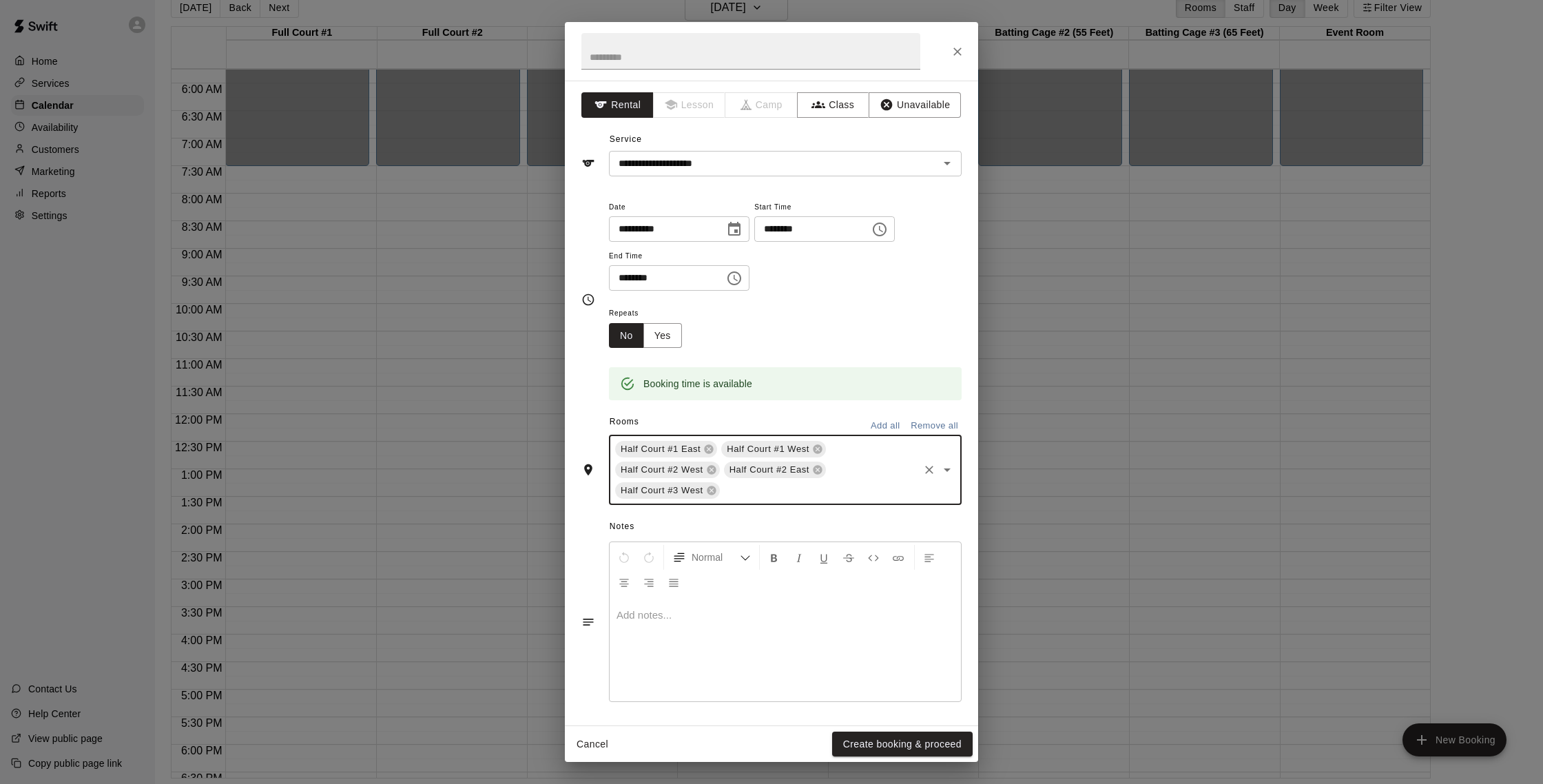
click at [750, 490] on input "text" at bounding box center [820, 490] width 195 height 17
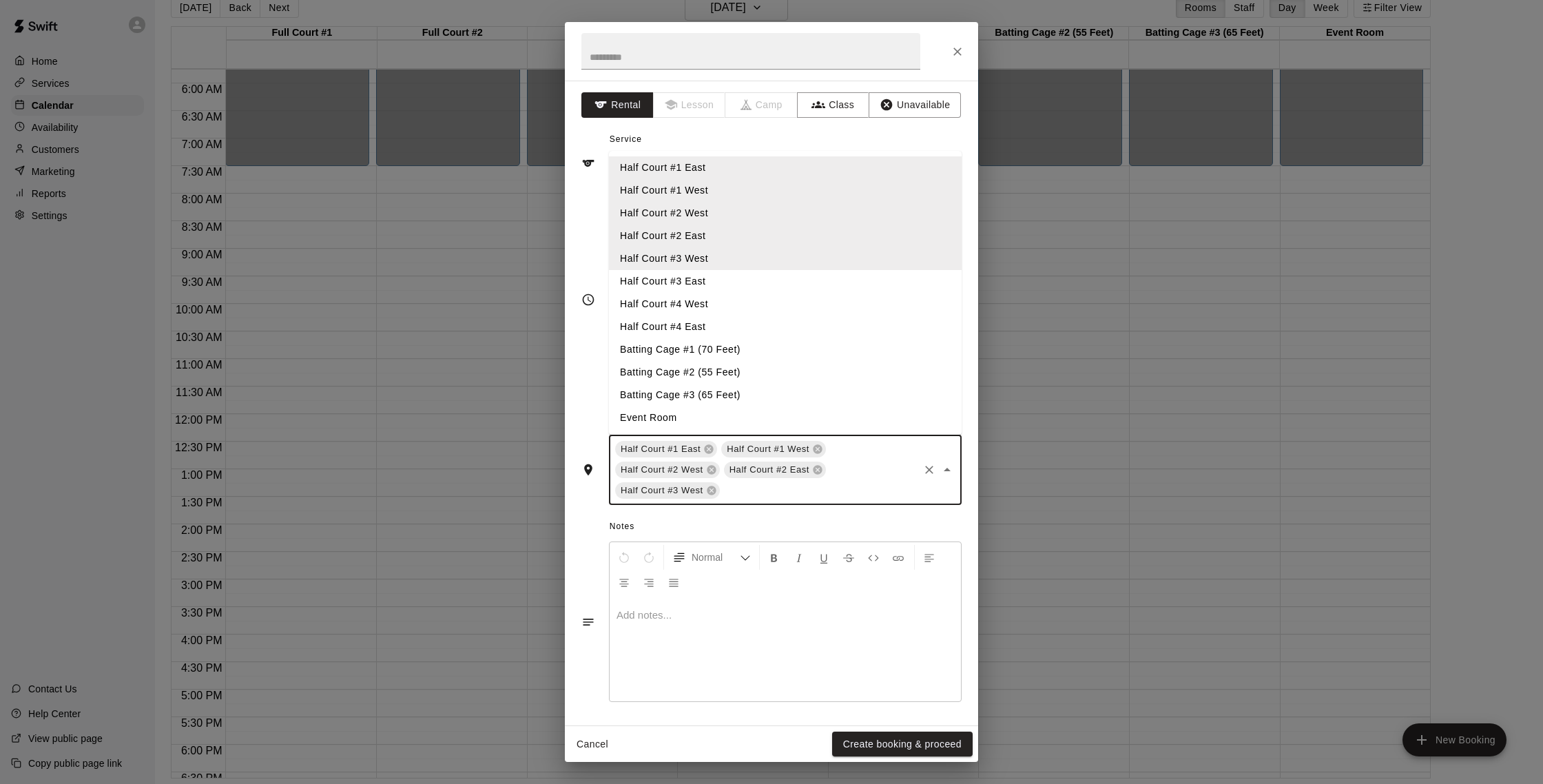
scroll to position [2, 0]
click at [679, 273] on li "Half Court #3 East" at bounding box center [786, 279] width 353 height 23
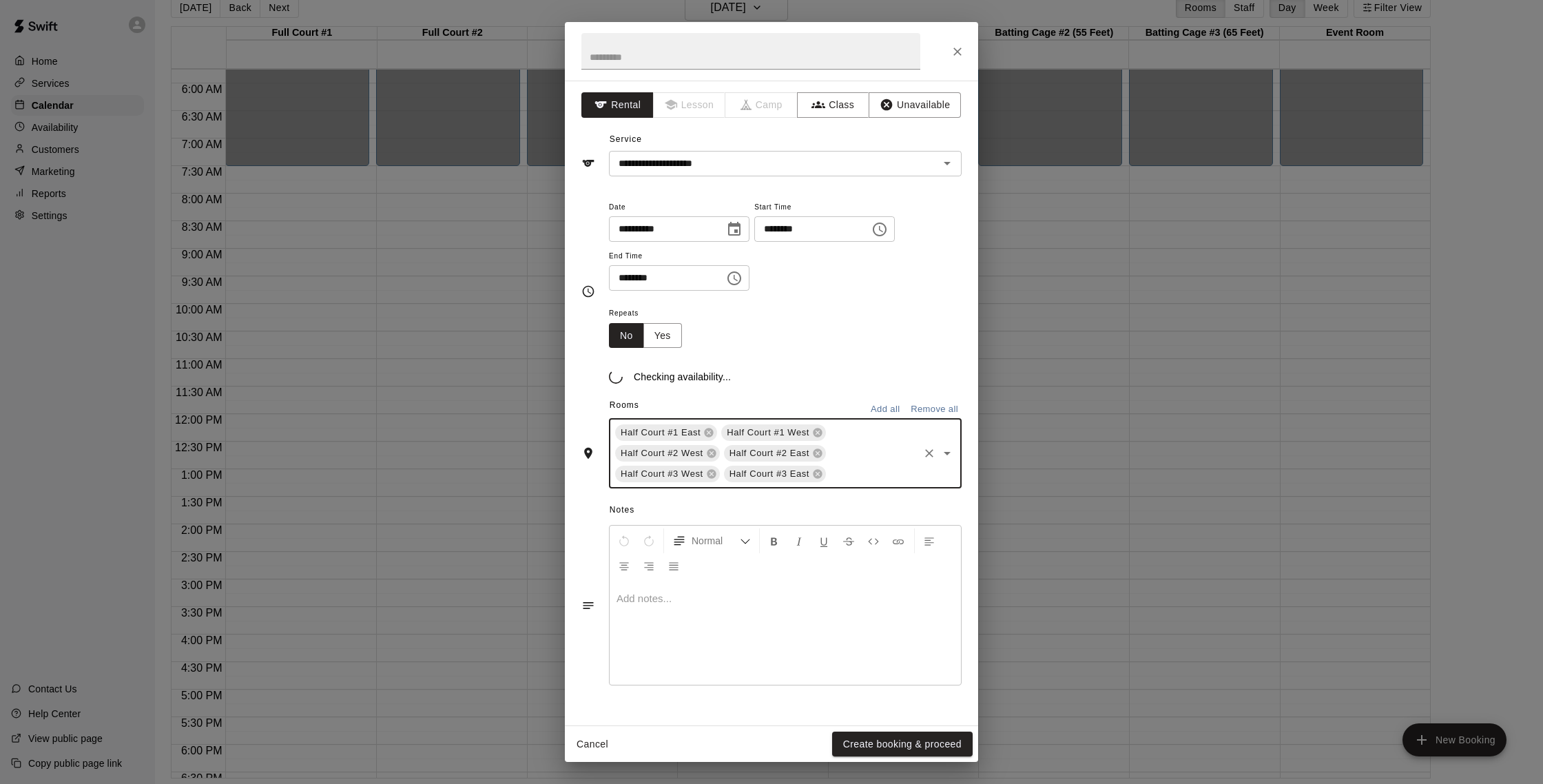
scroll to position [0, 0]
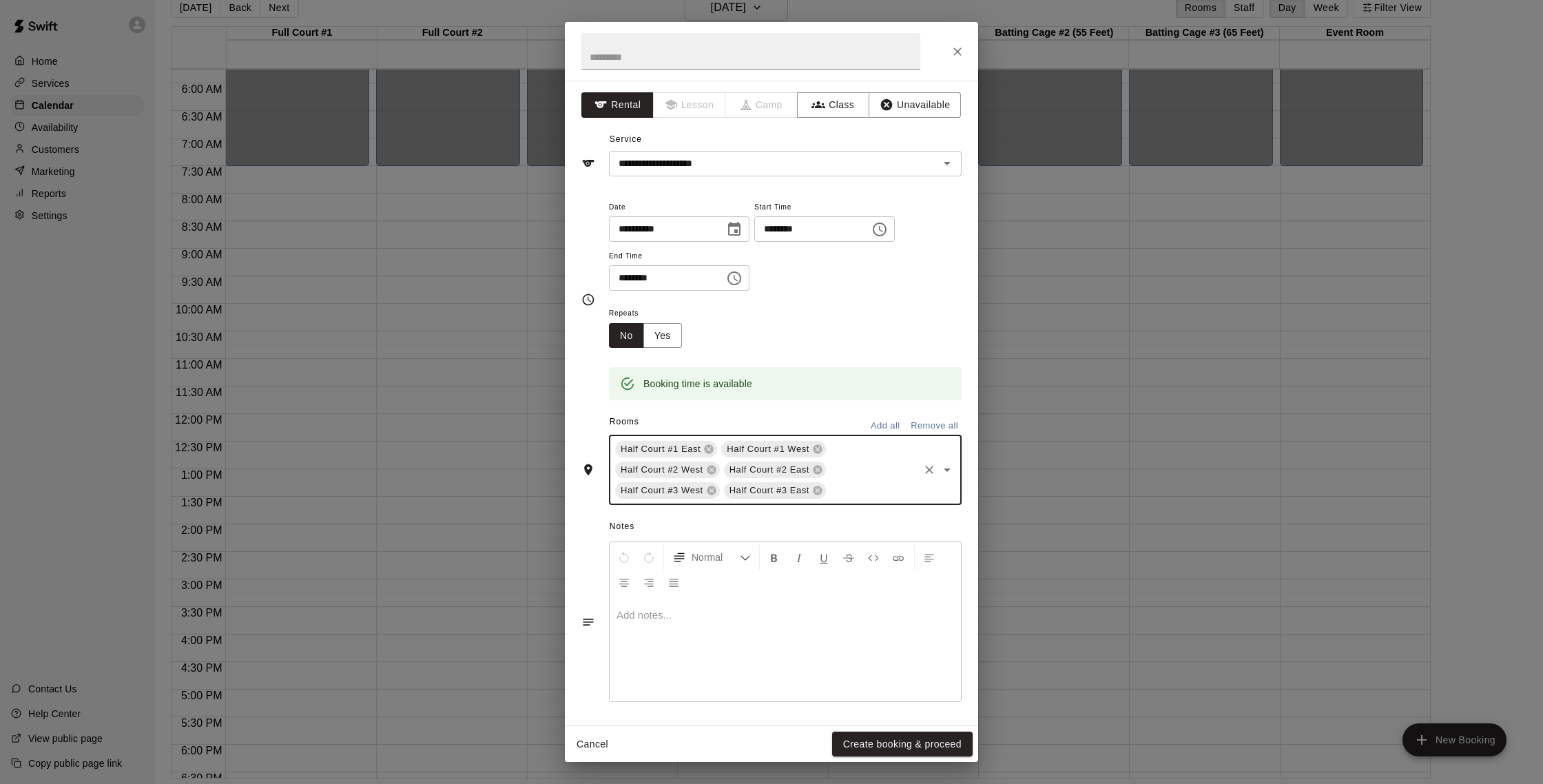
click at [855, 487] on input "text" at bounding box center [872, 490] width 89 height 17
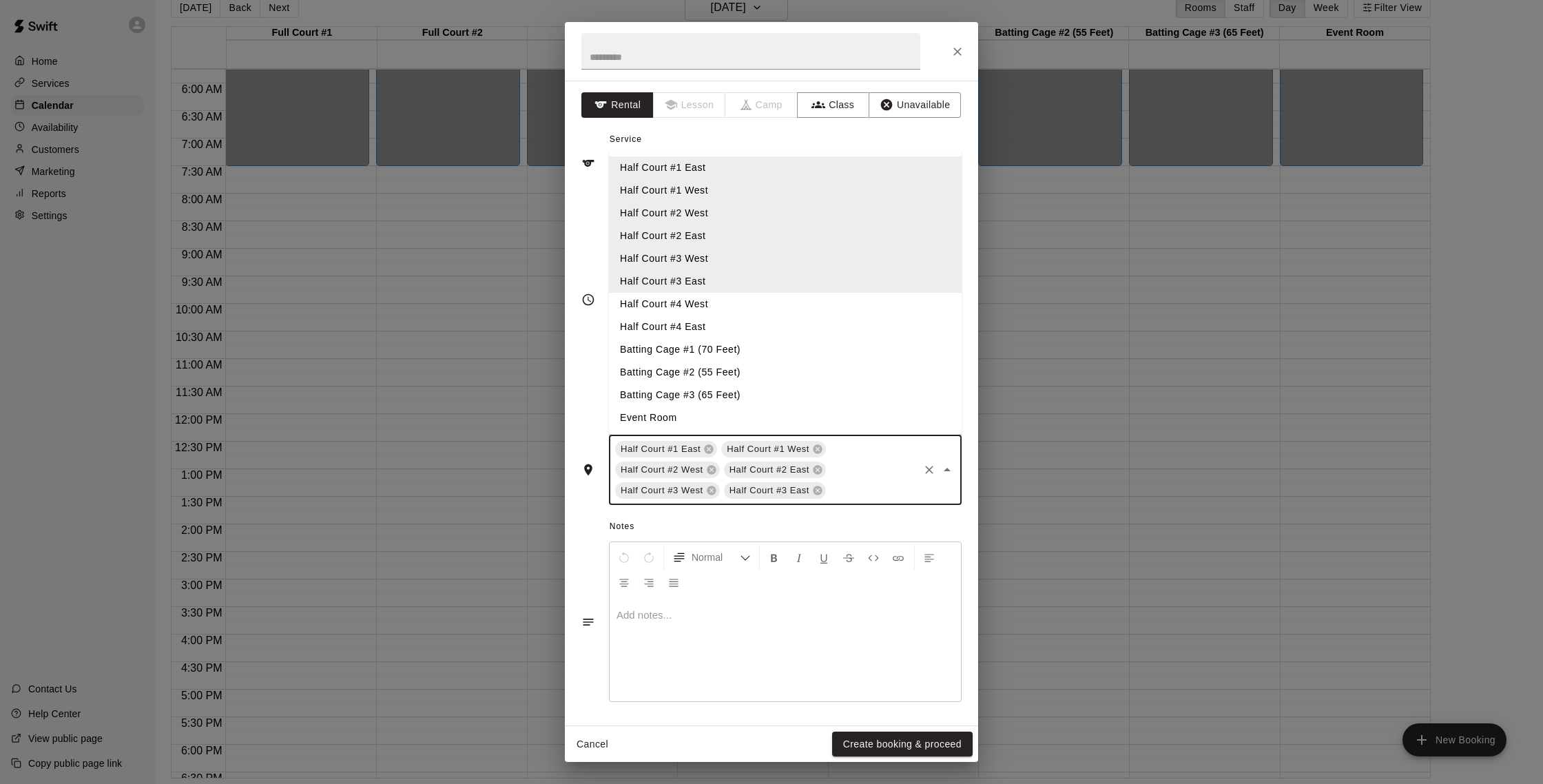
click at [685, 303] on li "Half Court #4 West" at bounding box center [786, 304] width 353 height 23
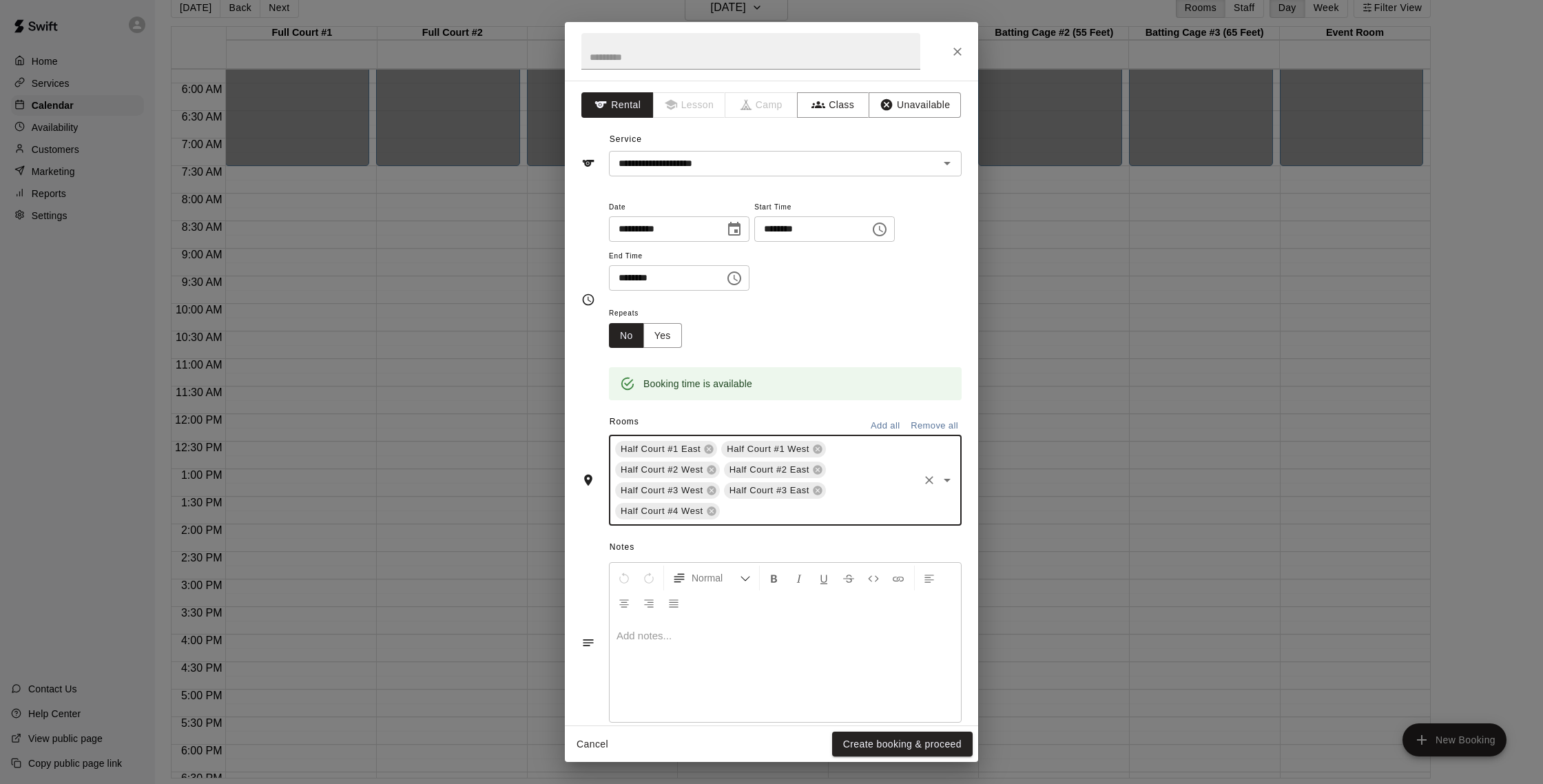
click at [775, 508] on input "text" at bounding box center [820, 511] width 195 height 17
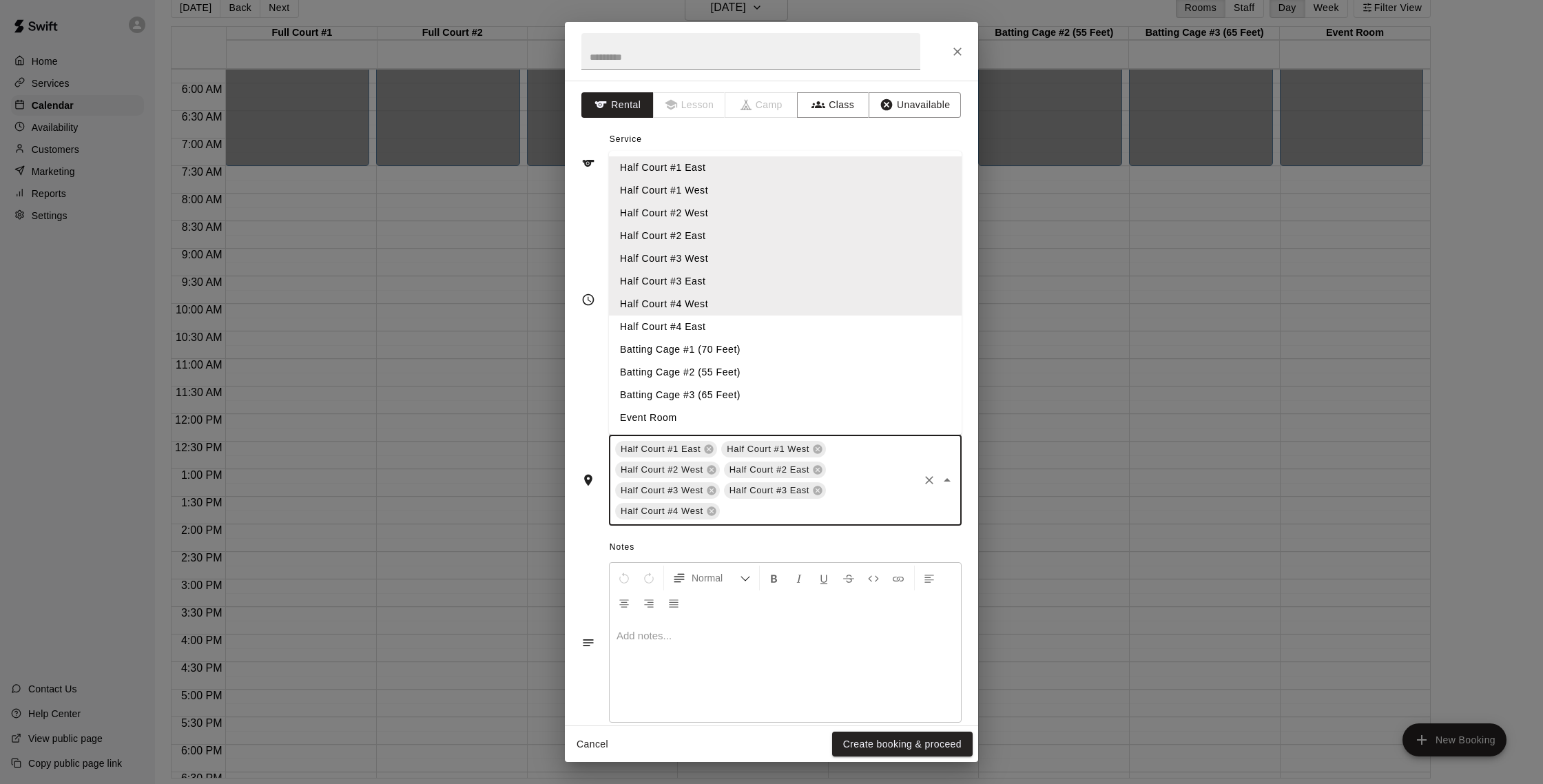
click at [704, 321] on li "Half Court #4 East" at bounding box center [786, 327] width 353 height 23
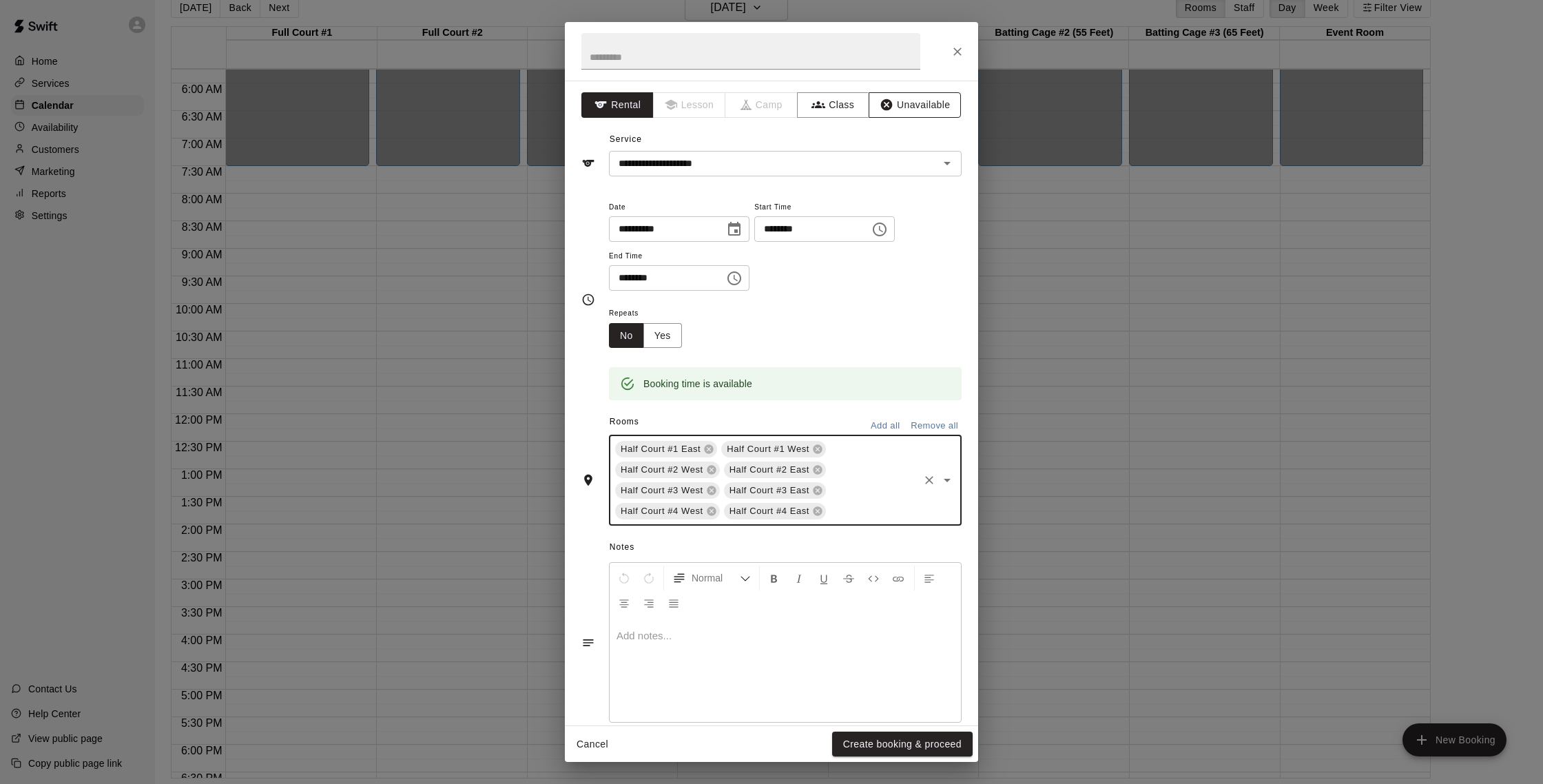
click at [900, 94] on button "Unavailable" at bounding box center [914, 105] width 92 height 26
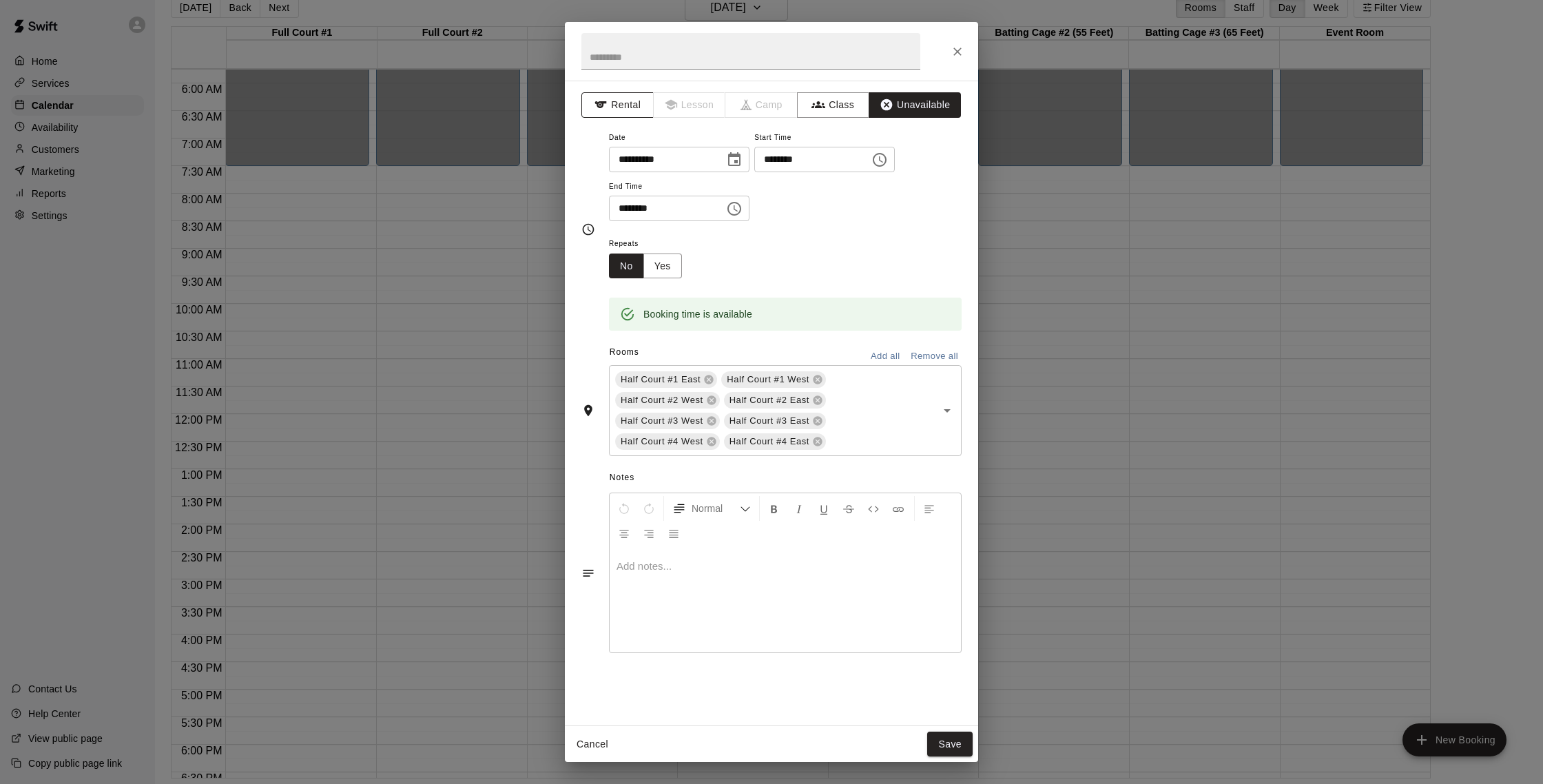
click at [630, 113] on button "Rental" at bounding box center [618, 105] width 72 height 26
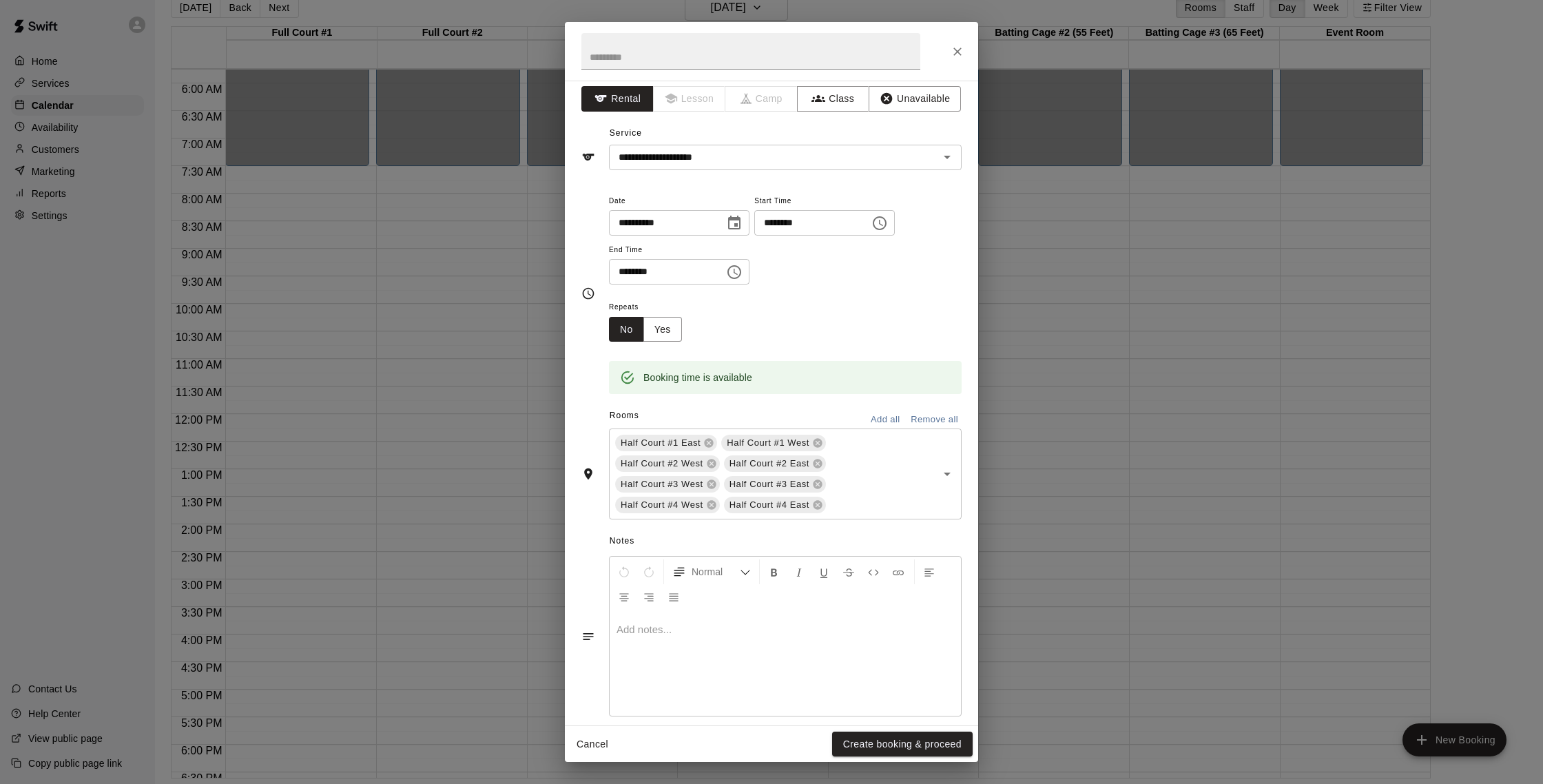
scroll to position [7, 0]
click at [900, 98] on button "Unavailable" at bounding box center [914, 98] width 92 height 26
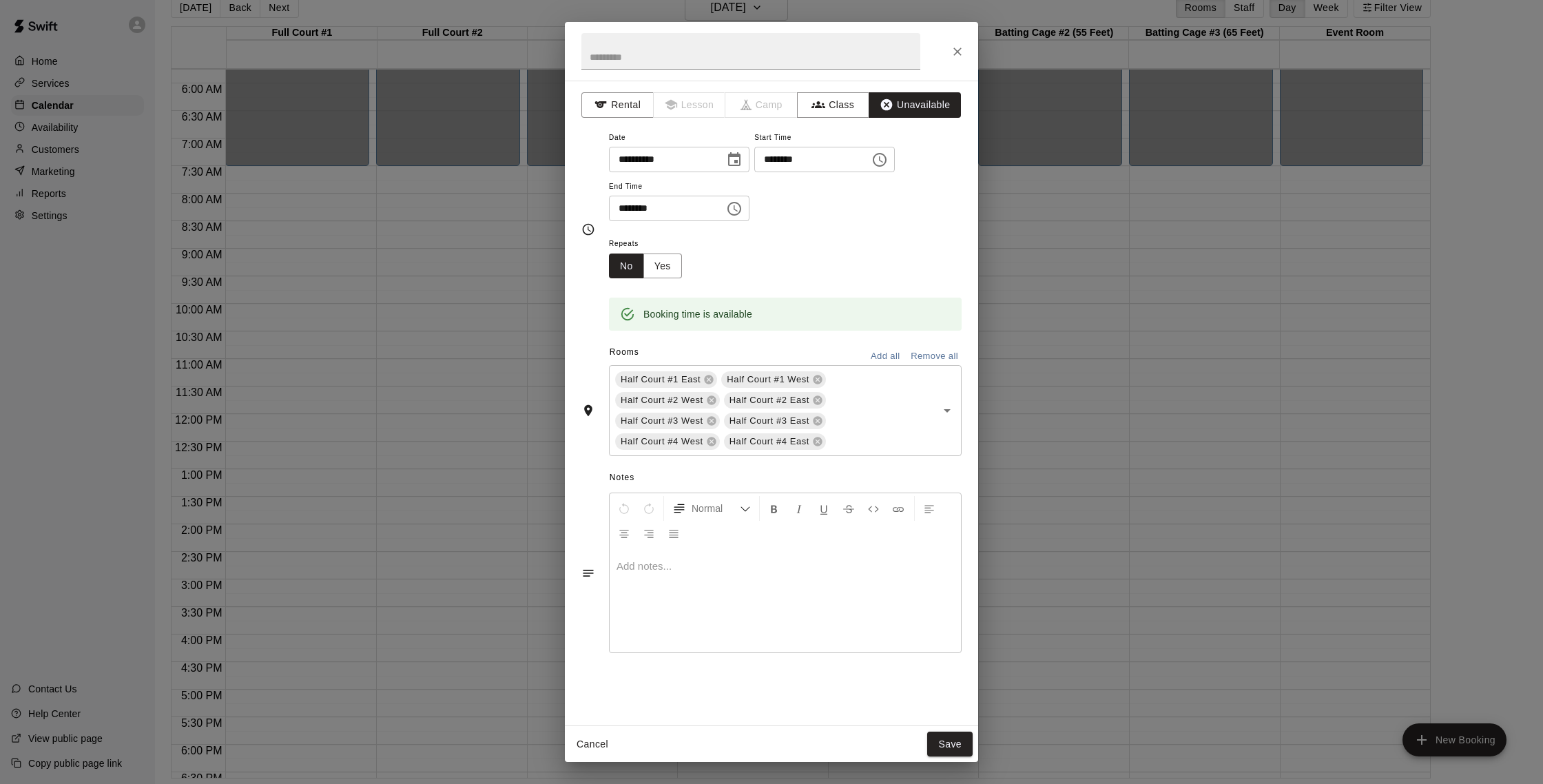
scroll to position [0, 0]
click at [666, 273] on button "Yes" at bounding box center [662, 266] width 38 height 26
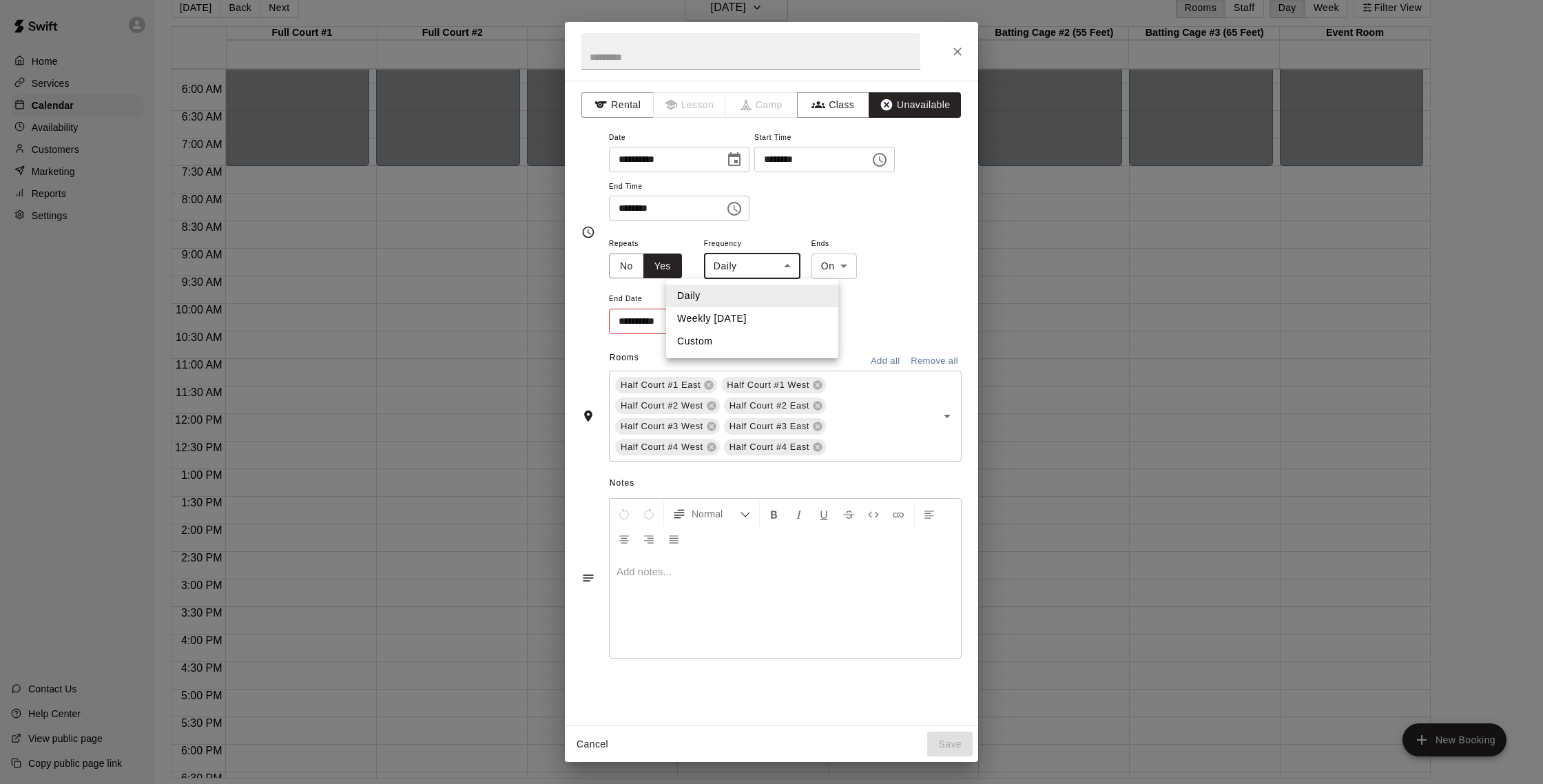
click at [784, 273] on body "Home Services Calendar Availability Customers Marketing Reports Settings Contac…" at bounding box center [772, 381] width 1543 height 806
click at [748, 337] on li "Custom" at bounding box center [752, 341] width 172 height 23
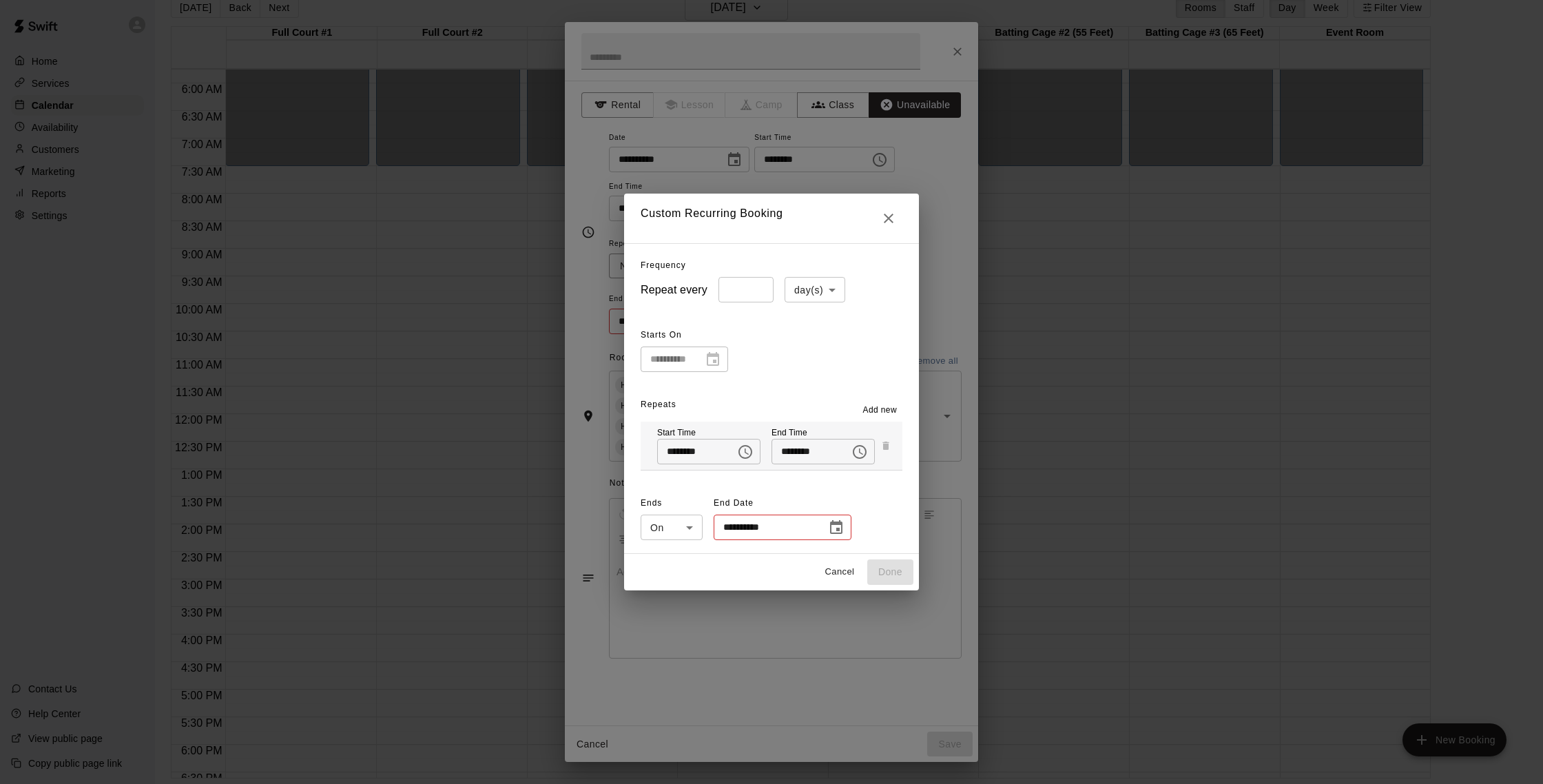
click at [708, 364] on div "**********" at bounding box center [684, 359] width 87 height 26
click at [716, 360] on div at bounding box center [709, 360] width 20 height 0
click at [884, 227] on button "Close" at bounding box center [889, 218] width 28 height 28
type input "*****"
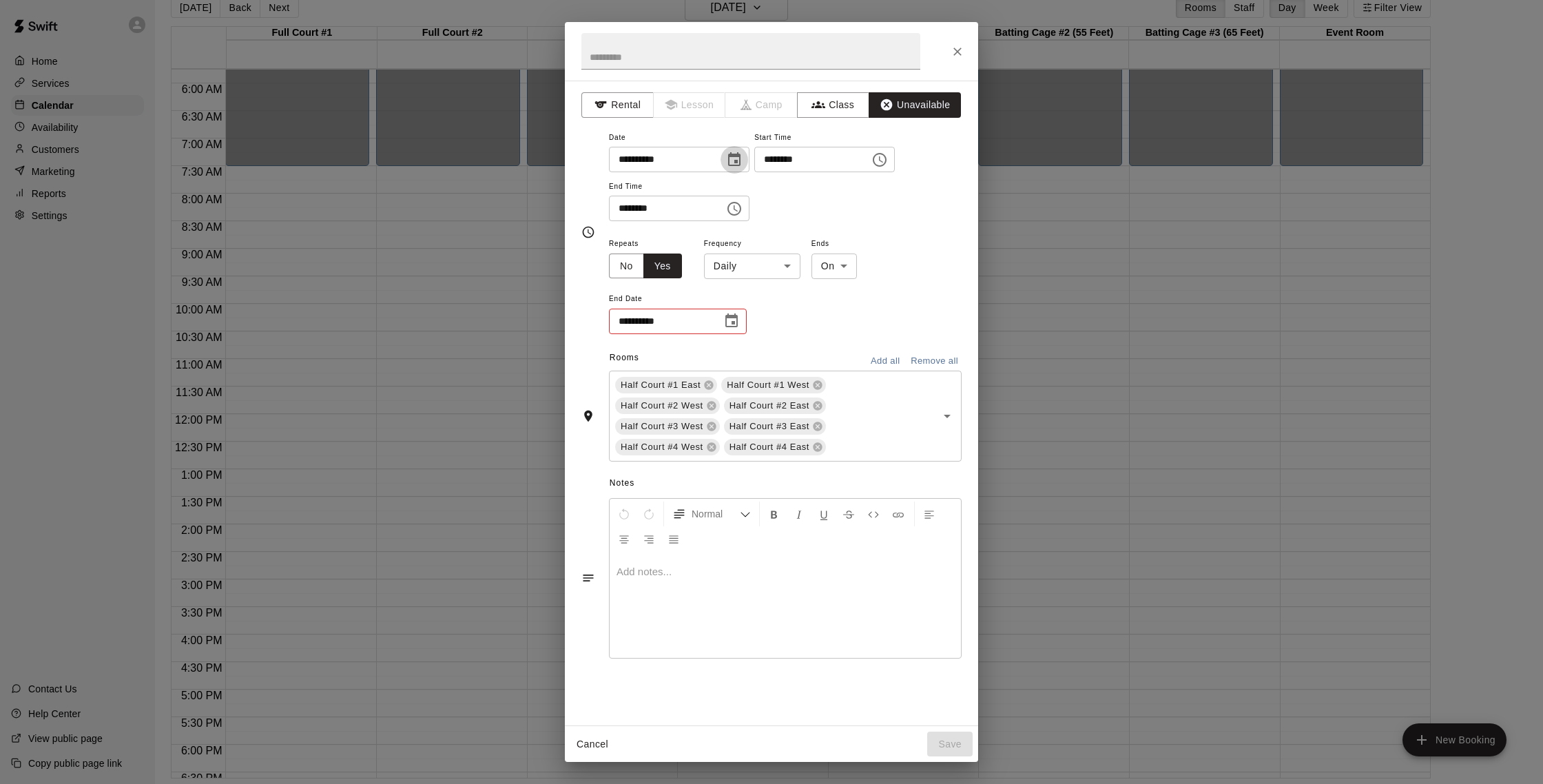
click at [738, 170] on button "Choose date, selected date is Nov 16, 2025" at bounding box center [734, 159] width 28 height 28
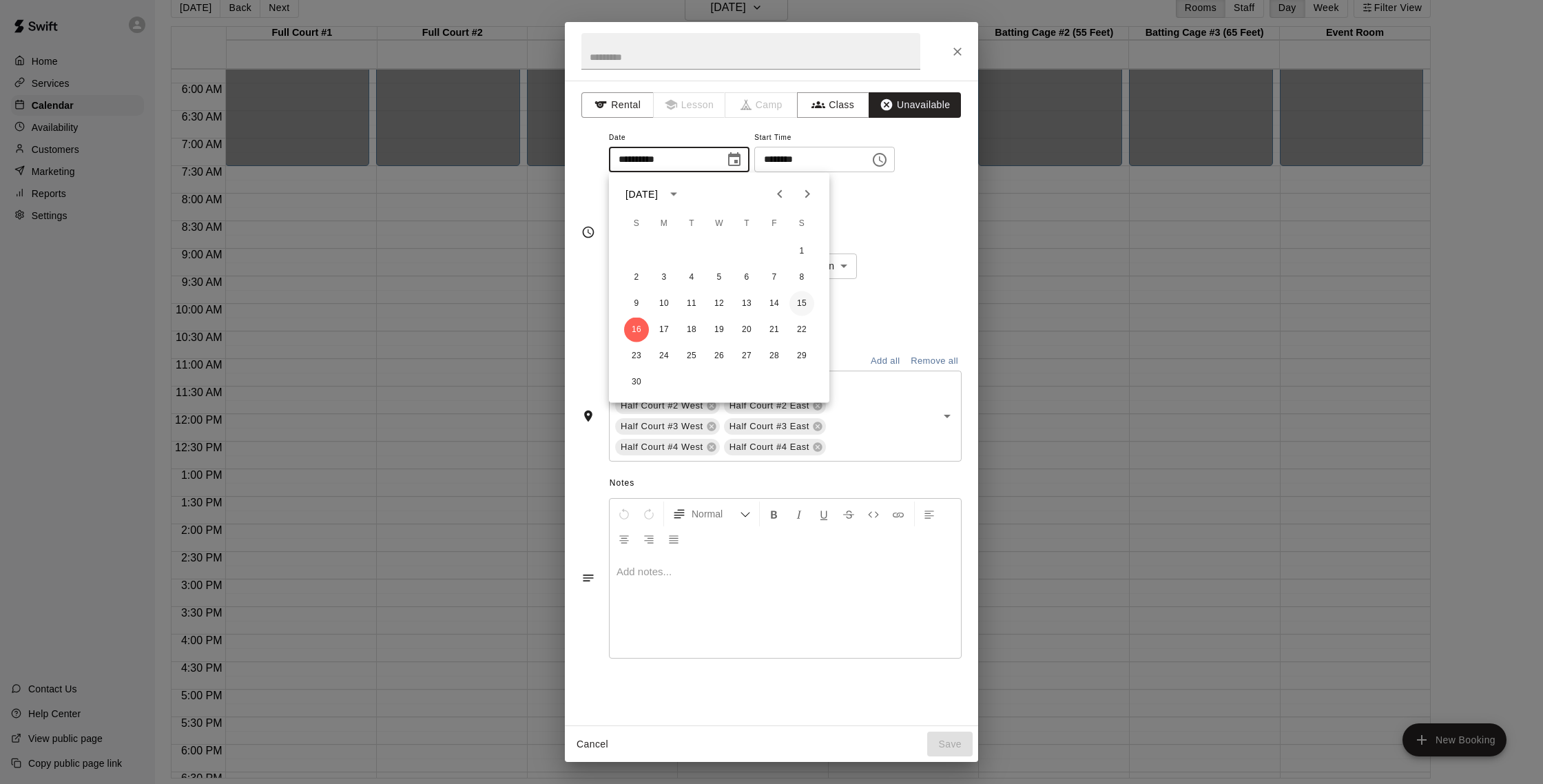
click at [796, 310] on button "15" at bounding box center [802, 303] width 25 height 25
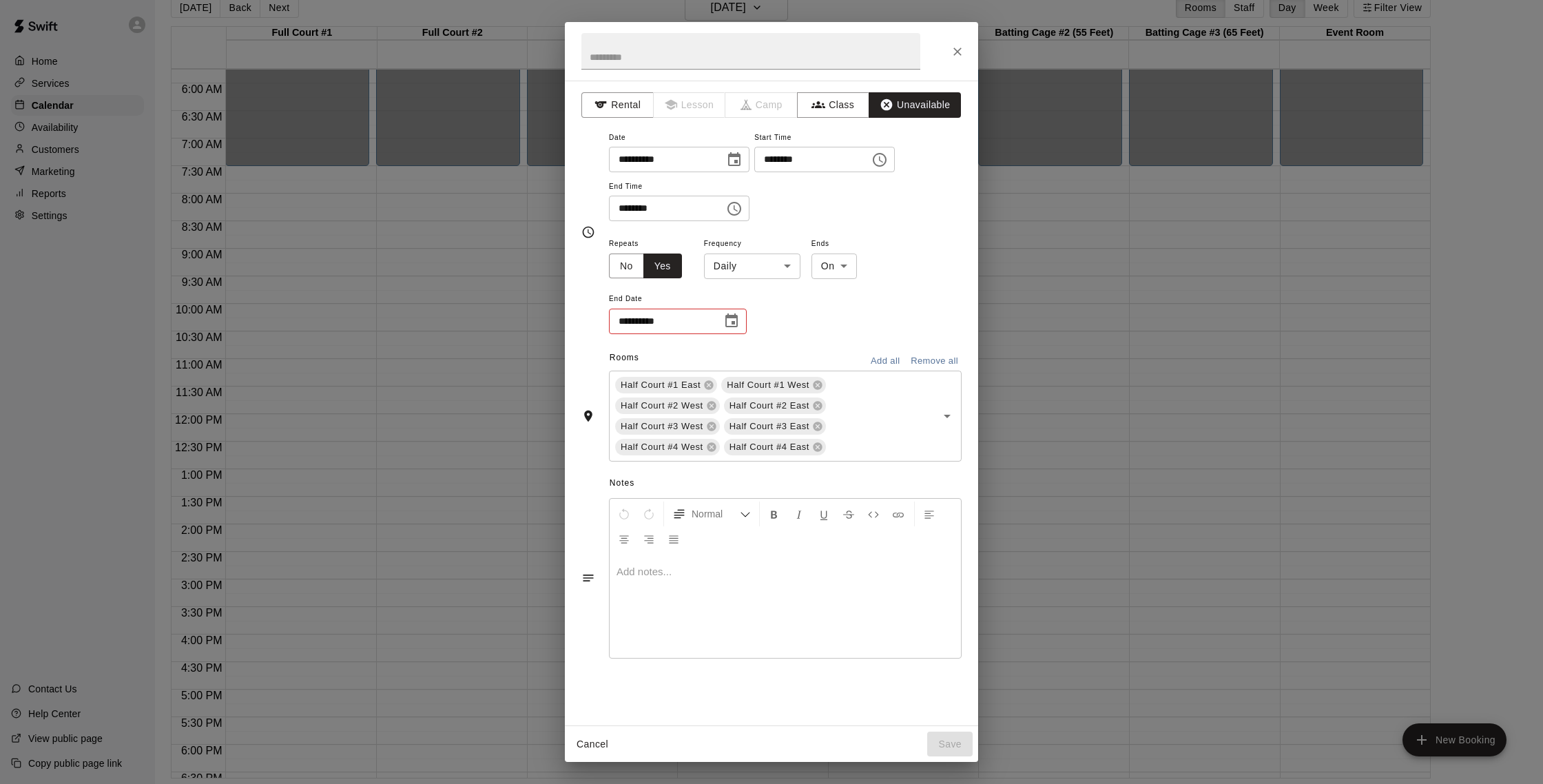
type input "**********"
click at [777, 267] on body "Home Services Calendar Availability Customers Marketing Reports Settings Contac…" at bounding box center [772, 381] width 1543 height 806
click at [823, 266] on div at bounding box center [772, 392] width 1543 height 784
click at [723, 319] on icon "Choose date" at bounding box center [732, 321] width 17 height 17
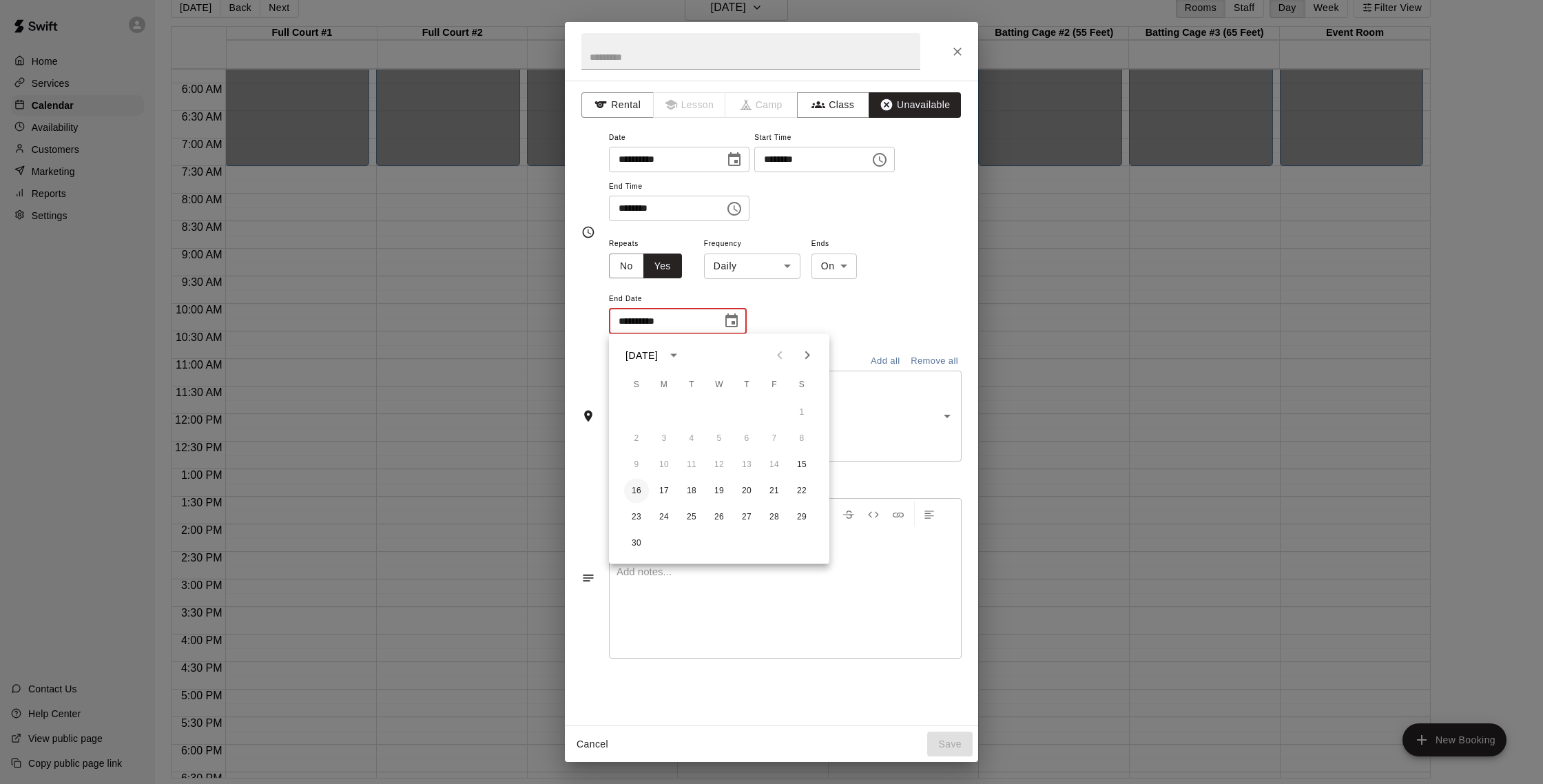
click at [632, 488] on button "16" at bounding box center [636, 490] width 25 height 25
type input "**********"
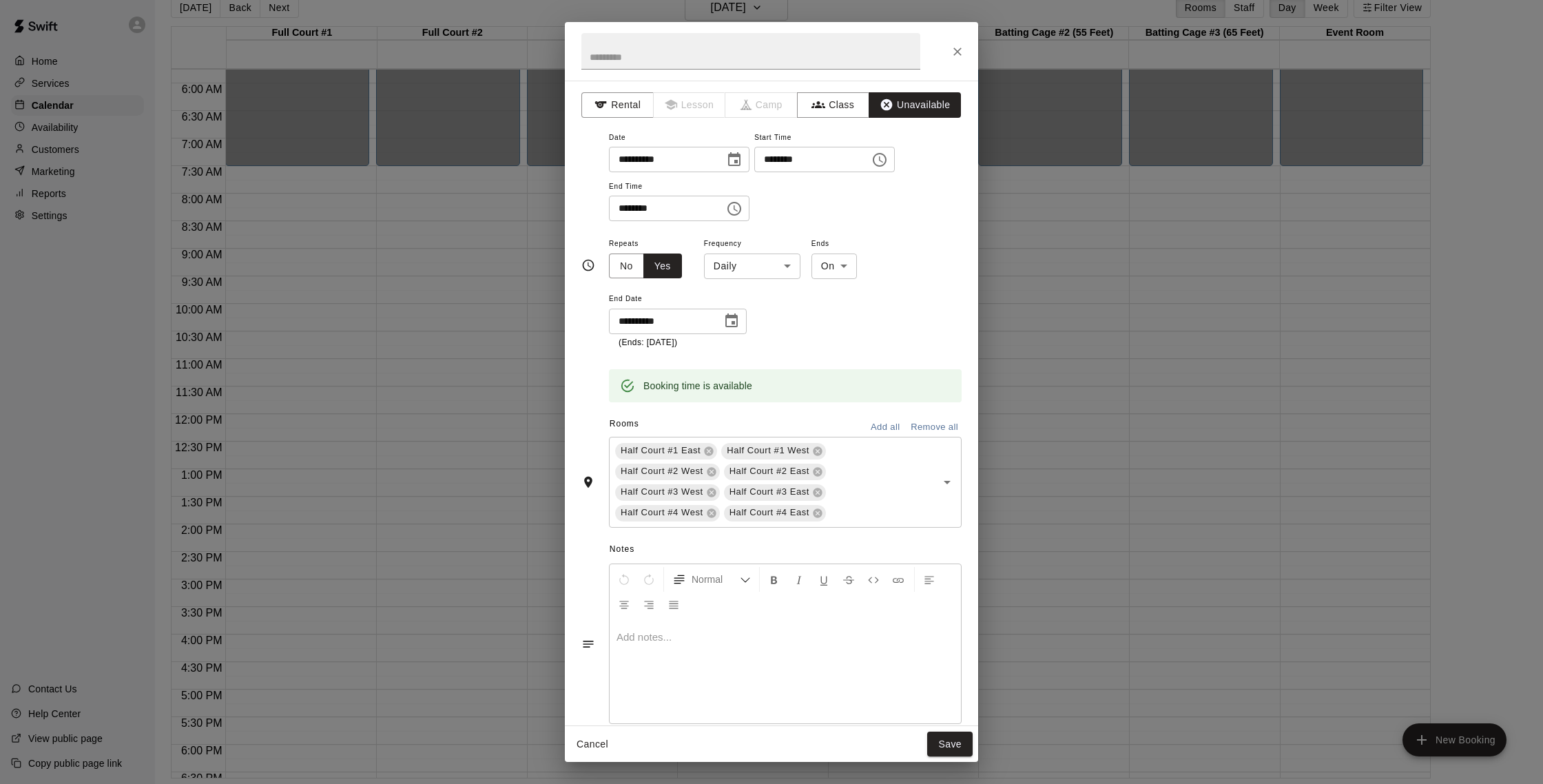
scroll to position [25, 0]
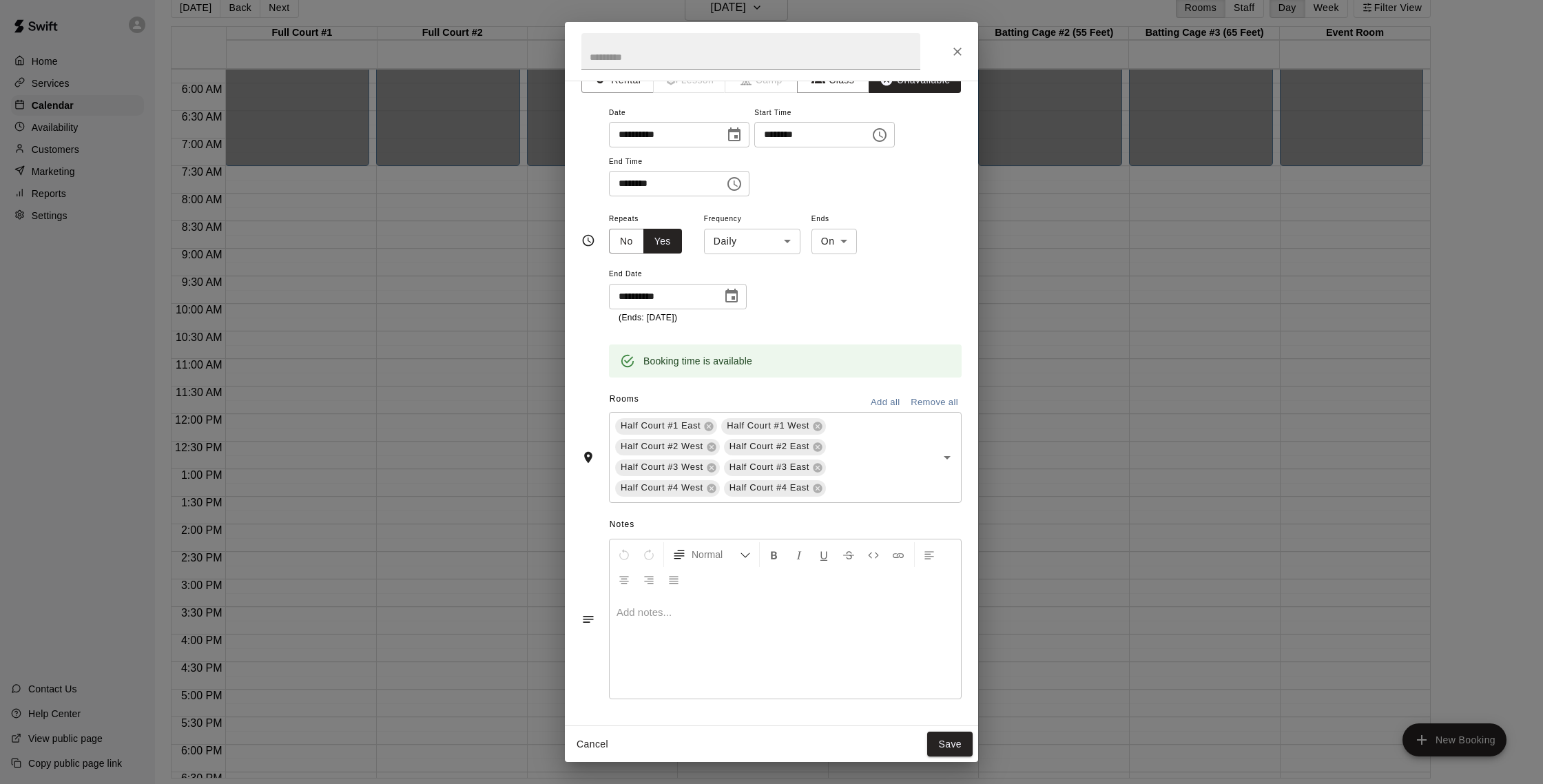
click at [662, 629] on div at bounding box center [786, 647] width 352 height 104
click at [656, 612] on span "**********" at bounding box center [678, 612] width 124 height 11
click at [900, 704] on button "Save" at bounding box center [950, 744] width 46 height 26
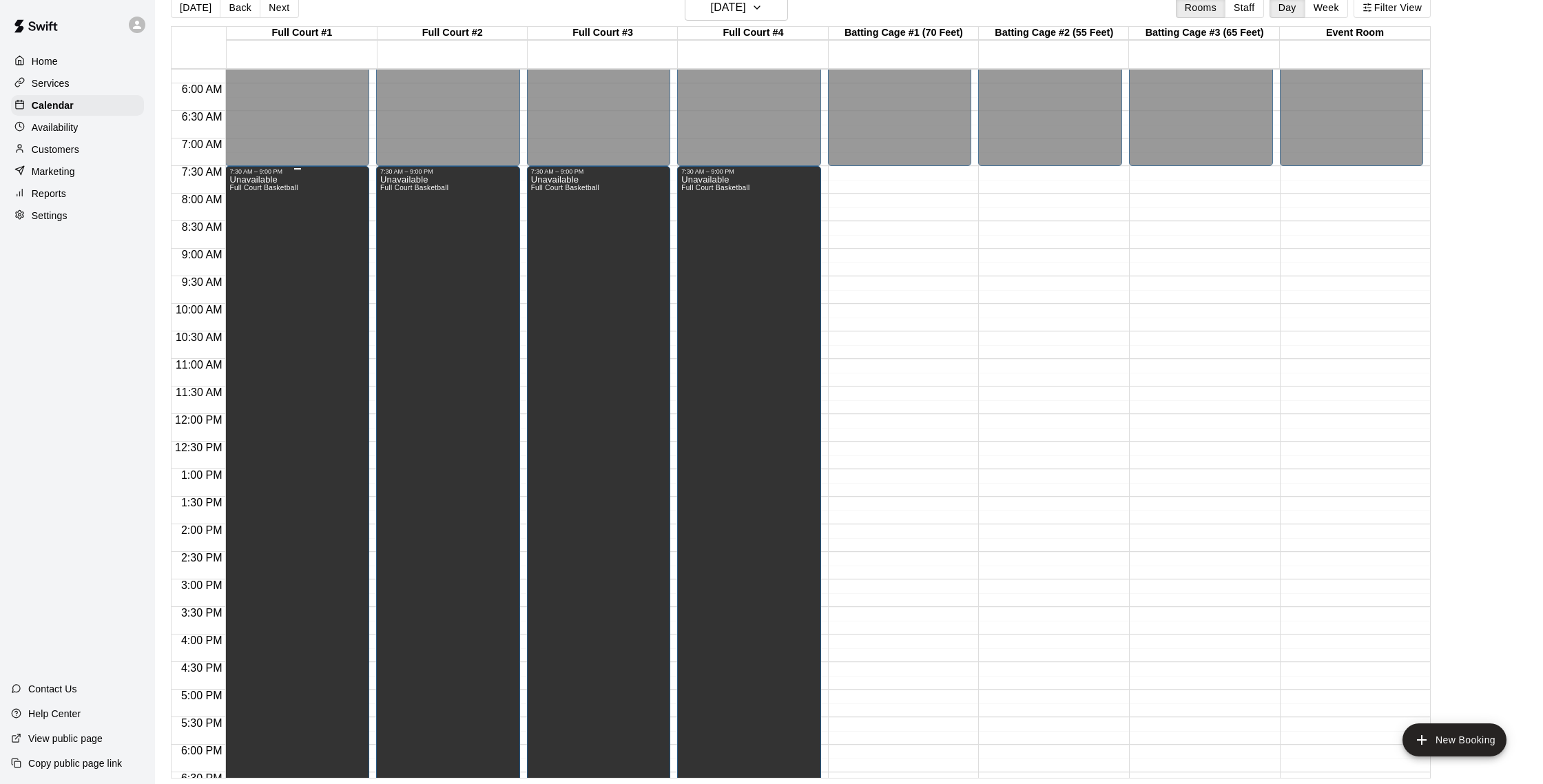
click at [308, 390] on div "Unavailable Full Court Basketball" at bounding box center [297, 567] width 136 height 784
click at [246, 190] on icon "edit" at bounding box center [244, 190] width 17 height 17
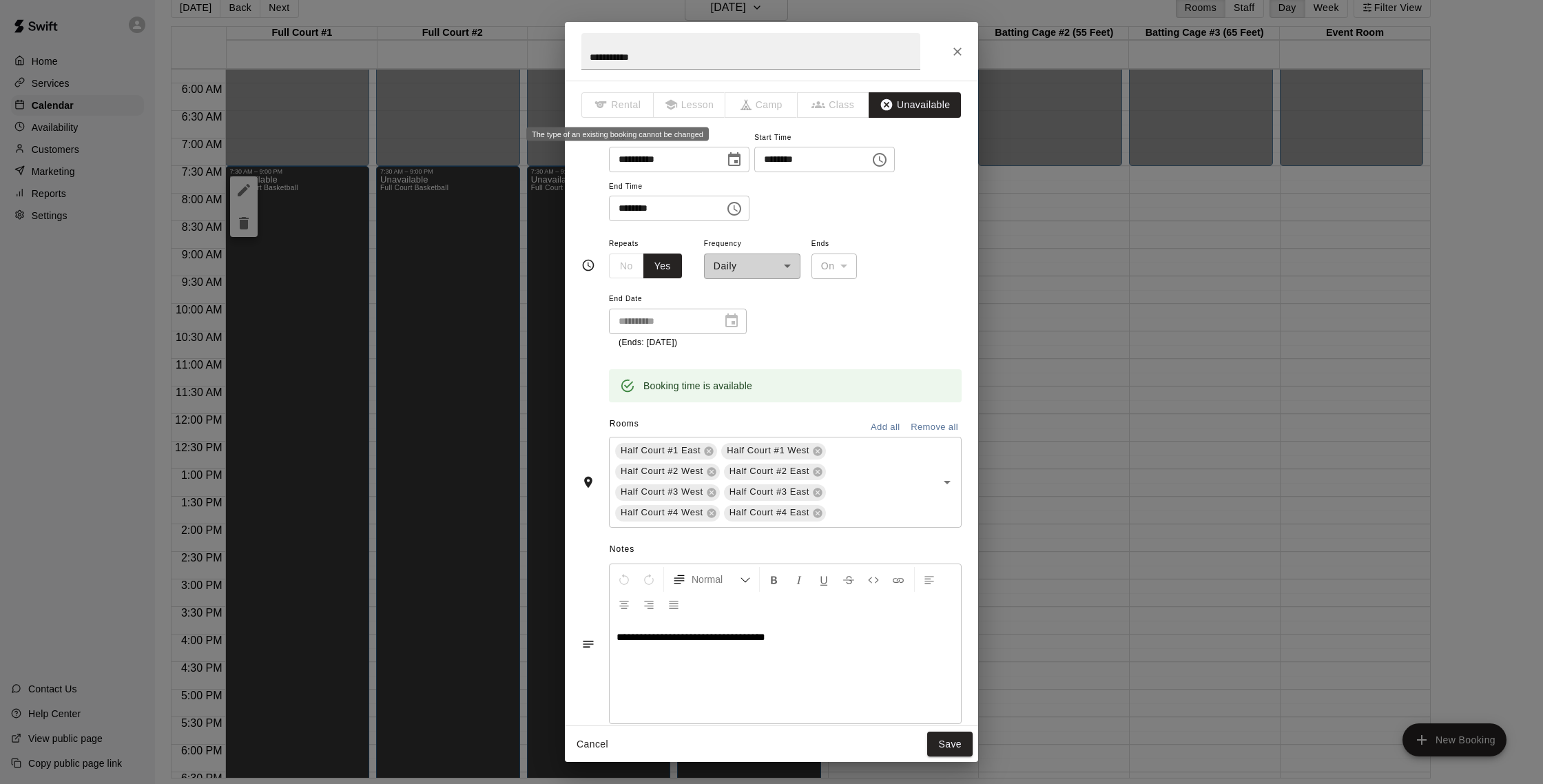
click at [622, 101] on span "Rental" at bounding box center [618, 105] width 72 height 26
drag, startPoint x: 933, startPoint y: 110, endPoint x: 905, endPoint y: 107, distance: 28.2
click at [900, 110] on button "Unavailable" at bounding box center [914, 105] width 92 height 26
click at [900, 107] on button "Unavailable" at bounding box center [914, 105] width 92 height 26
click at [892, 107] on icon "button" at bounding box center [886, 104] width 14 height 14
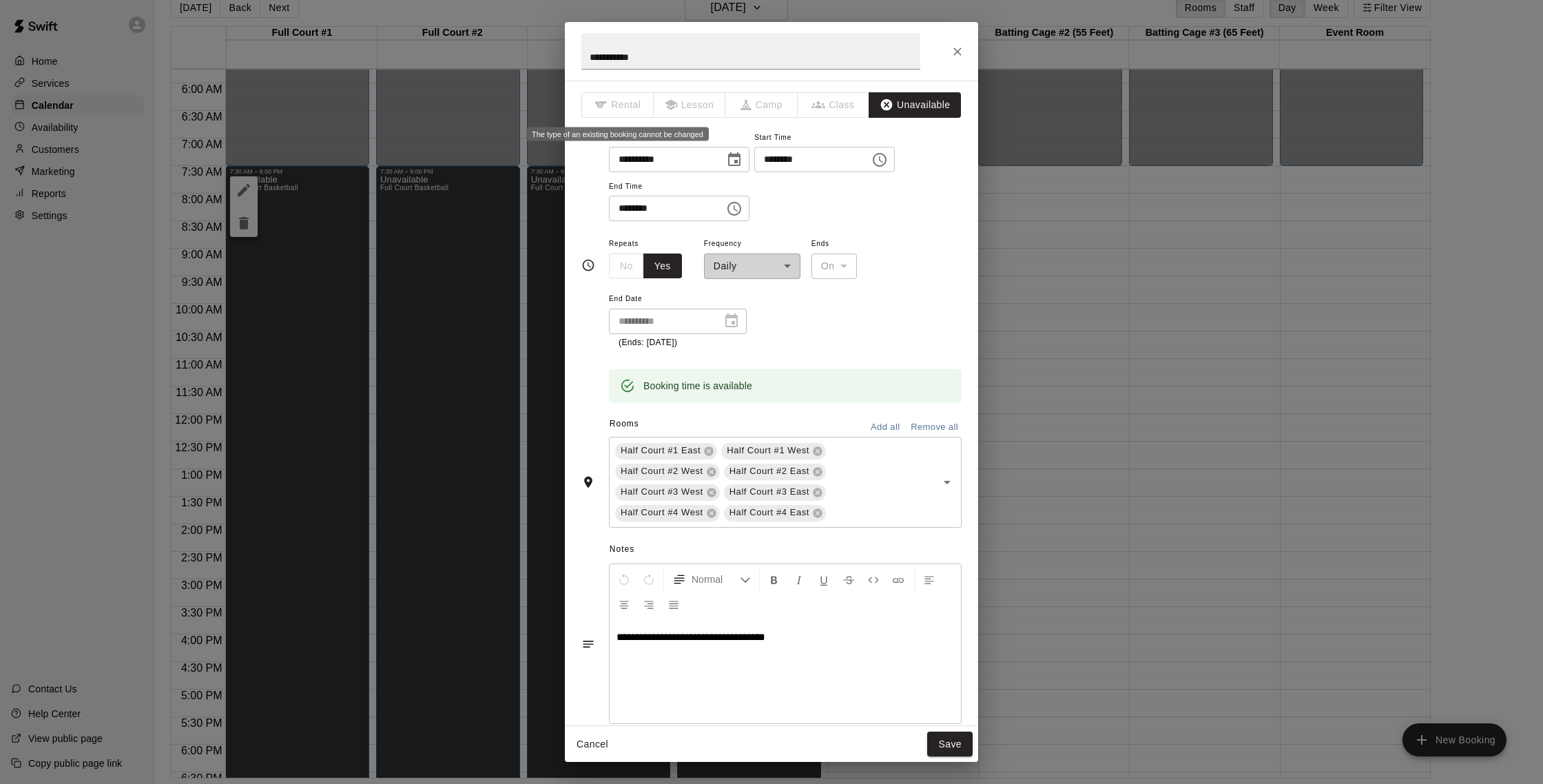
click at [620, 103] on span "Rental" at bounding box center [618, 105] width 72 height 26
click at [621, 104] on span "Rental" at bounding box center [618, 105] width 72 height 26
click at [623, 104] on span "Rental" at bounding box center [618, 105] width 72 height 26
click at [660, 62] on input "**********" at bounding box center [750, 51] width 339 height 37
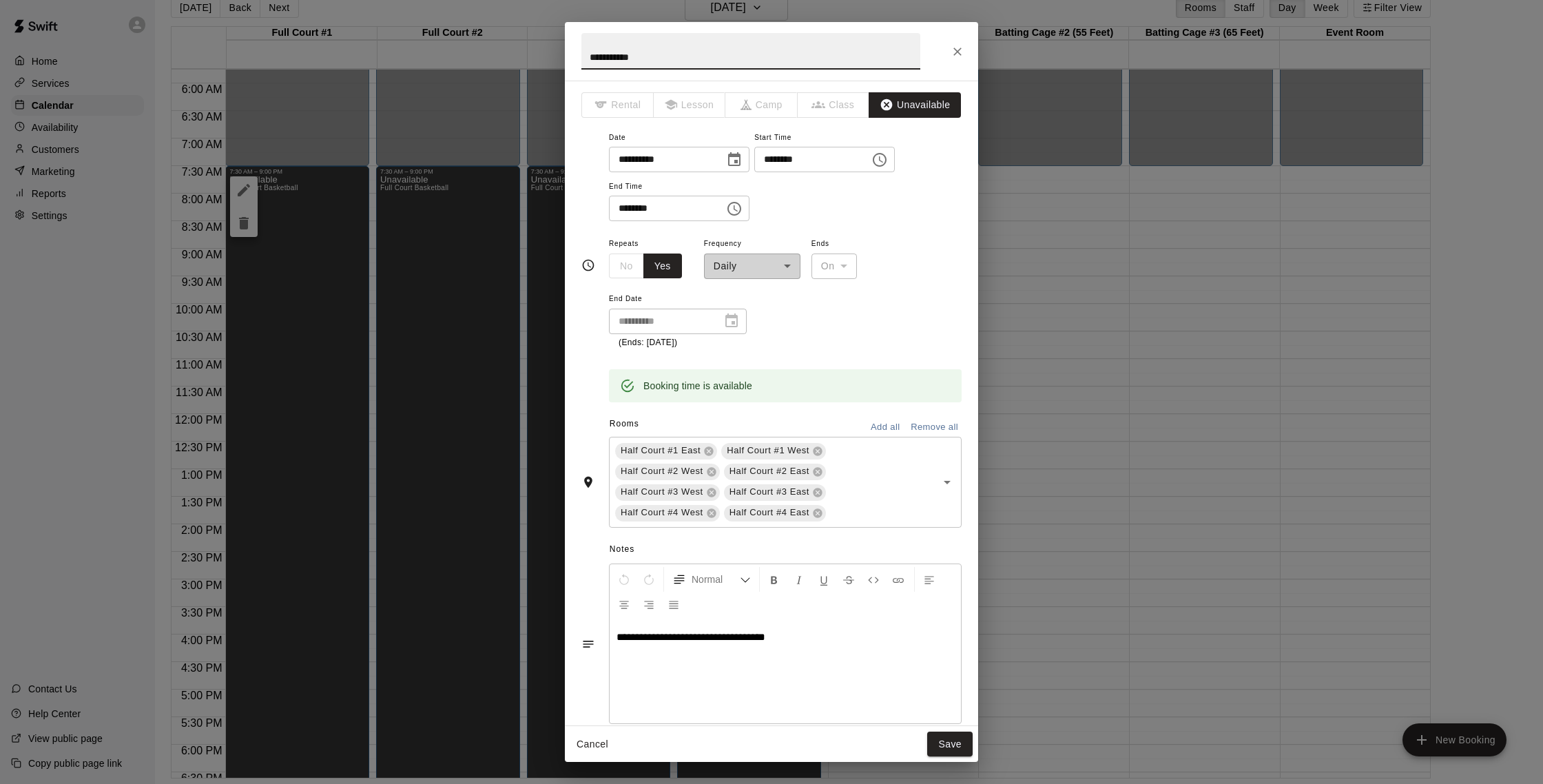
click at [660, 62] on input "**********" at bounding box center [750, 51] width 339 height 37
type input "**********"
click at [623, 109] on span "Rental" at bounding box center [618, 105] width 72 height 26
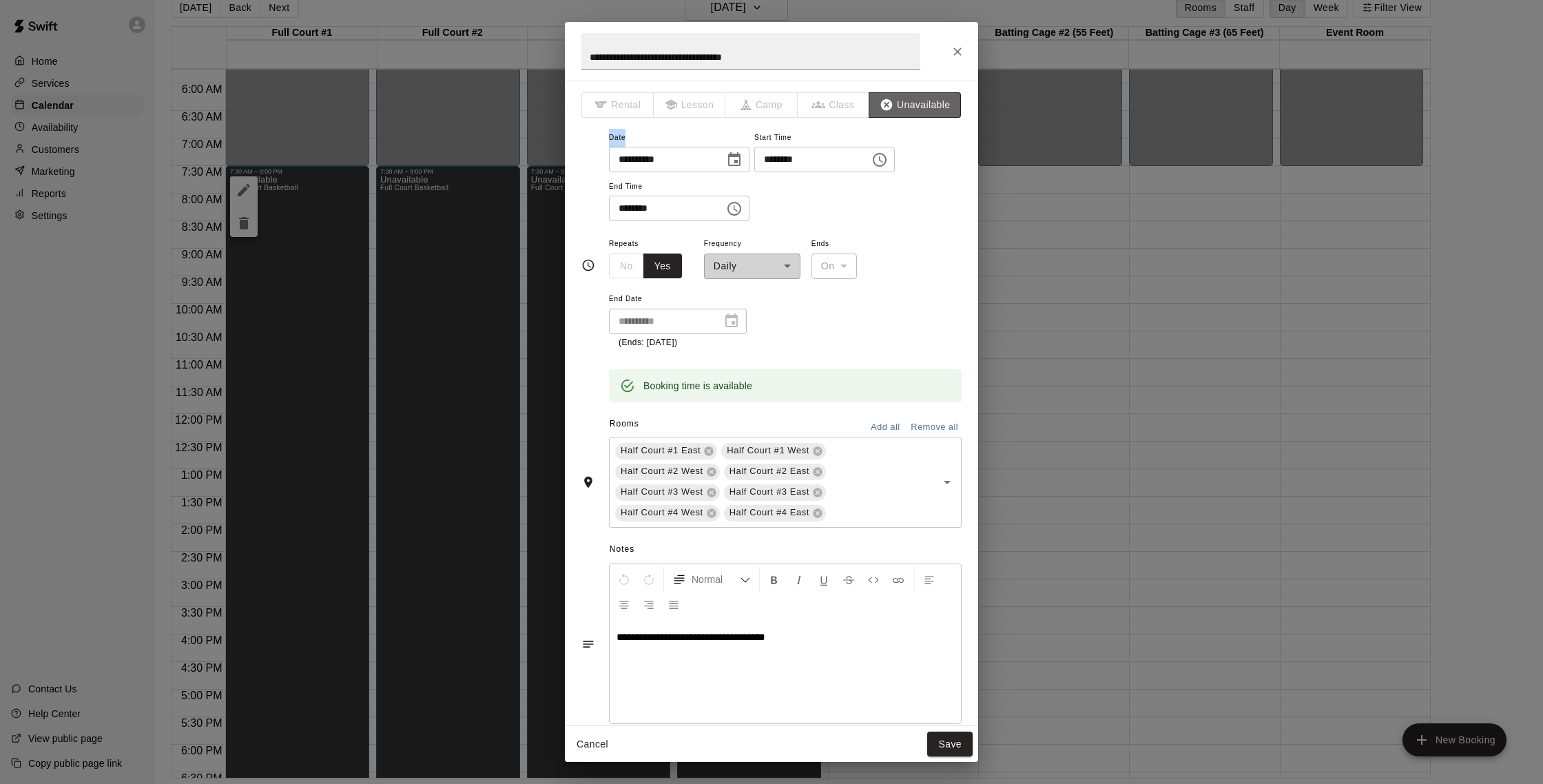
drag, startPoint x: 915, startPoint y: 108, endPoint x: 861, endPoint y: 119, distance: 55.1
click at [900, 108] on button "Unavailable" at bounding box center [914, 105] width 92 height 26
click at [615, 107] on span "Rental" at bounding box center [618, 105] width 72 height 26
click at [614, 107] on span "Rental" at bounding box center [618, 105] width 72 height 26
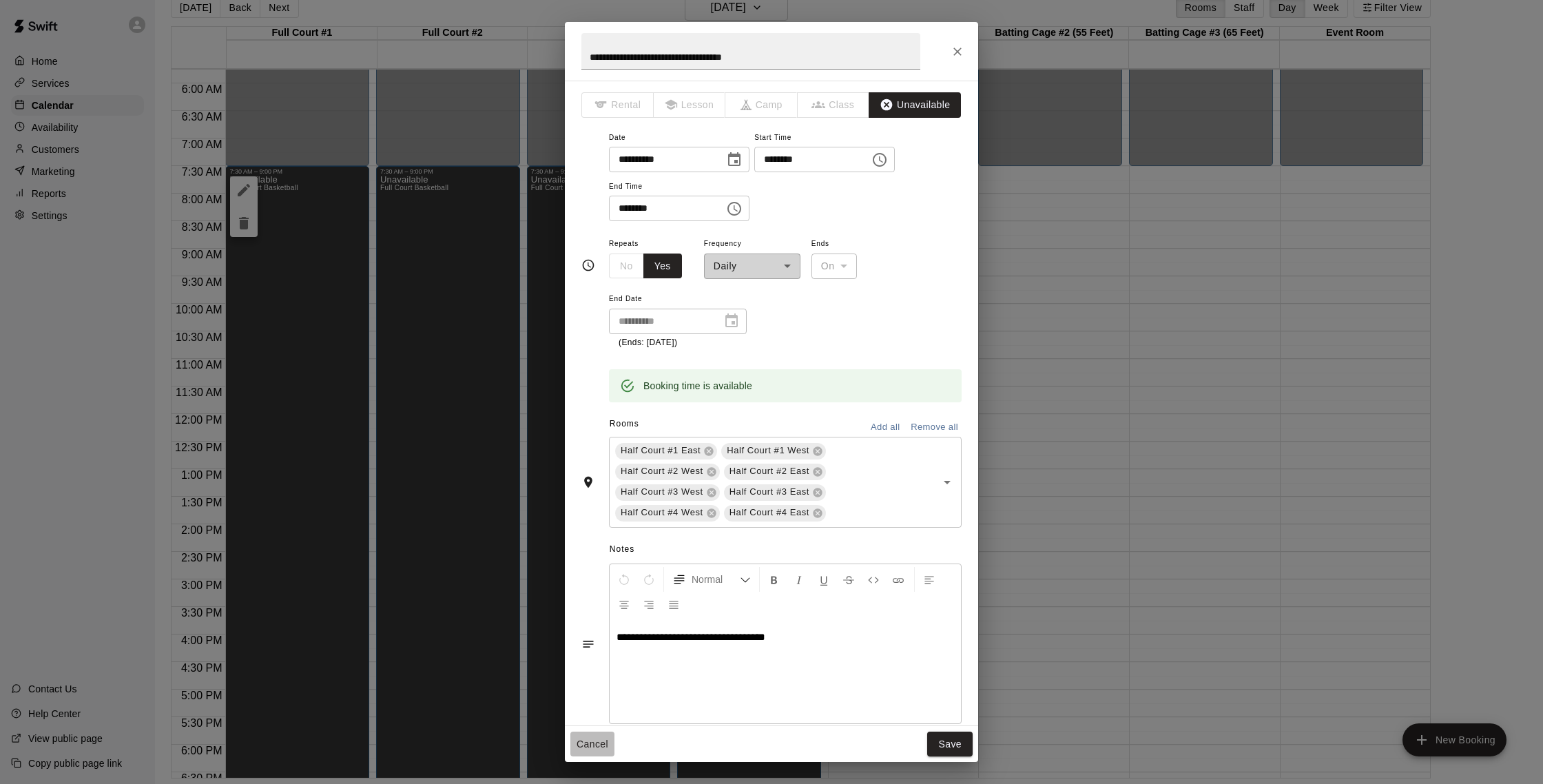
click at [584, 704] on button "Cancel" at bounding box center [592, 744] width 44 height 26
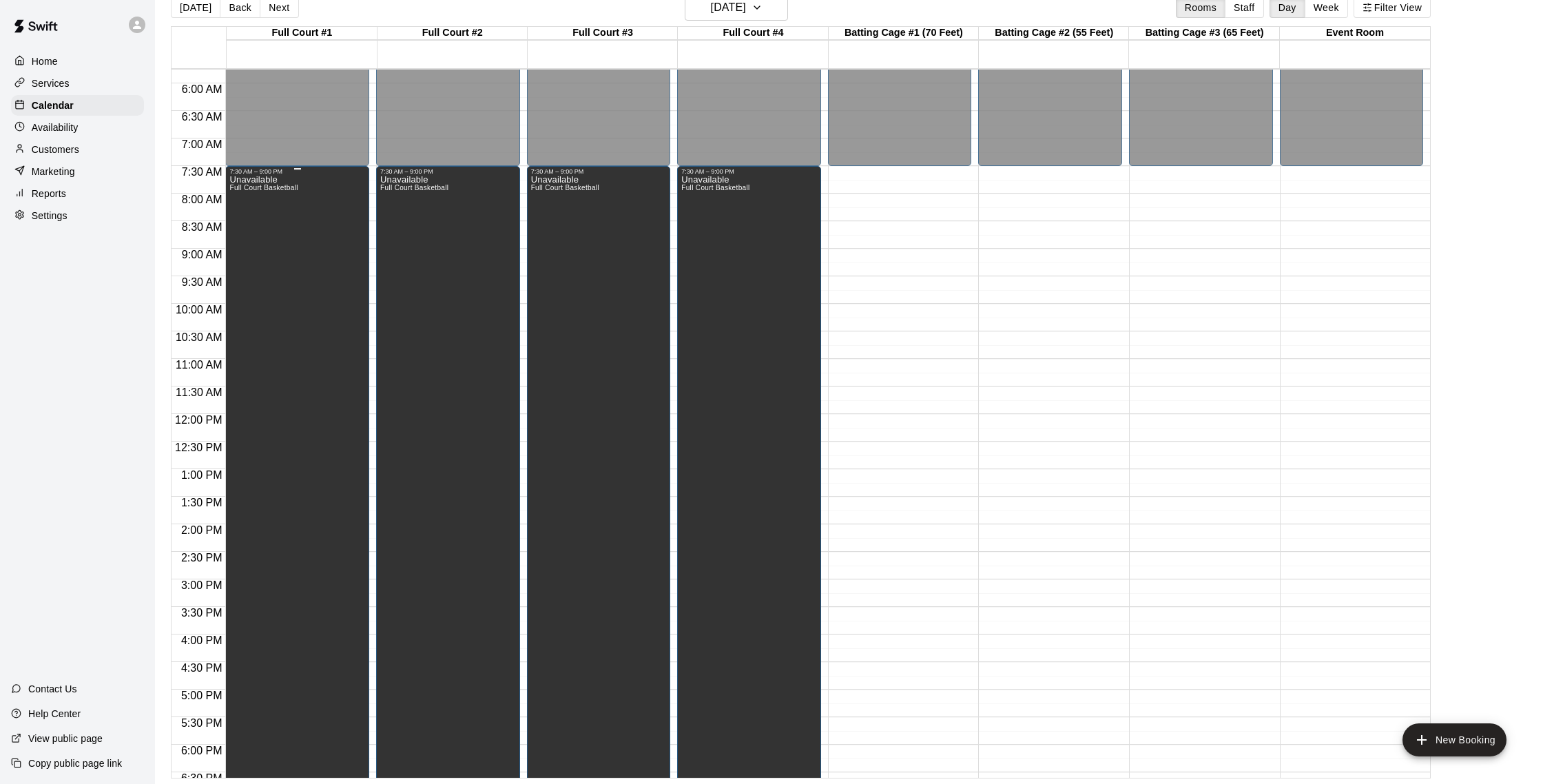
click at [325, 452] on div "Unavailable Full Court Basketball" at bounding box center [297, 567] width 136 height 784
click at [325, 452] on div at bounding box center [772, 392] width 1543 height 784
click at [552, 344] on div "Unavailable Full Court Basketball" at bounding box center [565, 567] width 68 height 784
click at [545, 194] on icon "edit" at bounding box center [545, 190] width 17 height 17
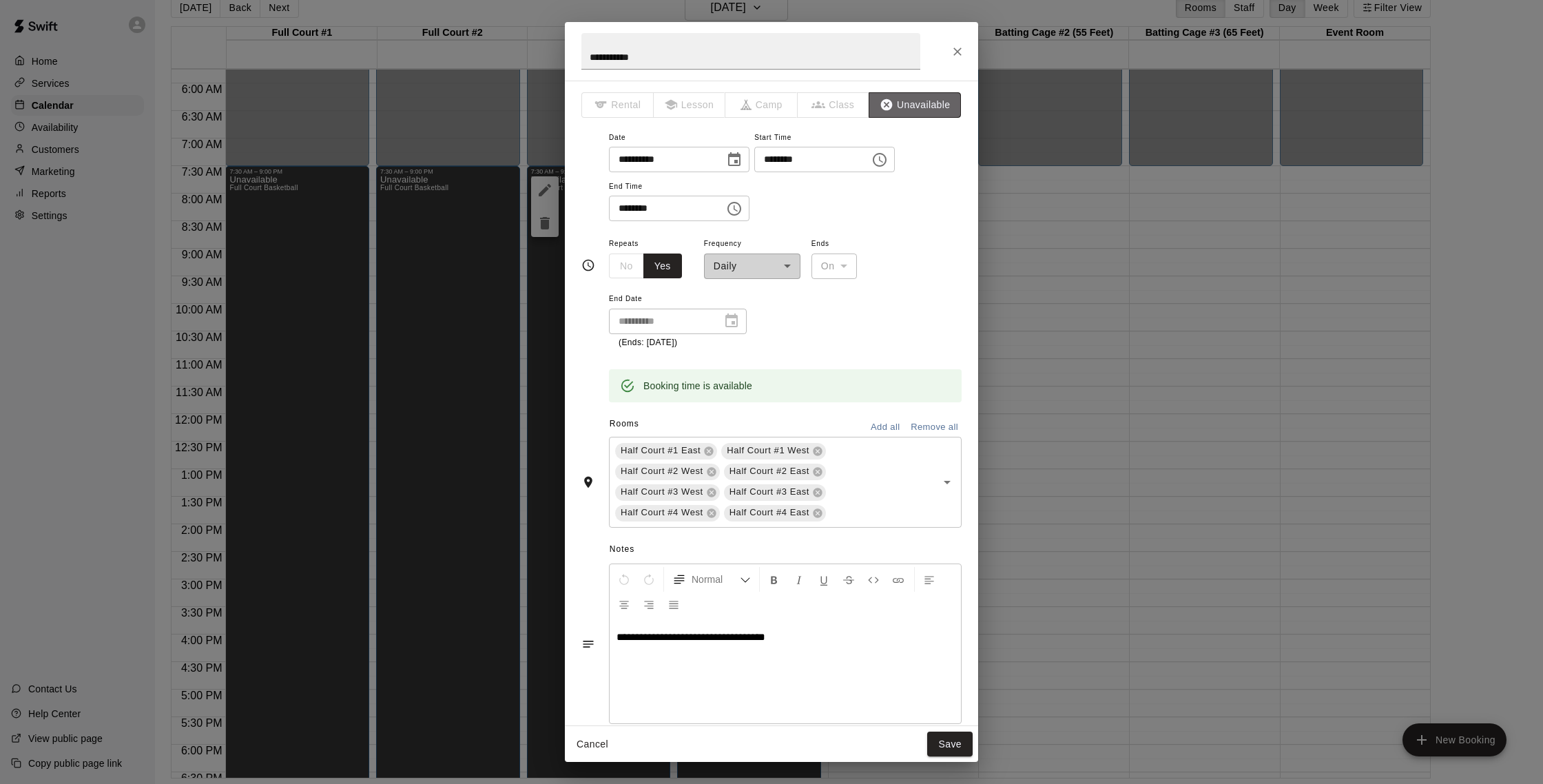
drag, startPoint x: 893, startPoint y: 103, endPoint x: 886, endPoint y: 104, distance: 7.1
click at [893, 103] on button "Unavailable" at bounding box center [914, 105] width 92 height 26
click at [886, 104] on icon "button" at bounding box center [886, 104] width 14 height 14
click at [864, 108] on span "Class" at bounding box center [834, 105] width 72 height 26
click at [847, 106] on span "Class" at bounding box center [834, 105] width 72 height 26
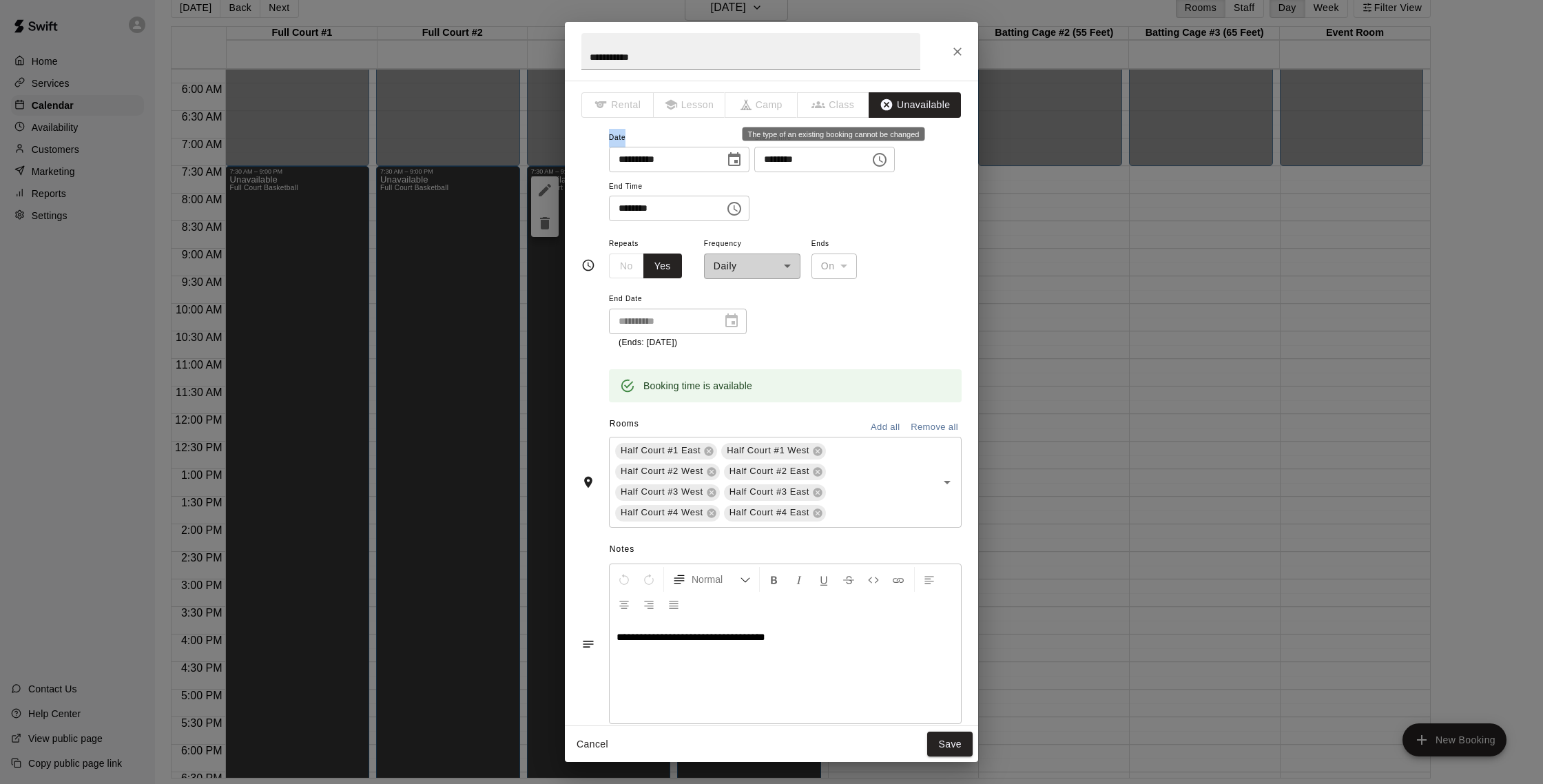
click at [847, 106] on span "Class" at bounding box center [834, 105] width 72 height 26
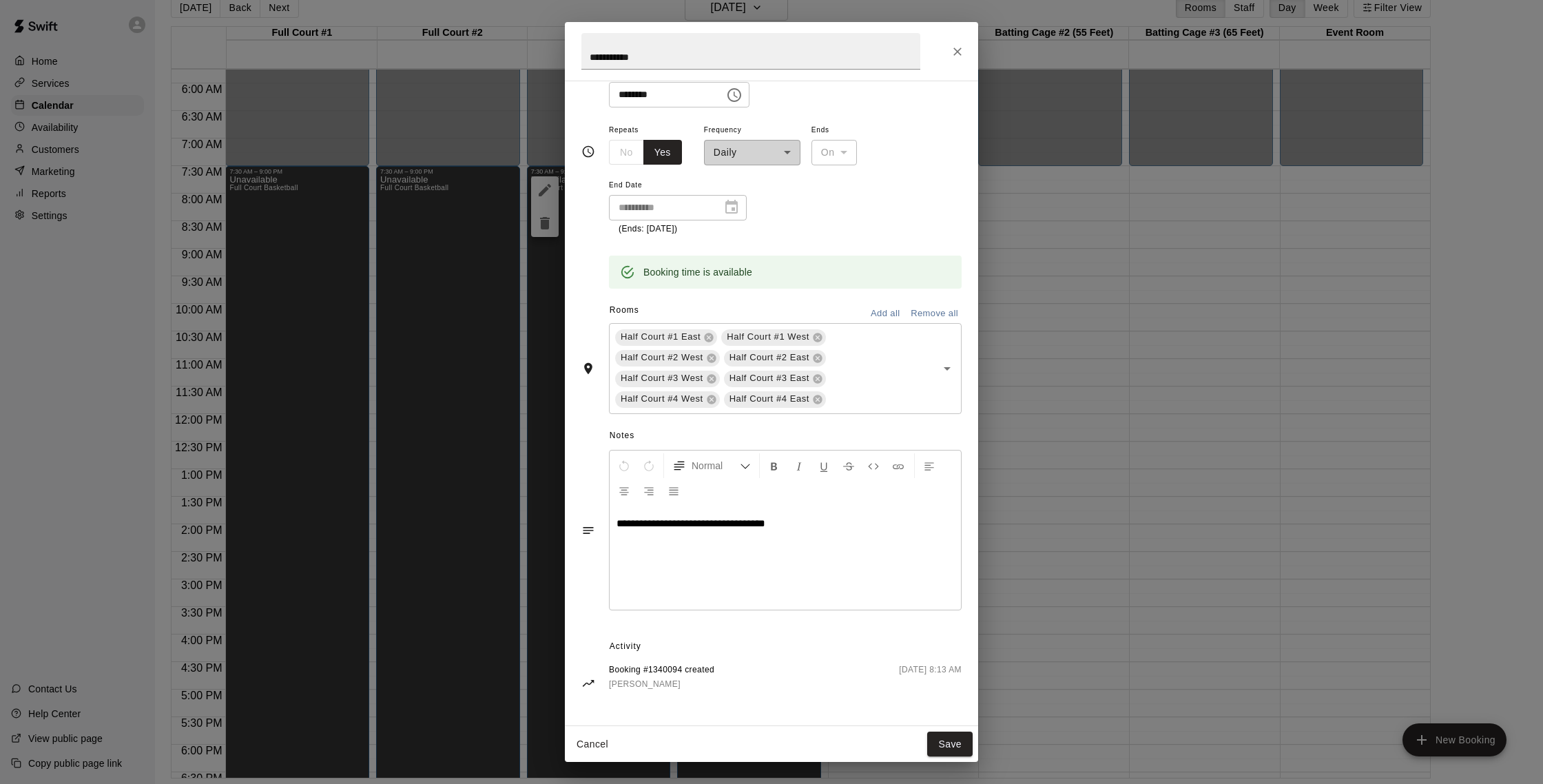
click at [590, 704] on div "Cancel Save" at bounding box center [772, 744] width 413 height 37
click at [594, 704] on button "Cancel" at bounding box center [592, 744] width 44 height 26
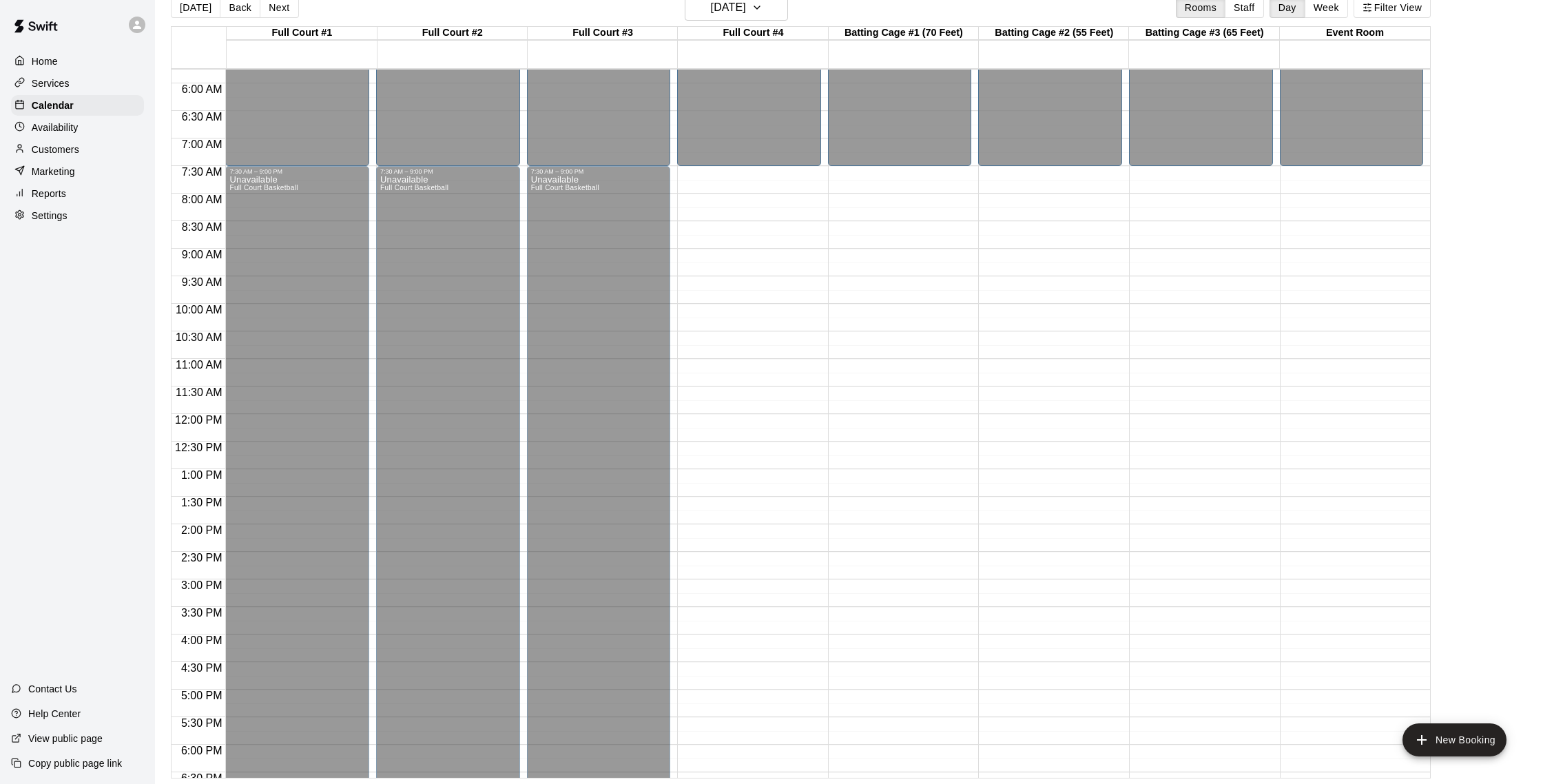
click at [769, 226] on div "Unavailable Full Court Basketball" at bounding box center [749, 567] width 136 height 784
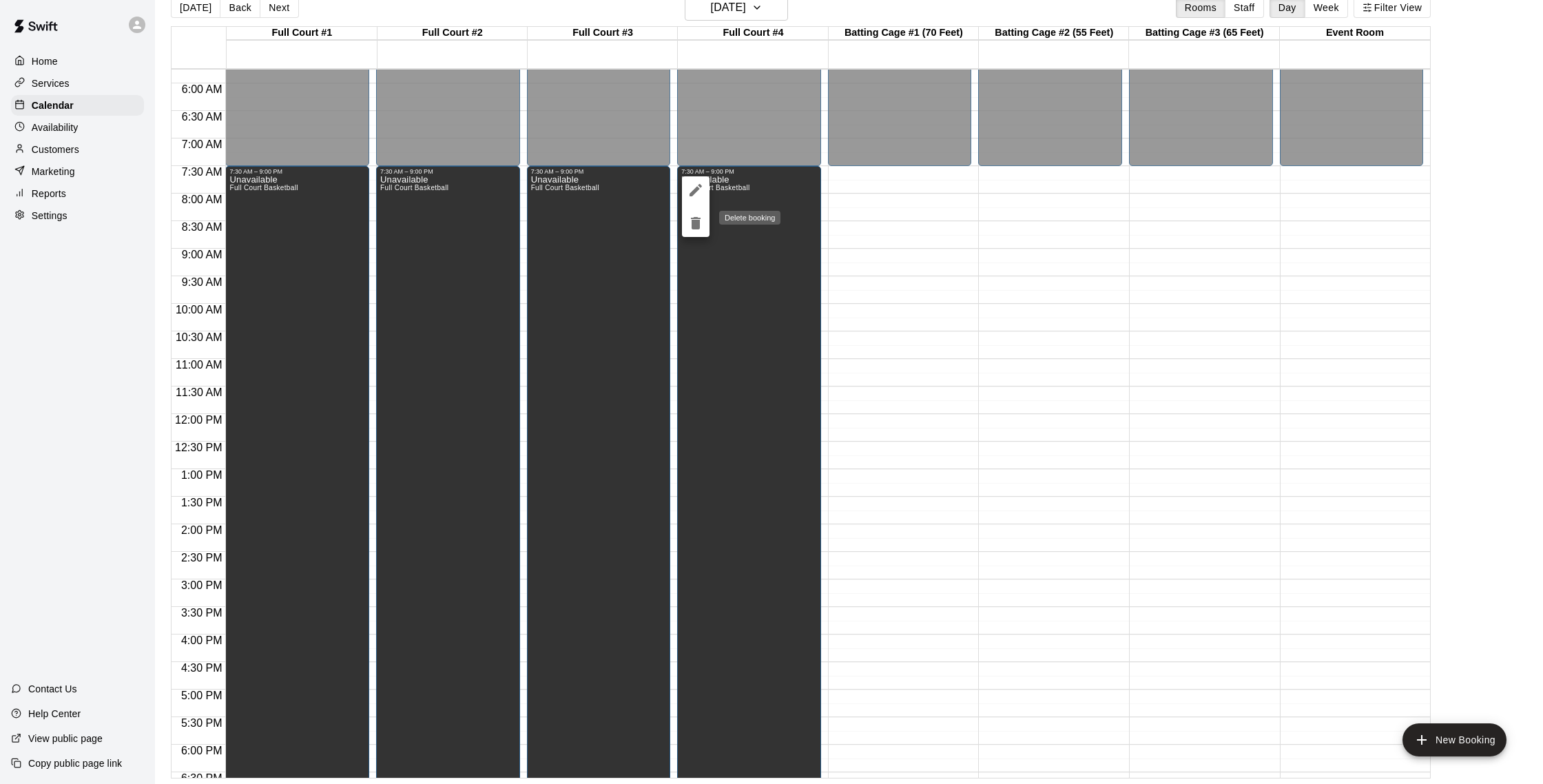
click at [699, 216] on icon "delete" at bounding box center [696, 223] width 17 height 17
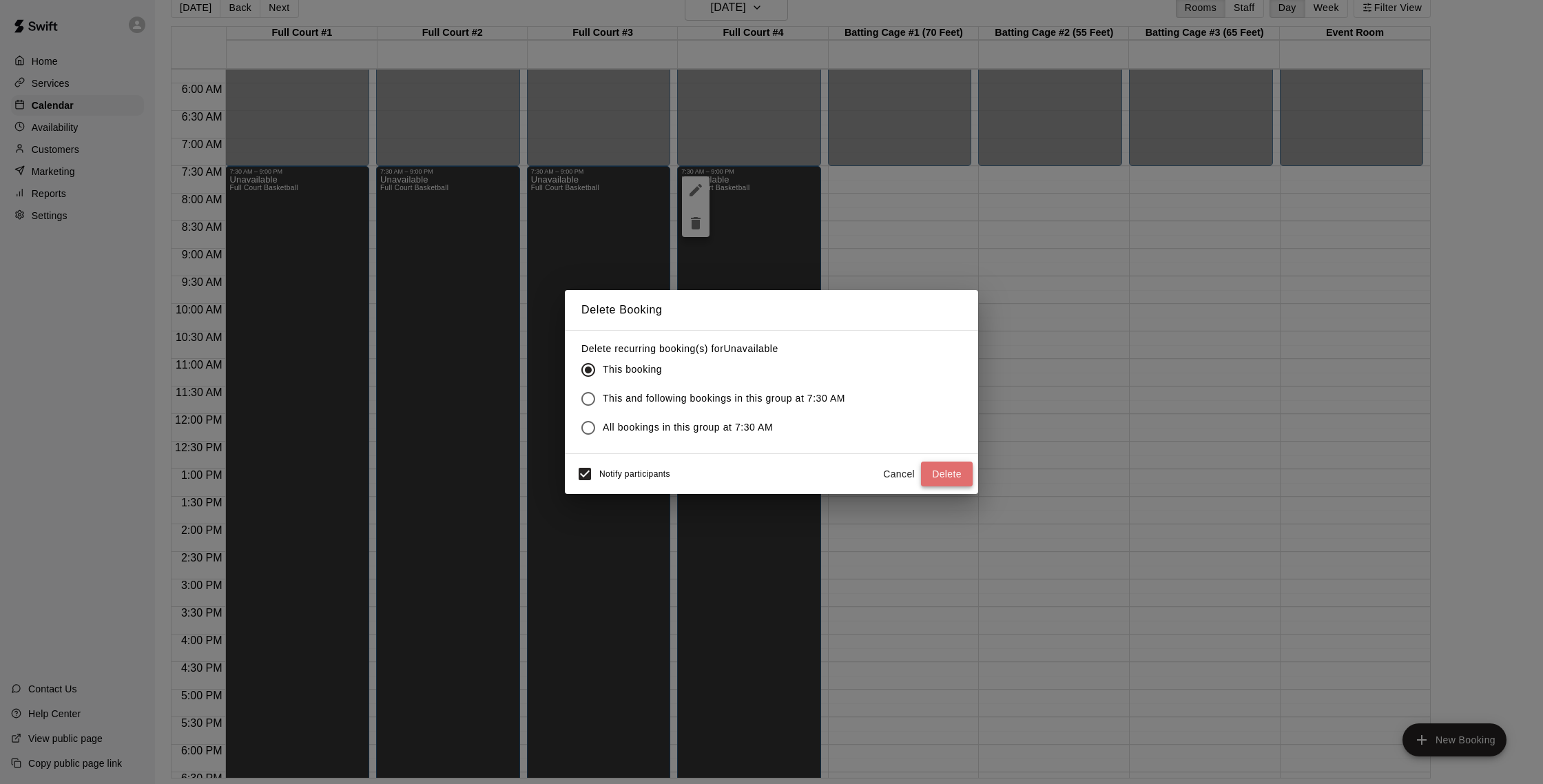
click at [900, 470] on button "Delete" at bounding box center [947, 474] width 52 height 26
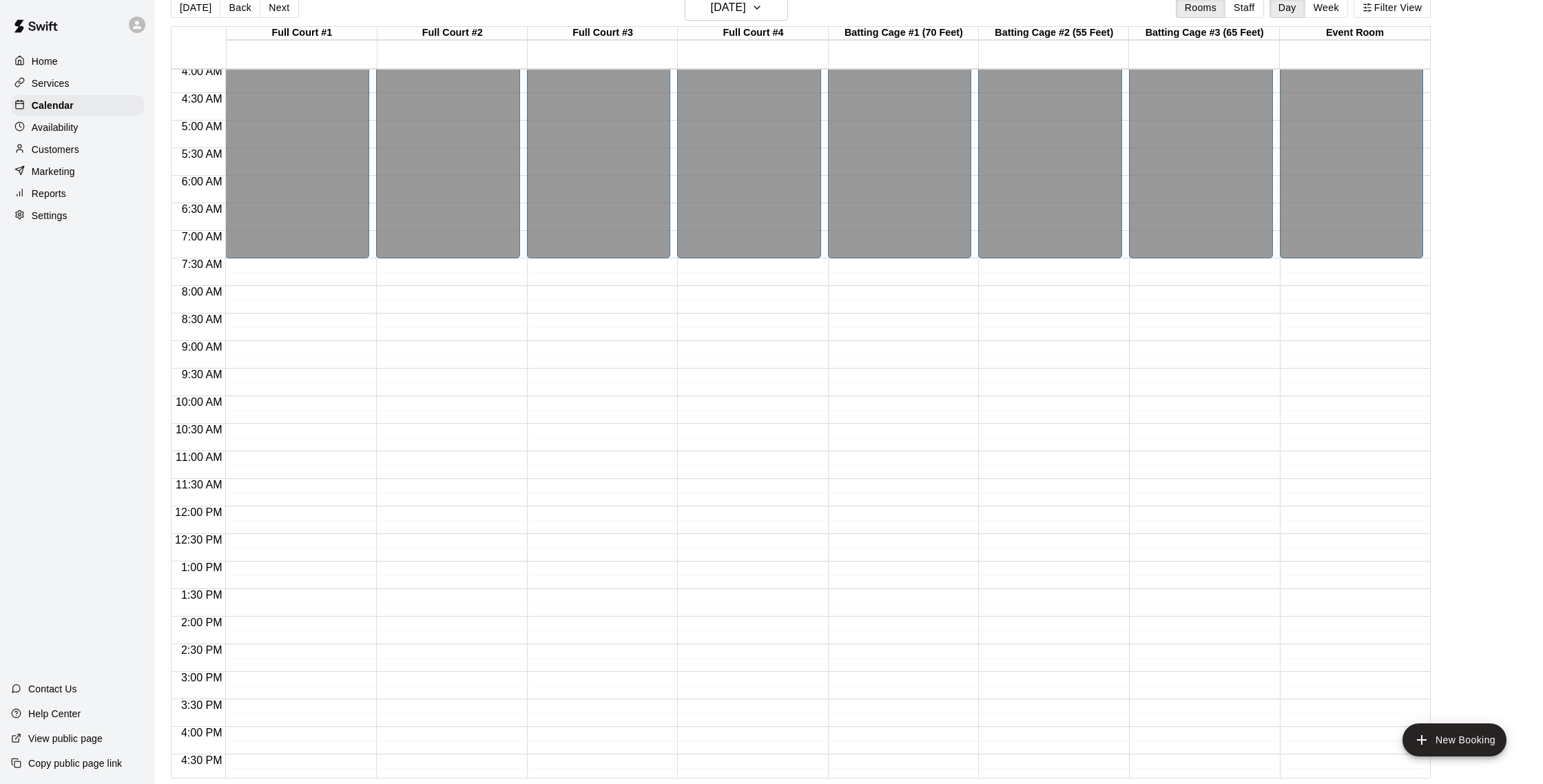
scroll to position [72, 0]
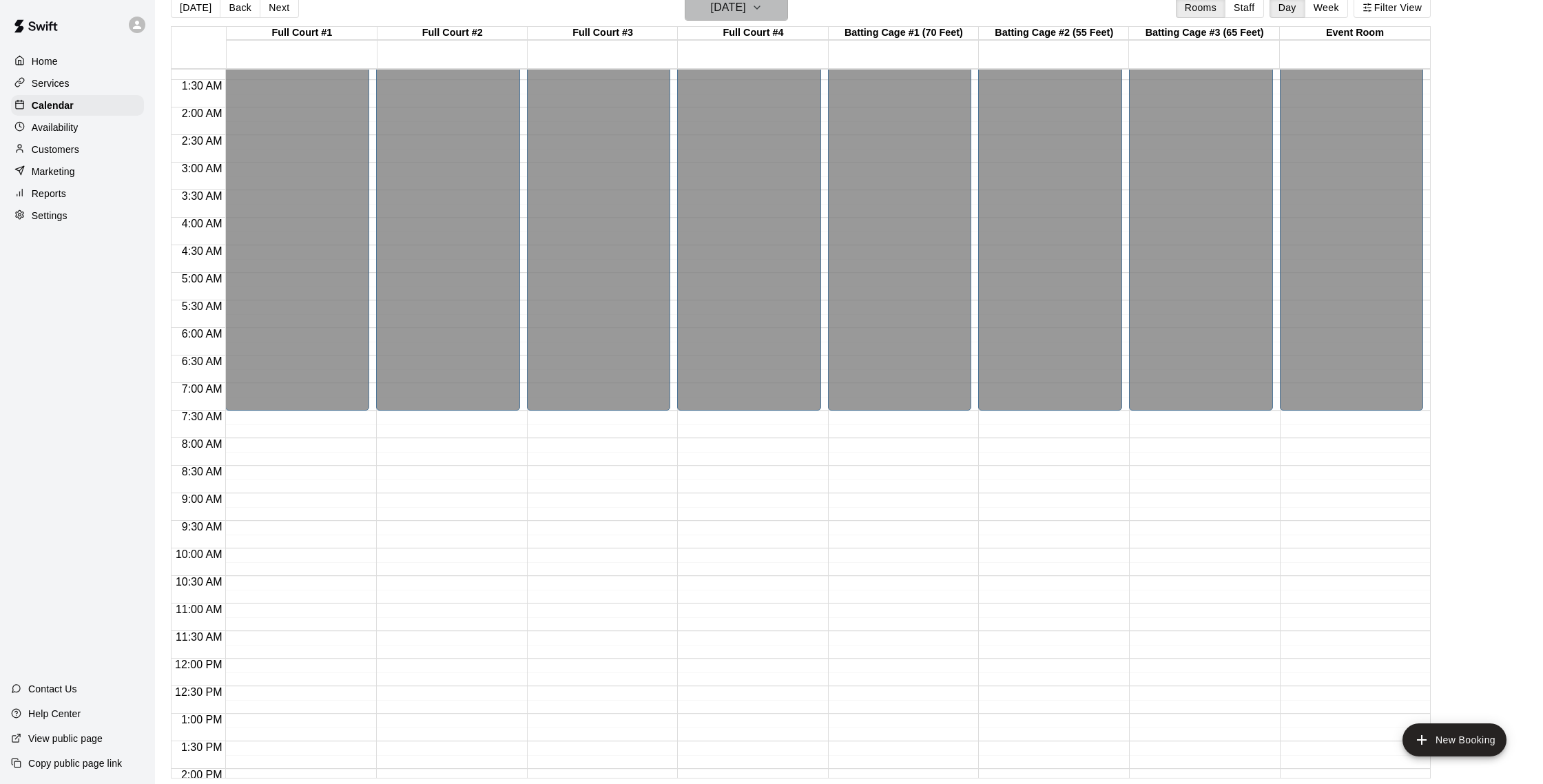
click at [747, 19] on button "[DATE]" at bounding box center [737, 8] width 104 height 26
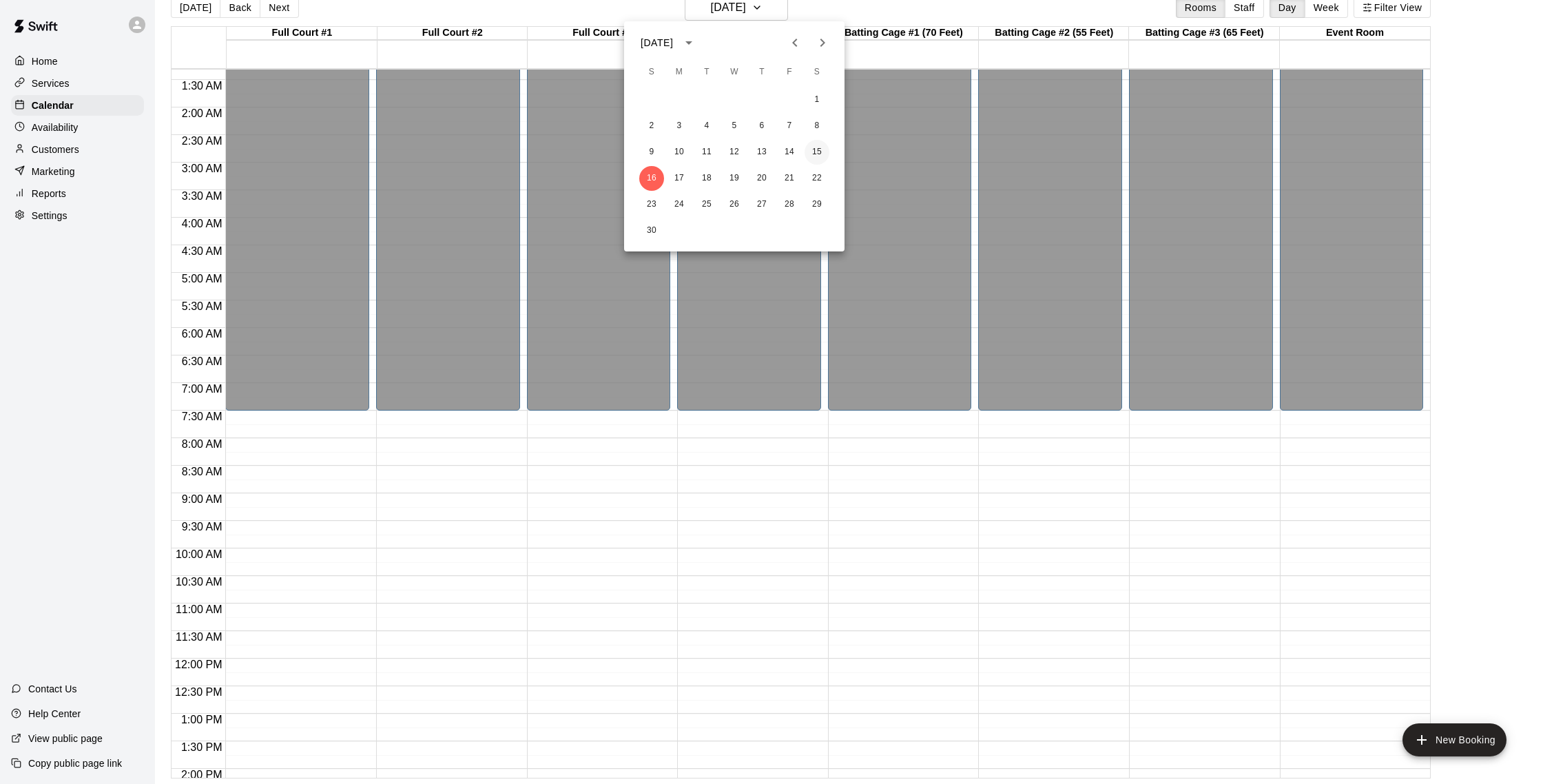
click at [827, 146] on button "15" at bounding box center [817, 152] width 25 height 25
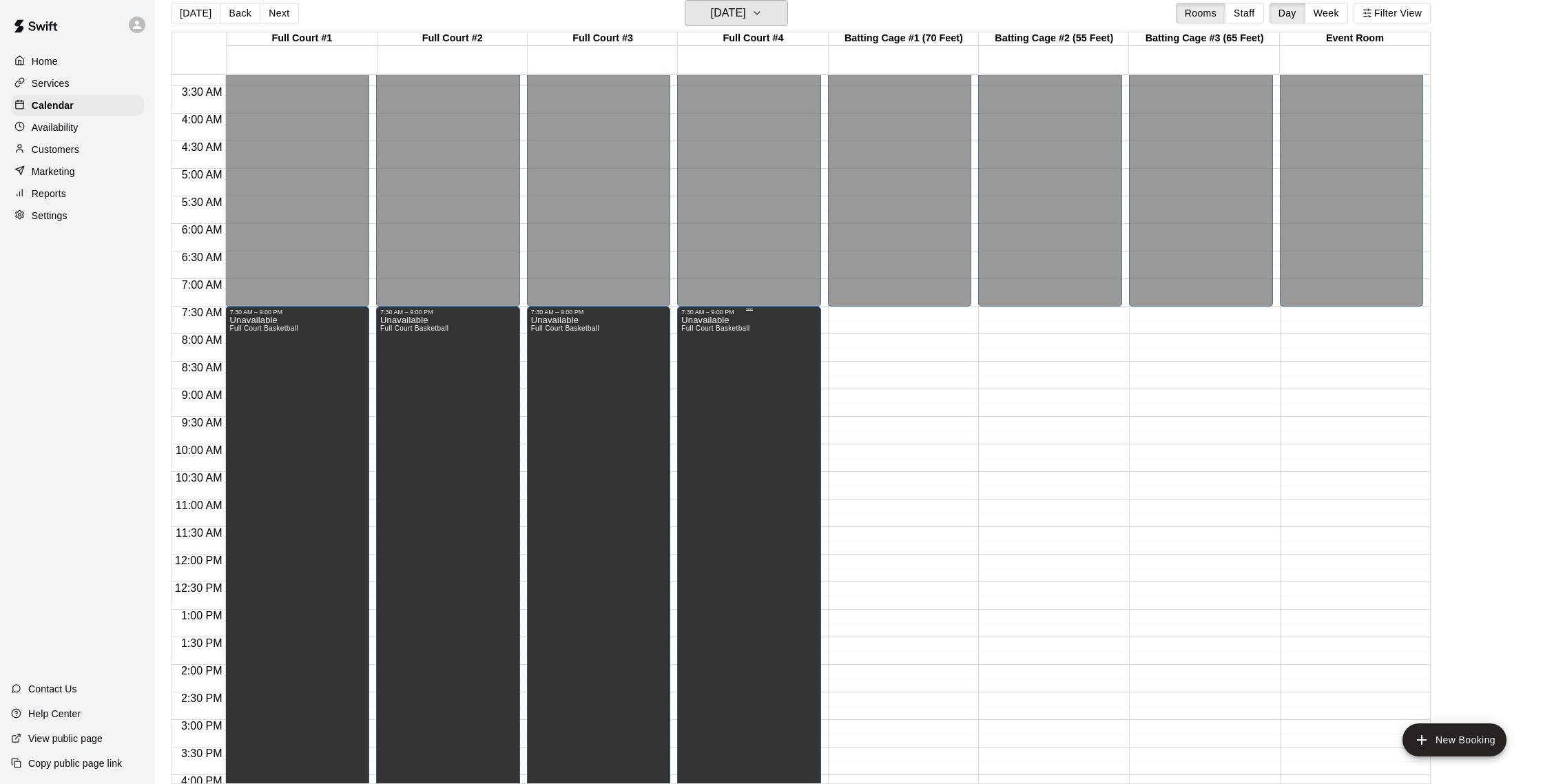
scroll to position [520, 0]
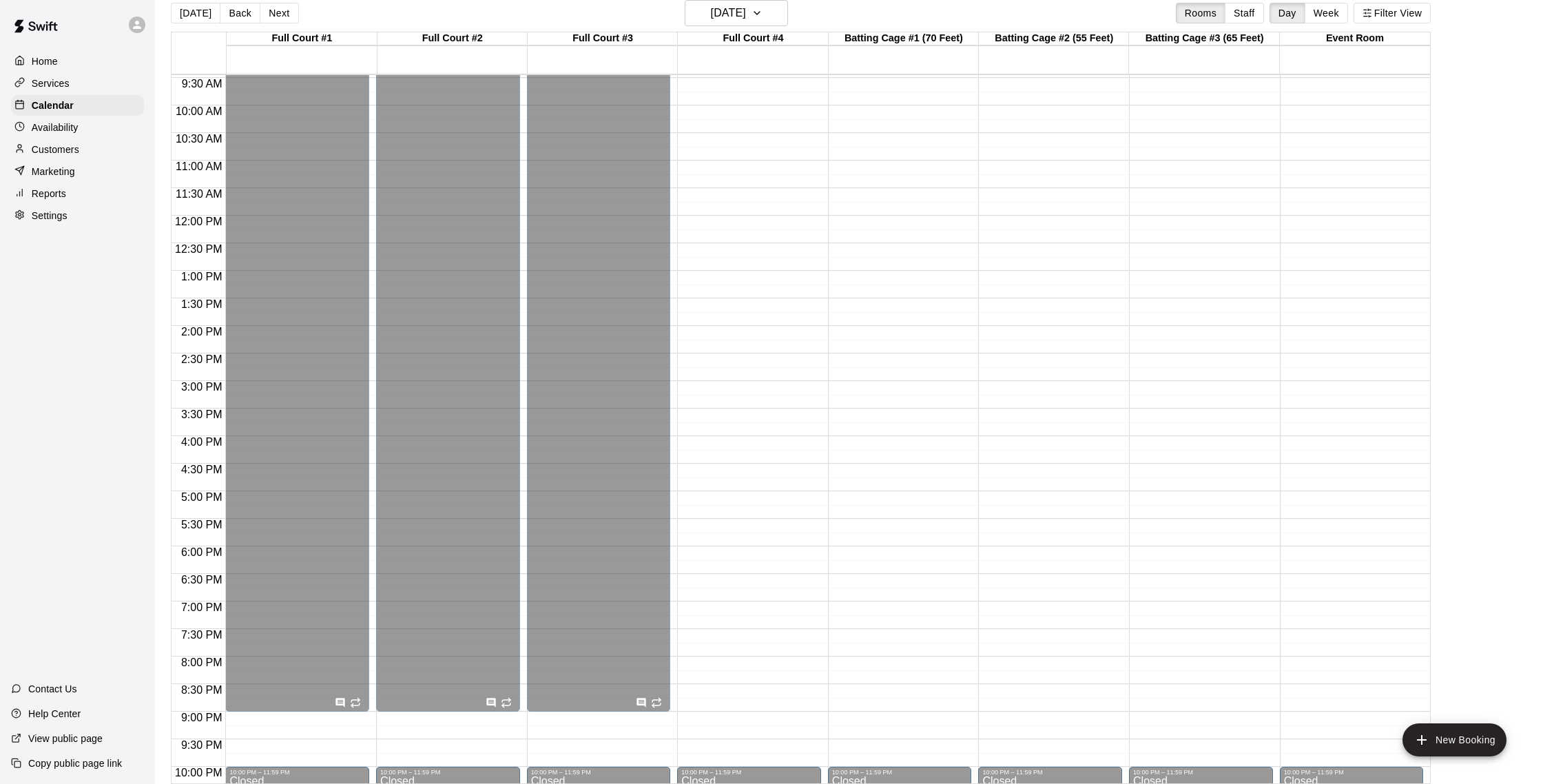
click at [720, 274] on div "Unavailable Full Court Basketball" at bounding box center [715, 369] width 68 height 784
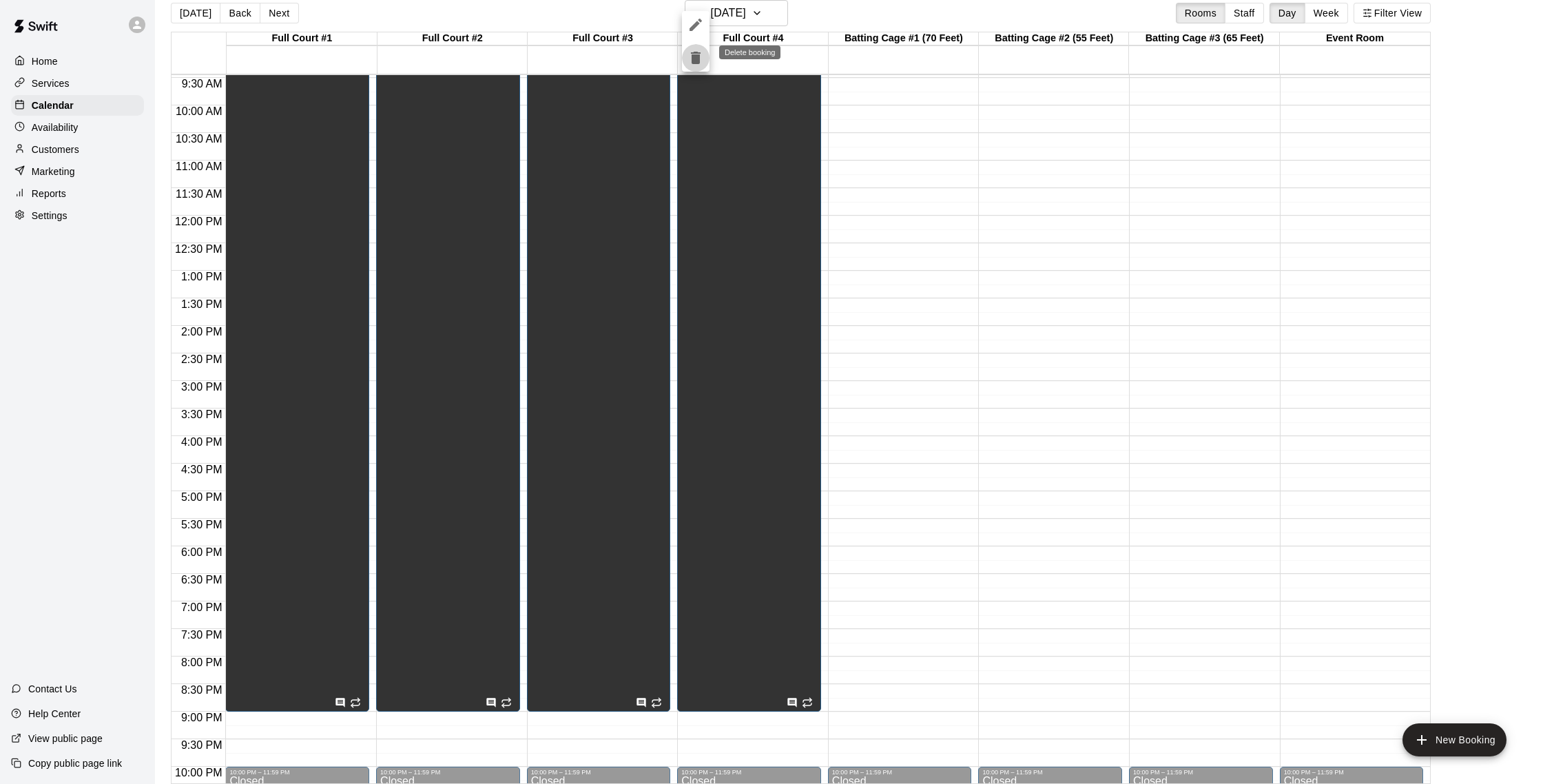
click at [695, 57] on icon "delete" at bounding box center [696, 58] width 10 height 13
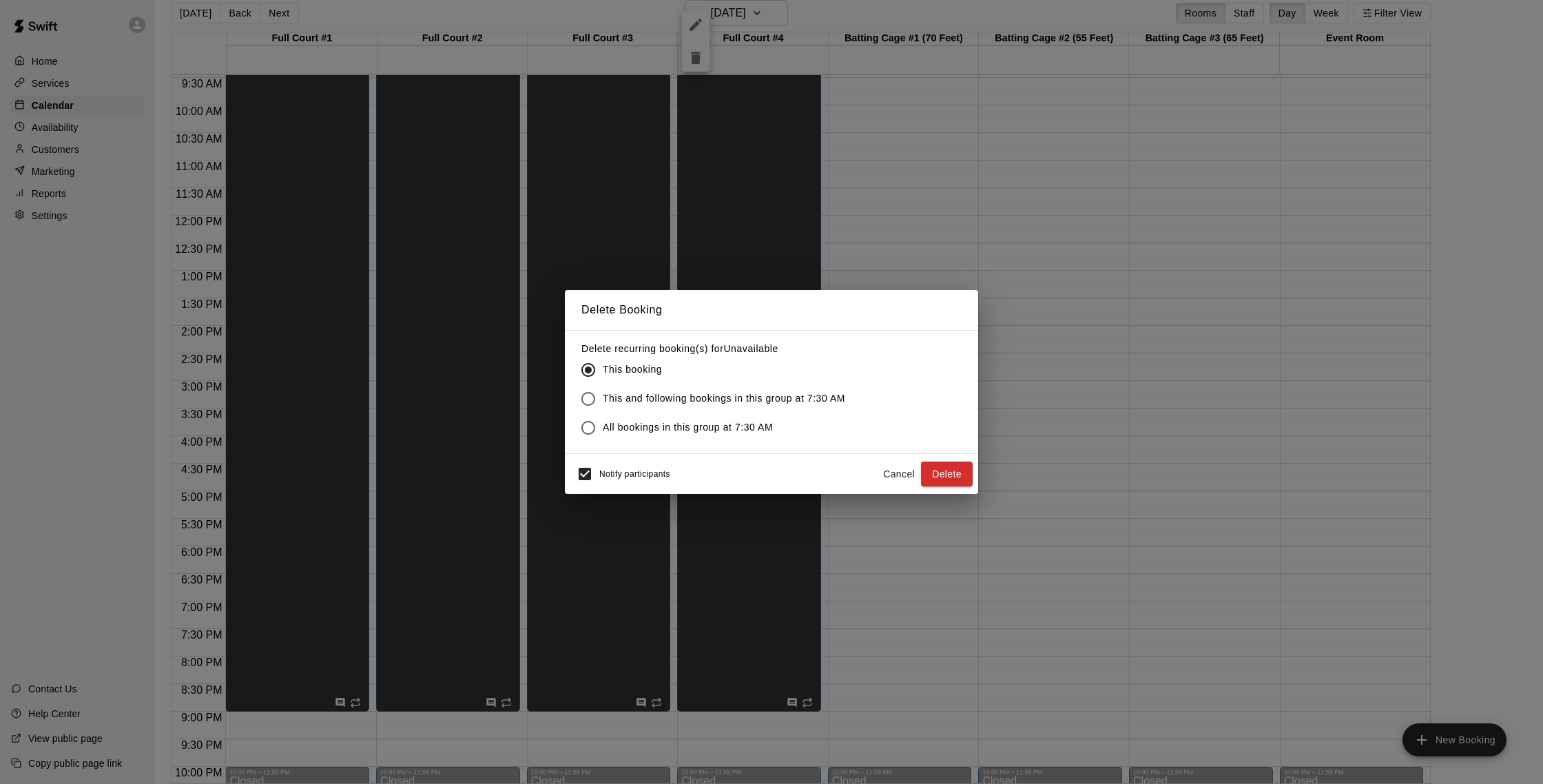
click at [900, 481] on button "Delete" at bounding box center [947, 474] width 52 height 26
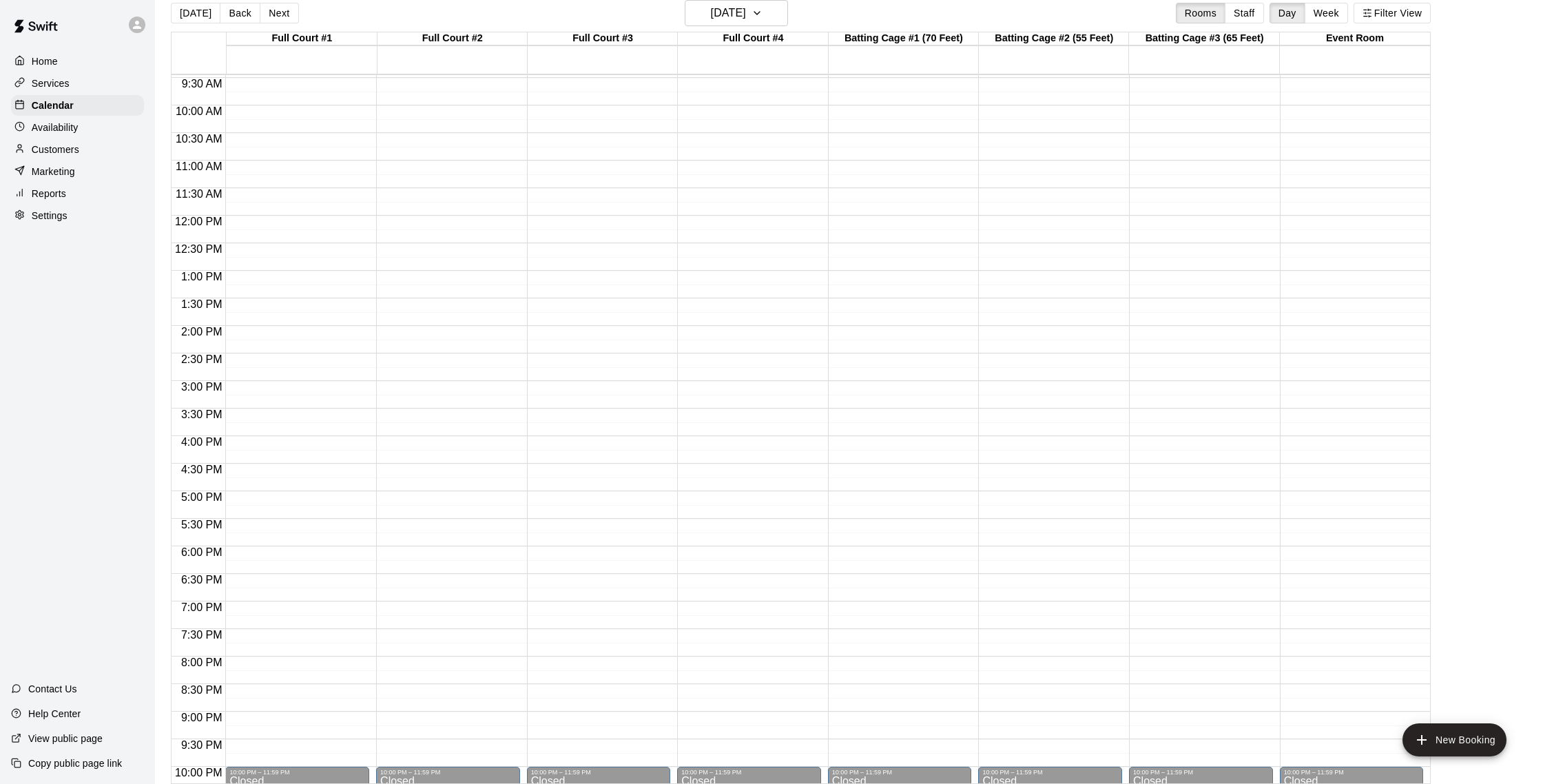
scroll to position [376, 0]
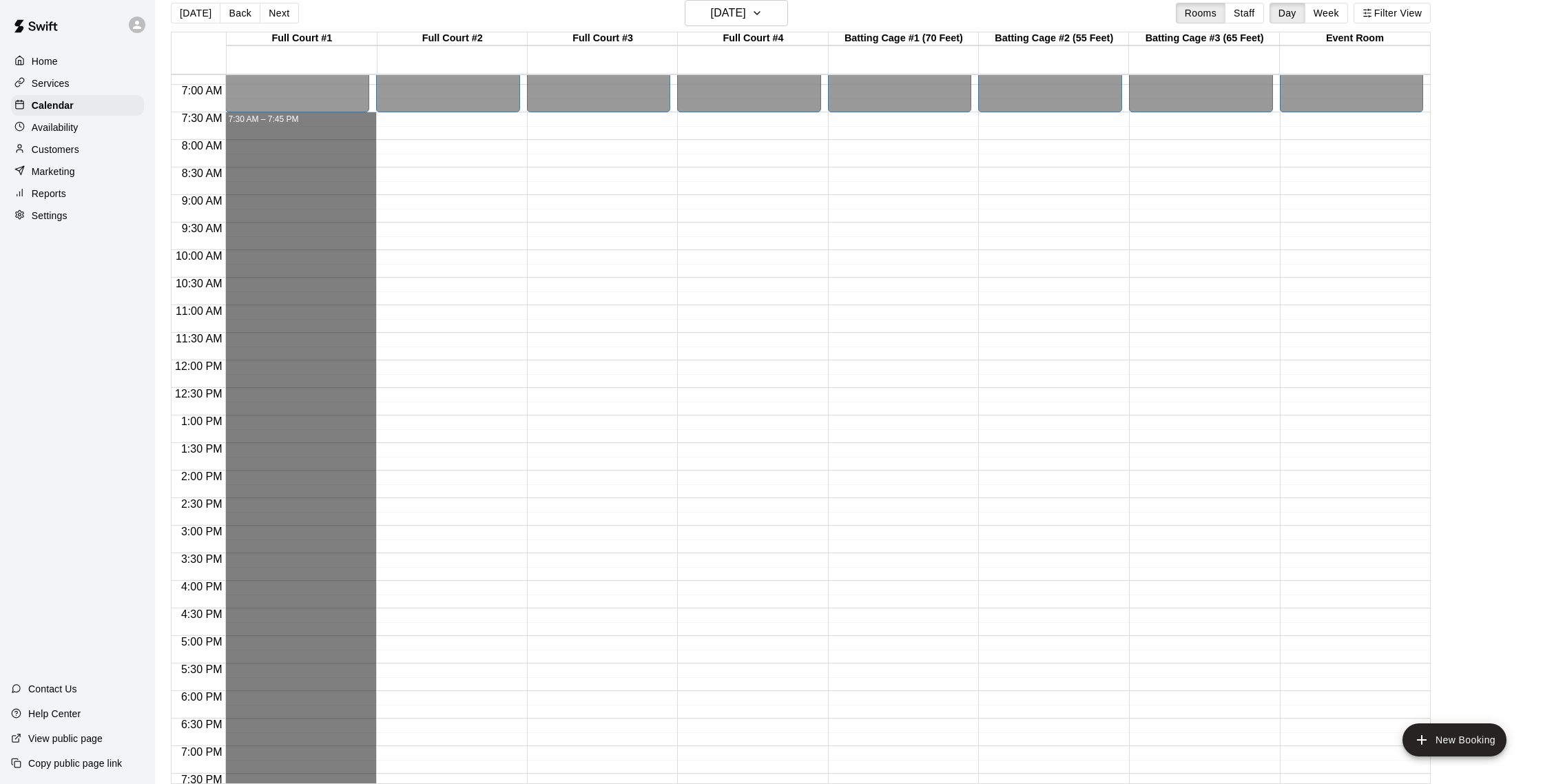
drag, startPoint x: 288, startPoint y: 120, endPoint x: 286, endPoint y: 783, distance: 663.0
click at [286, 704] on div "Full Court #1 15 Sat Full Court #2 15 Sat Full Court #3 15 Sat Full Court #4 15…" at bounding box center [800, 407] width 1260 height 752
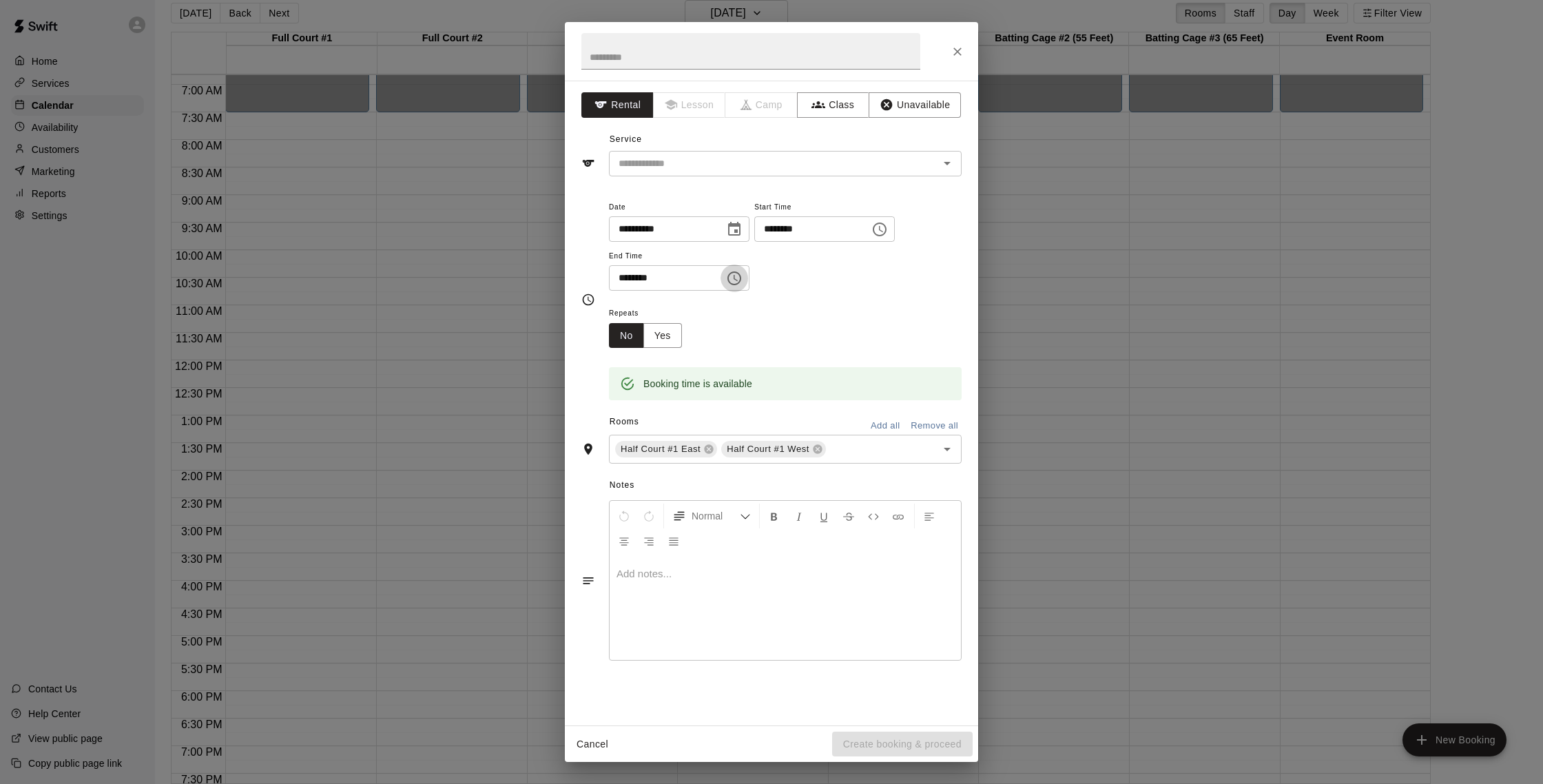
click at [738, 283] on icon "Choose time, selected time is 7:45 PM" at bounding box center [734, 278] width 14 height 14
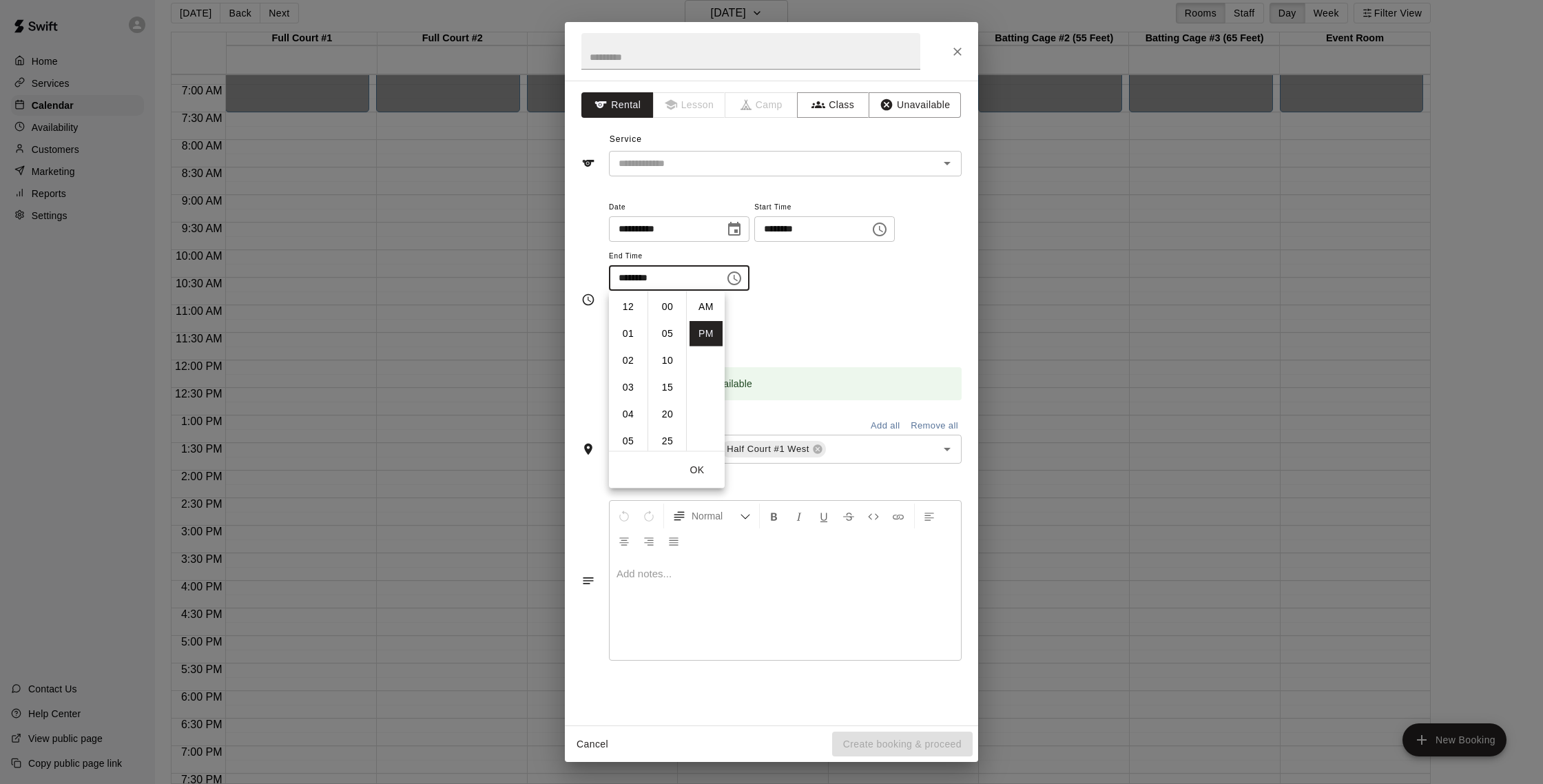
scroll to position [25, 0]
drag, startPoint x: 624, startPoint y: 384, endPoint x: 650, endPoint y: 354, distance: 39.7
click at [627, 381] on li "10" at bounding box center [628, 387] width 33 height 26
click at [668, 308] on li "00" at bounding box center [668, 307] width 33 height 26
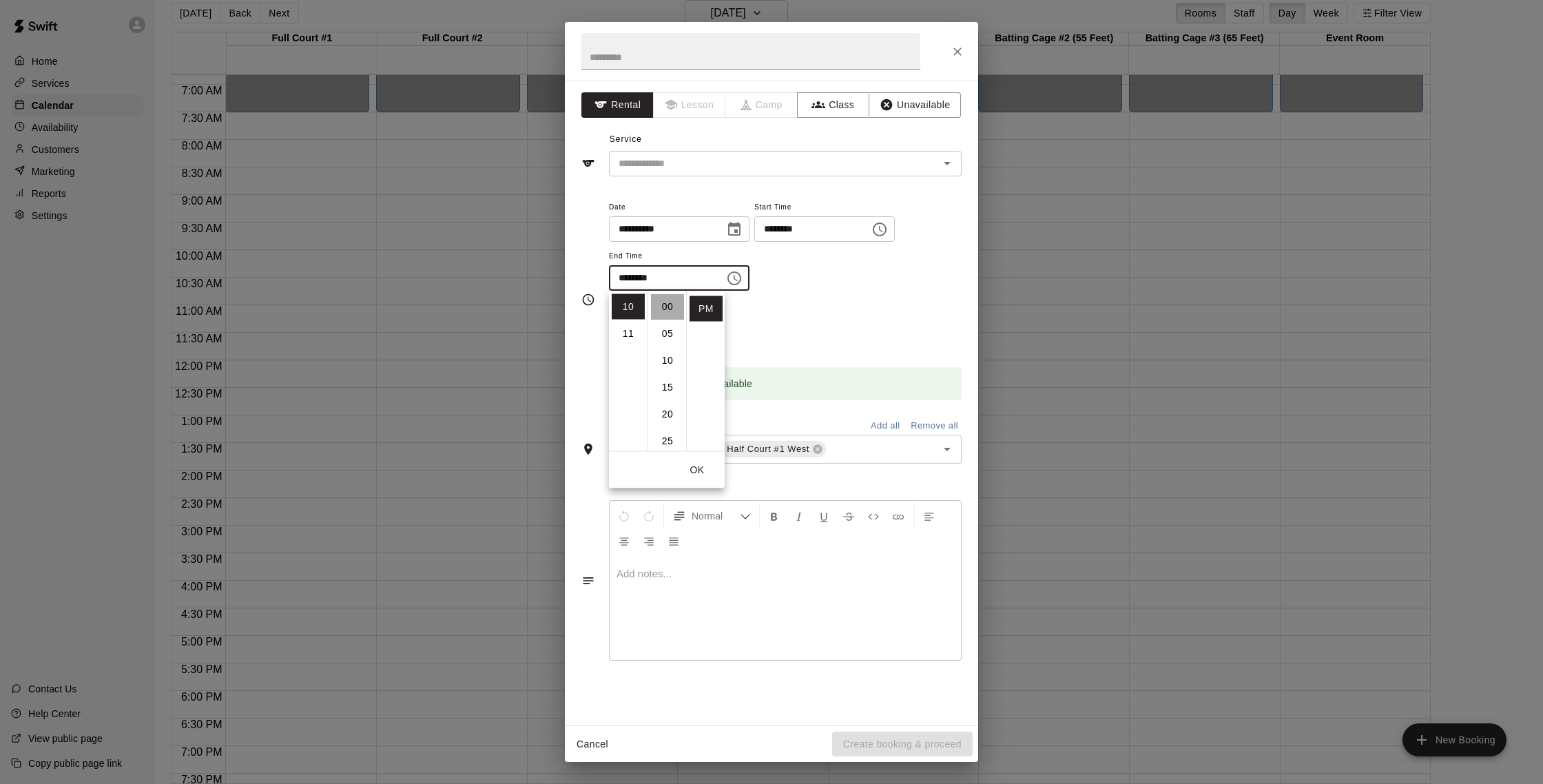
type input "********"
click at [796, 330] on div "Repeats No Yes" at bounding box center [786, 326] width 353 height 44
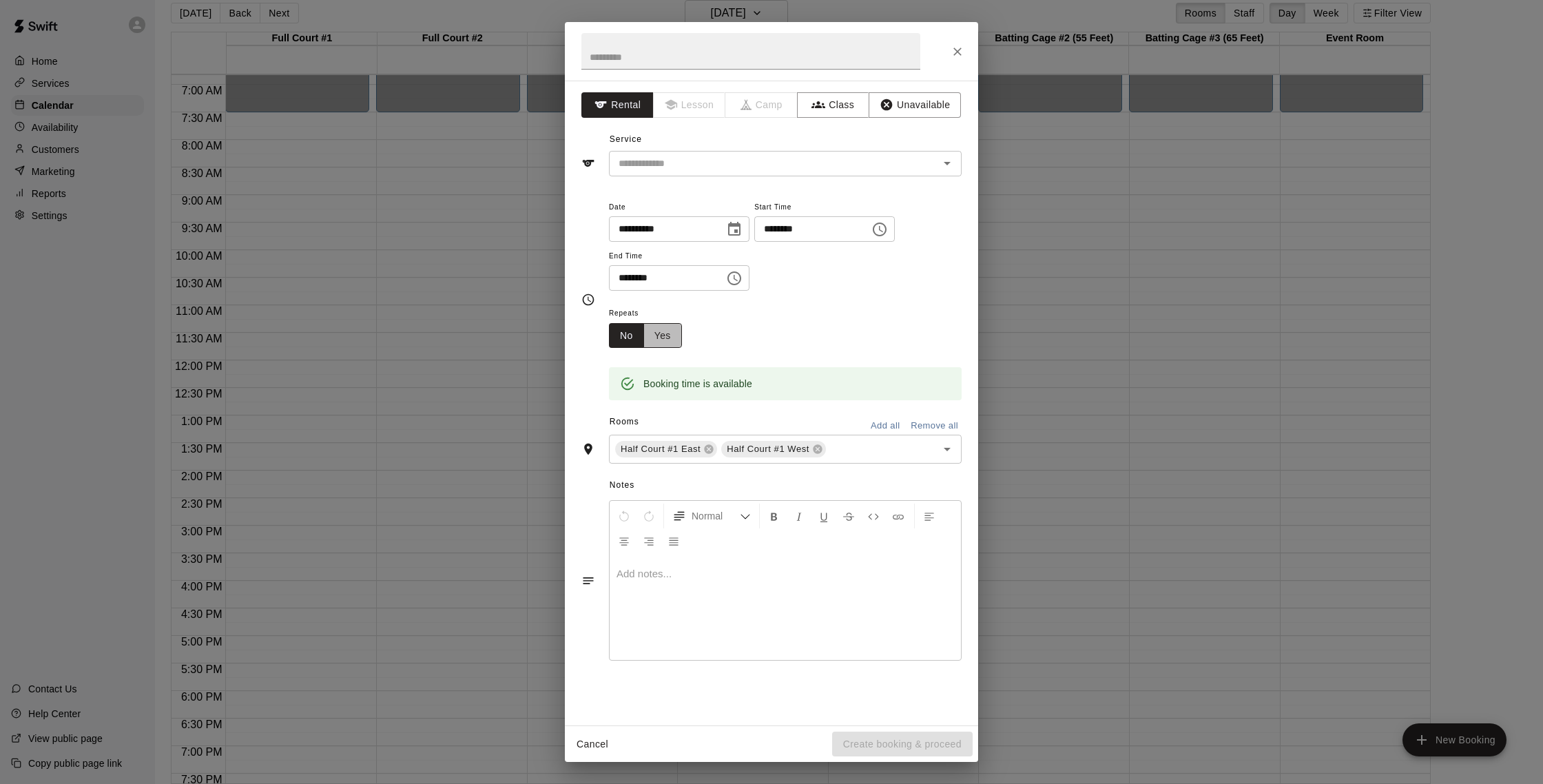
drag, startPoint x: 657, startPoint y: 328, endPoint x: 663, endPoint y: 329, distance: 6.1
click at [658, 328] on button "Yes" at bounding box center [662, 336] width 38 height 26
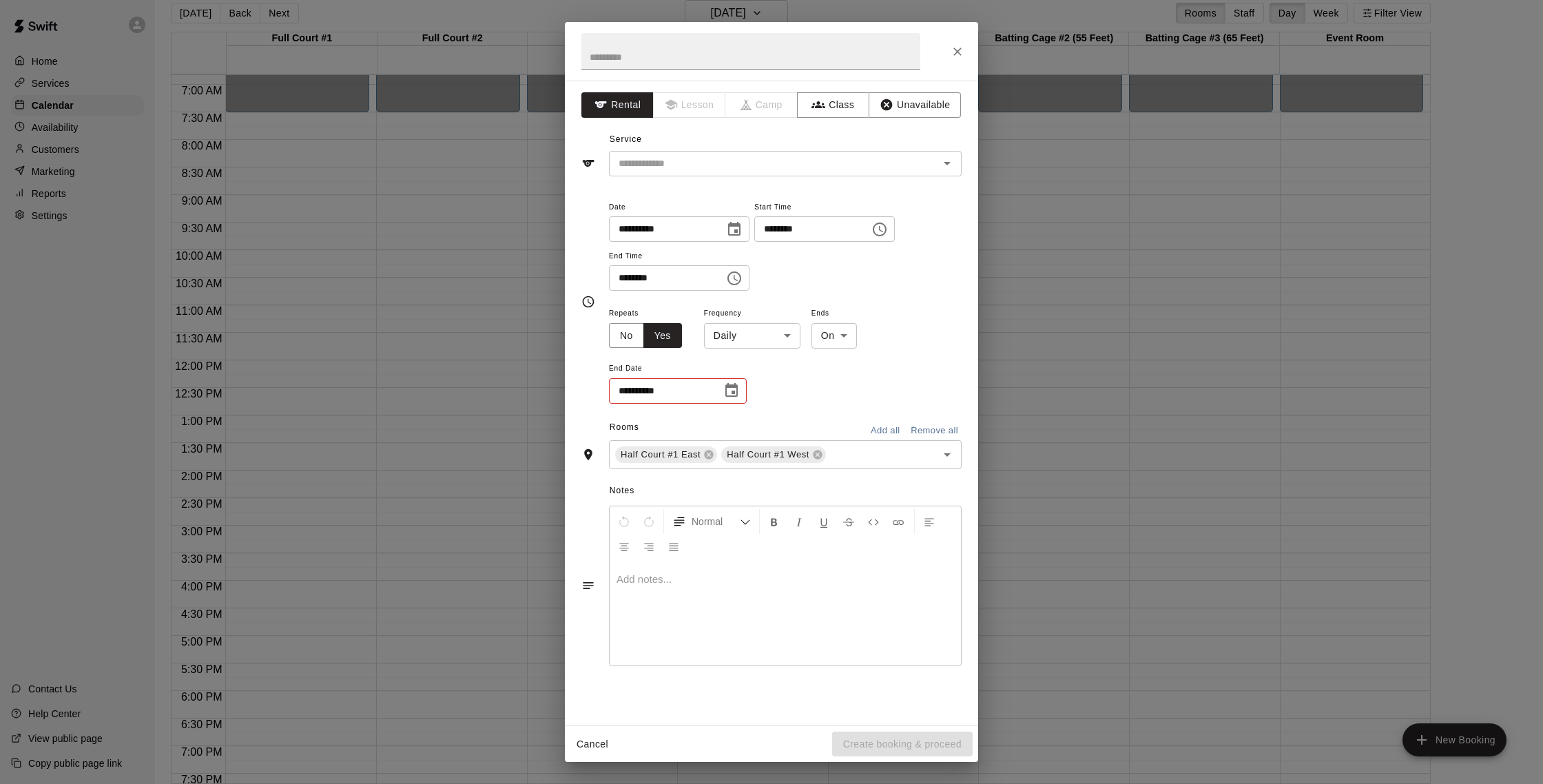
click at [840, 345] on body "Home Services Calendar Availability Customers Marketing Reports Settings Contac…" at bounding box center [772, 386] width 1543 height 806
click at [840, 345] on div at bounding box center [772, 392] width 1543 height 784
click at [741, 386] on button "Choose date" at bounding box center [732, 390] width 28 height 28
drag, startPoint x: 636, startPoint y: 559, endPoint x: 623, endPoint y: 471, distance: 89.0
click at [636, 559] on button "16" at bounding box center [636, 560] width 25 height 25
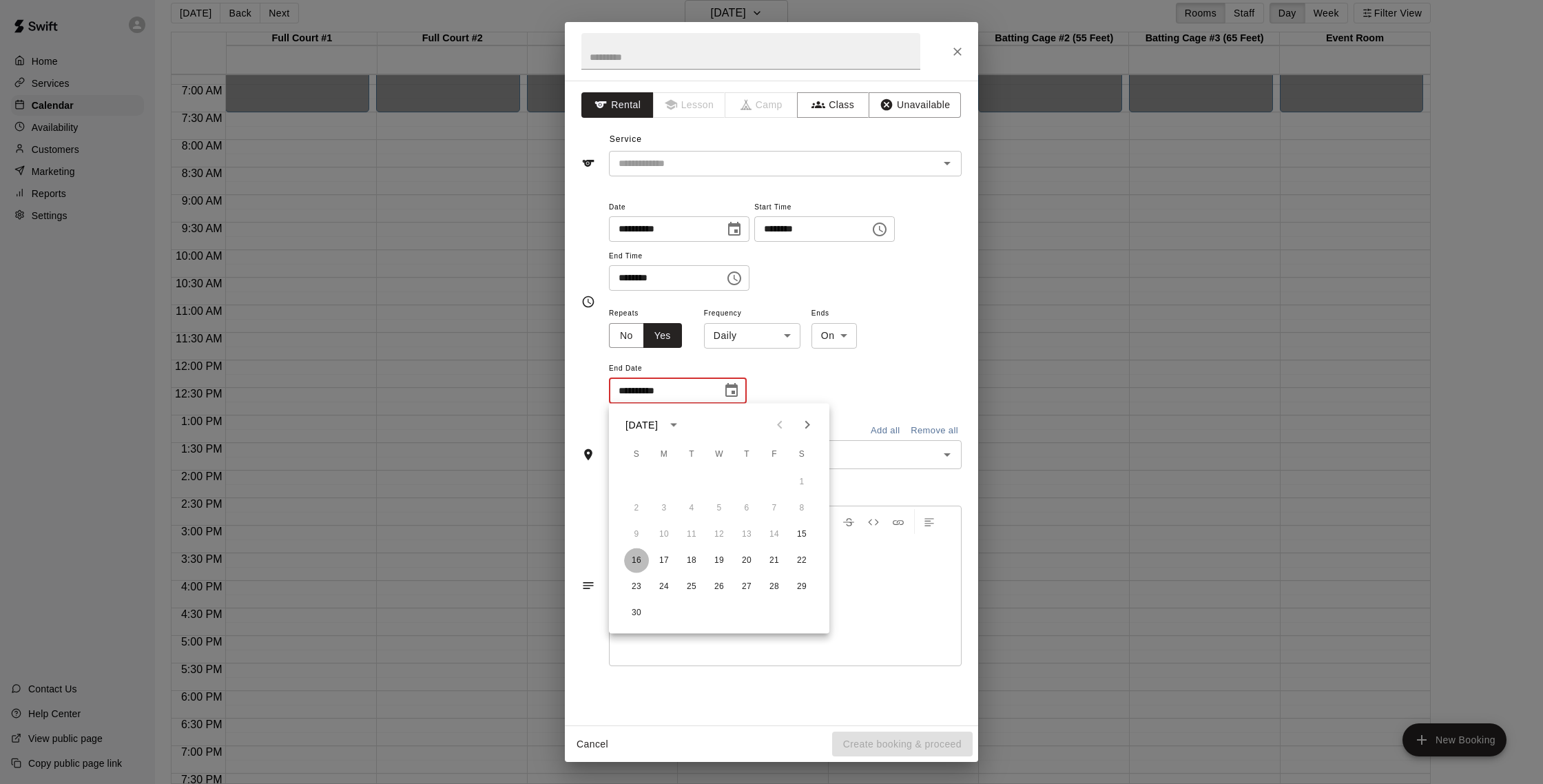
type input "**********"
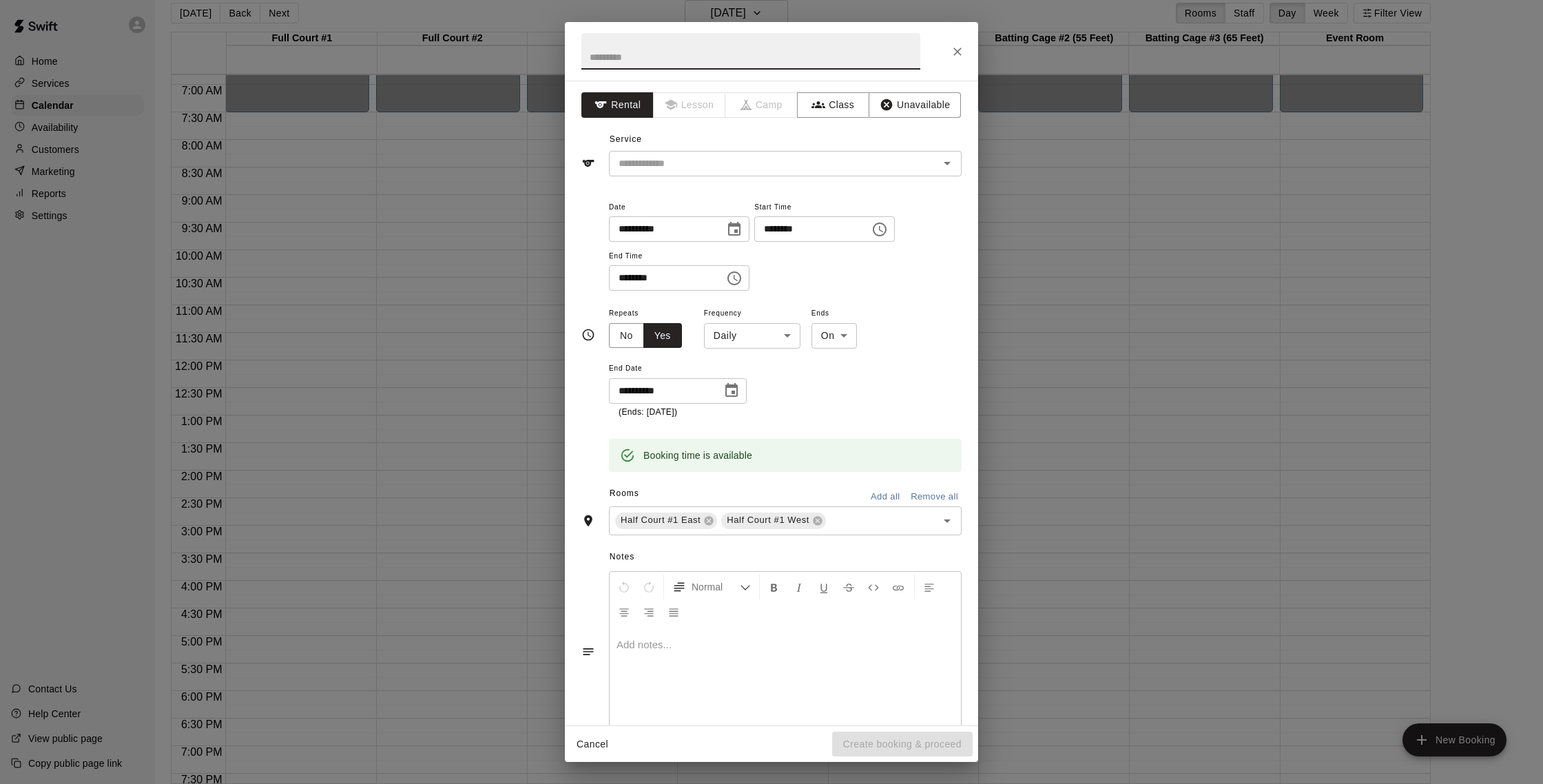
drag, startPoint x: 654, startPoint y: 54, endPoint x: 747, endPoint y: 40, distance: 94.0
click at [654, 54] on input "text" at bounding box center [750, 51] width 339 height 37
type input "*"
click at [842, 529] on div "Half Court #1 East Half Court #1 West ​" at bounding box center [786, 520] width 353 height 29
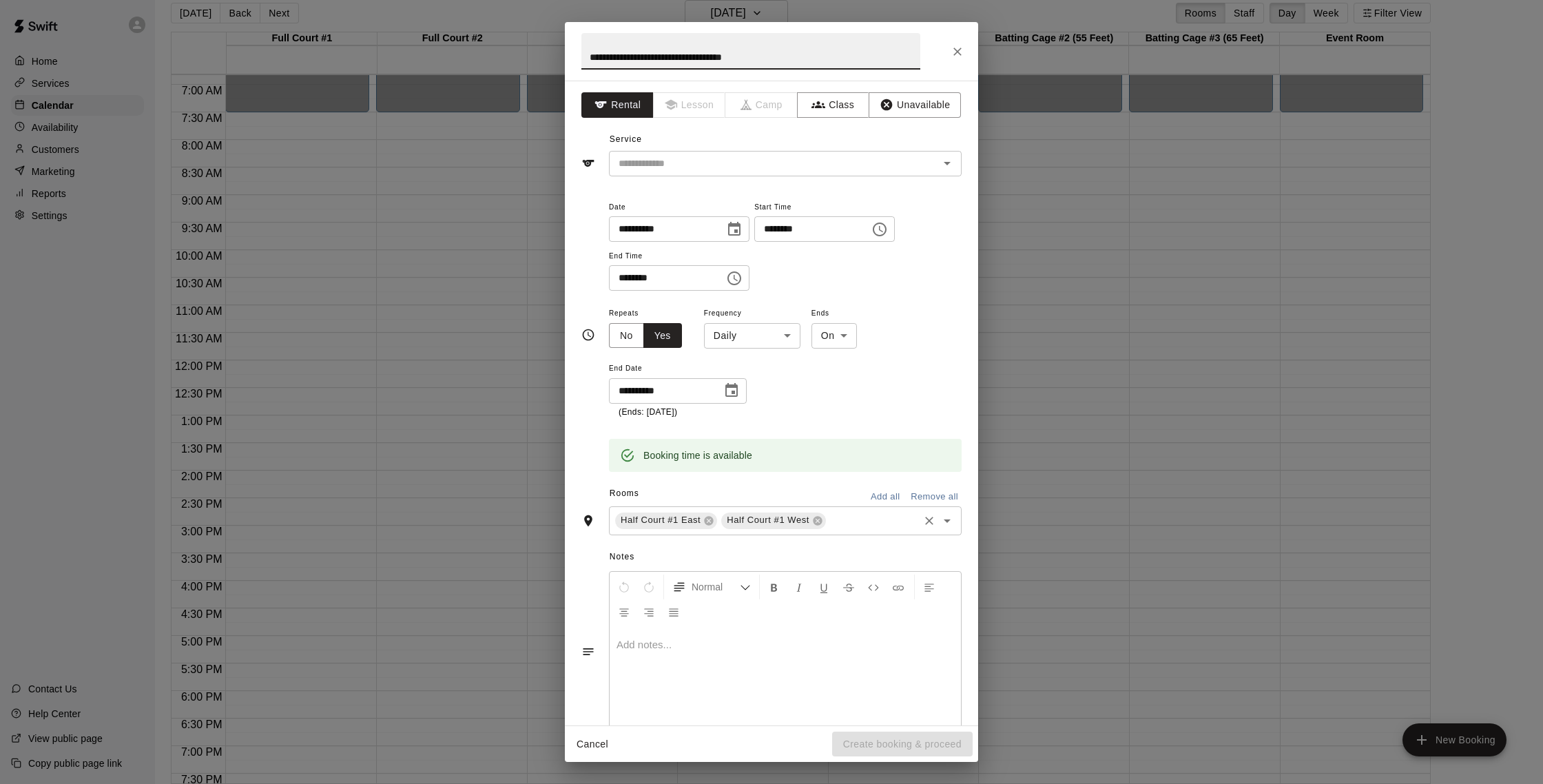
type input "**********"
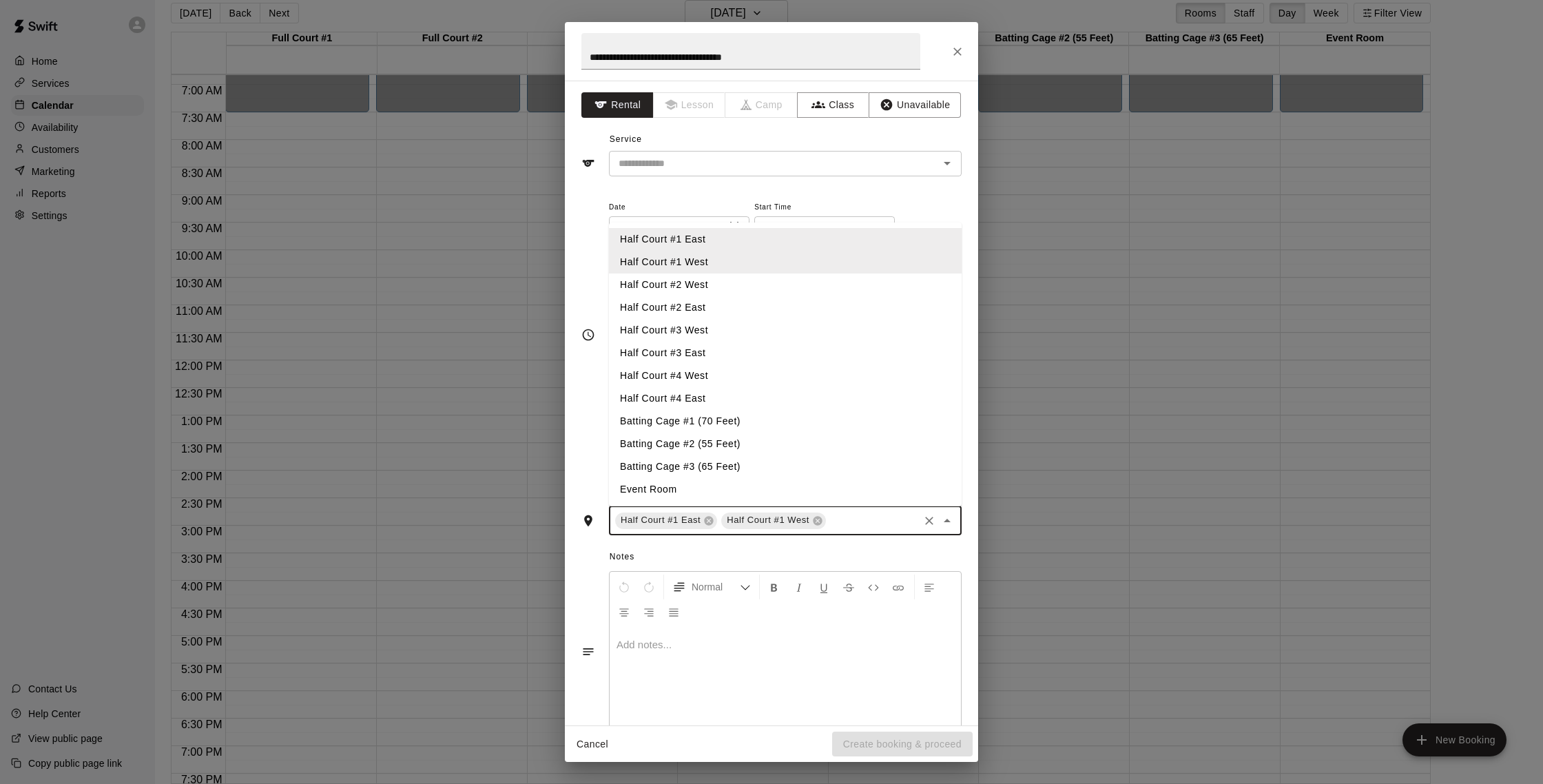
drag, startPoint x: 934, startPoint y: 553, endPoint x: 928, endPoint y: 541, distance: 13.4
click at [900, 552] on span "Notes" at bounding box center [786, 556] width 352 height 22
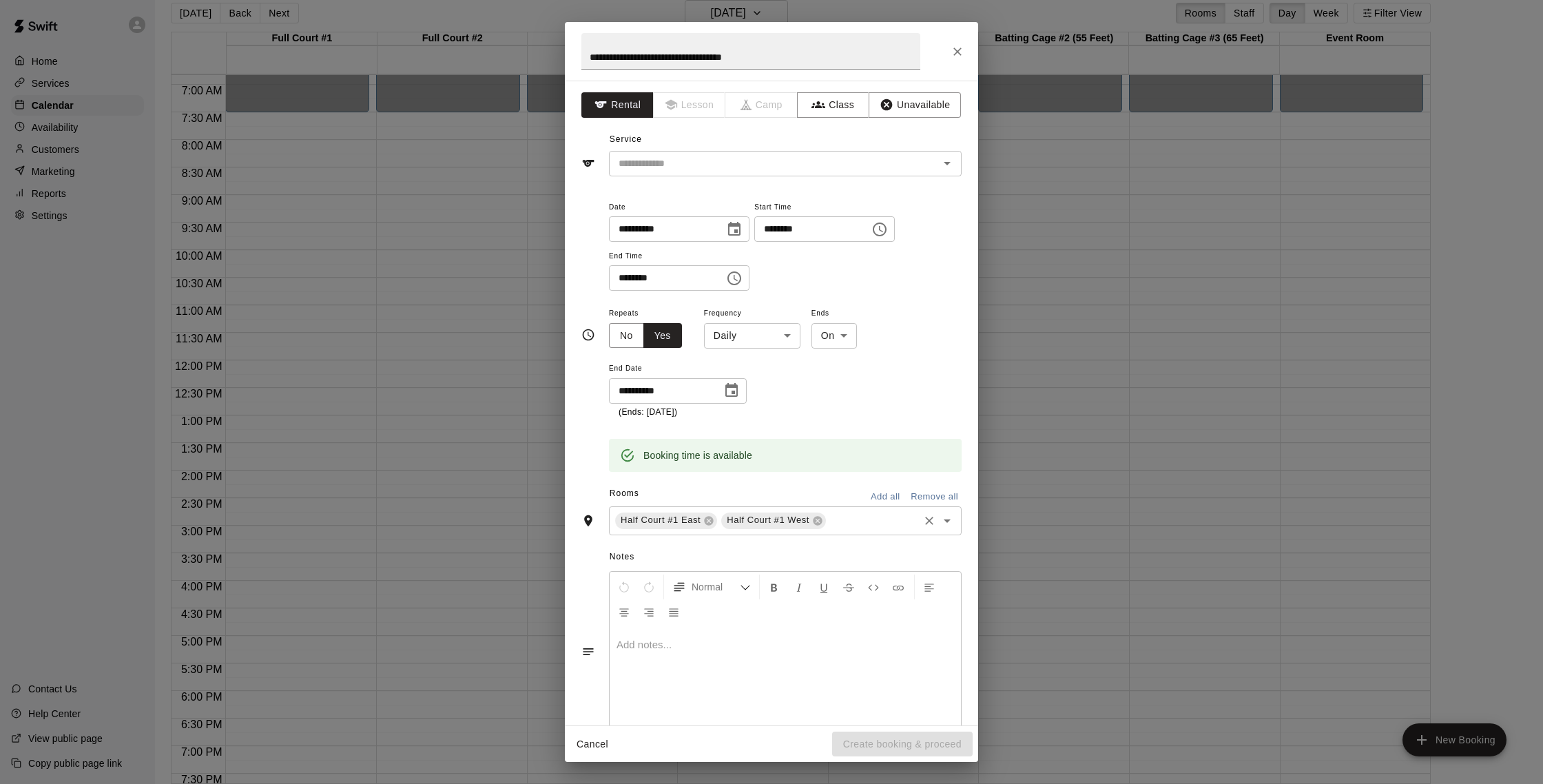
click at [884, 490] on button "Add all" at bounding box center [885, 496] width 44 height 21
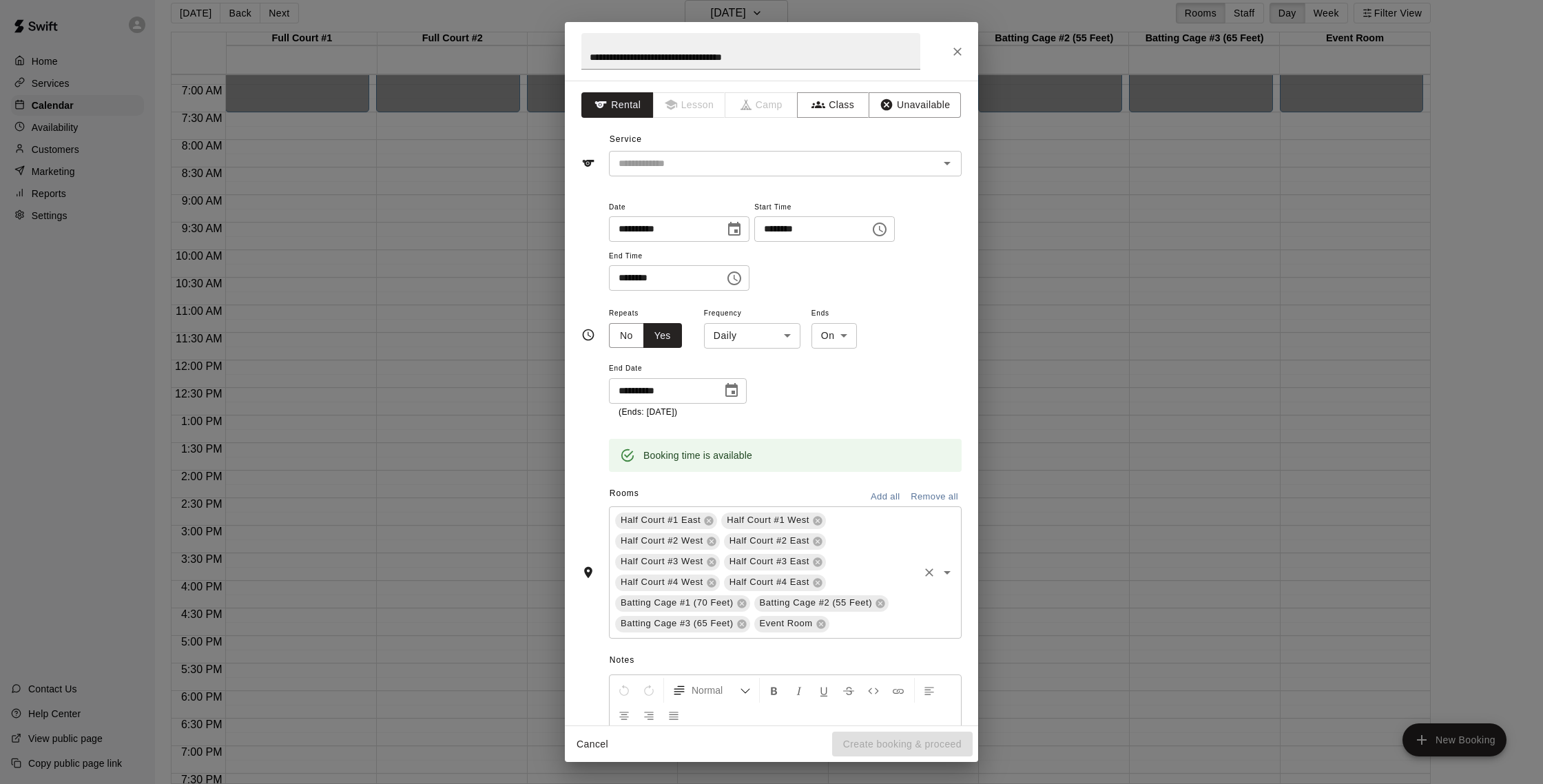
click at [743, 605] on icon at bounding box center [741, 603] width 9 height 9
click at [743, 589] on div "Half Court #4 East" at bounding box center [775, 583] width 102 height 17
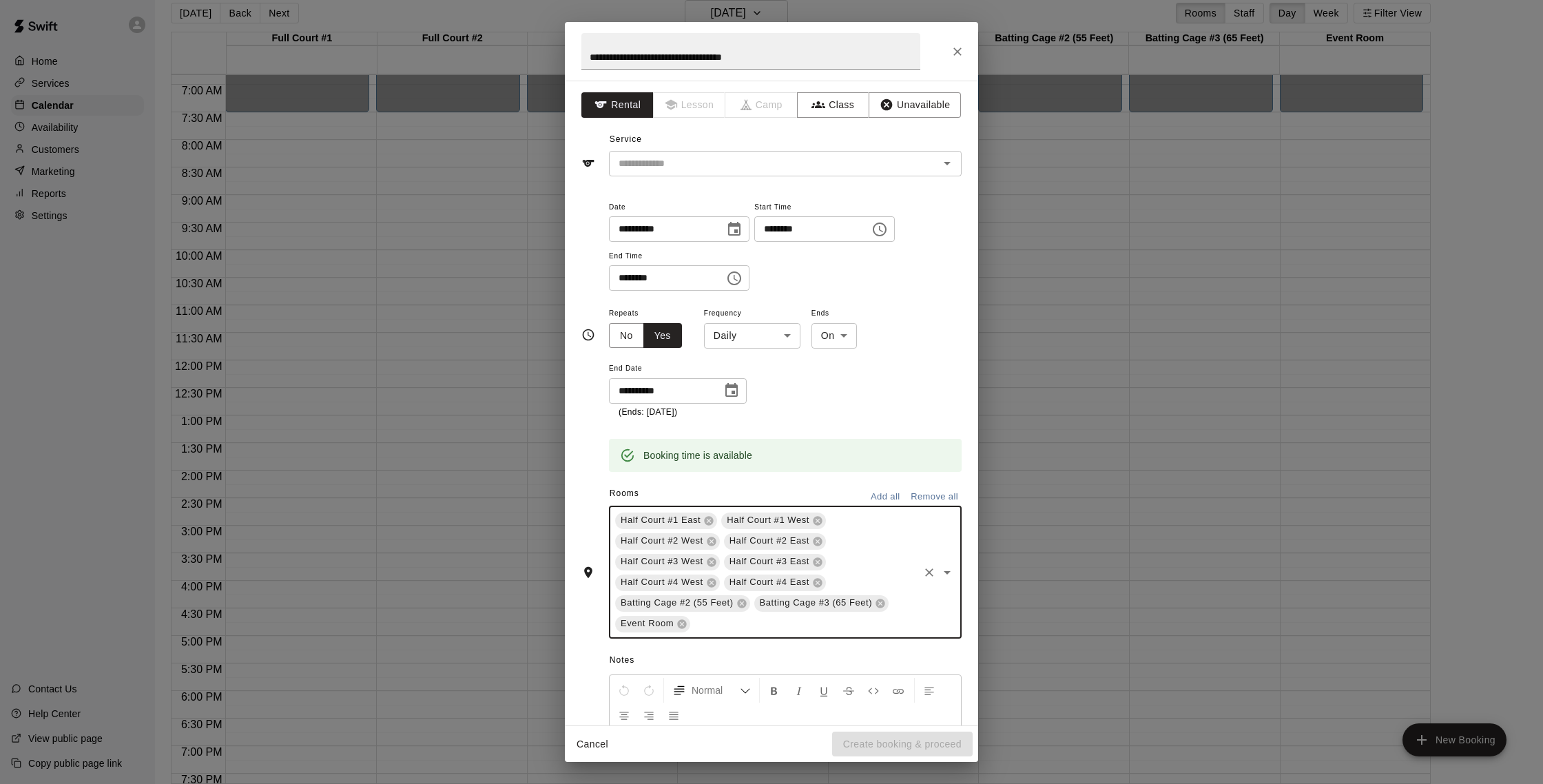
click at [741, 602] on icon at bounding box center [741, 603] width 11 height 11
drag, startPoint x: 820, startPoint y: 602, endPoint x: 813, endPoint y: 602, distance: 7.0
click at [820, 601] on icon at bounding box center [821, 603] width 9 height 9
click at [742, 589] on div "Half Court #4 East" at bounding box center [775, 583] width 102 height 17
click at [739, 596] on div "Batting Cage #3 (65 Feet)" at bounding box center [683, 603] width 135 height 17
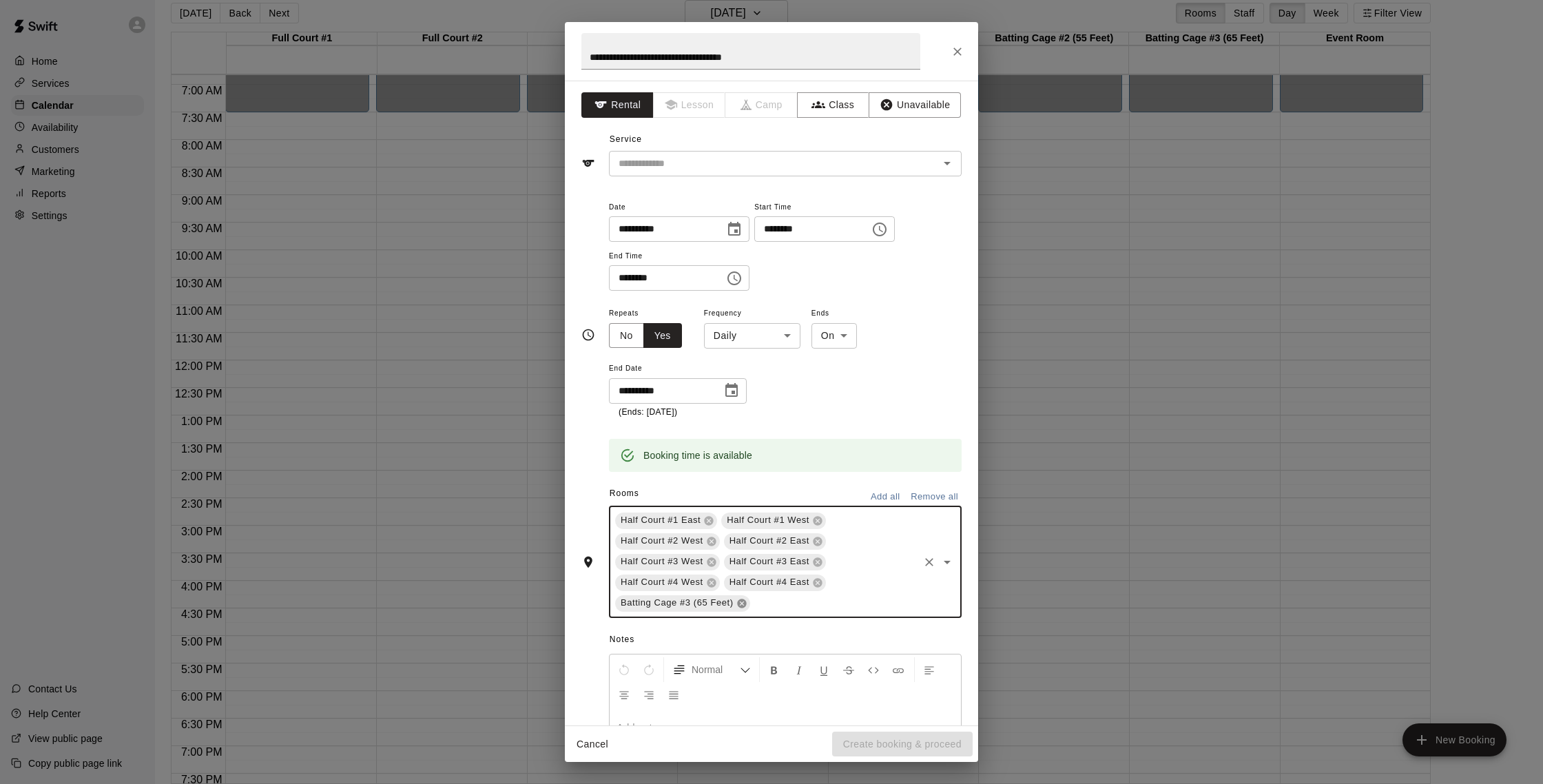
click at [742, 602] on icon at bounding box center [741, 603] width 9 height 9
click at [759, 155] on input "text" at bounding box center [765, 163] width 303 height 17
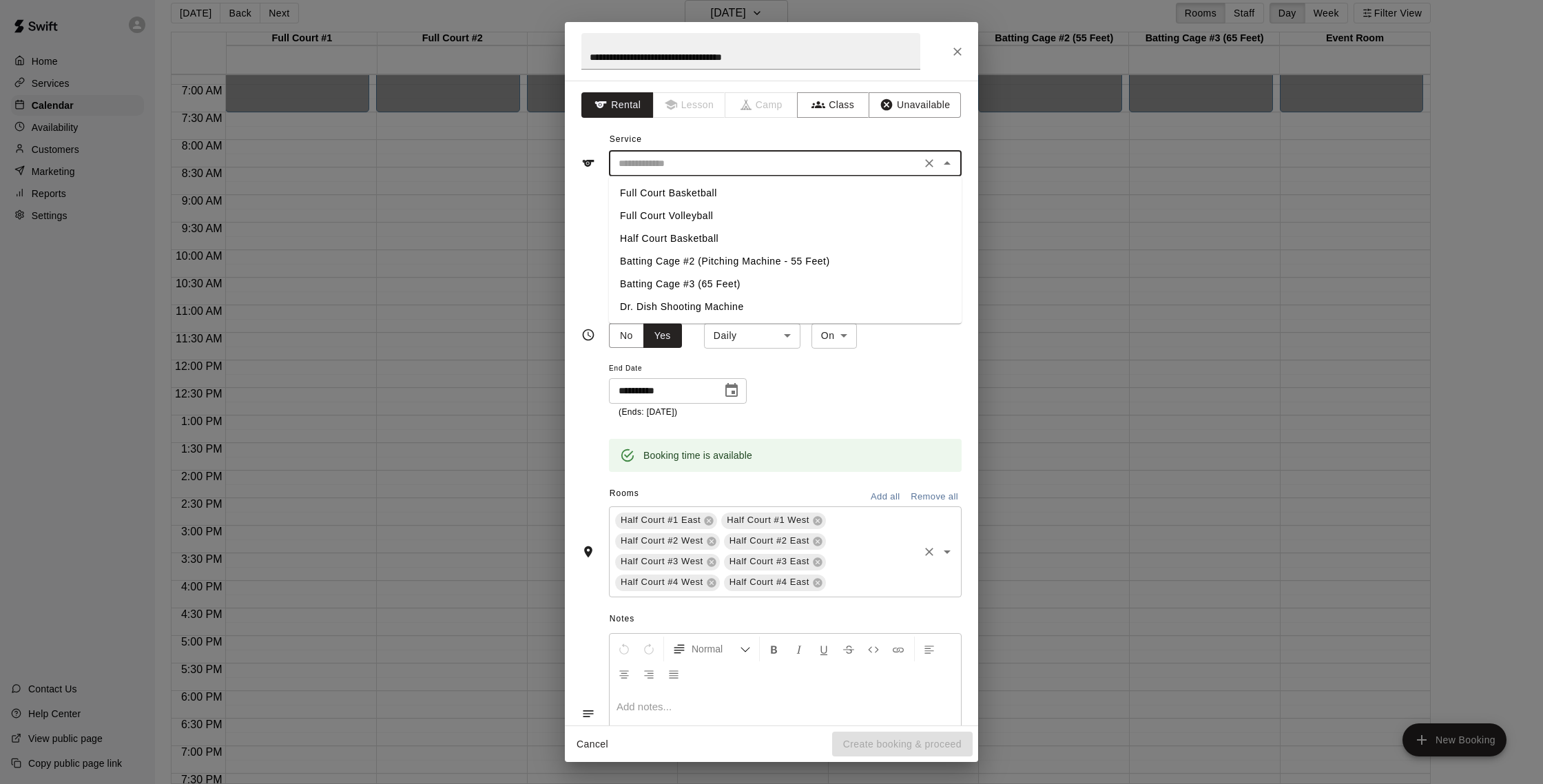
click at [754, 186] on li "Full Court Basketball" at bounding box center [786, 193] width 353 height 23
type input "**********"
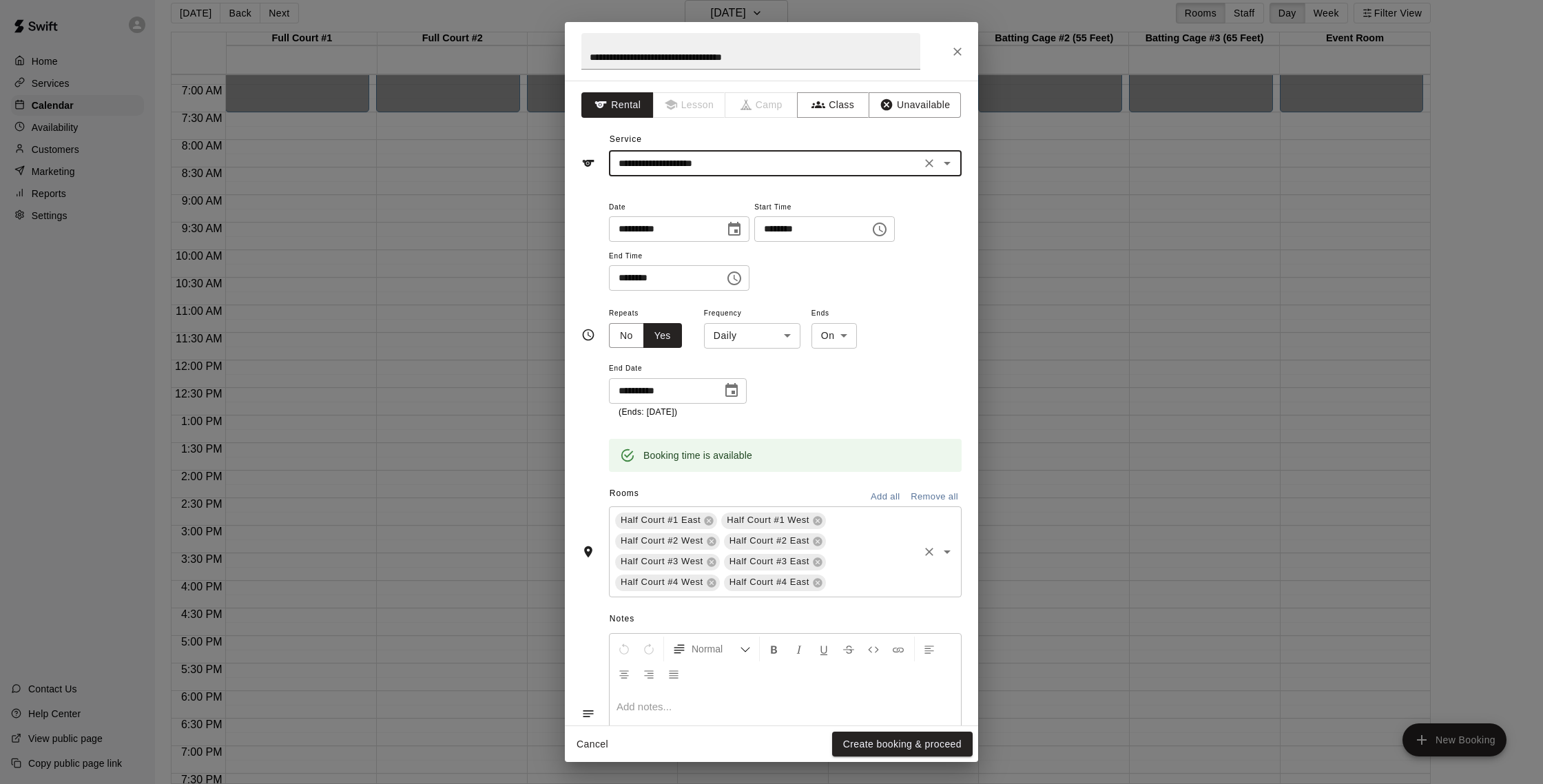
scroll to position [95, 0]
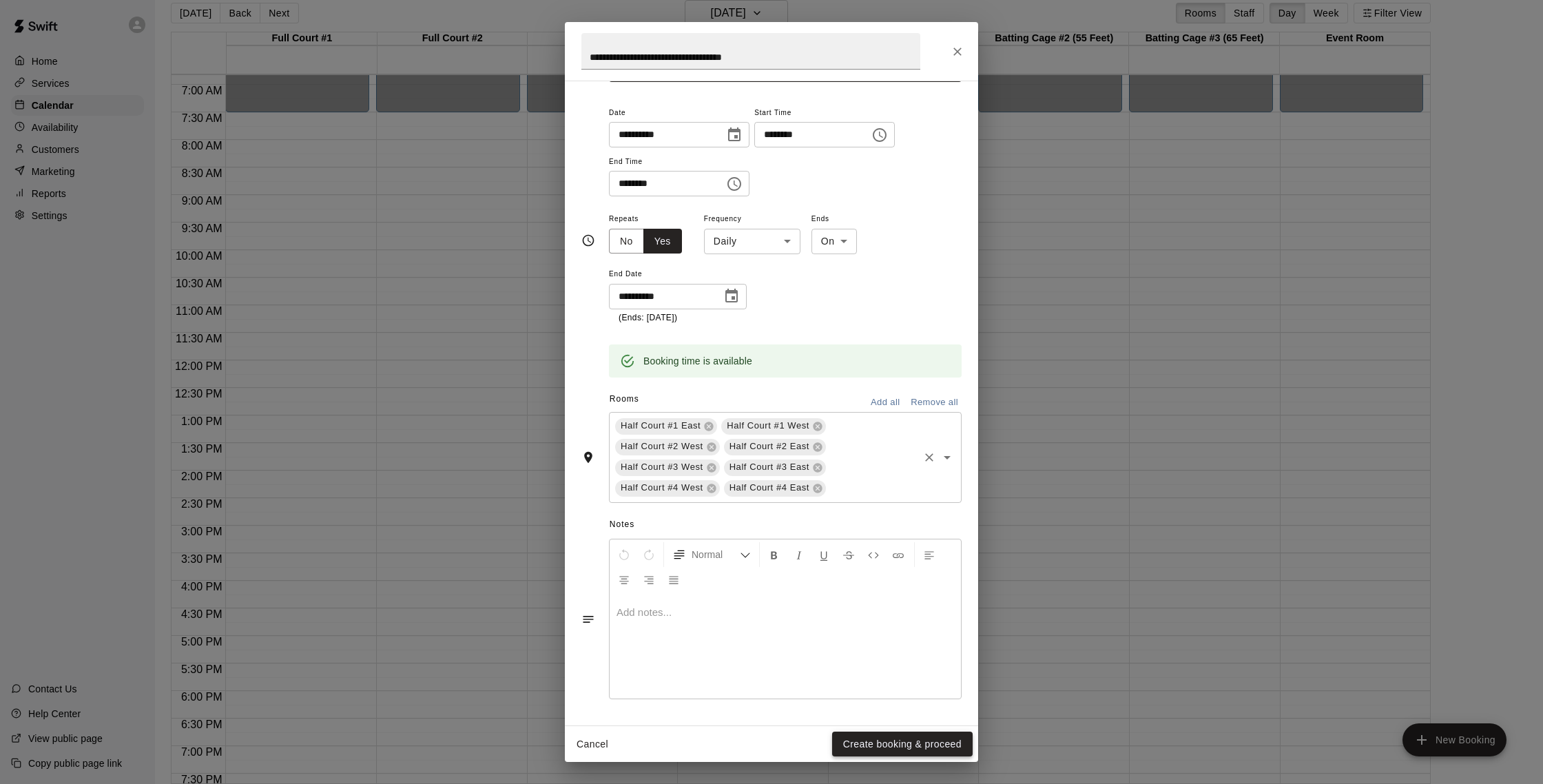
click at [868, 704] on button "Create booking & proceed" at bounding box center [902, 744] width 140 height 26
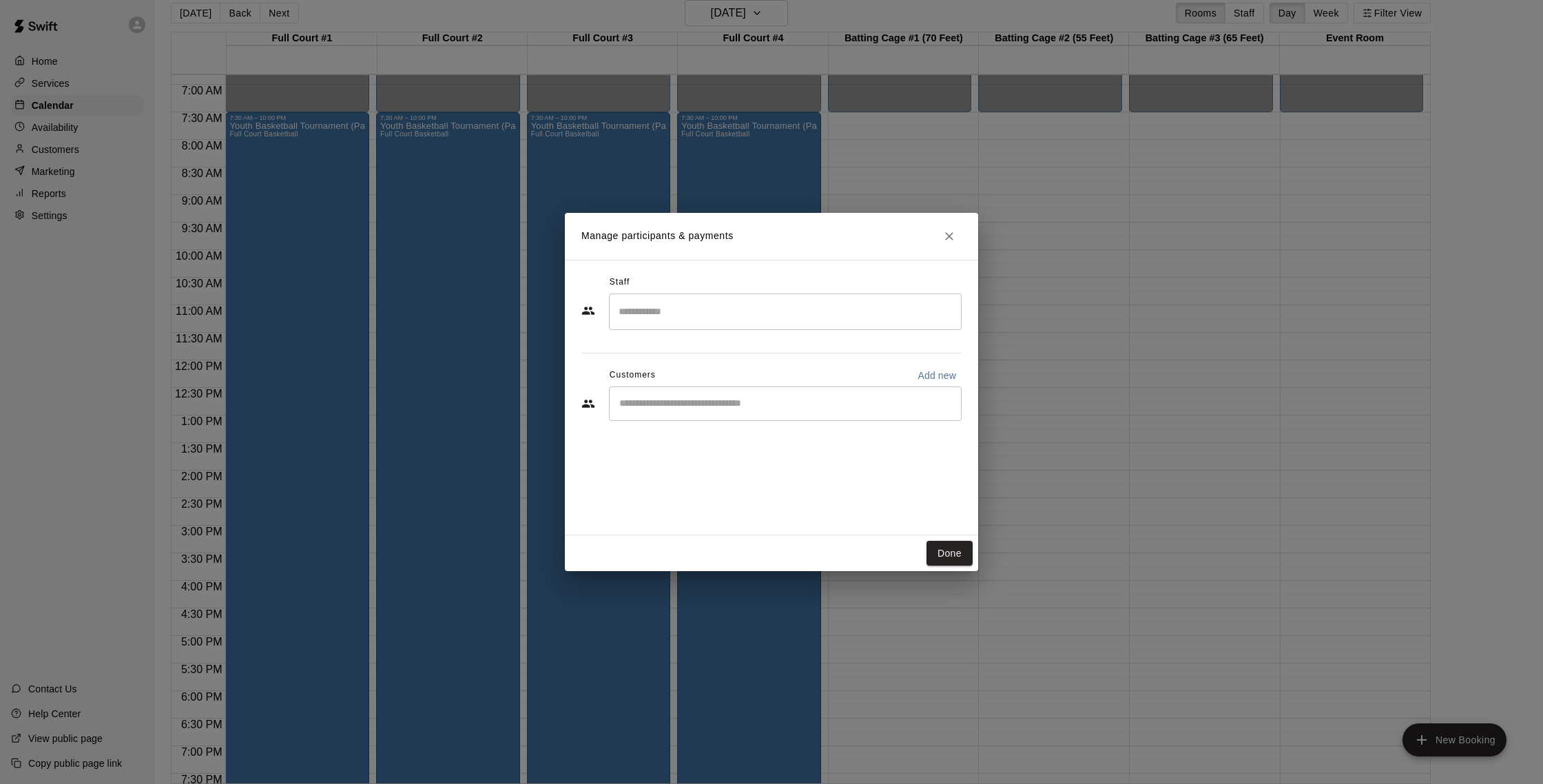
click at [736, 318] on input "Search staff" at bounding box center [785, 312] width 340 height 24
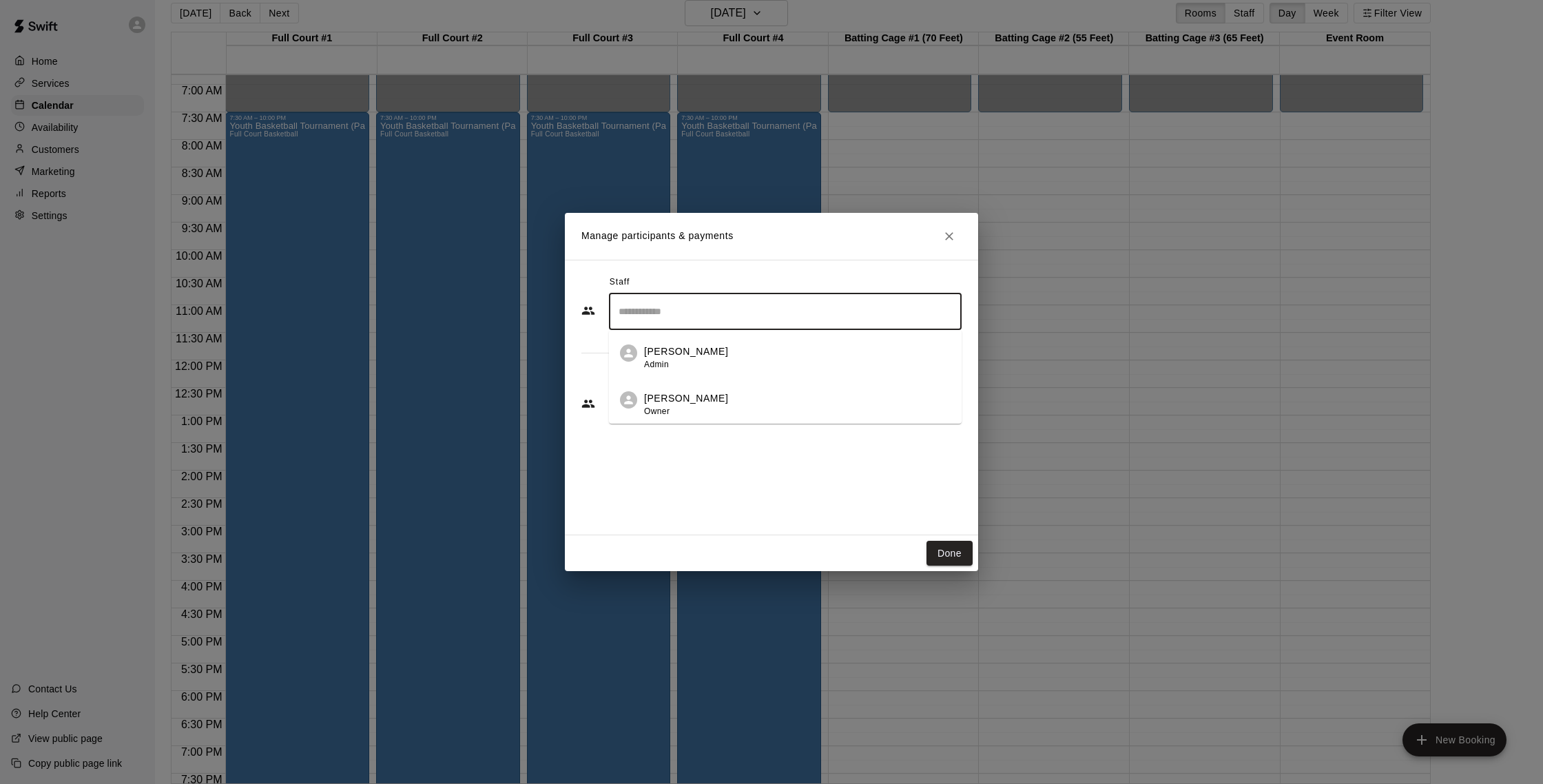
click at [718, 345] on div "[PERSON_NAME] Admin" at bounding box center [797, 358] width 306 height 27
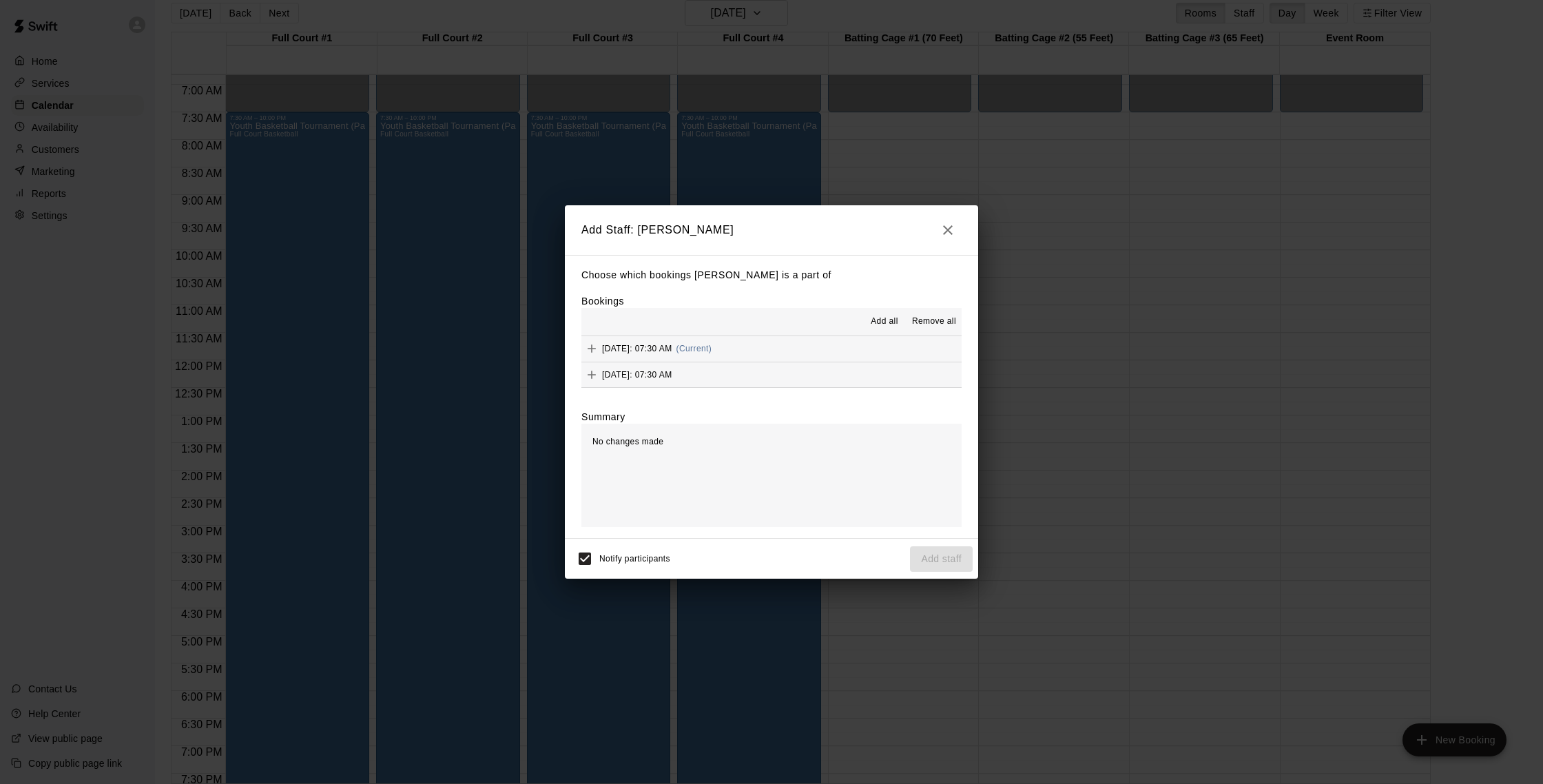
click at [900, 230] on icon "button" at bounding box center [948, 230] width 17 height 17
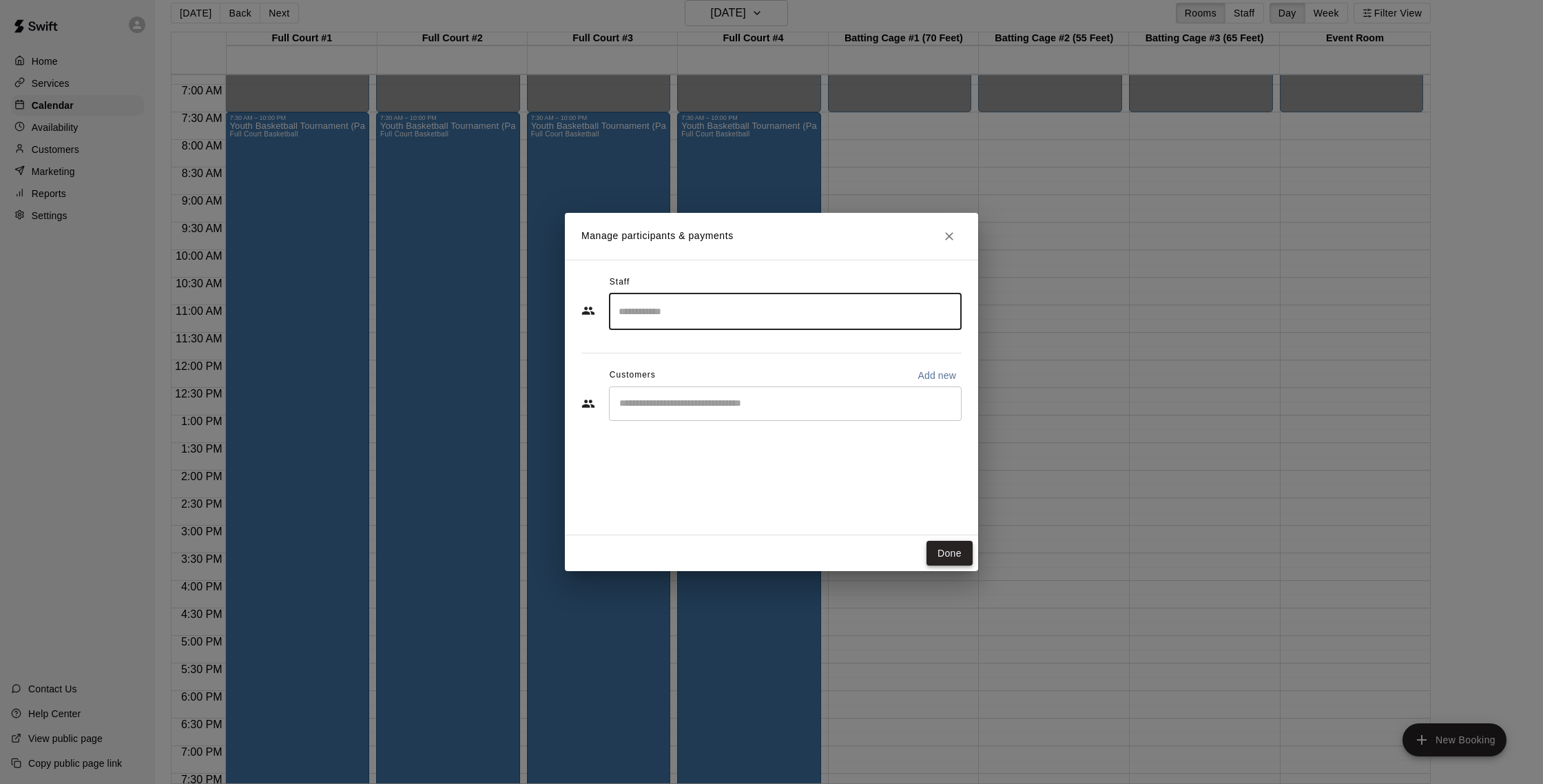
click at [900, 559] on button "Done" at bounding box center [949, 553] width 46 height 26
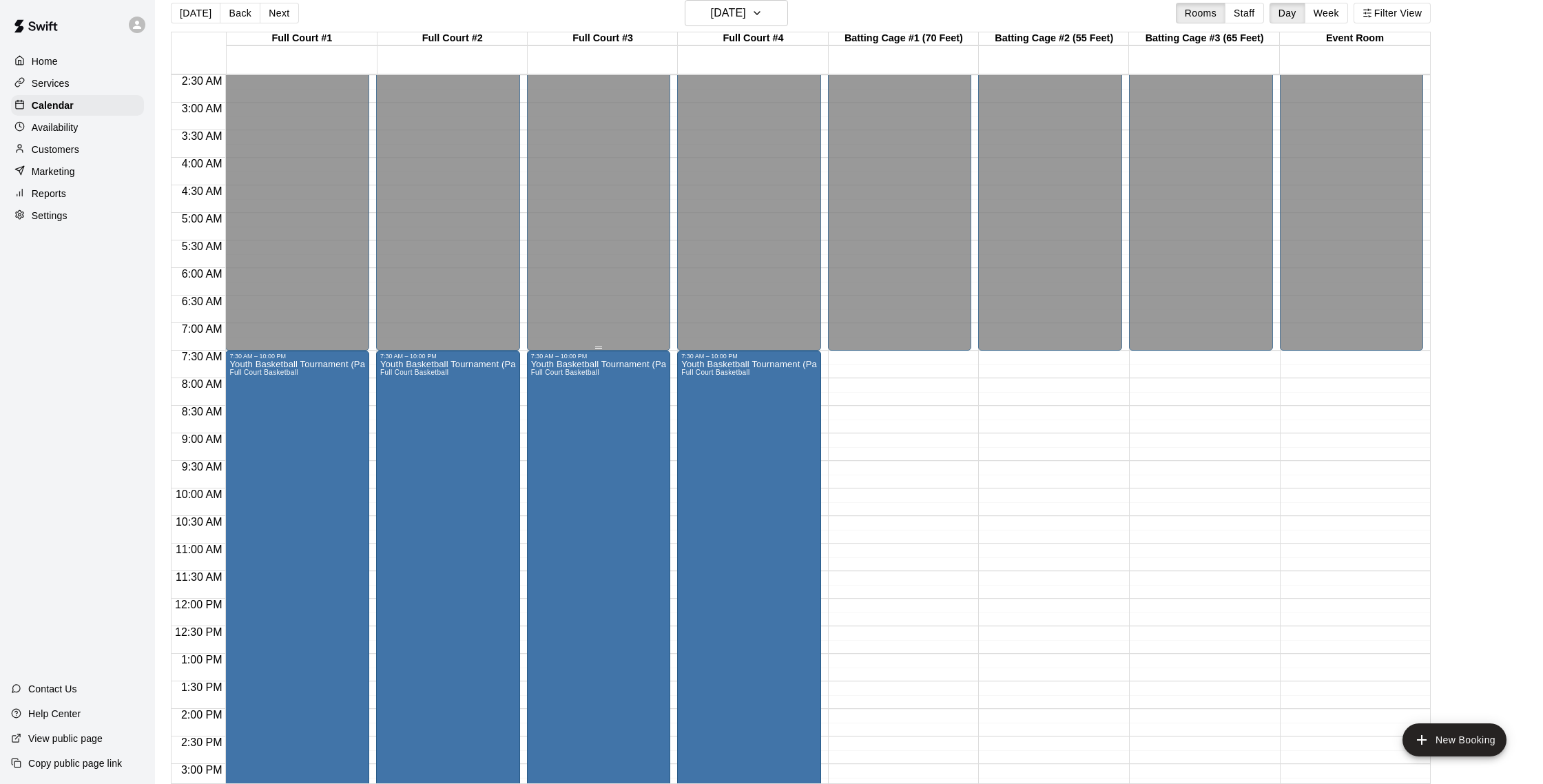
scroll to position [0, 0]
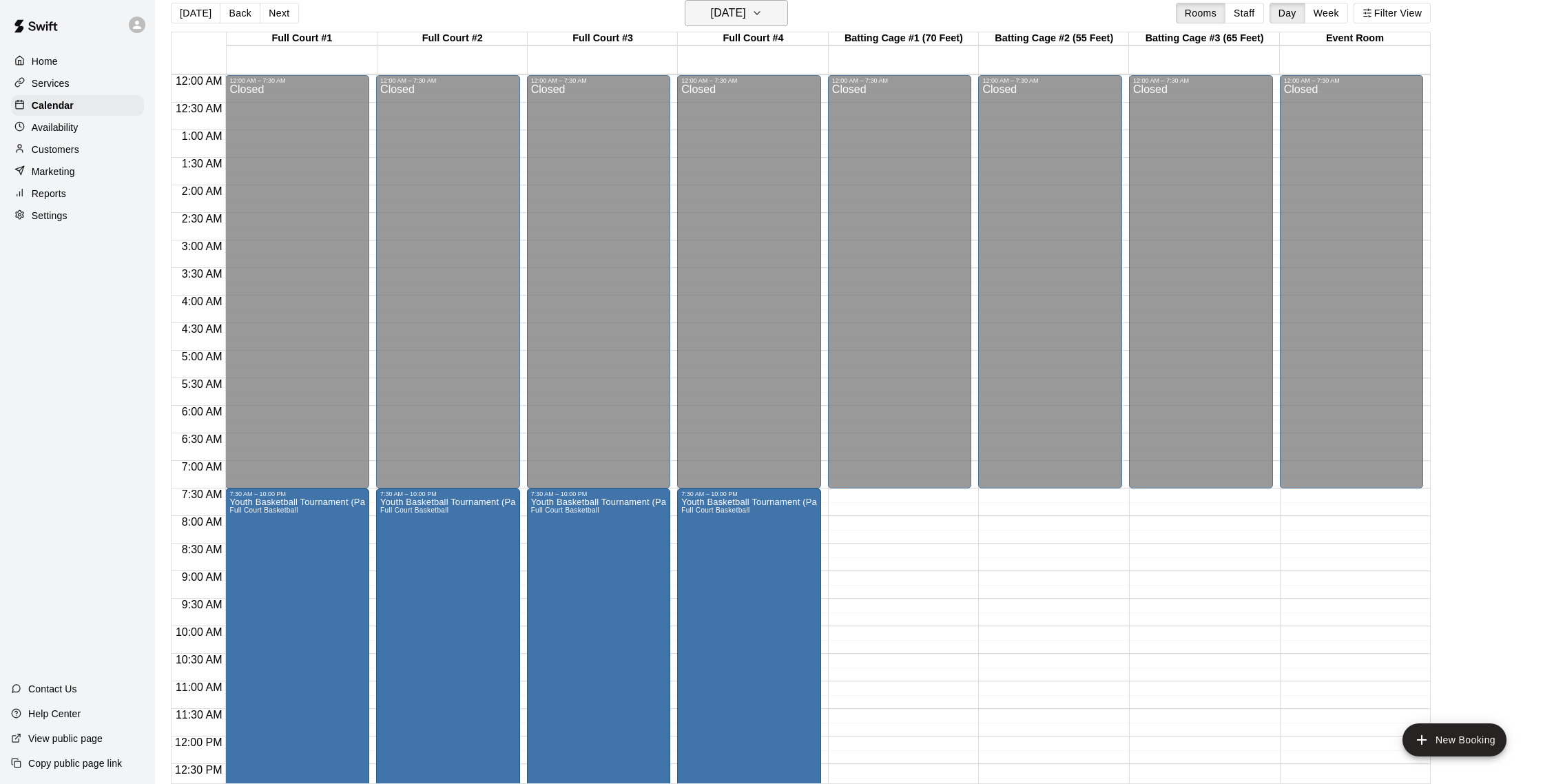
click at [746, 10] on h6 "[DATE]" at bounding box center [728, 14] width 35 height 20
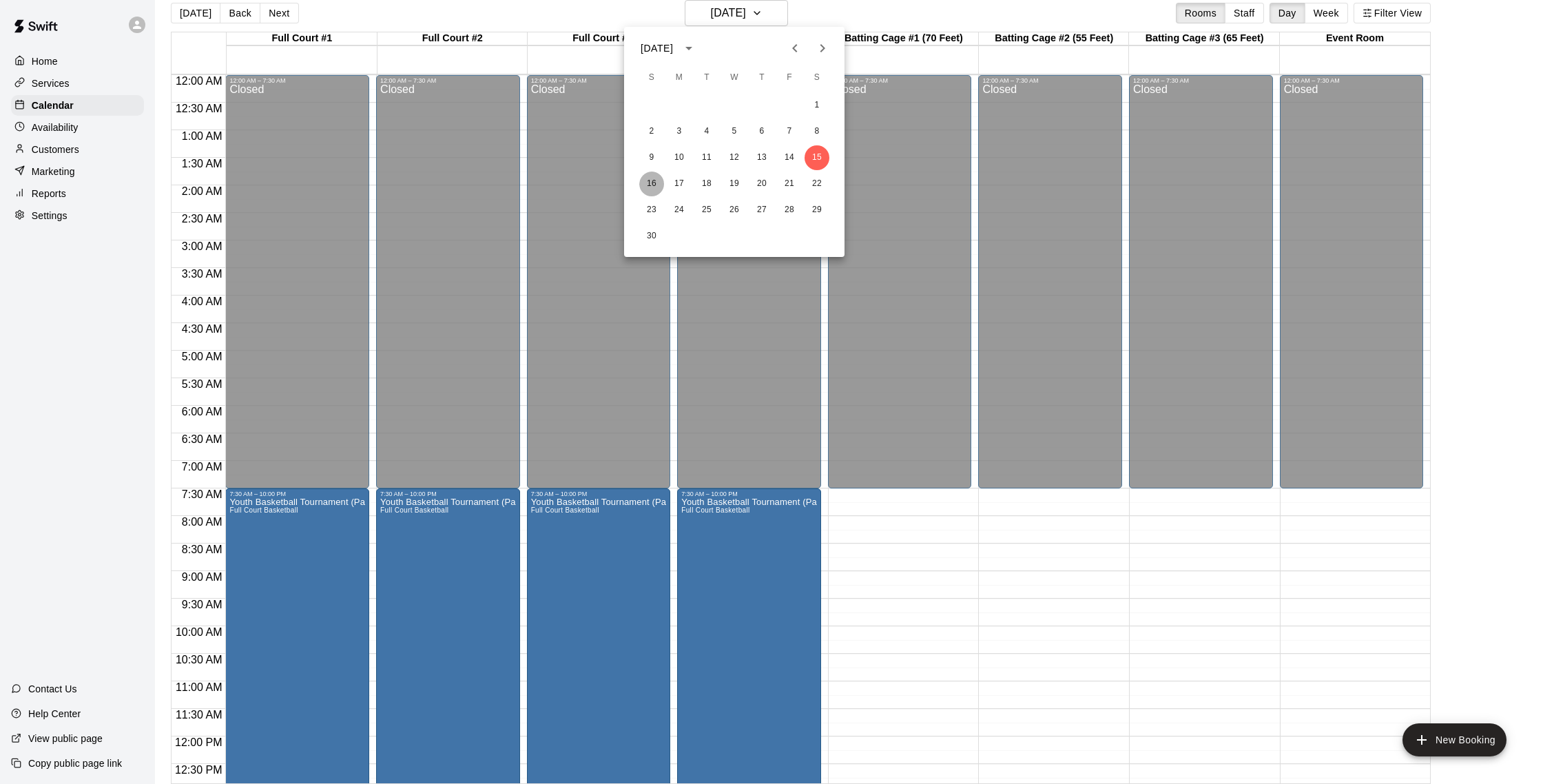
click at [656, 179] on button "16" at bounding box center [651, 183] width 25 height 25
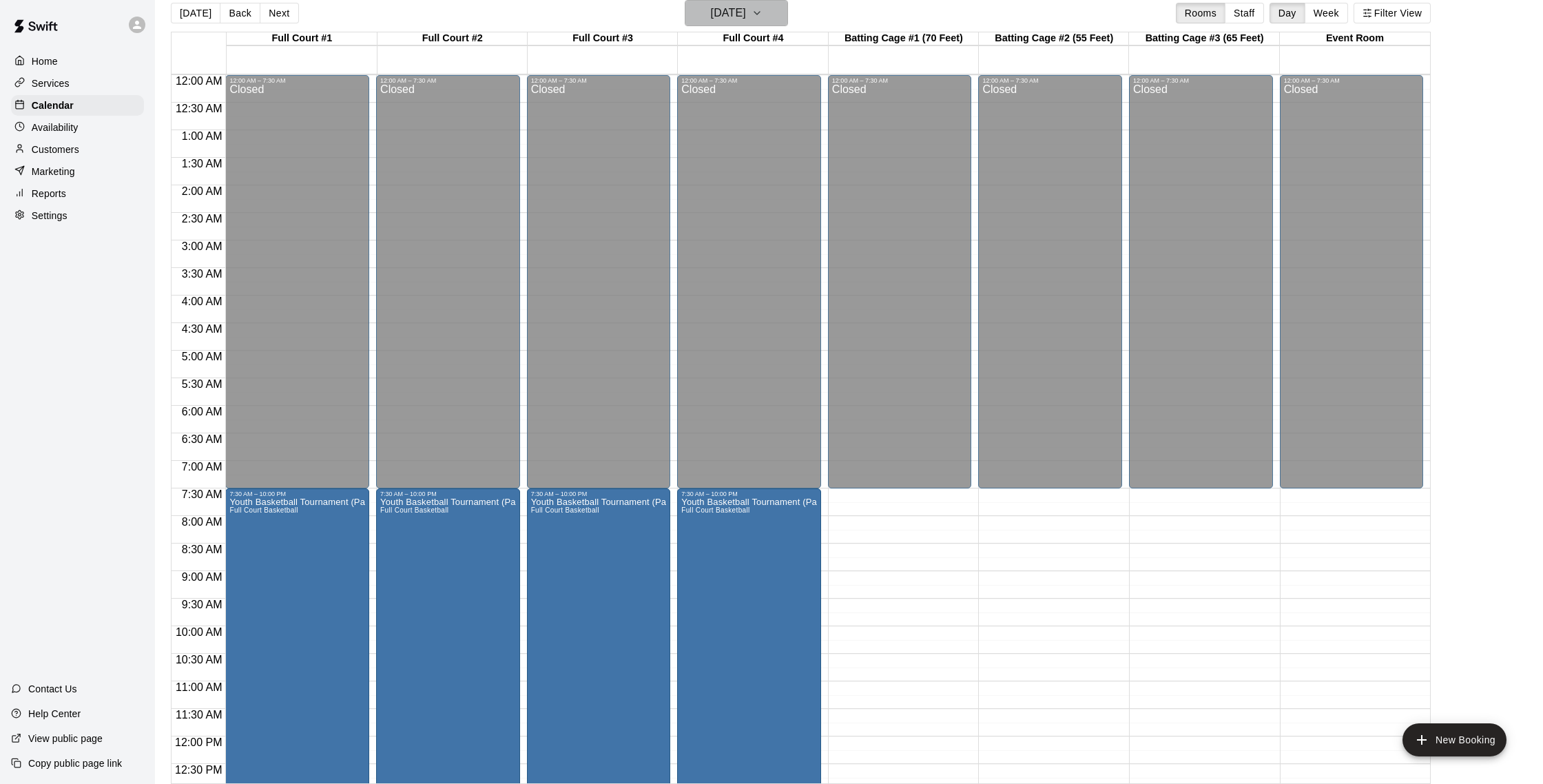
click at [746, 20] on h6 "[DATE]" at bounding box center [728, 14] width 35 height 20
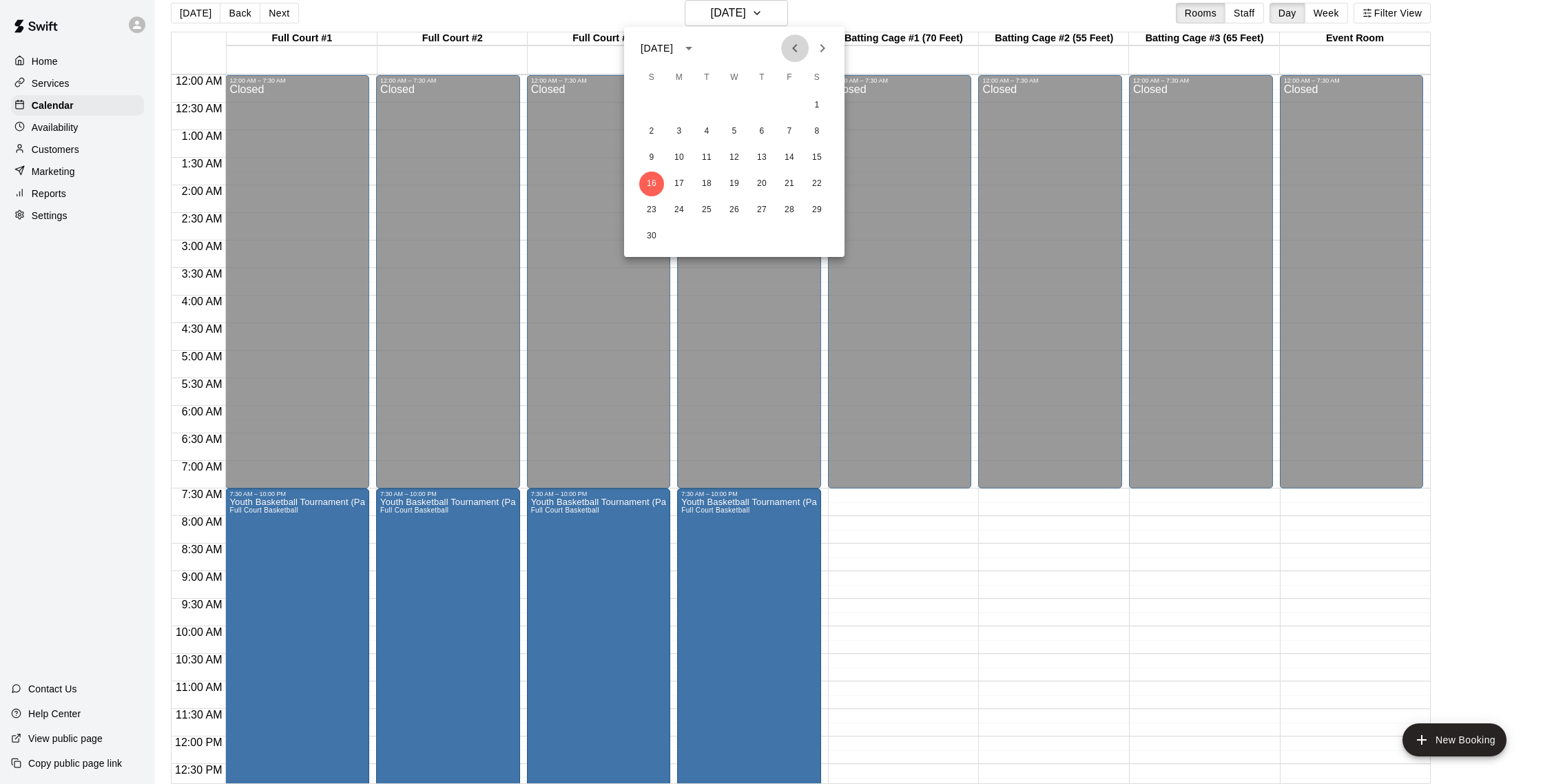
click at [791, 46] on icon "Previous month" at bounding box center [795, 48] width 17 height 17
click at [790, 48] on icon "Previous month" at bounding box center [795, 48] width 17 height 17
click at [708, 208] on button "26" at bounding box center [706, 210] width 25 height 25
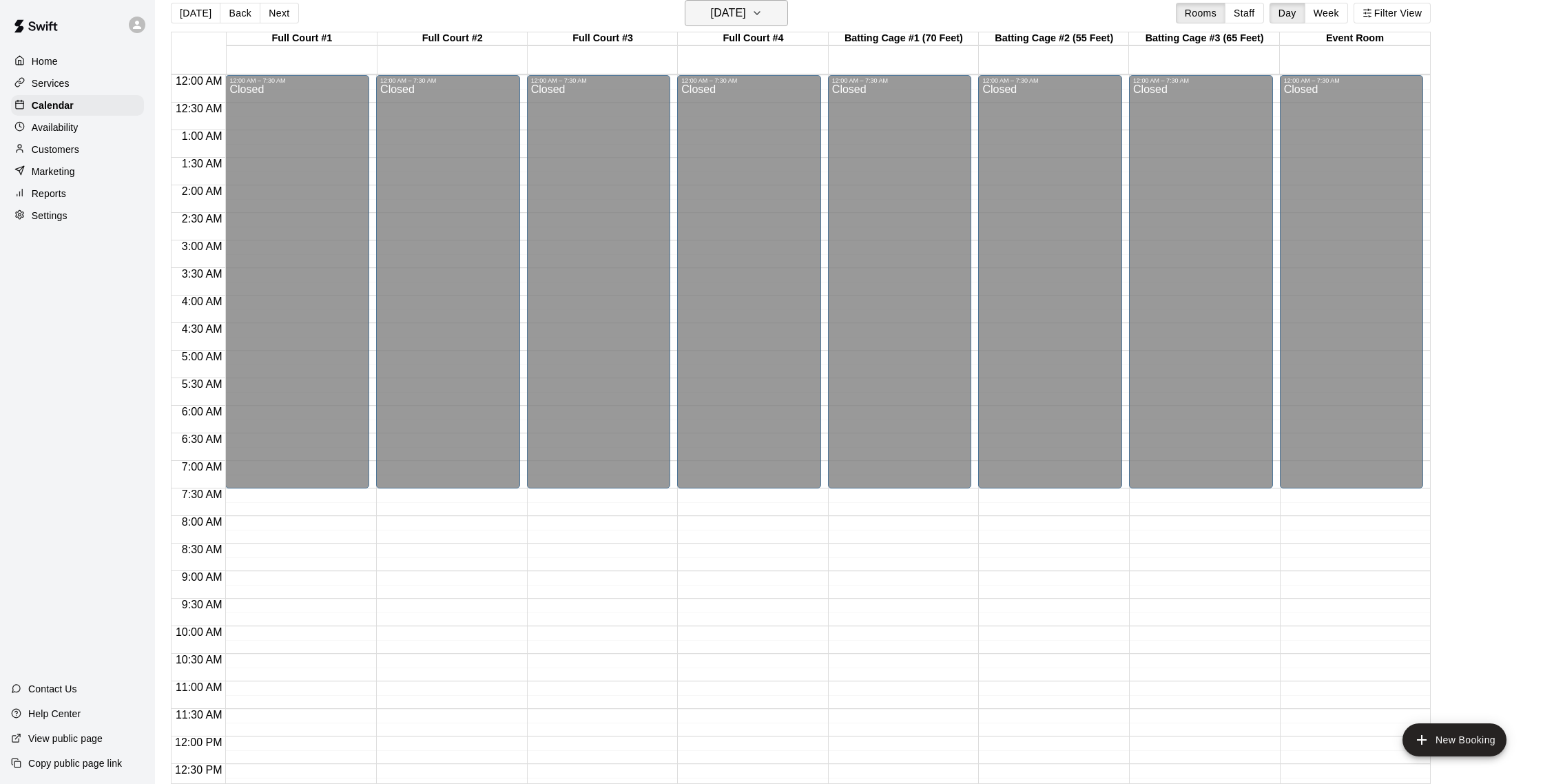
click at [756, 3] on button "[DATE]" at bounding box center [737, 13] width 104 height 26
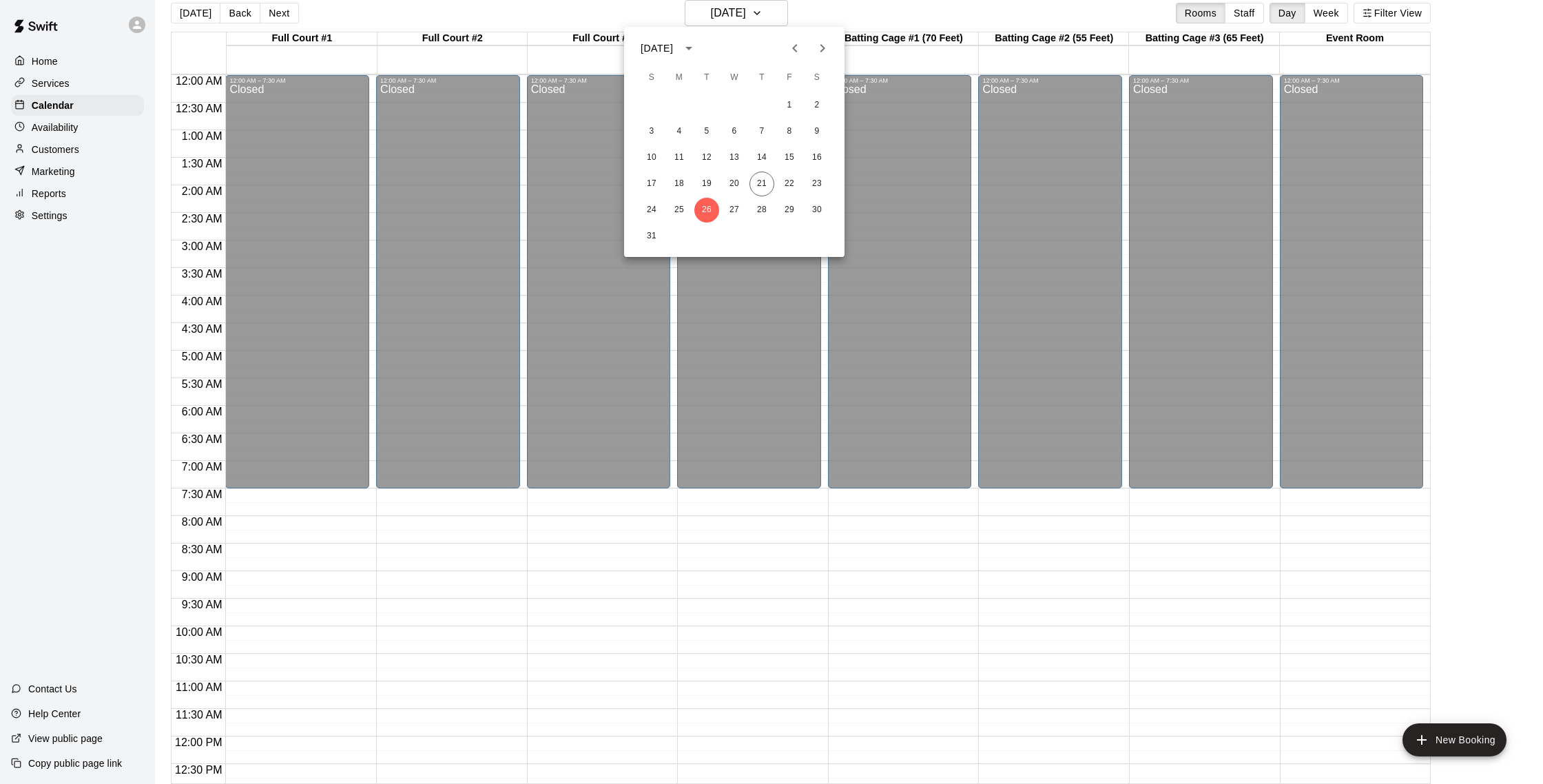
click at [61, 159] on div at bounding box center [772, 392] width 1543 height 784
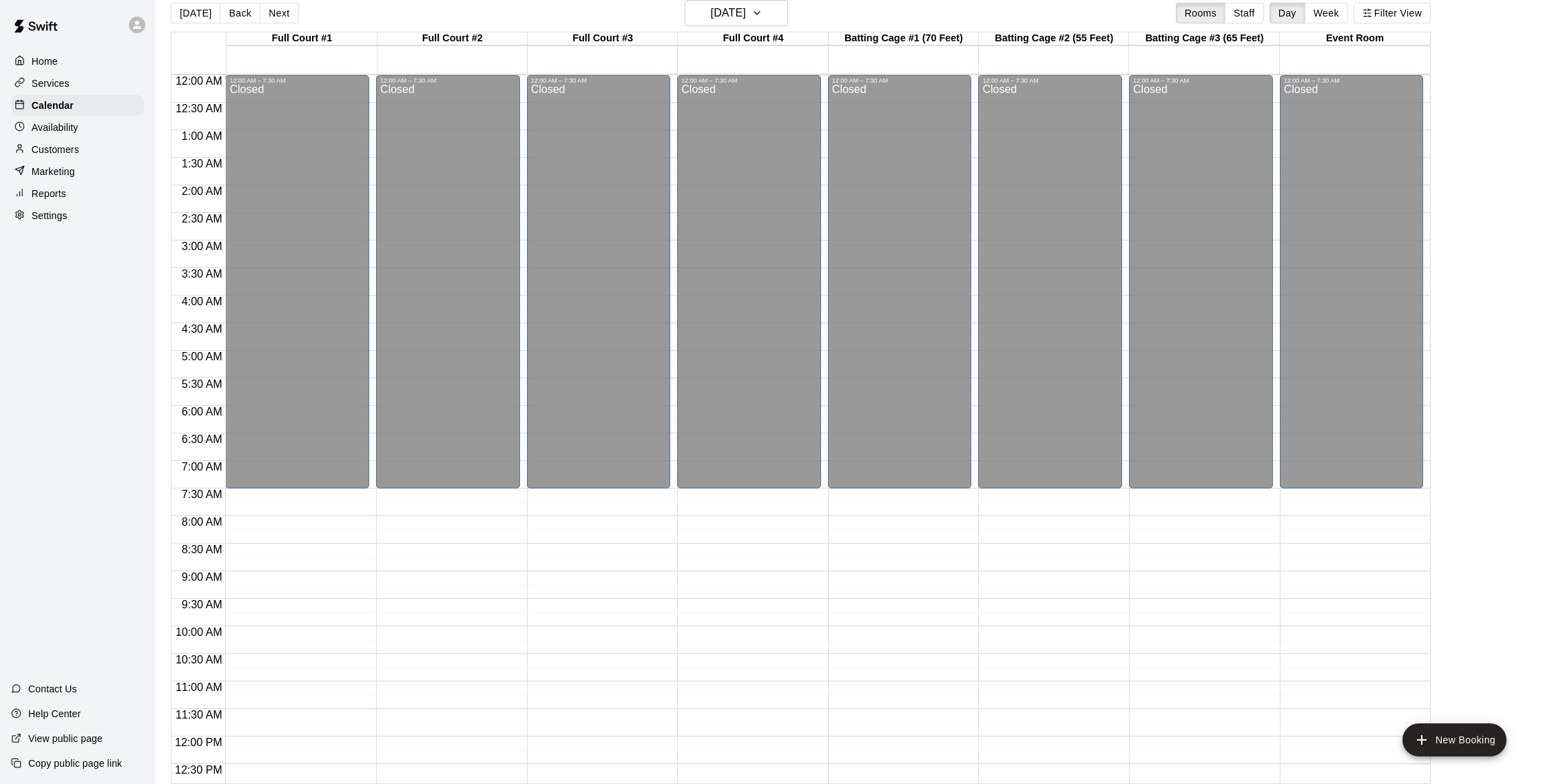
click at [64, 152] on p "Customers" at bounding box center [55, 149] width 47 height 14
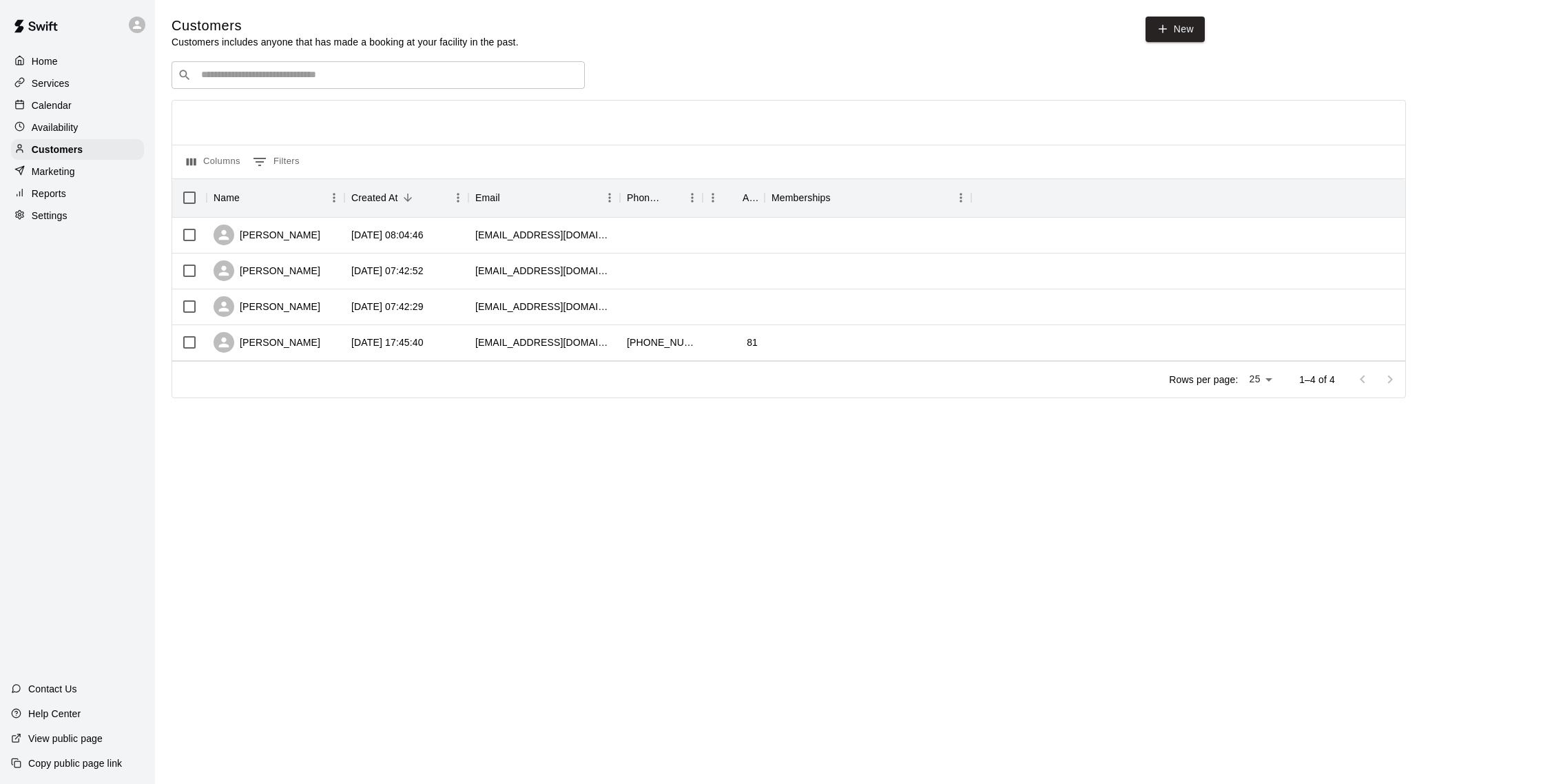
click at [900, 43] on span "New" at bounding box center [1175, 32] width 59 height 32
click at [900, 32] on icon at bounding box center [1163, 29] width 13 height 13
select select "**"
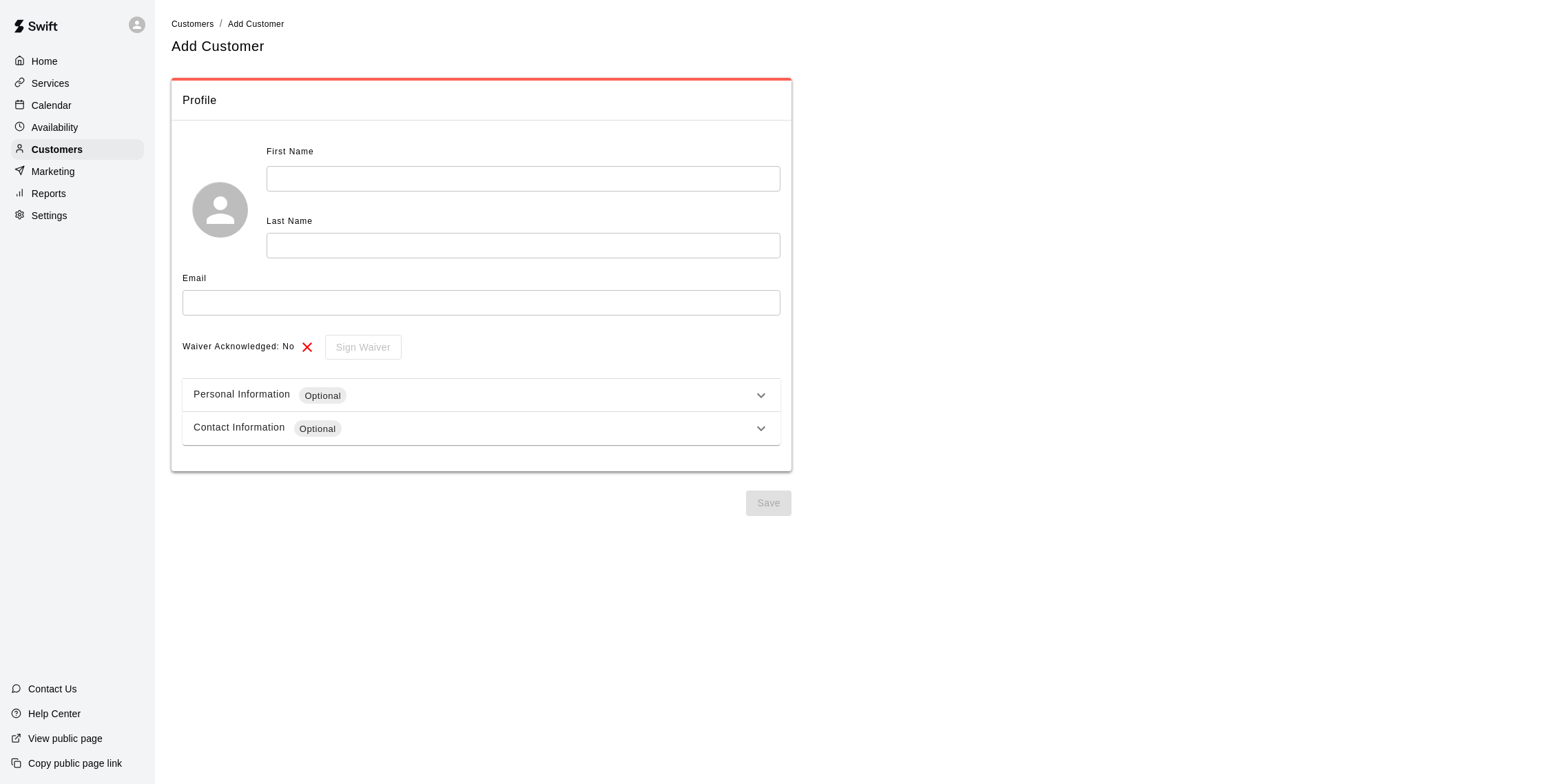
drag, startPoint x: 485, startPoint y: 177, endPoint x: 509, endPoint y: 176, distance: 24.0
click at [485, 176] on input "text" at bounding box center [524, 179] width 514 height 26
type input "****"
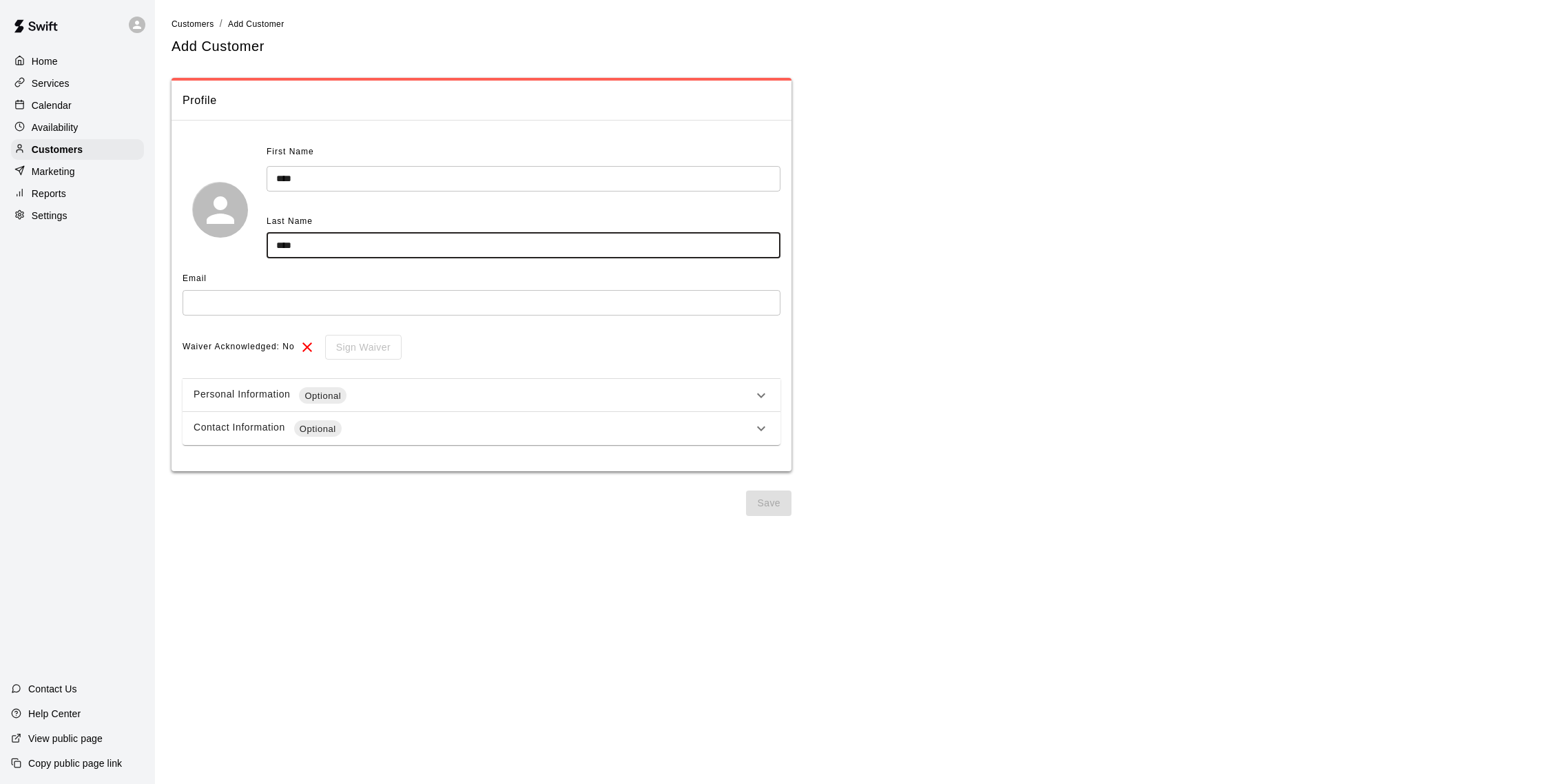
type input "****"
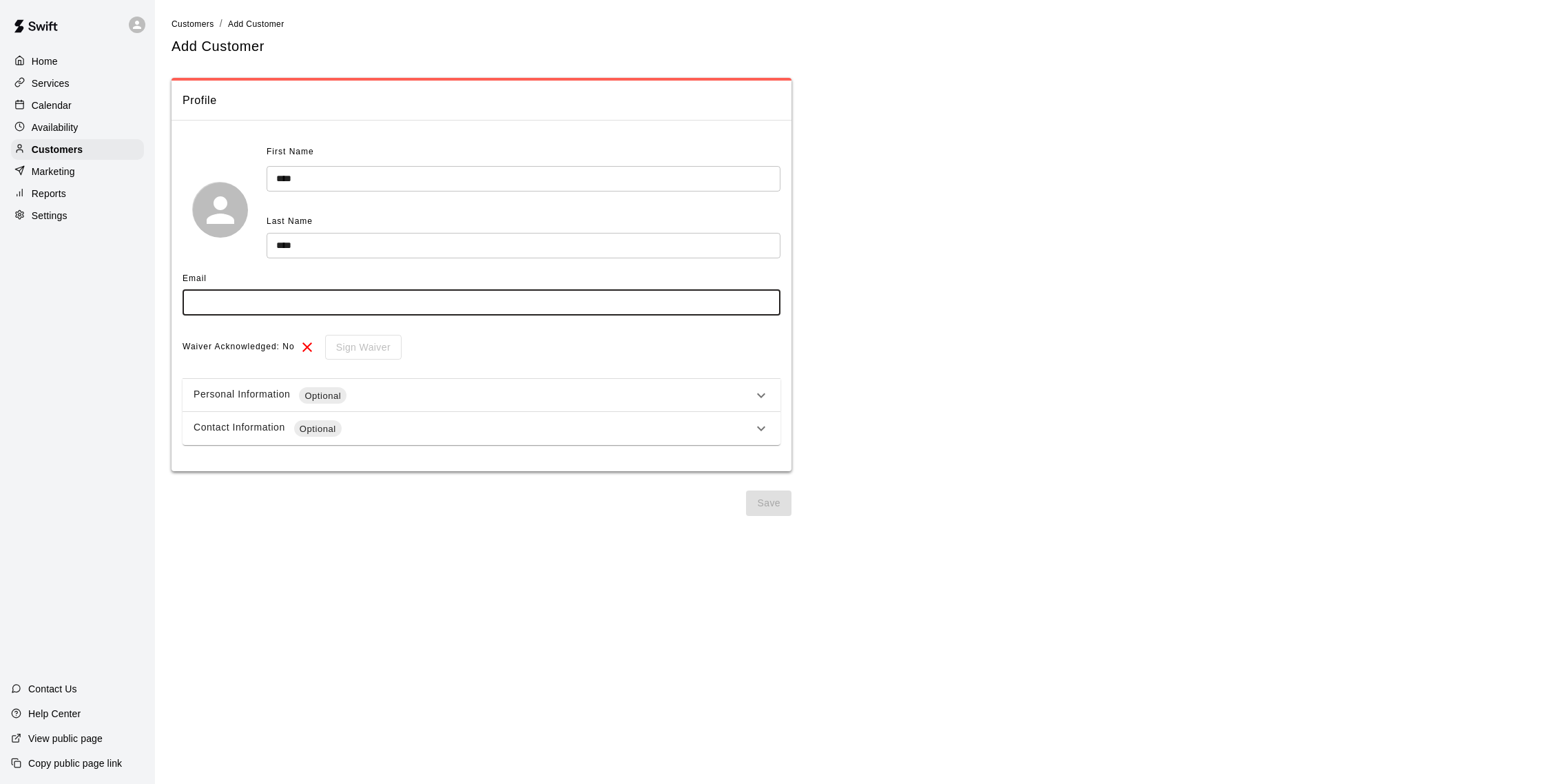
click at [528, 297] on input "text" at bounding box center [482, 303] width 598 height 26
type input "**********"
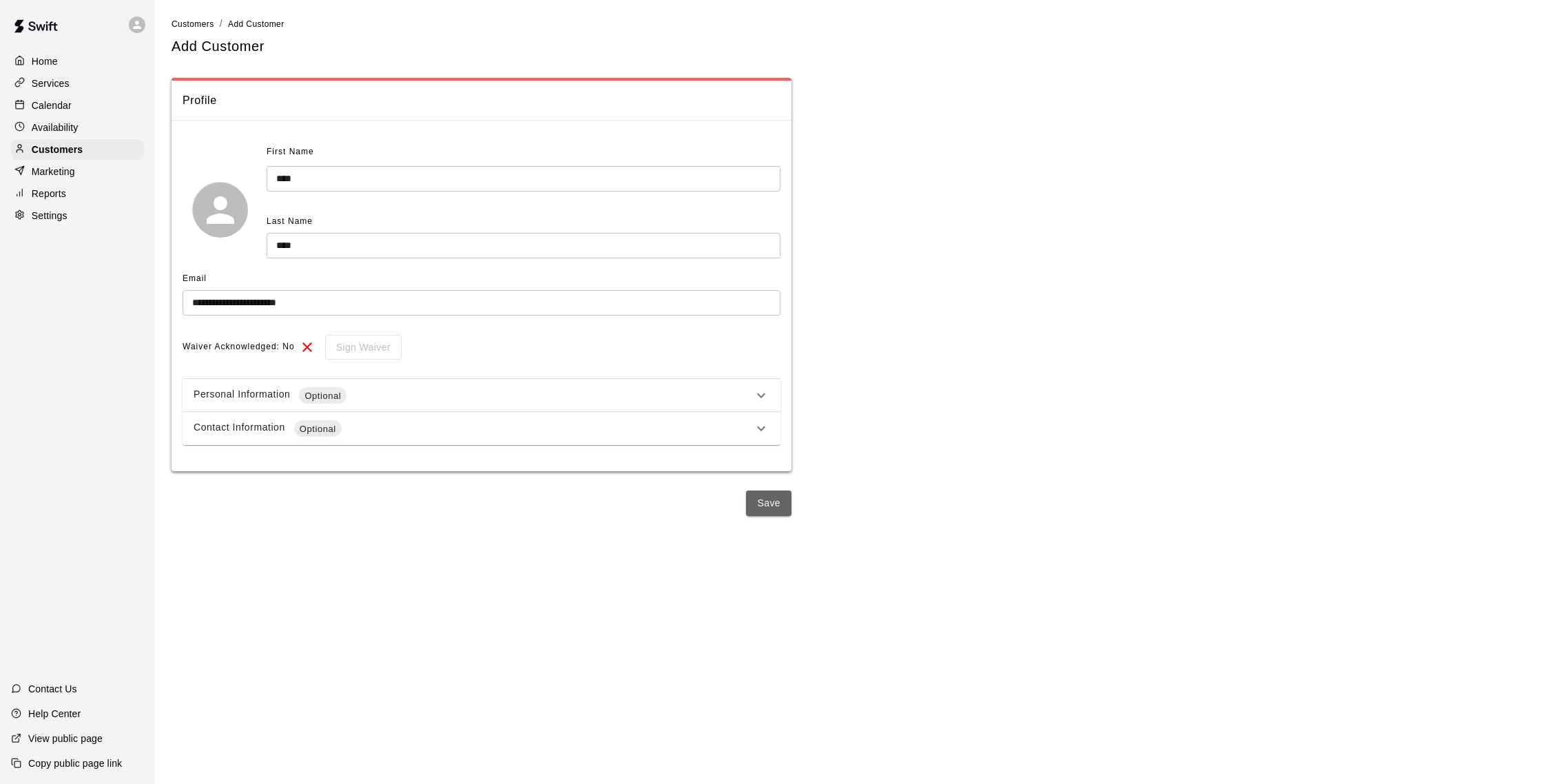
drag, startPoint x: 768, startPoint y: 505, endPoint x: 772, endPoint y: 526, distance: 21.4
click at [770, 505] on button "Save" at bounding box center [768, 503] width 46 height 26
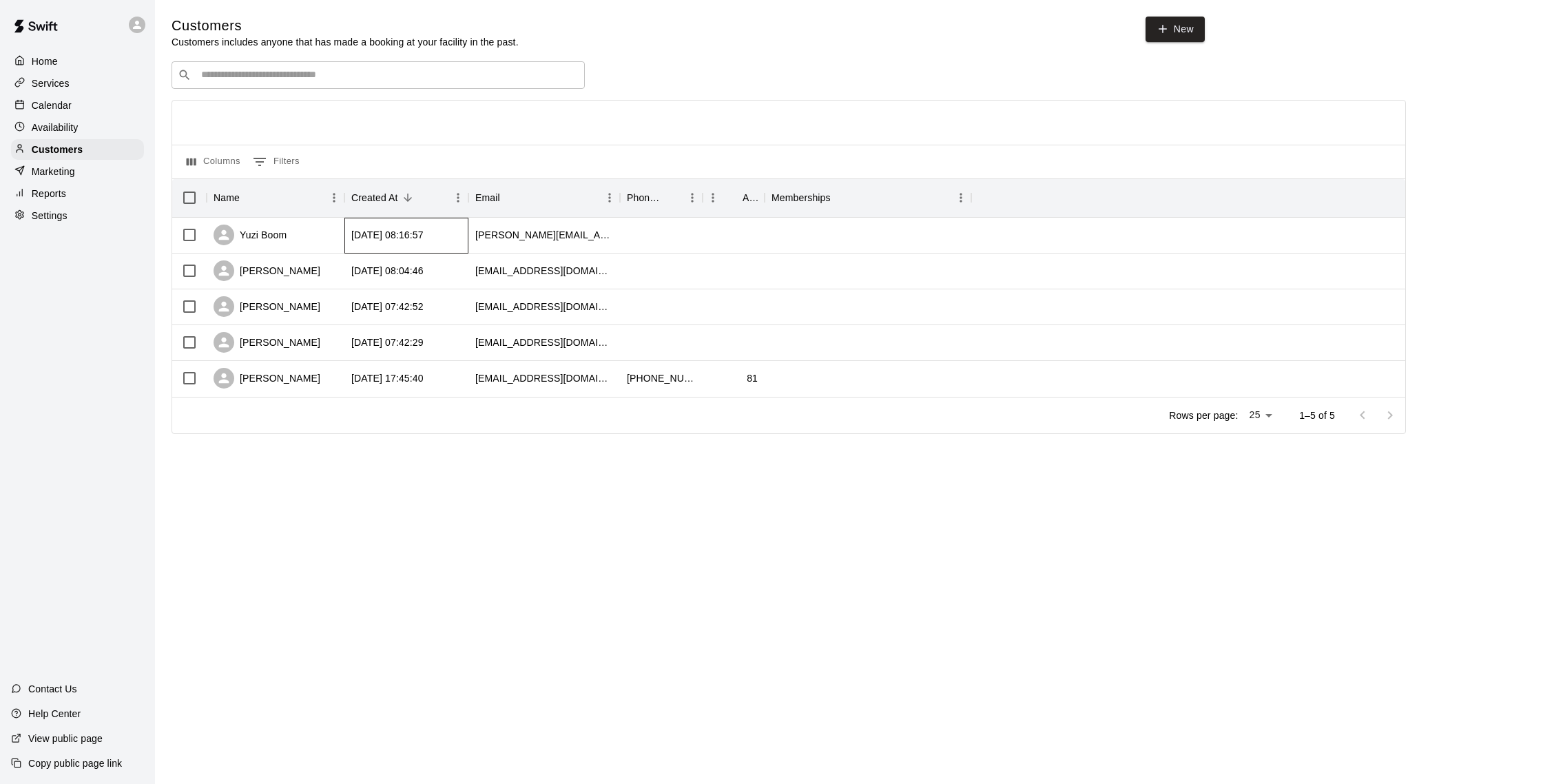
click at [378, 248] on div "[DATE] 08:16:57" at bounding box center [406, 236] width 124 height 36
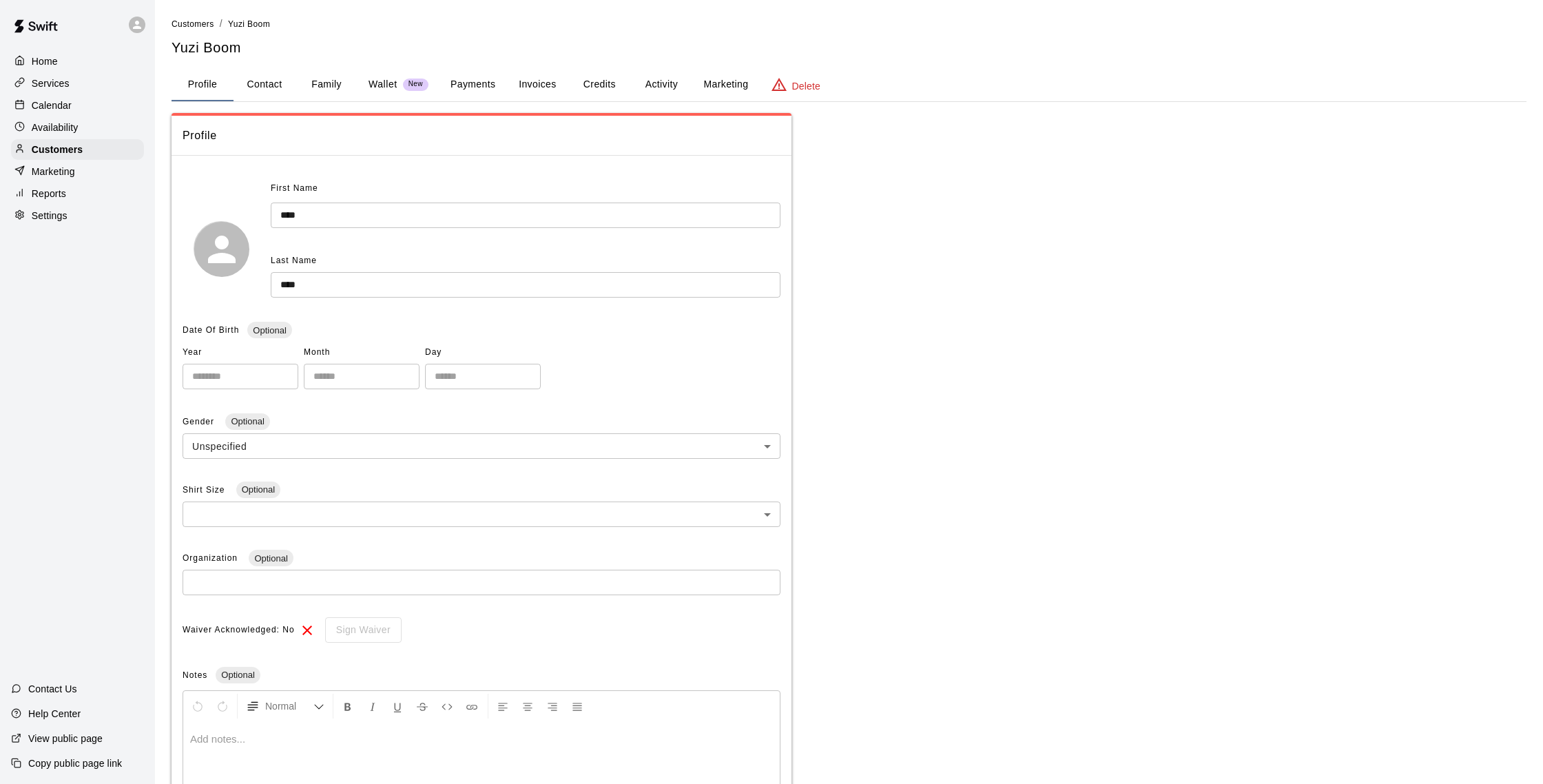
click at [271, 704] on p at bounding box center [482, 739] width 583 height 14
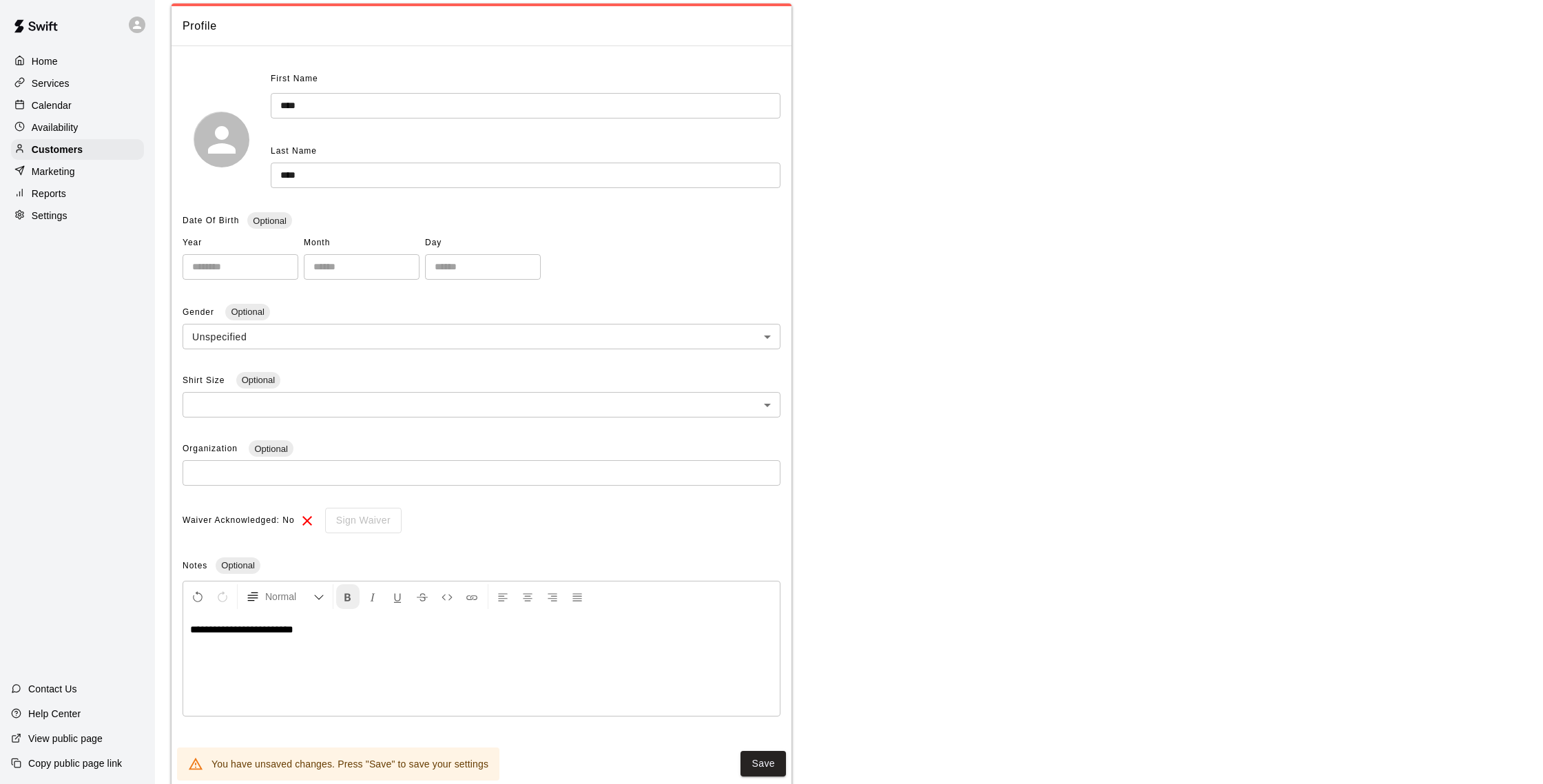
scroll to position [118, 0]
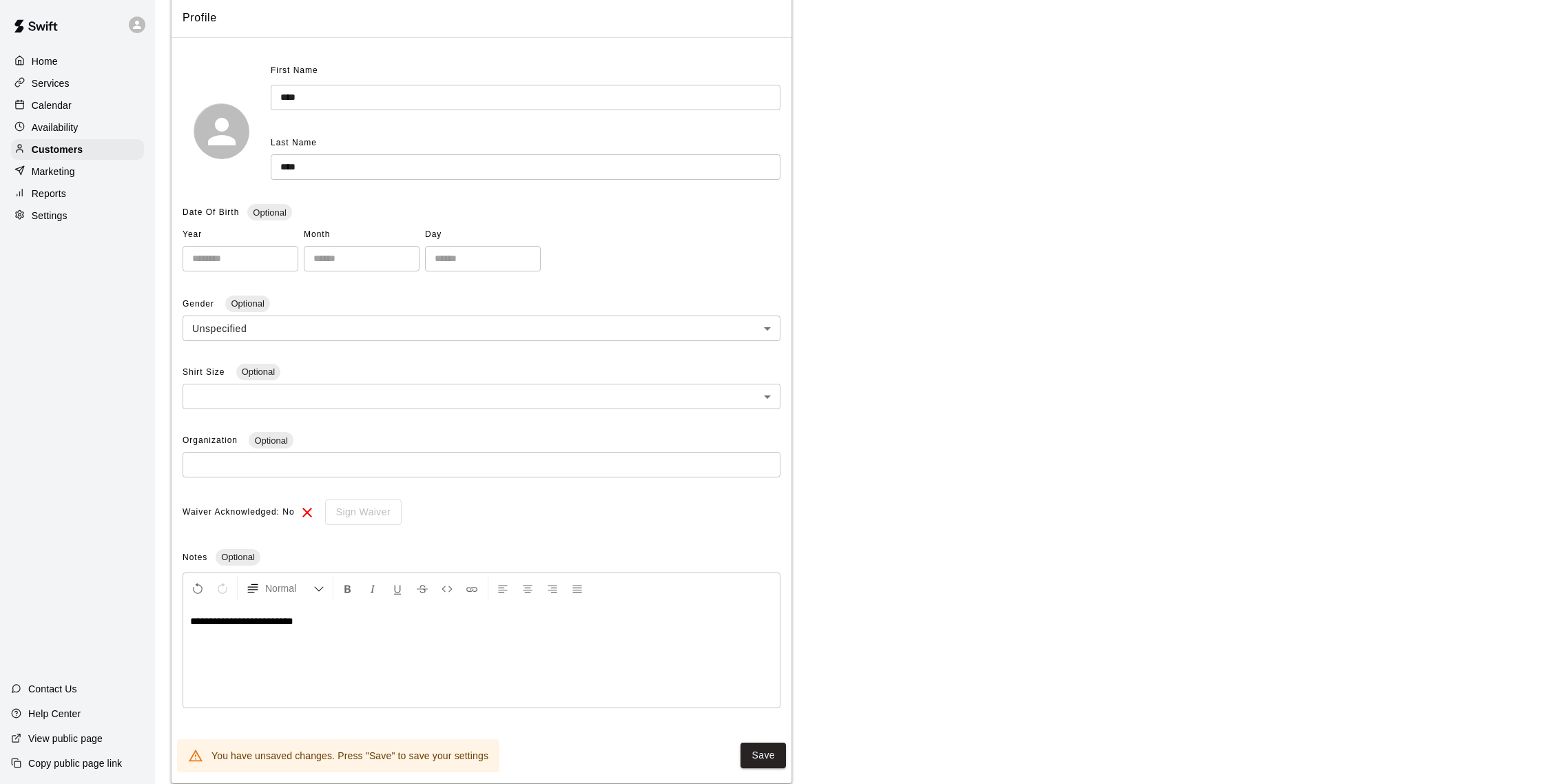
click at [288, 619] on span "**********" at bounding box center [242, 621] width 104 height 11
click at [288, 620] on span "**********" at bounding box center [242, 621] width 104 height 11
click at [754, 704] on button "Save" at bounding box center [763, 755] width 46 height 26
click at [762, 704] on button "Save" at bounding box center [763, 752] width 46 height 26
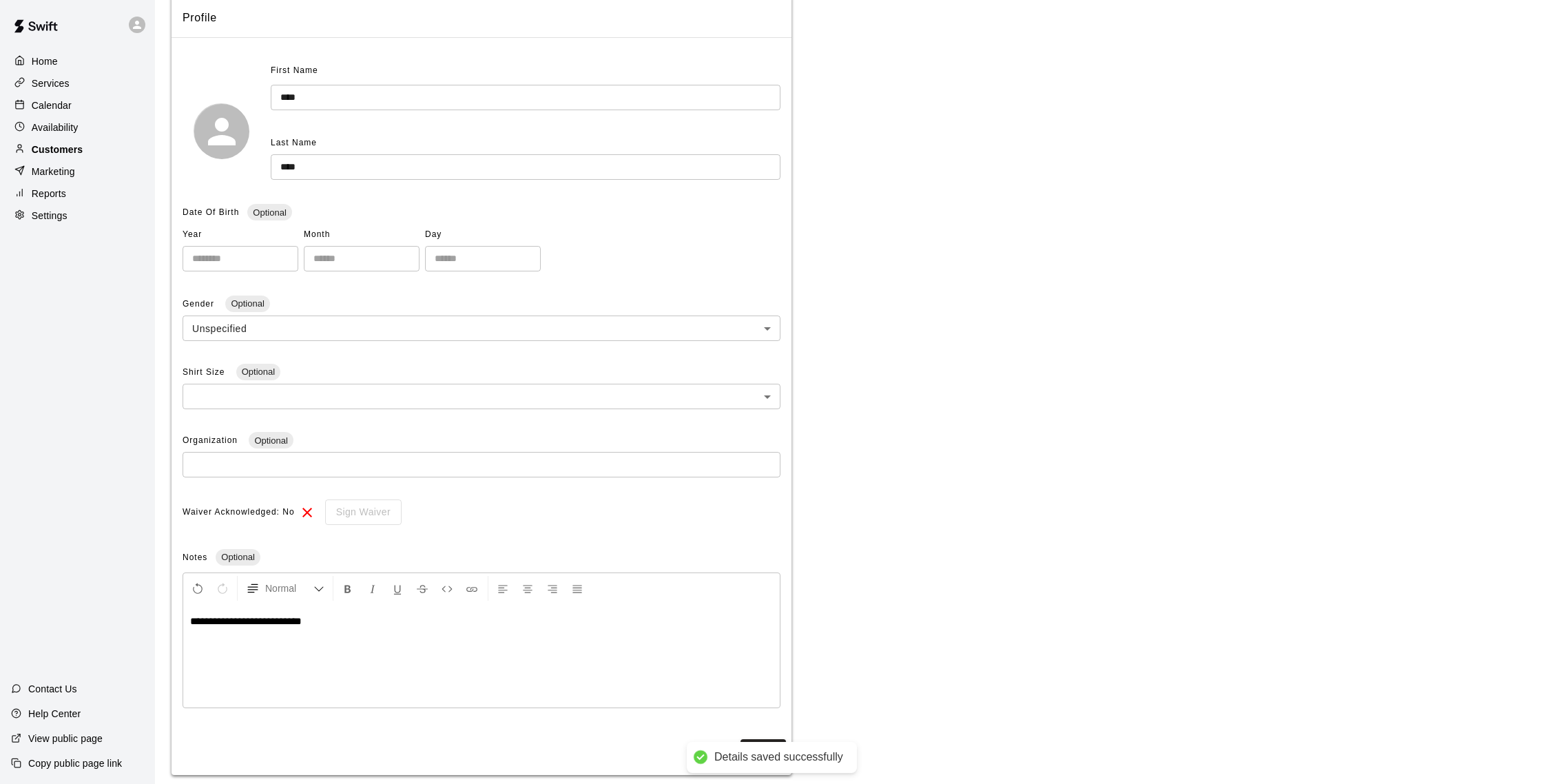
click at [78, 149] on p "Customers" at bounding box center [57, 149] width 51 height 14
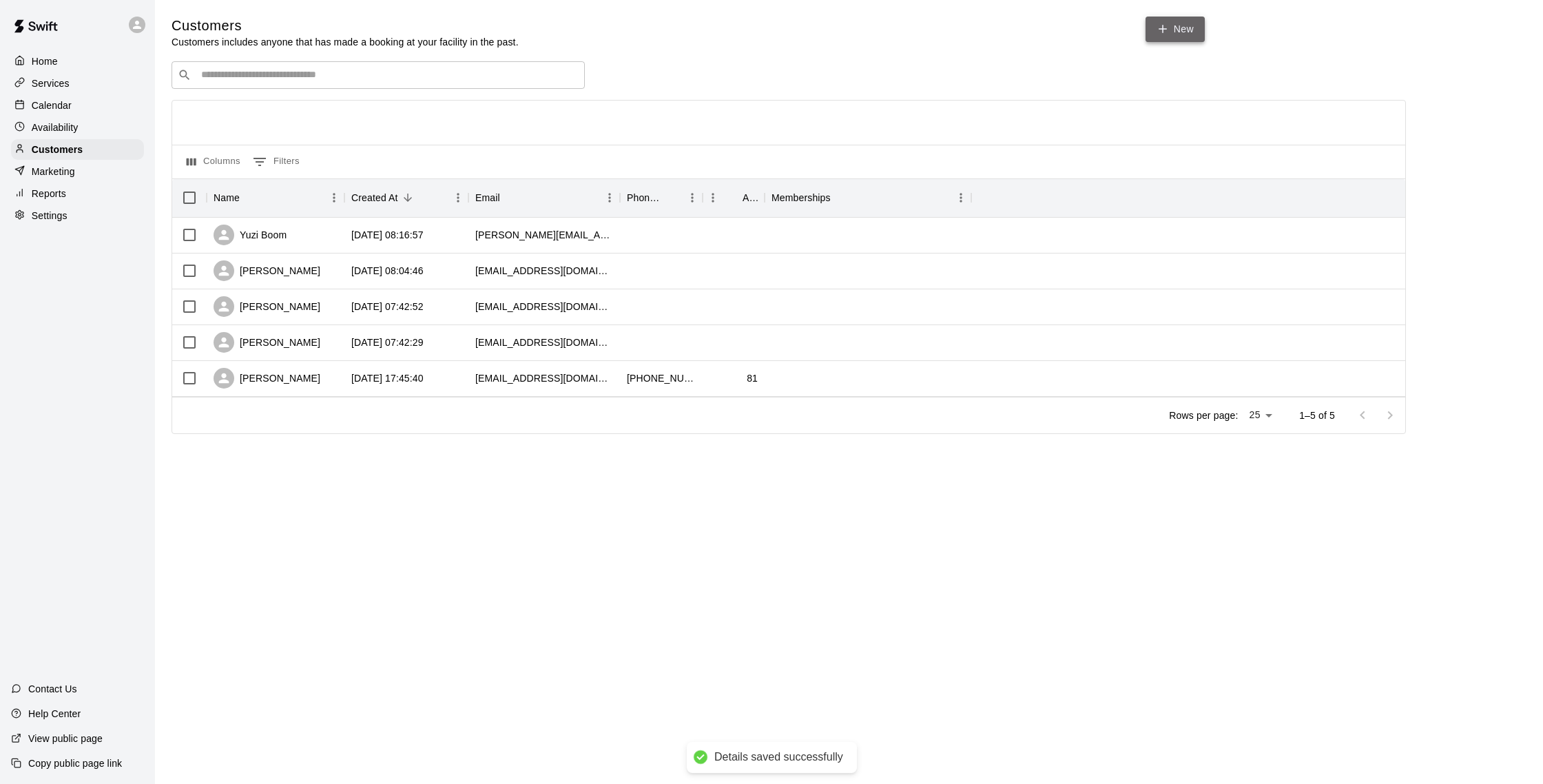
click at [900, 38] on link "New" at bounding box center [1175, 29] width 59 height 26
select select "**"
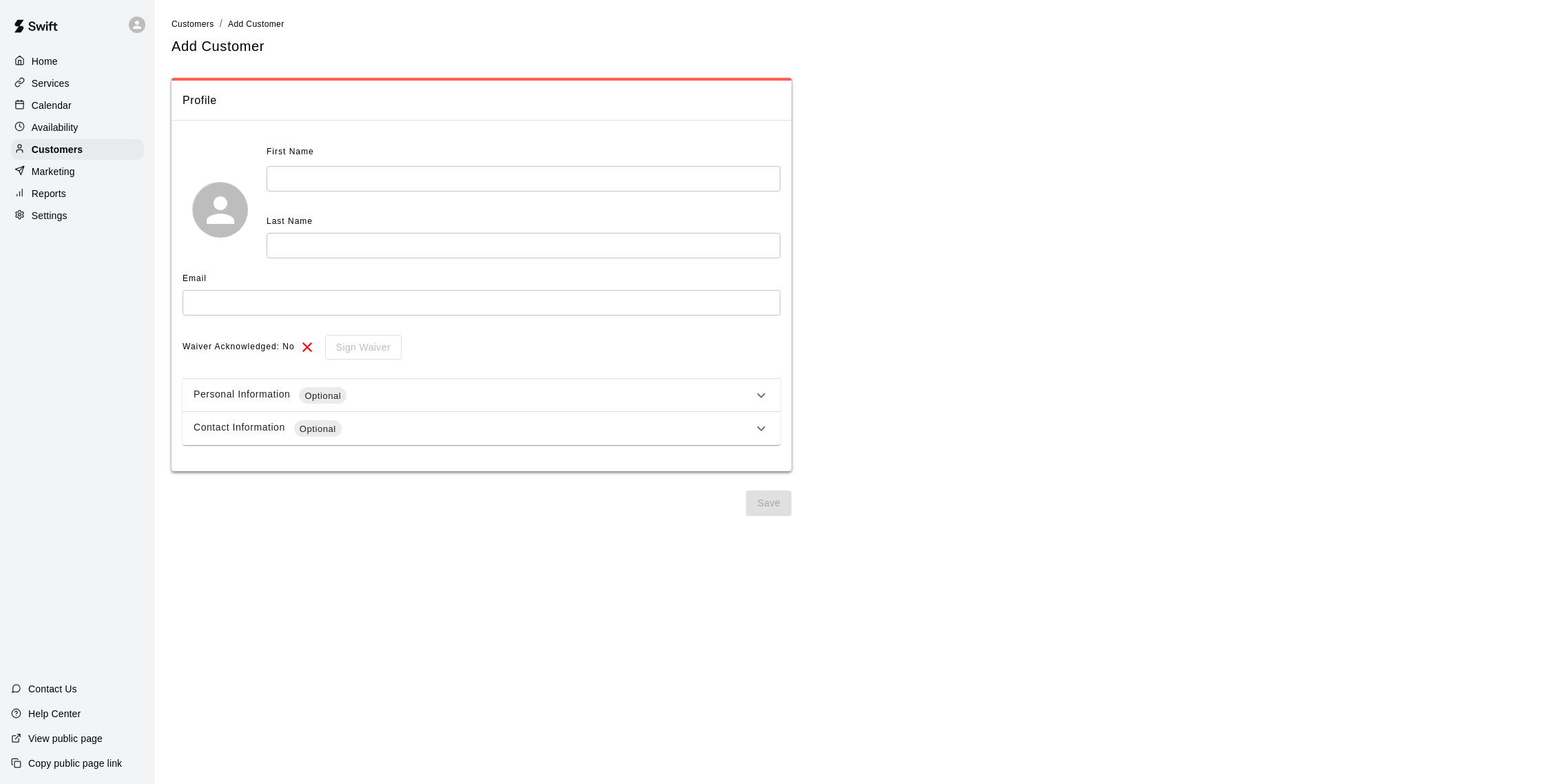
click at [415, 179] on input "text" at bounding box center [524, 179] width 514 height 26
type input "*****"
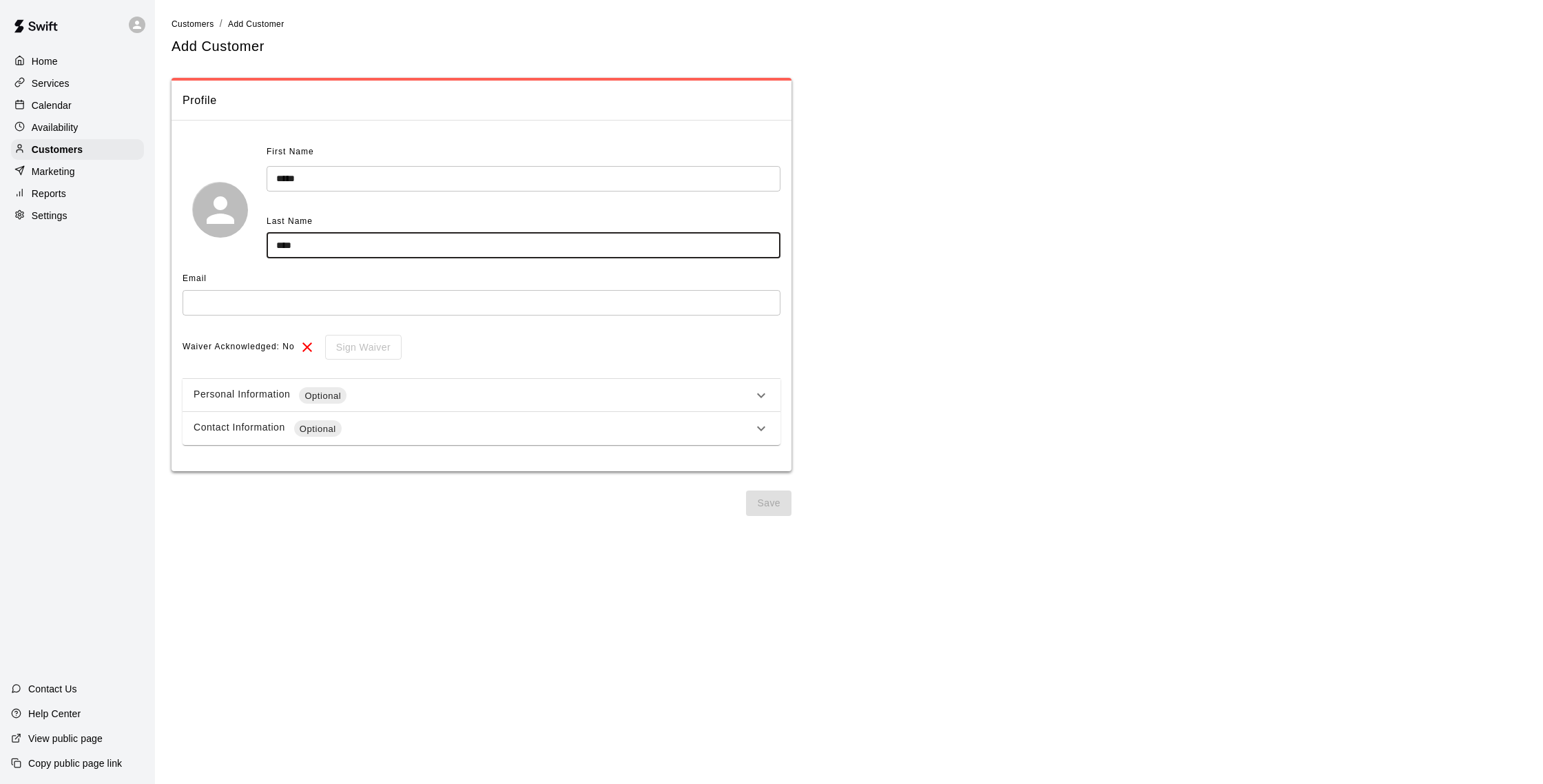
type input "****"
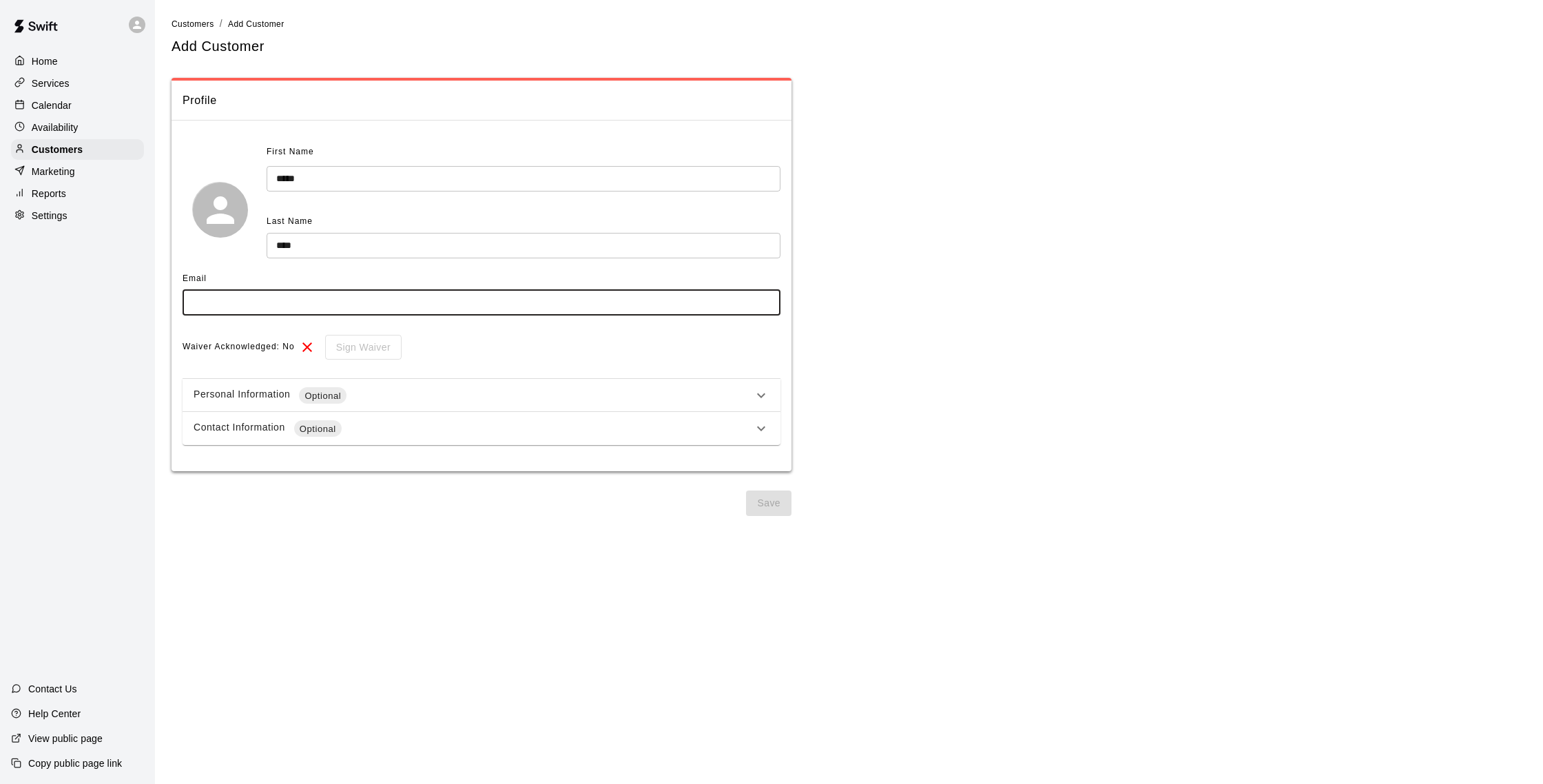
click at [614, 290] on input "text" at bounding box center [482, 303] width 598 height 26
type input "**********"
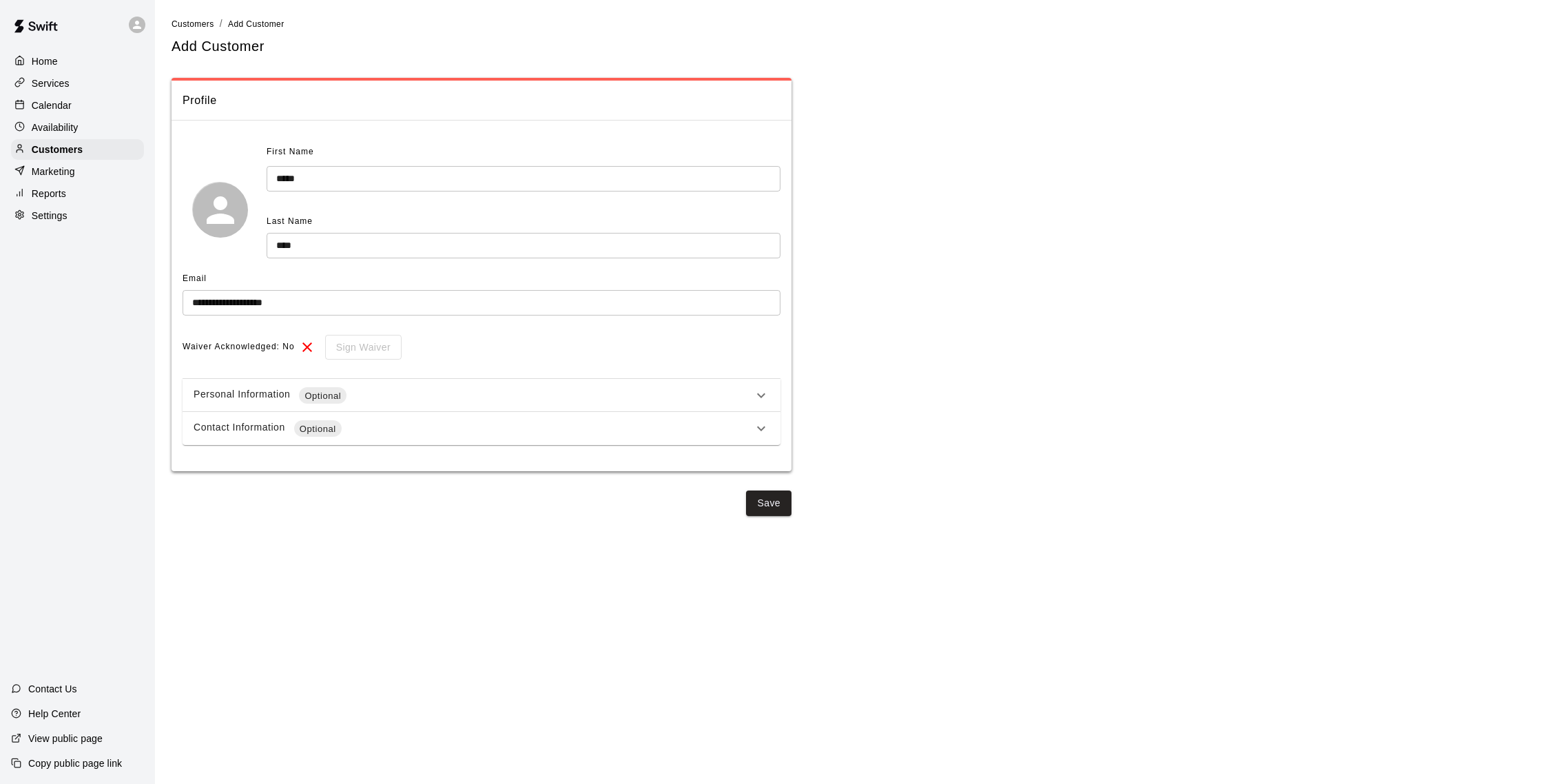
click at [772, 516] on main "**********" at bounding box center [849, 264] width 1388 height 527
click at [775, 511] on button "Save" at bounding box center [768, 503] width 46 height 26
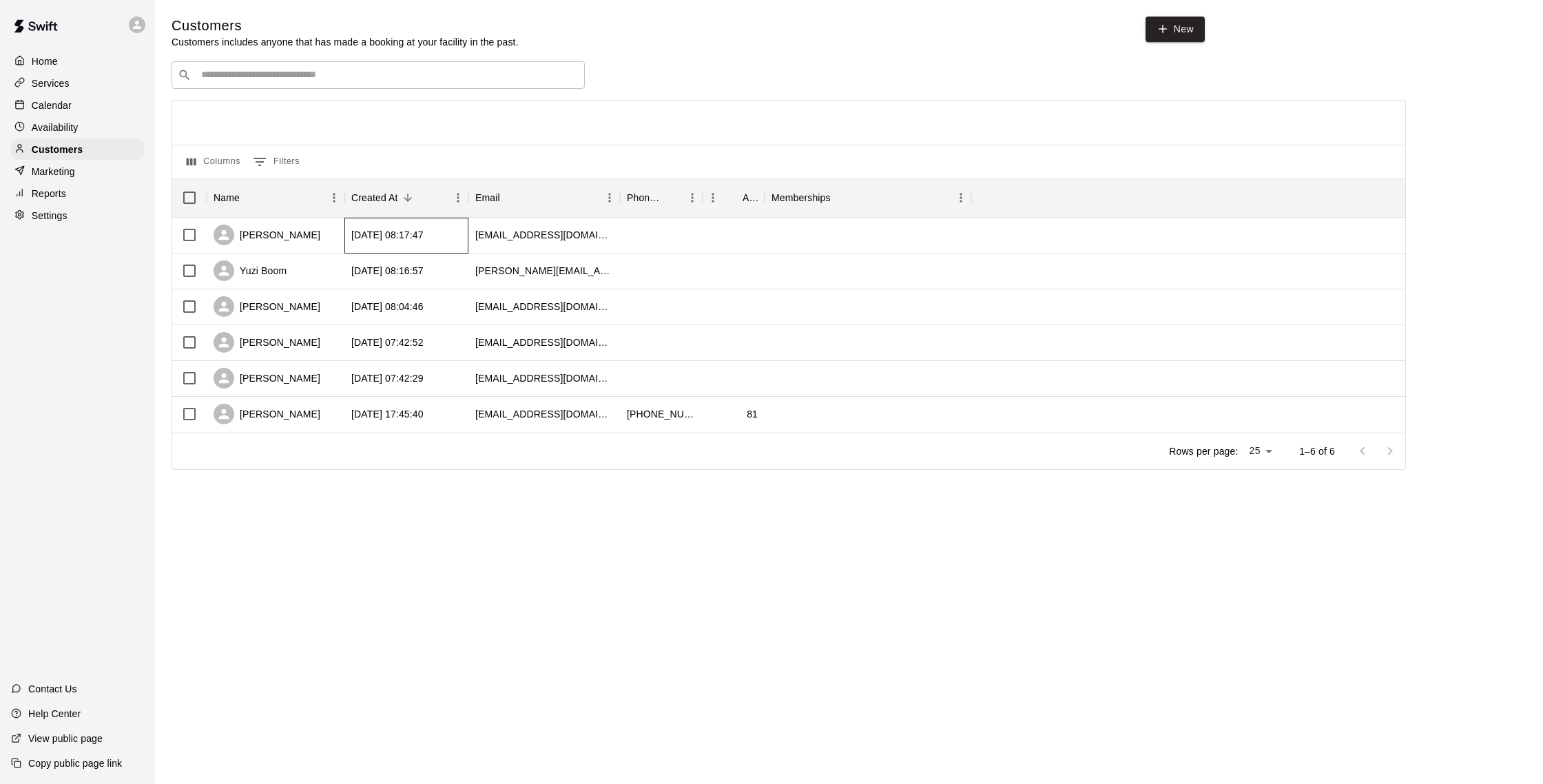
click at [421, 235] on div "[DATE] 08:17:47" at bounding box center [388, 235] width 72 height 14
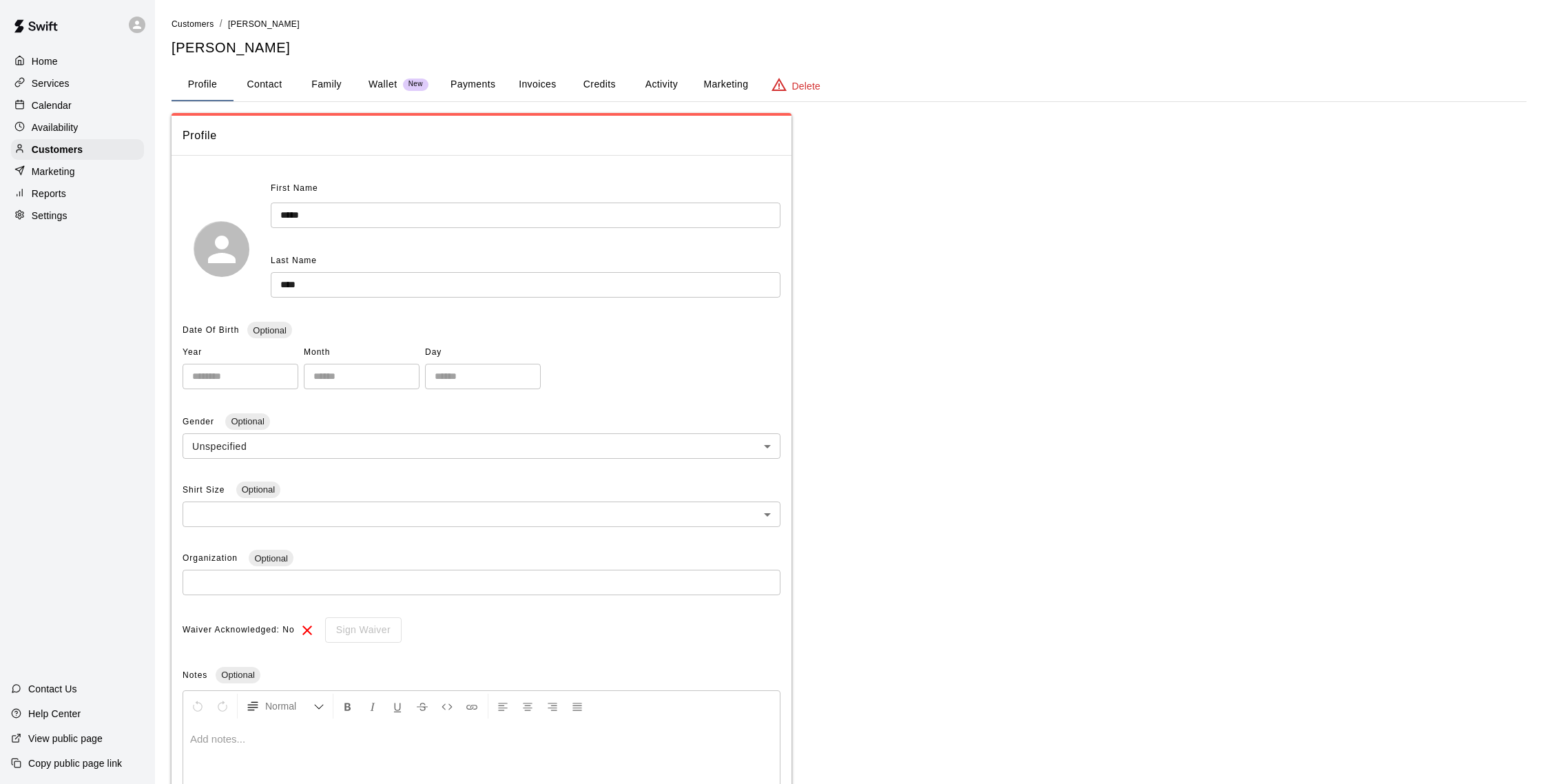
click at [232, 704] on p at bounding box center [482, 739] width 583 height 14
click at [213, 704] on span "**********" at bounding box center [246, 739] width 112 height 11
click at [212, 704] on span "**********" at bounding box center [246, 739] width 112 height 11
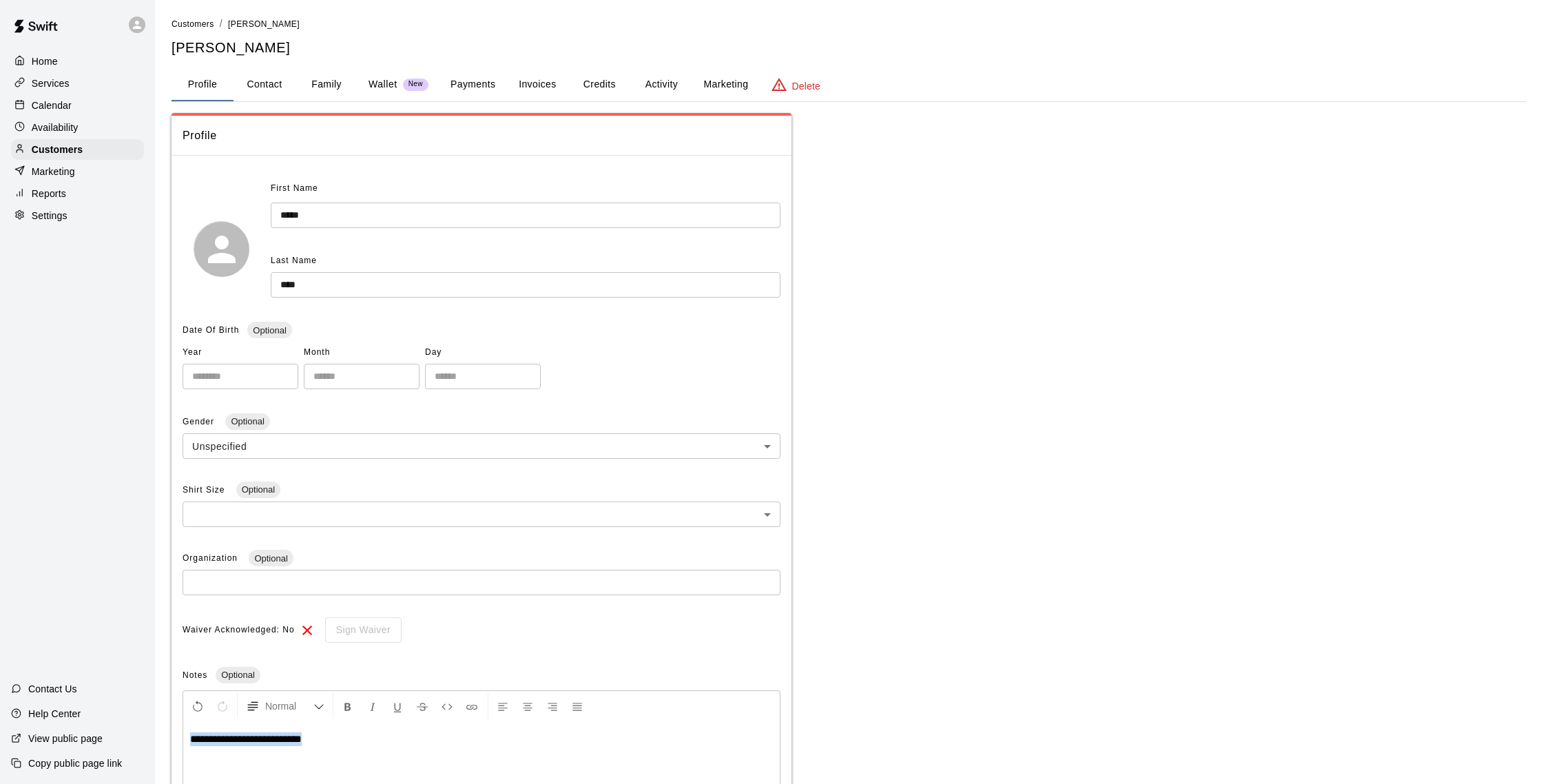
copy span "**********"
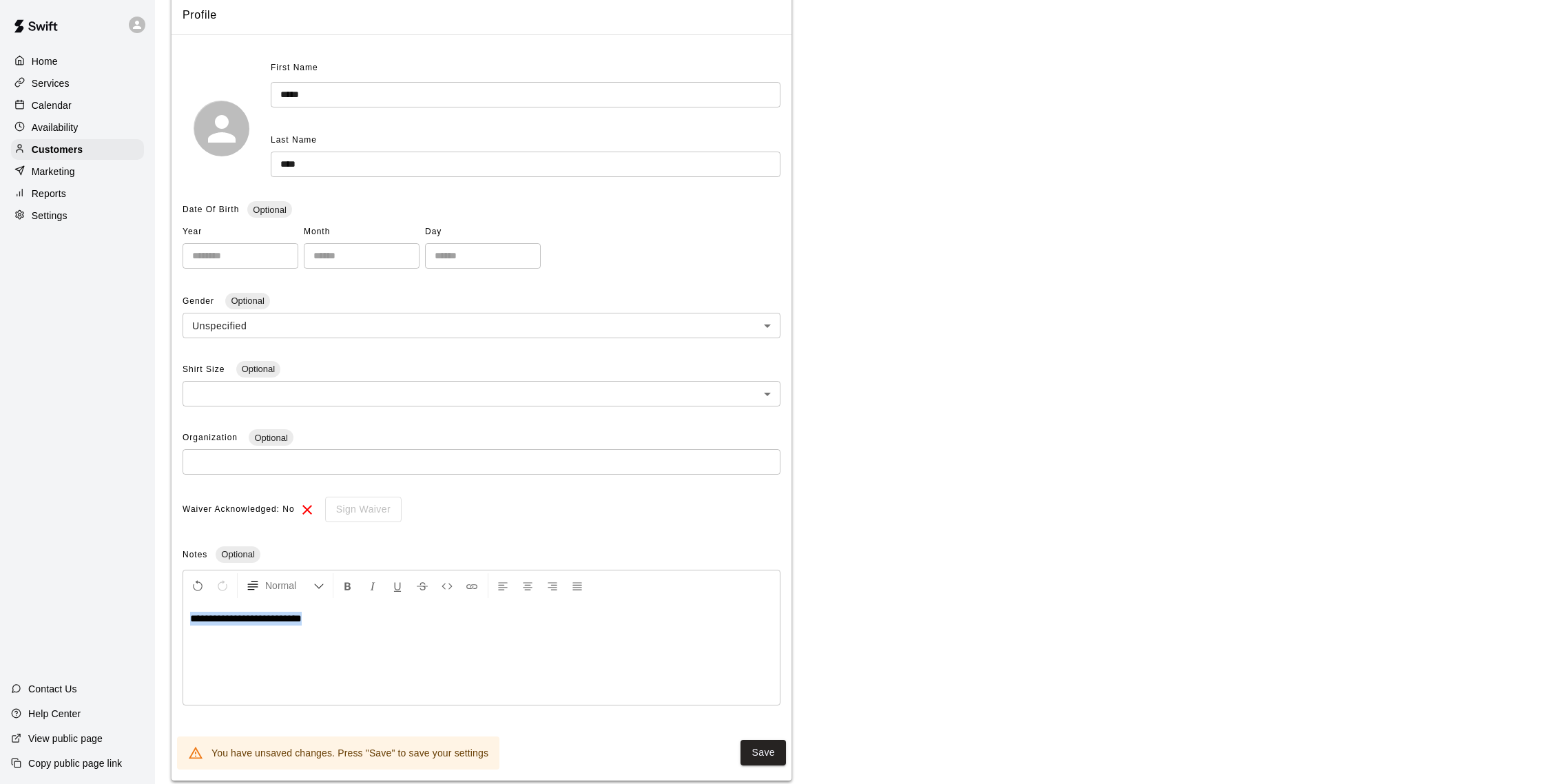
scroll to position [122, 0]
click at [779, 704] on button "Save" at bounding box center [763, 751] width 46 height 26
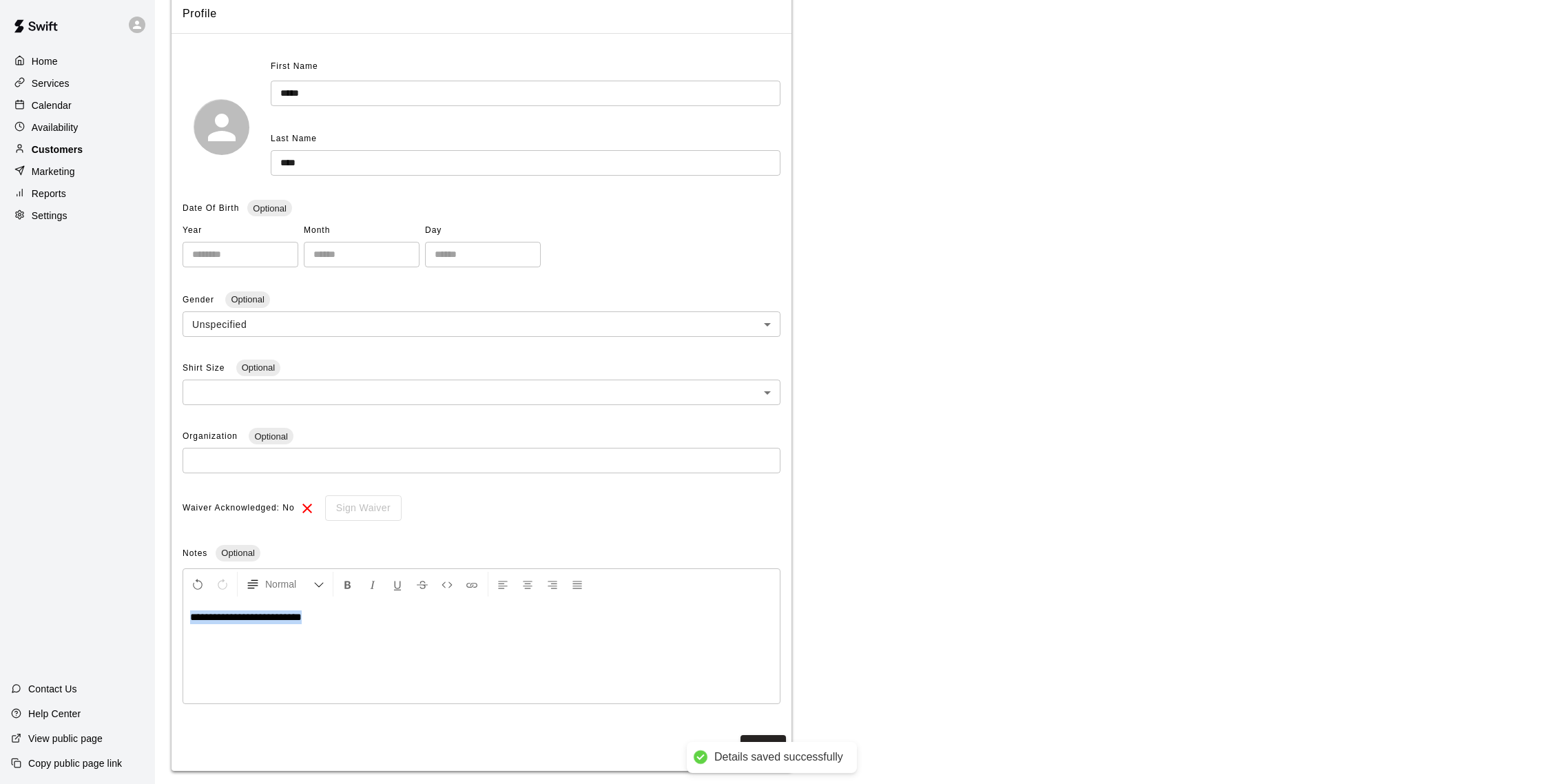
click at [59, 151] on p "Customers" at bounding box center [57, 149] width 51 height 14
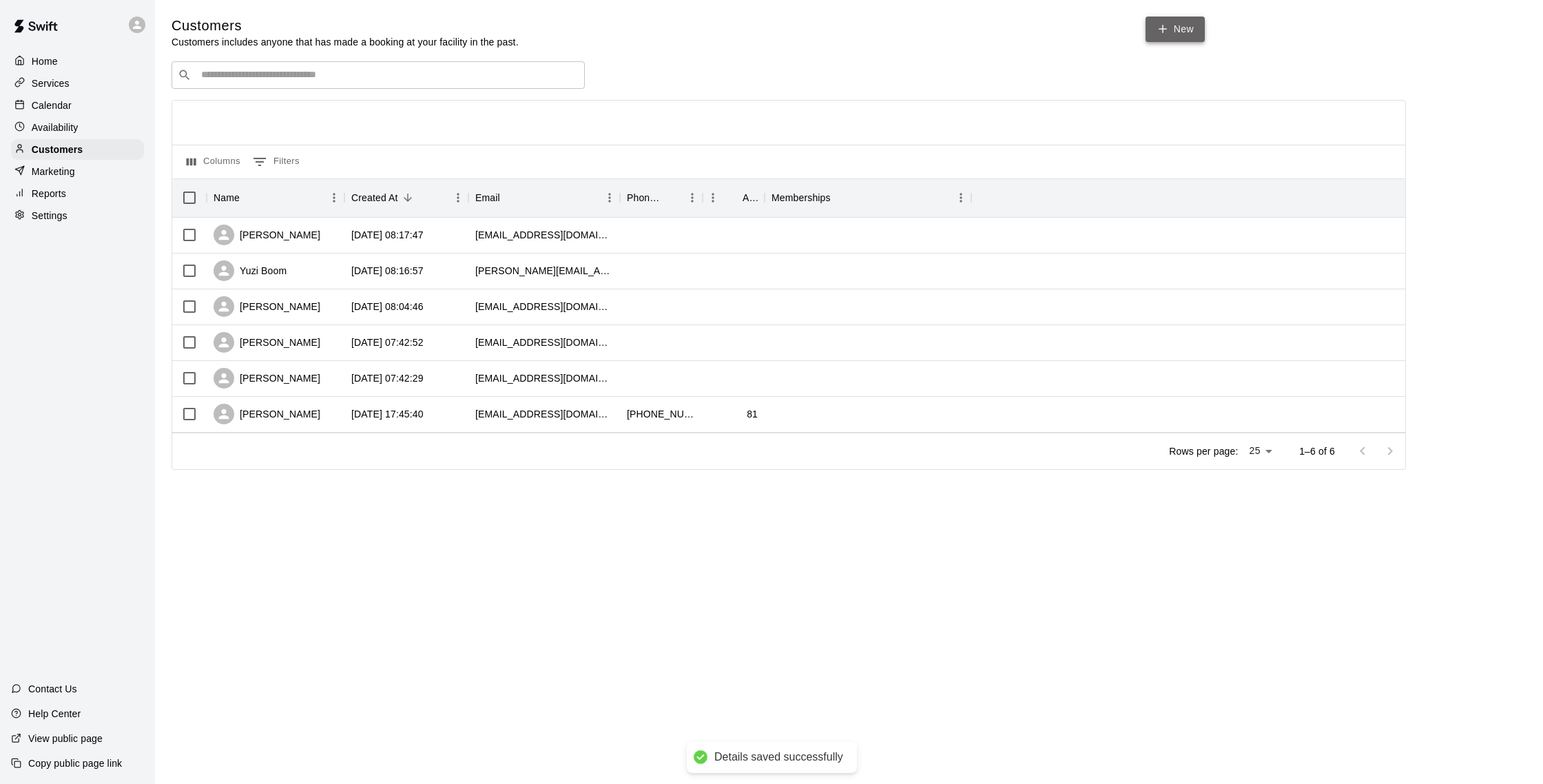
click at [900, 32] on icon at bounding box center [1163, 29] width 13 height 13
select select "**"
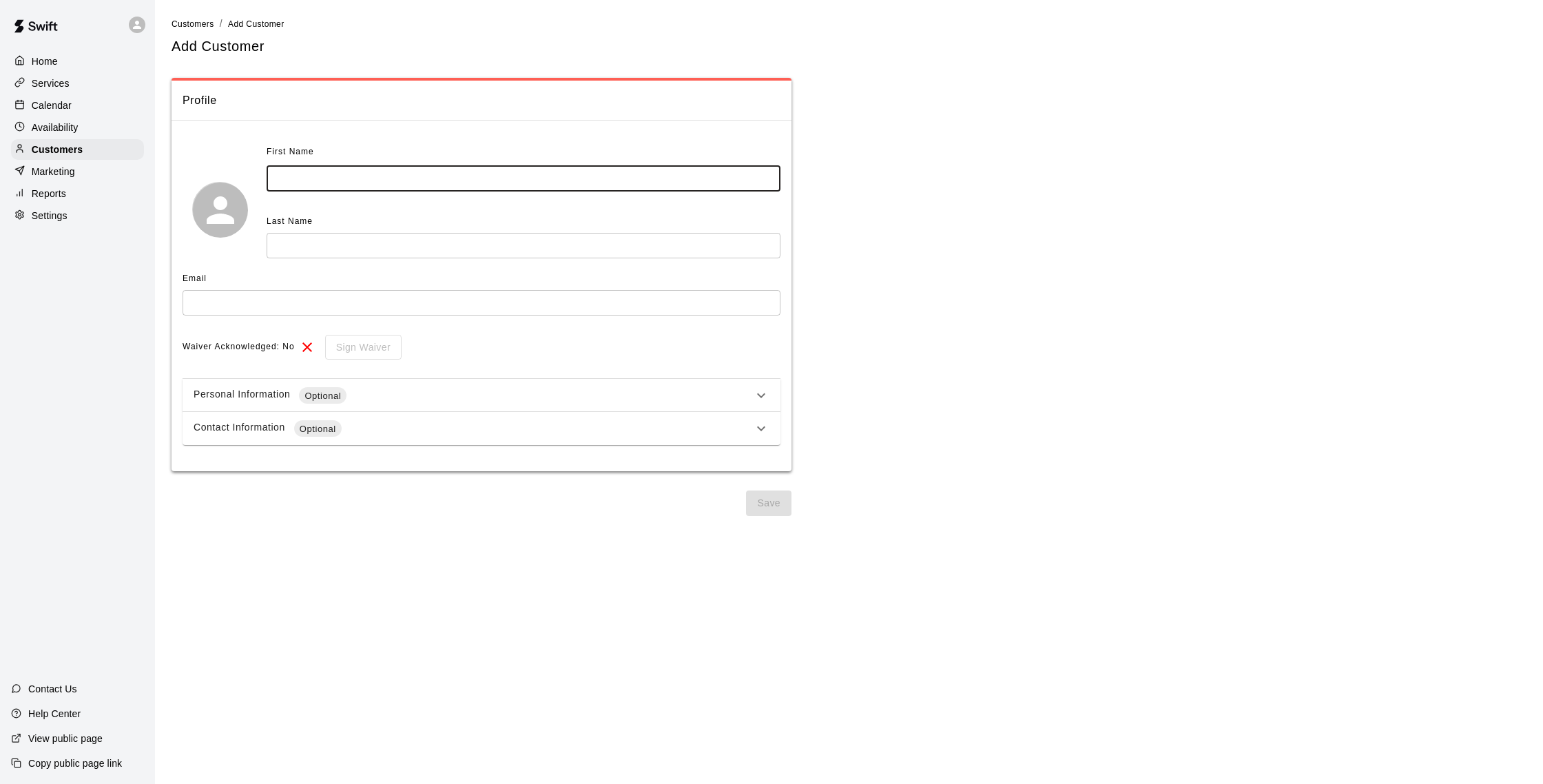
click at [469, 173] on input "text" at bounding box center [524, 179] width 514 height 26
type input "***"
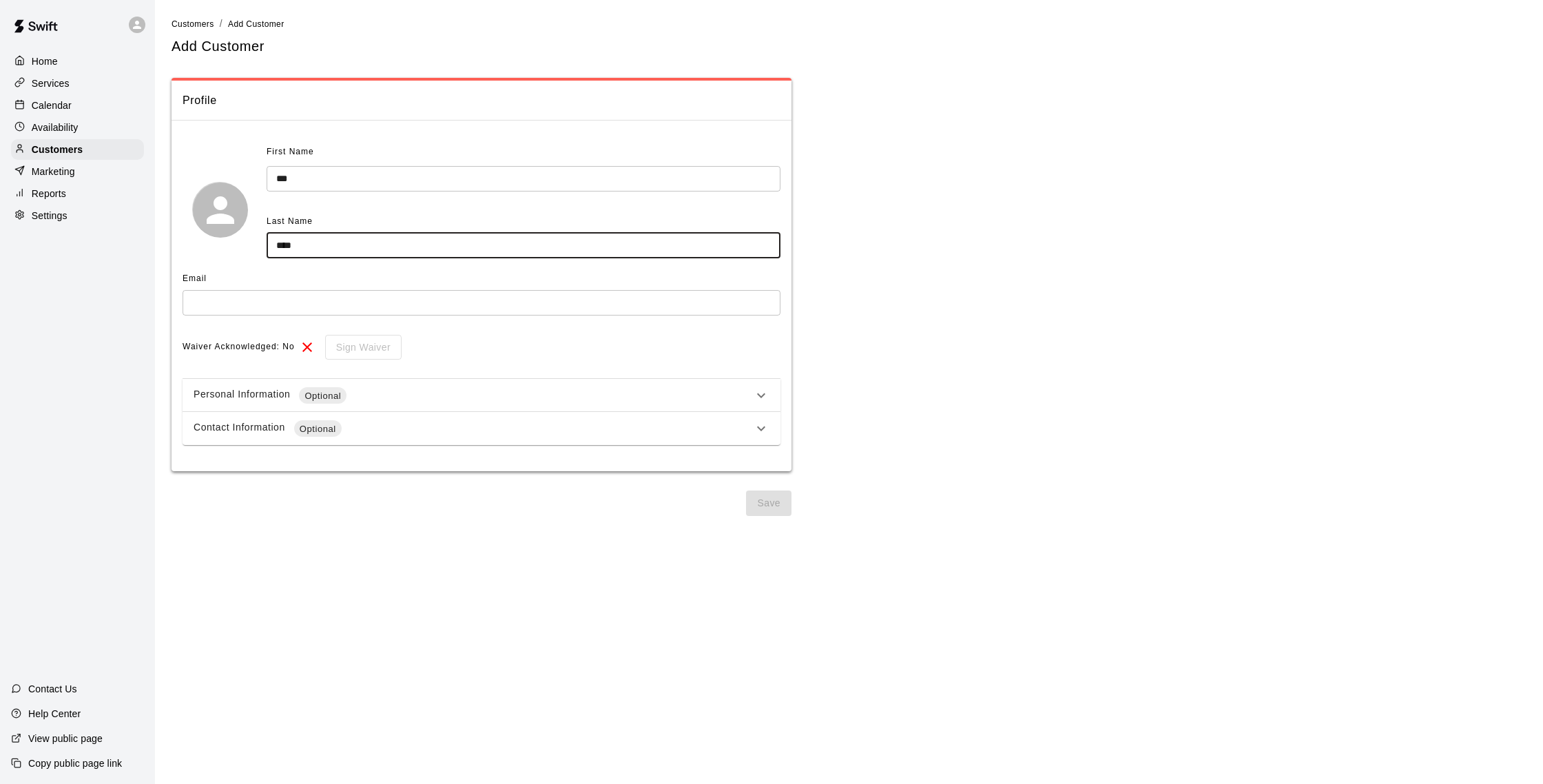
type input "****"
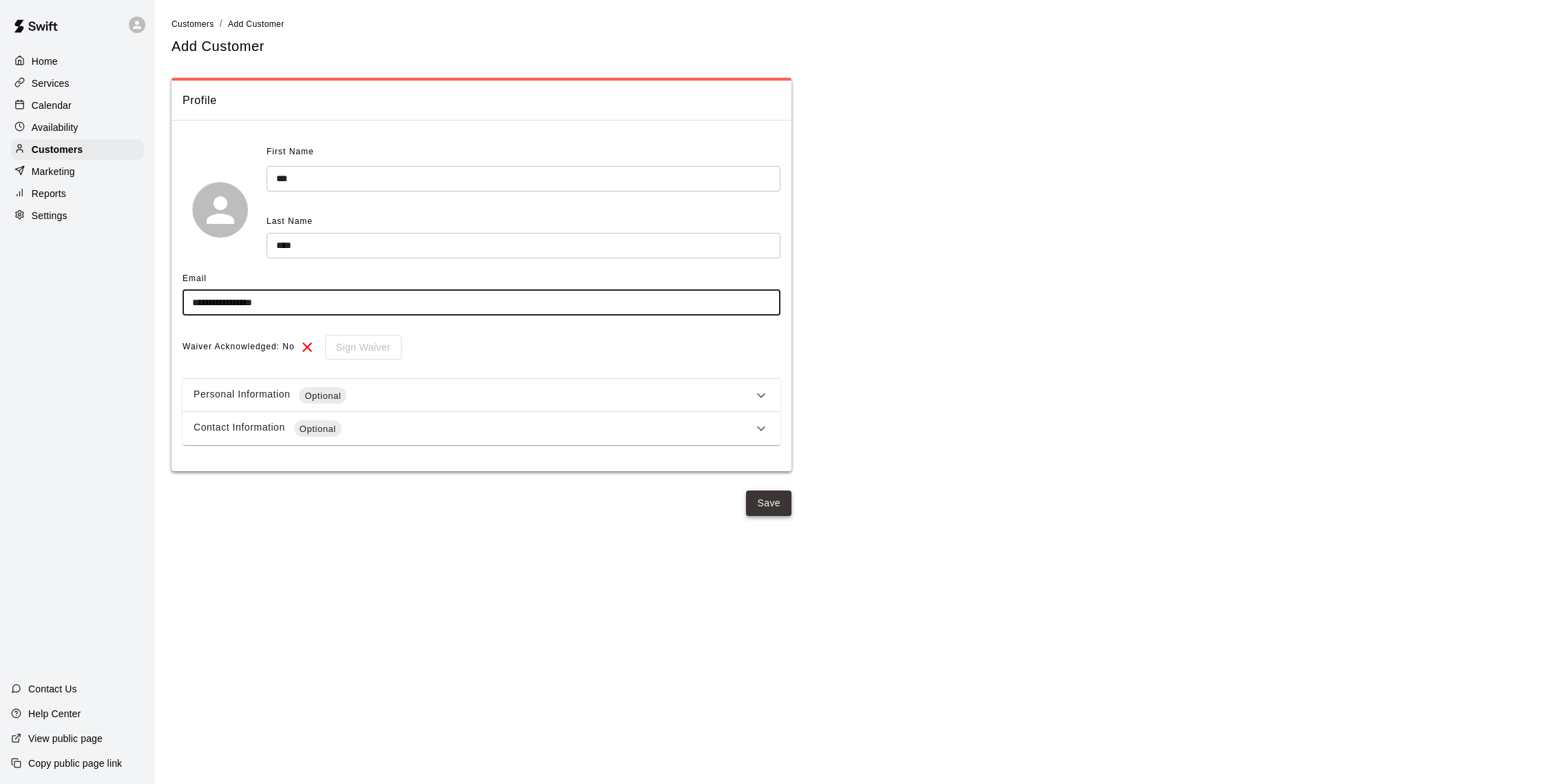
type input "**********"
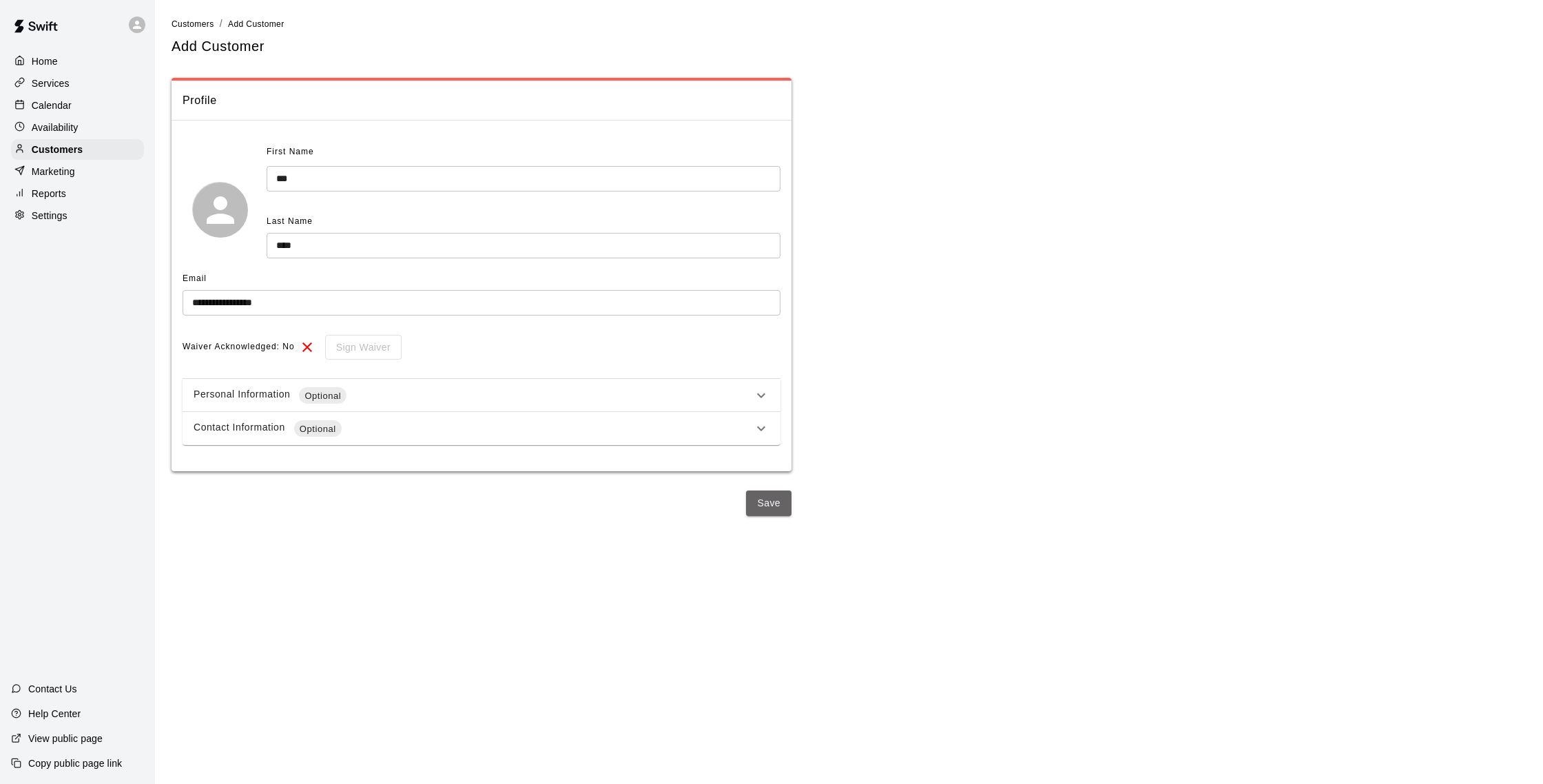
click at [757, 511] on button "Save" at bounding box center [768, 503] width 46 height 26
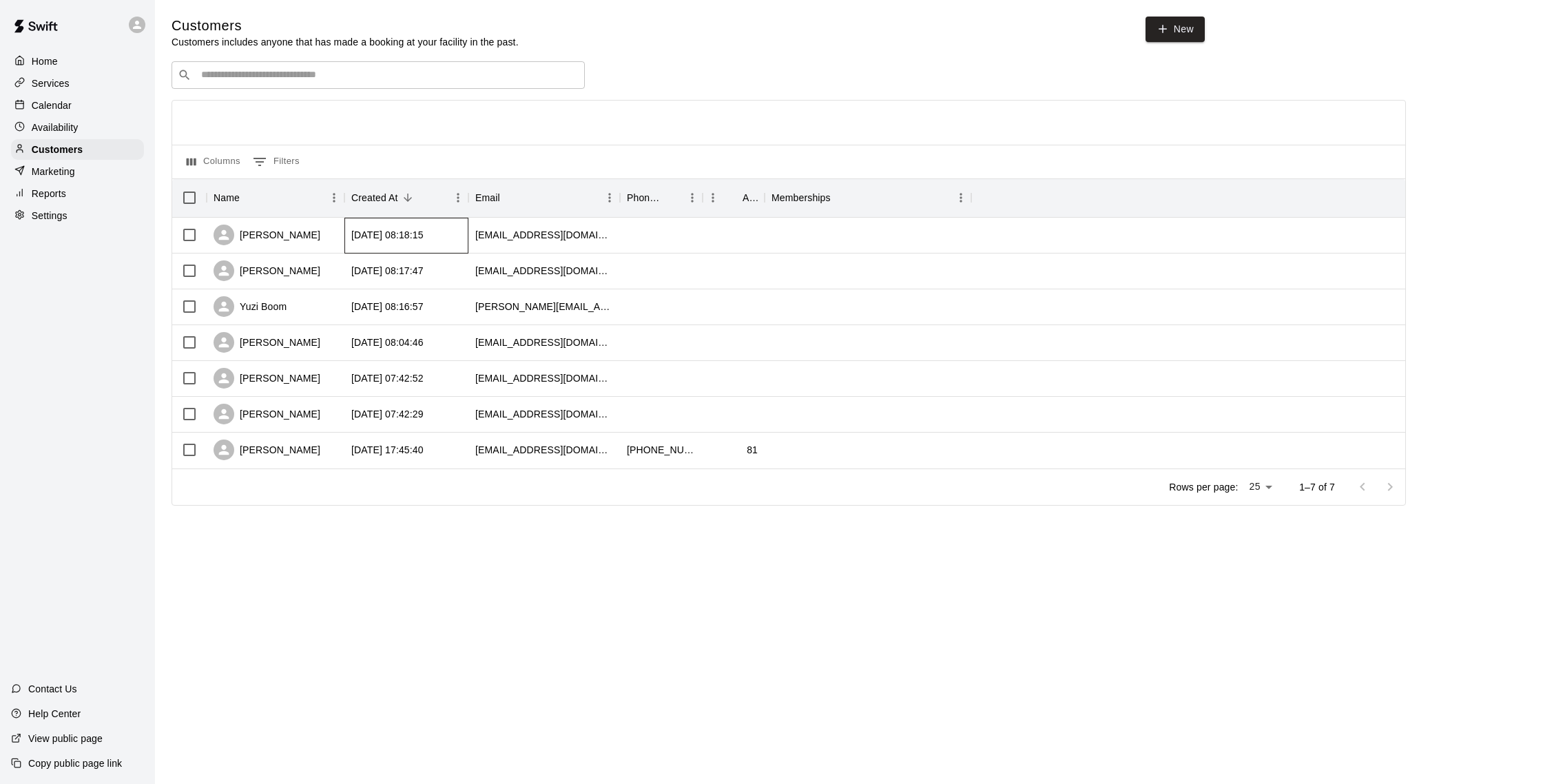
click at [377, 234] on div "[DATE] 08:18:15" at bounding box center [388, 235] width 72 height 14
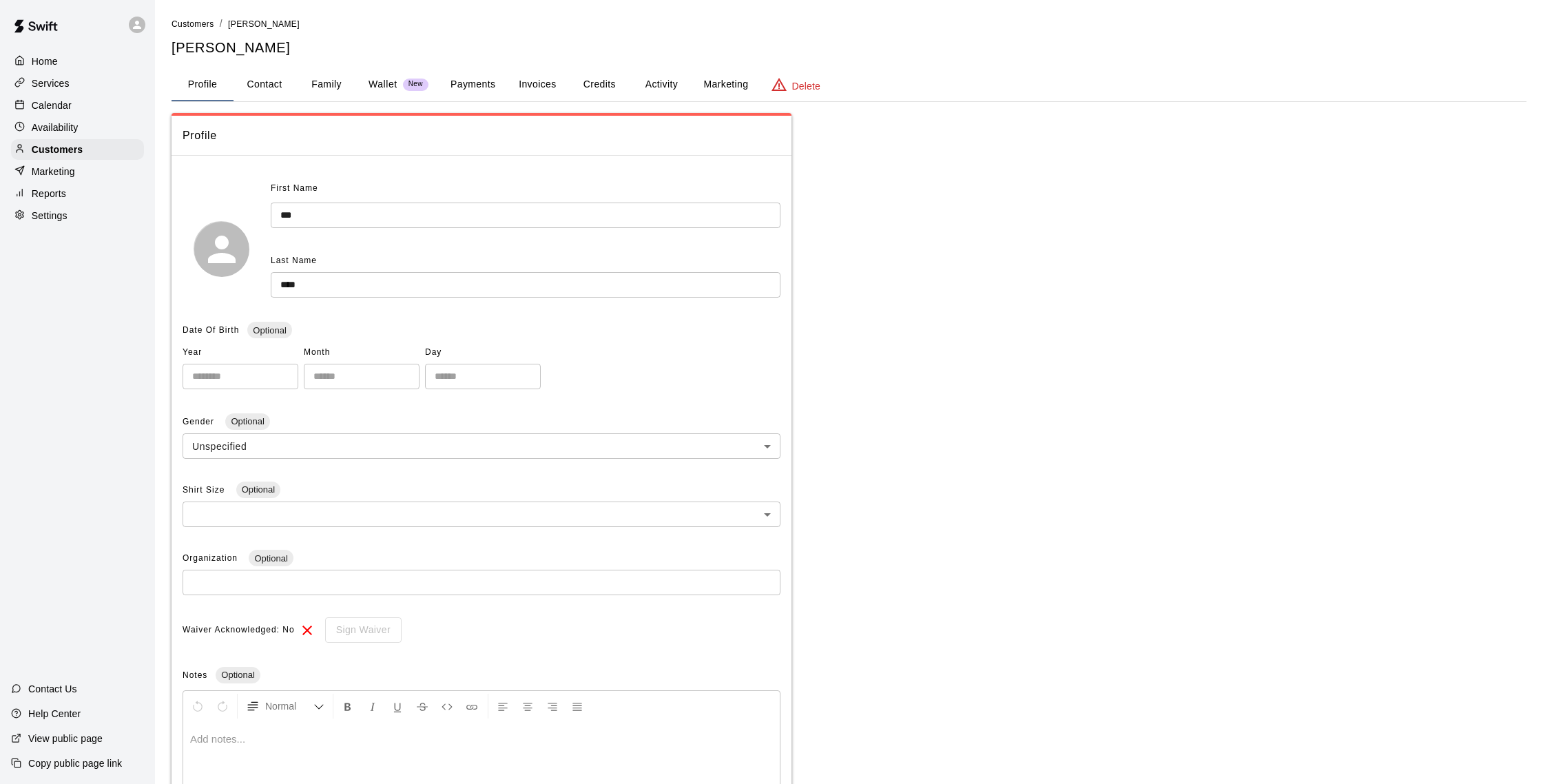
scroll to position [17, 0]
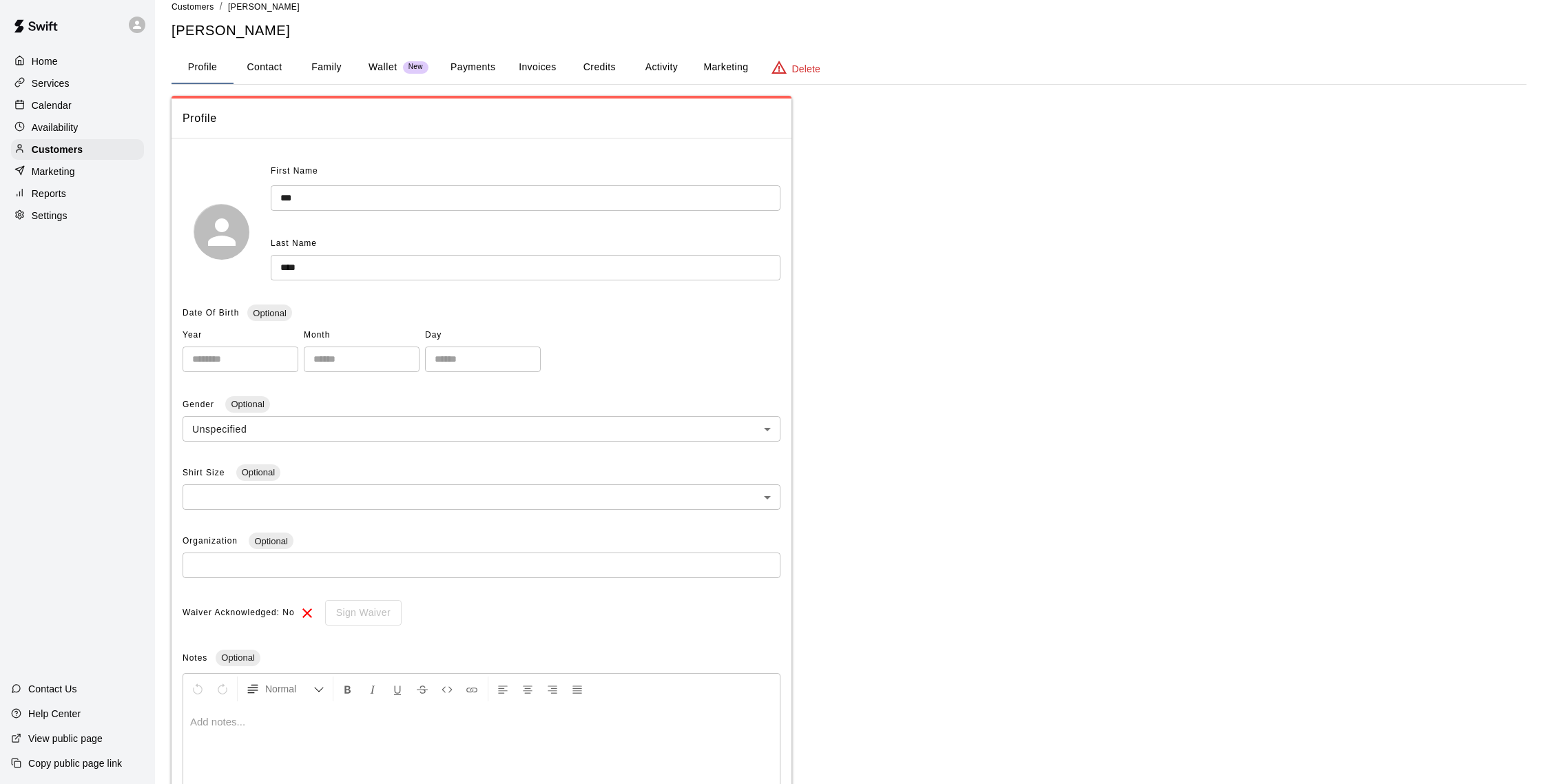
click at [253, 704] on p at bounding box center [482, 722] width 583 height 14
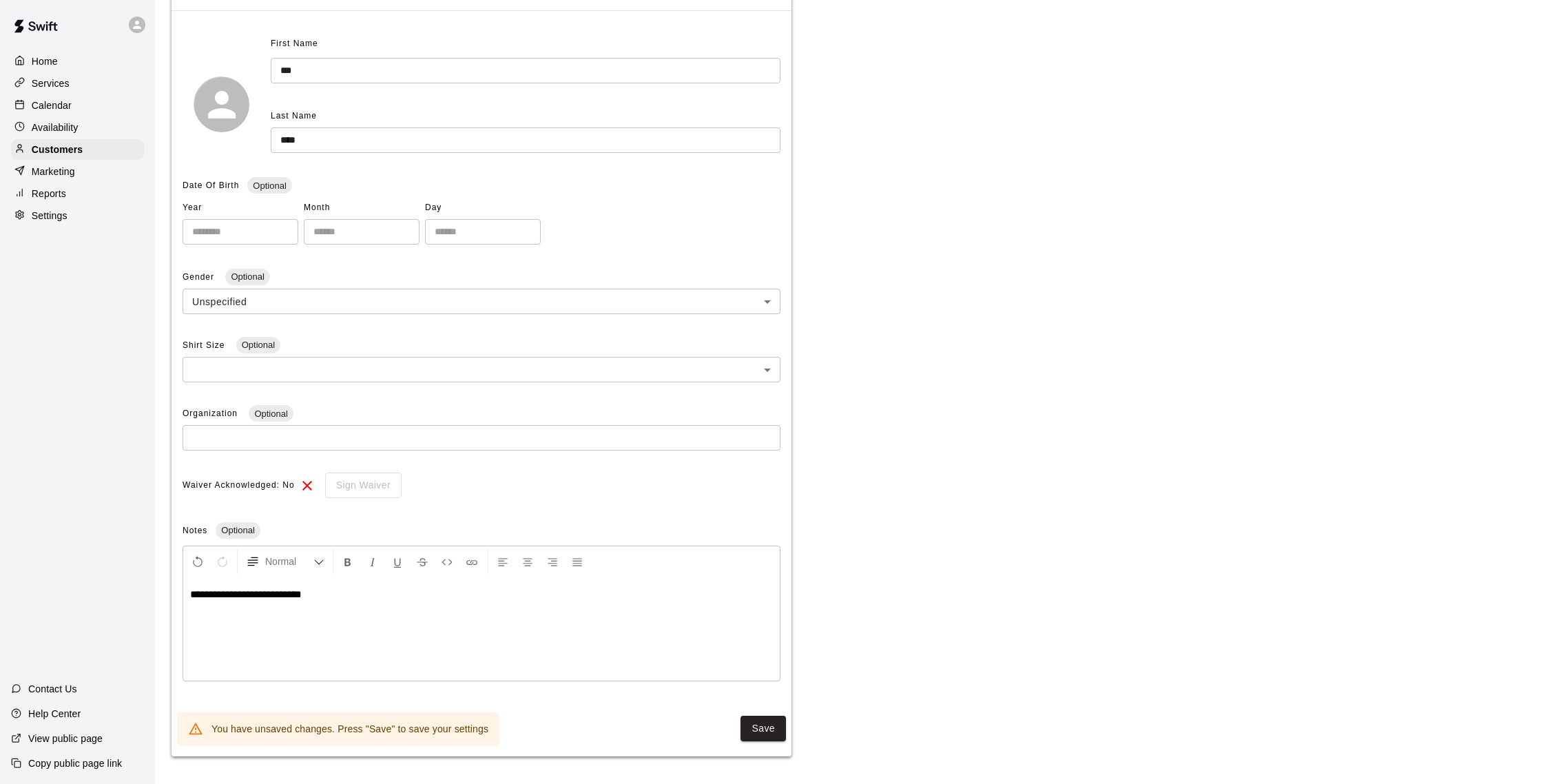
click at [750, 704] on button "Save" at bounding box center [763, 728] width 46 height 26
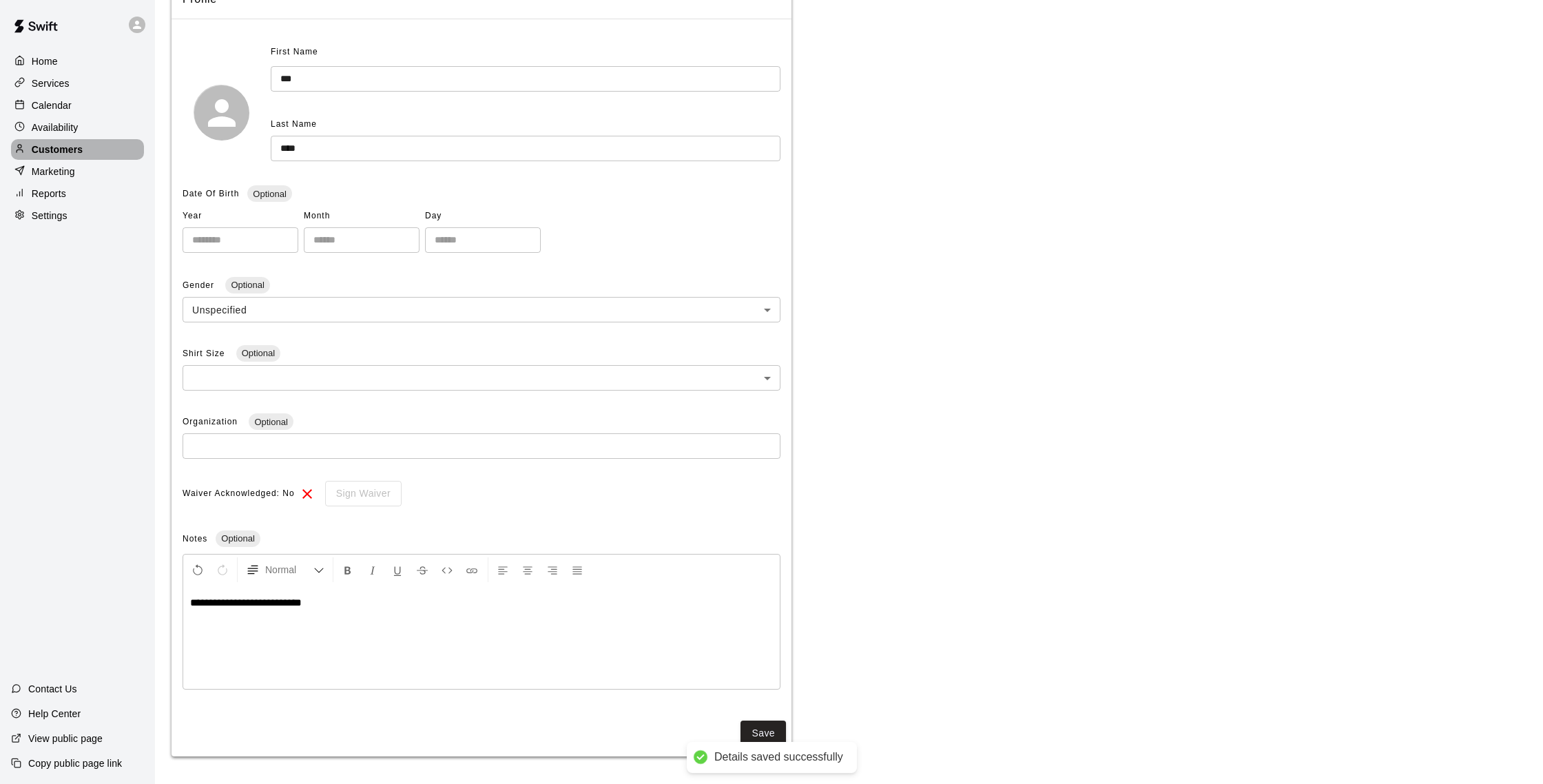
click at [44, 143] on p "Customers" at bounding box center [57, 149] width 51 height 14
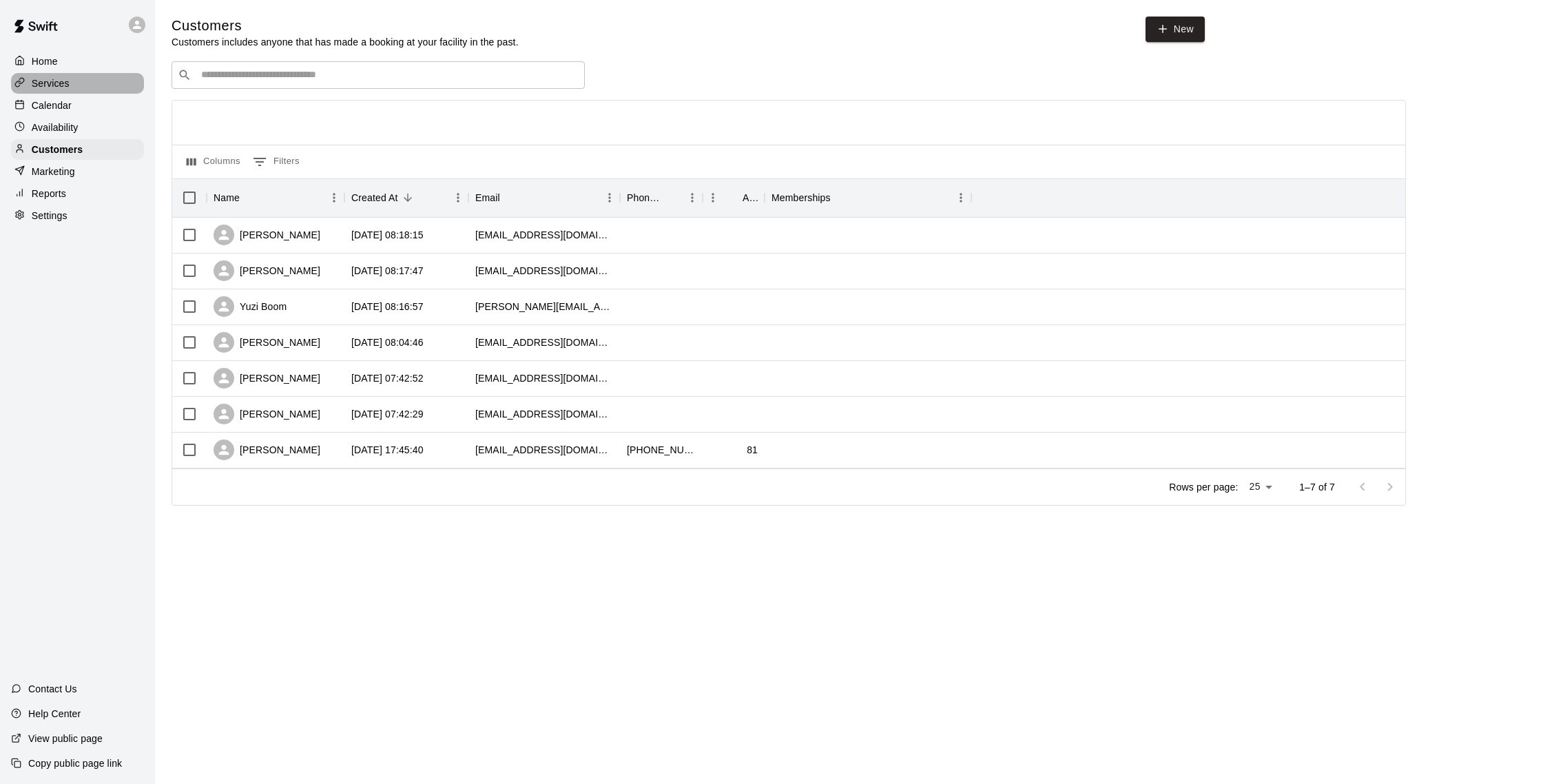
click at [59, 92] on div "Services" at bounding box center [77, 83] width 133 height 21
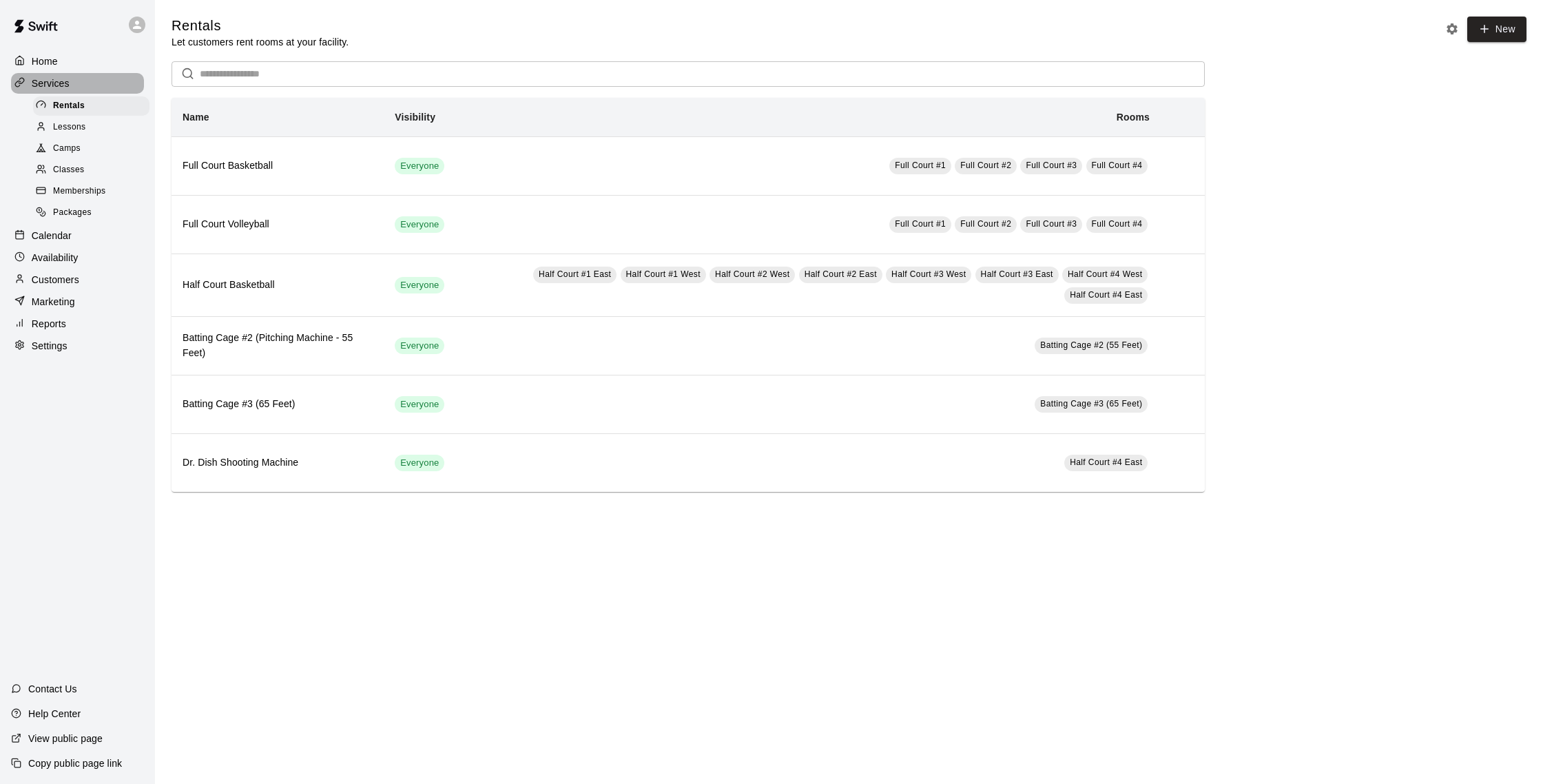
click at [59, 92] on div "Services" at bounding box center [77, 83] width 133 height 21
click at [38, 278] on p "Customers" at bounding box center [55, 279] width 47 height 14
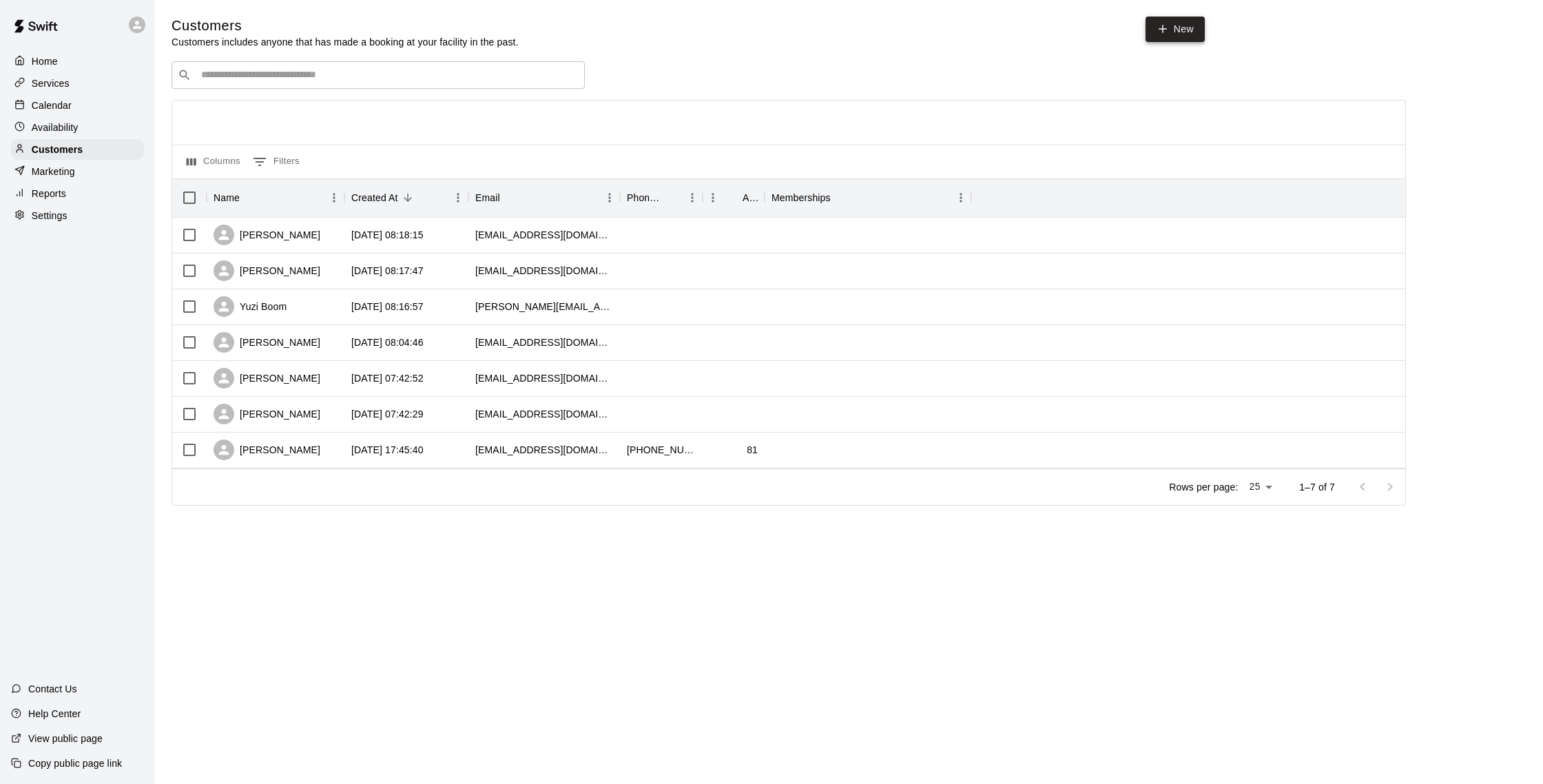
click at [900, 29] on link "New" at bounding box center [1175, 29] width 59 height 26
select select "**"
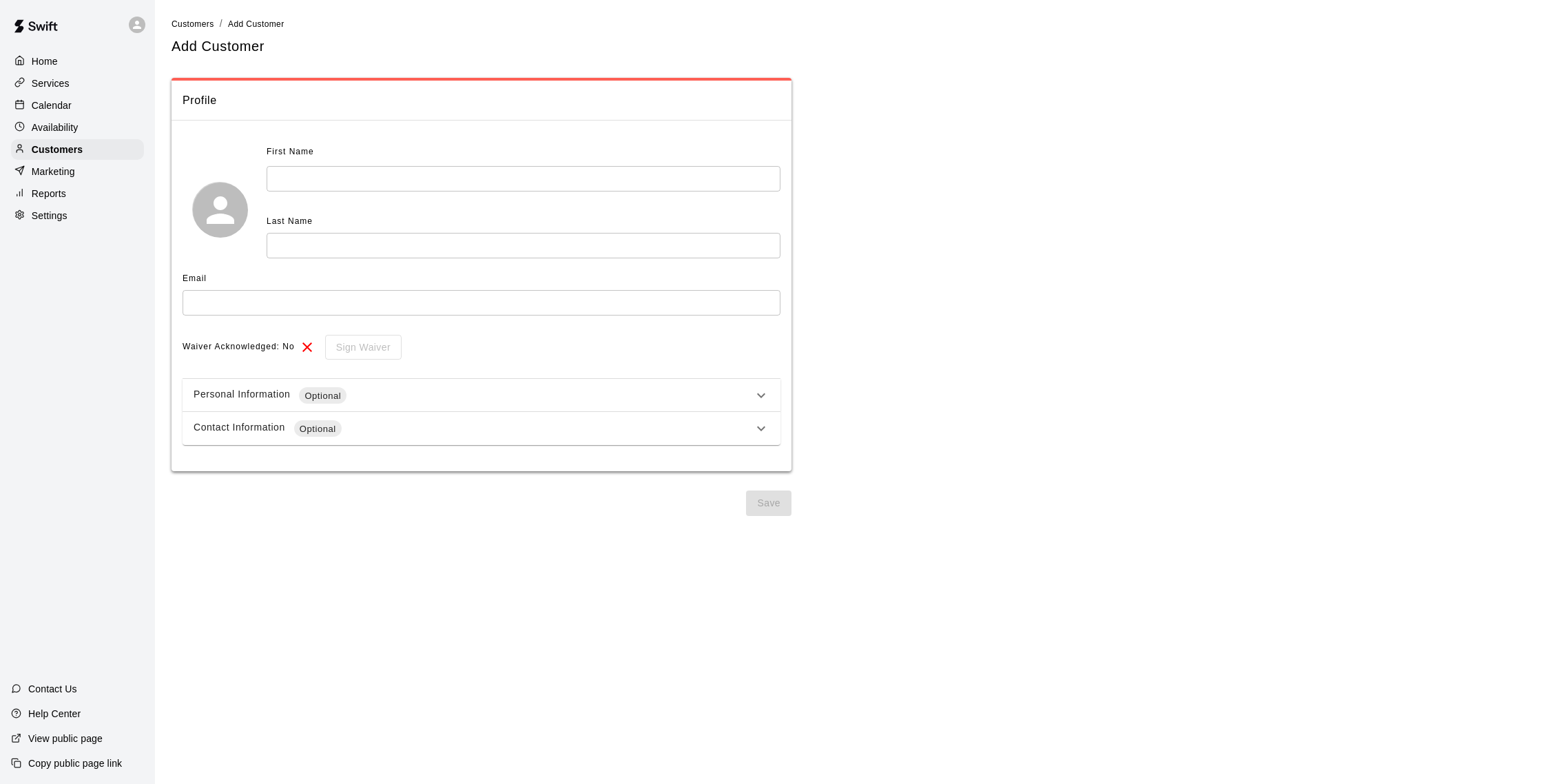
click at [618, 167] on input "text" at bounding box center [524, 179] width 514 height 26
type input "******"
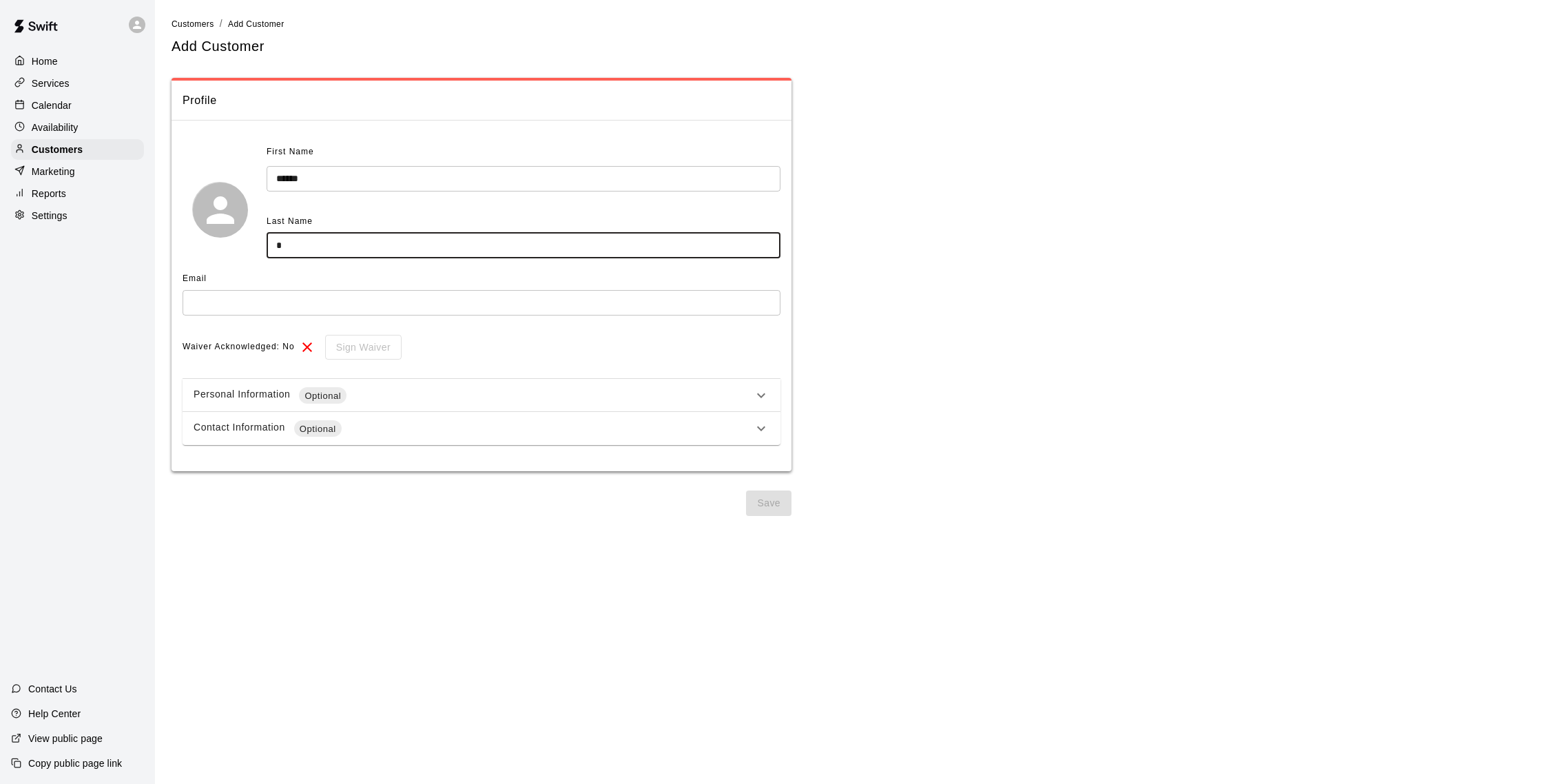
type input "*"
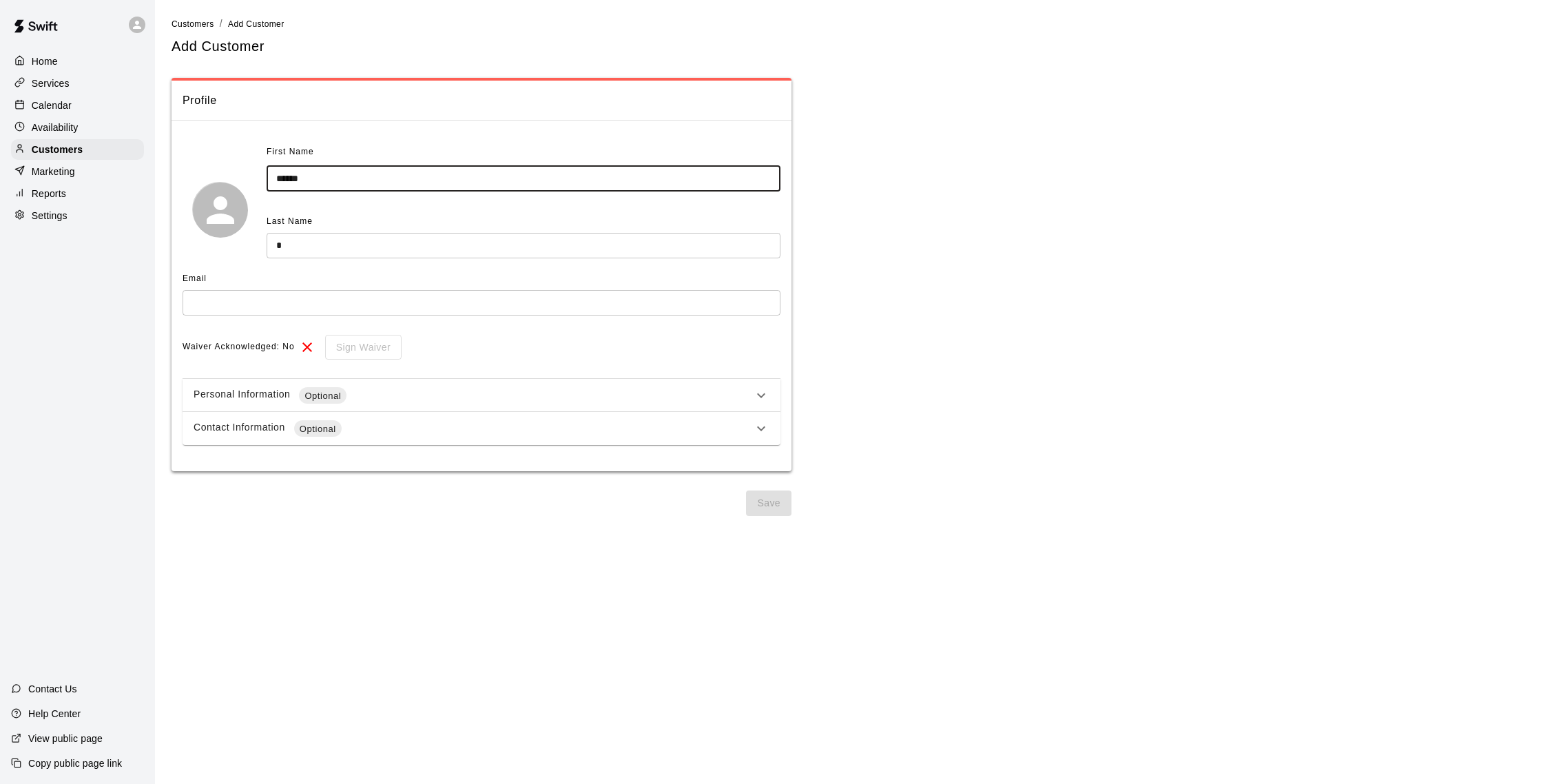
drag, startPoint x: 320, startPoint y: 174, endPoint x: 286, endPoint y: 179, distance: 34.4
click at [286, 179] on input "******" at bounding box center [524, 179] width 514 height 26
type input "******"
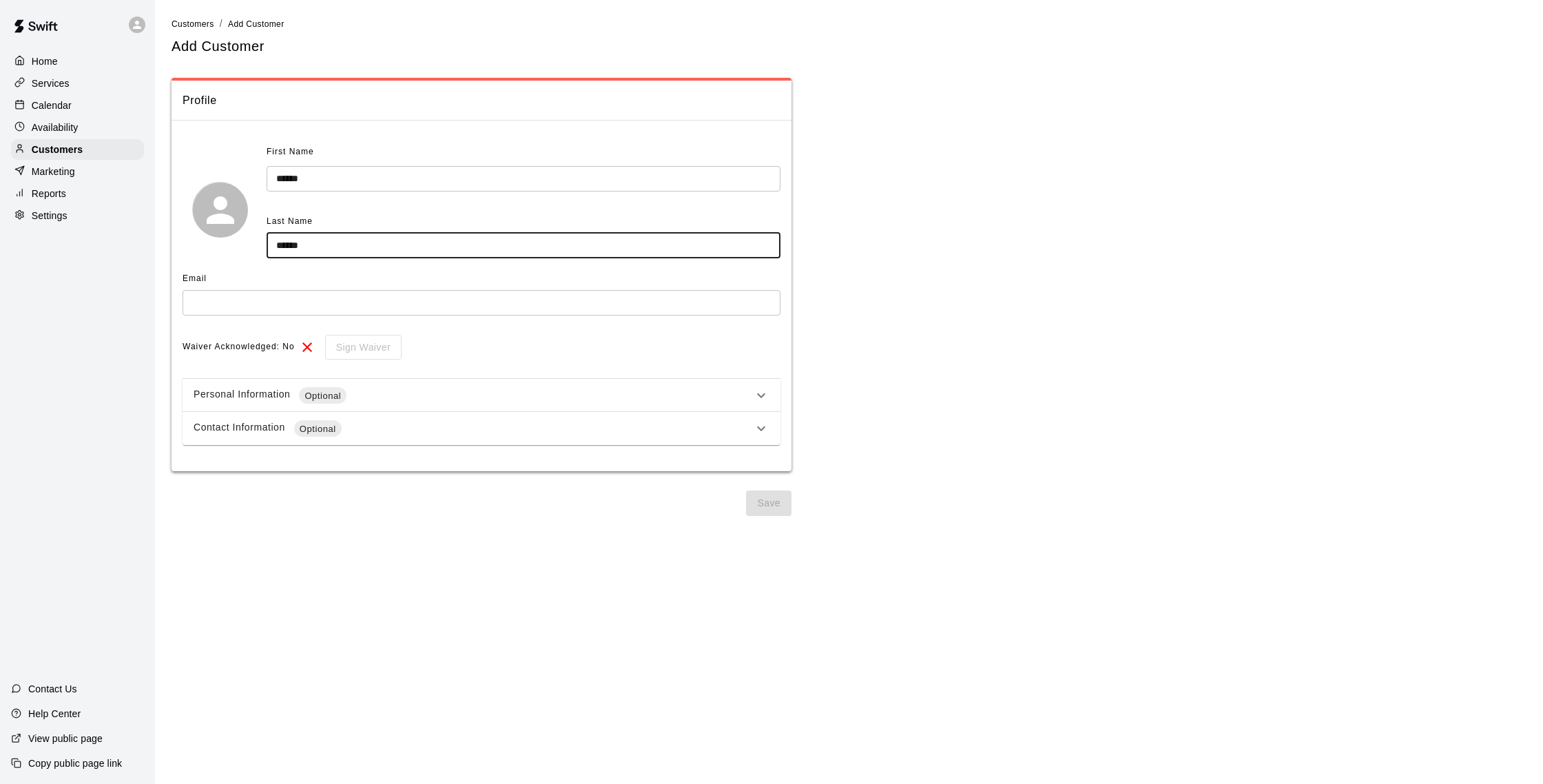
type input "******"
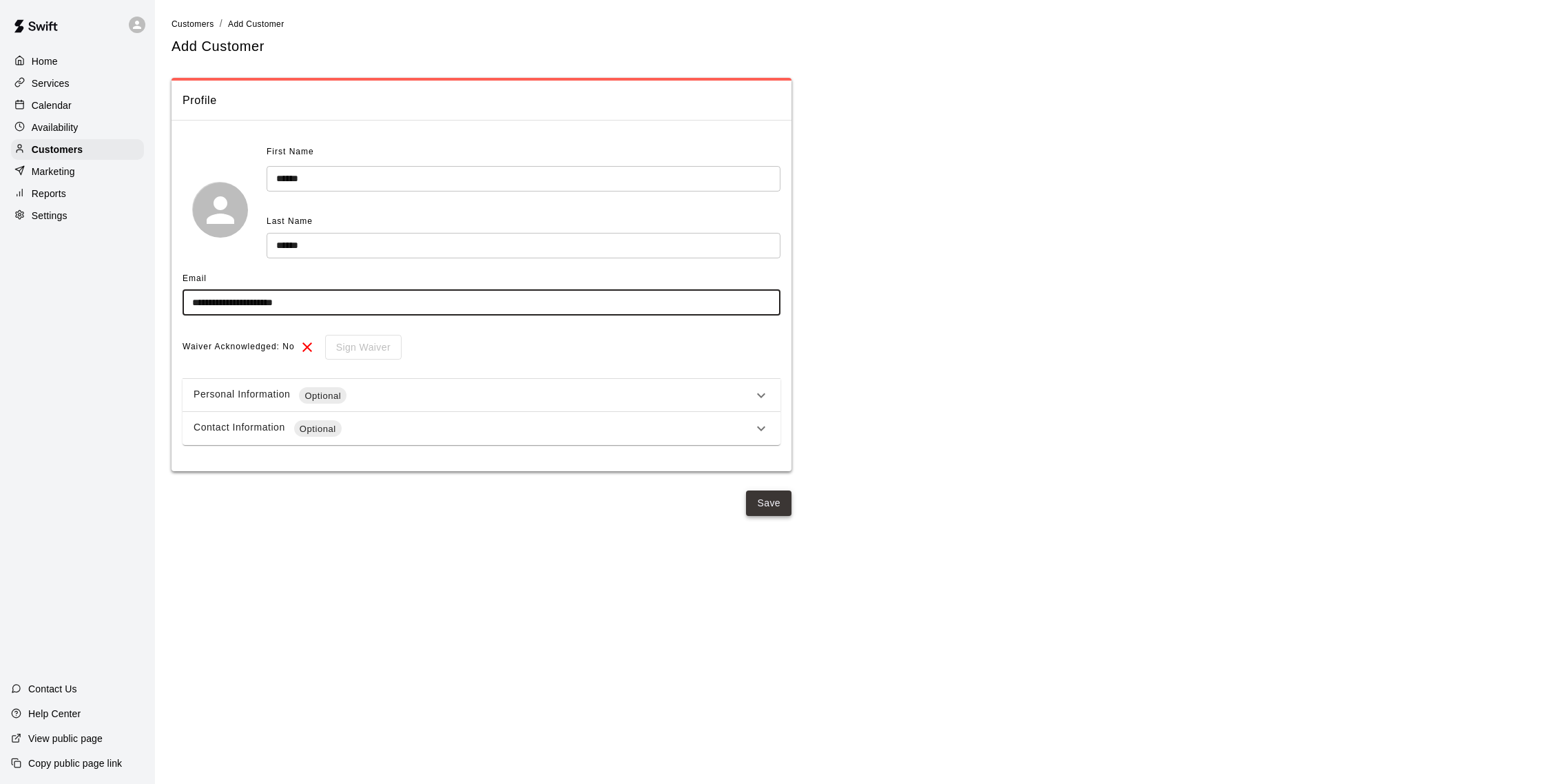
type input "**********"
click at [761, 502] on button "Save" at bounding box center [768, 503] width 46 height 26
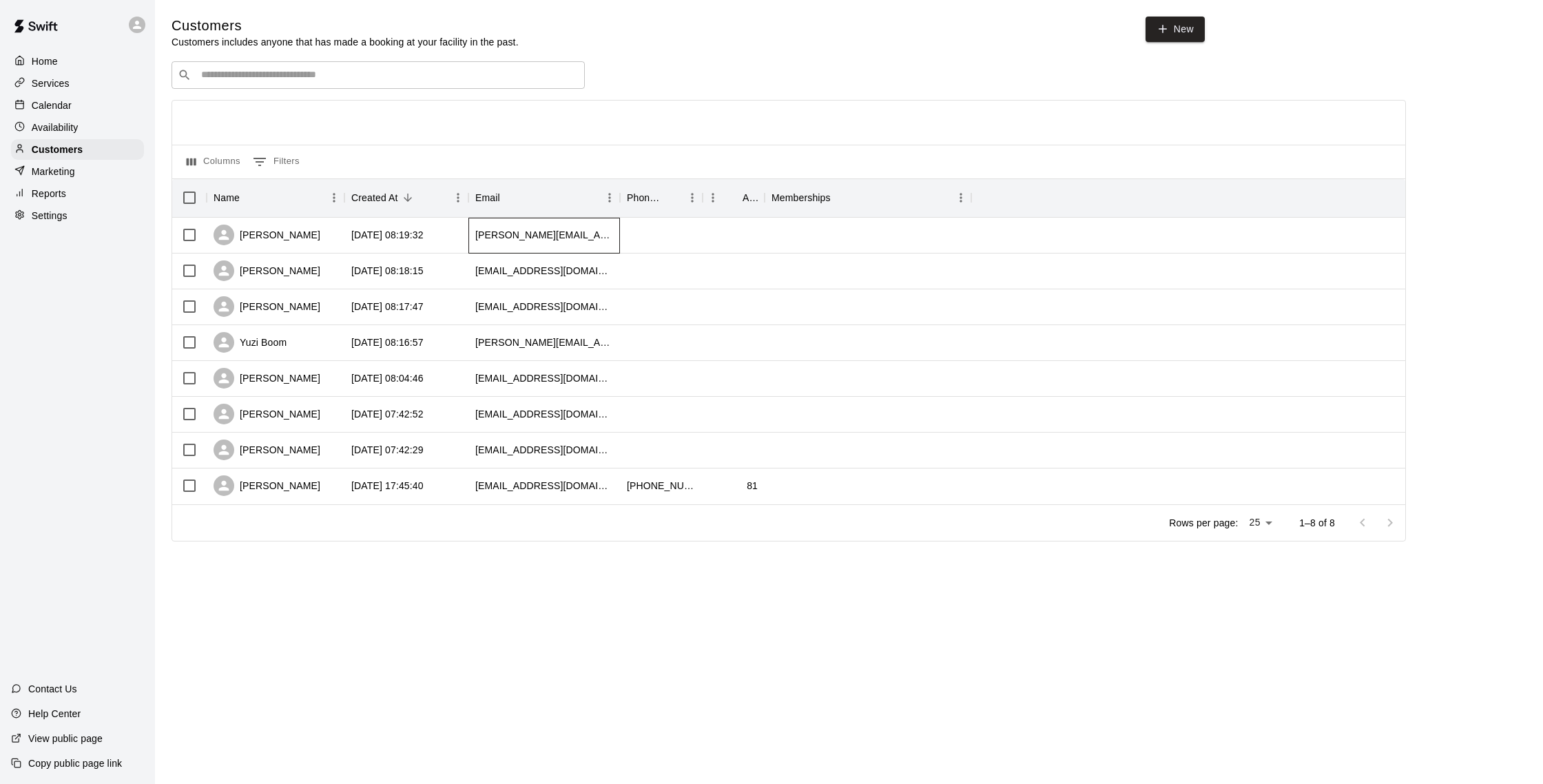
click at [500, 245] on div "[PERSON_NAME][EMAIL_ADDRESS][PERSON_NAME][DOMAIN_NAME]" at bounding box center [545, 236] width 152 height 36
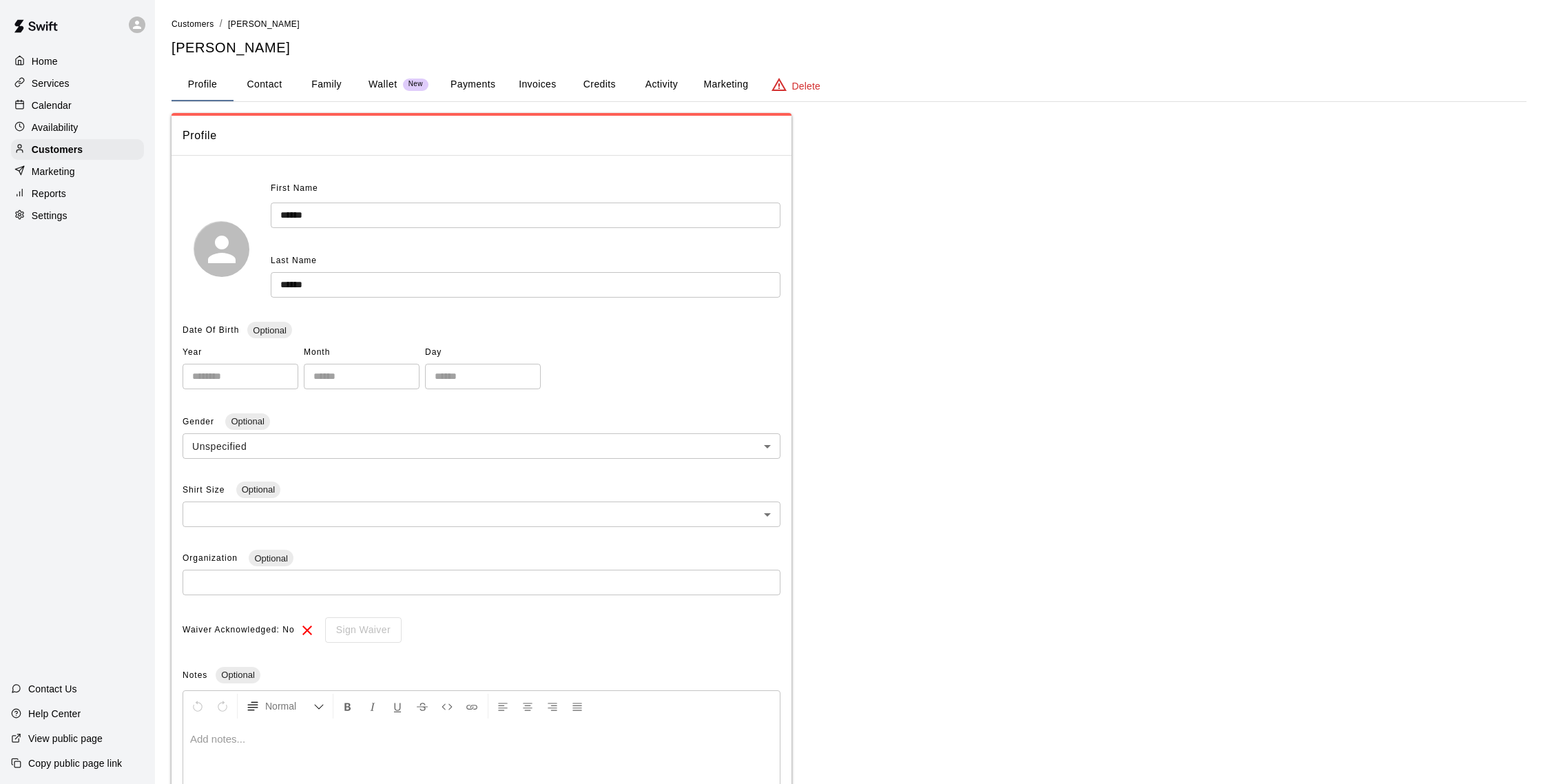
click at [280, 704] on p at bounding box center [482, 739] width 583 height 14
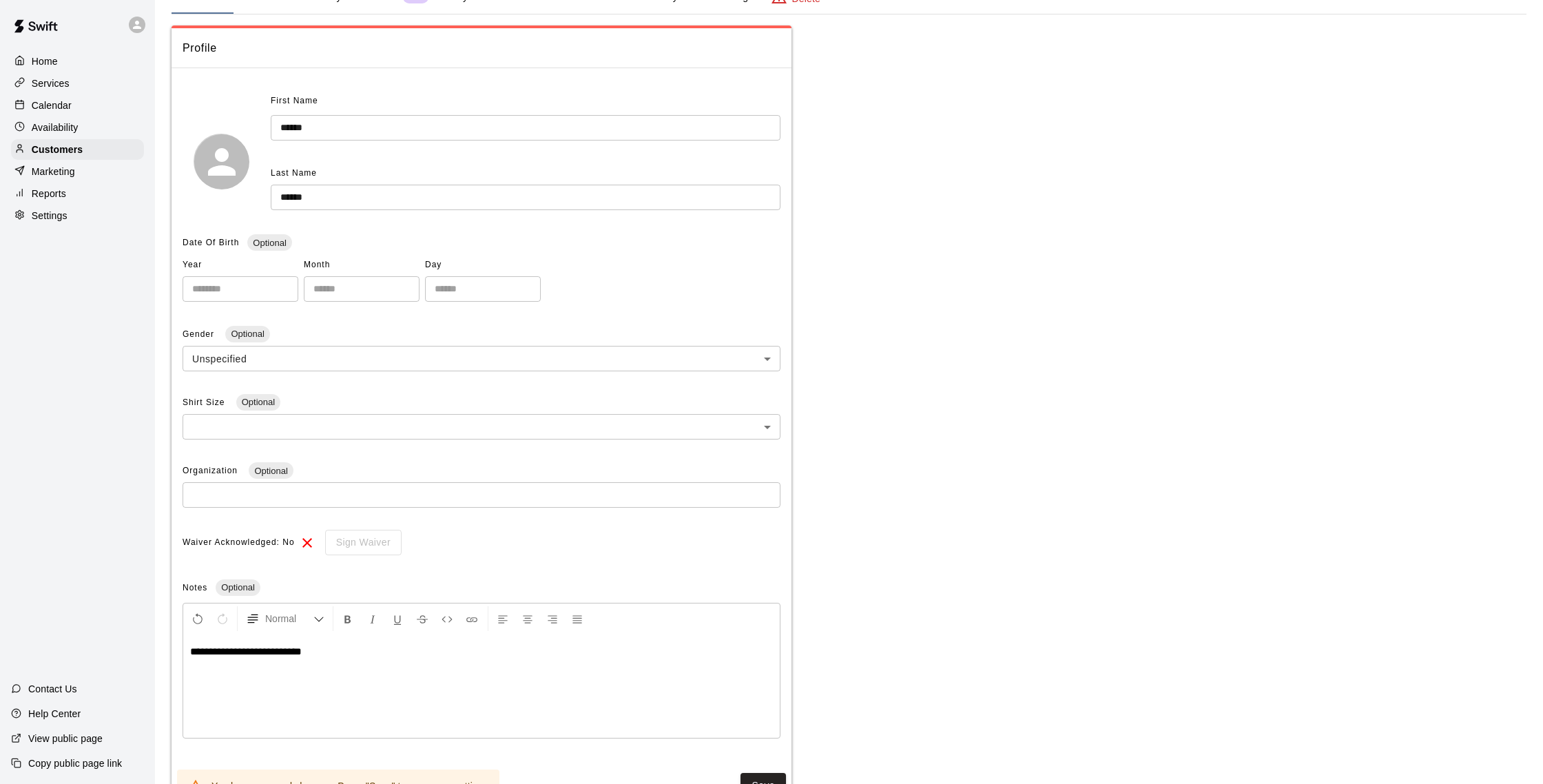
scroll to position [145, 0]
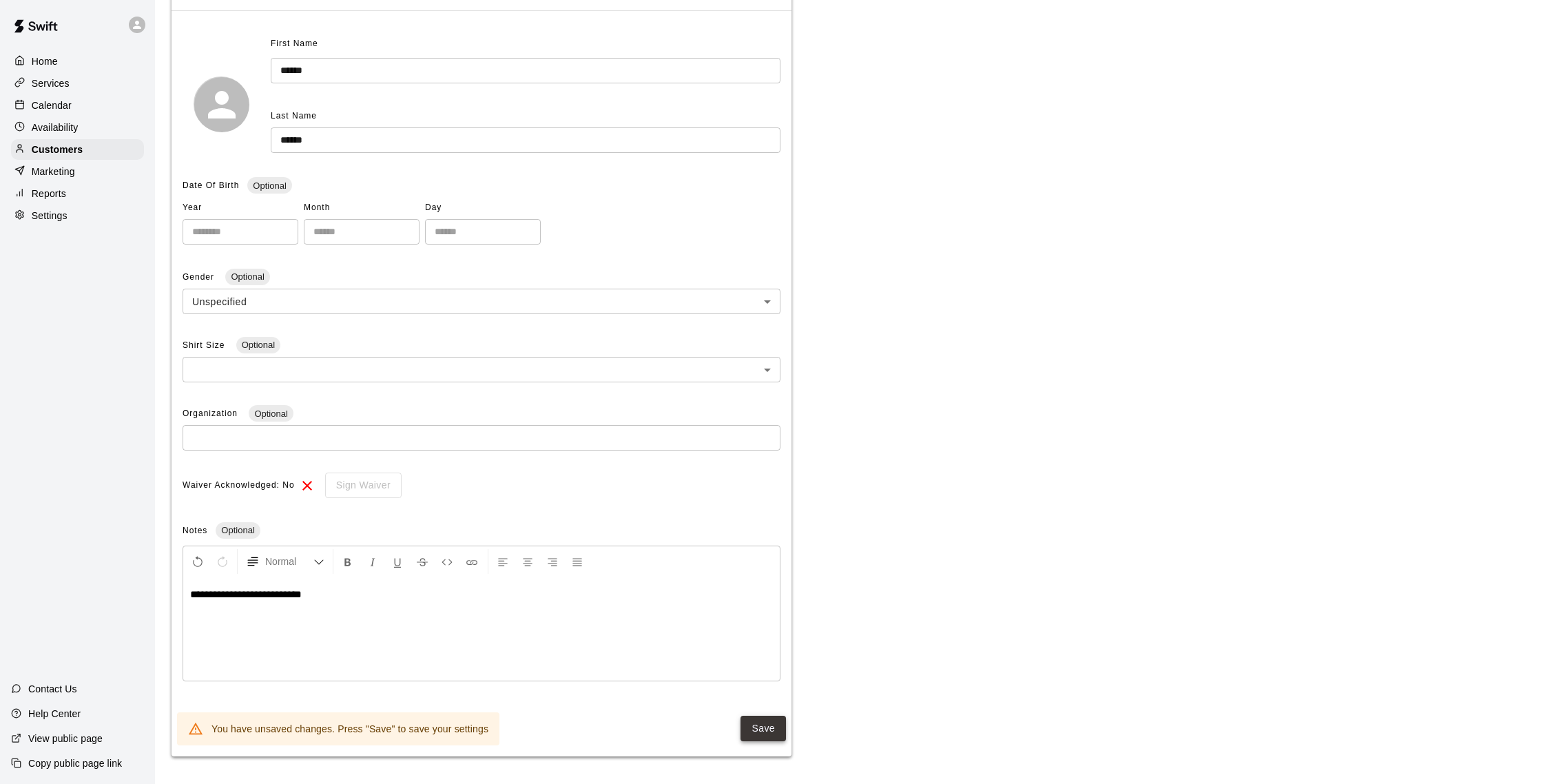
click at [775, 704] on button "Save" at bounding box center [763, 728] width 46 height 26
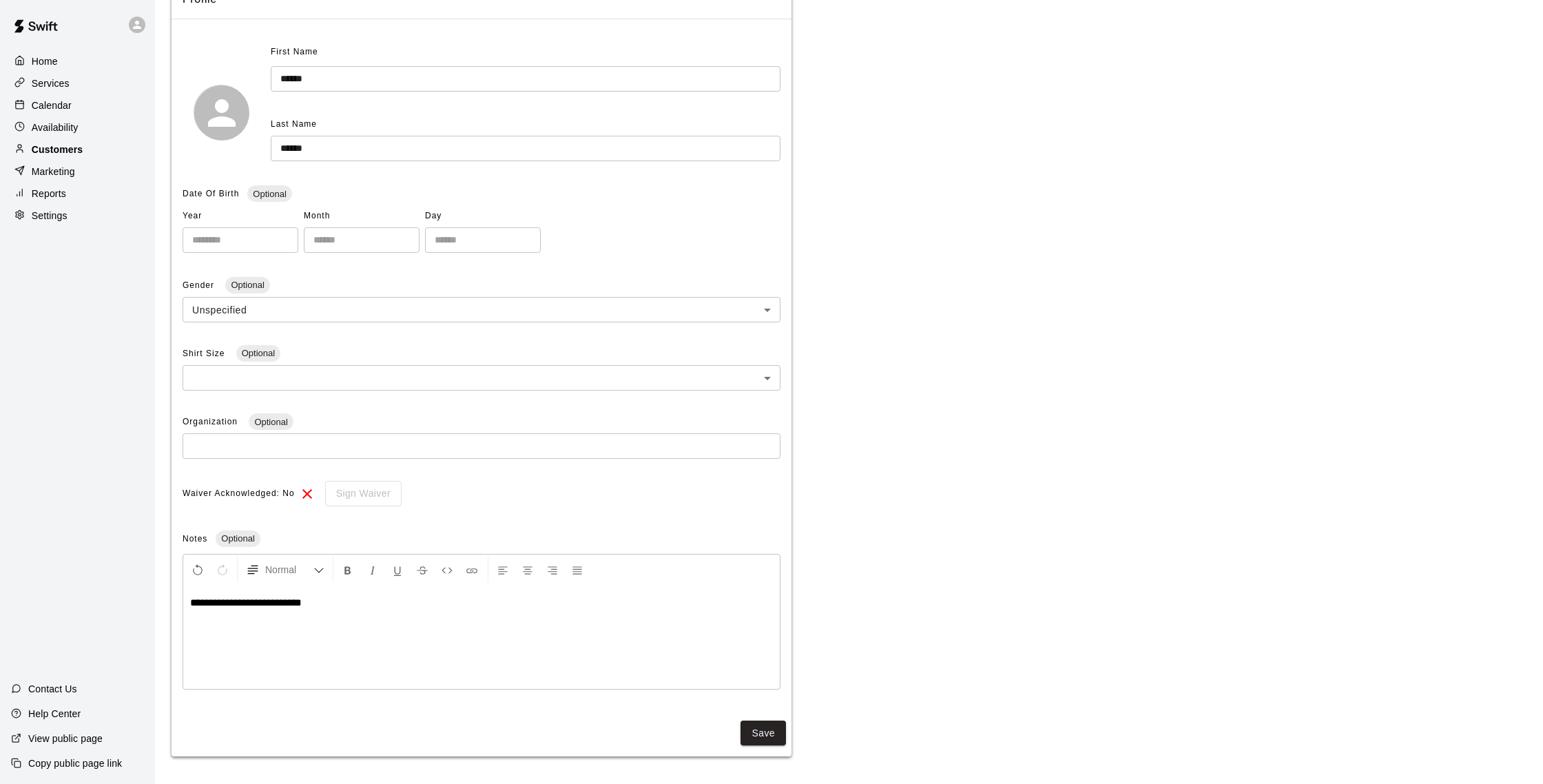
click at [98, 149] on div "Customers" at bounding box center [77, 149] width 133 height 21
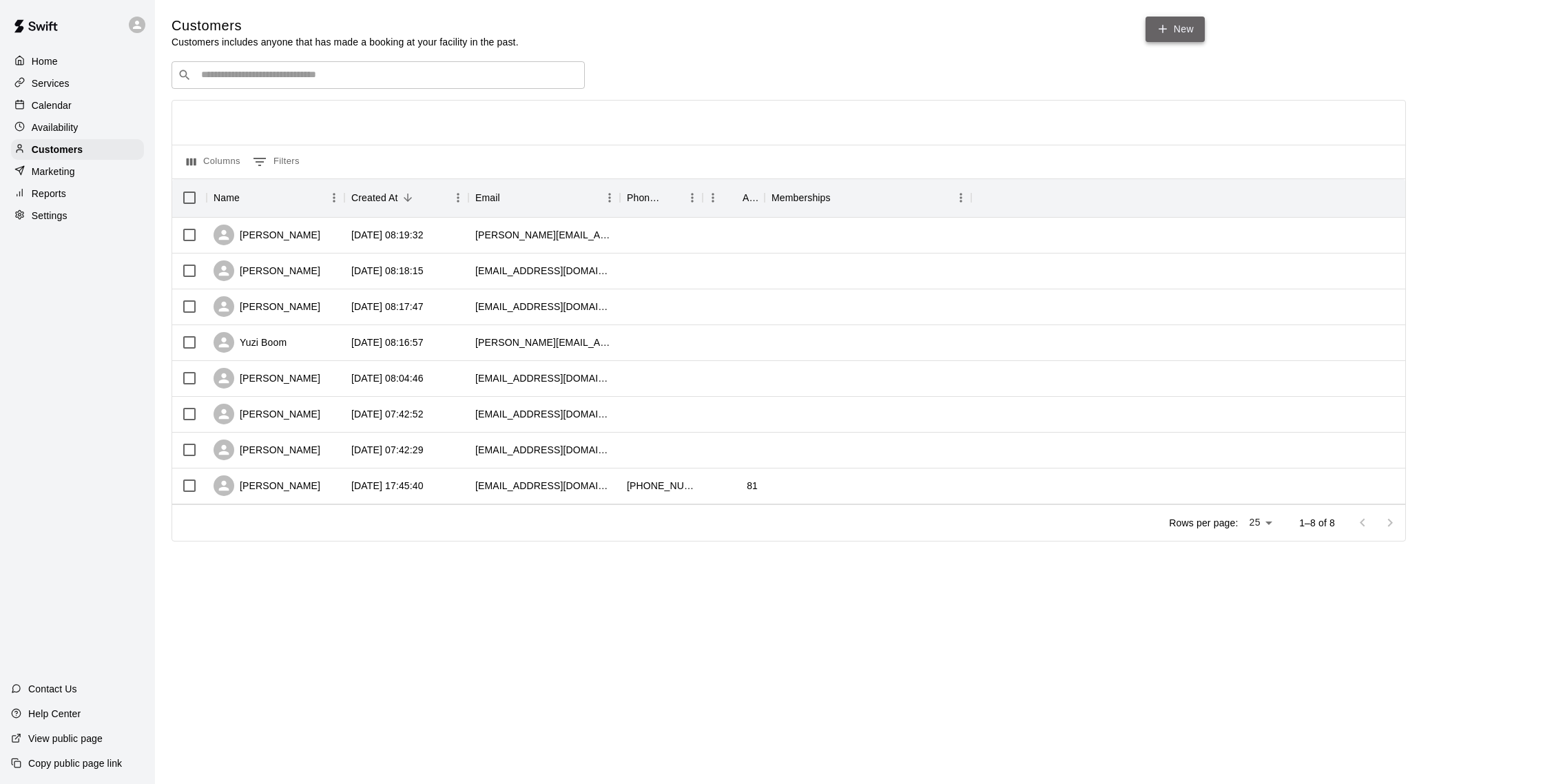
click at [900, 21] on link "New" at bounding box center [1175, 29] width 59 height 26
select select "**"
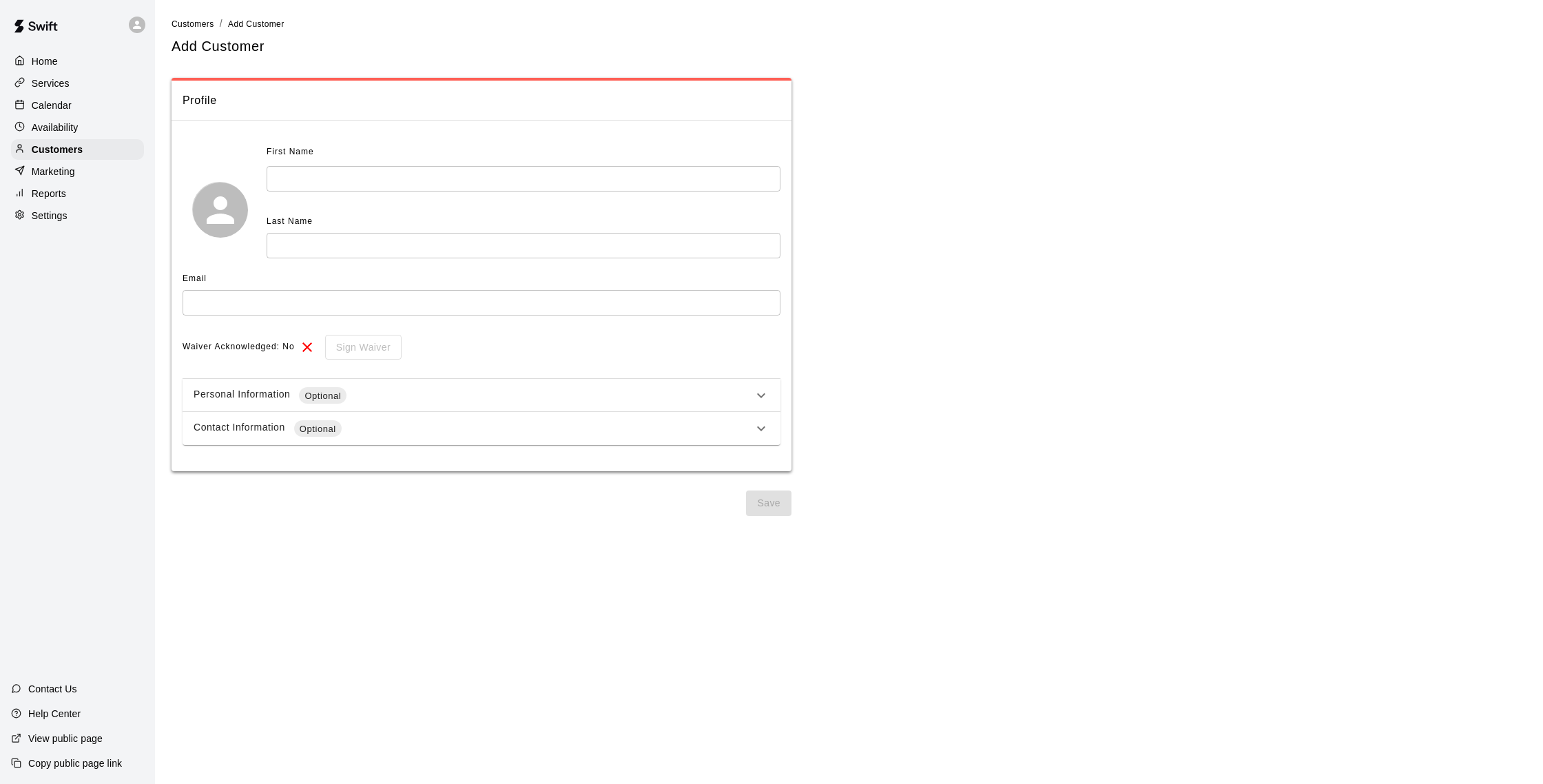
click at [303, 176] on input "text" at bounding box center [524, 179] width 514 height 26
type input "*****"
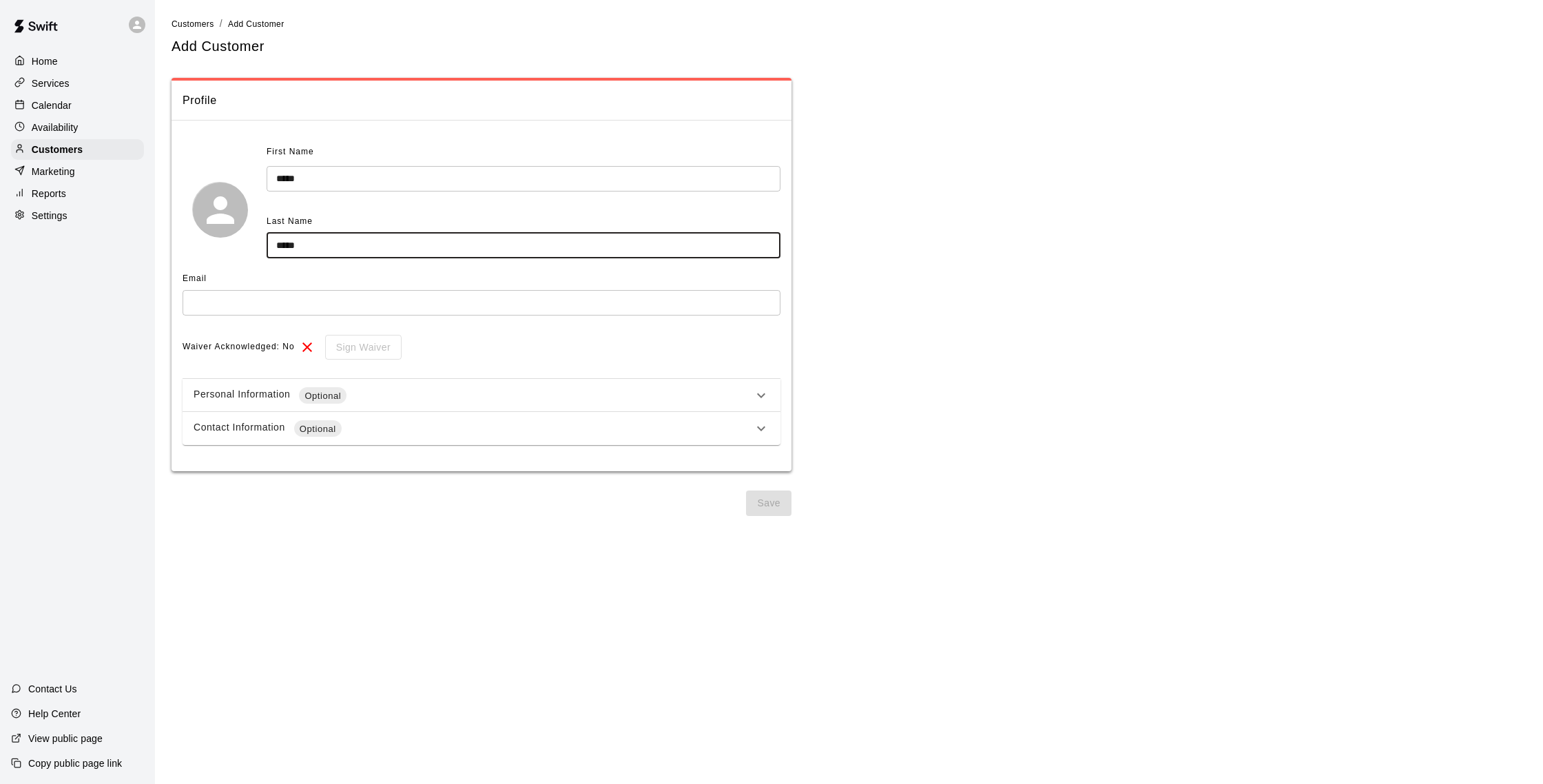
type input "*****"
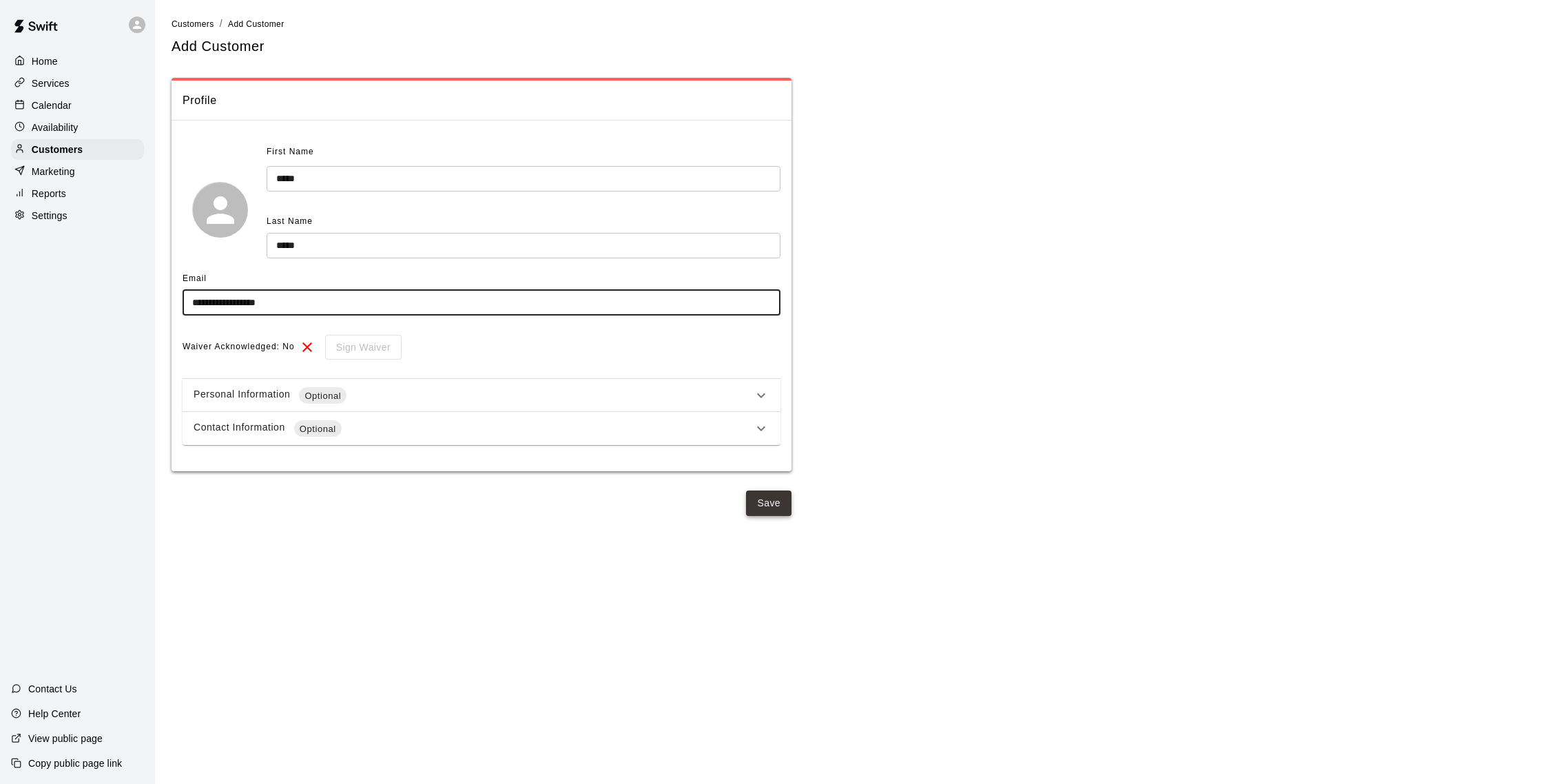
type input "**********"
click at [765, 508] on button "Save" at bounding box center [768, 503] width 46 height 26
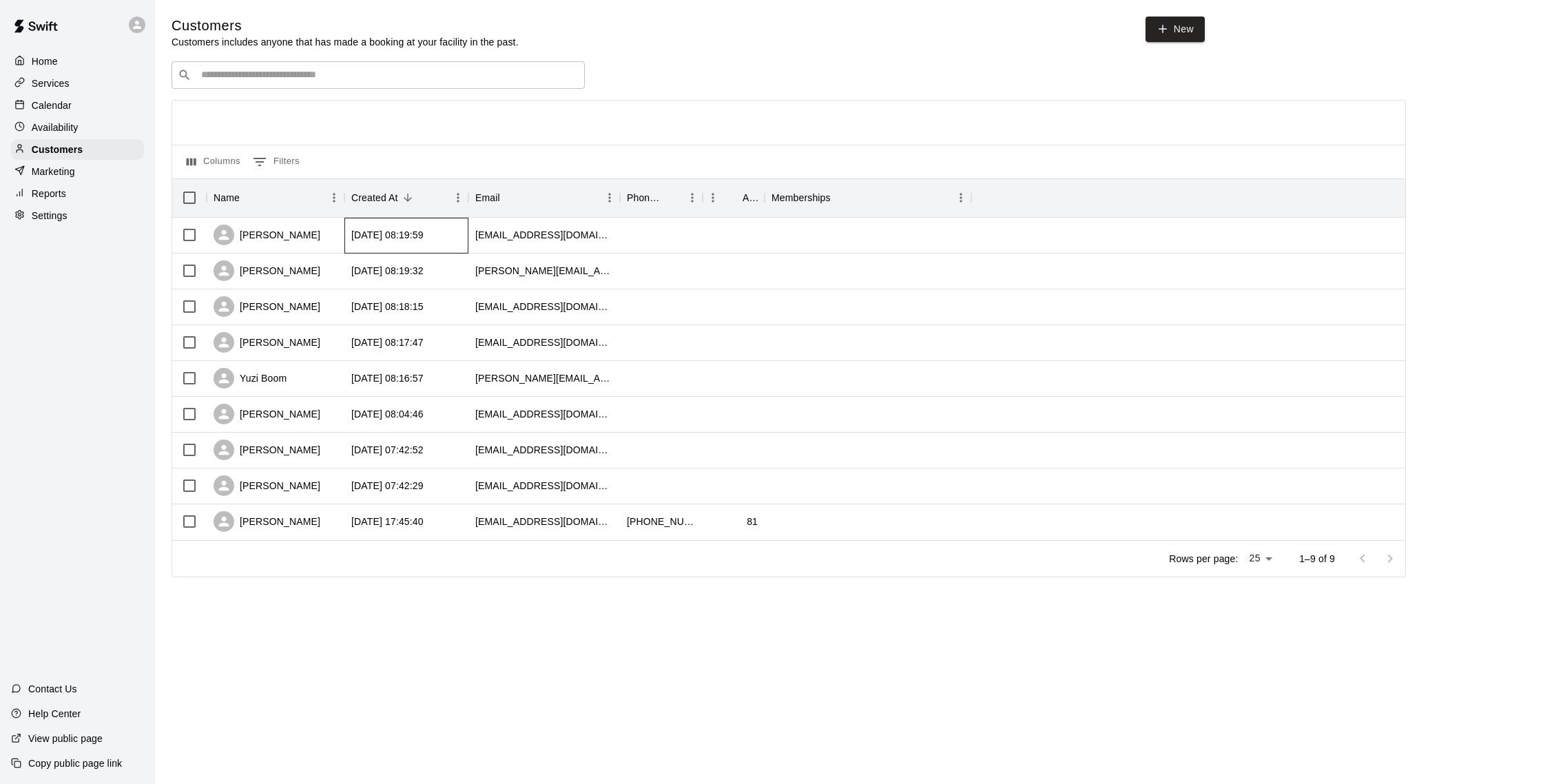
click at [424, 237] on div "[DATE] 08:19:59" at bounding box center [388, 235] width 72 height 14
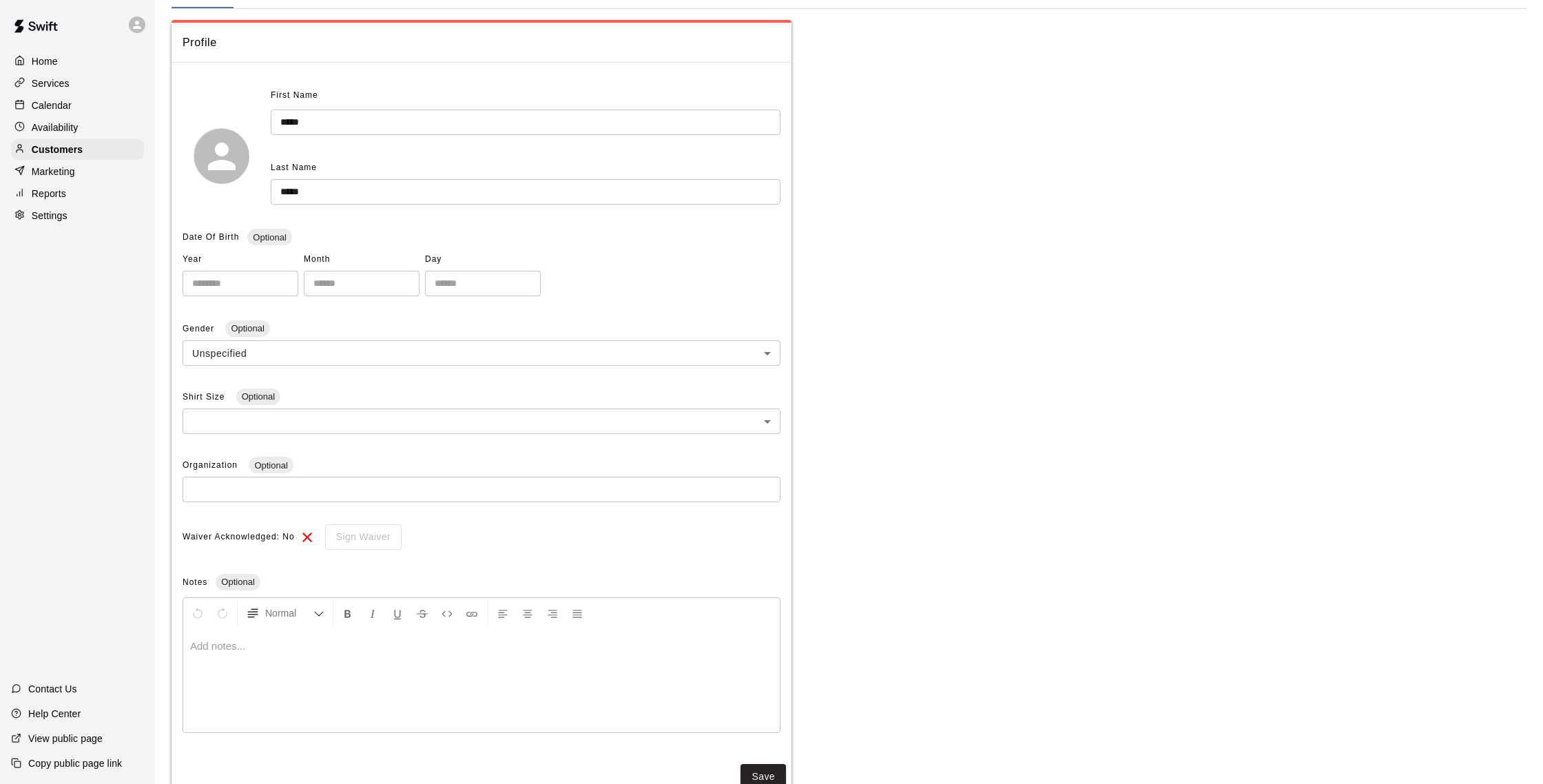
click at [297, 663] on div at bounding box center [482, 680] width 596 height 104
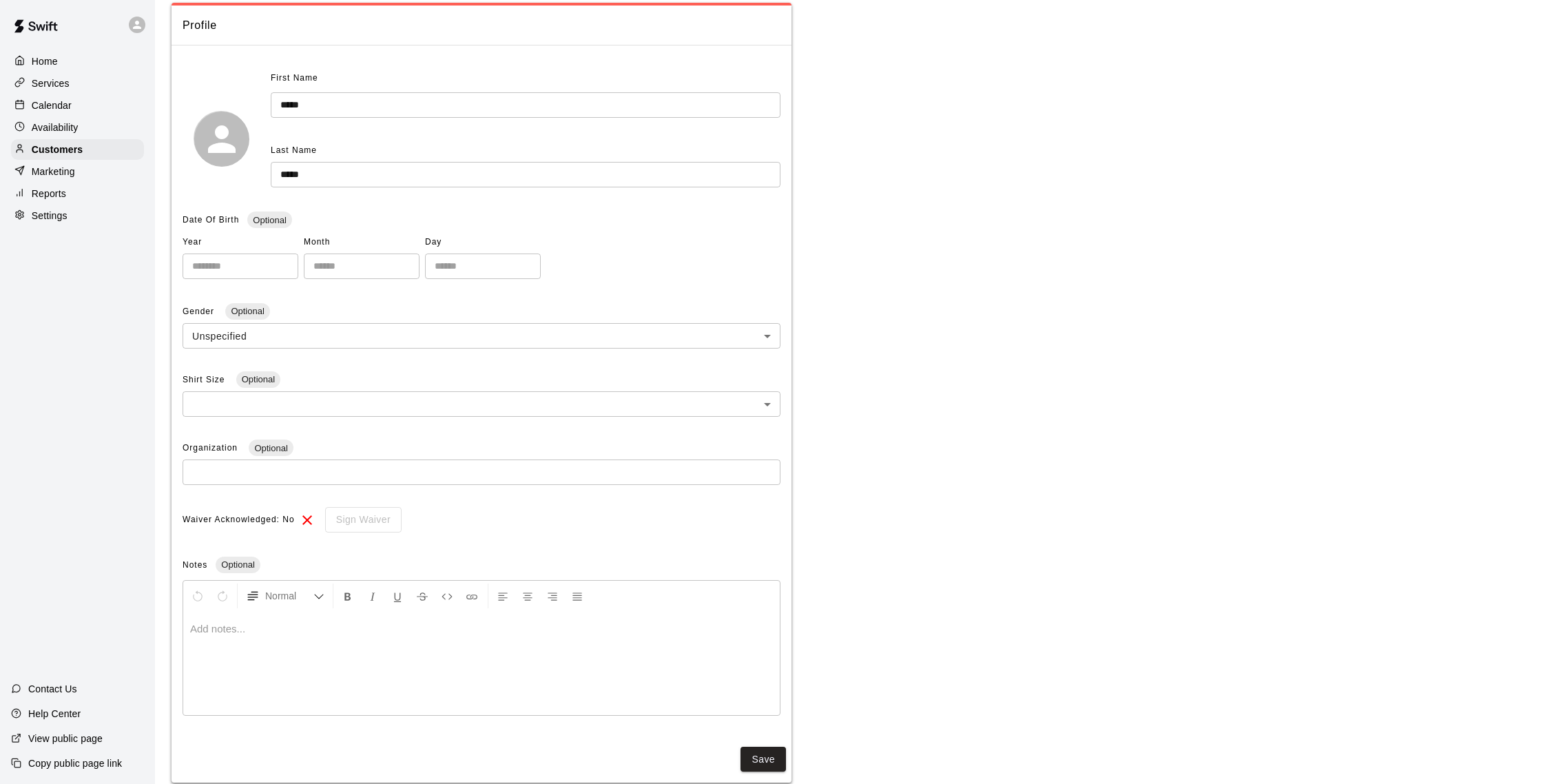
click at [450, 653] on div at bounding box center [482, 663] width 596 height 104
paste div
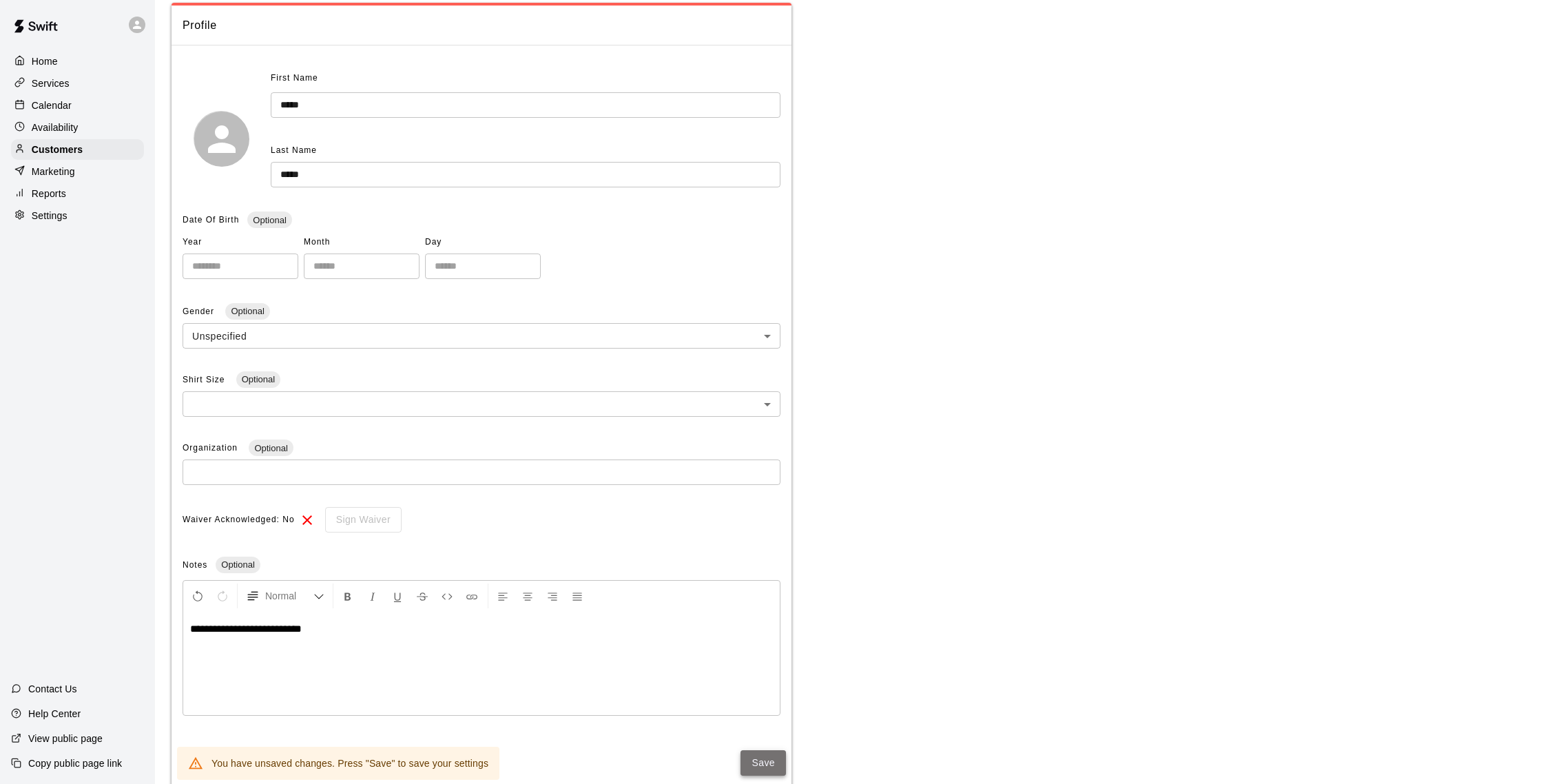
click at [775, 704] on button "Save" at bounding box center [763, 763] width 46 height 26
click at [56, 158] on div "Customers" at bounding box center [77, 149] width 133 height 21
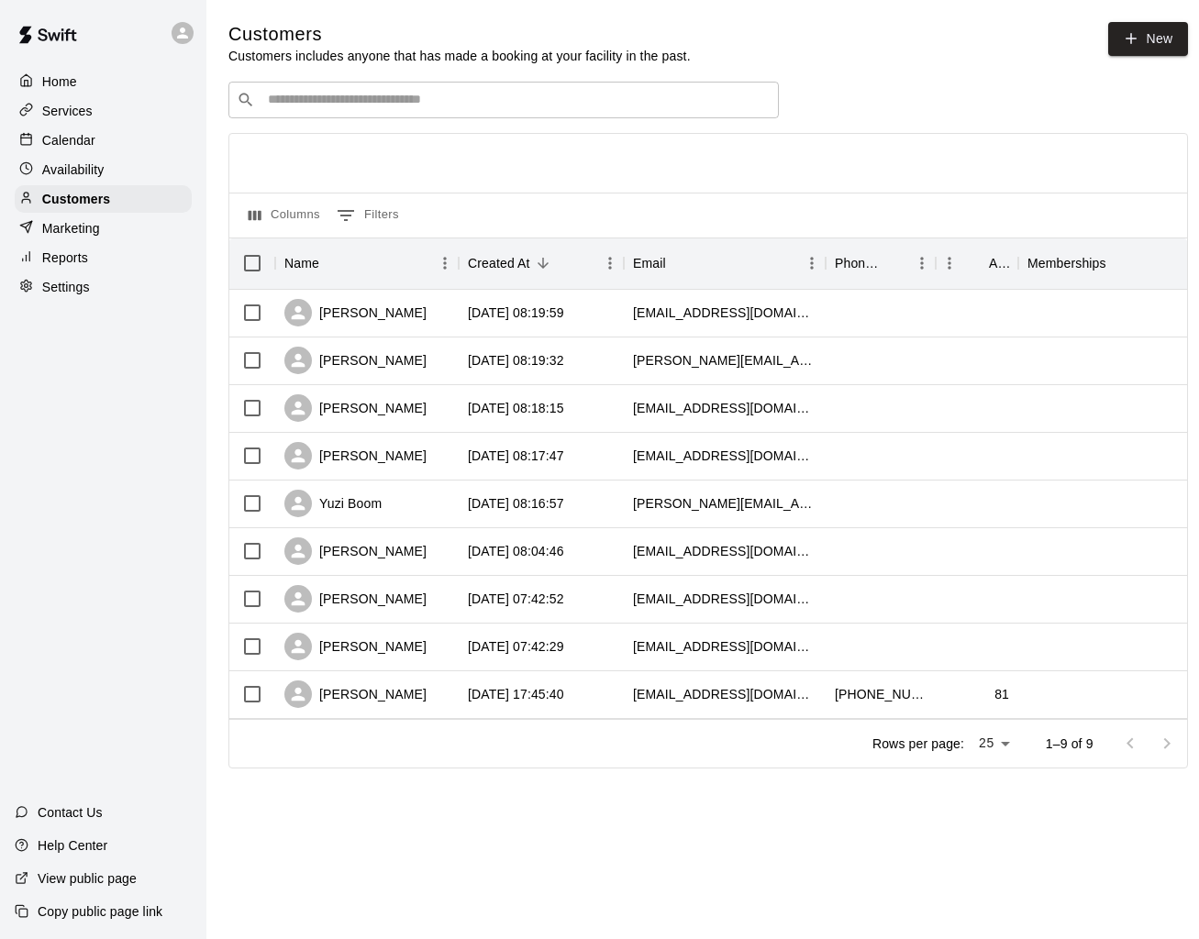
click at [125, 86] on div "Home" at bounding box center [103, 82] width 177 height 28
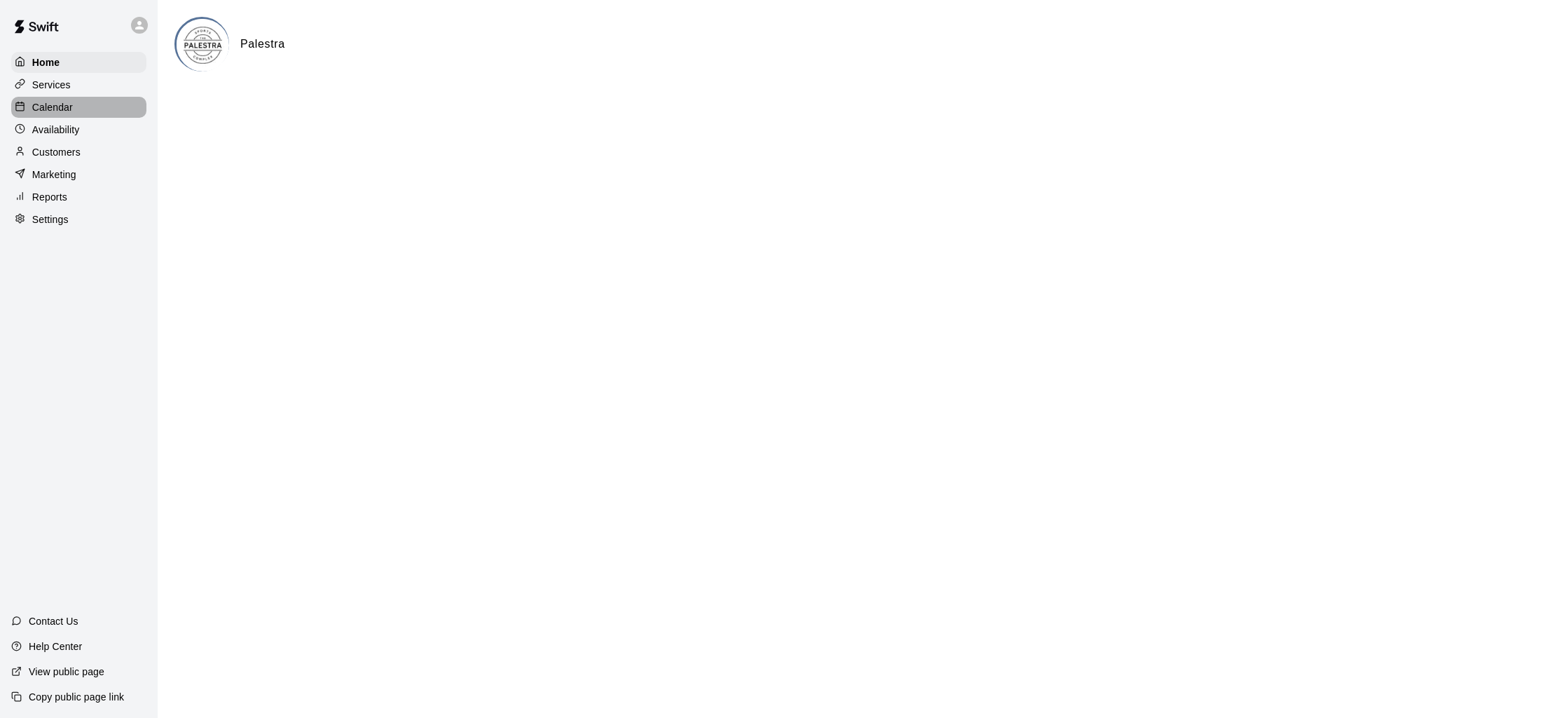
click at [70, 111] on p "Calendar" at bounding box center [52, 107] width 40 height 14
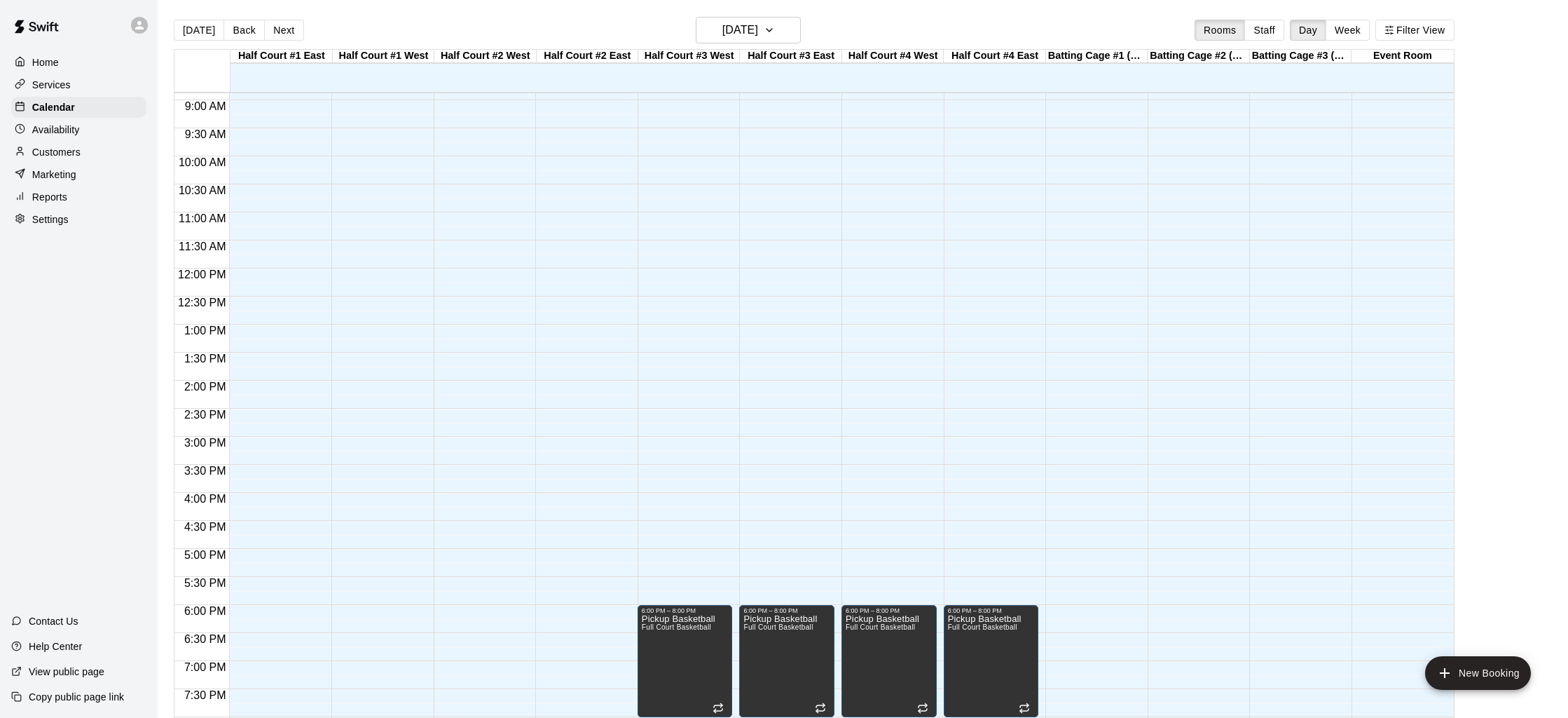
scroll to position [502, 0]
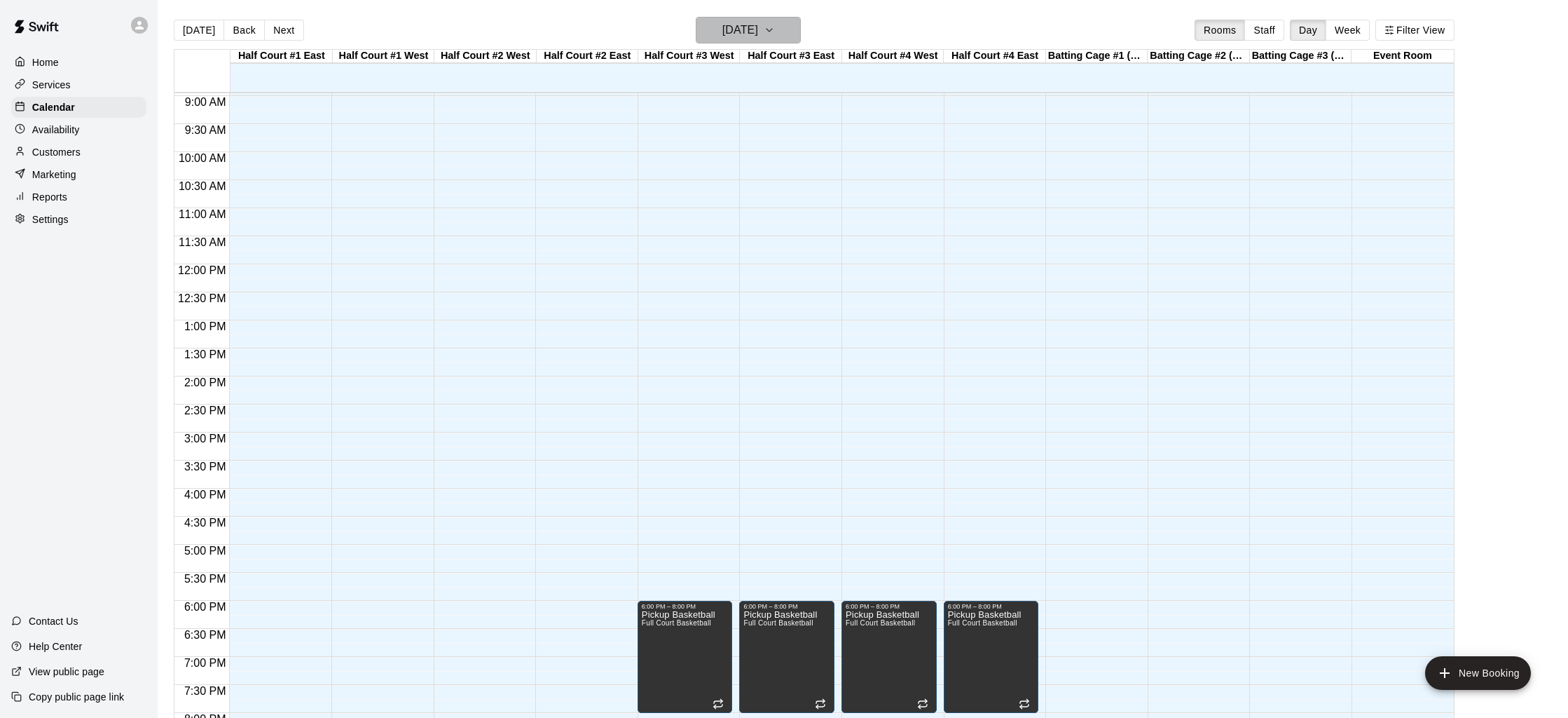
click at [753, 34] on h6 "[DATE]" at bounding box center [740, 31] width 36 height 20
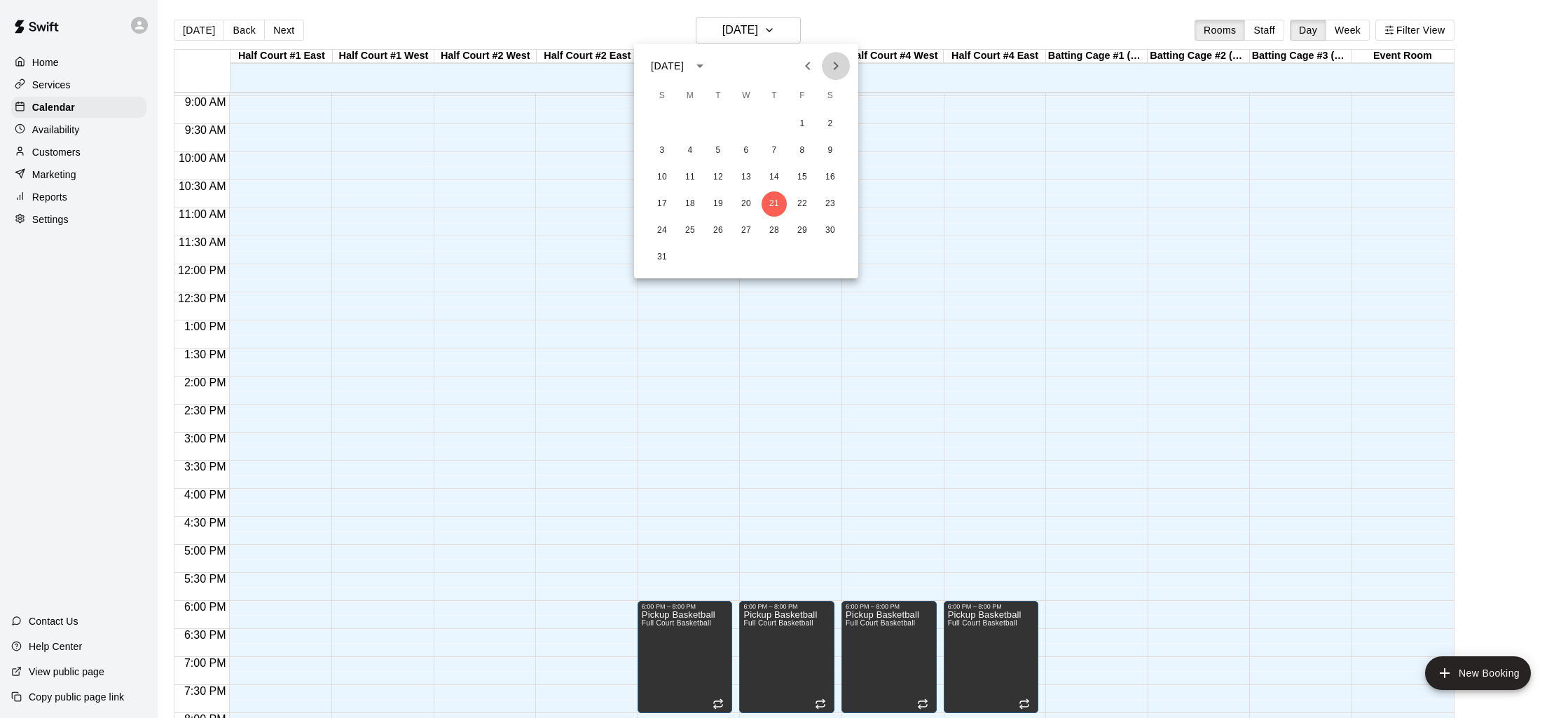
click at [837, 62] on icon "Next month" at bounding box center [836, 66] width 17 height 17
click at [686, 151] on button "8" at bounding box center [690, 151] width 25 height 25
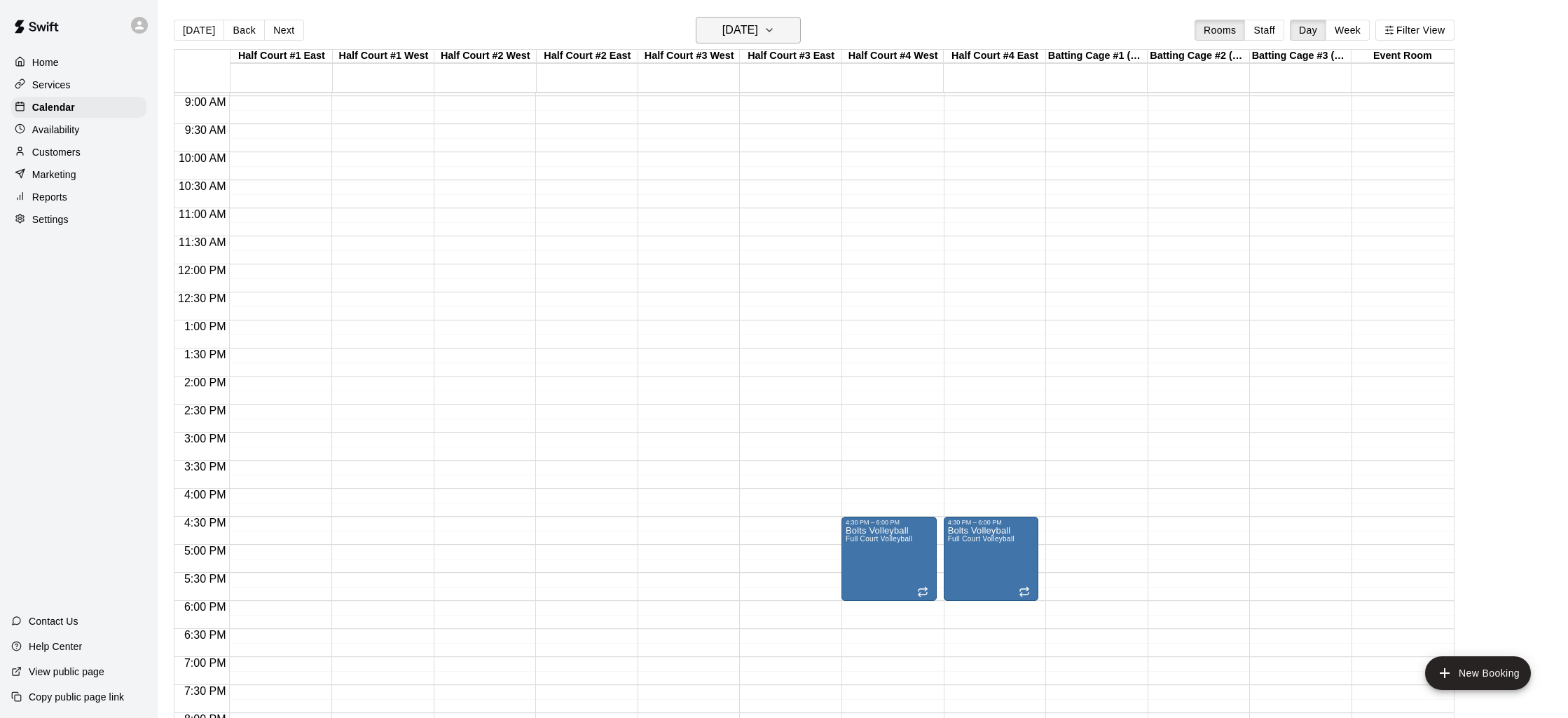
click at [744, 37] on h6 "[DATE]" at bounding box center [740, 31] width 36 height 20
click at [716, 151] on button "9" at bounding box center [718, 151] width 25 height 25
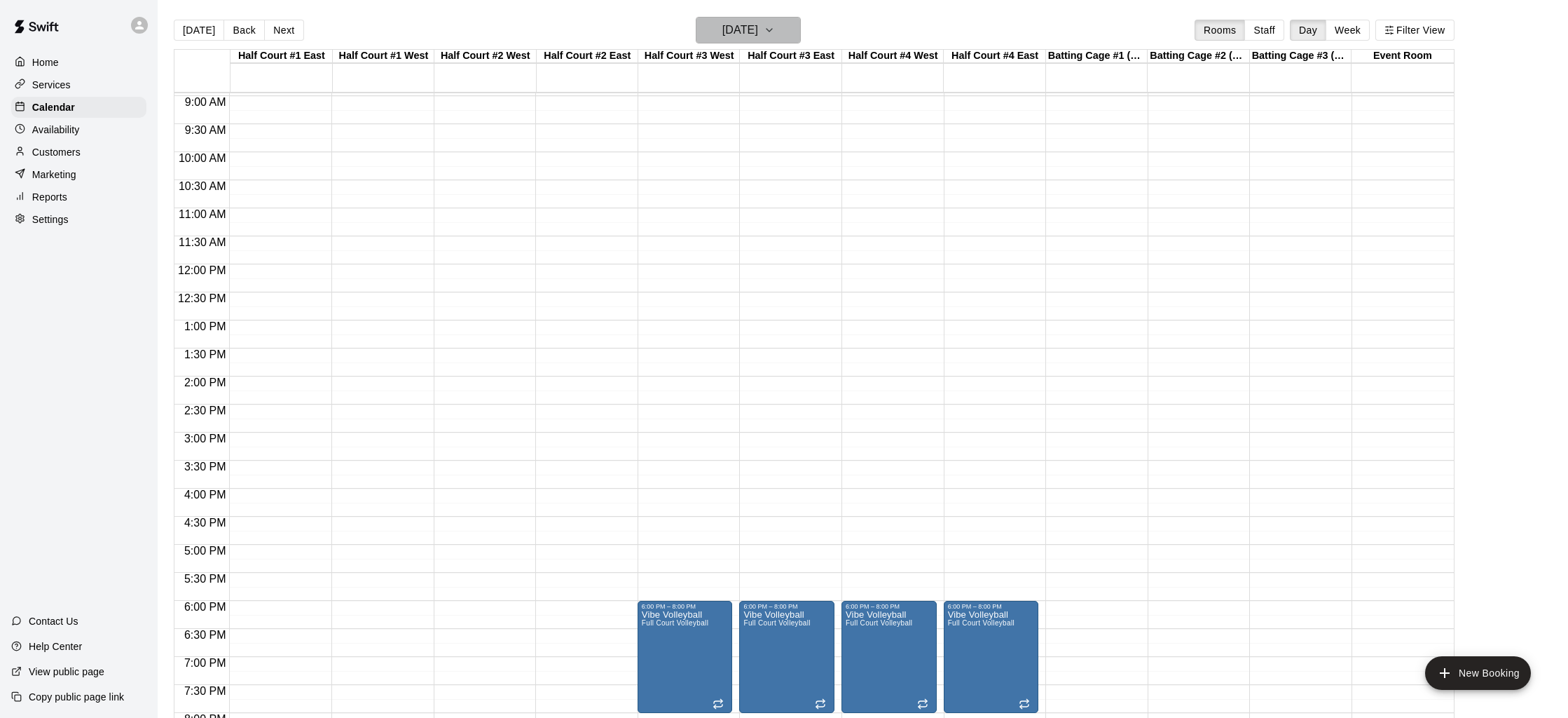
click at [752, 33] on h6 "[DATE]" at bounding box center [740, 31] width 36 height 20
click at [698, 154] on button "8" at bounding box center [690, 151] width 25 height 25
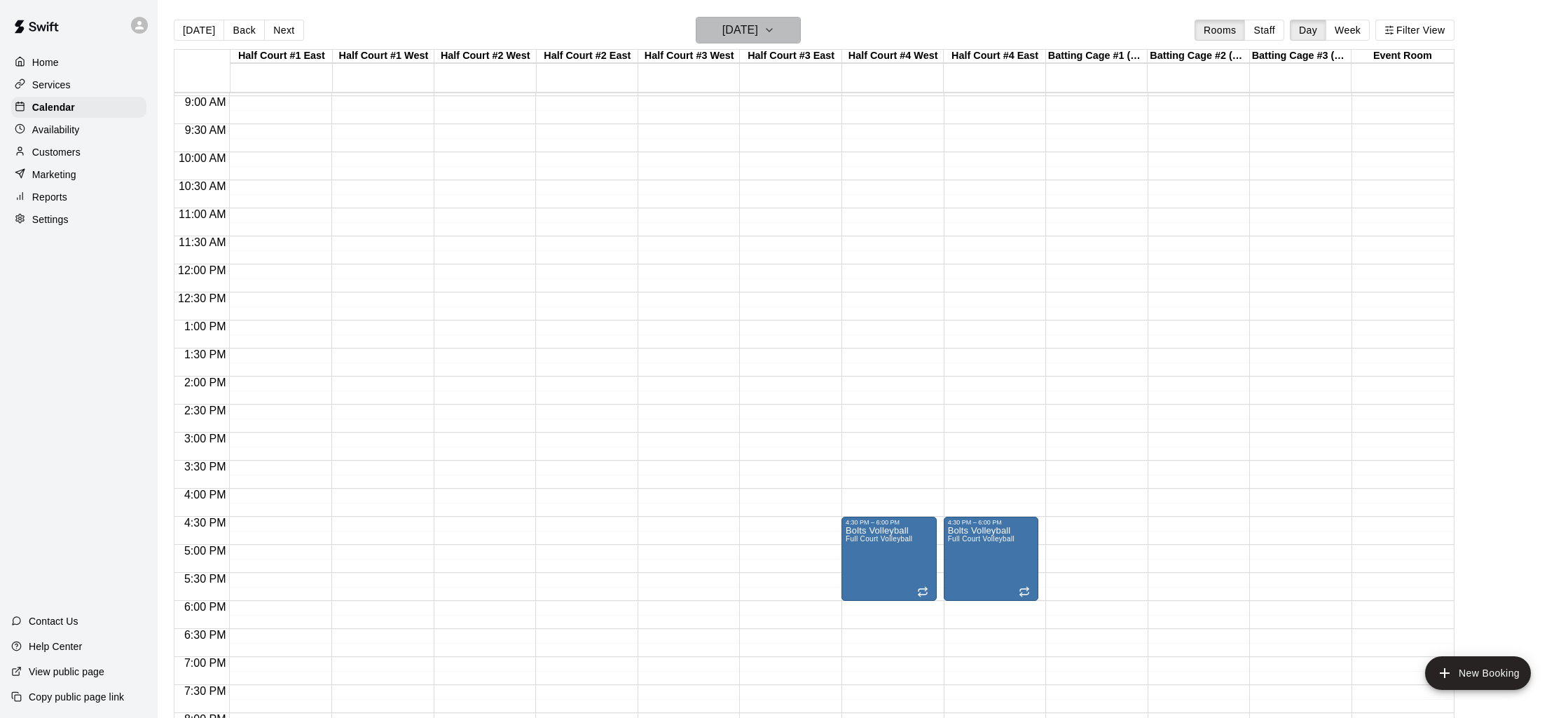
click at [753, 18] on button "[DATE]" at bounding box center [749, 30] width 105 height 27
drag, startPoint x: 690, startPoint y: 180, endPoint x: 685, endPoint y: 188, distance: 9.4
click at [691, 180] on button "15" at bounding box center [690, 177] width 25 height 25
click at [731, 21] on h6 "[DATE]" at bounding box center [740, 31] width 36 height 20
click at [690, 224] on button "29" at bounding box center [690, 230] width 25 height 25
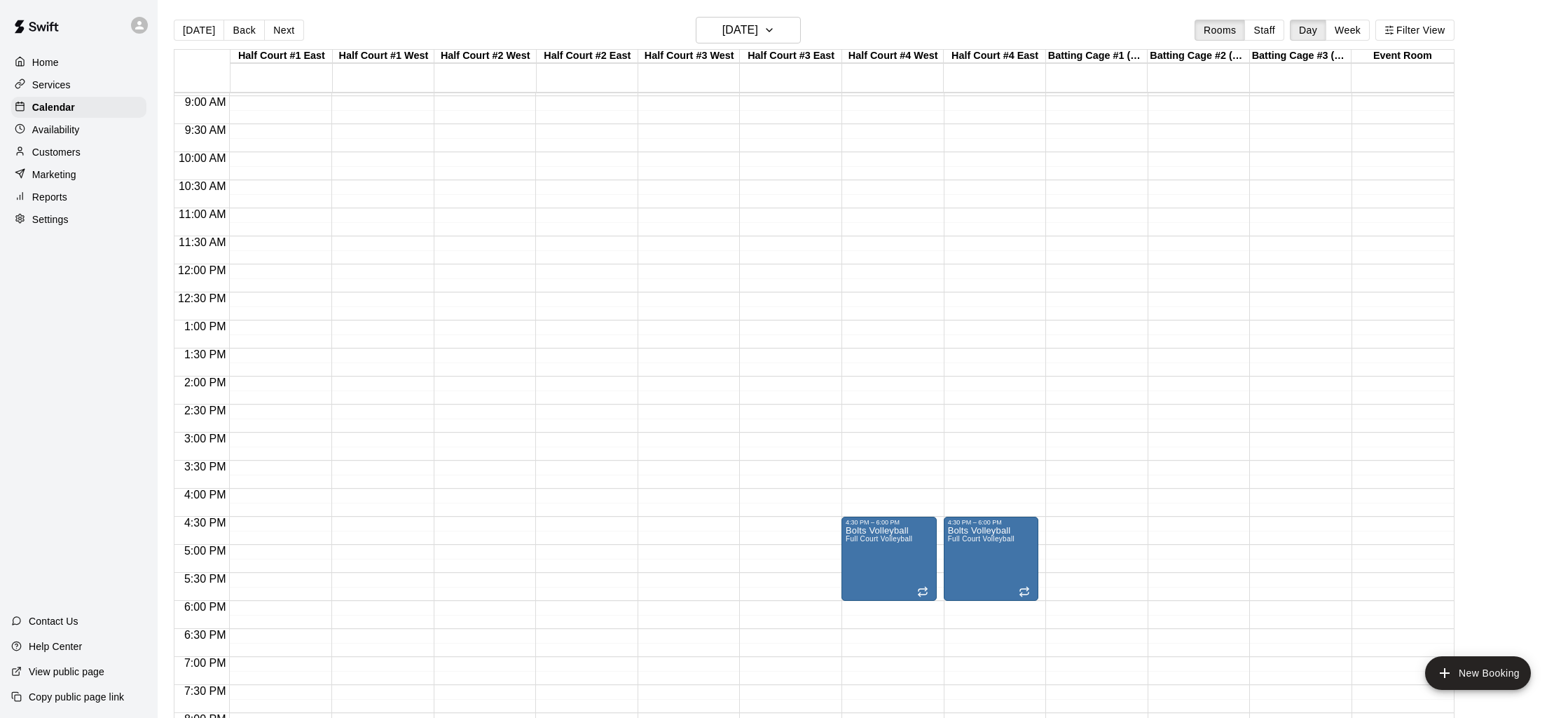
click at [915, 44] on div "[DATE] Back [DATE][DATE] Rooms Staff Day Week Filter View" at bounding box center [814, 33] width 1281 height 32
click at [18, 225] on div at bounding box center [23, 219] width 18 height 13
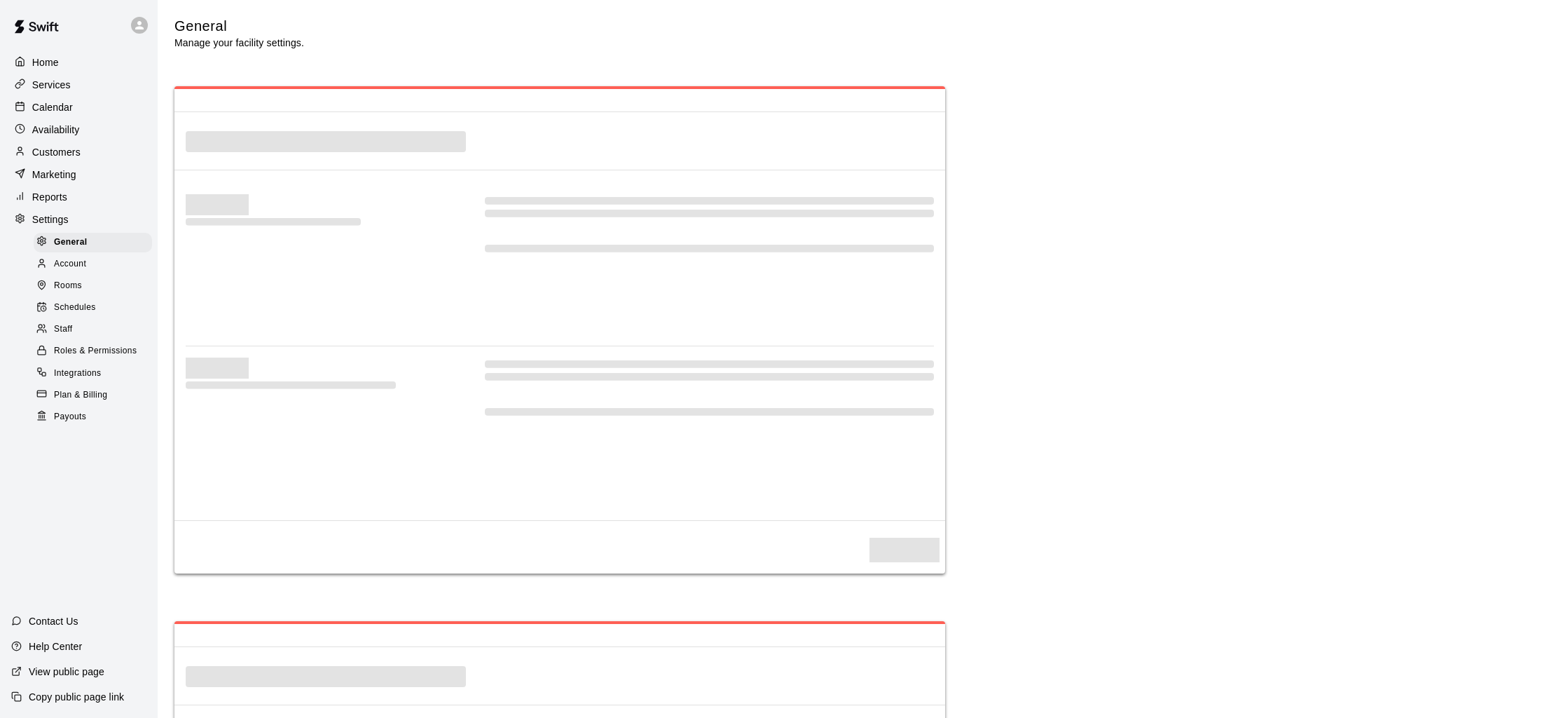
select select "**"
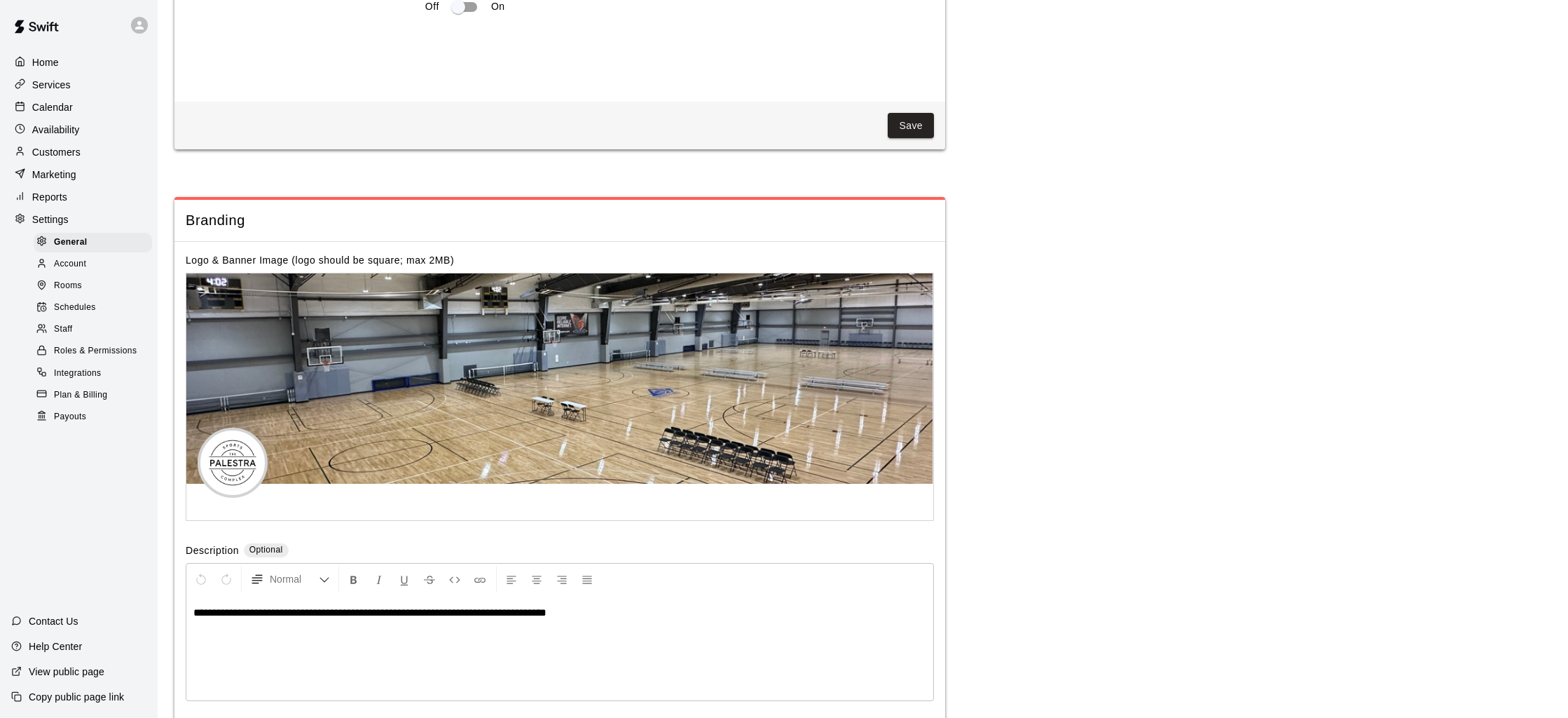
scroll to position [2815, 0]
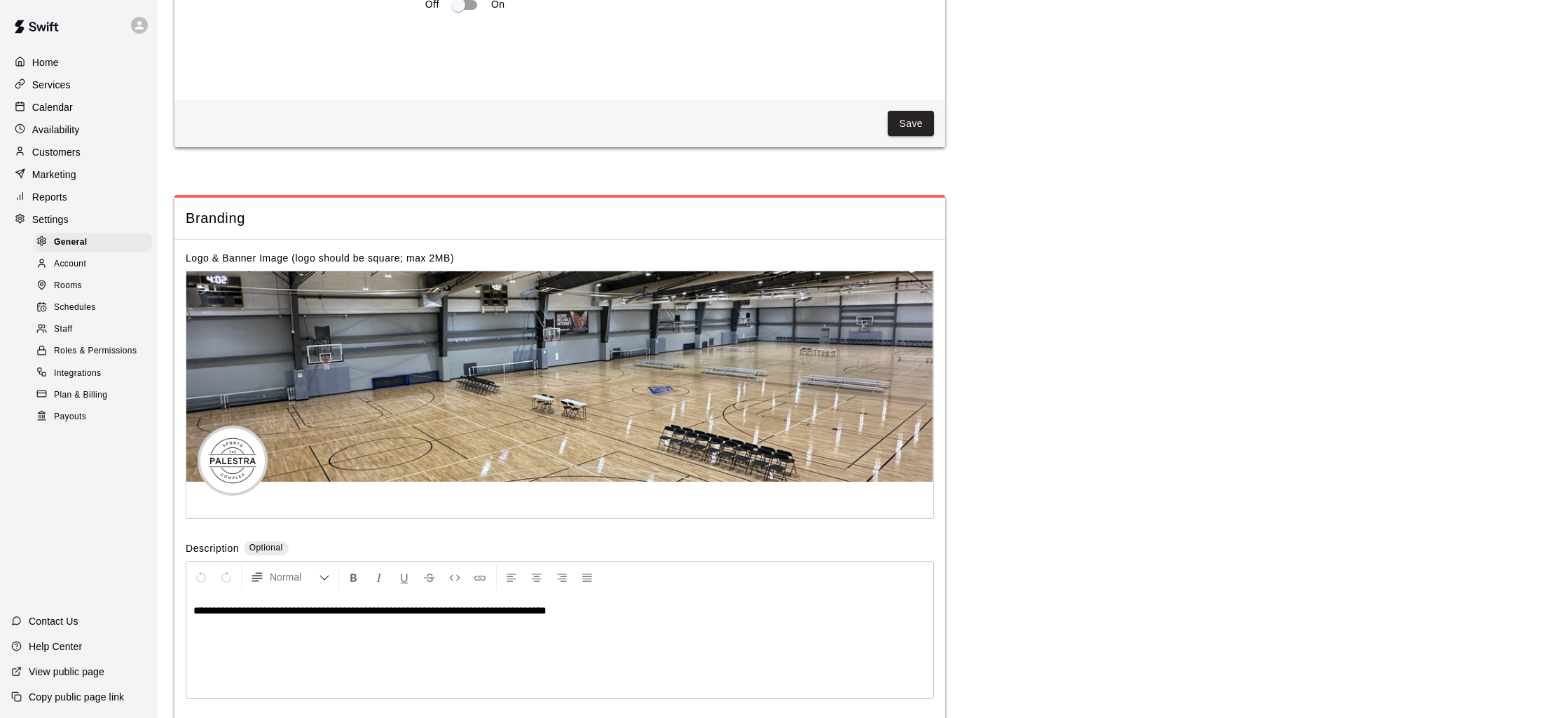
click at [78, 266] on span "Account" at bounding box center [70, 265] width 32 height 14
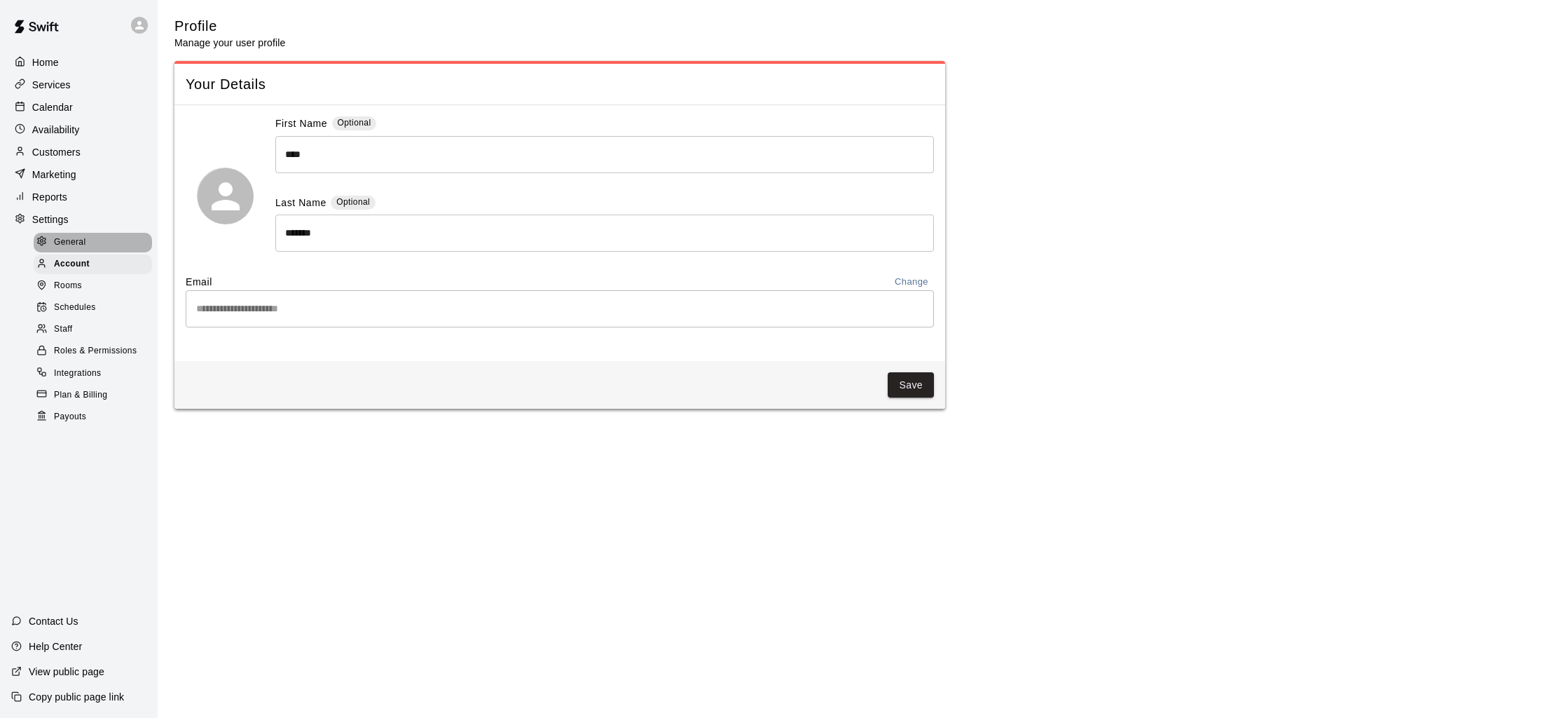
click at [77, 245] on span "General" at bounding box center [70, 242] width 32 height 14
select select "**"
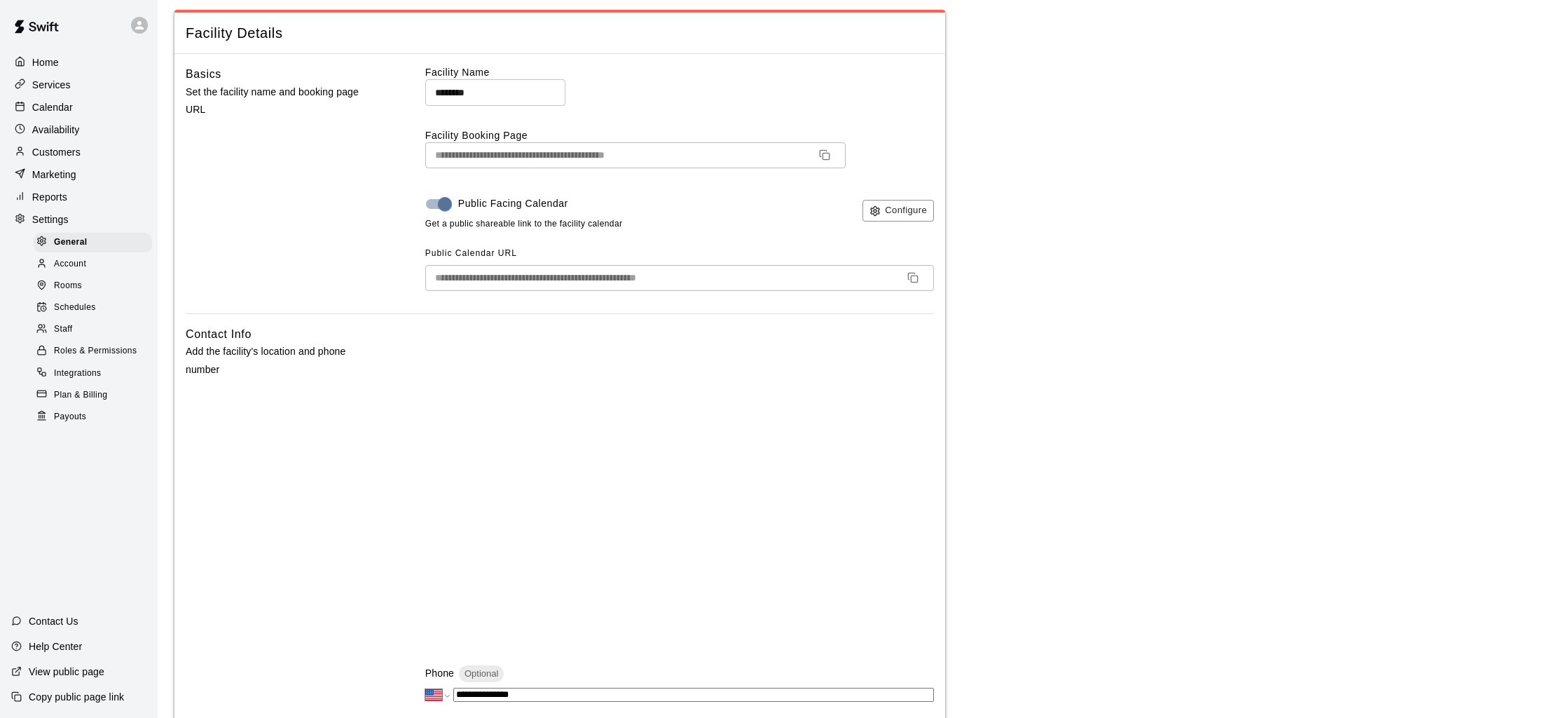
scroll to position [55, 0]
click at [436, 85] on input "********" at bounding box center [495, 88] width 140 height 26
click at [604, 168] on div "**********" at bounding box center [680, 185] width 509 height 248
click at [666, 205] on div "Public Facing Calendar Get a public shareable link to the facility calendar Con…" at bounding box center [680, 206] width 509 height 41
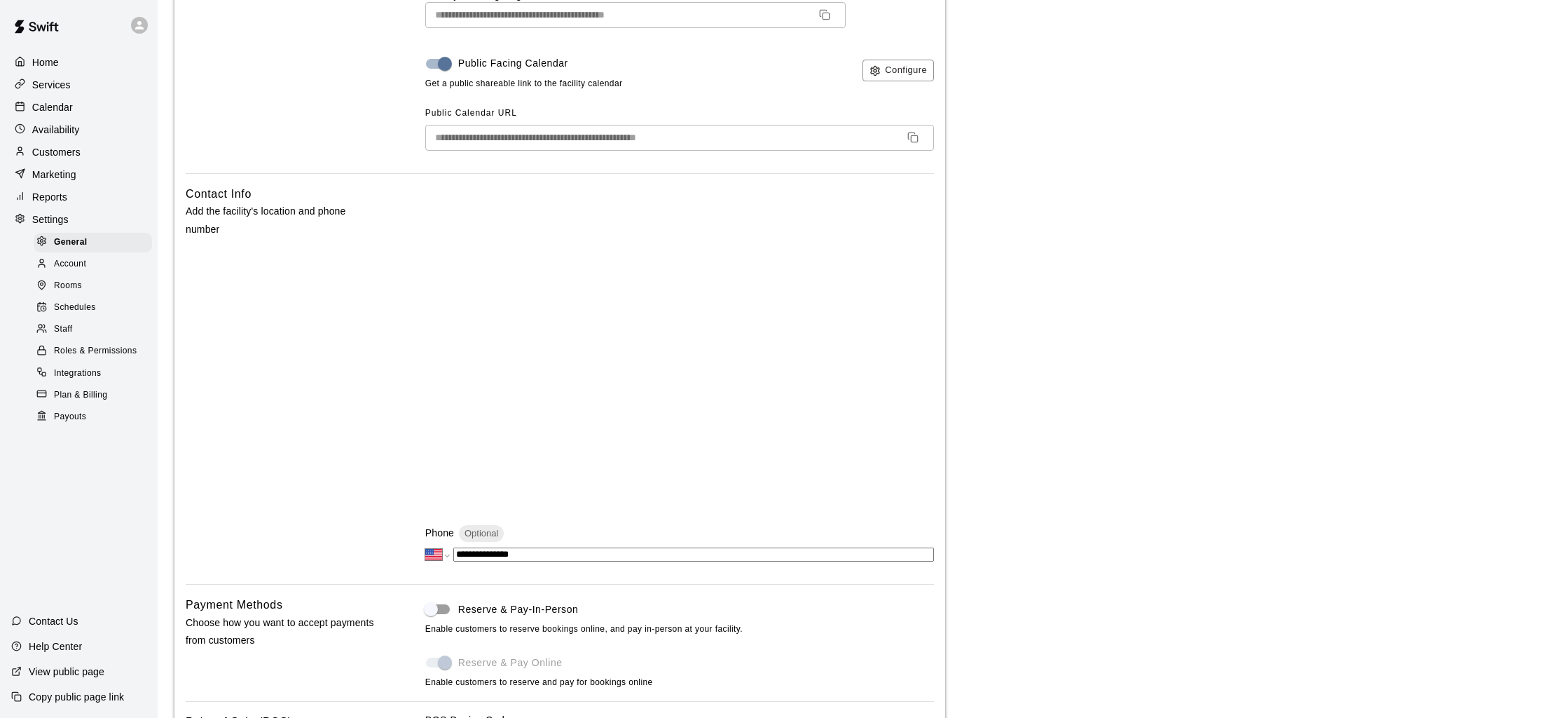
scroll to position [193, 0]
type input "**********"
click at [250, 369] on div "Contact Info Add the facility's location and phone number" at bounding box center [283, 377] width 195 height 388
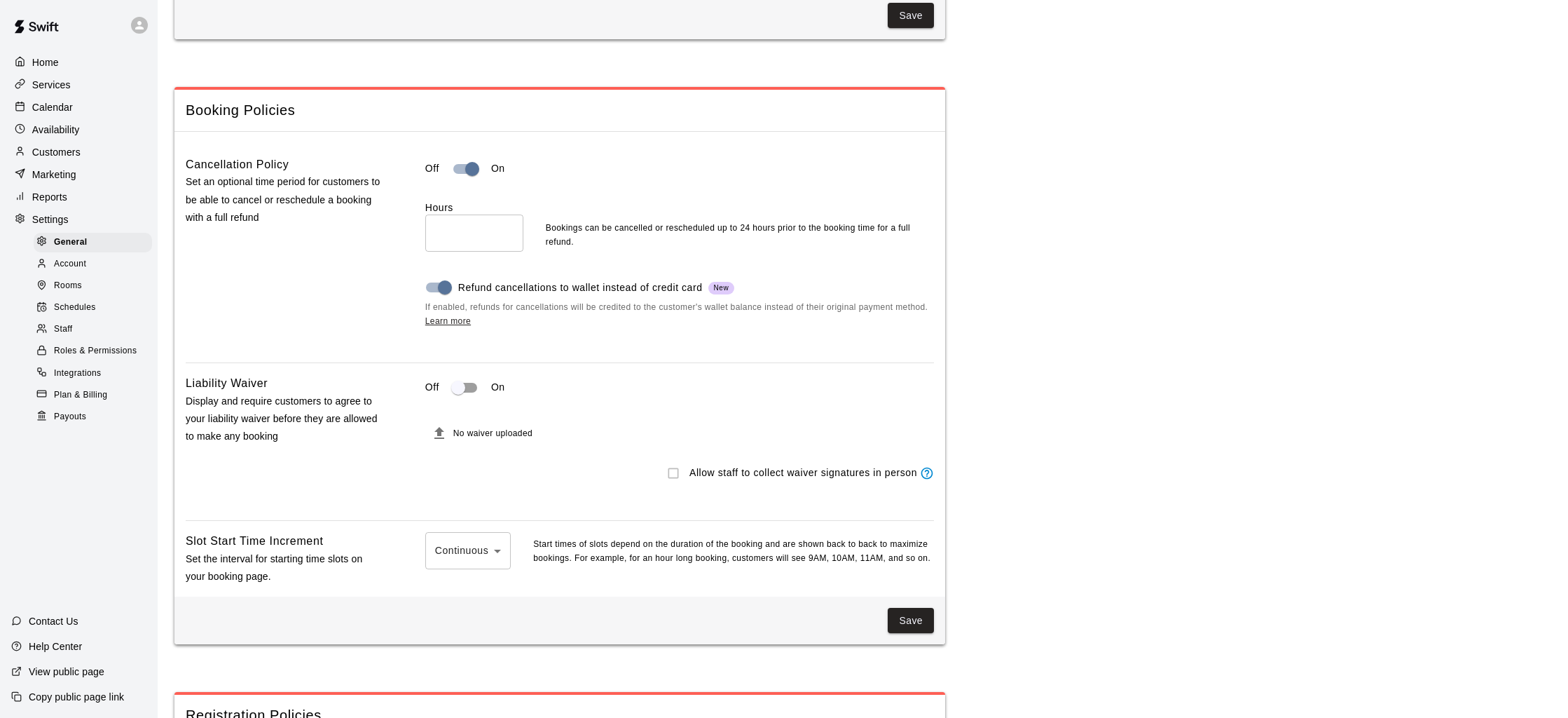
scroll to position [1271, 0]
